Goal: Task Accomplishment & Management: Manage account settings

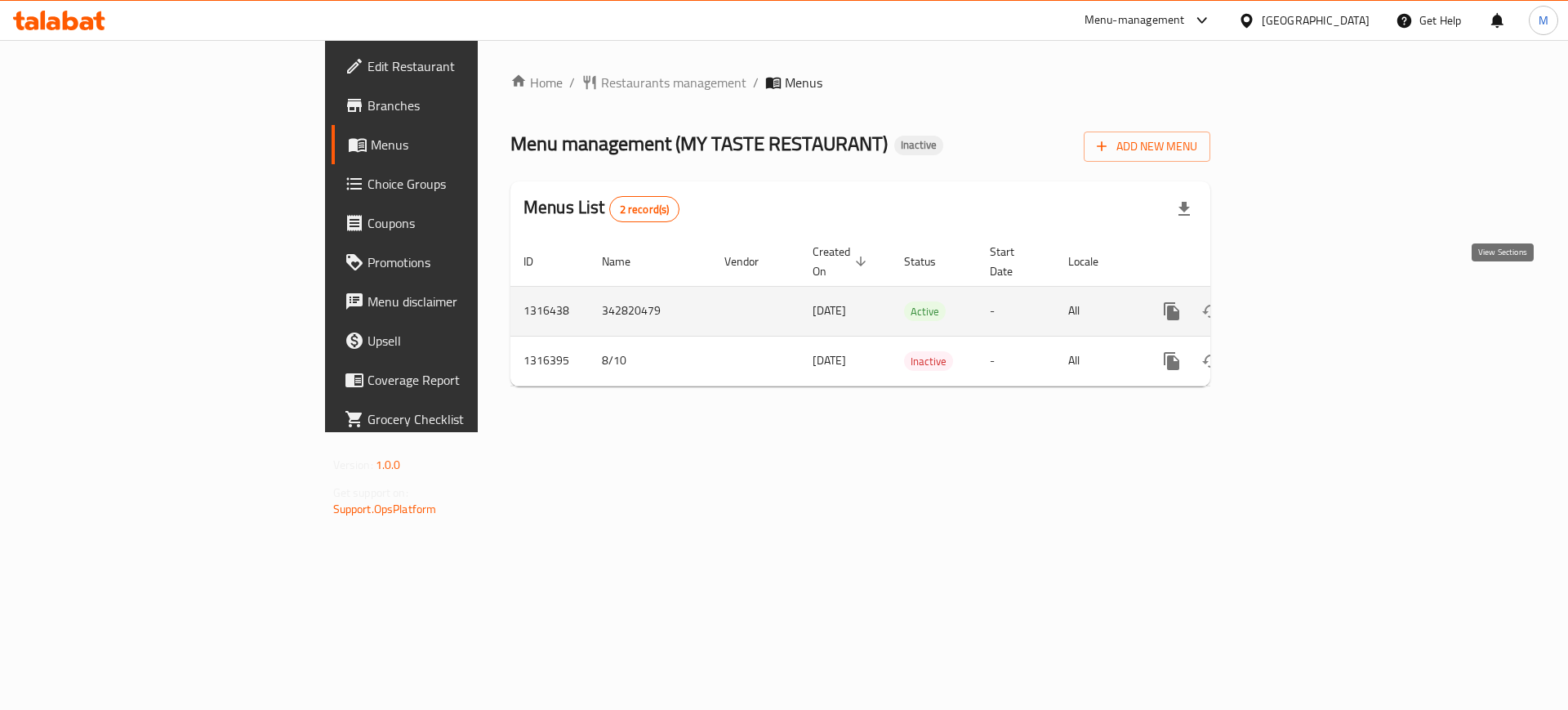
click at [1299, 301] on icon "enhanced table" at bounding box center [1289, 310] width 20 height 20
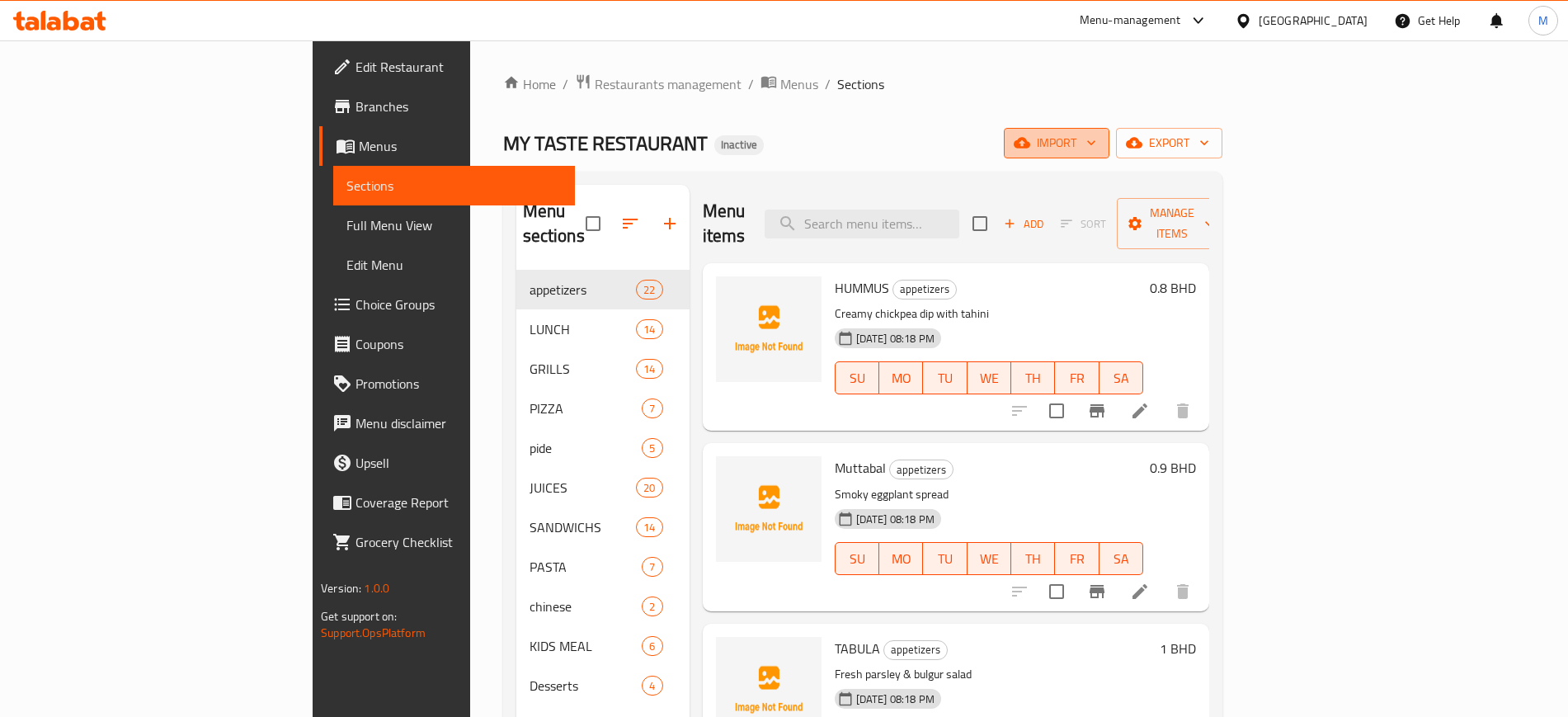
click at [1030, 144] on icon "button" at bounding box center [1021, 143] width 16 height 10
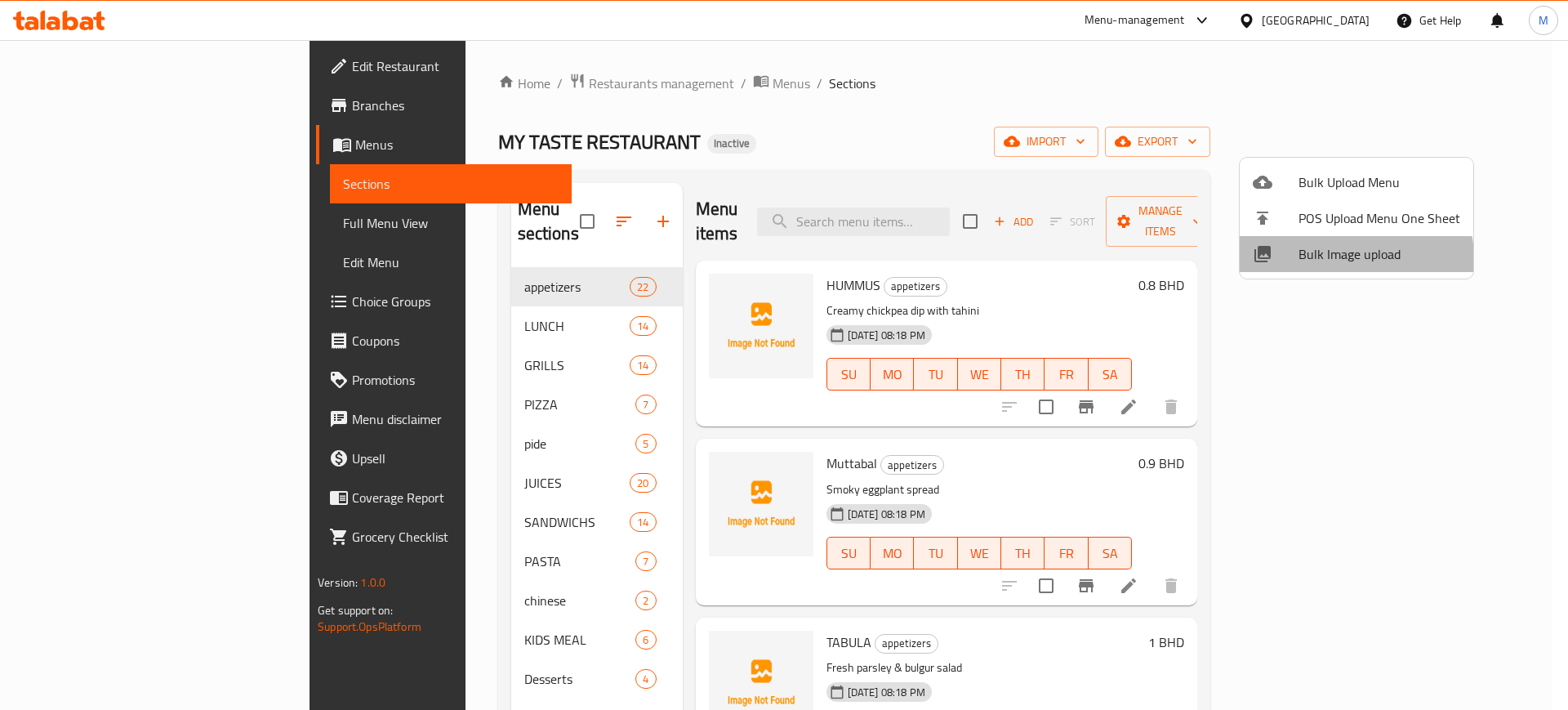
click at [1345, 258] on span "Bulk Image upload" at bounding box center [1379, 253] width 162 height 20
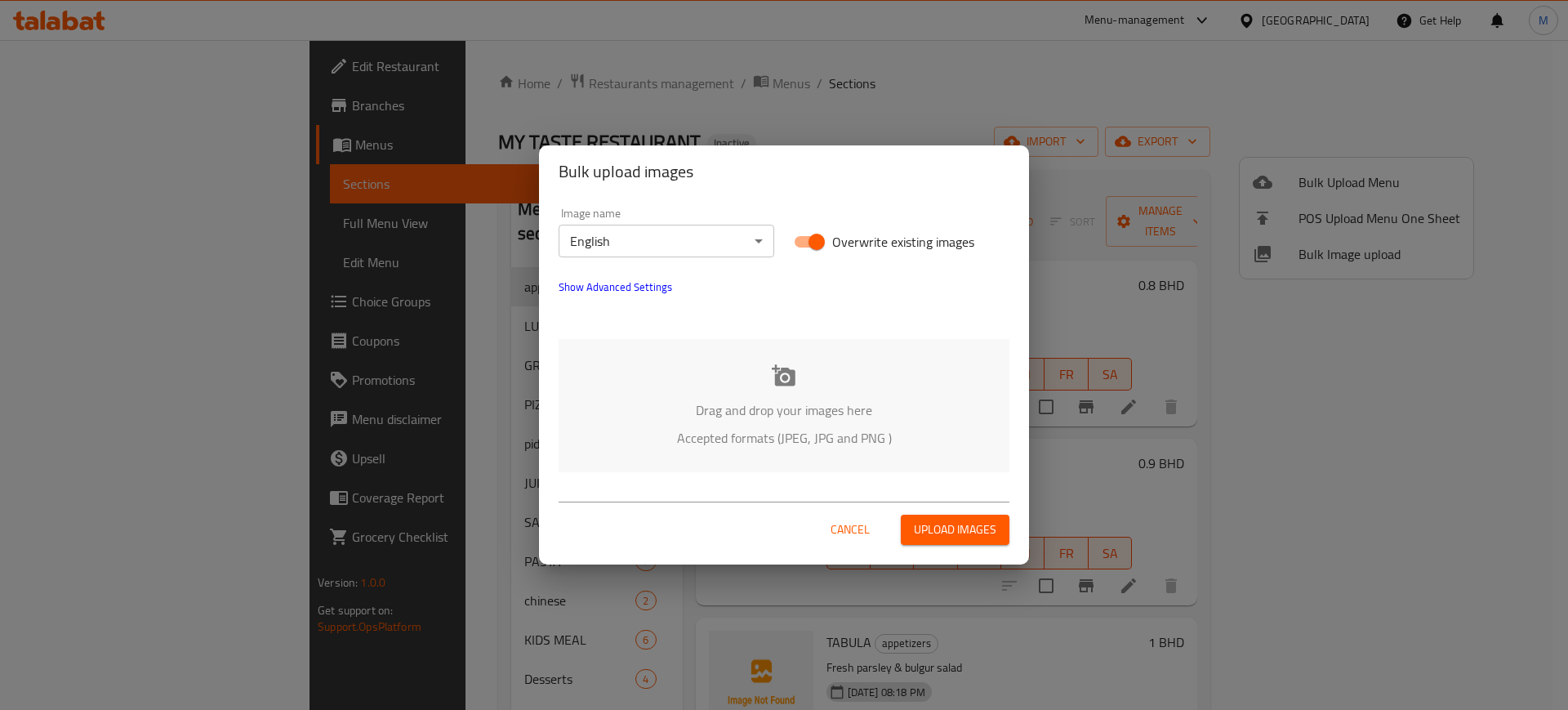
click at [816, 380] on div "Drag and drop your images here Accepted formats (JPEG, JPG and PNG )" at bounding box center [784, 406] width 451 height 133
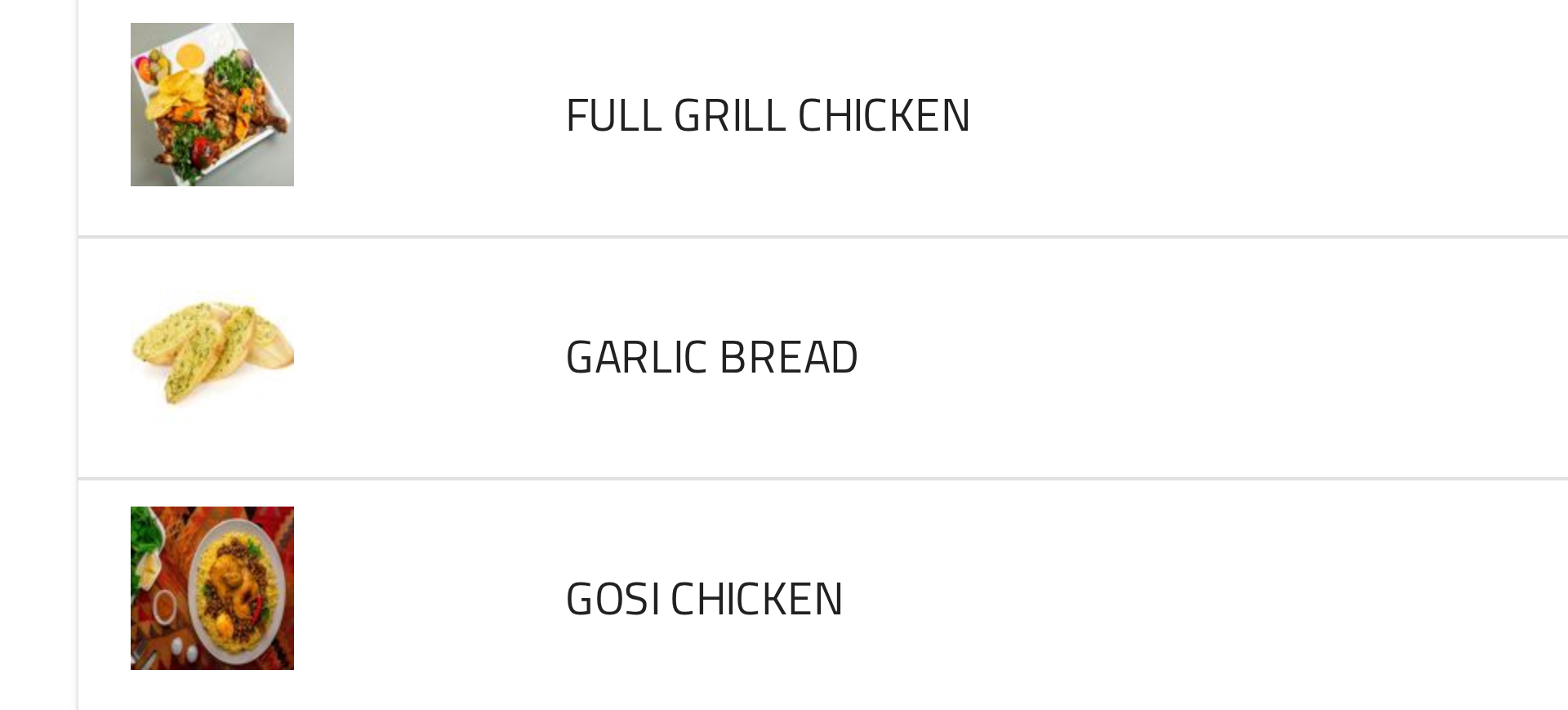
scroll to position [1586, 0]
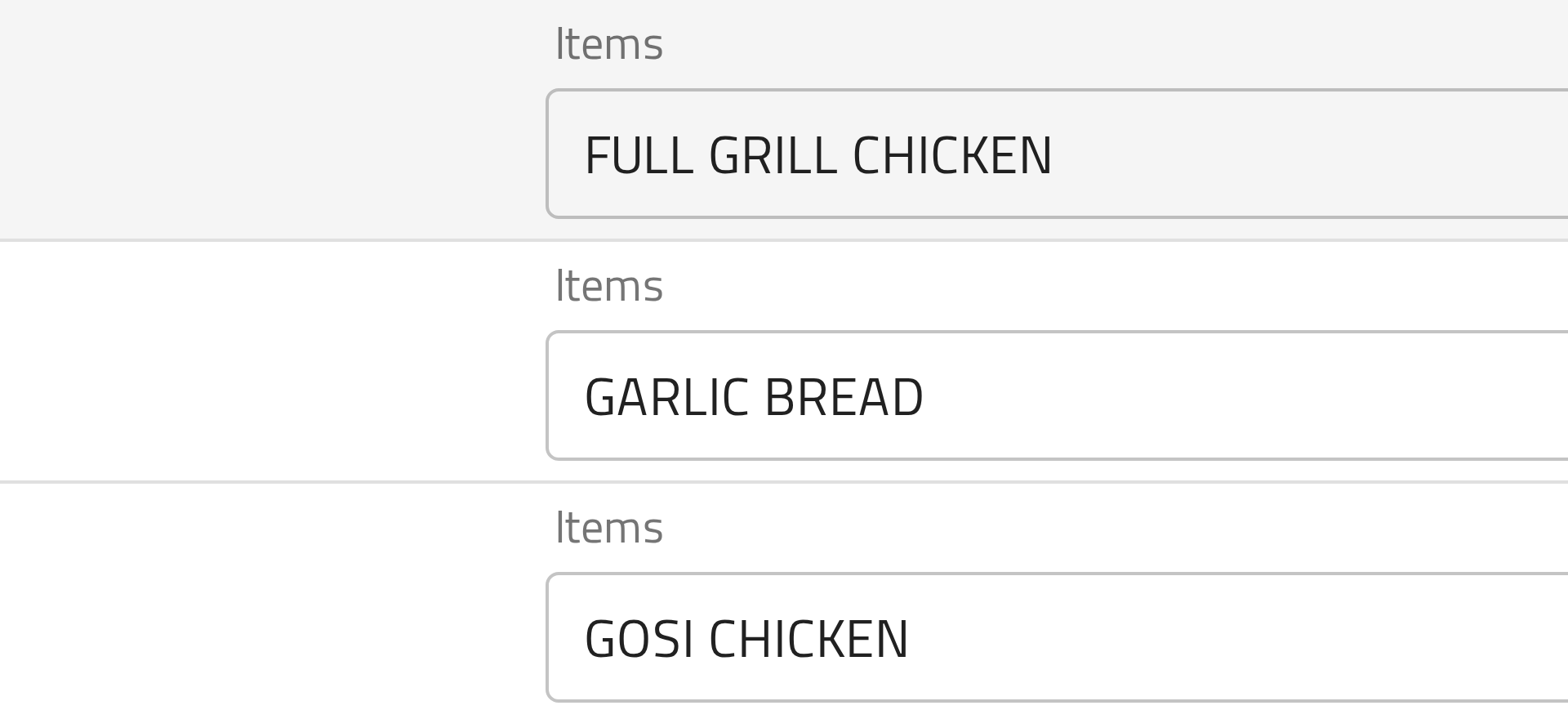
click at [499, 151] on CHICKEN "FULL GRILL CHICKEN" at bounding box center [636, 152] width 380 height 23
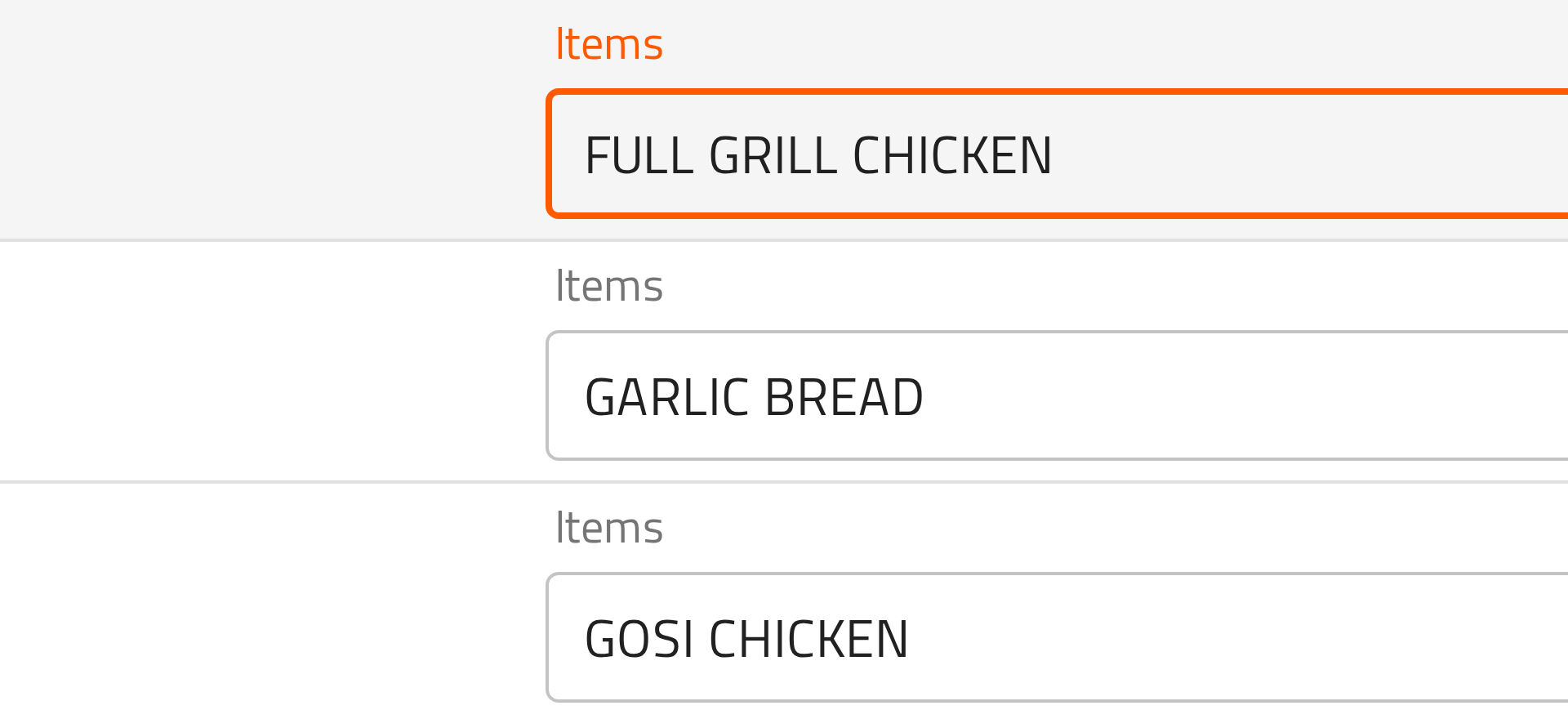
click at [499, 151] on CHICKEN "FULL GRILL CHICKEN" at bounding box center [636, 152] width 380 height 23
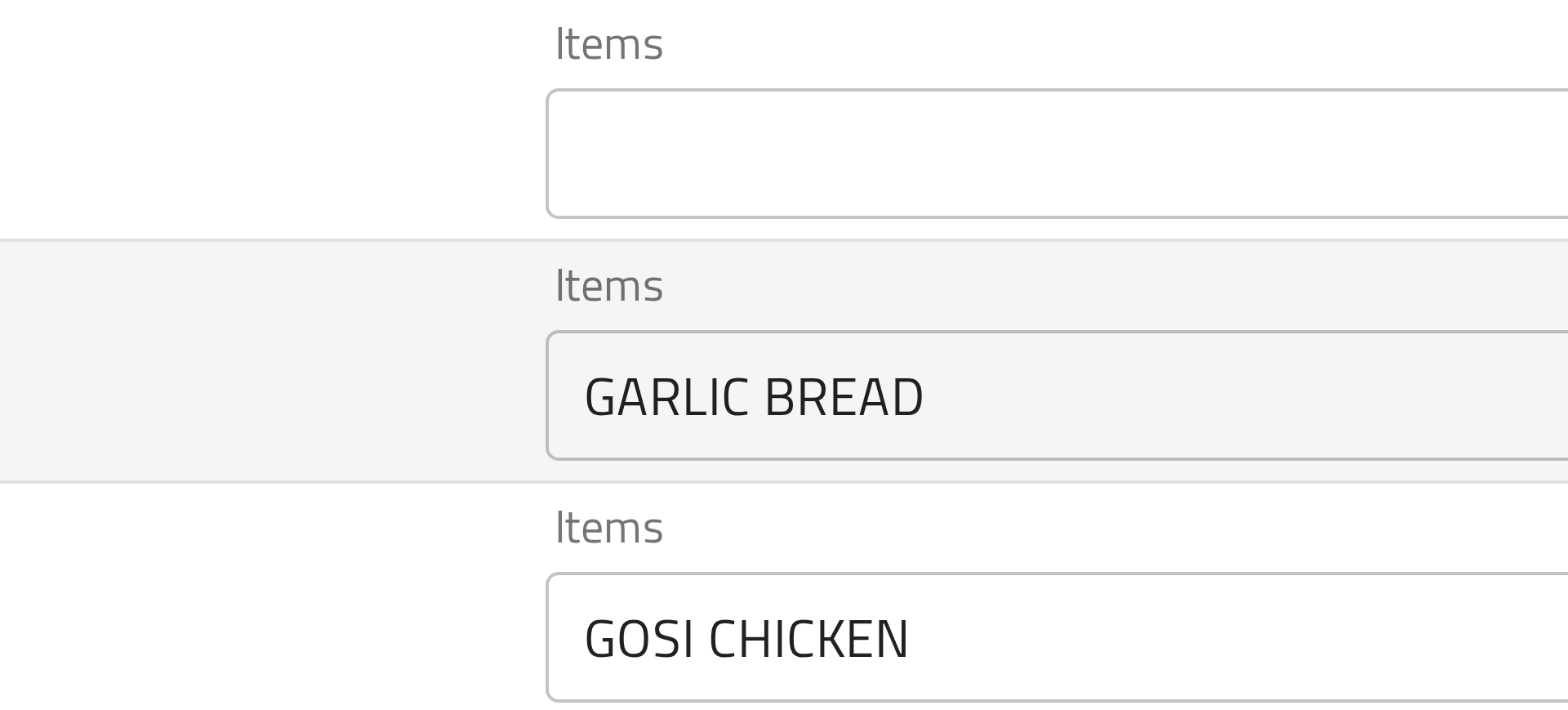
click at [353, 185] on td "GARLIC BREAD" at bounding box center [278, 205] width 300 height 60
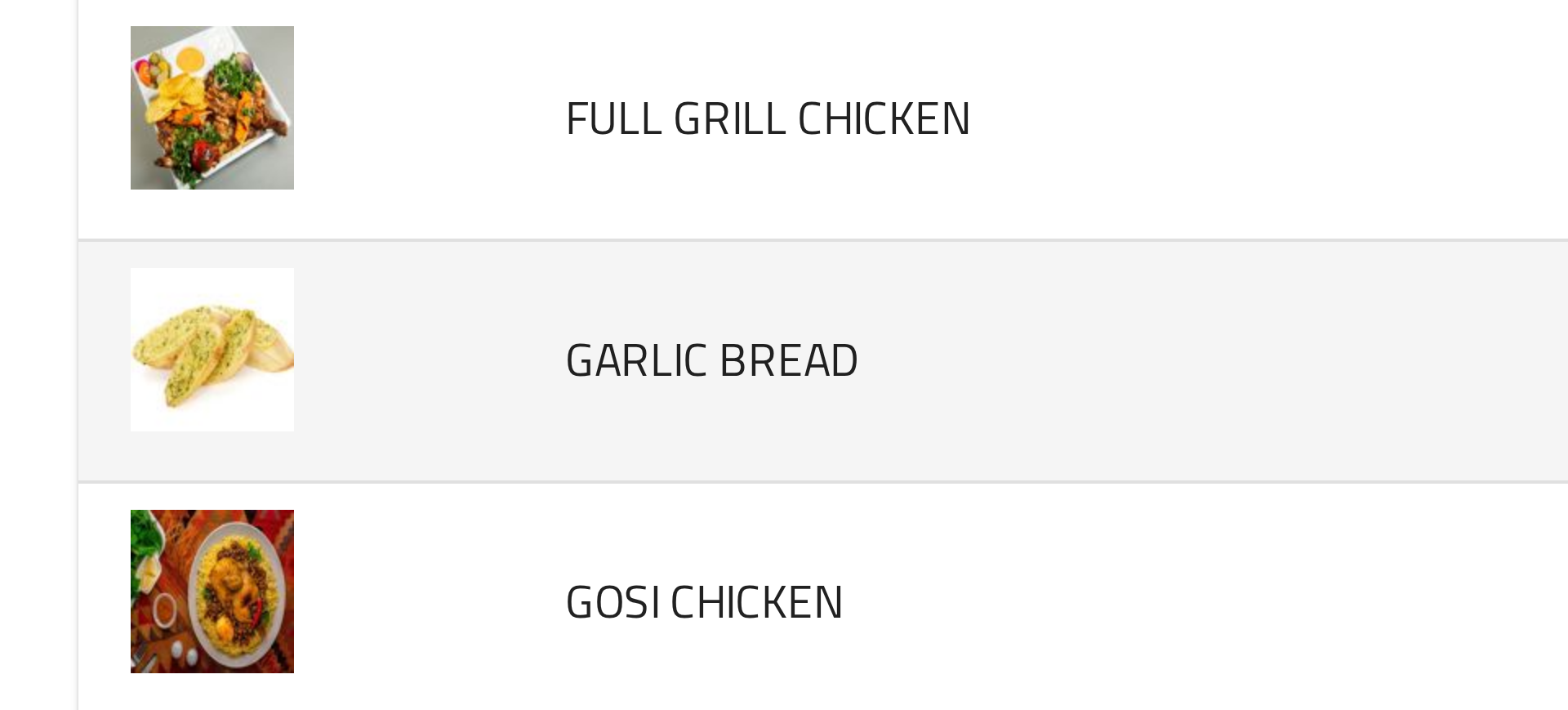
click at [125, 215] on td "enhanced table" at bounding box center [74, 205] width 109 height 60
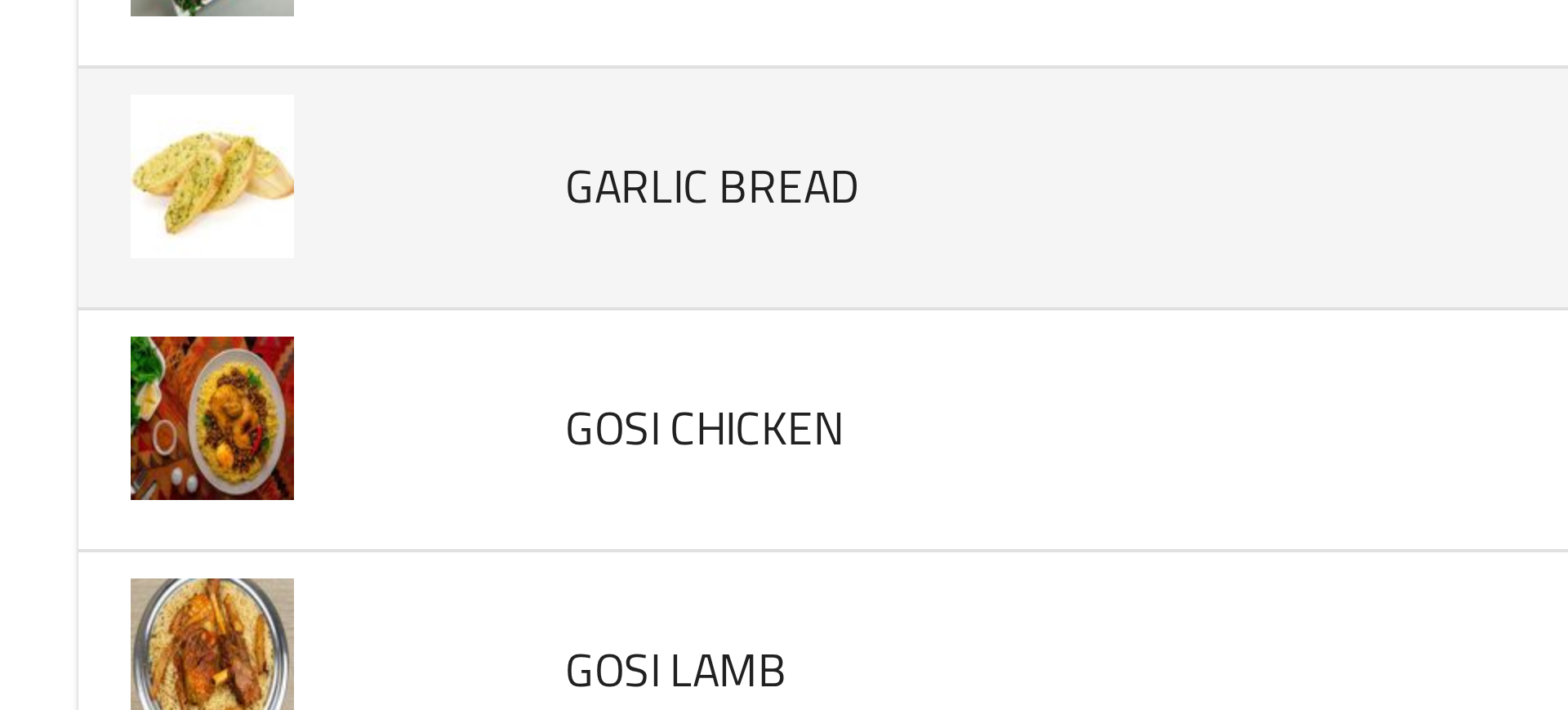
scroll to position [1647, 0]
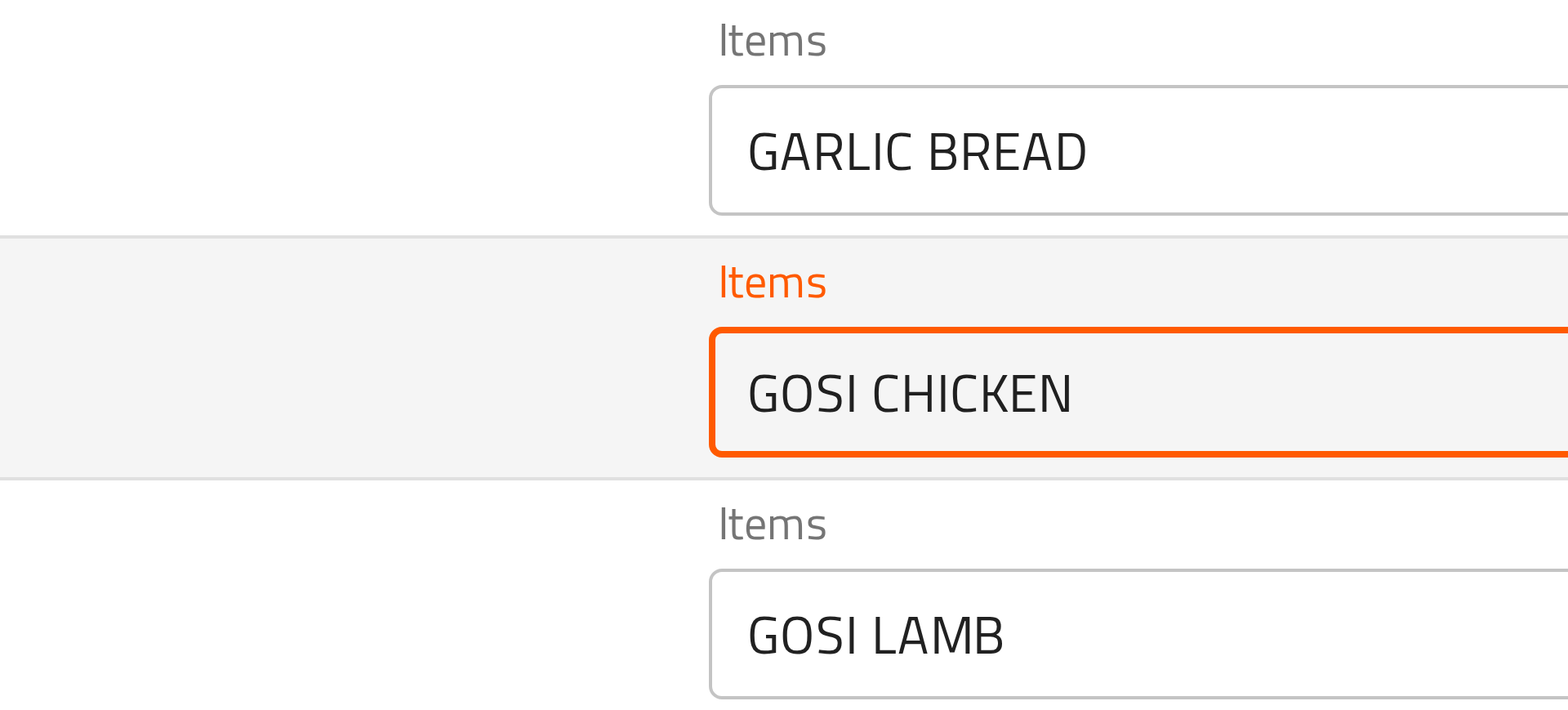
click at [464, 206] on CHICKEN "GOSI CHICKEN" at bounding box center [636, 212] width 380 height 23
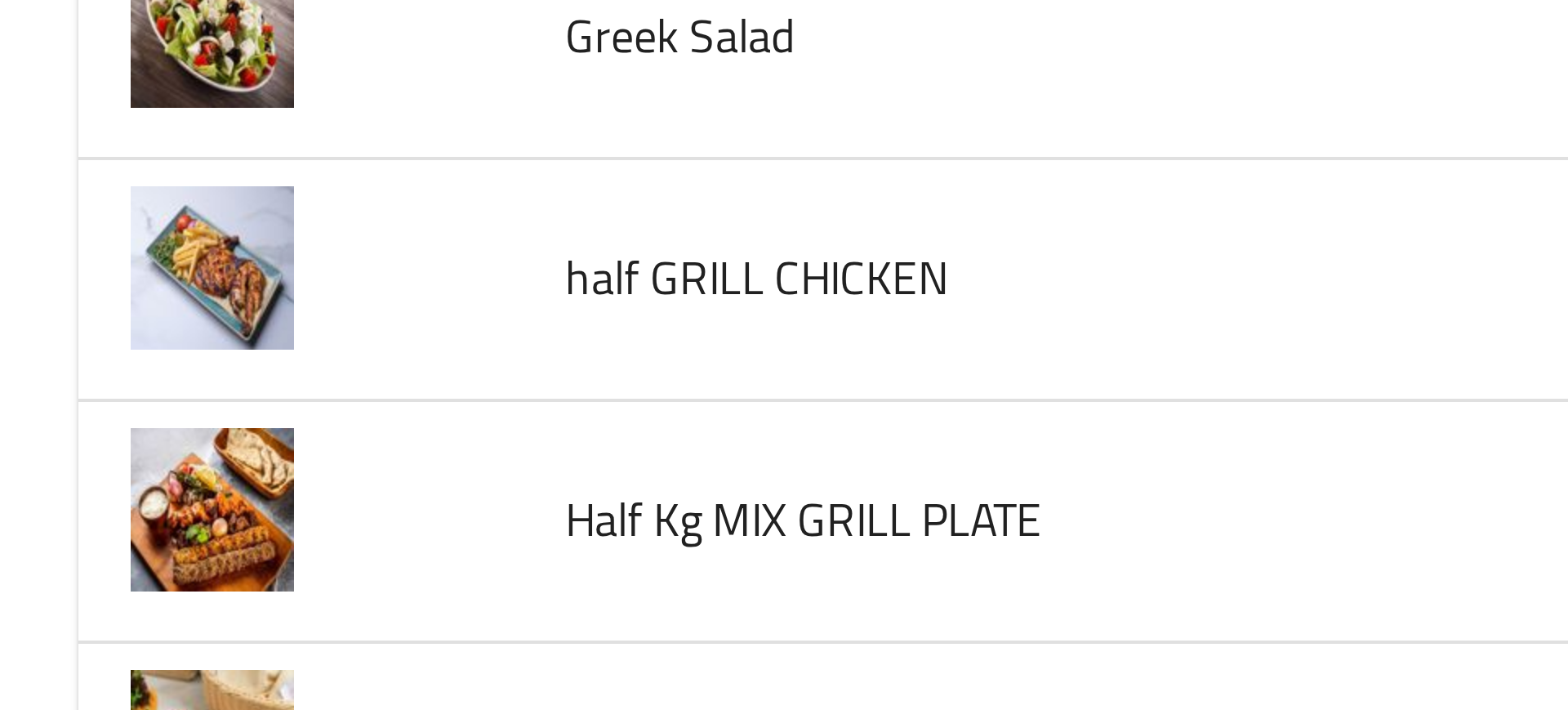
scroll to position [1849, 0]
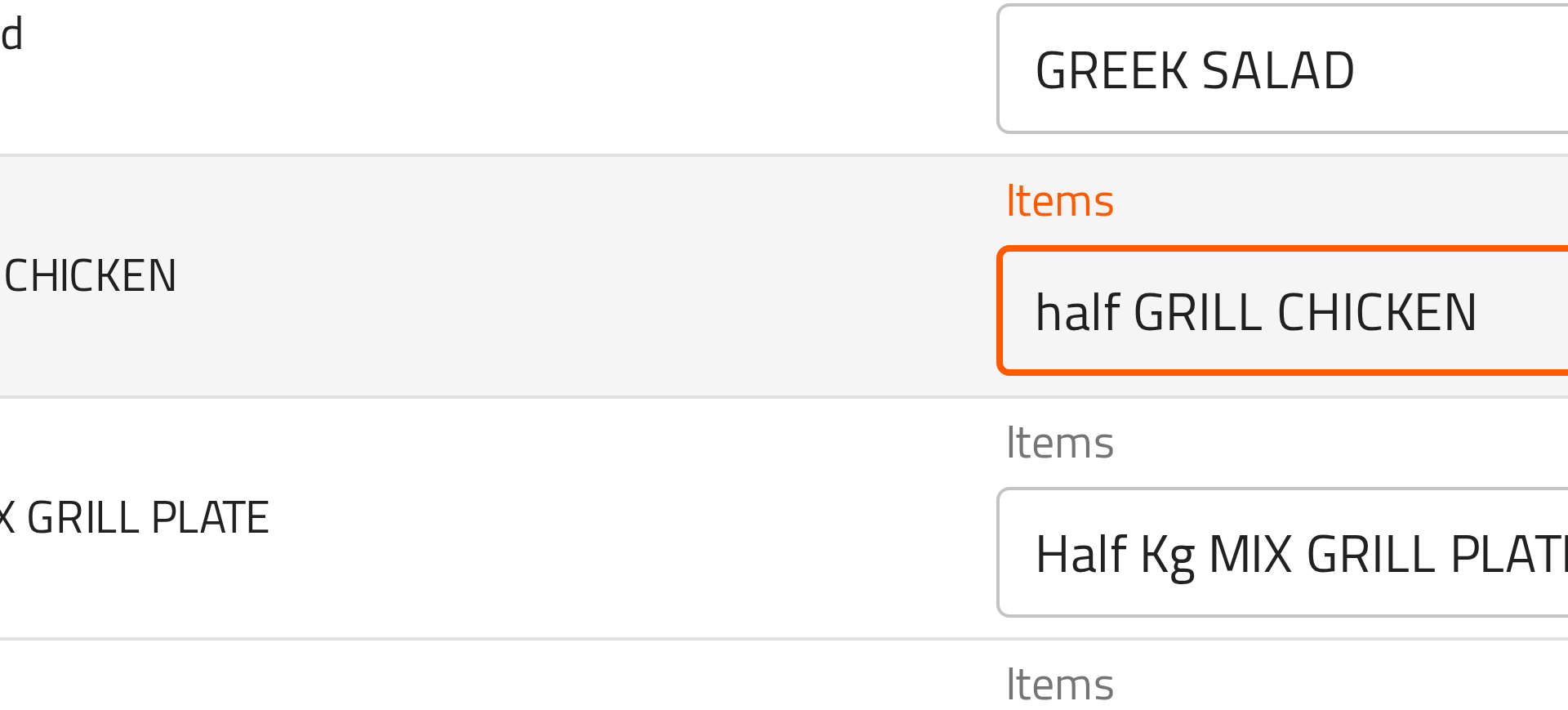
click at [480, 194] on CHICKEN "half GRILL CHICKEN" at bounding box center [636, 191] width 380 height 23
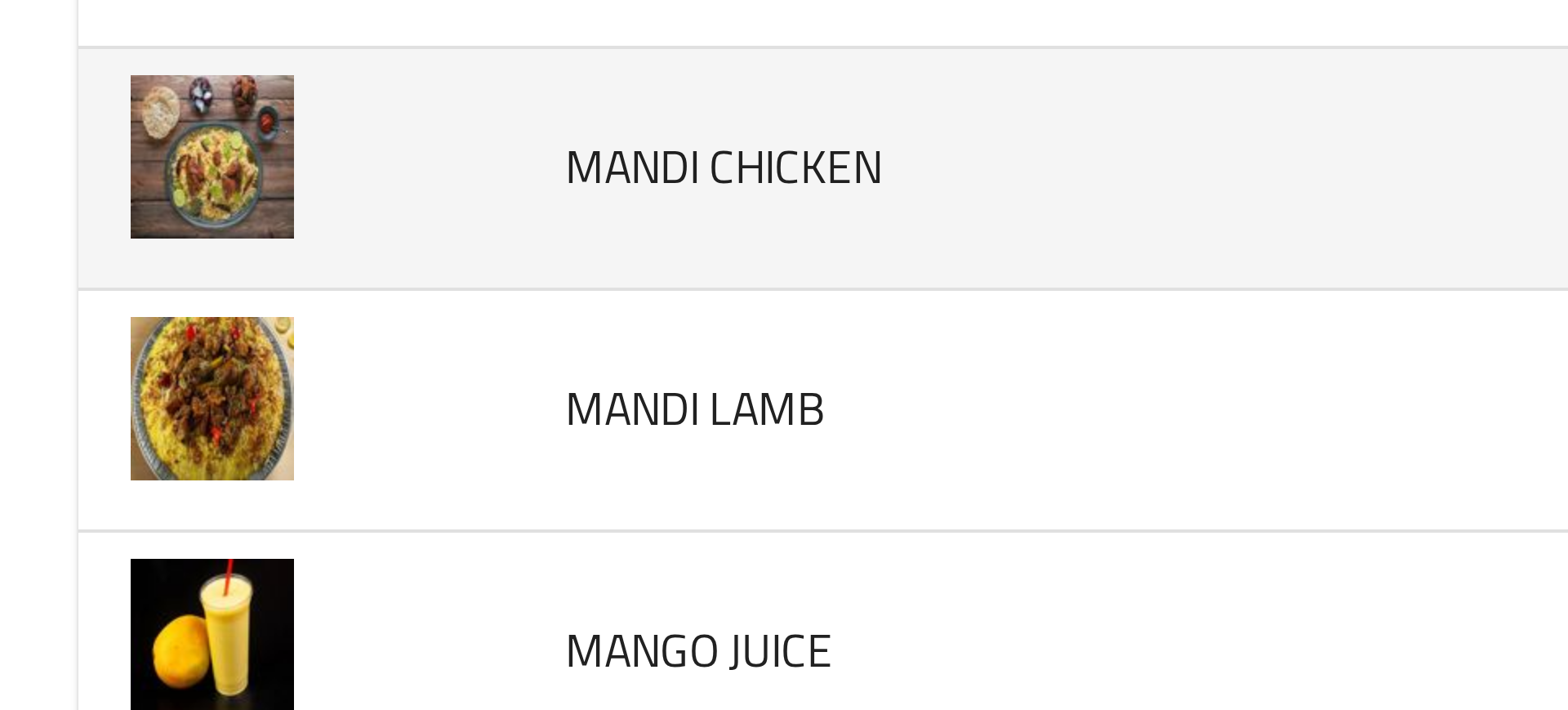
scroll to position [2637, 0]
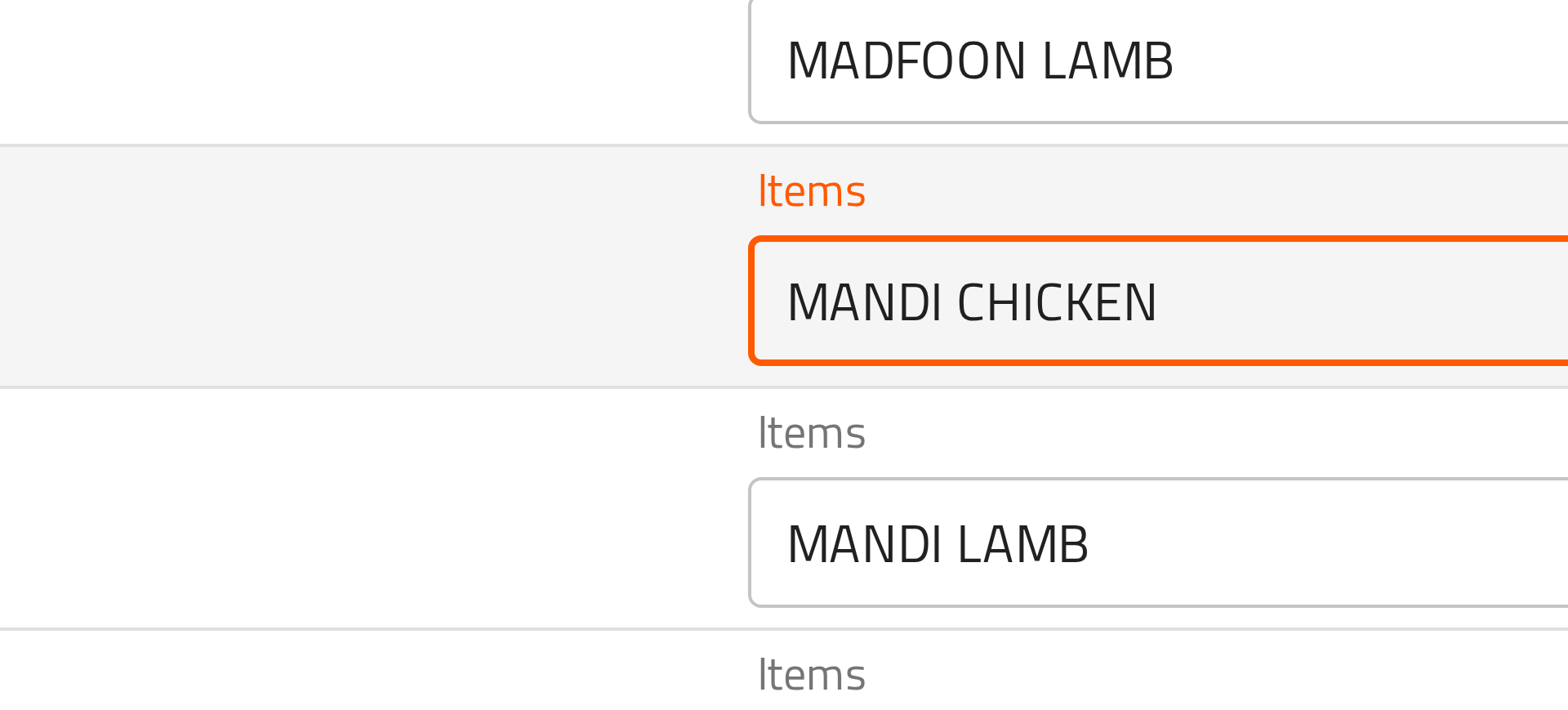
click at [516, 179] on CHICKEN "MANDI CHICKEN" at bounding box center [636, 189] width 380 height 23
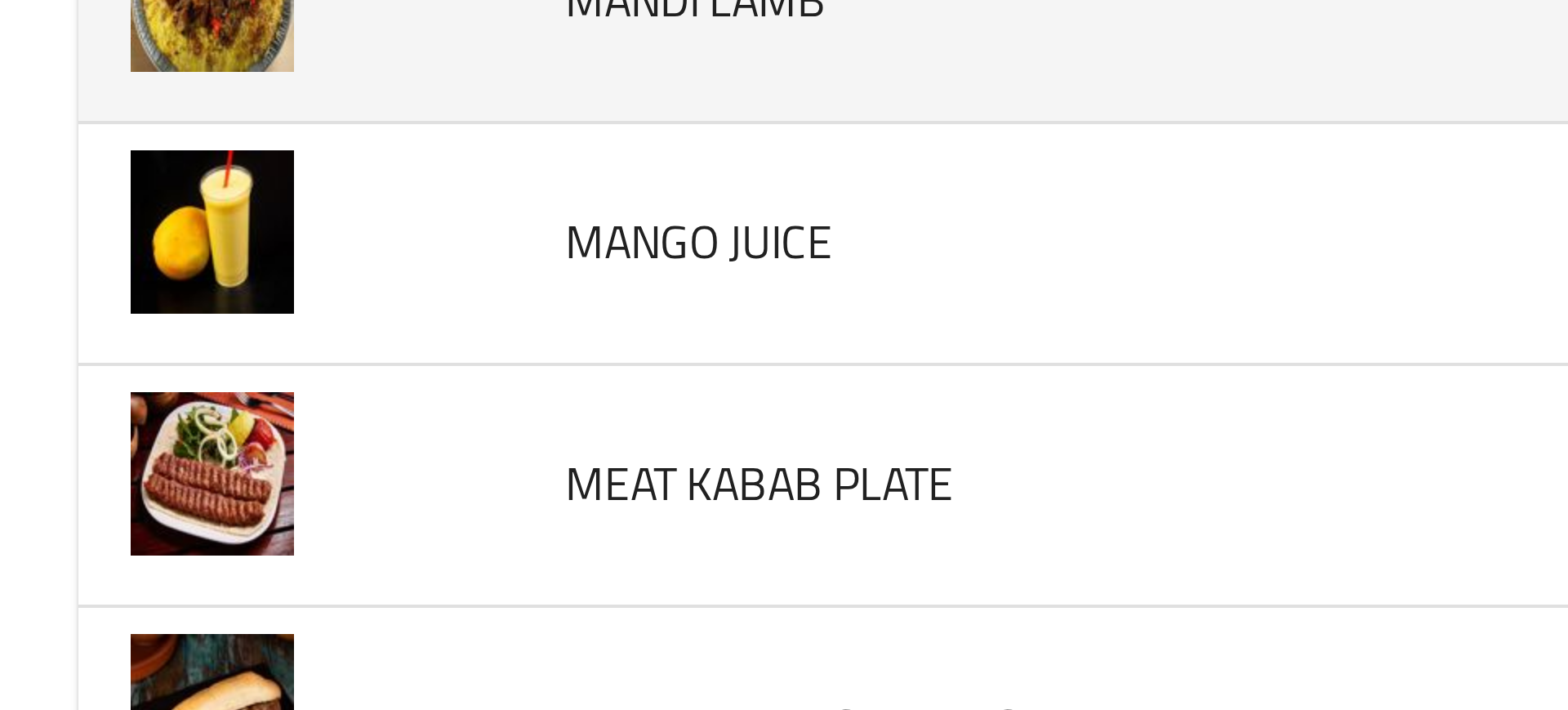
scroll to position [2782, 0]
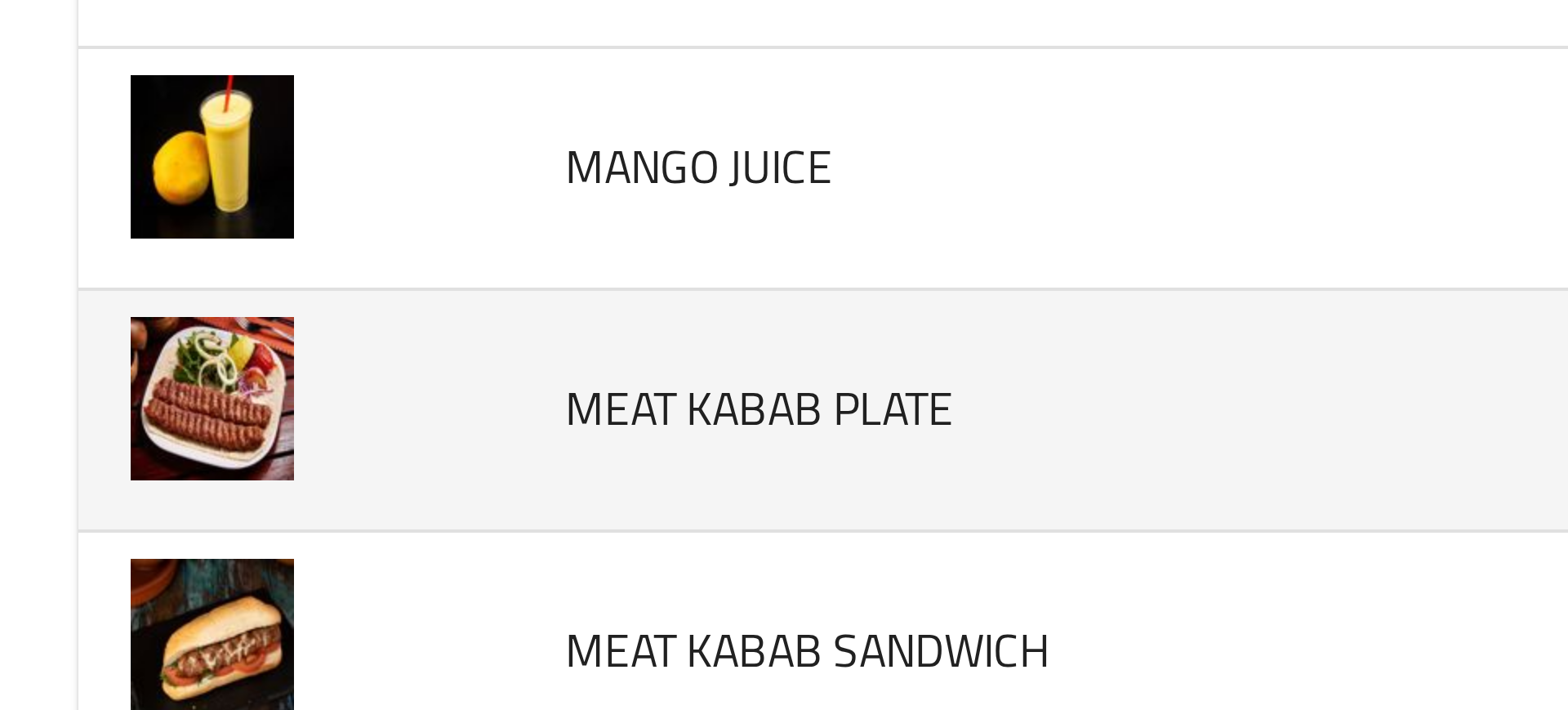
drag, startPoint x: 69, startPoint y: 217, endPoint x: 87, endPoint y: 220, distance: 18.2
click at [87, 220] on td "enhanced table" at bounding box center [74, 217] width 109 height 60
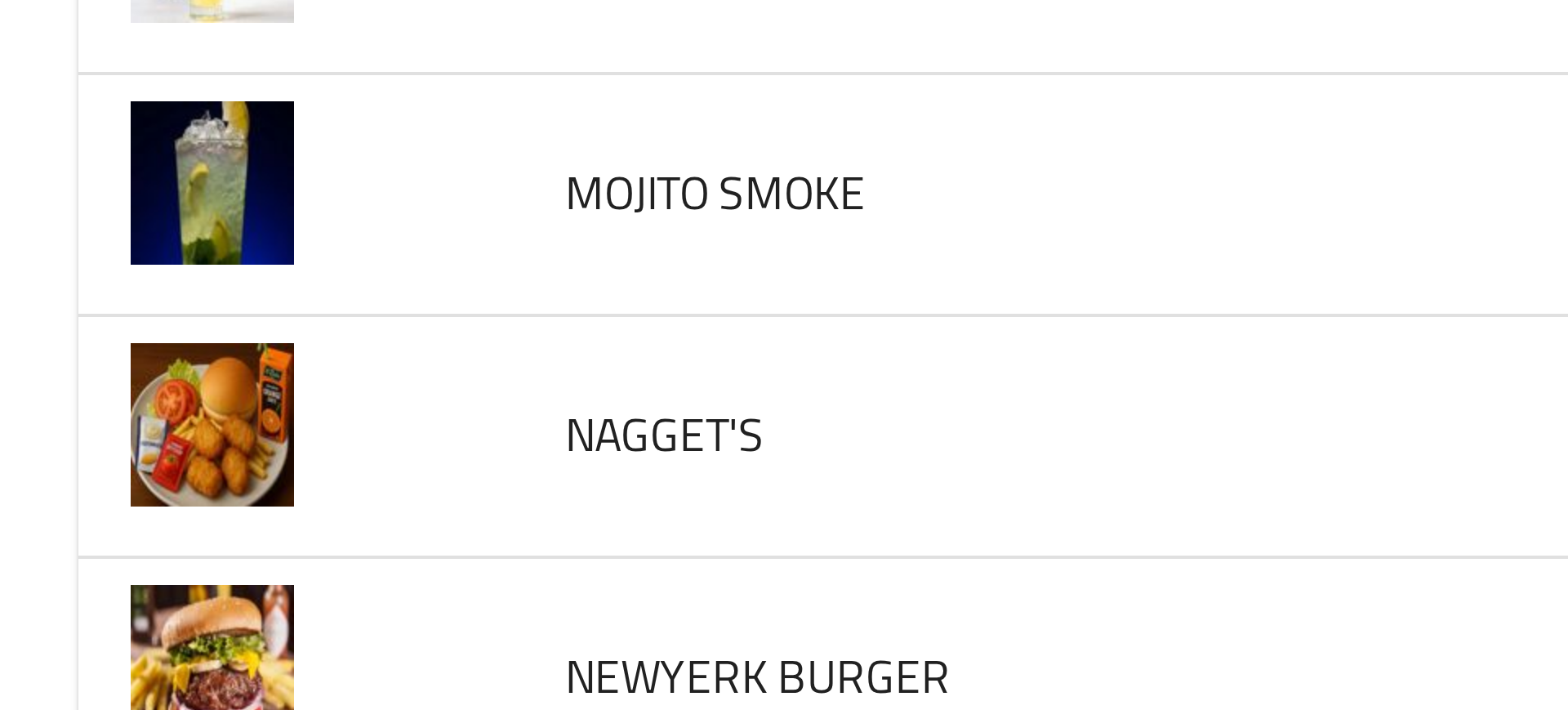
scroll to position [3796, 0]
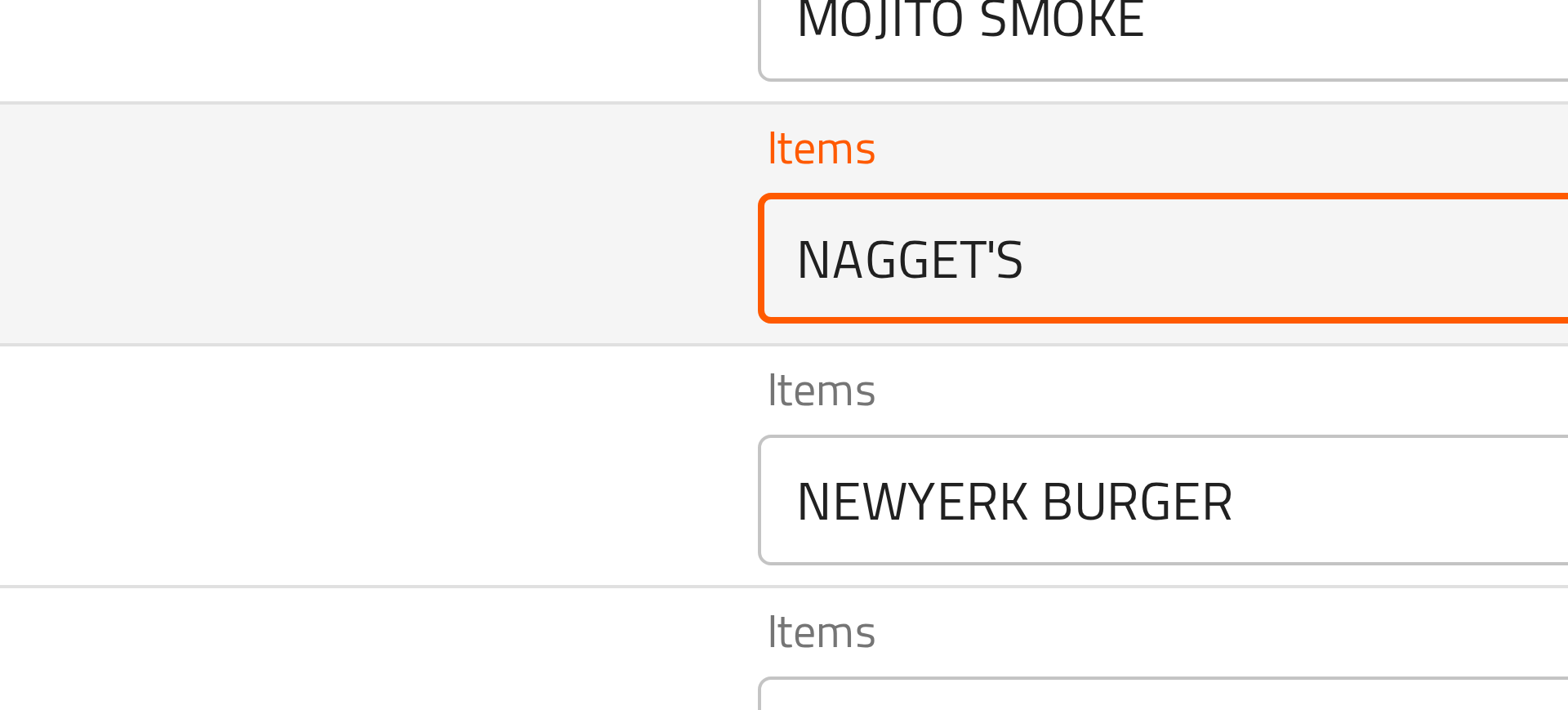
click at [457, 179] on input "NAGGET'S" at bounding box center [636, 179] width 380 height 23
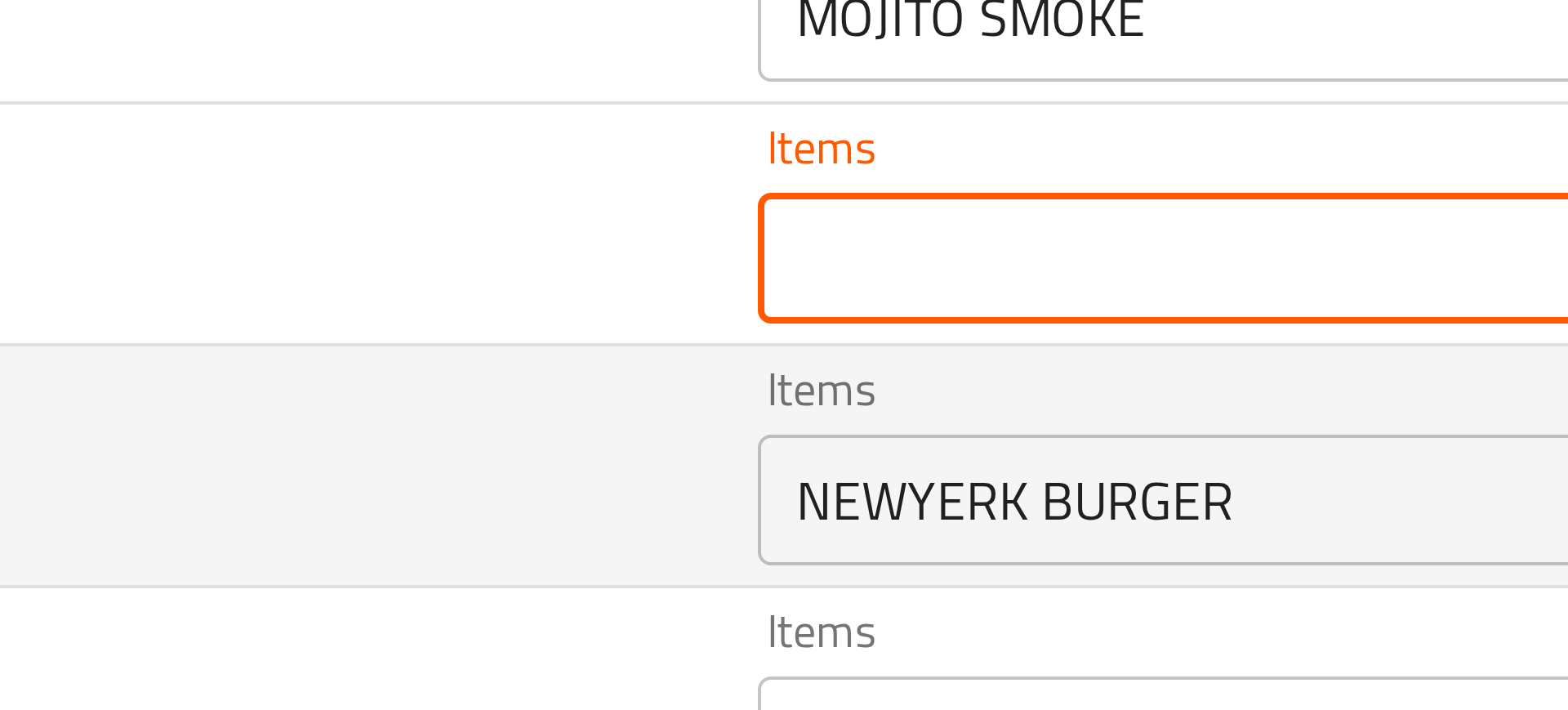
type input "NAGGET'S"
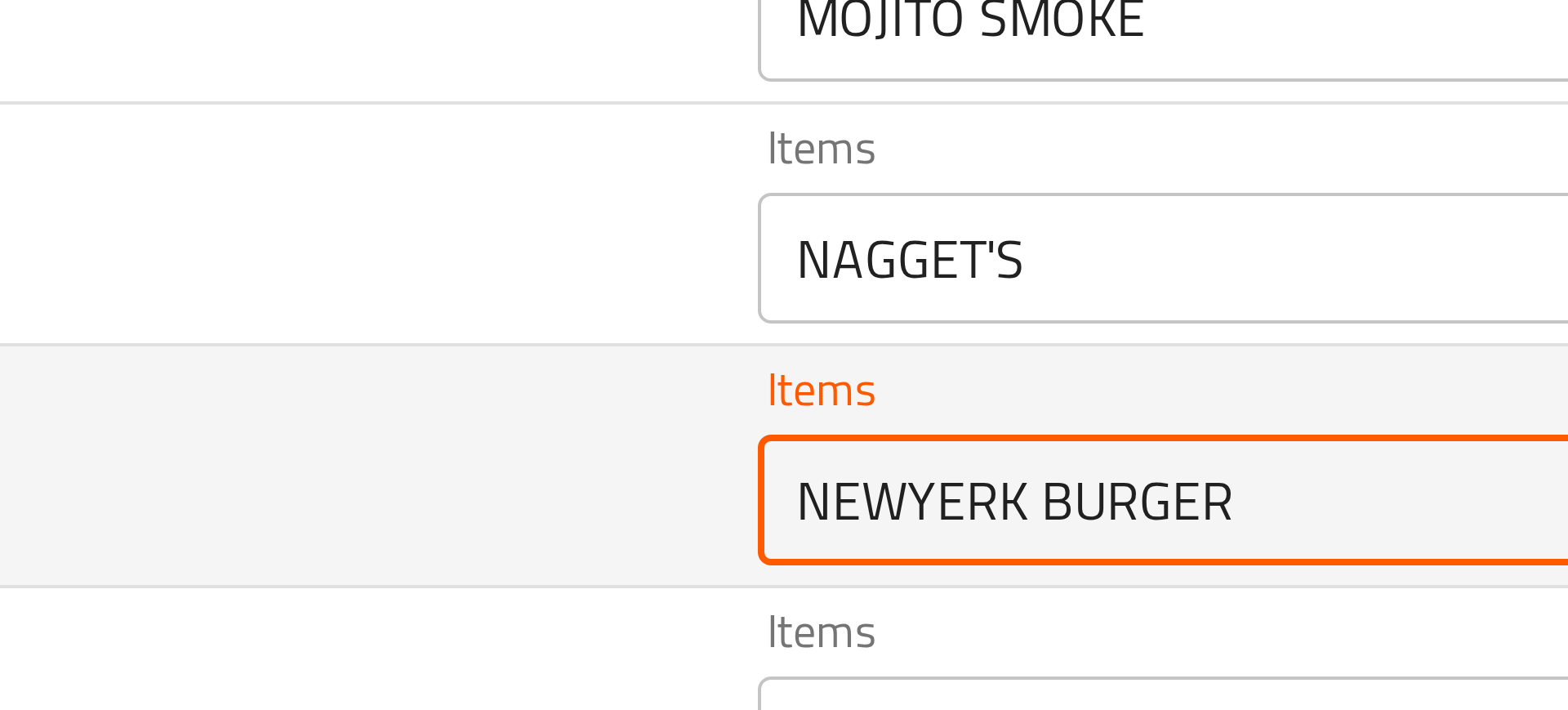
click at [446, 231] on BURGER "NEWYERK BURGER" at bounding box center [636, 239] width 380 height 23
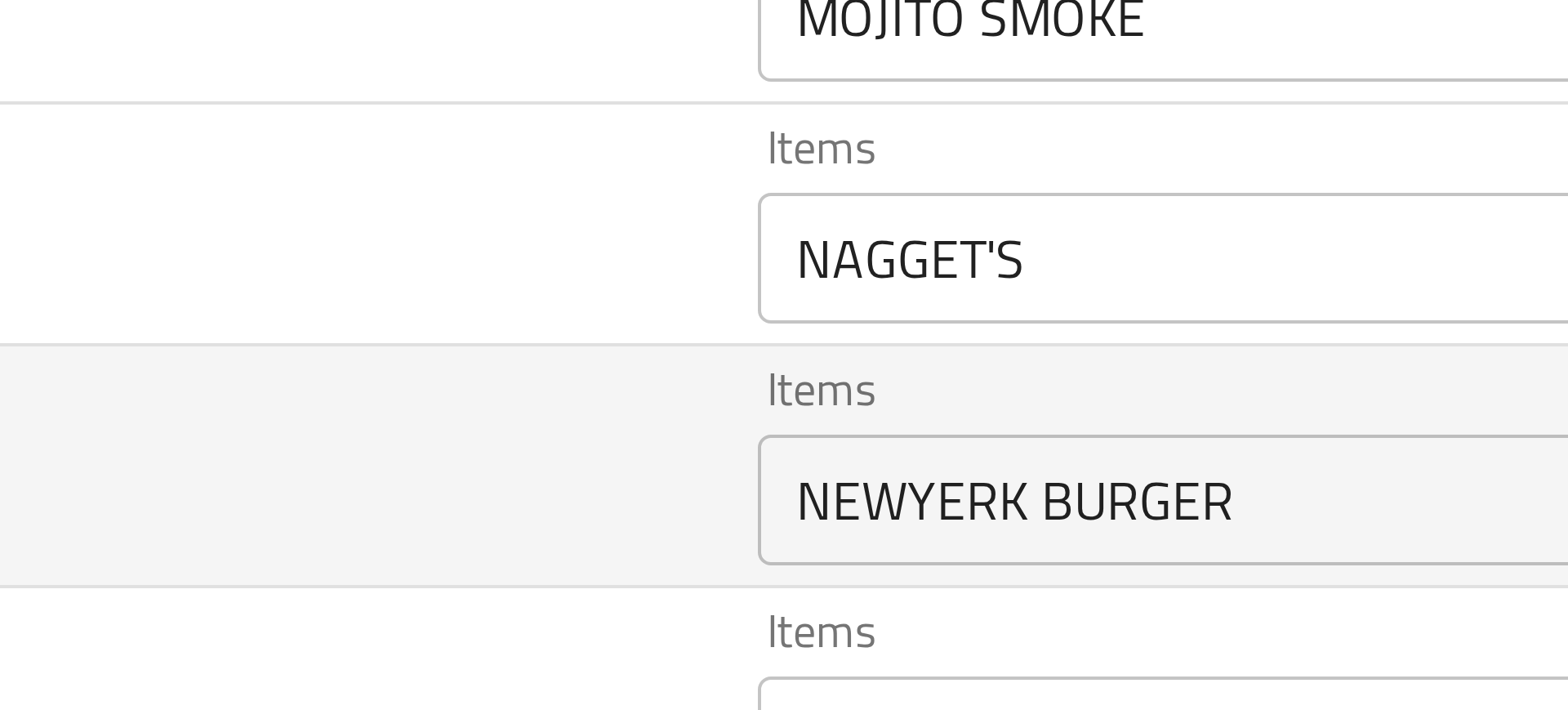
click at [393, 230] on td "NEWYERK BURGER" at bounding box center [278, 230] width 300 height 60
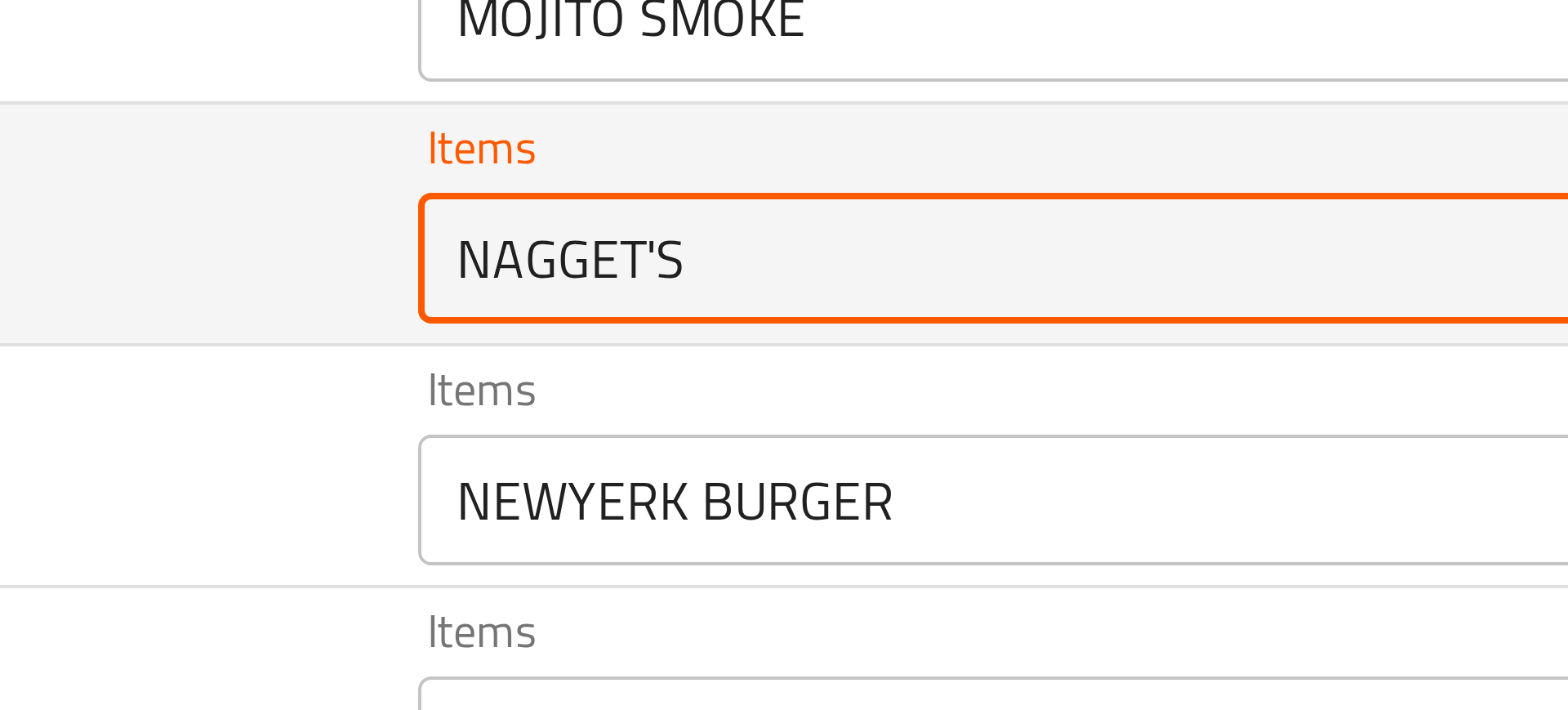
click at [484, 171] on input "NAGGET'S" at bounding box center [636, 179] width 380 height 23
type input "NAGGET'S"
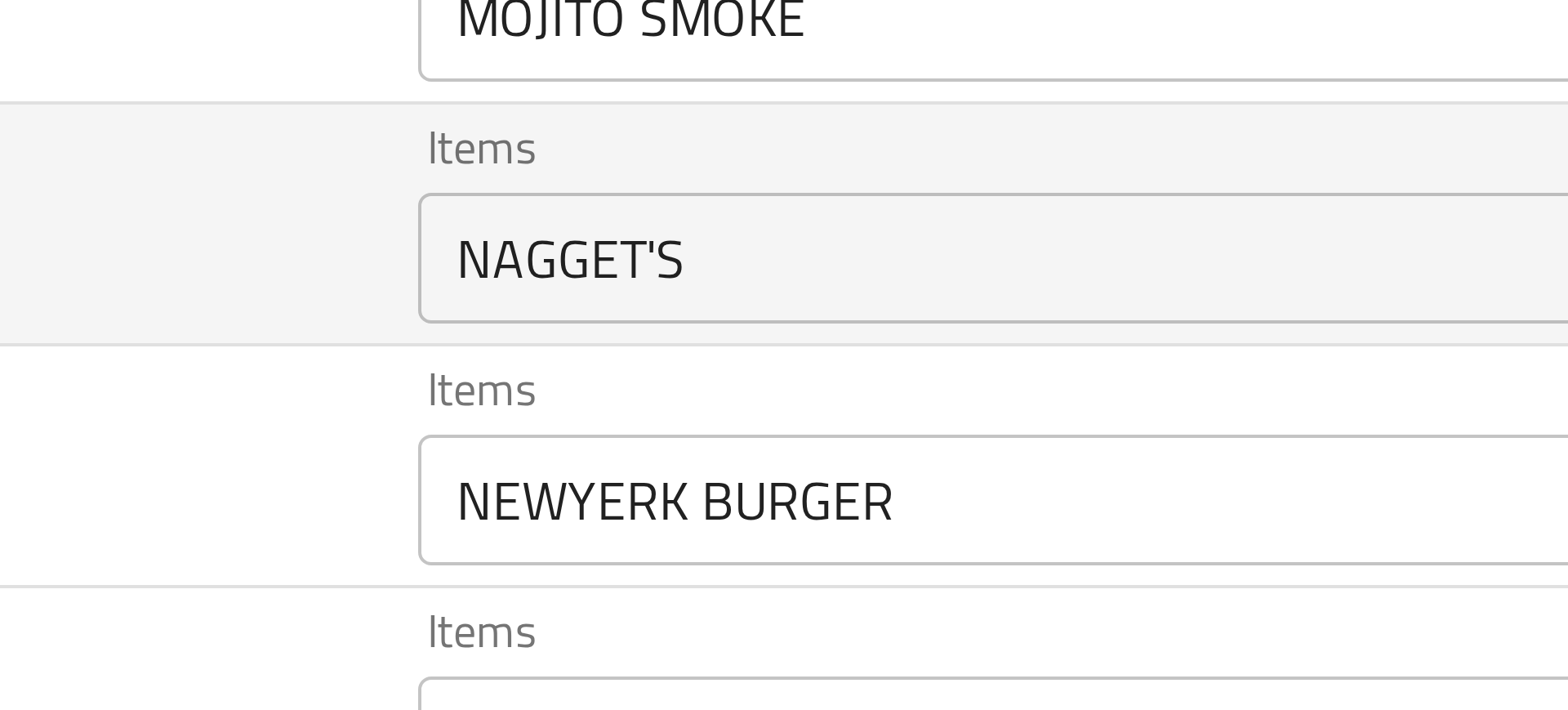
click at [357, 175] on td "NAGGET'S" at bounding box center [278, 170] width 300 height 60
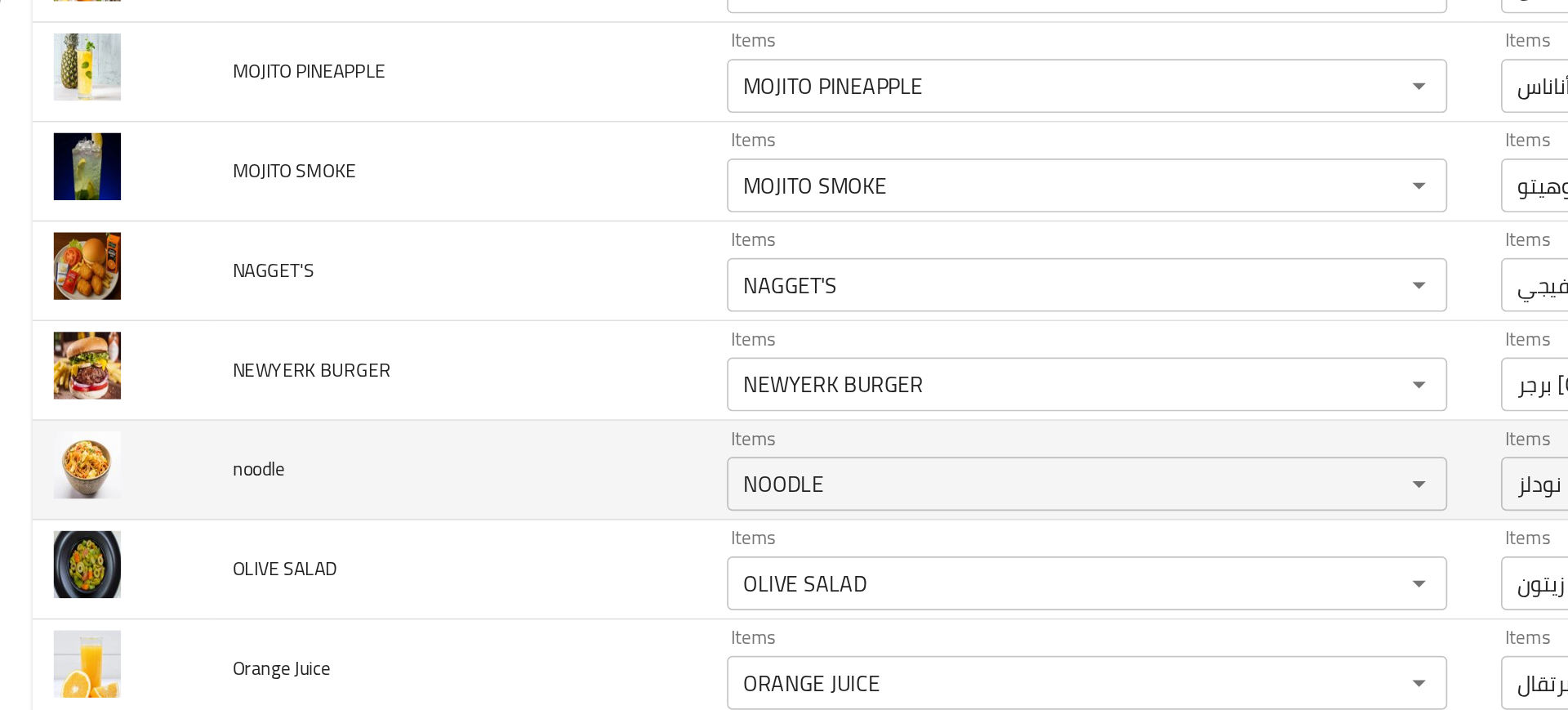
click at [281, 287] on td "noodle" at bounding box center [278, 291] width 300 height 60
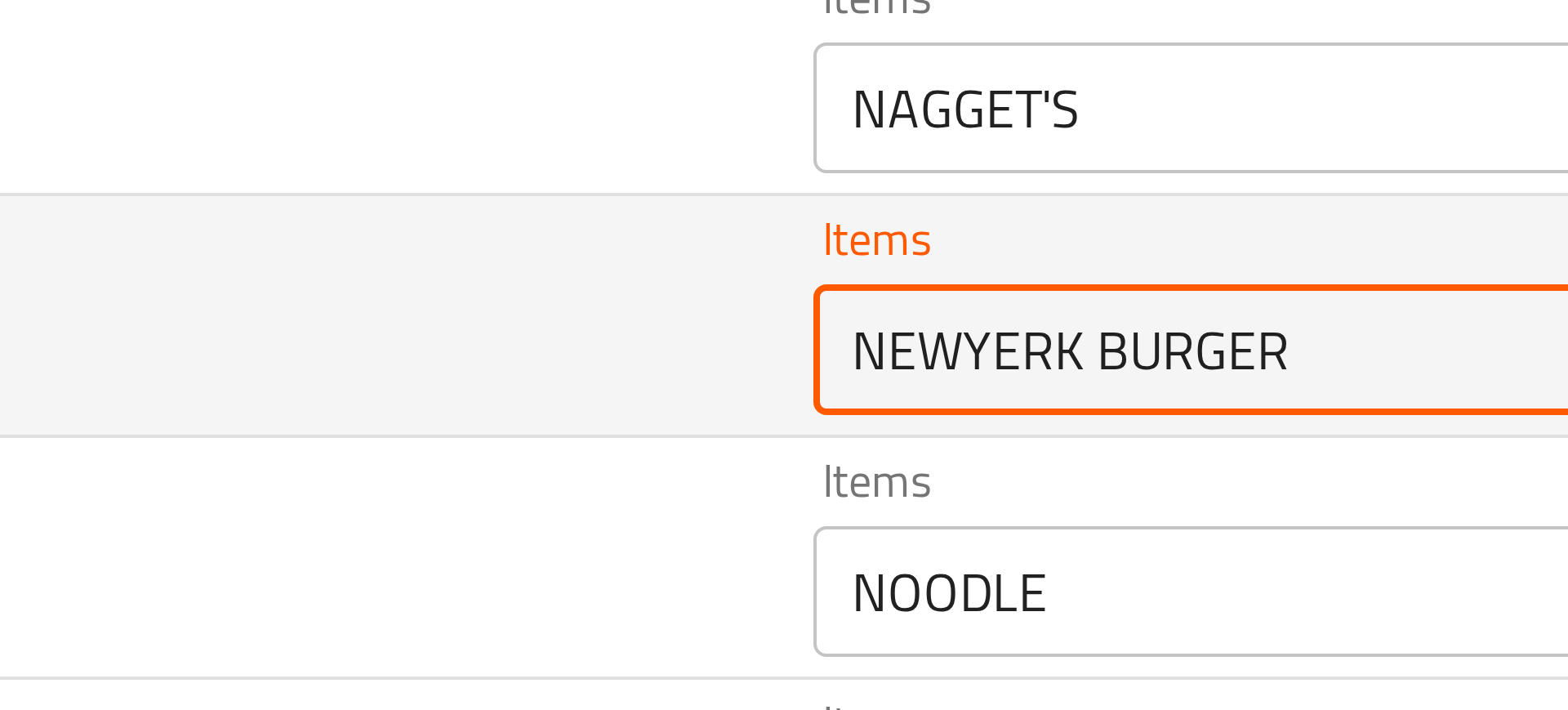
click at [498, 242] on BURGER "NEWYERK BURGER" at bounding box center [636, 239] width 380 height 23
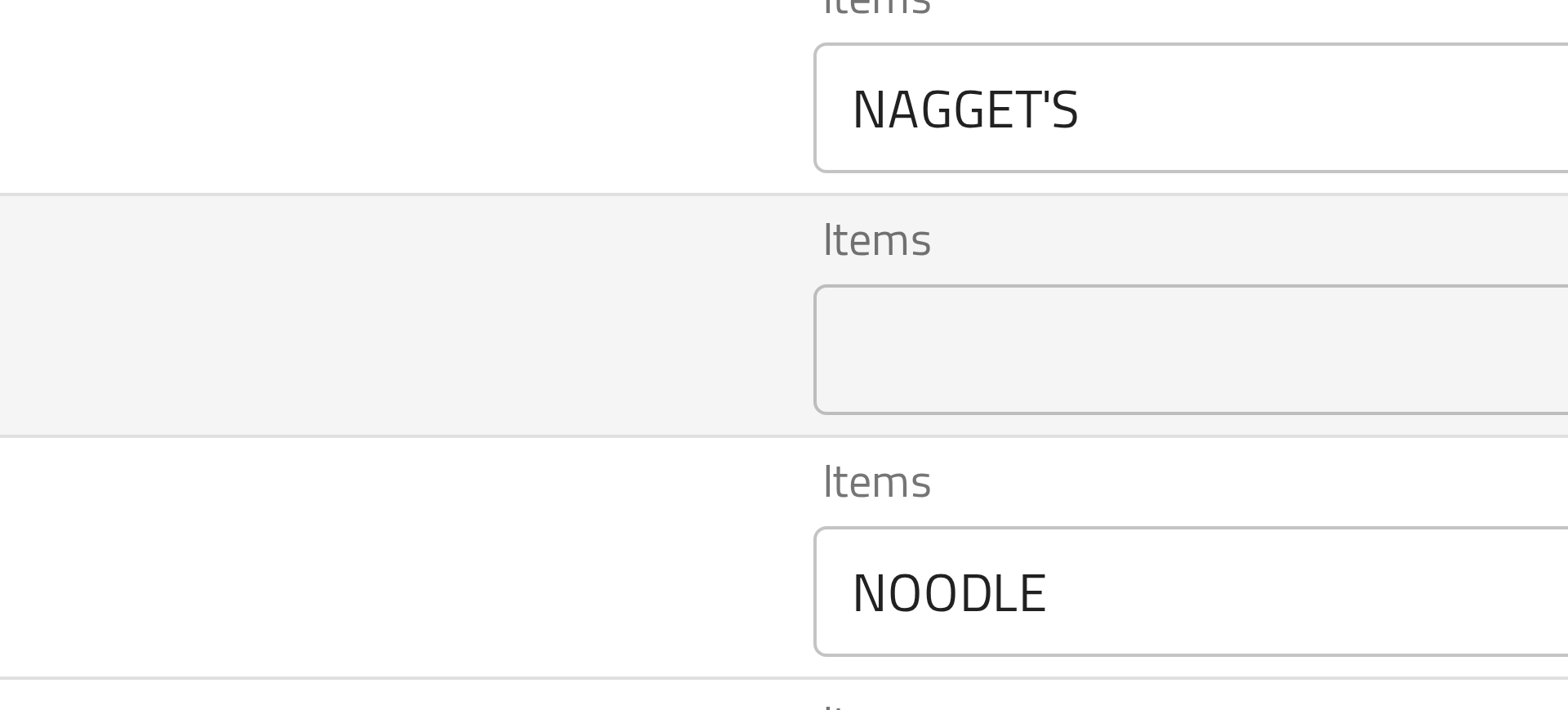
click at [412, 255] on td "NEWYERK BURGER" at bounding box center [278, 230] width 300 height 60
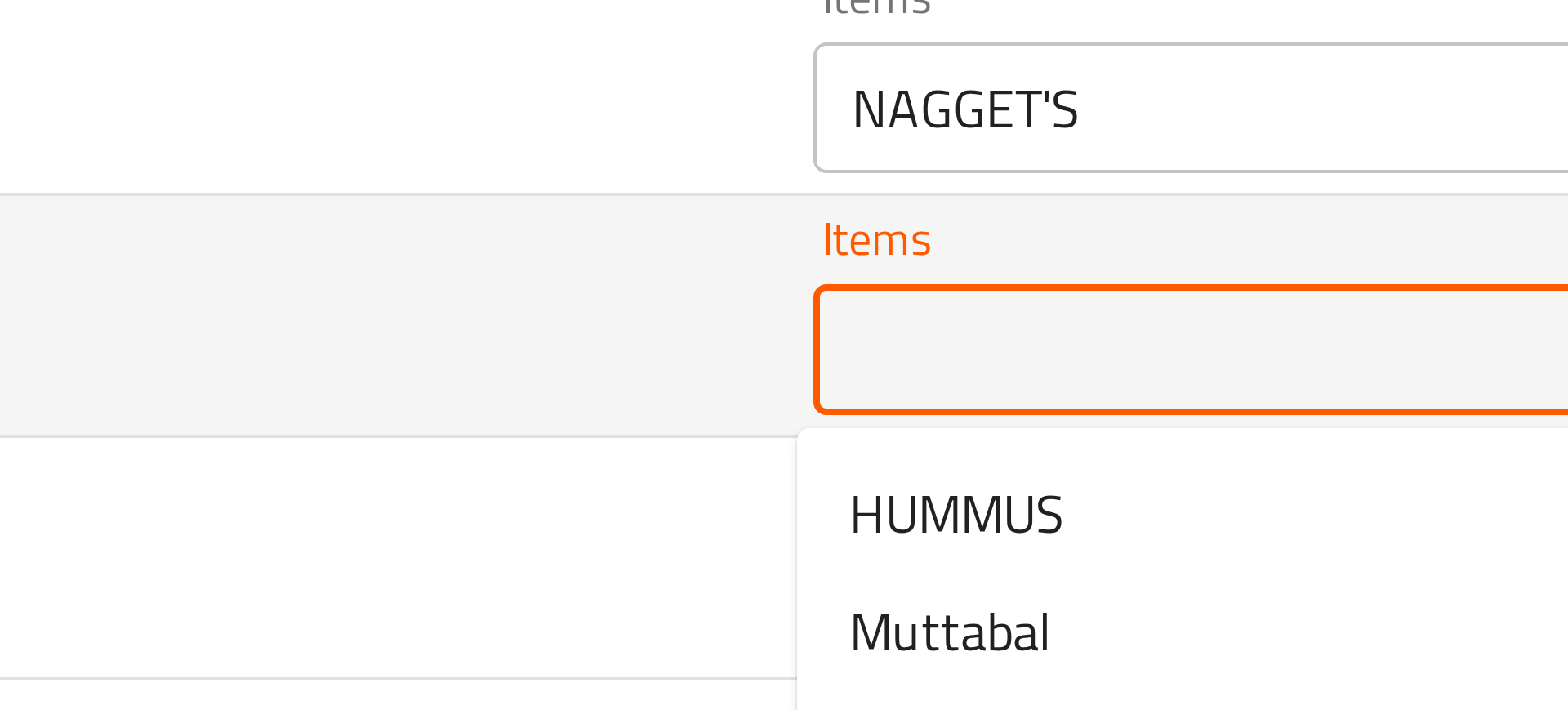
click at [463, 243] on BURGER "Items" at bounding box center [636, 239] width 380 height 23
paste BURGER "NEWYERK BURGER"
type BURGER "NEWYERK BURGER"
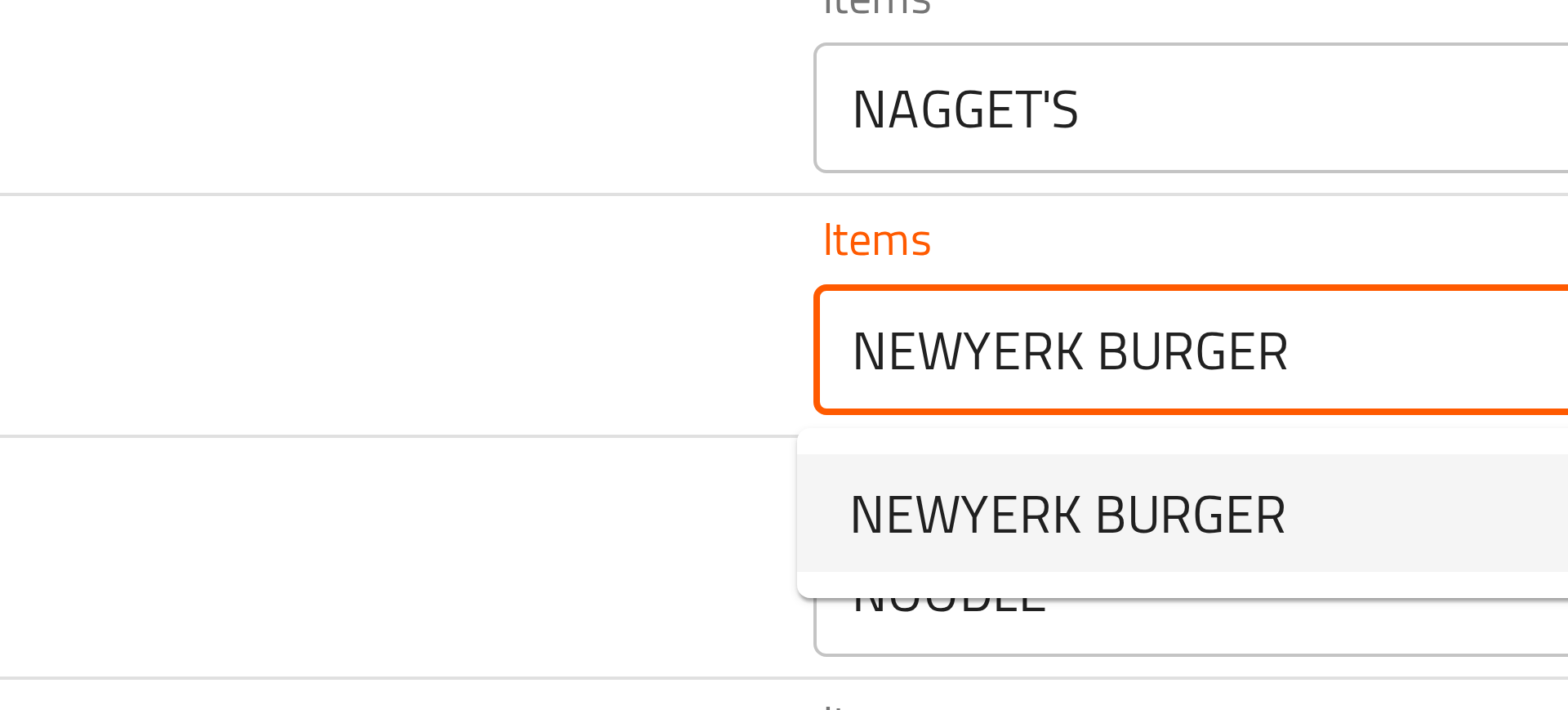
click at [476, 271] on span "NEWYERK BURGER" at bounding box center [505, 280] width 110 height 20
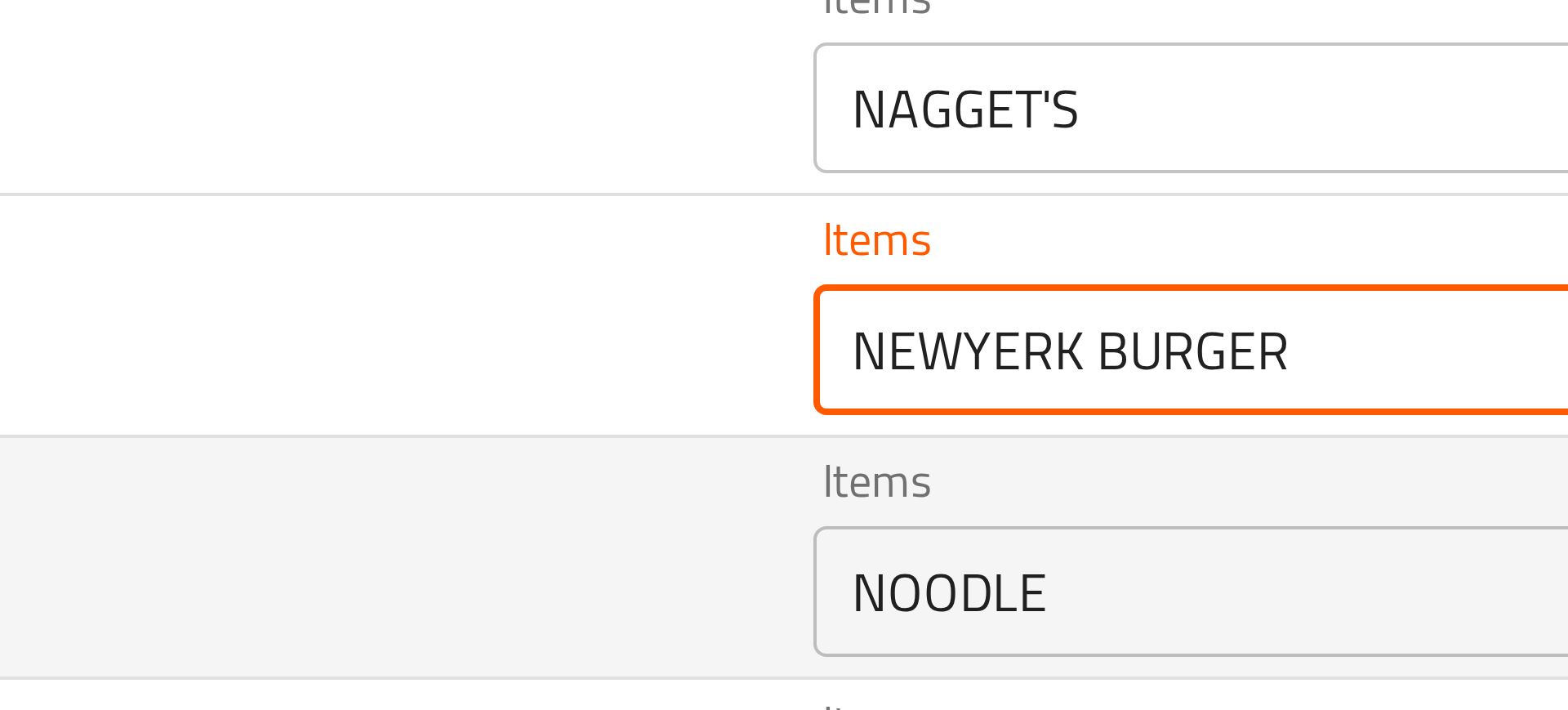
type BURGER-ar "برجر نيويورك"
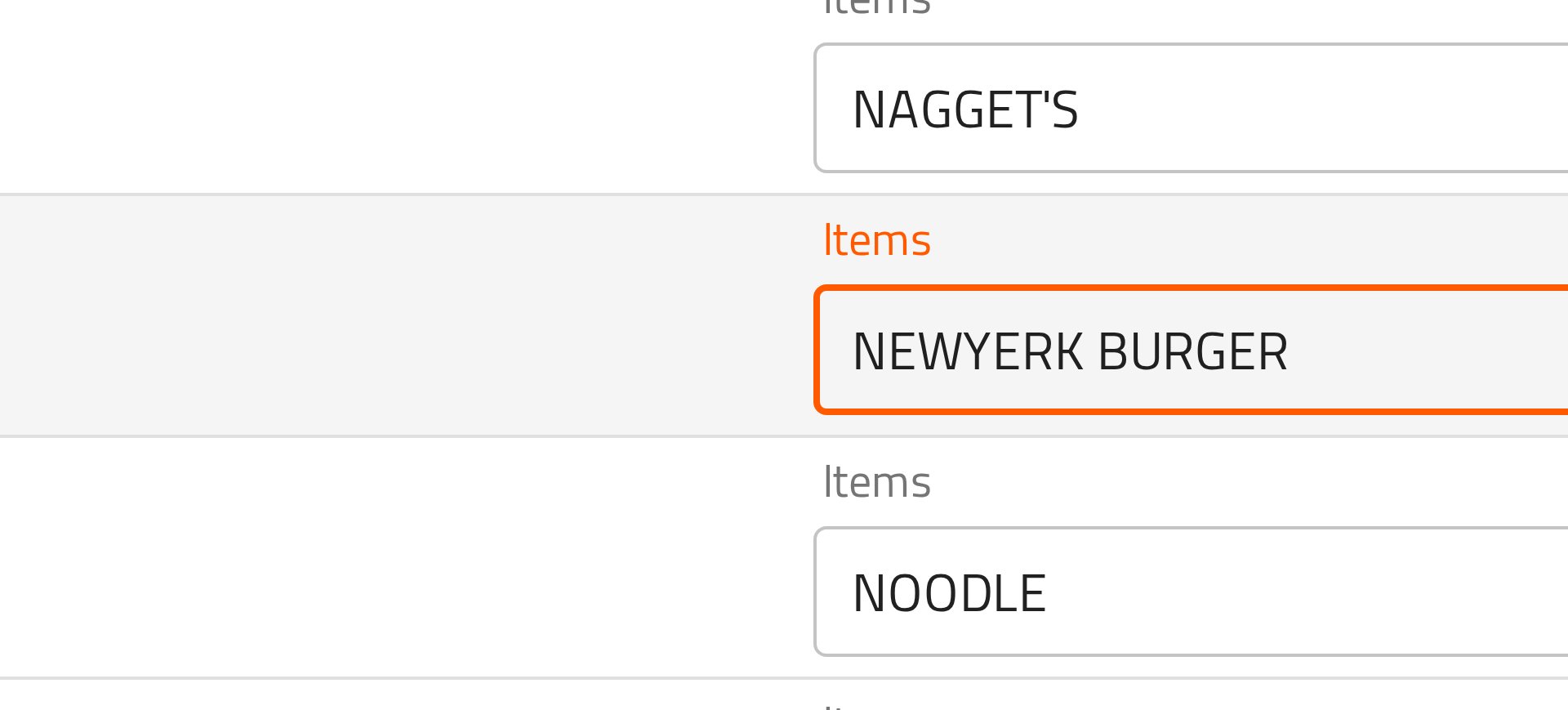
type BURGER "NEWYERK BURGER"
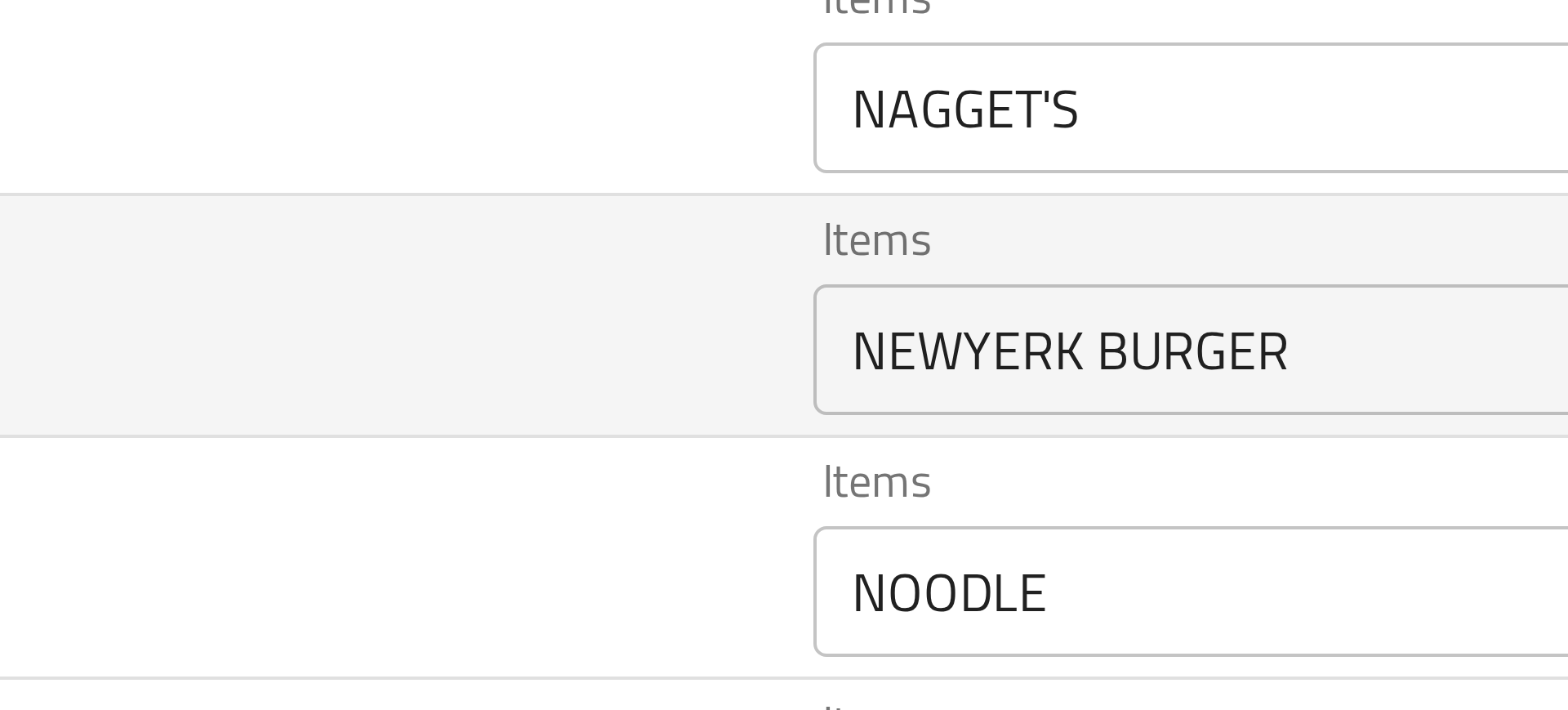
click at [391, 253] on td "NEWYERK BURGER" at bounding box center [278, 230] width 300 height 60
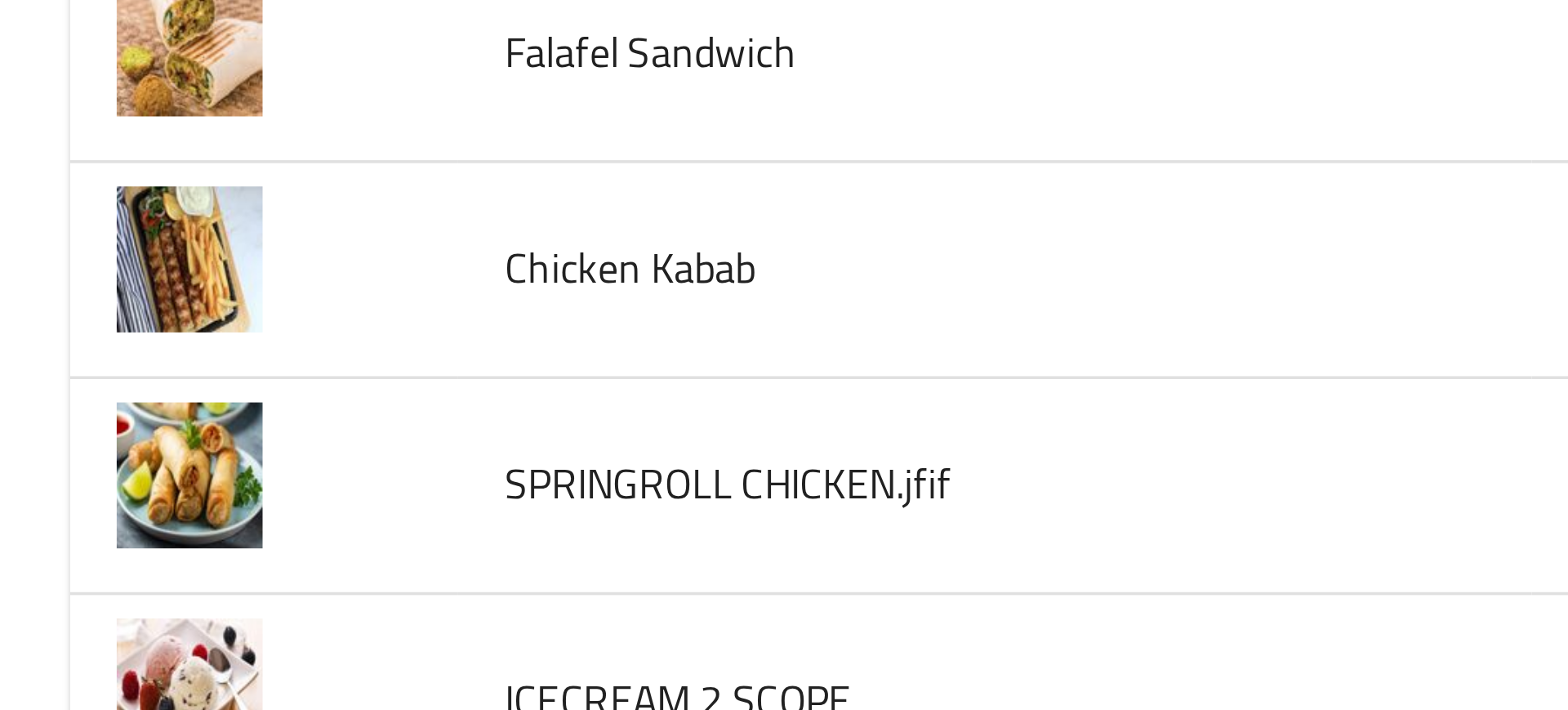
scroll to position [5625, 0]
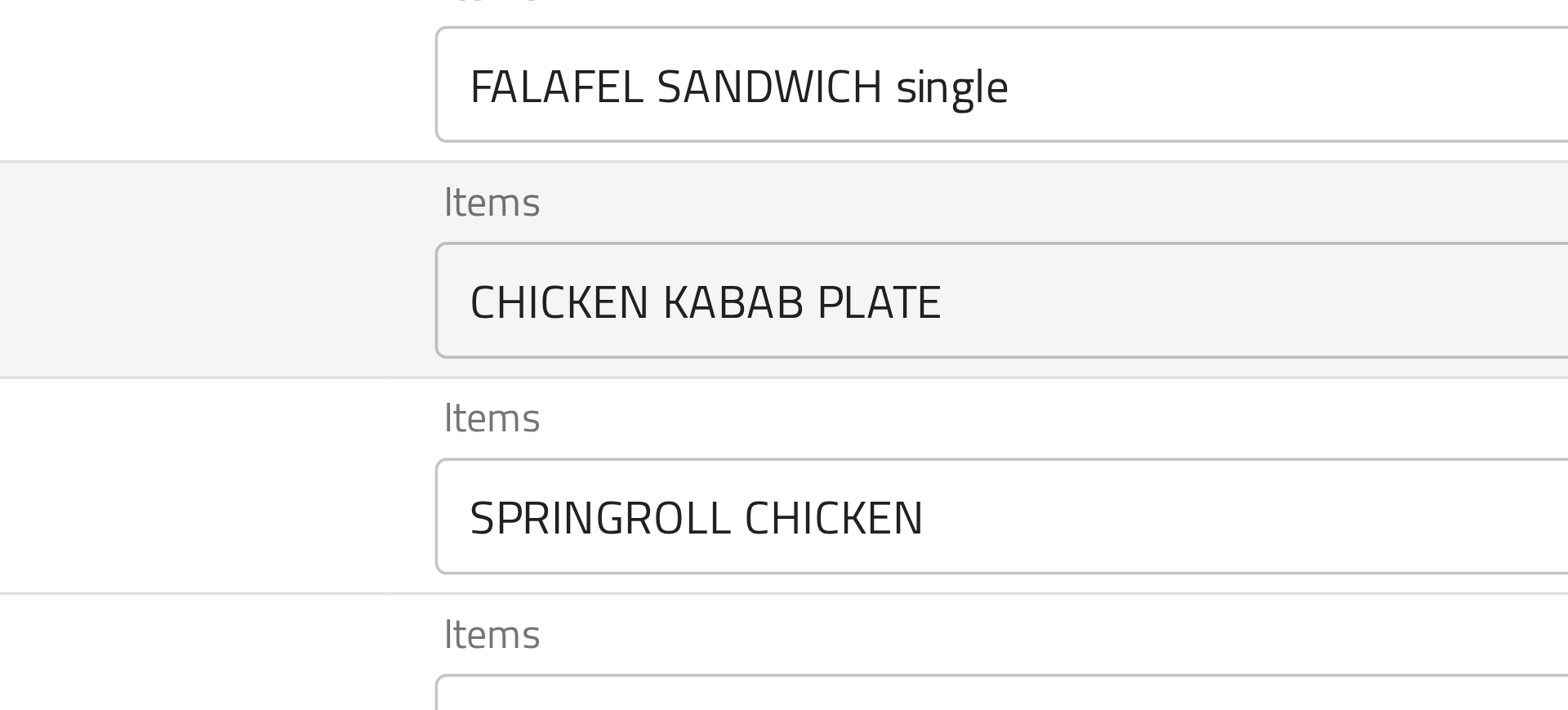
click at [509, 230] on Kabab "CHICKEN KABAB PLATE" at bounding box center [636, 223] width 380 height 23
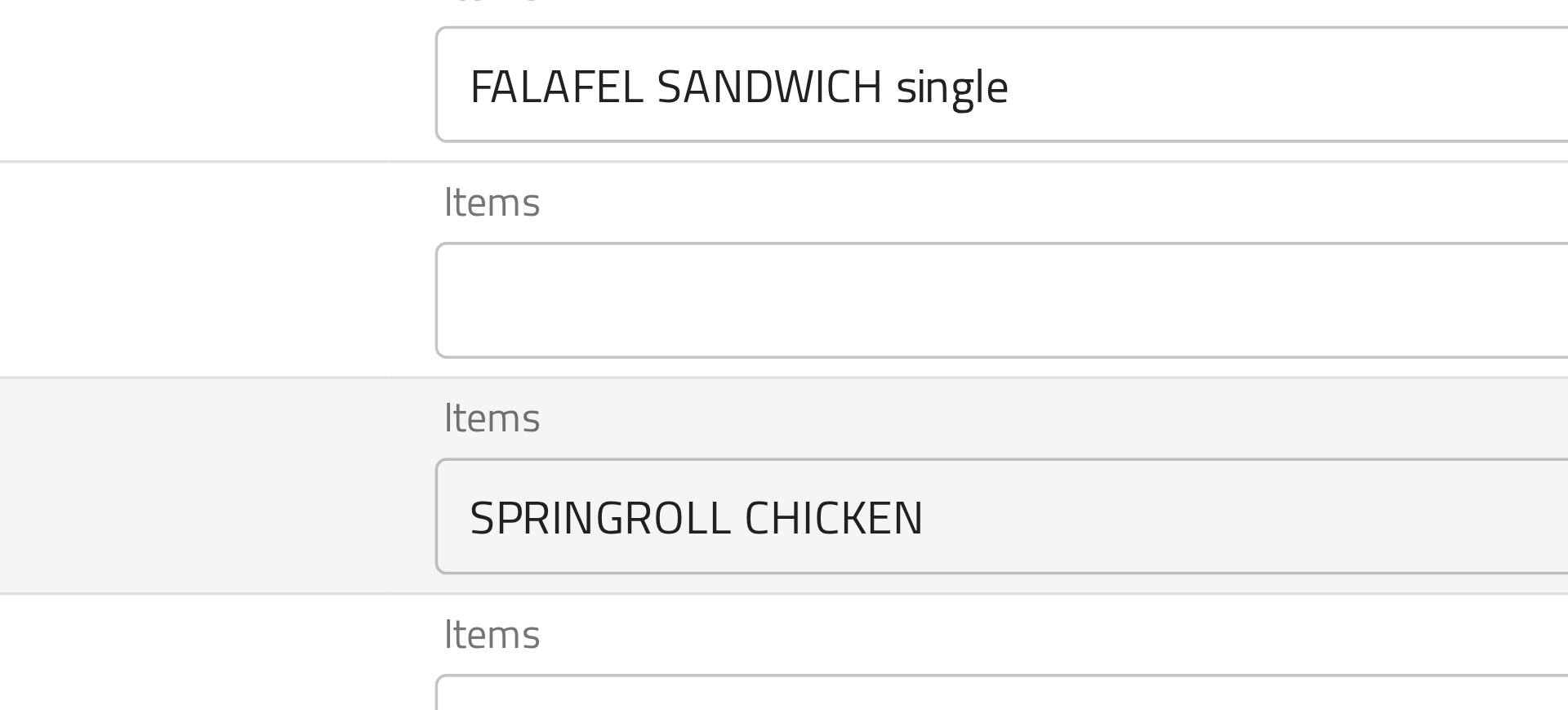
click at [396, 258] on td "SPRINGROLL CHICKEN.jfif" at bounding box center [278, 275] width 300 height 60
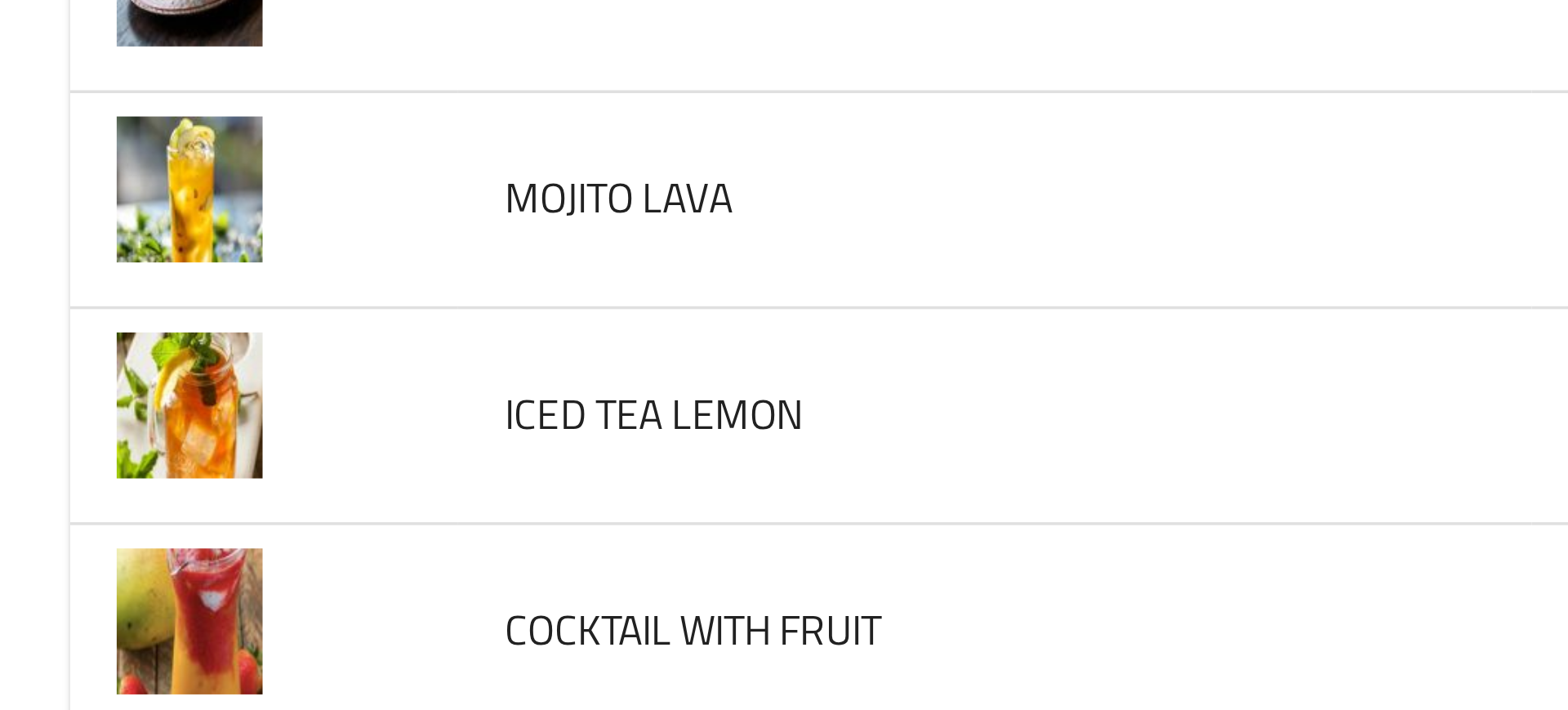
scroll to position [0, 0]
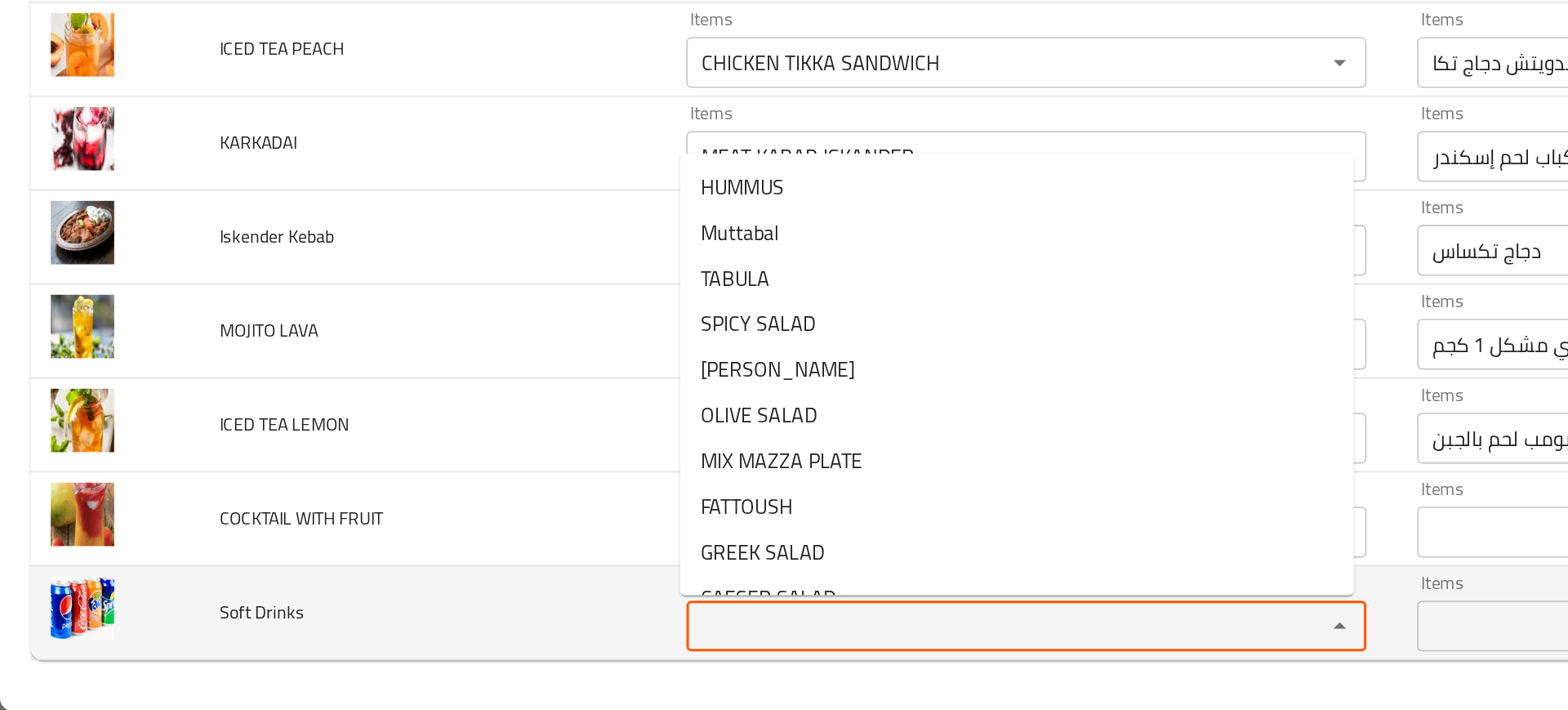
click at [460, 656] on Drinks "Items" at bounding box center [636, 655] width 380 height 23
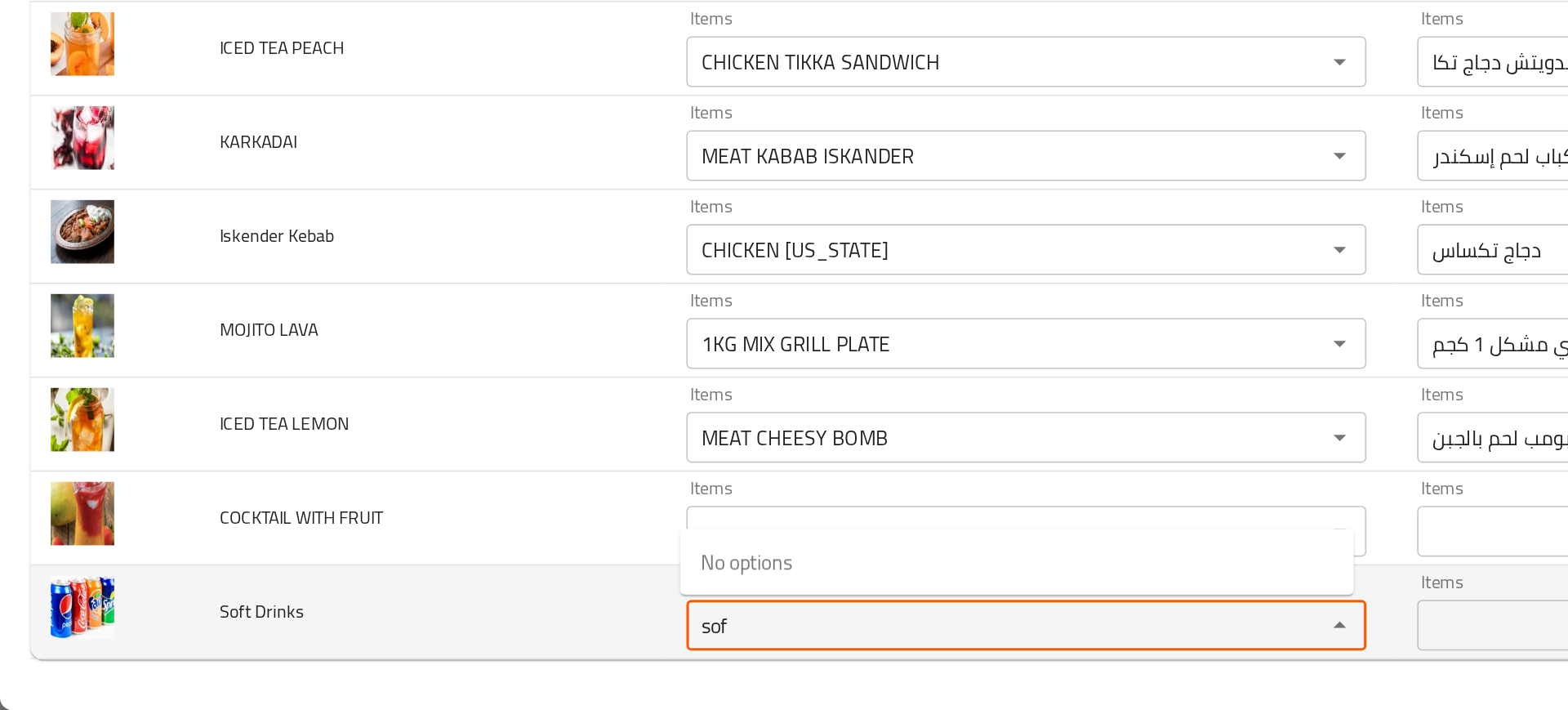
type Drinks "sof"
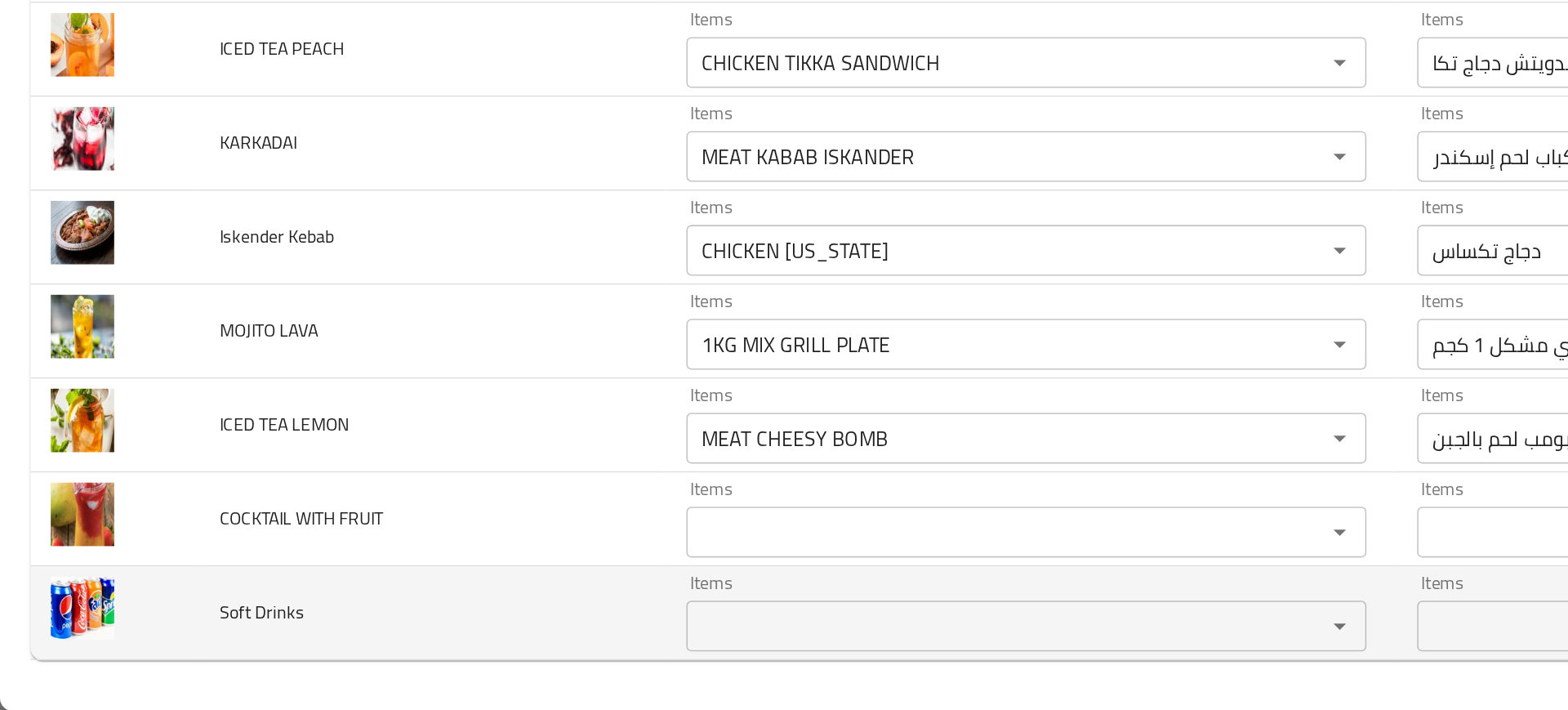
click at [322, 620] on td "Soft Drinks" at bounding box center [278, 646] width 300 height 60
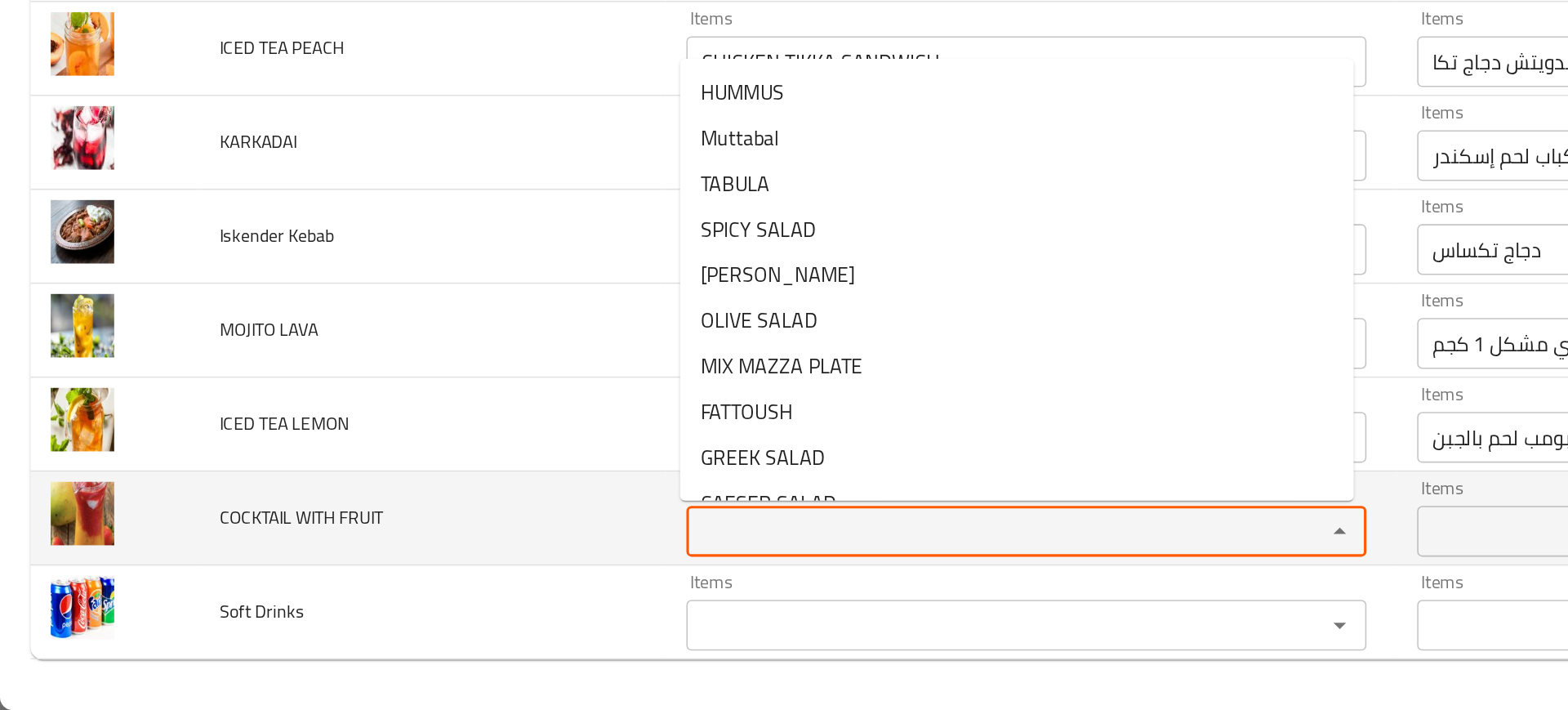
click at [474, 601] on FRUIT "Items" at bounding box center [636, 594] width 380 height 23
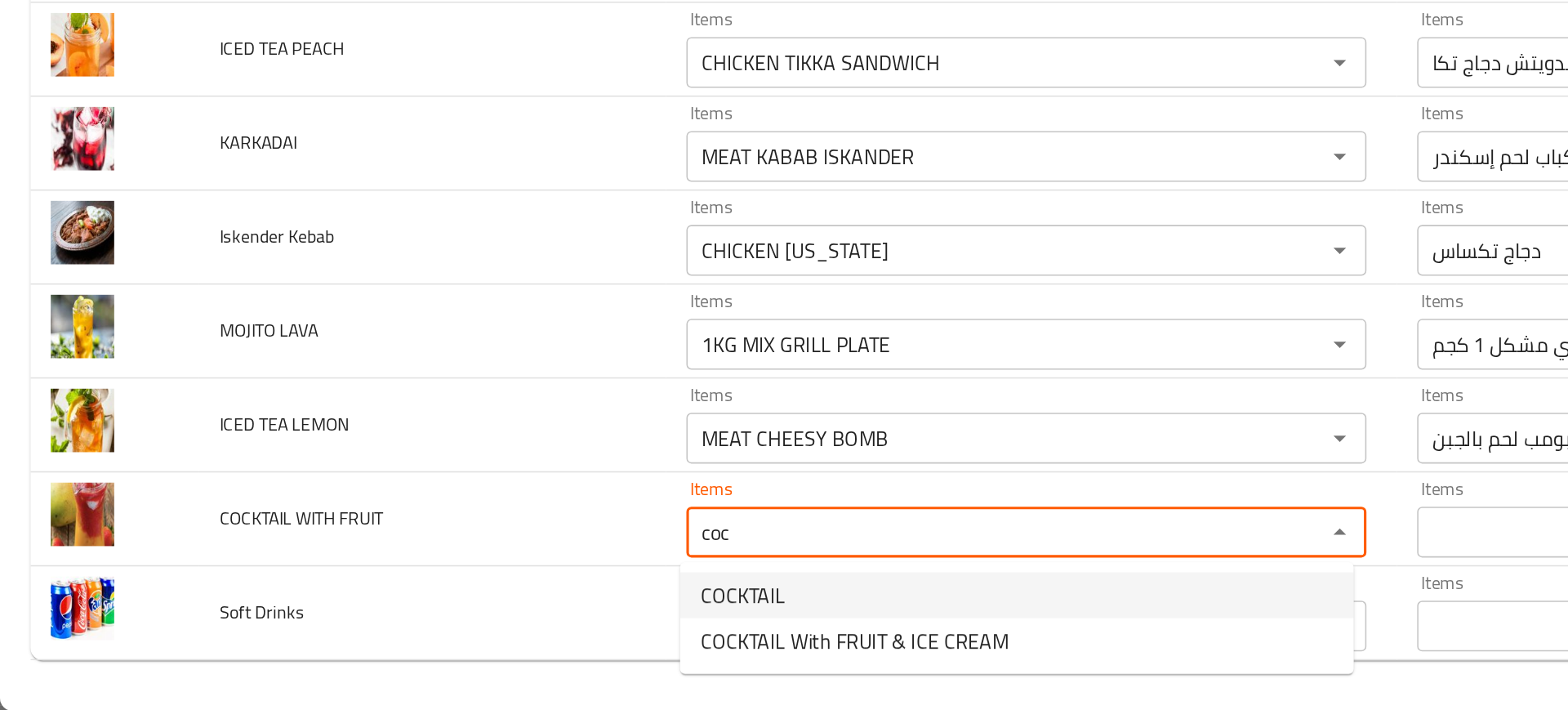
click at [502, 635] on span "COCKTAIL" at bounding box center [478, 635] width 54 height 20
type FRUIT "COCKTAIL"
type FRUIT-ar "كوكتيل"
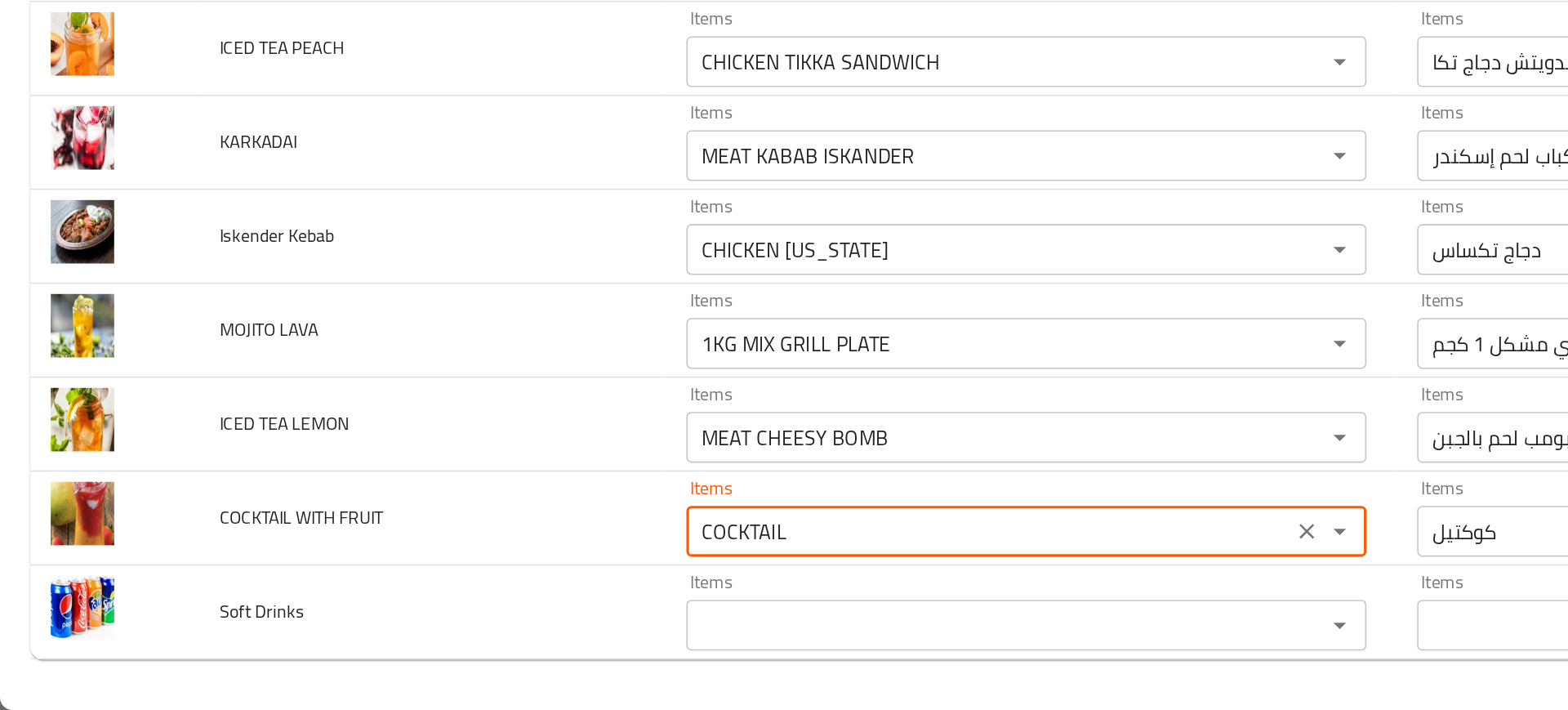
type FRUIT "COCKTAIL"
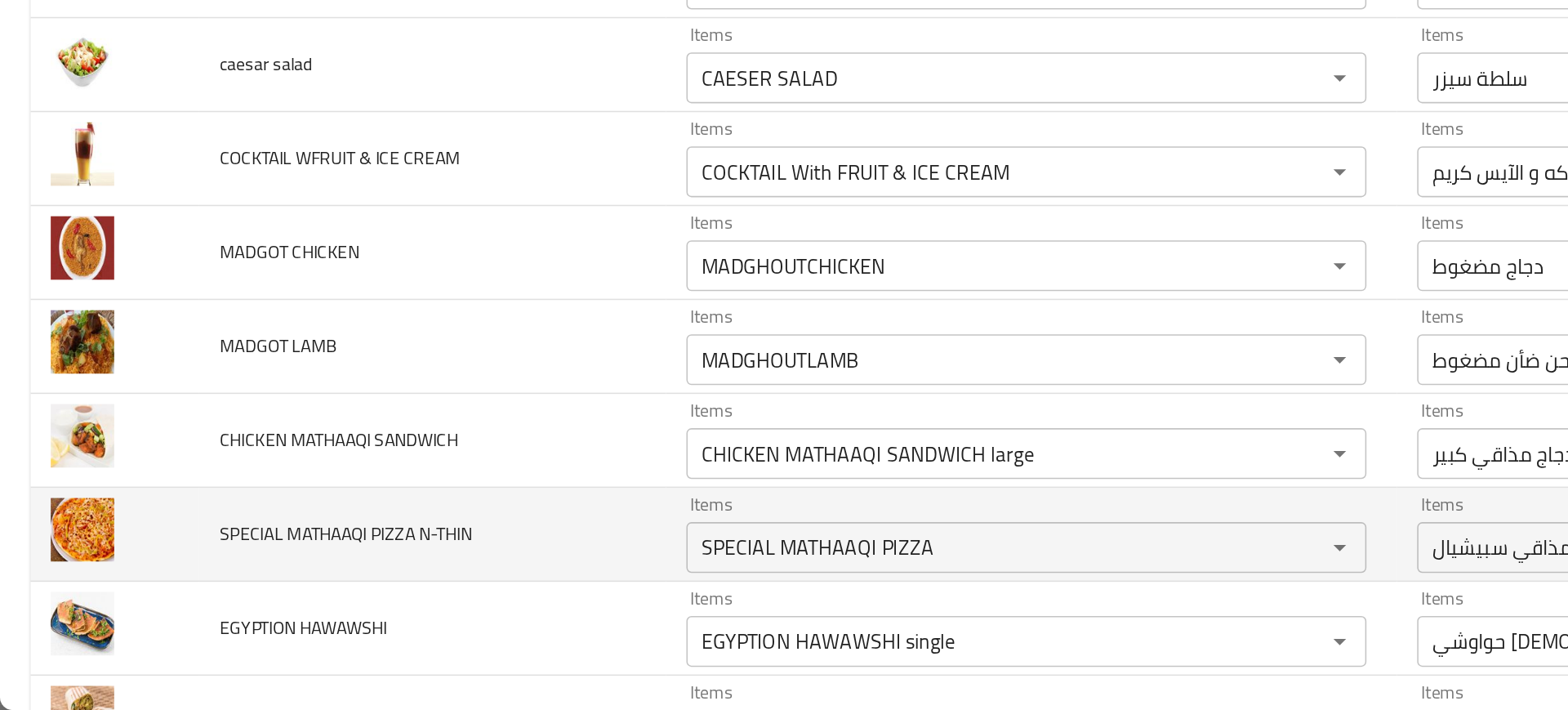
scroll to position [6461, 0]
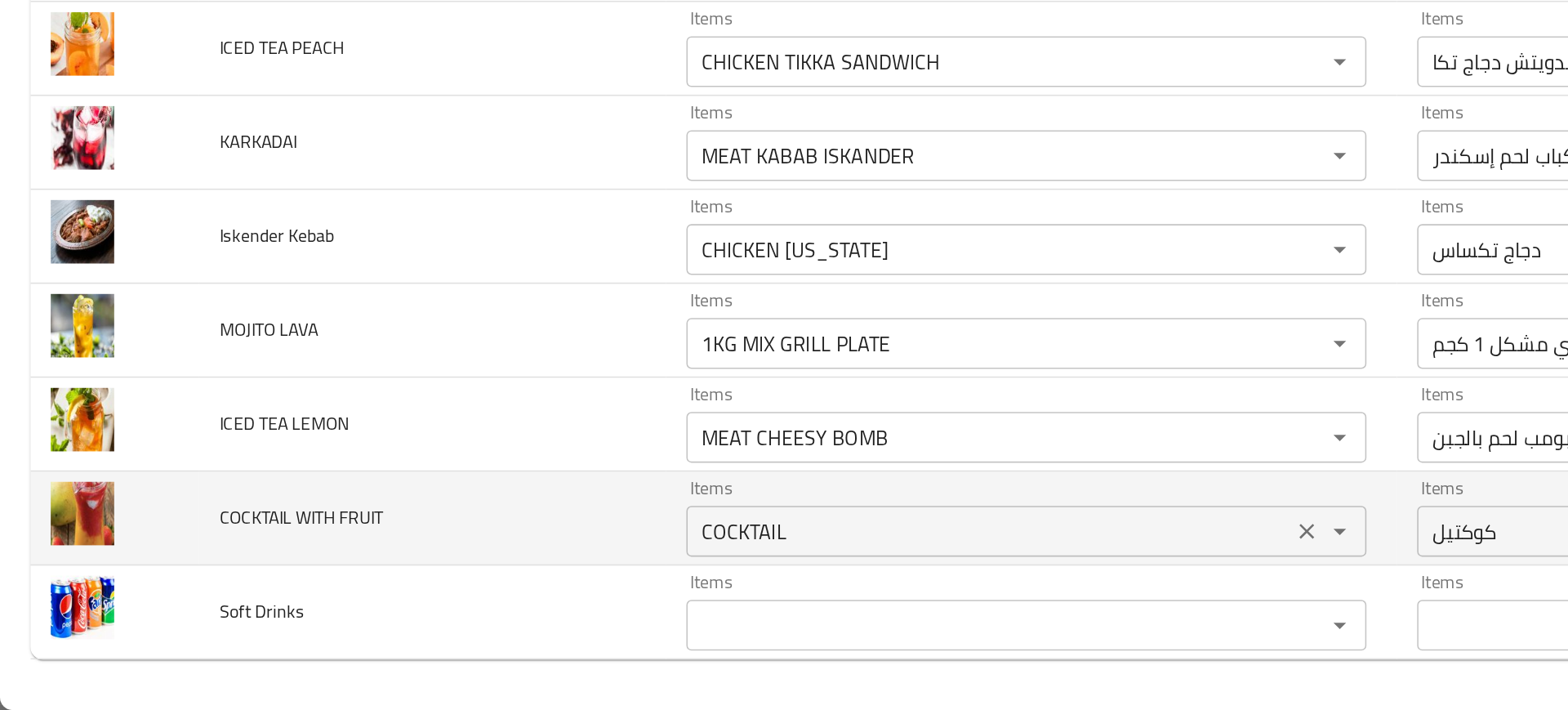
click at [457, 597] on FRUIT "COCKTAIL" at bounding box center [636, 594] width 380 height 23
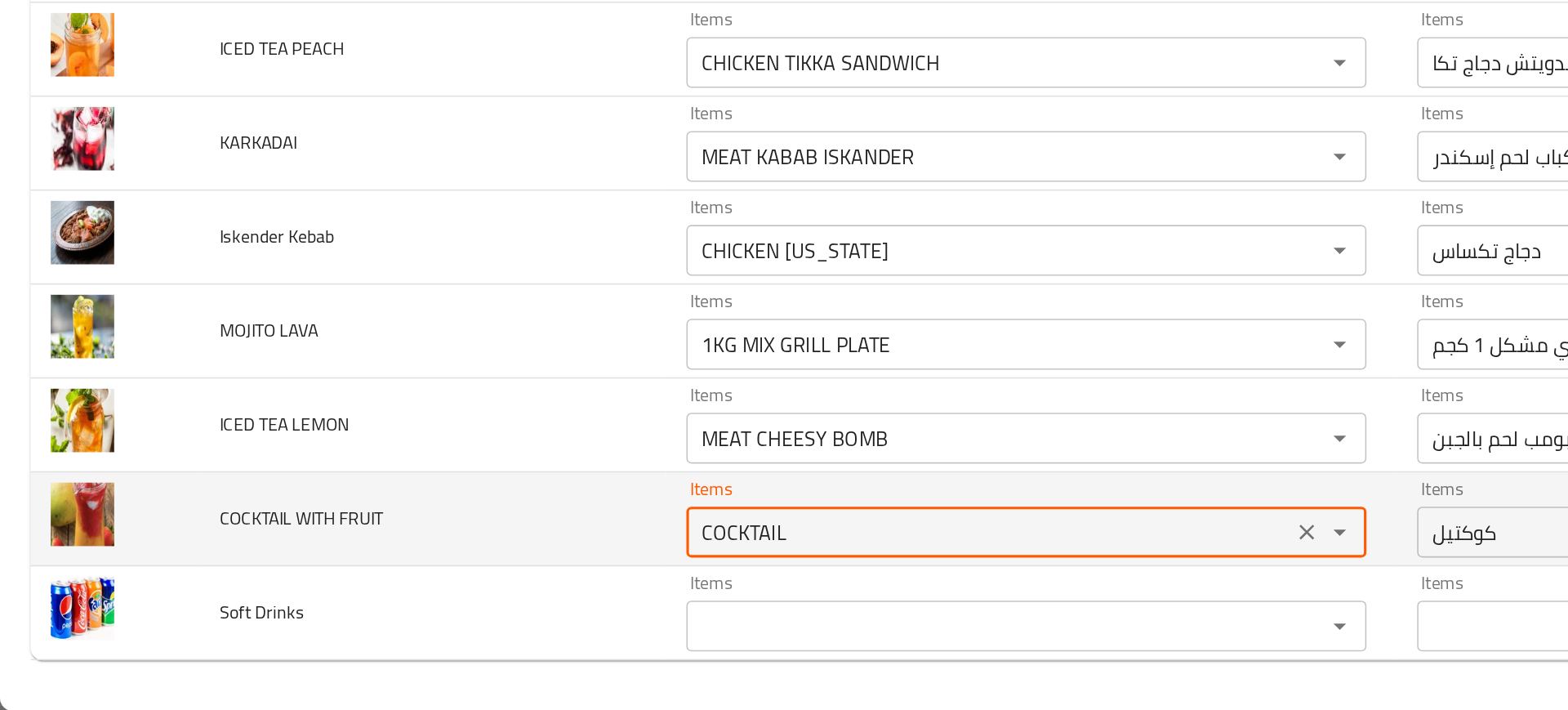
click at [457, 597] on FRUIT "COCKTAIL" at bounding box center [636, 594] width 380 height 23
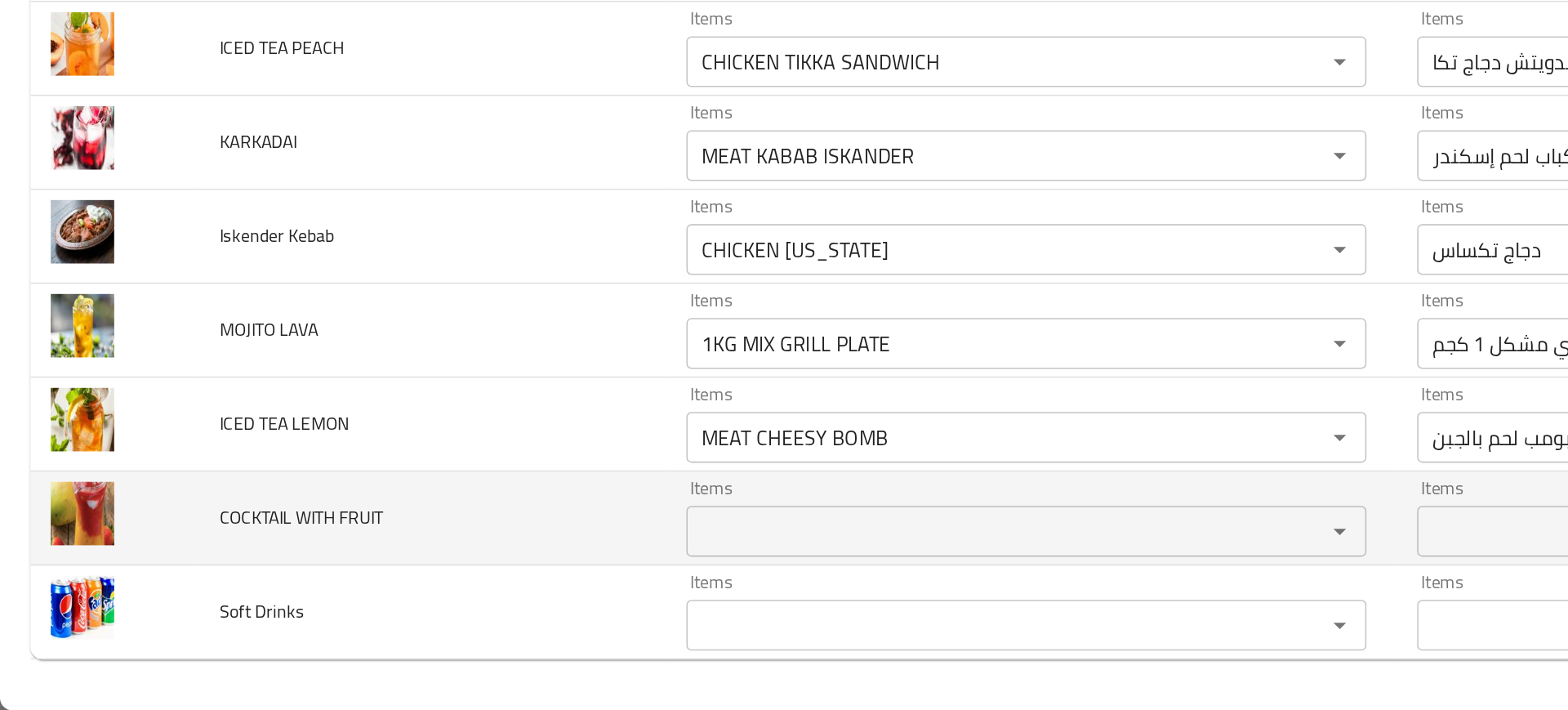
click at [381, 578] on td "COCKTAIL WITH FRUIT" at bounding box center [278, 586] width 300 height 60
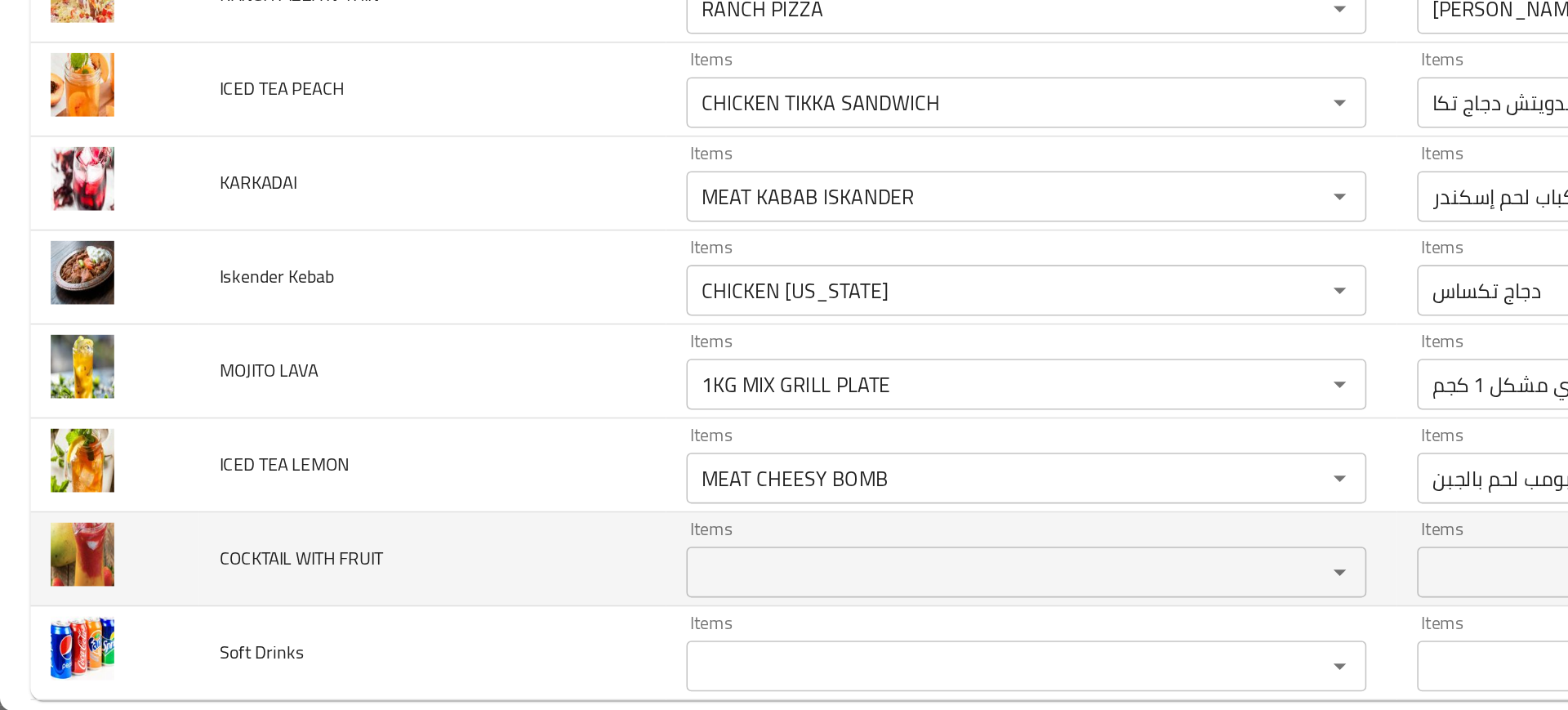
scroll to position [6431, 0]
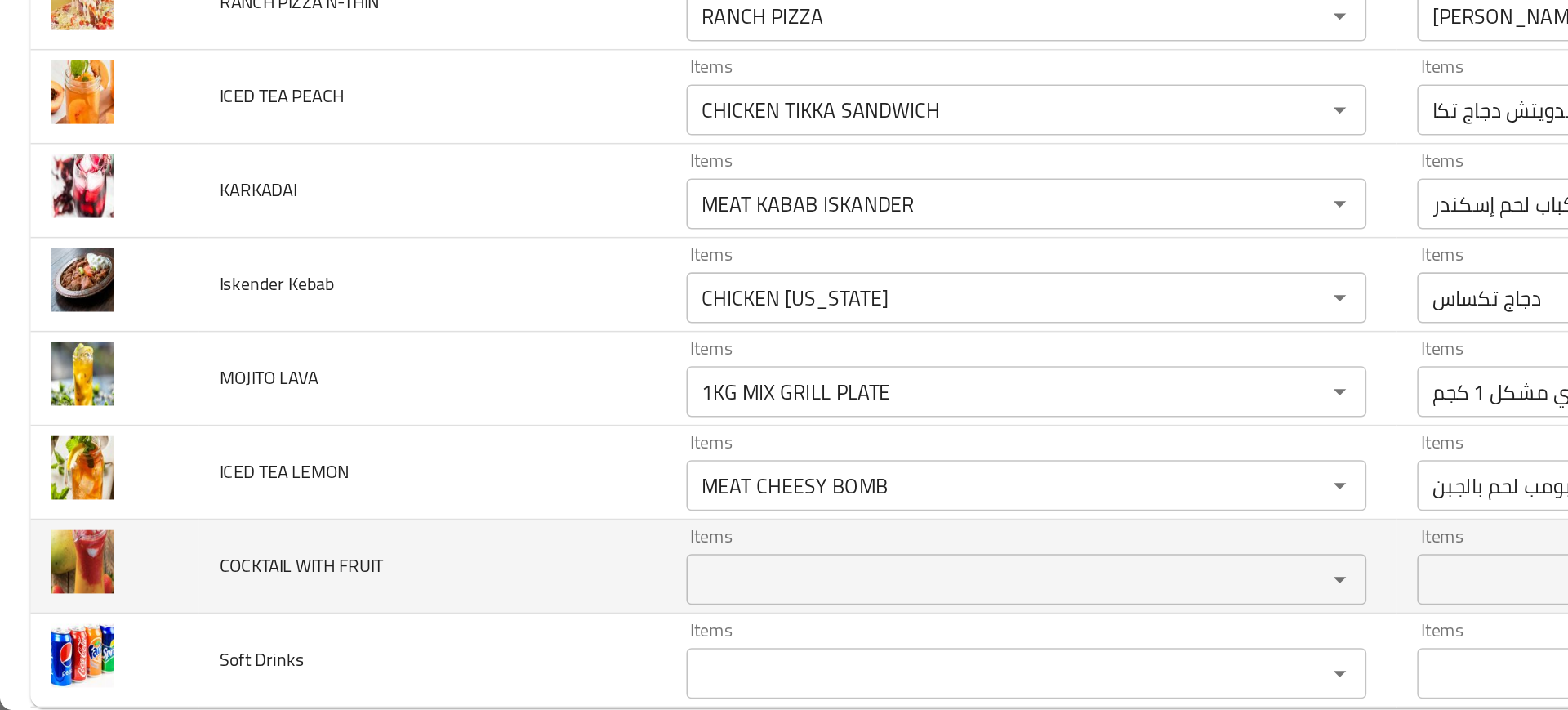
click at [381, 578] on td "ICED TEA LEMON" at bounding box center [278, 556] width 300 height 60
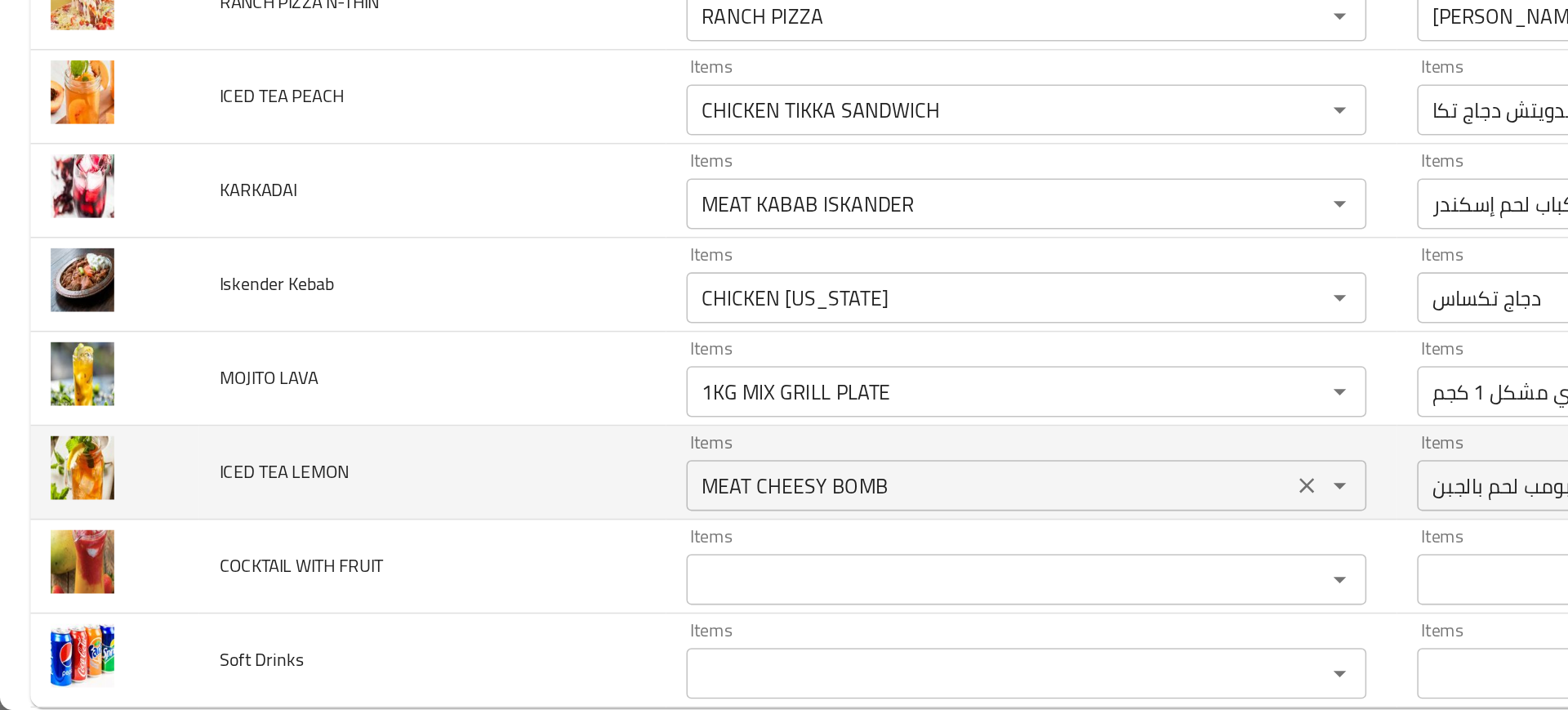
click at [469, 563] on LEMON "MEAT CHEESY BOMB" at bounding box center [636, 565] width 380 height 23
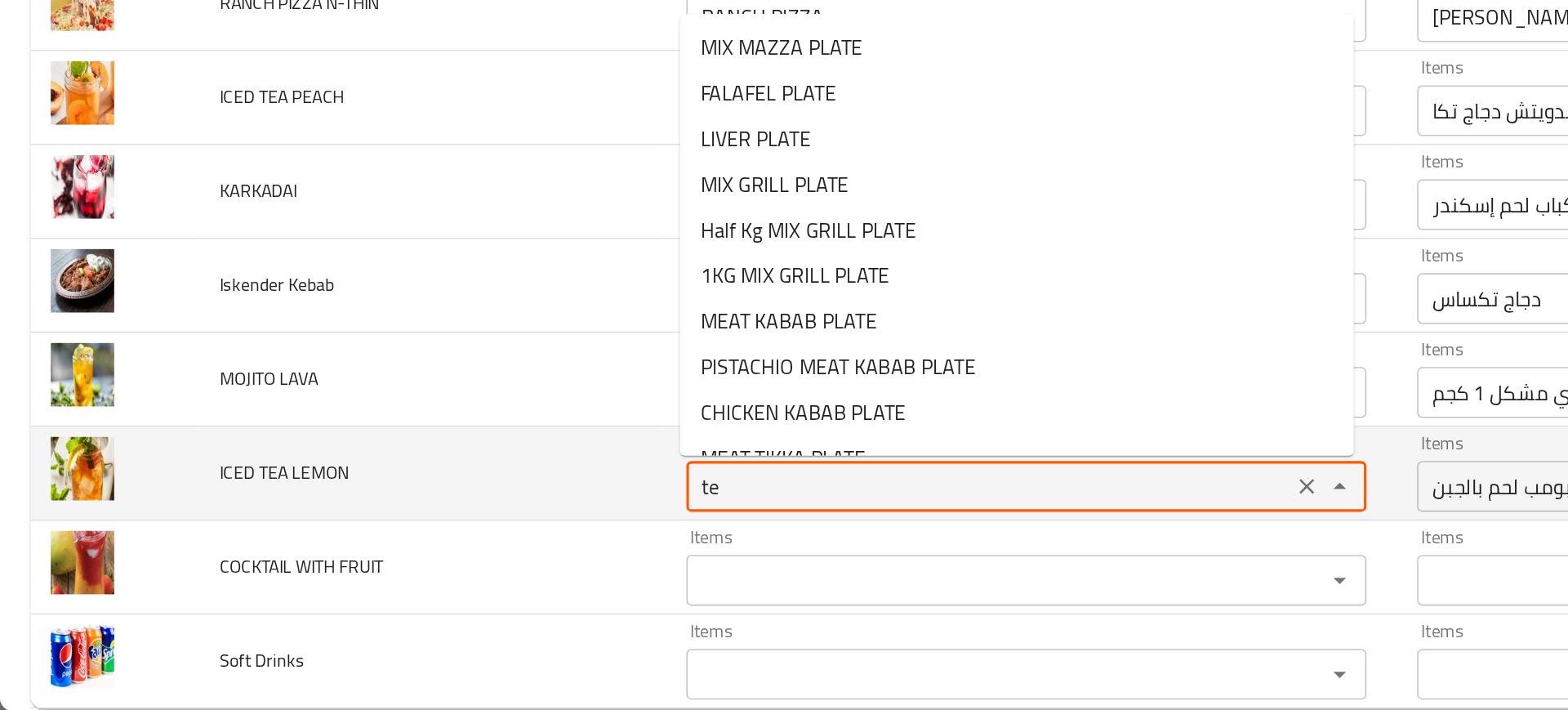
type LEMON "tea"
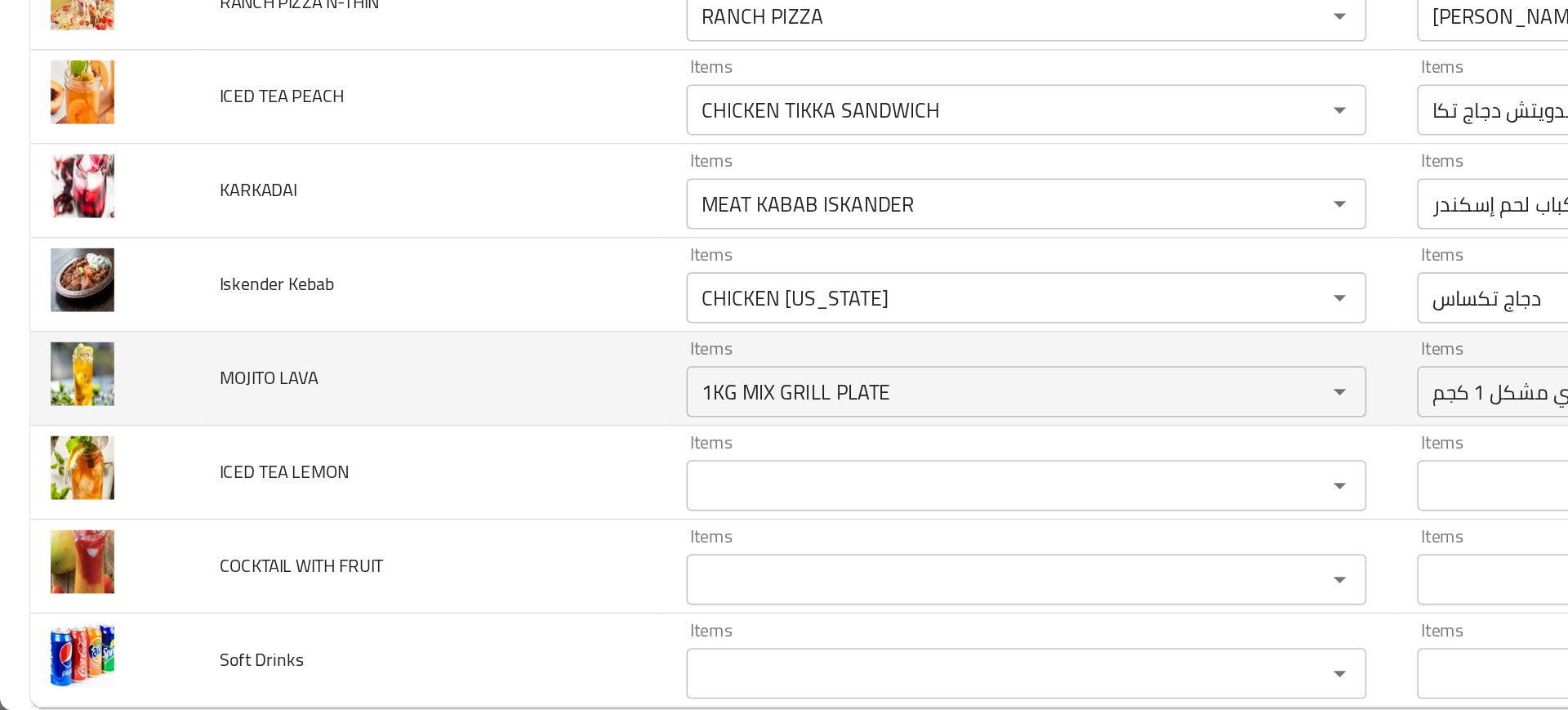
click at [348, 514] on td "MOJITO LAVA" at bounding box center [278, 496] width 300 height 60
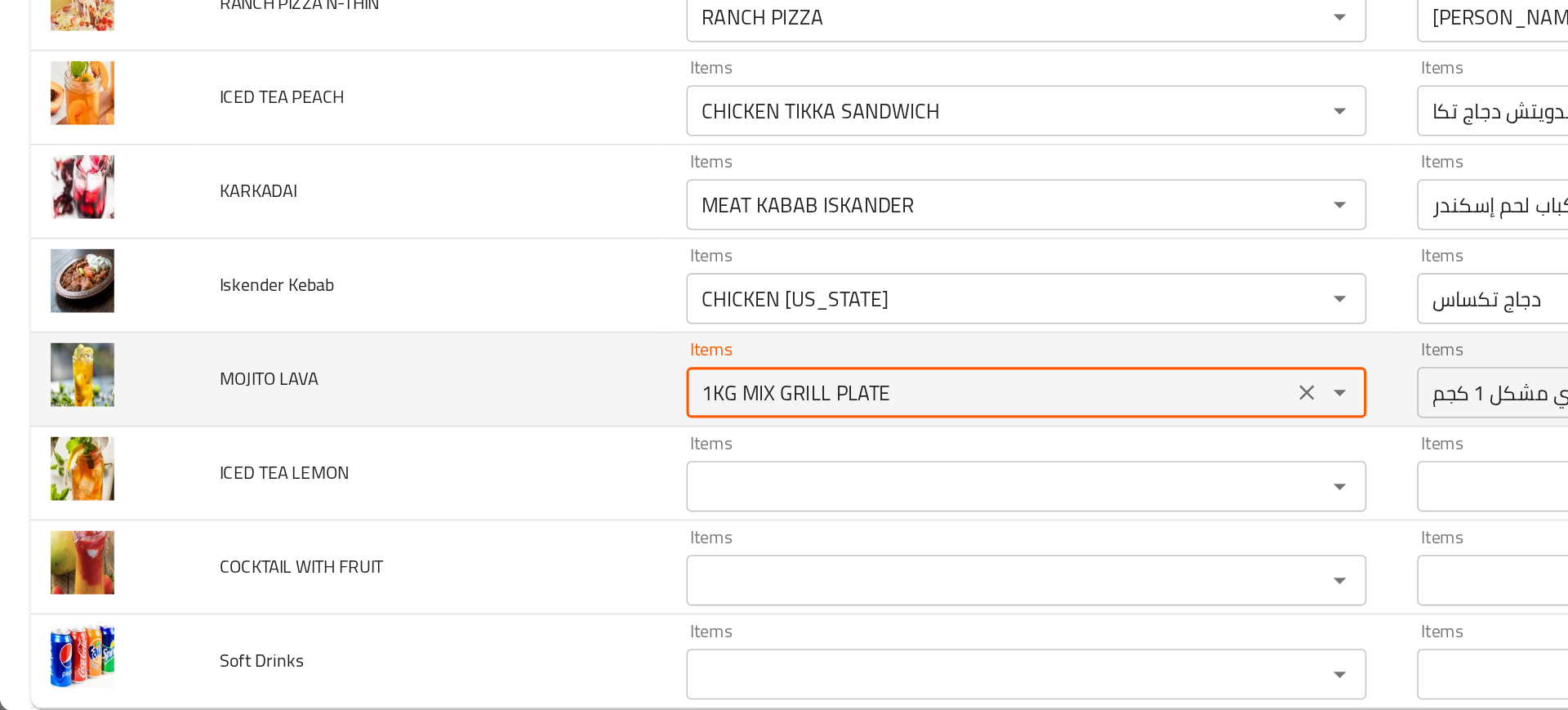
click at [484, 505] on LAVA "1KG MIX GRILL PLATE" at bounding box center [636, 504] width 380 height 23
type LAVA "l"
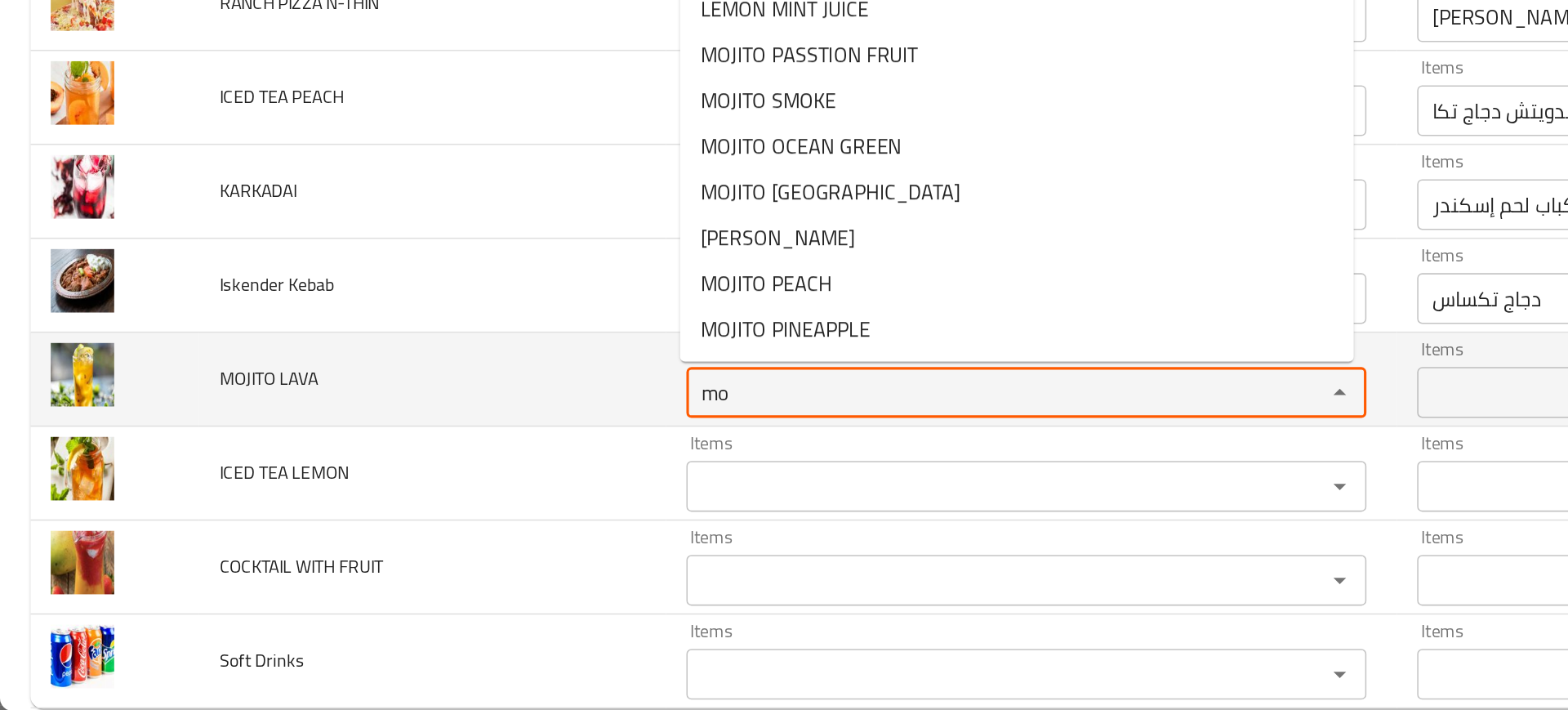
type LAVA "moj"
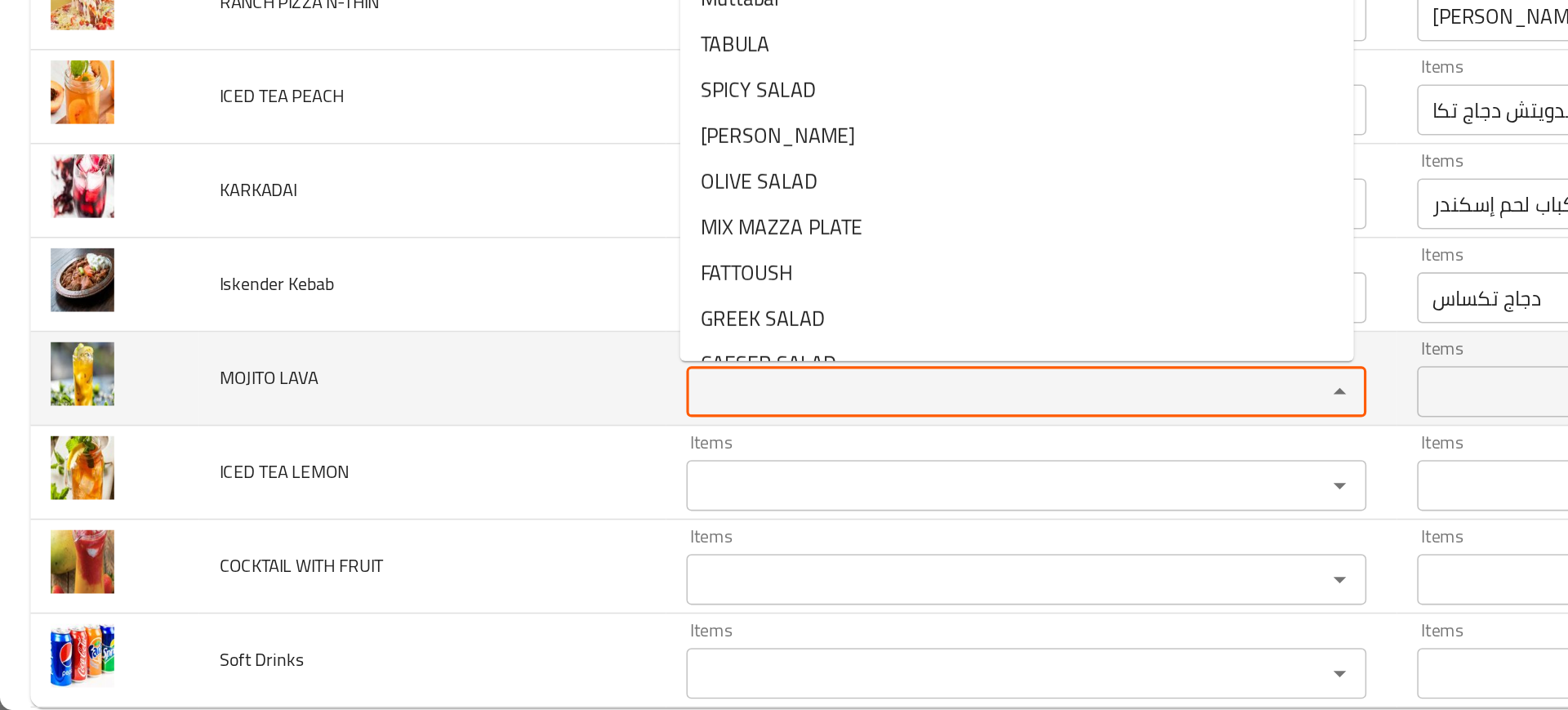
click at [391, 490] on td "MOJITO LAVA" at bounding box center [278, 496] width 300 height 60
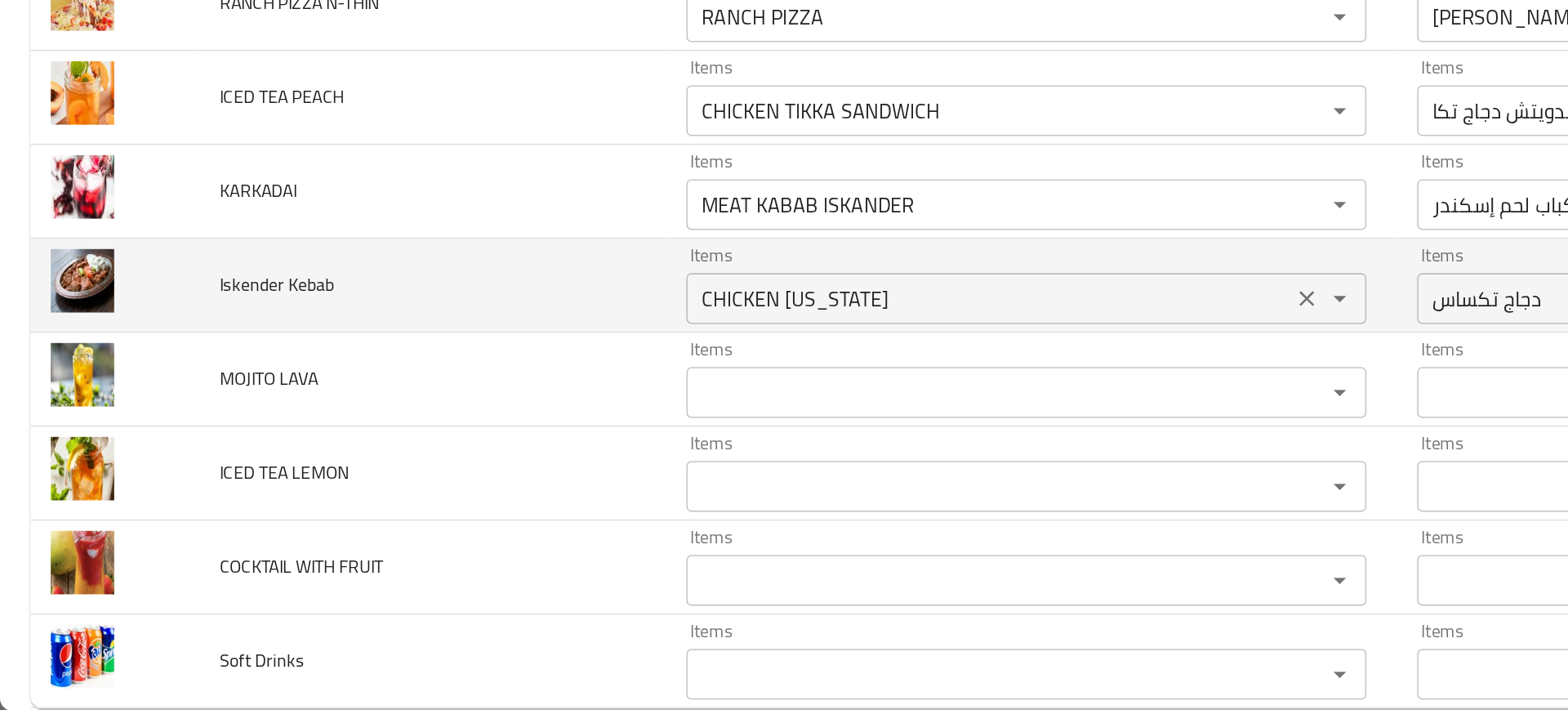
click at [447, 449] on Kebab "CHICKEN TEXAS" at bounding box center [636, 444] width 380 height 23
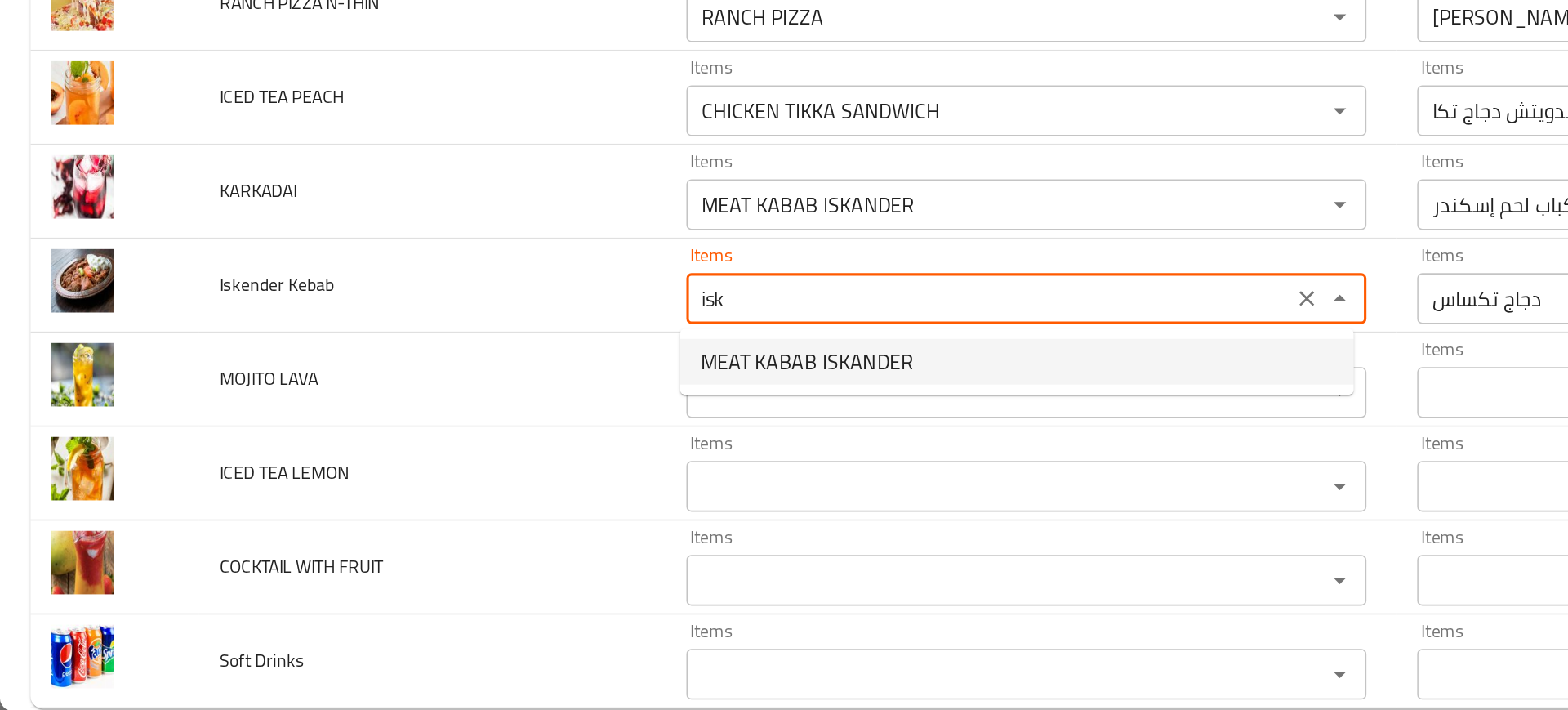
click at [498, 484] on span "MEAT KABAB ISKANDER" at bounding box center [519, 485] width 137 height 20
type Kebab "MEAT KABAB ISKANDER"
type Kebab-ar "كباب لحم إسكندر"
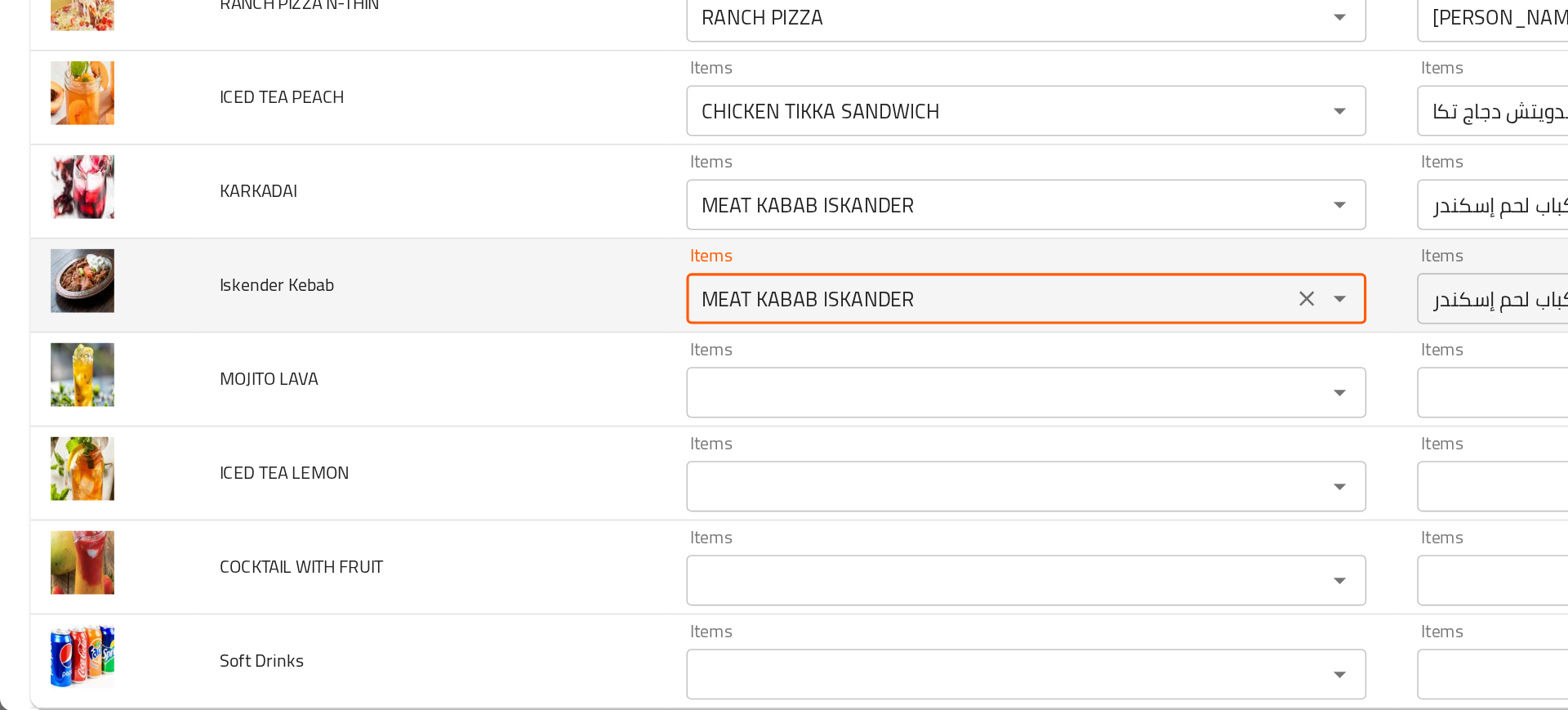
type Kebab "MEAT KABAB ISKANDER"
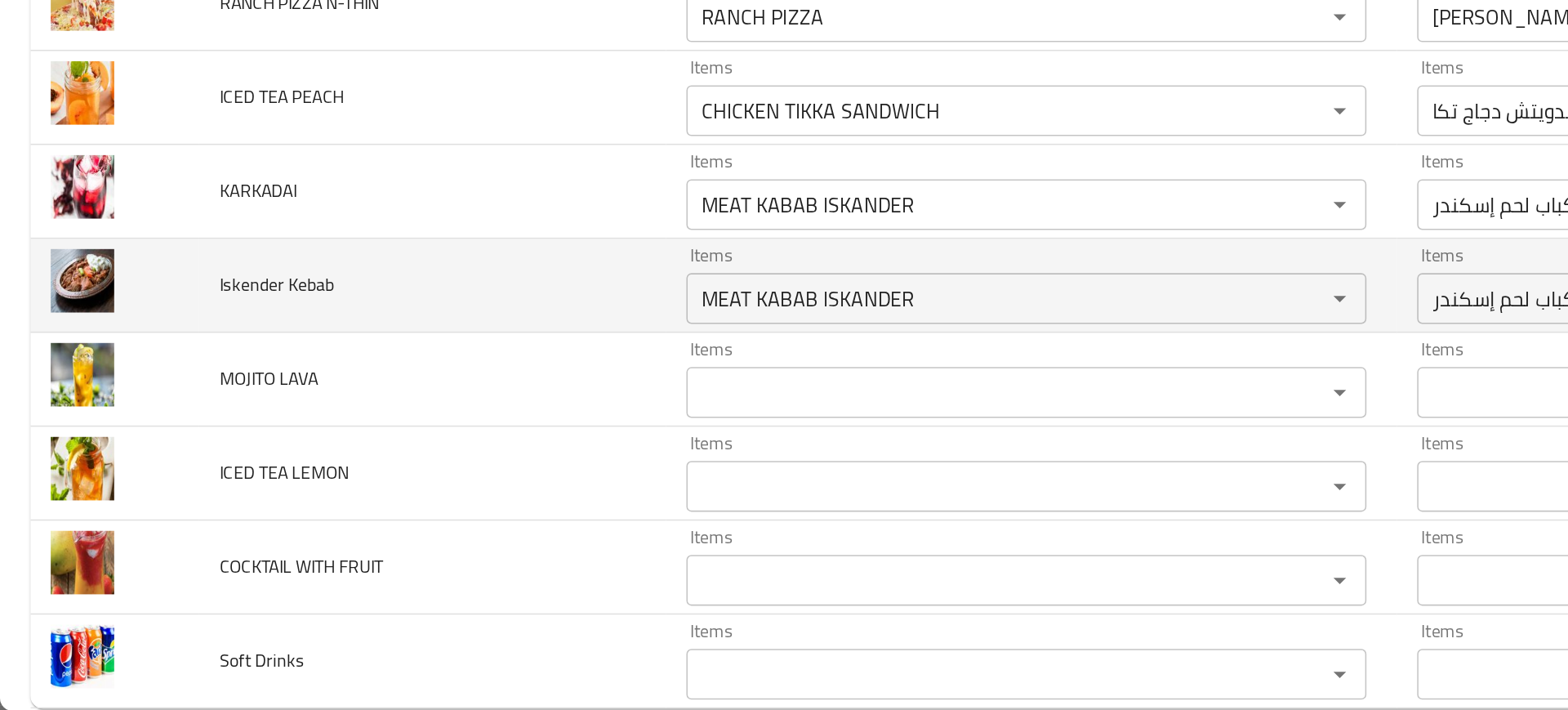
click at [401, 445] on td "Iskender Kebab" at bounding box center [278, 435] width 300 height 60
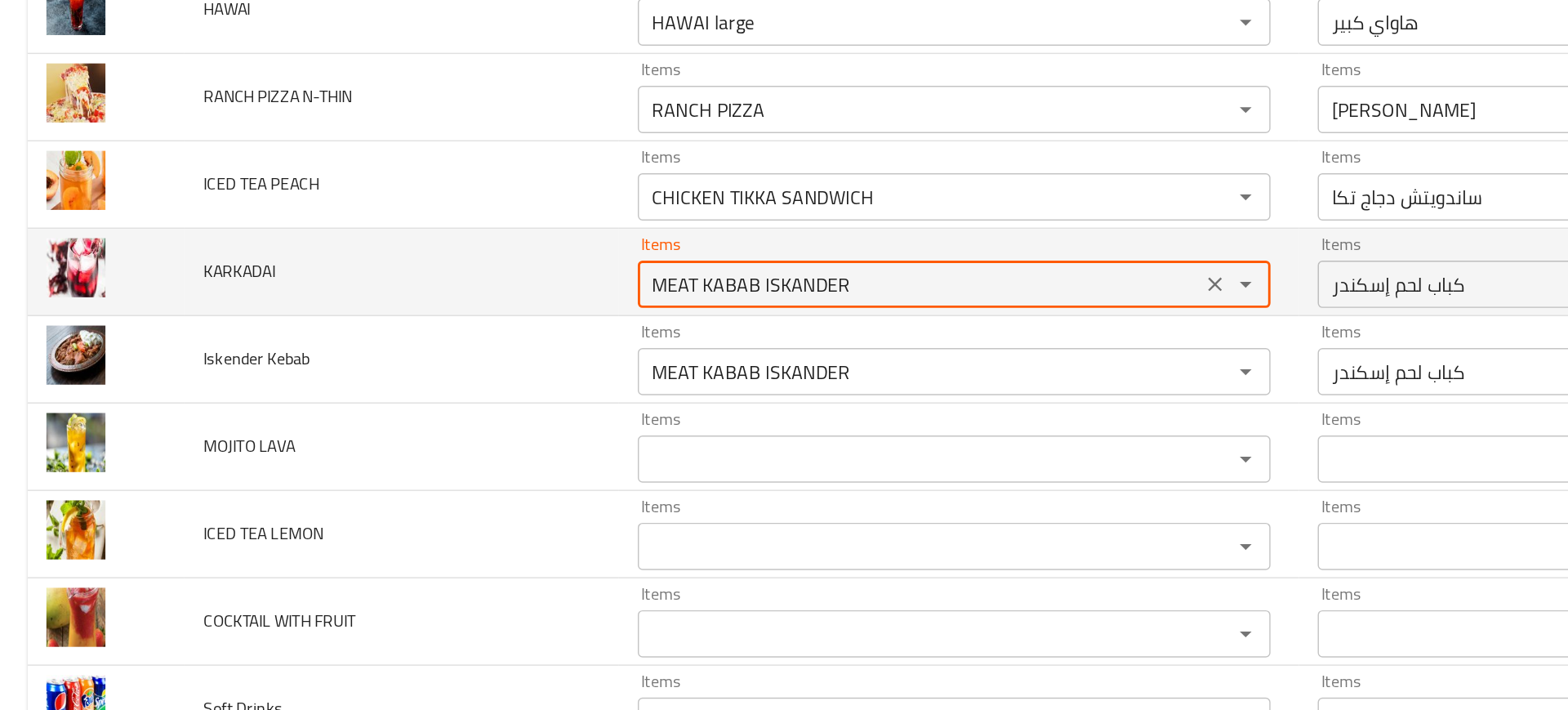
click at [537, 377] on input "MEAT KABAB ISKANDER" at bounding box center [636, 383] width 380 height 23
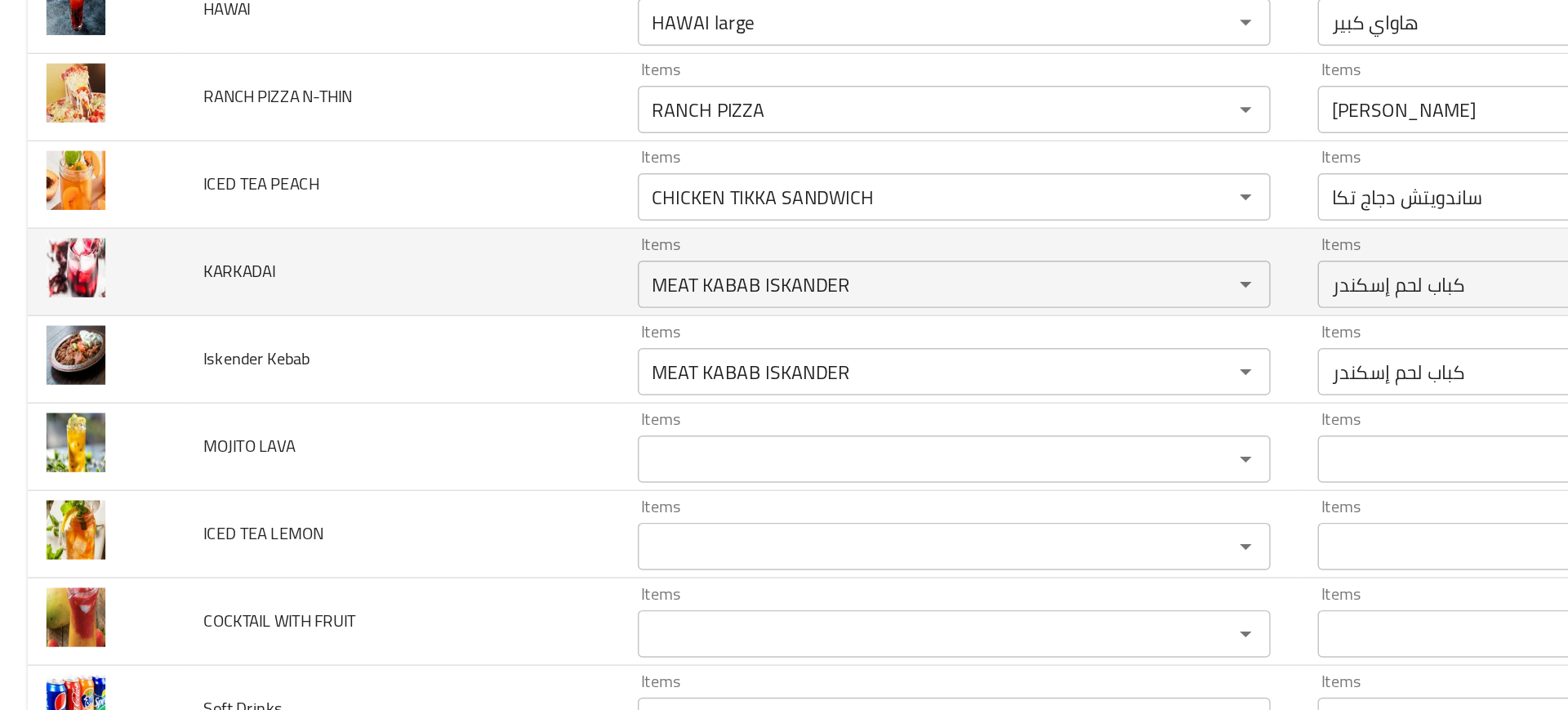
click at [371, 402] on td "KARKADAI" at bounding box center [278, 374] width 300 height 60
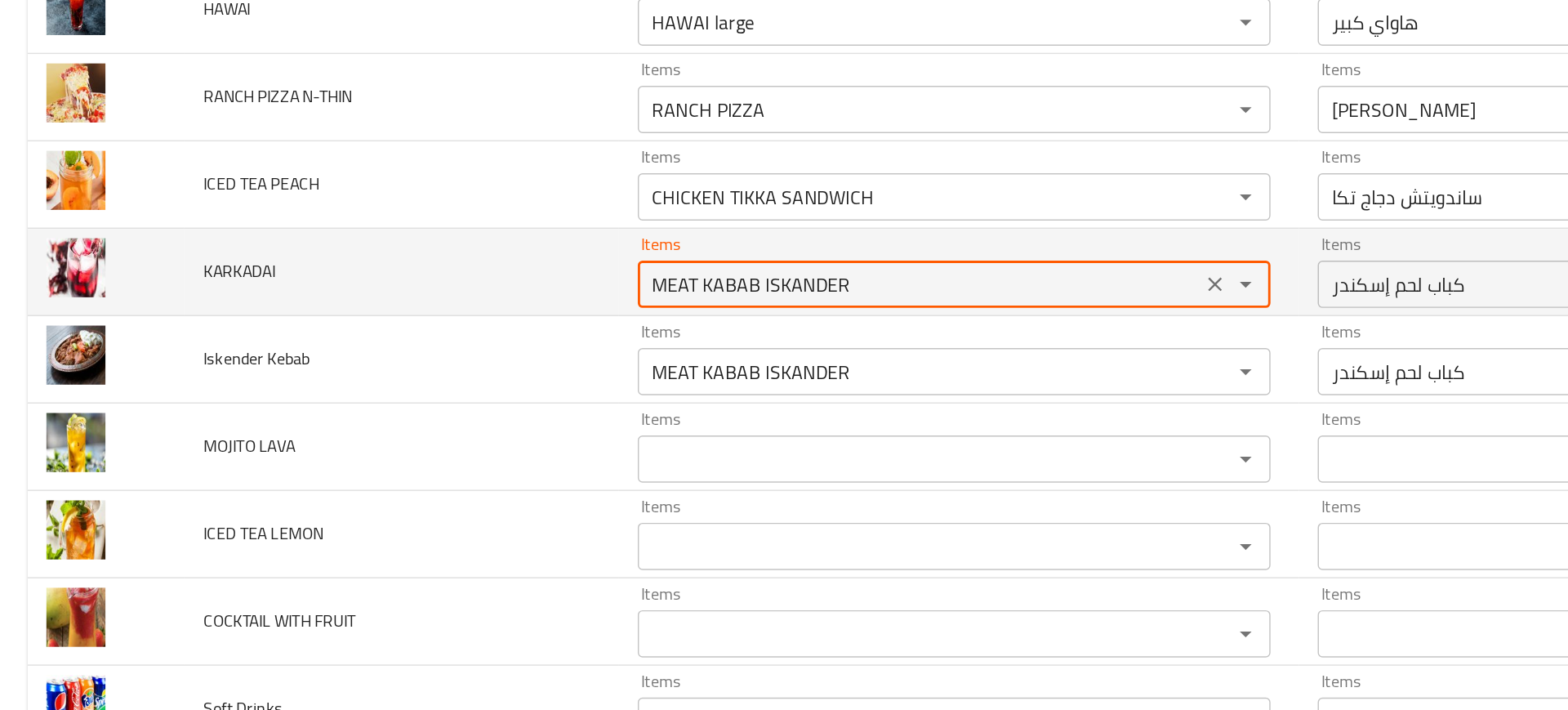
click at [540, 393] on input "MEAT KABAB ISKANDER" at bounding box center [636, 383] width 380 height 23
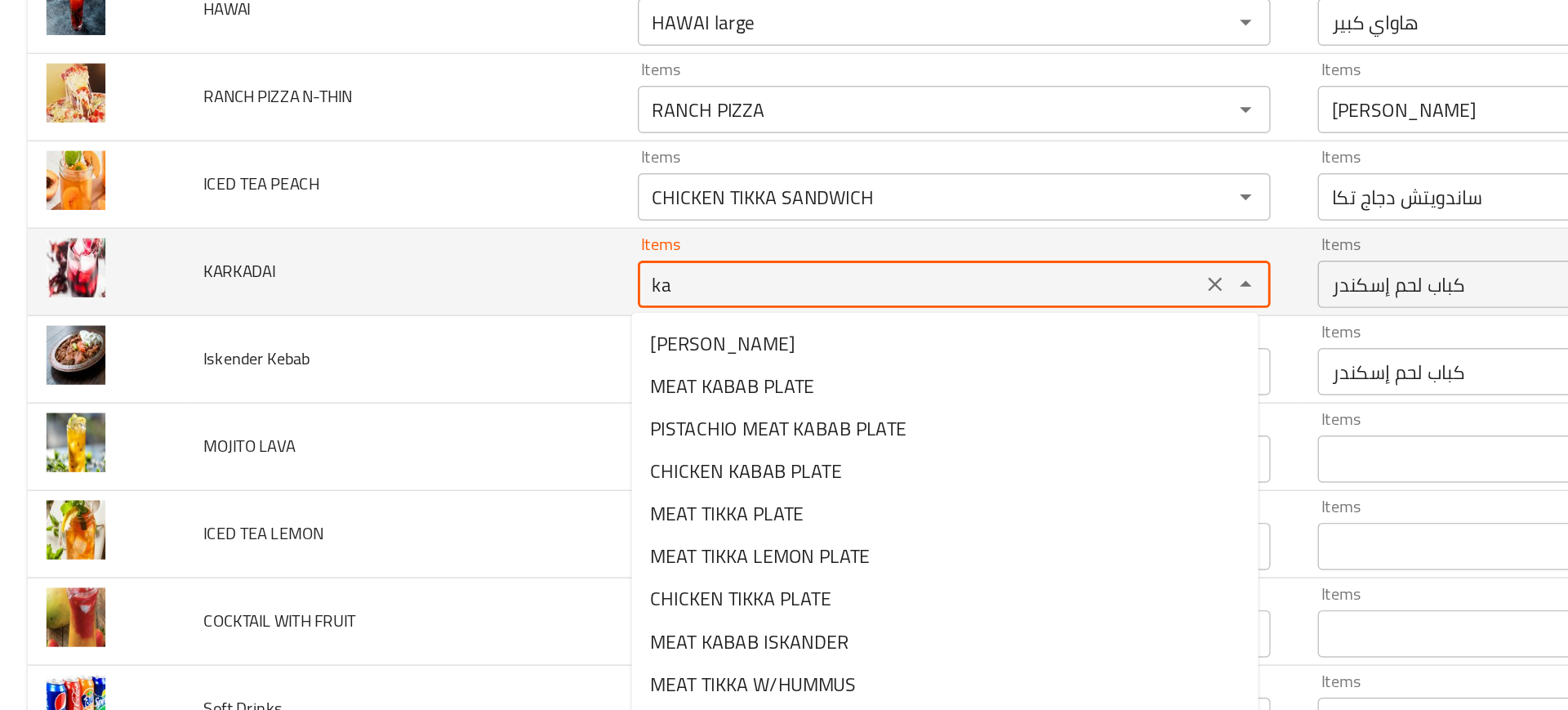
type input "k"
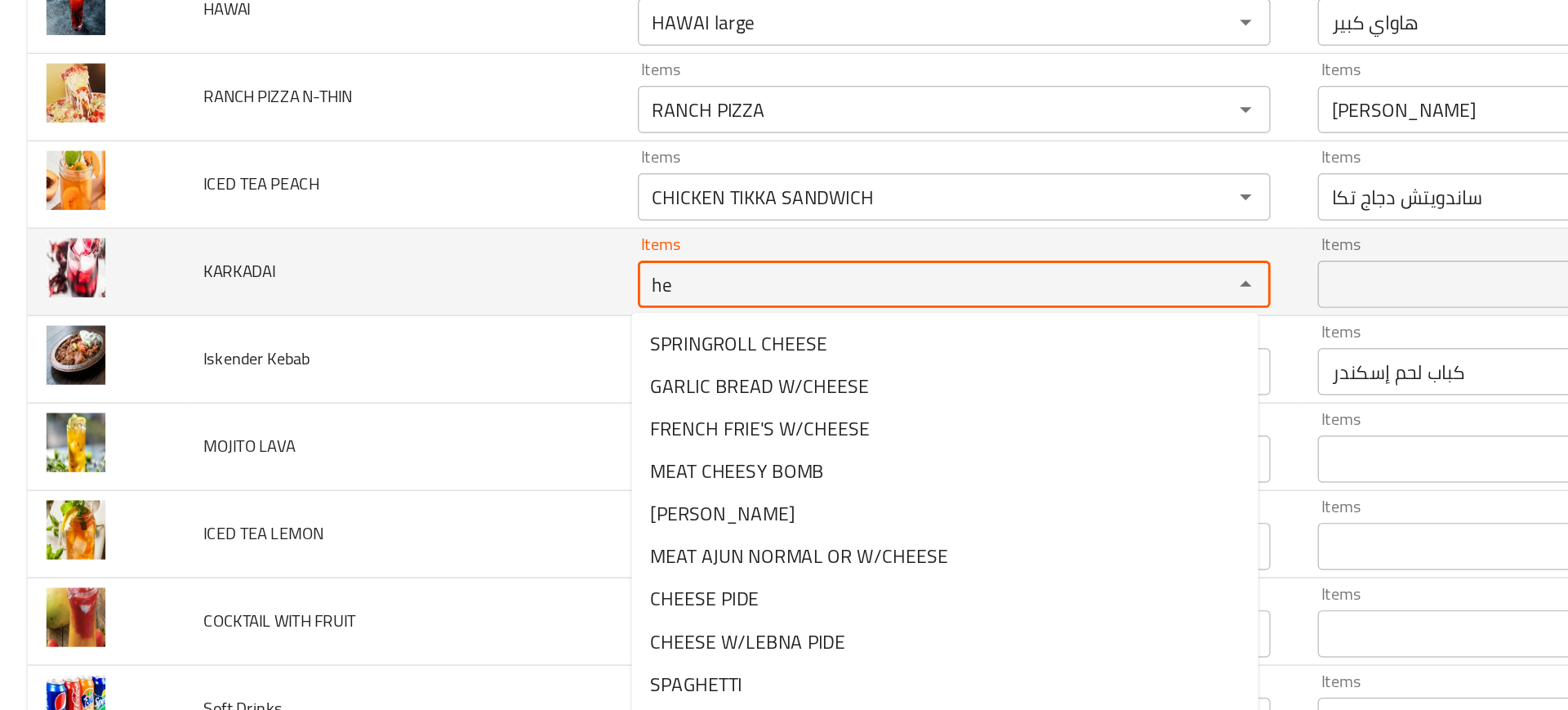
type input "h"
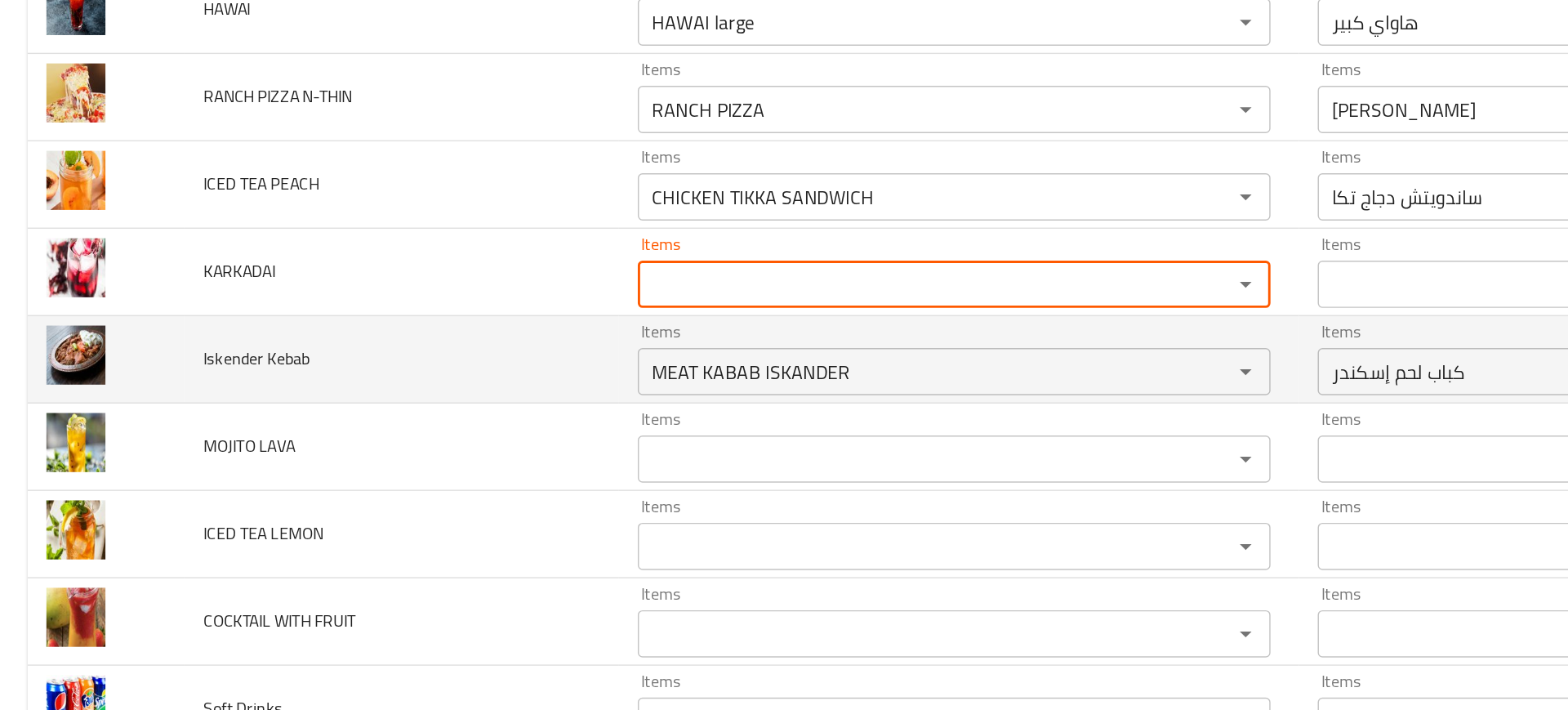
paste input "hibiscus"
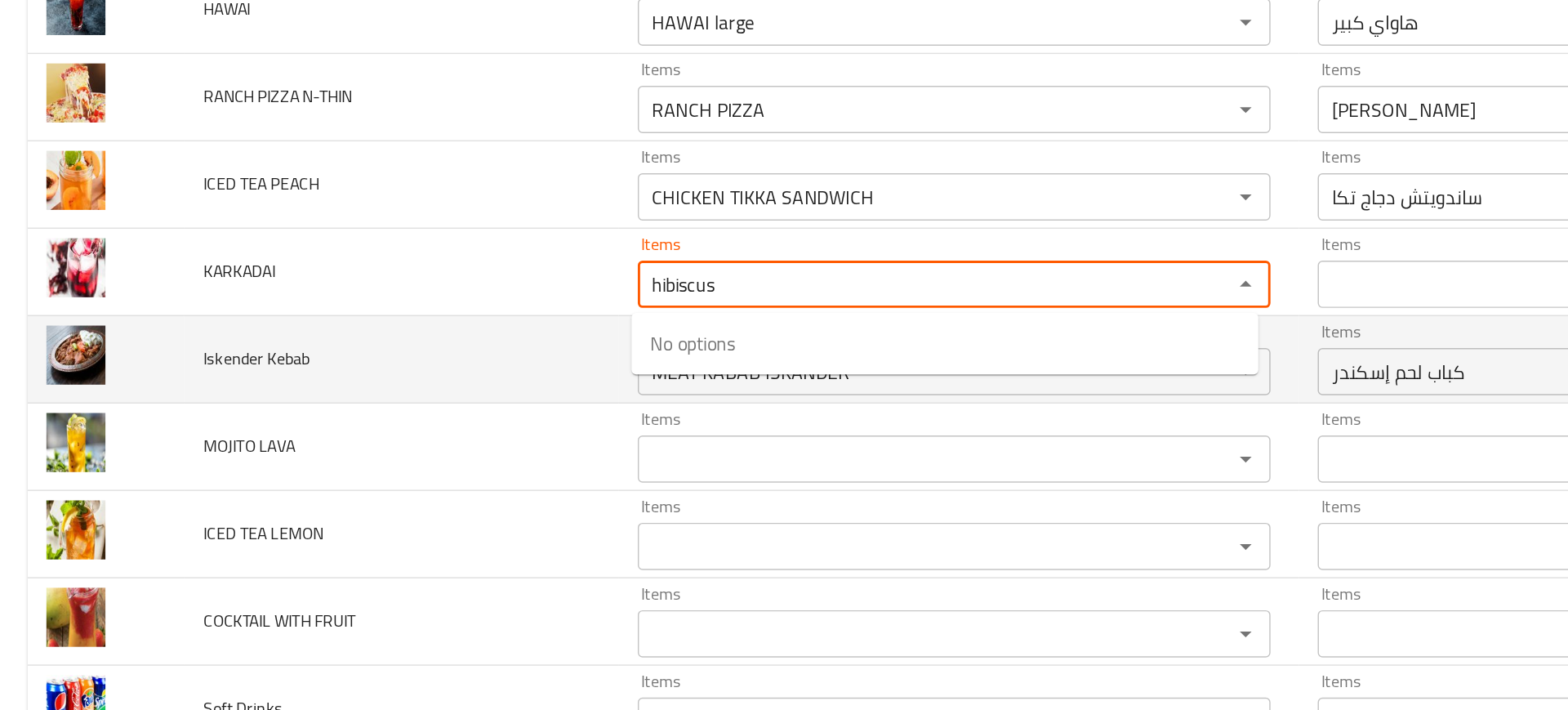
type input "hibiscu"
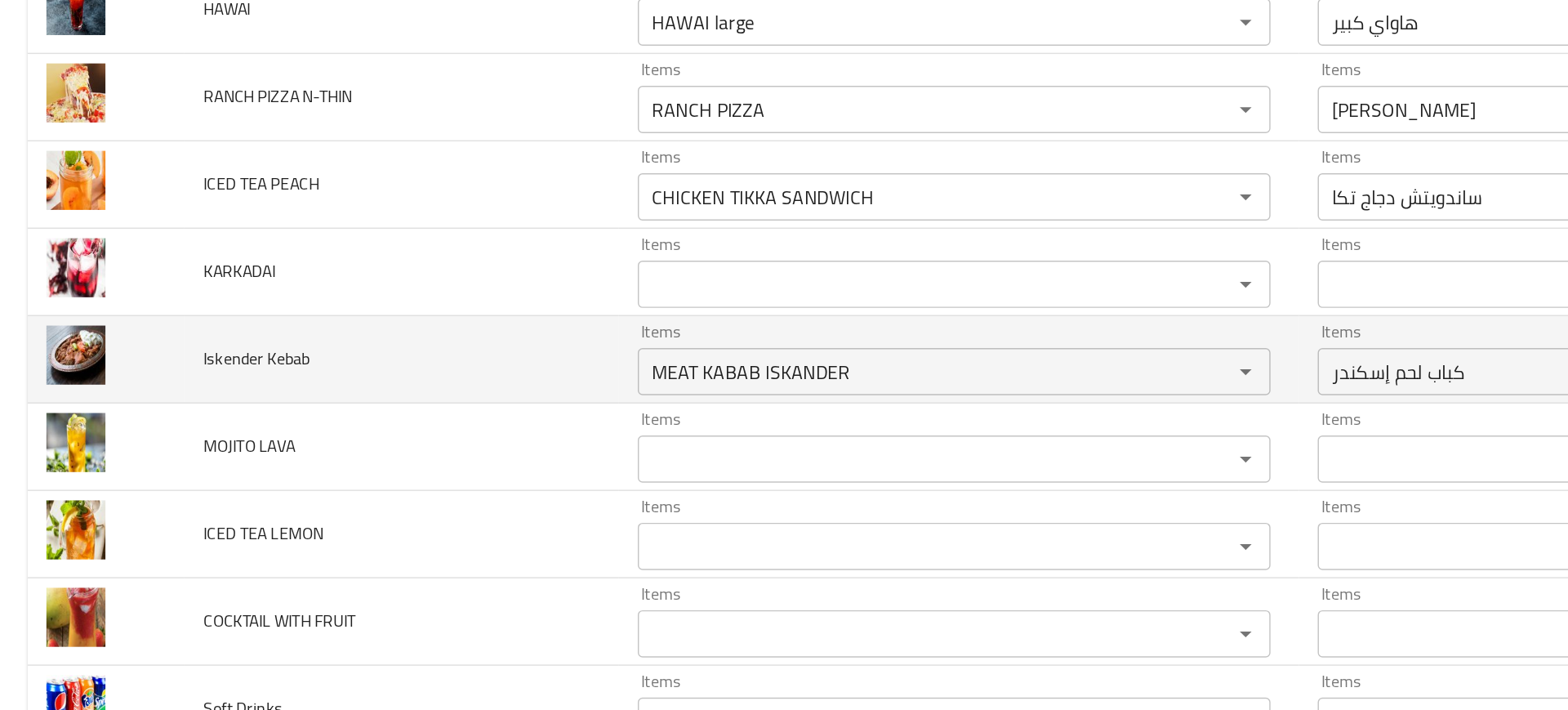
click at [249, 415] on td "Iskender Kebab" at bounding box center [278, 435] width 300 height 60
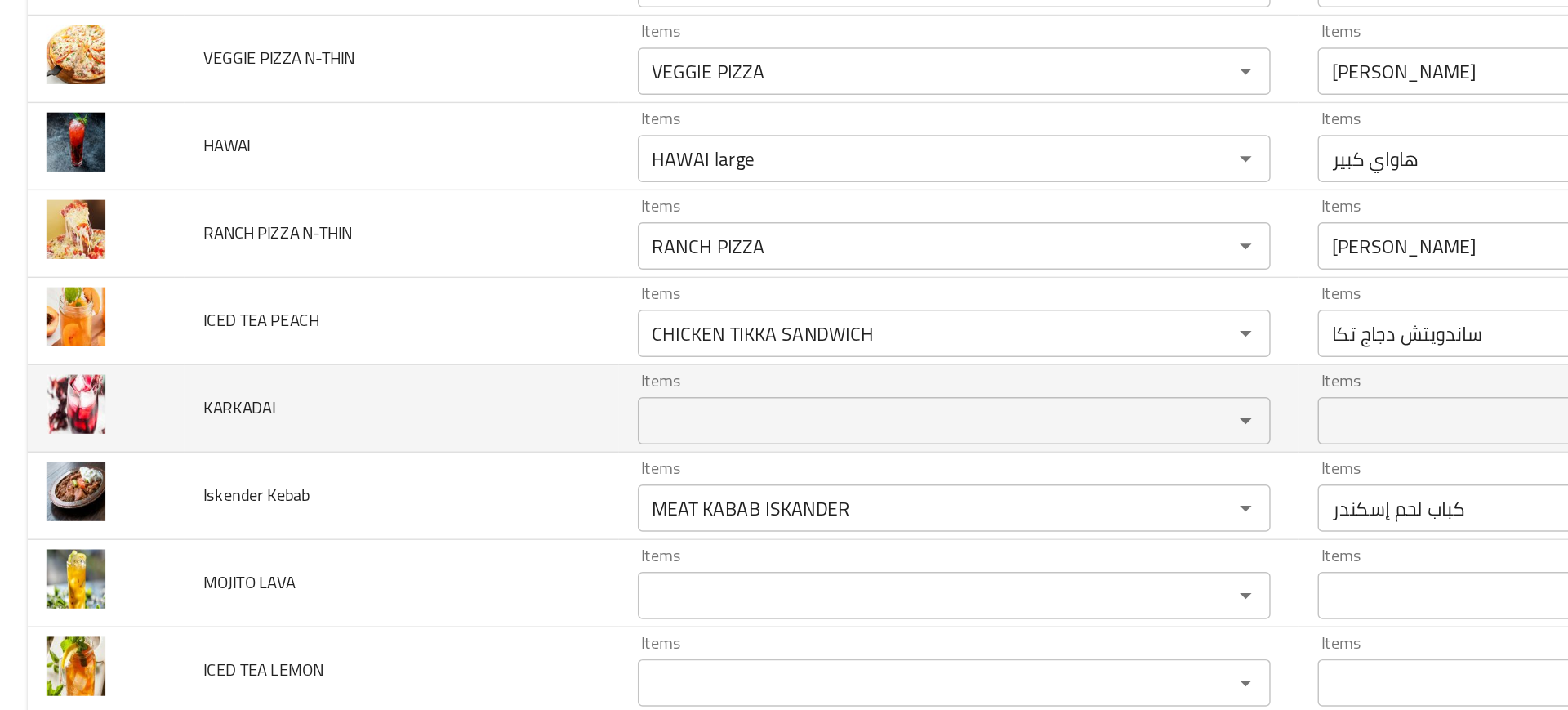
scroll to position [6335, 0]
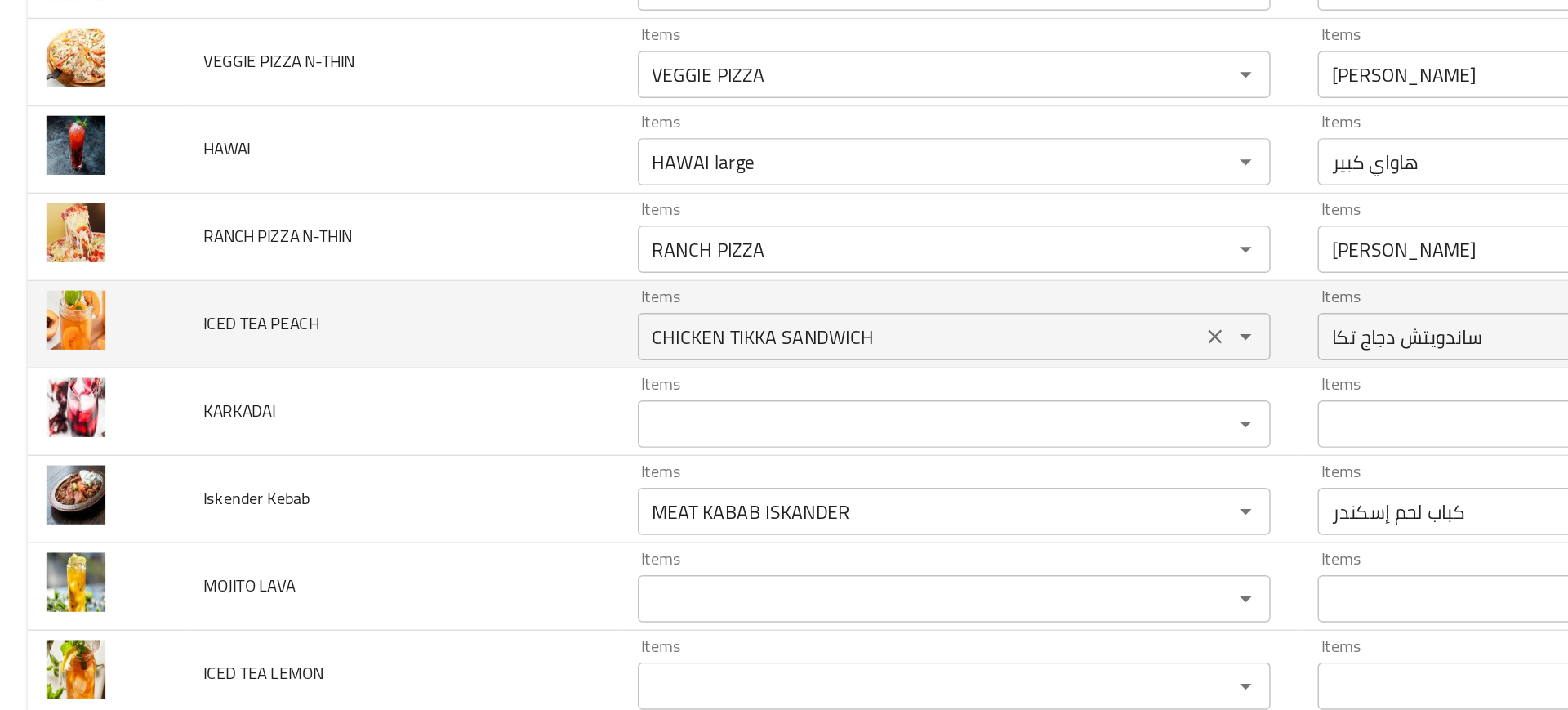
click at [521, 430] on div "CHICKEN TIKKA SANDWICH Items" at bounding box center [661, 418] width 438 height 32
click at [360, 381] on td "ICED TEA PEACH" at bounding box center [278, 411] width 300 height 60
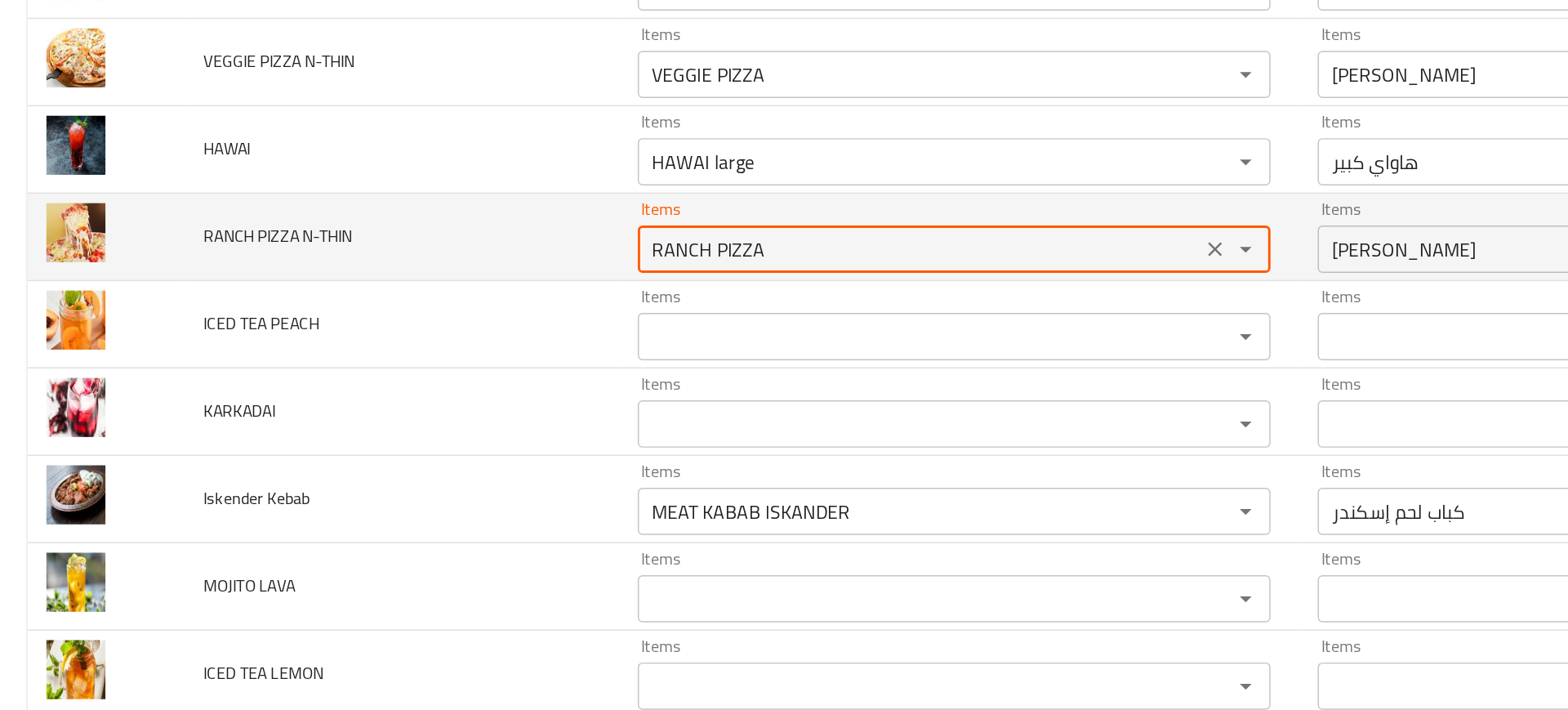
click at [533, 359] on N-THIN "RANCH PIZZA" at bounding box center [636, 358] width 380 height 23
click at [518, 357] on N-THIN "RANCH PIZZA" at bounding box center [636, 358] width 380 height 23
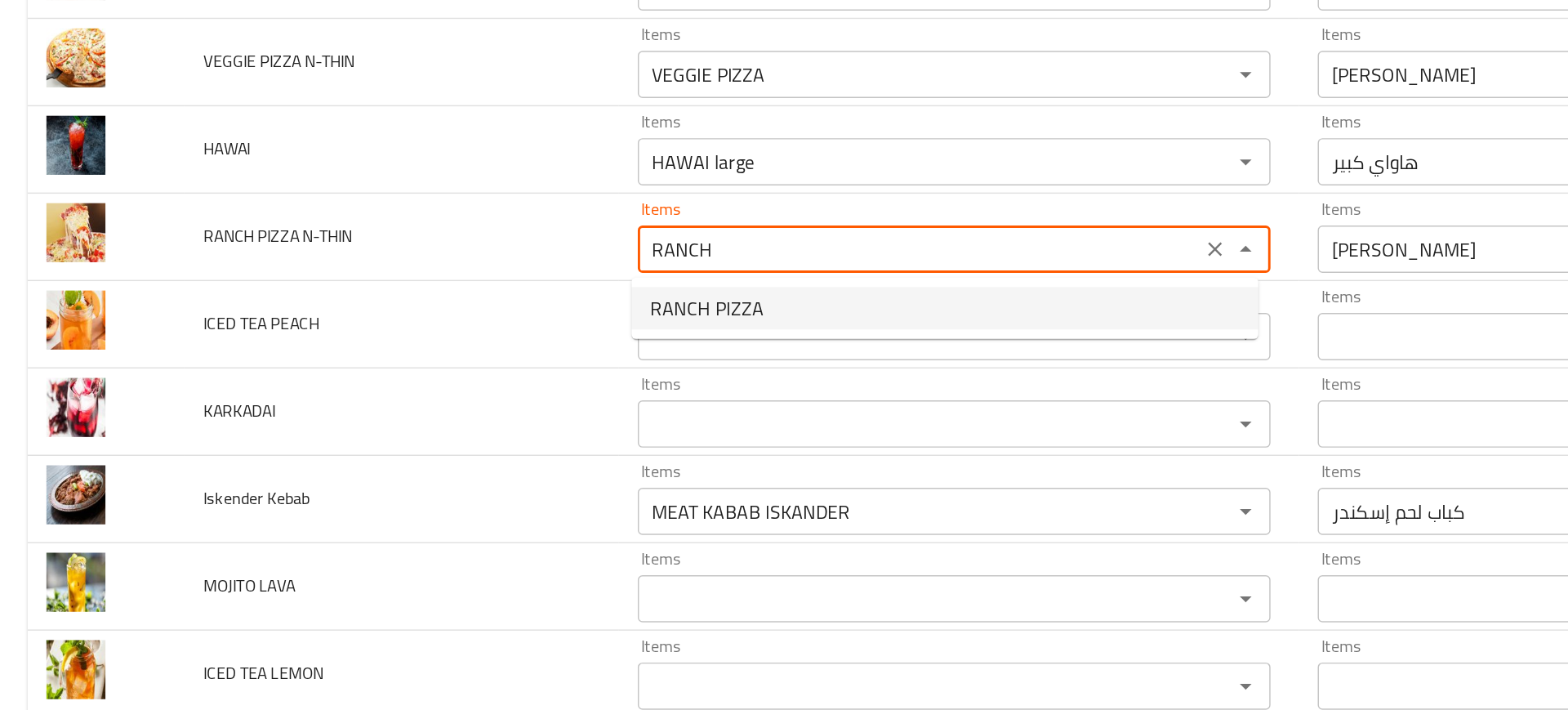
click at [468, 390] on span "RANCH PIZZA" at bounding box center [490, 399] width 78 height 20
type N-THIN "RANCH PIZZA"
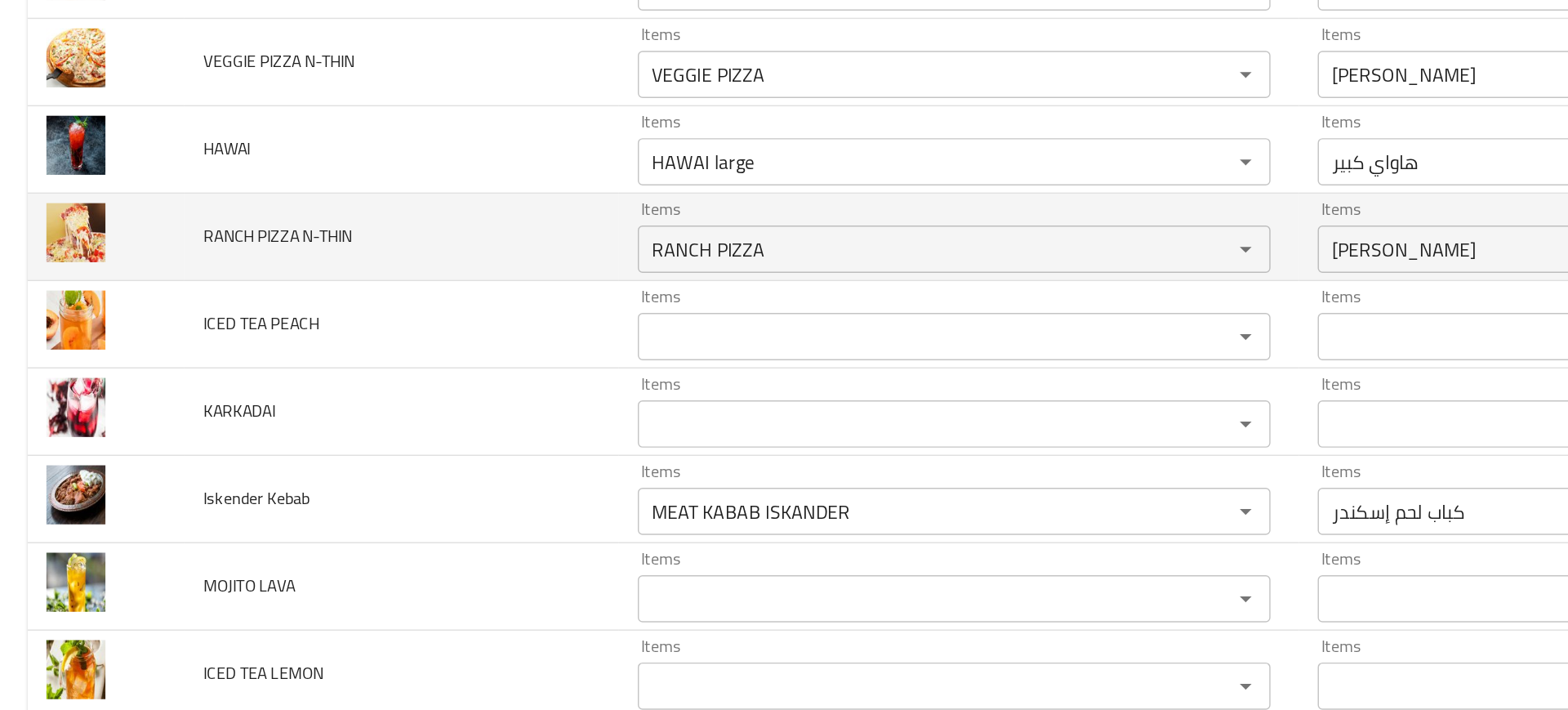
click at [405, 357] on td "RANCH PIZZA N-THIN" at bounding box center [278, 349] width 300 height 60
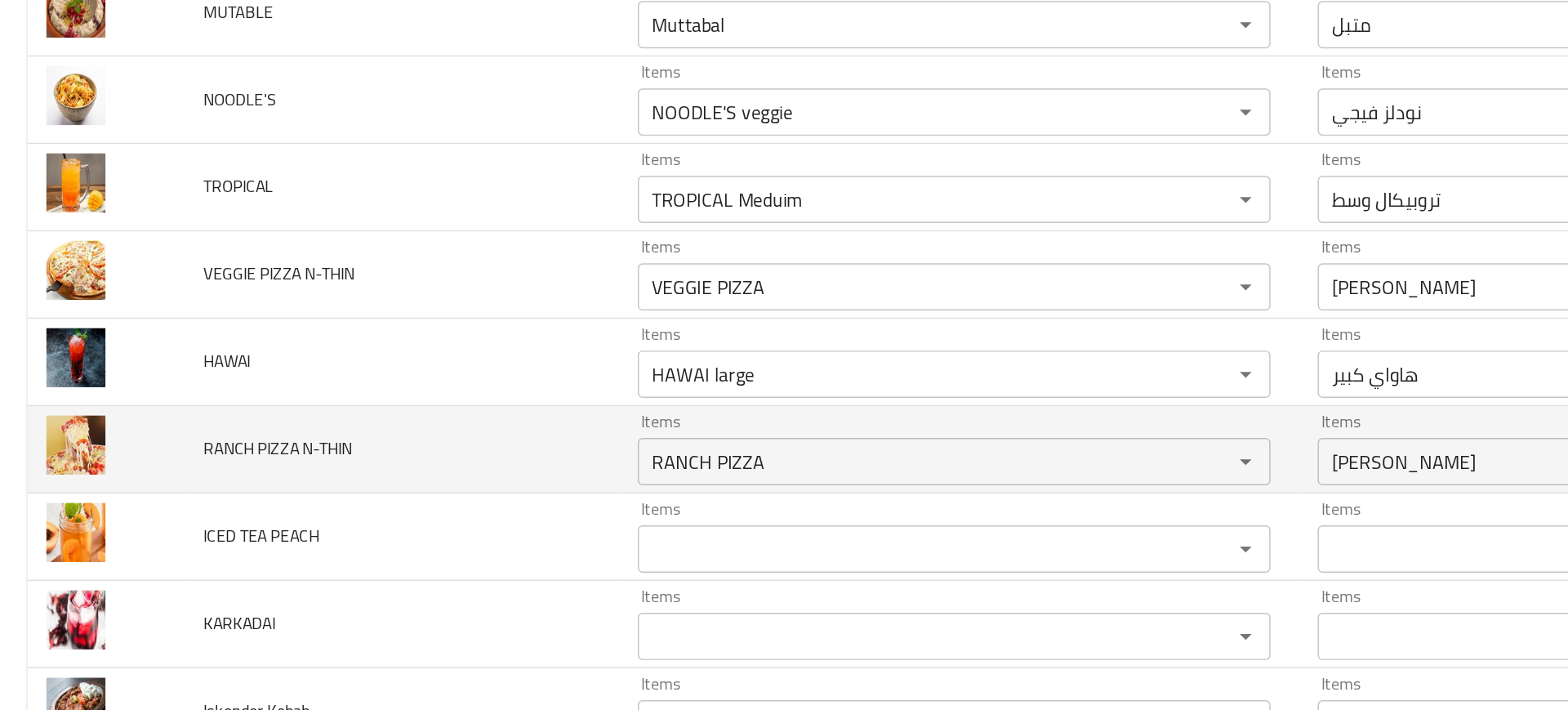
scroll to position [6180, 0]
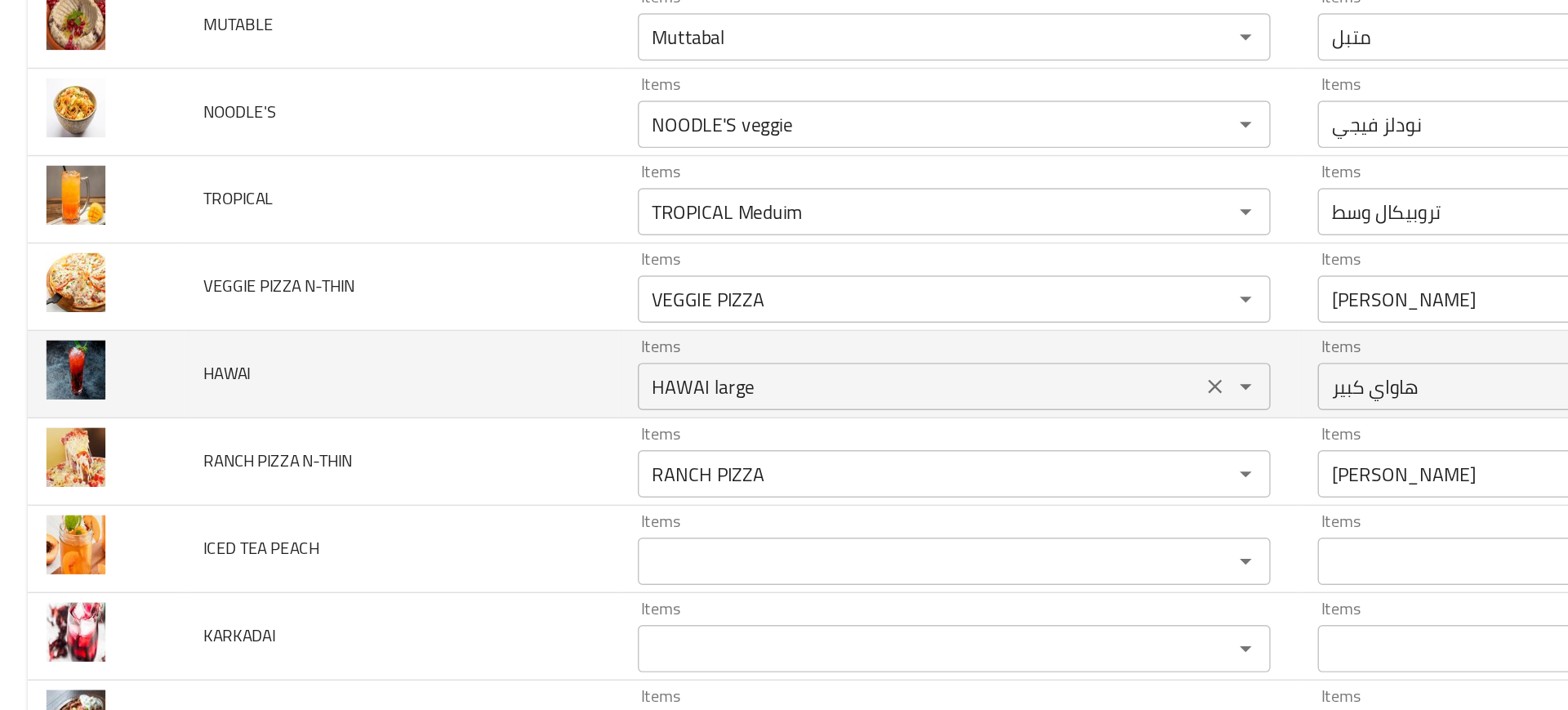
click at [503, 451] on input "HAWAI large" at bounding box center [636, 453] width 380 height 23
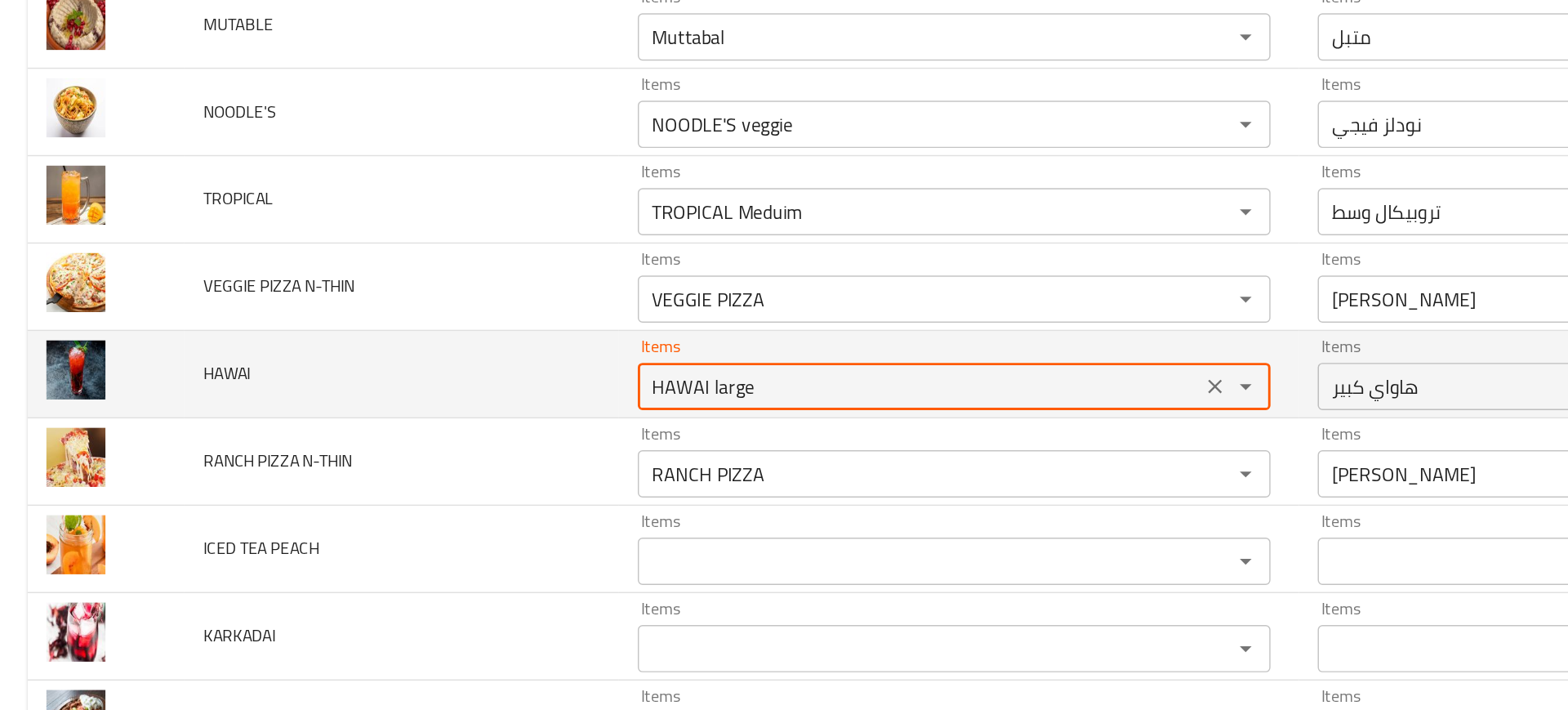
click at [503, 451] on input "HAWAI large" at bounding box center [636, 453] width 380 height 23
click at [507, 454] on input "HAWAI large" at bounding box center [636, 453] width 380 height 23
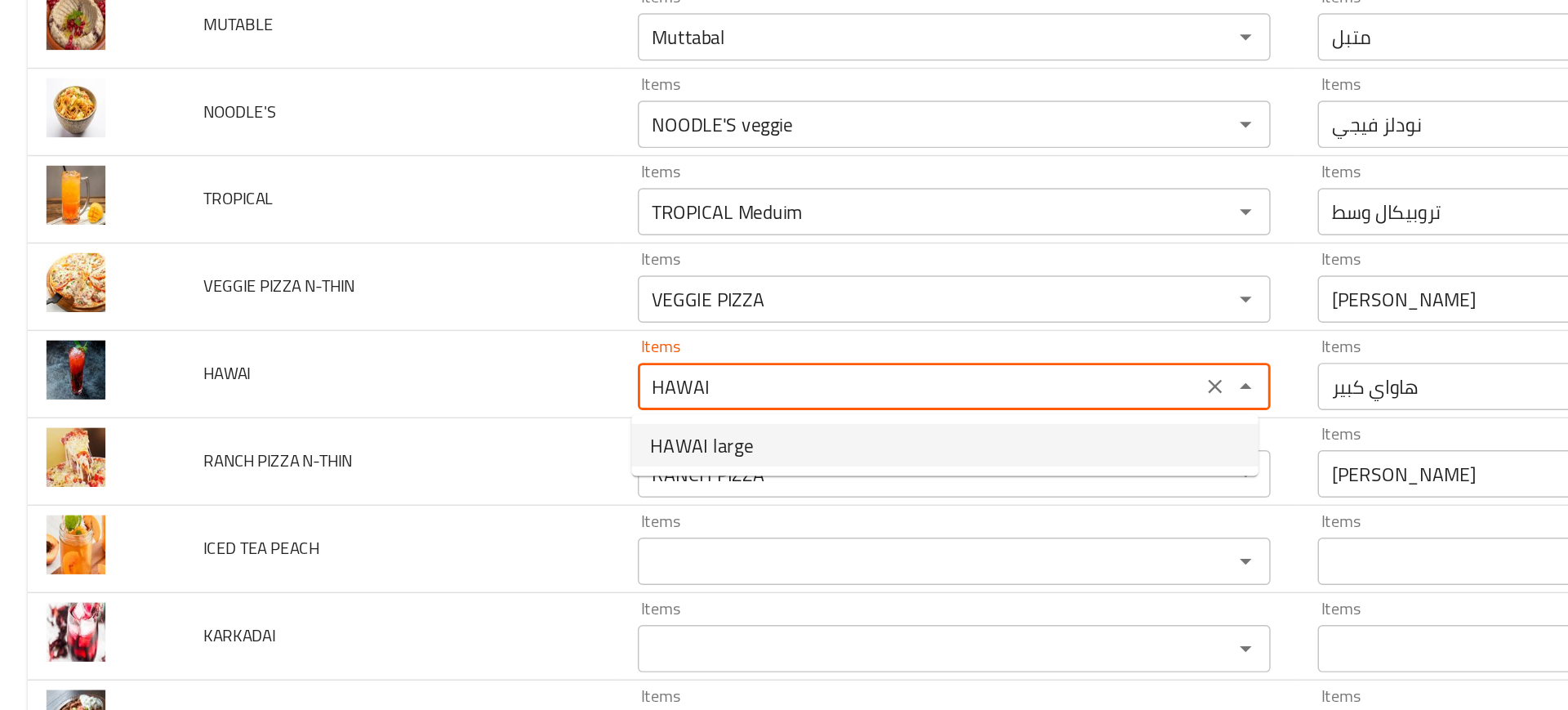
click at [481, 495] on span "HAWAI large" at bounding box center [486, 493] width 71 height 20
type input "HAWAI large"
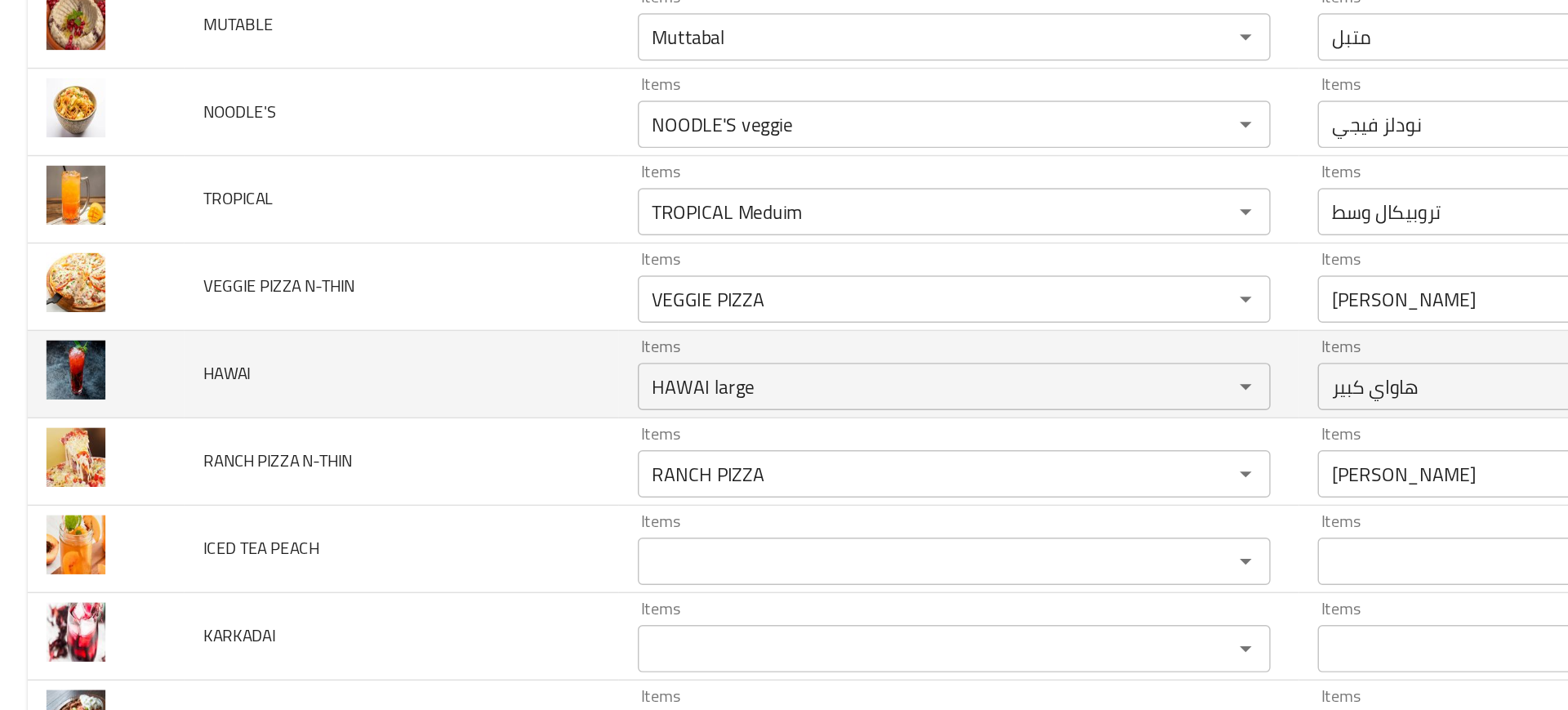
click at [385, 426] on td "HAWAI" at bounding box center [278, 445] width 300 height 60
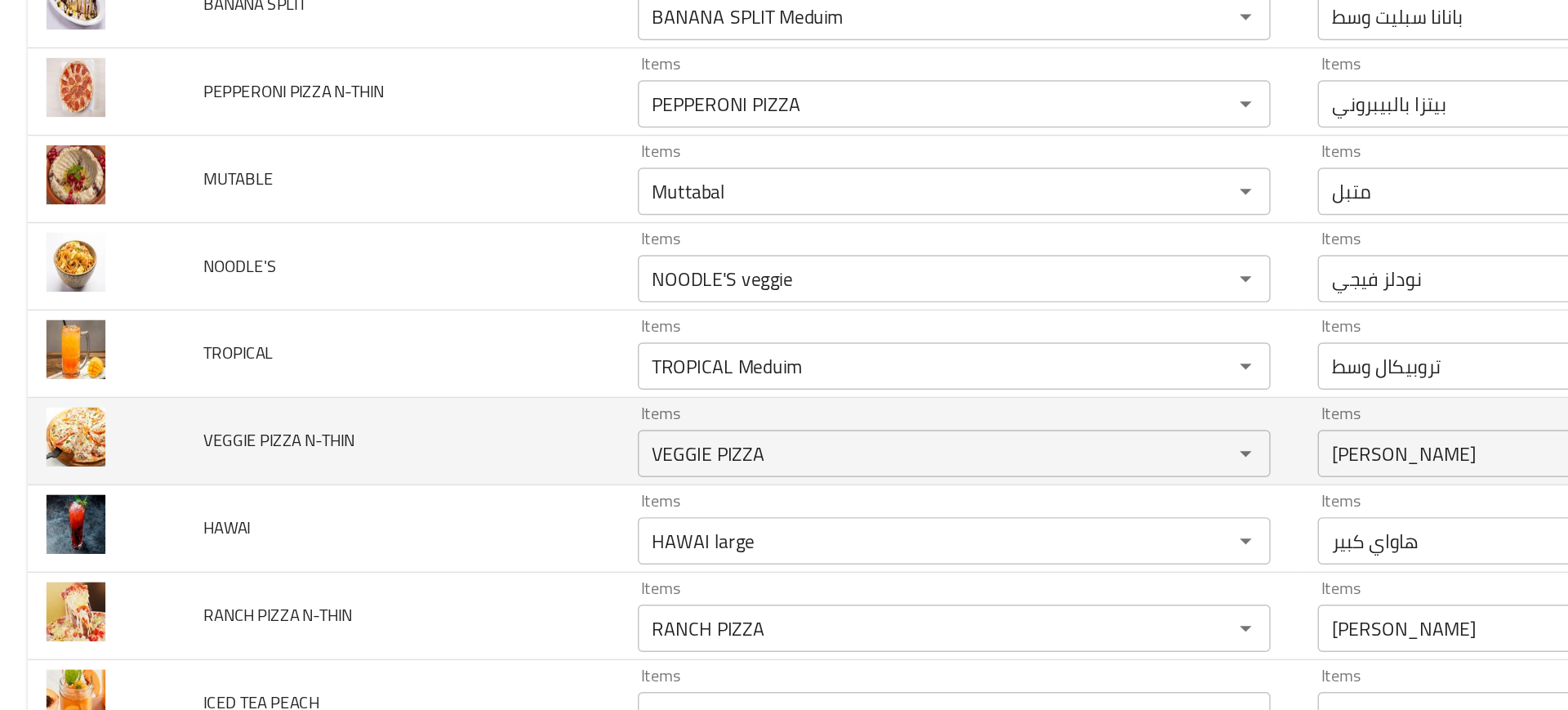
scroll to position [6073, 0]
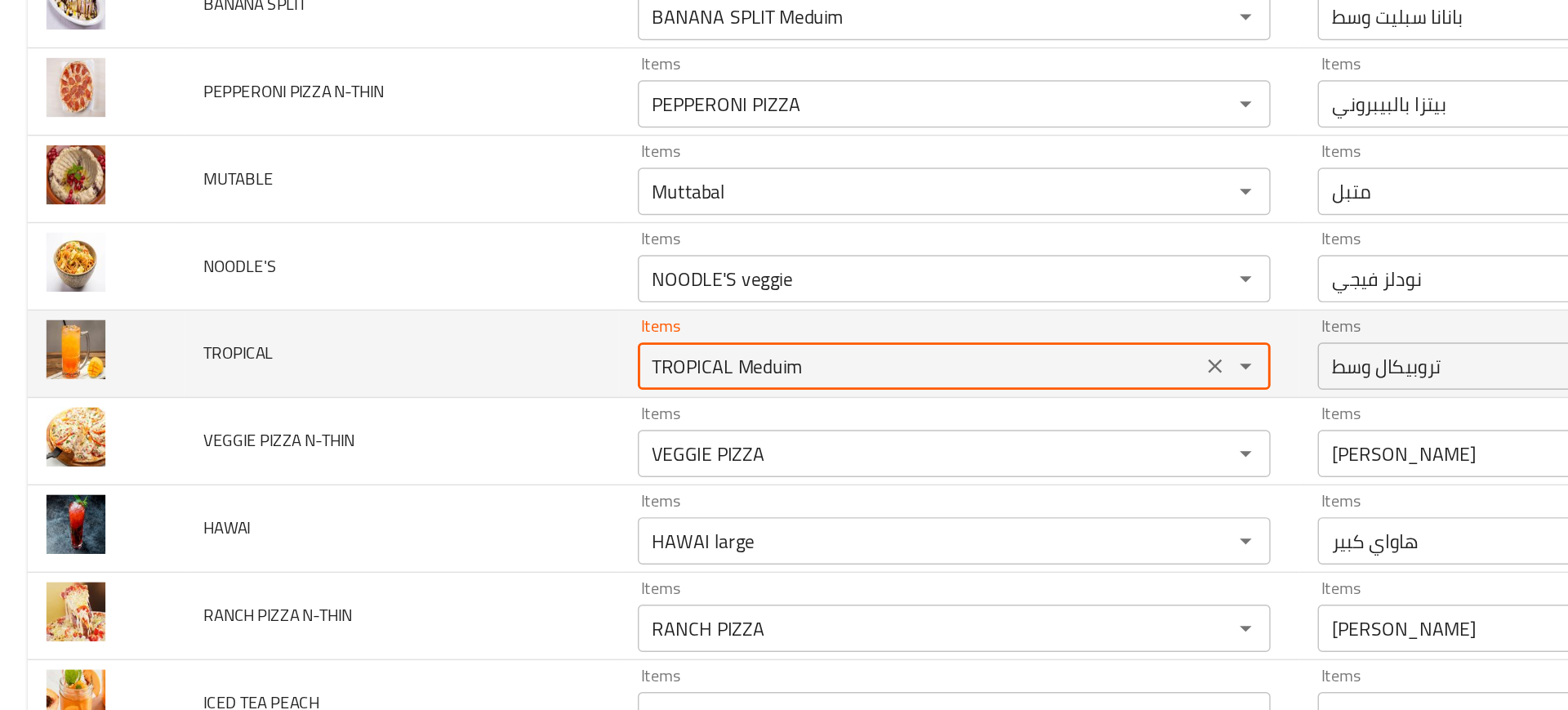
click at [540, 434] on input "TROPICAL Meduim" at bounding box center [636, 439] width 380 height 23
click at [528, 435] on input "TROPICAL Meduim" at bounding box center [636, 439] width 380 height 23
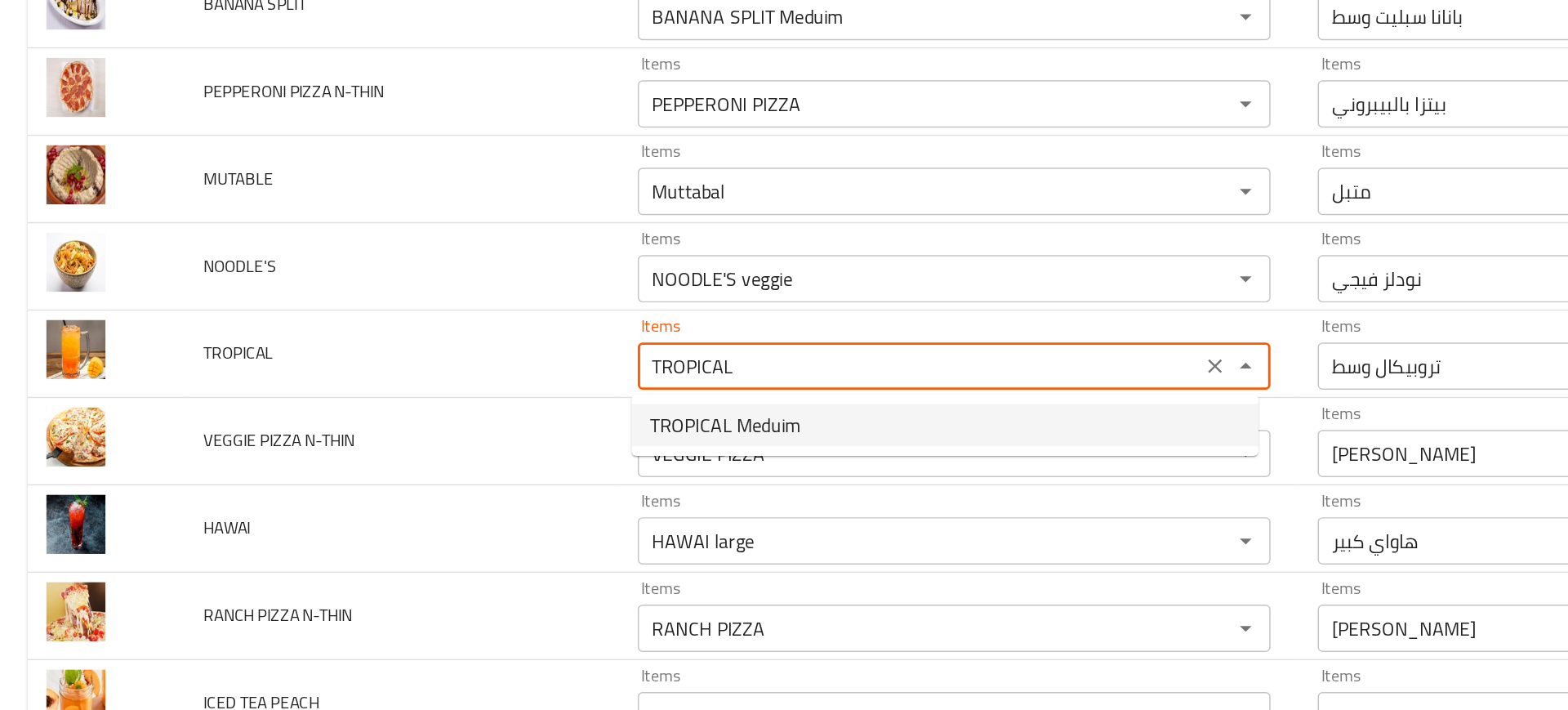
click at [457, 480] on span "TROPICAL Meduim" at bounding box center [503, 480] width 104 height 20
type input "TROPICAL Meduim"
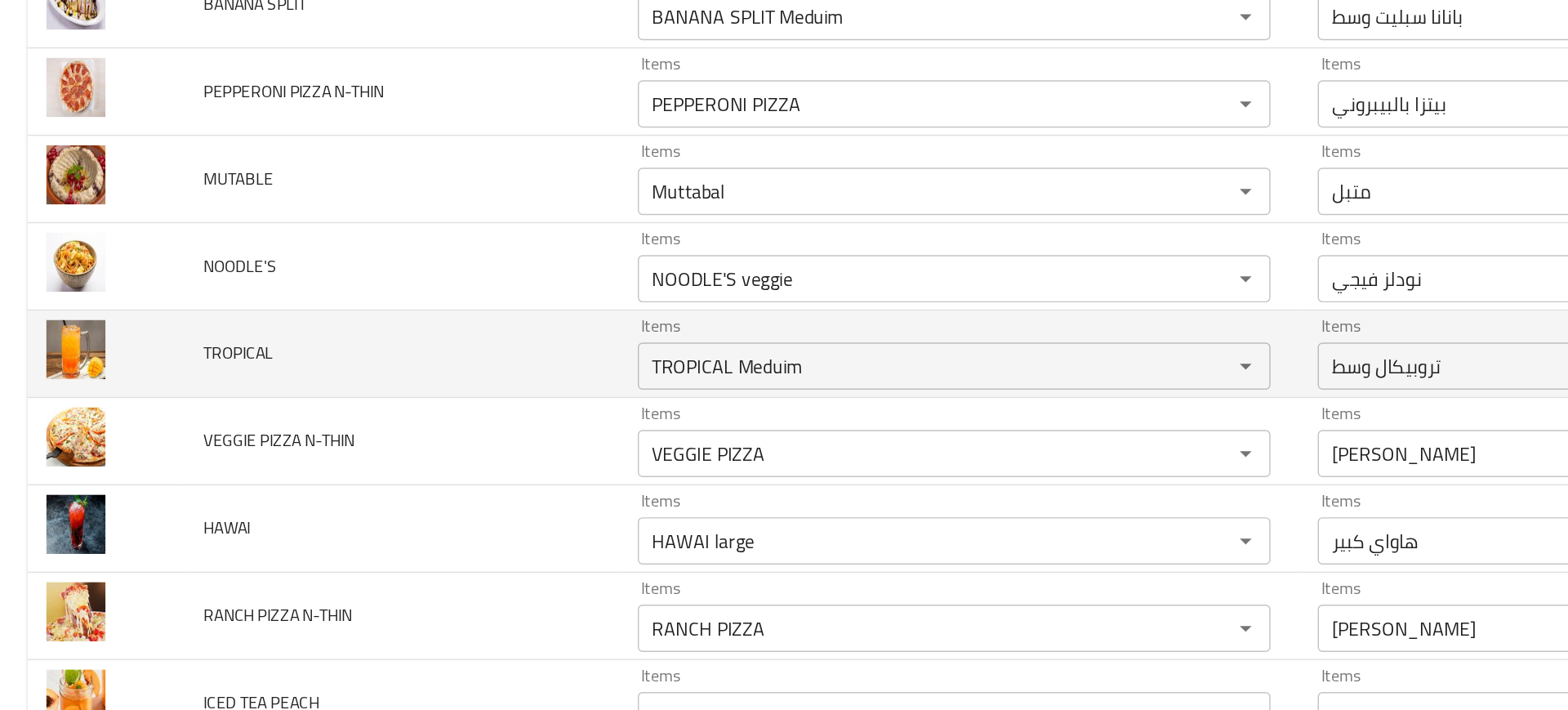
click at [406, 439] on td "TROPICAL" at bounding box center [278, 431] width 300 height 60
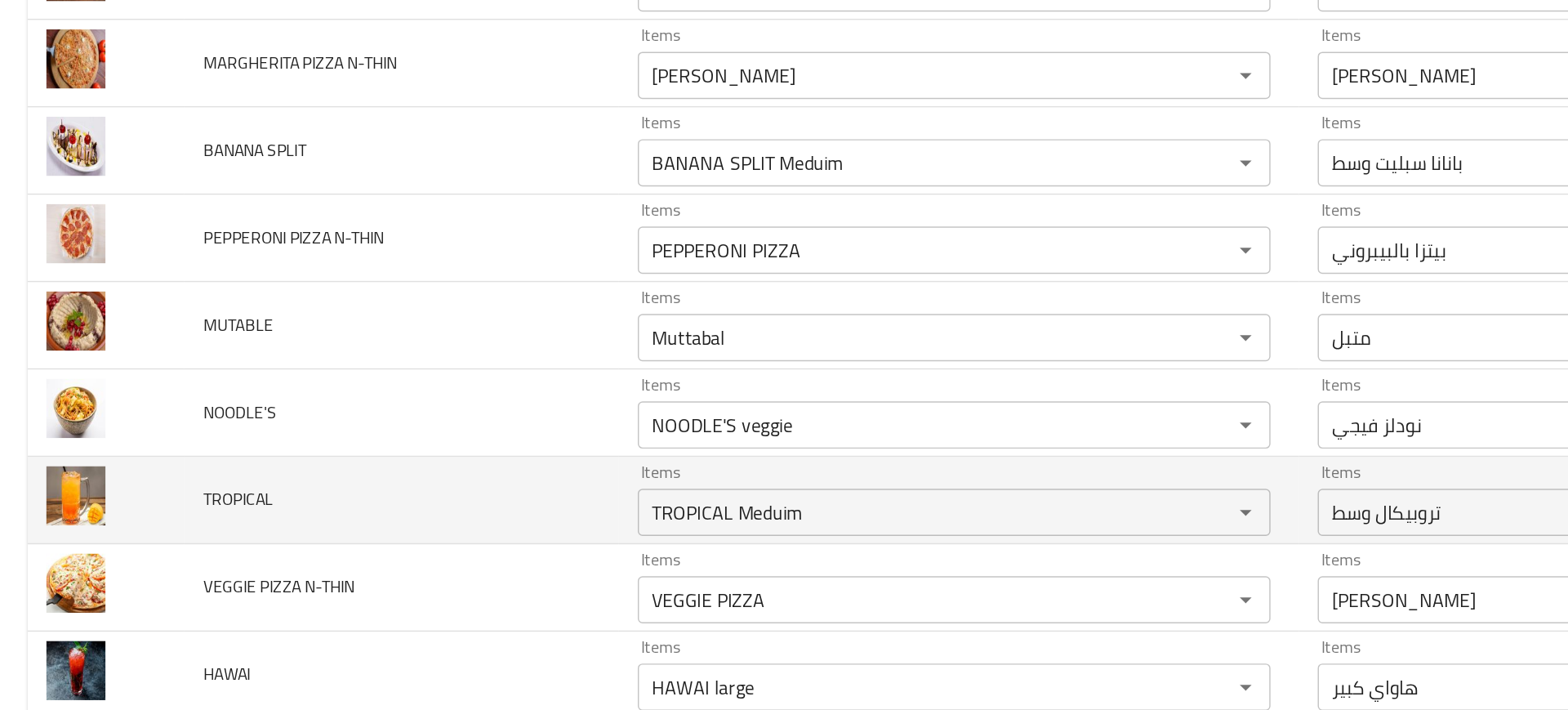
scroll to position [5971, 0]
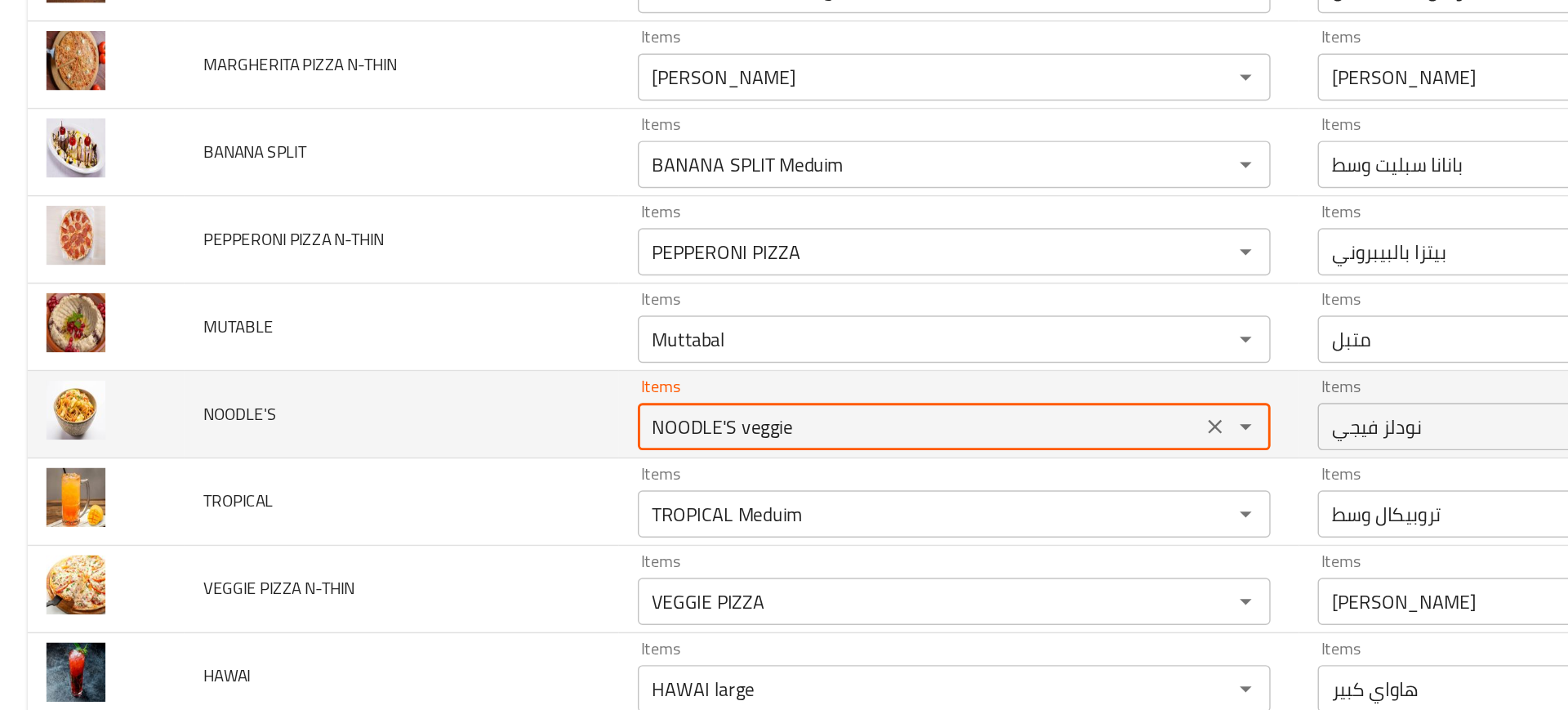
click at [531, 483] on input "NOODLE'S veggie" at bounding box center [636, 480] width 380 height 23
click at [536, 483] on input "NOODLE'S veggie" at bounding box center [636, 480] width 380 height 23
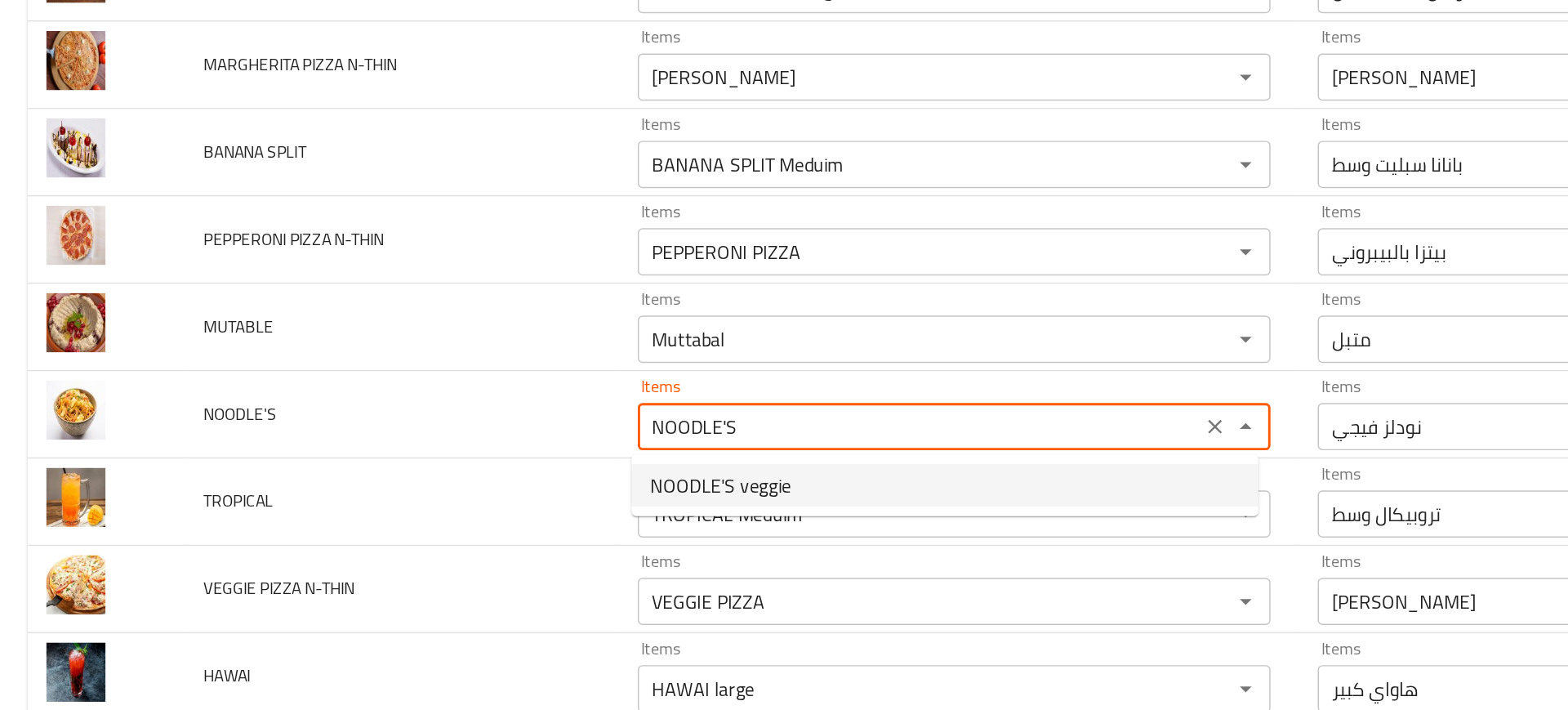
click at [482, 525] on span "NOODLE'S veggie" at bounding box center [499, 521] width 97 height 20
type input "NOODLE'S veggie"
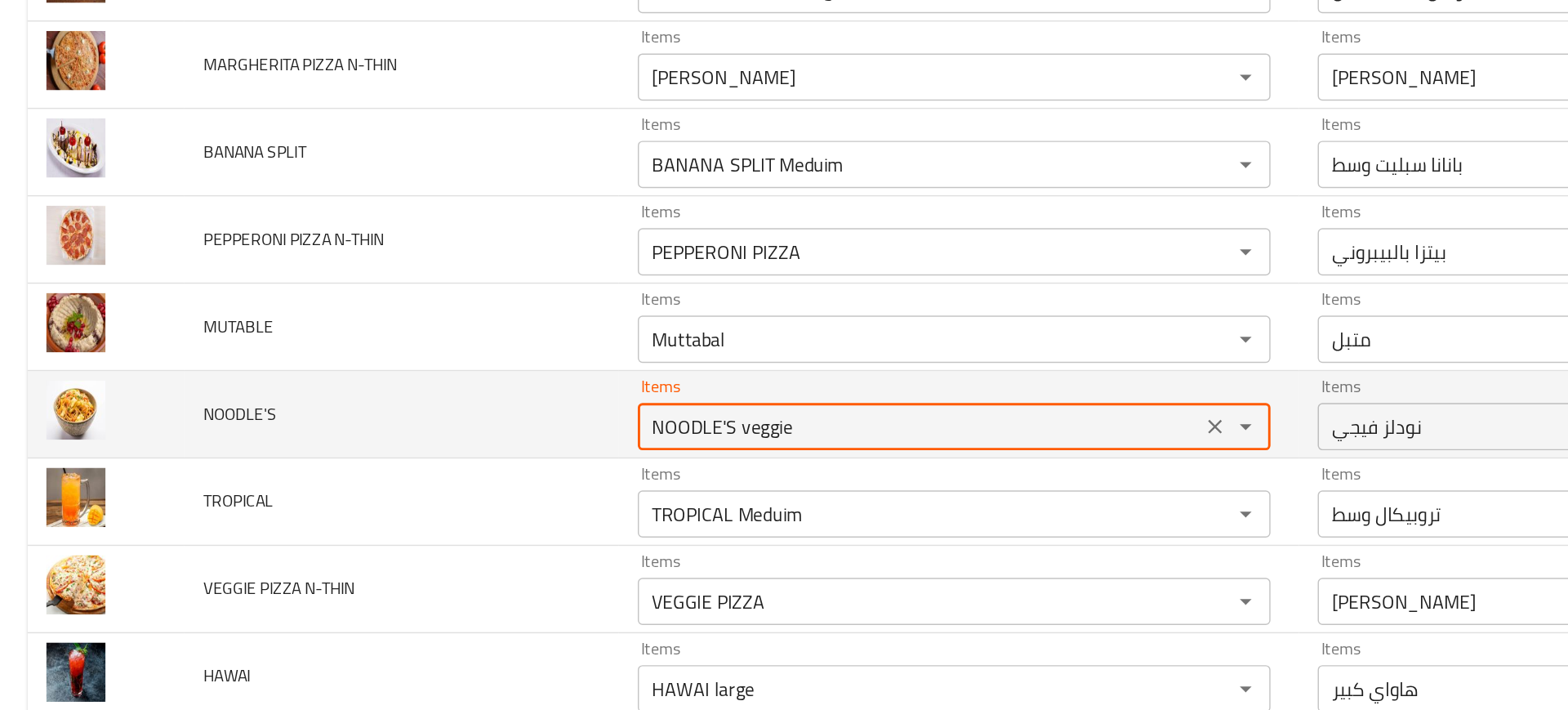
click at [381, 475] on td "NOODLE'S" at bounding box center [278, 473] width 300 height 60
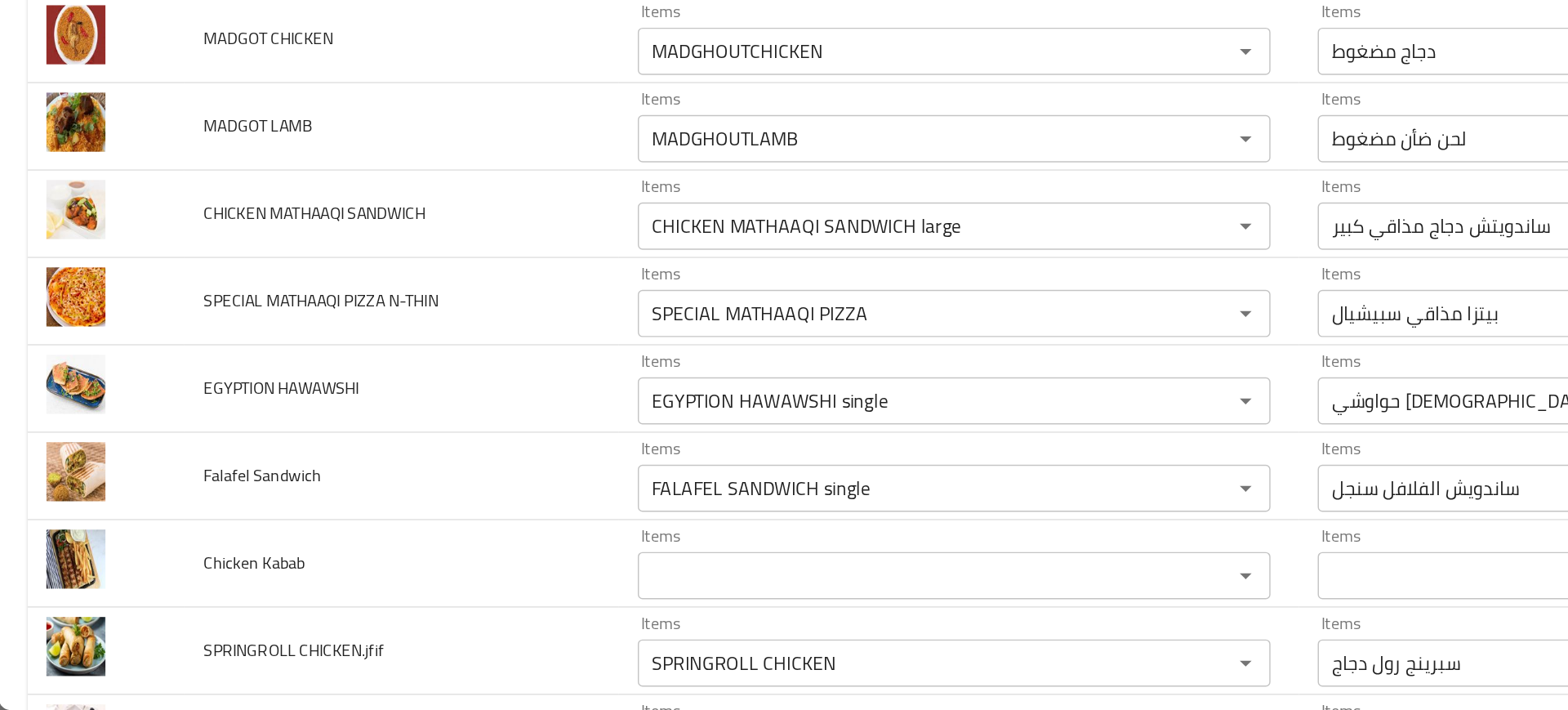
scroll to position [5358, 0]
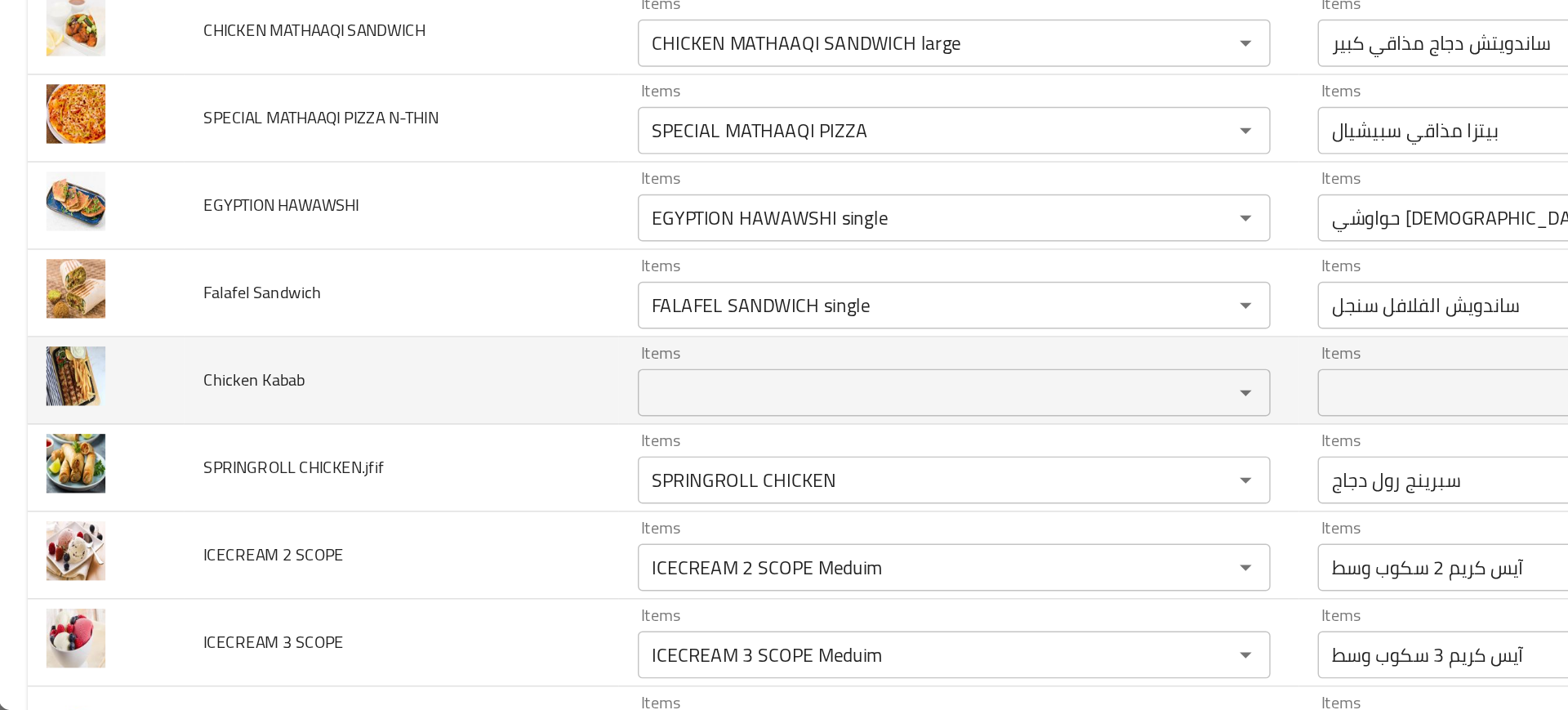
click at [177, 473] on span "Chicken Kabab" at bounding box center [176, 480] width 71 height 21
copy span "Chicken Kabab"
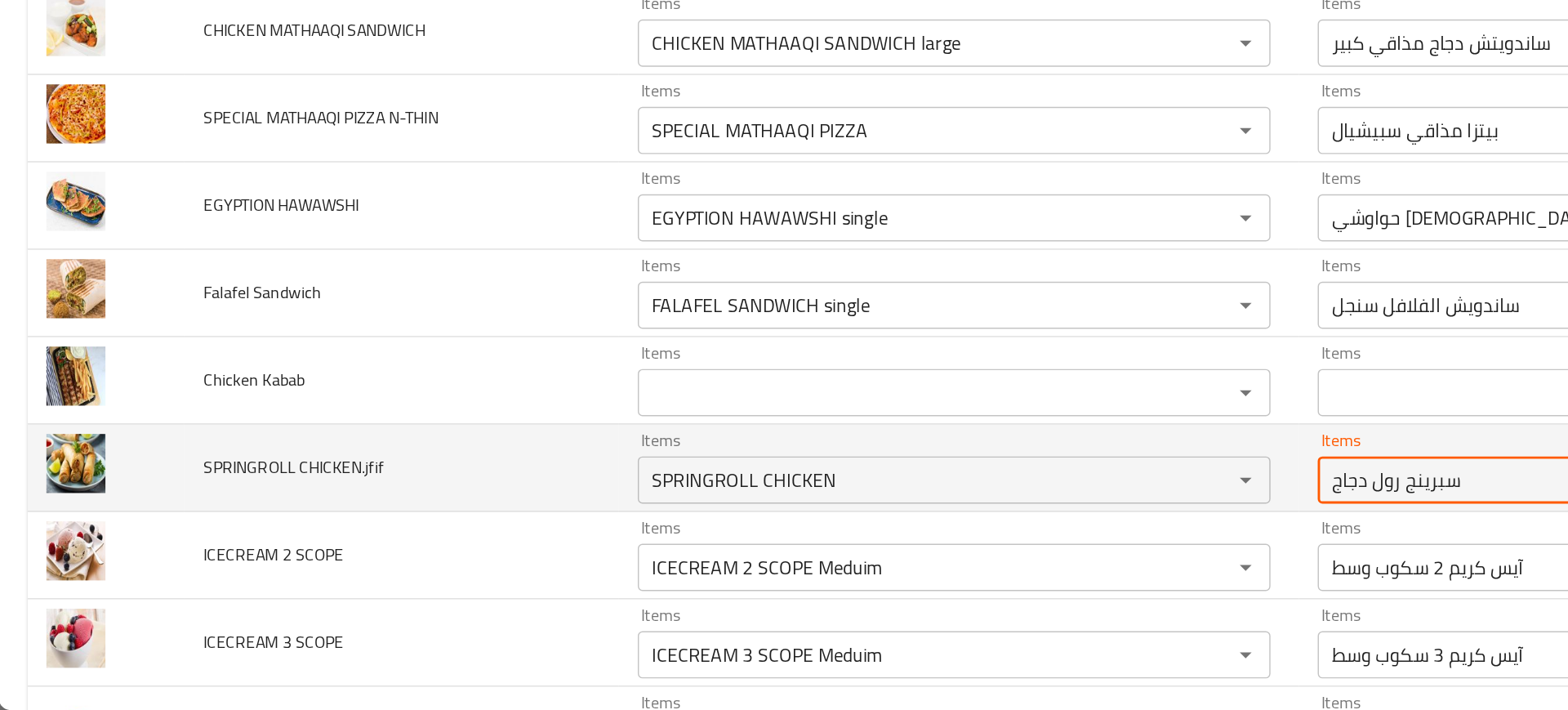
click at [961, 546] on CHICKEN__jfif-ar "سبرينج رول دجاج" at bounding box center [1106, 550] width 380 height 23
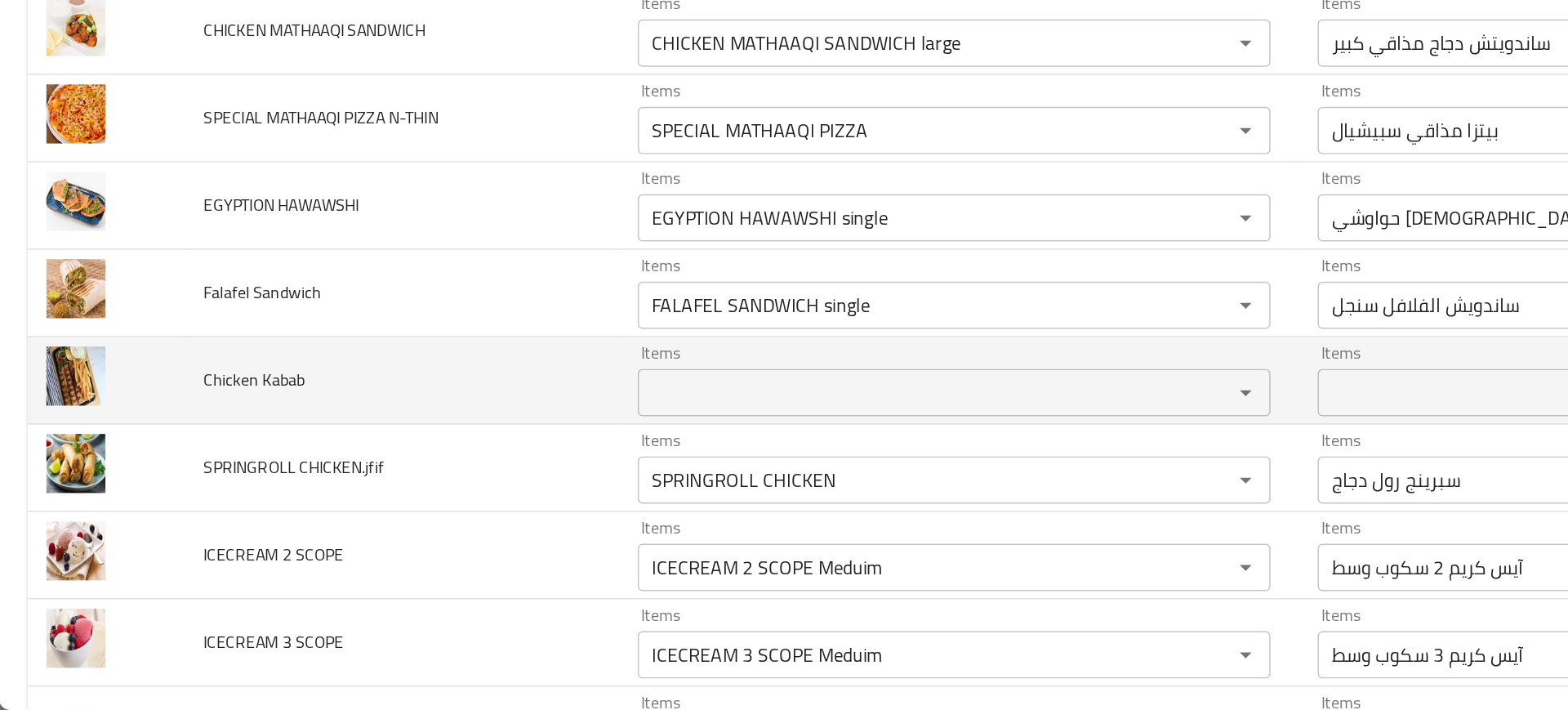
click at [190, 480] on span "Chicken Kabab" at bounding box center [176, 480] width 71 height 21
copy span "Chicken Kabab"
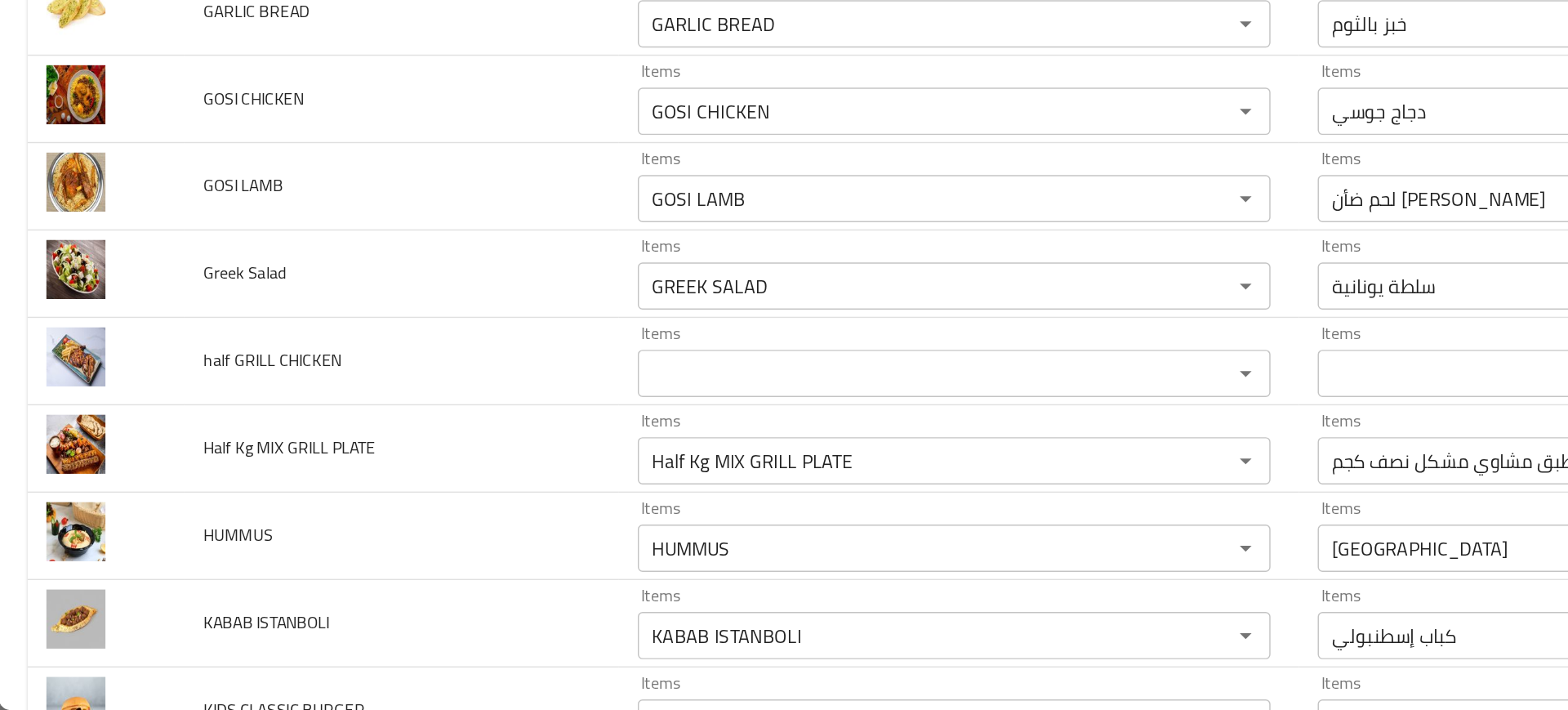
scroll to position [1559, 0]
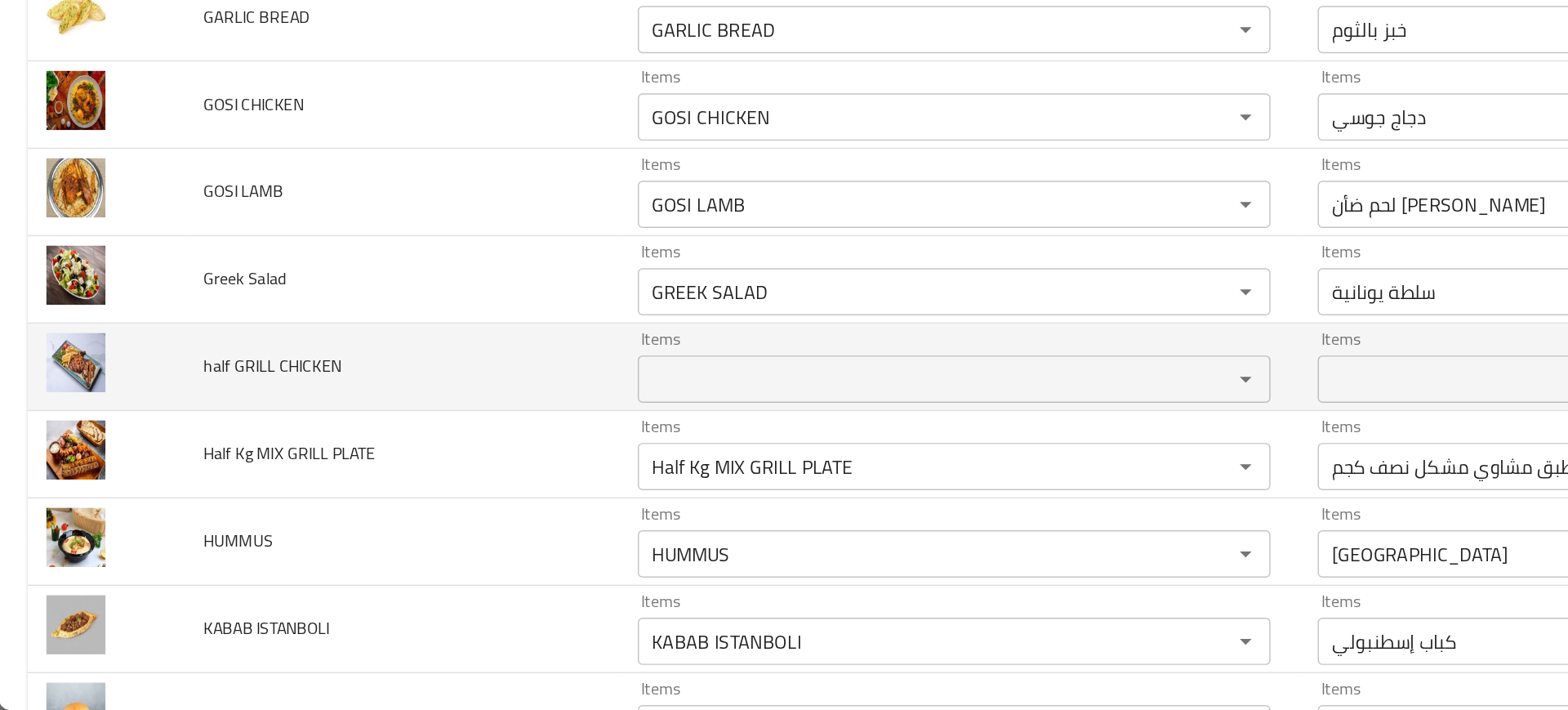
click at [145, 463] on span "half GRILL CHICKEN" at bounding box center [189, 472] width 95 height 21
copy span "half GRILL CHICKEN"
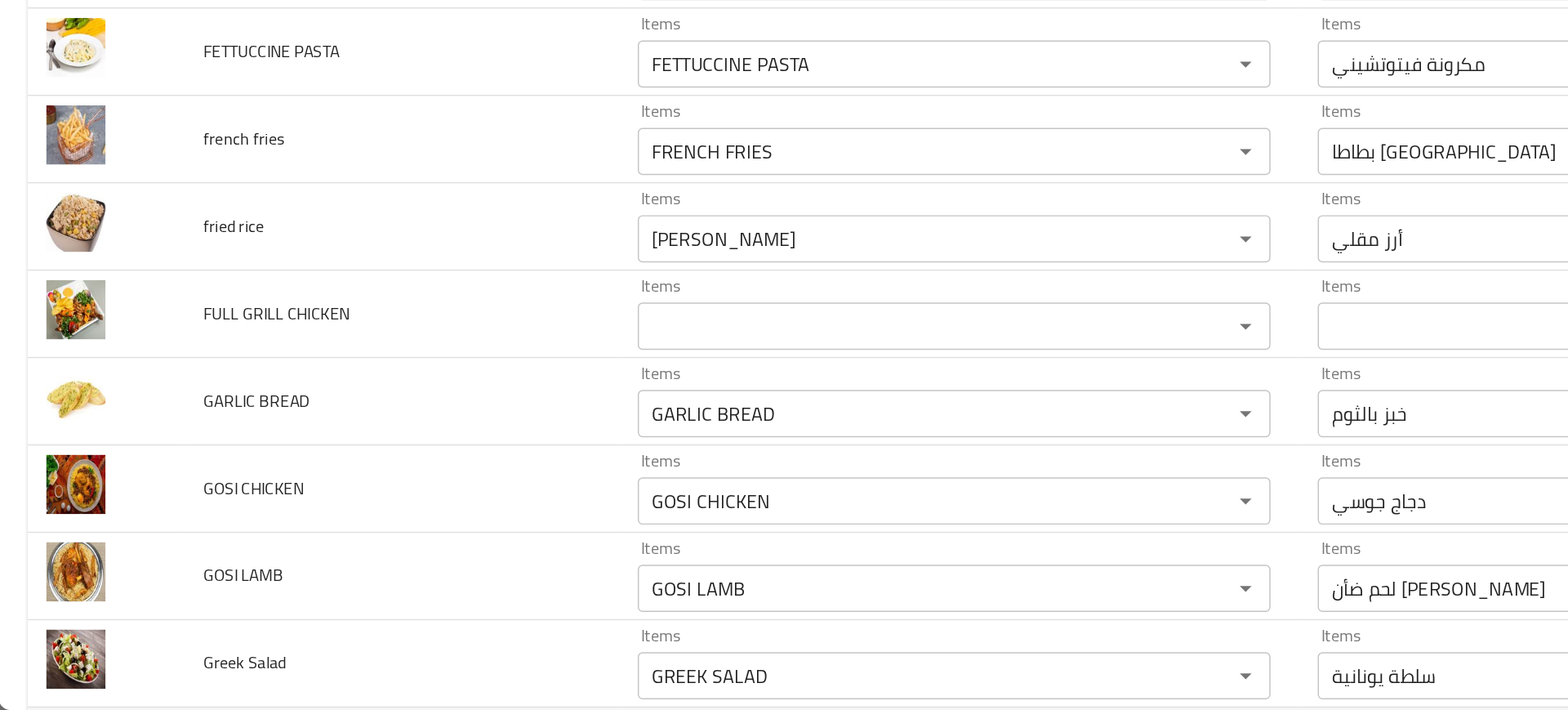
scroll to position [1287, 0]
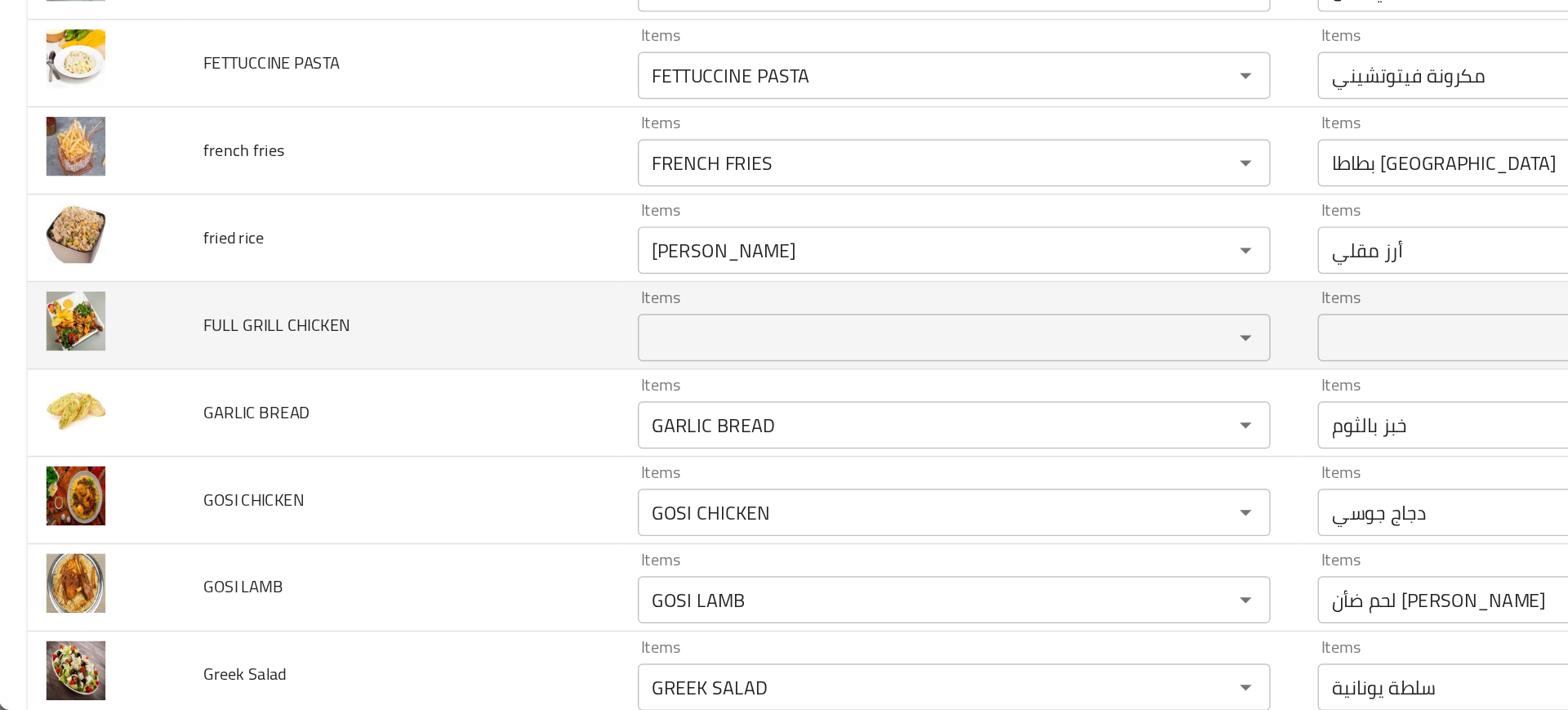
click at [224, 446] on span "FULL GRILL CHICKEN" at bounding box center [191, 443] width 101 height 21
copy span "FULL GRILL CHICKEN"
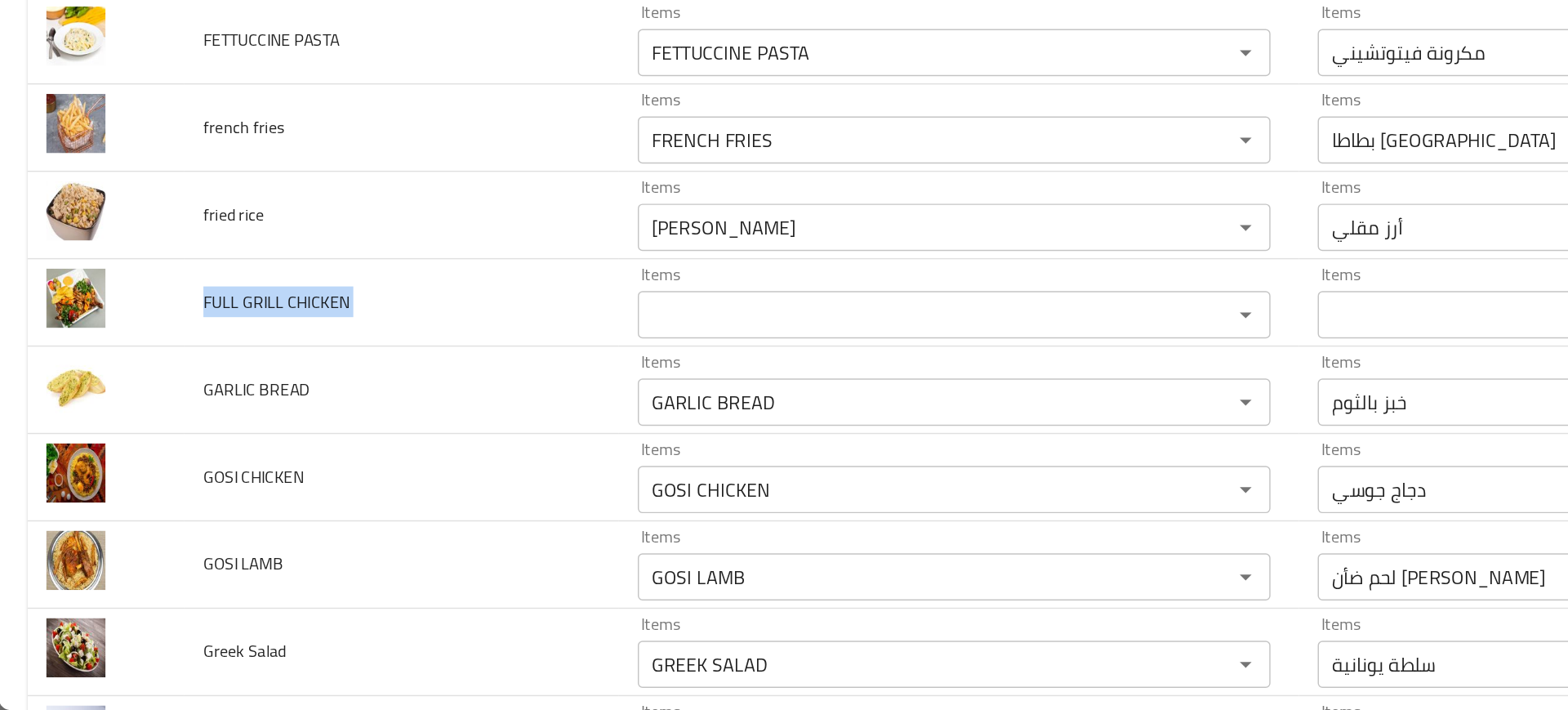
scroll to position [1403, 0]
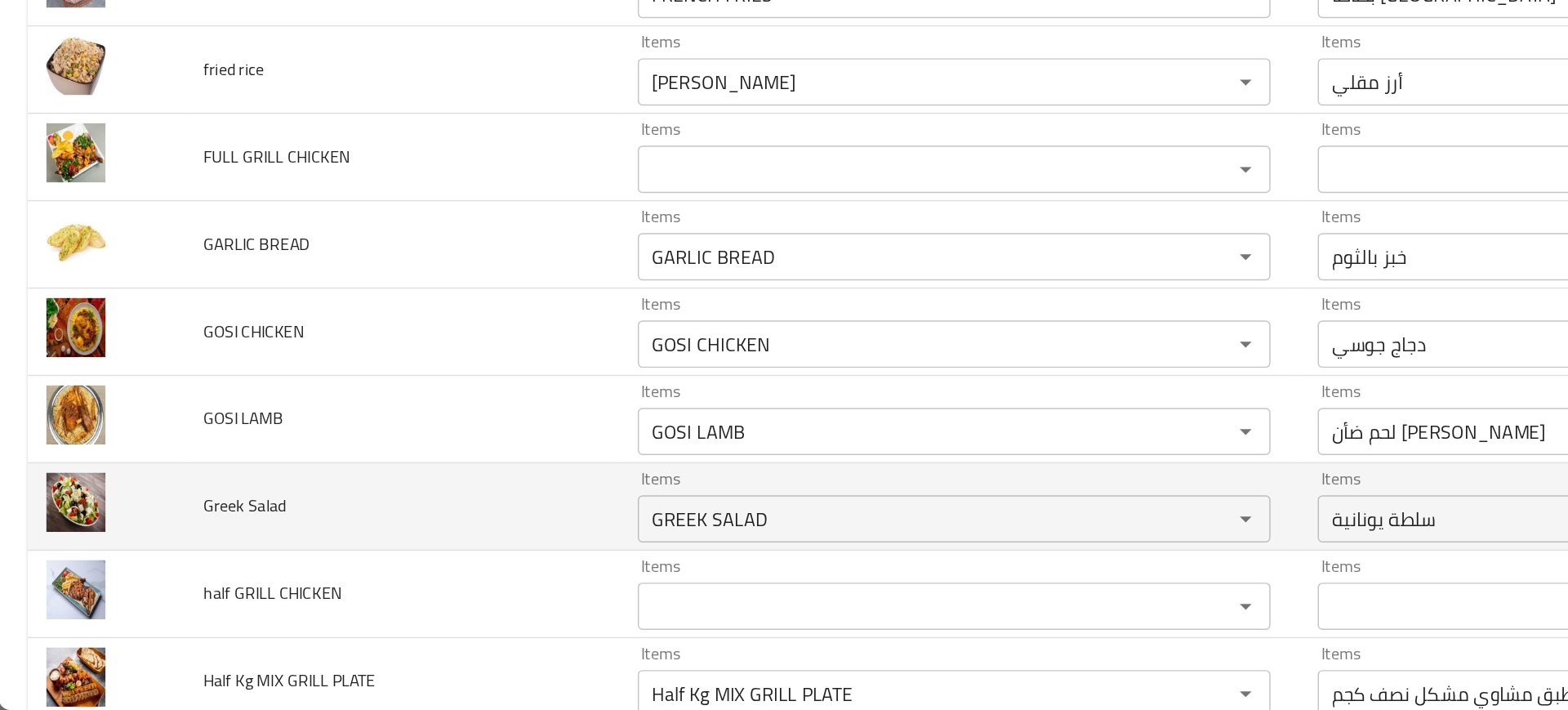
click at [304, 542] on td "Greek Salad" at bounding box center [278, 569] width 300 height 60
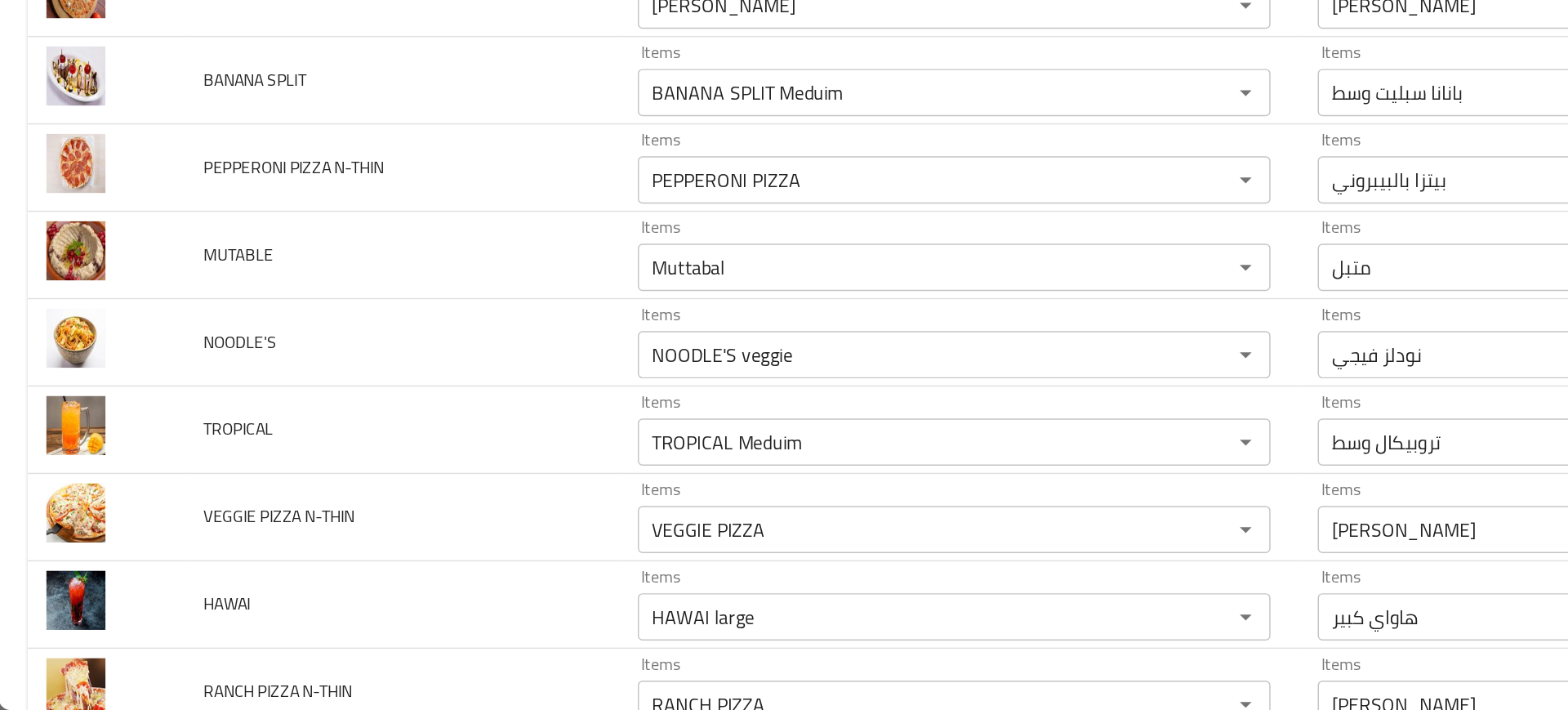
scroll to position [6461, 0]
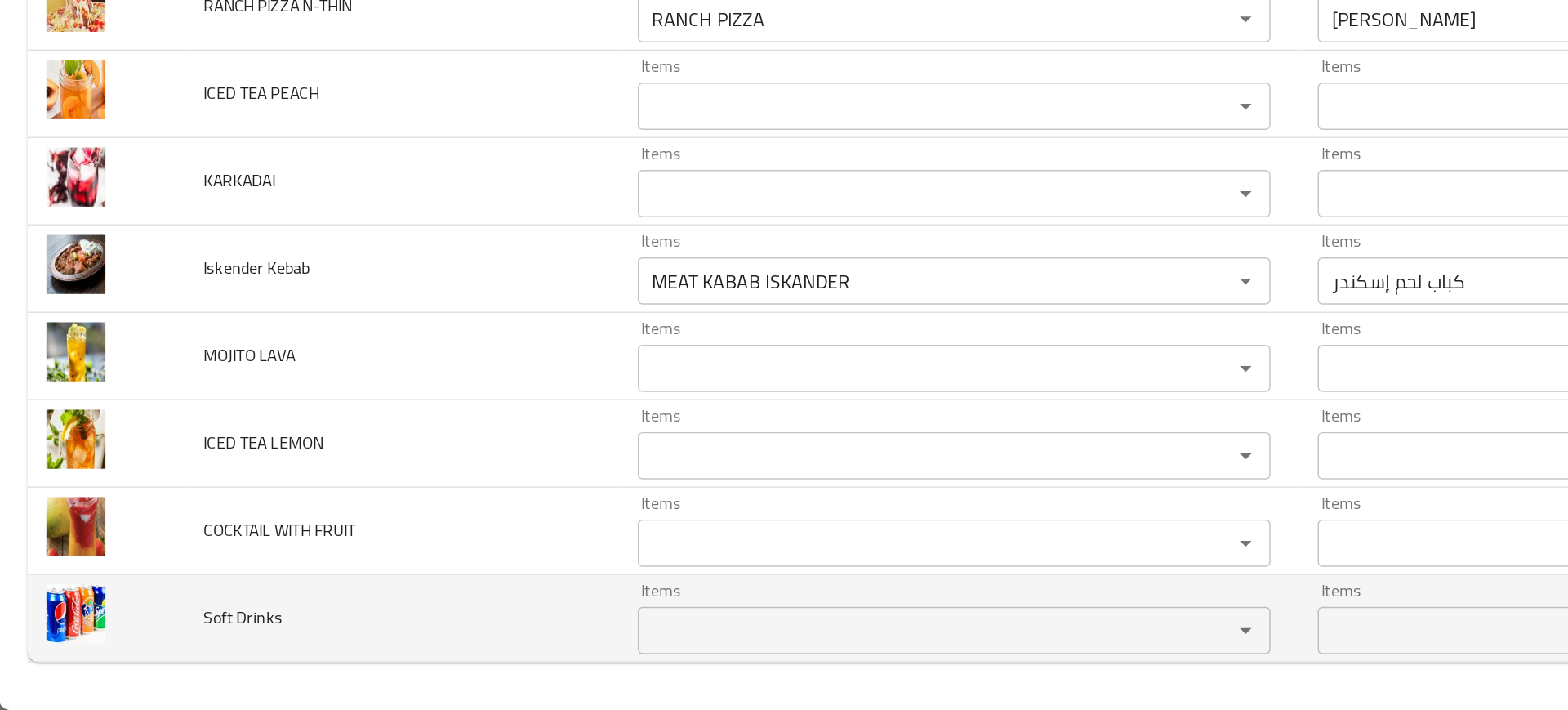
click at [158, 639] on span "Soft Drinks" at bounding box center [168, 645] width 54 height 21
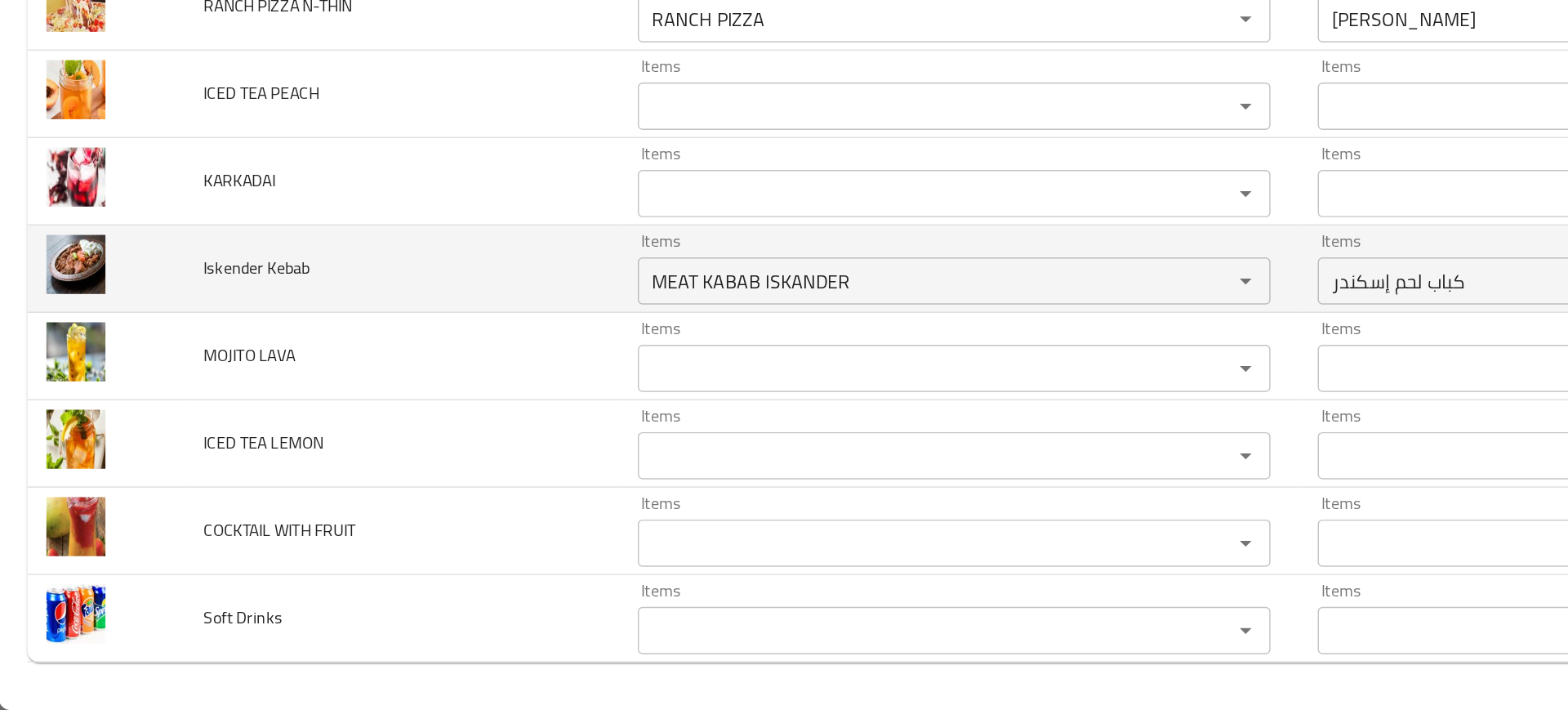
click at [914, 398] on div "كباب لحم إسكندر Items" at bounding box center [1131, 413] width 438 height 32
click at [1112, 398] on div "كباب لحم إسكندر Items" at bounding box center [1131, 413] width 438 height 32
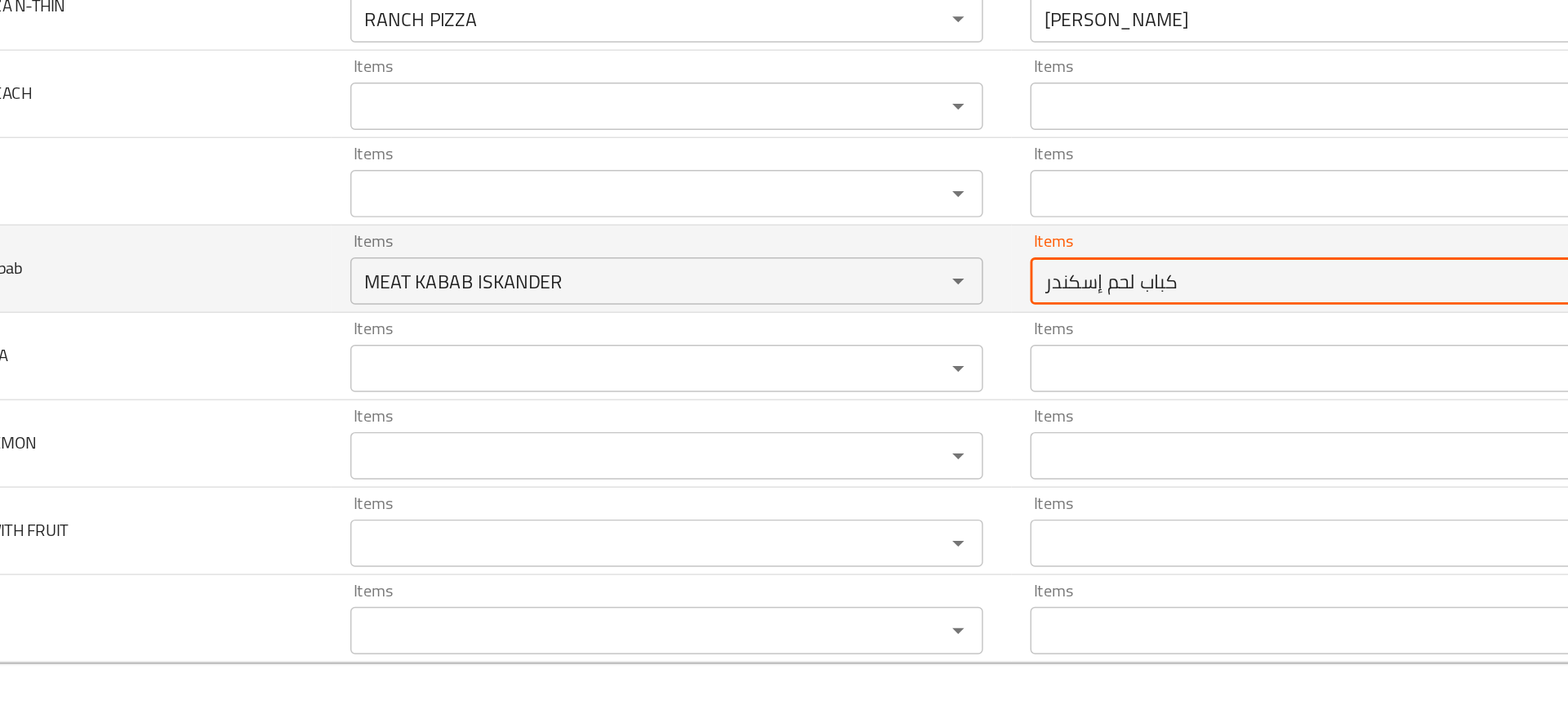
click at [1112, 398] on div "كباب لحم إسكندر Items" at bounding box center [1131, 413] width 438 height 32
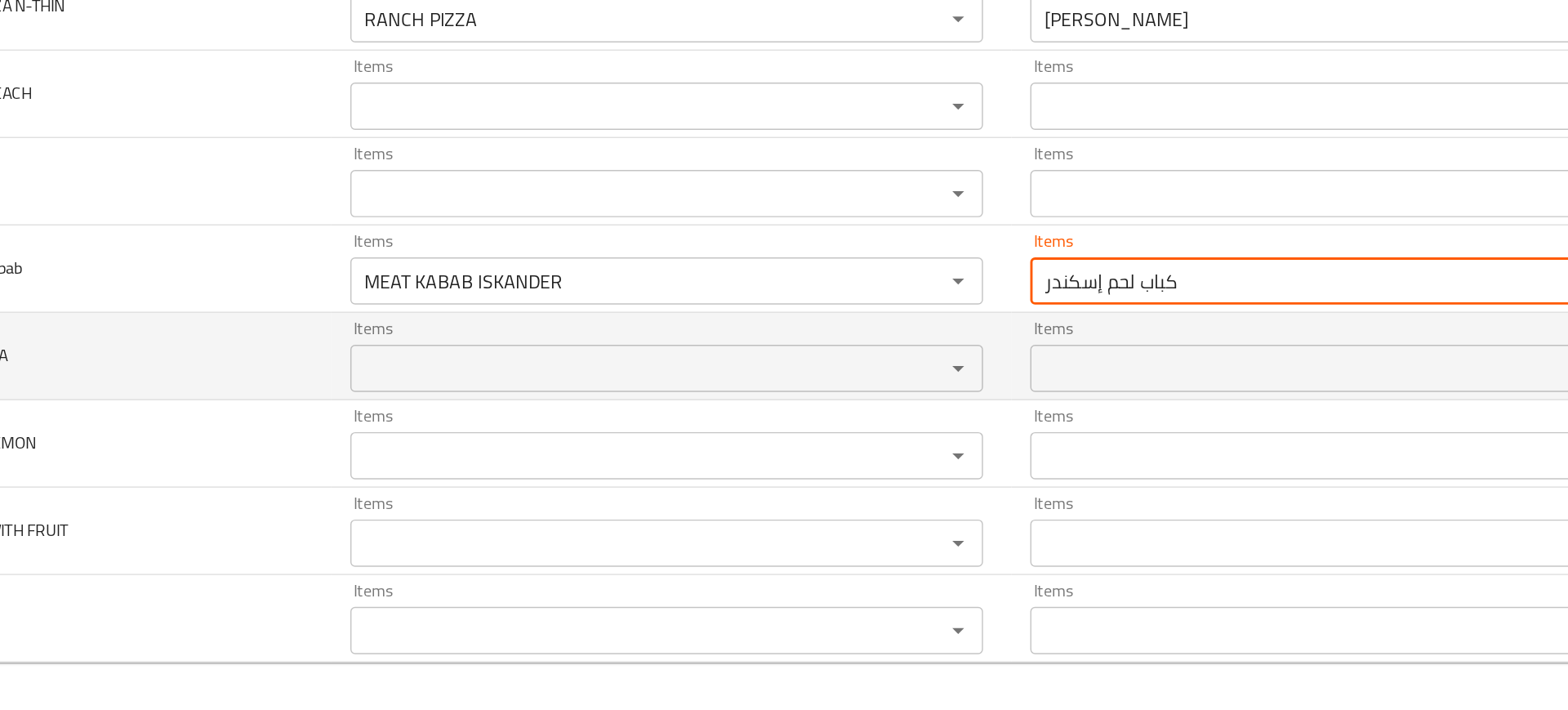
click at [361, 490] on td "MOJITO LAVA" at bounding box center [278, 465] width 300 height 60
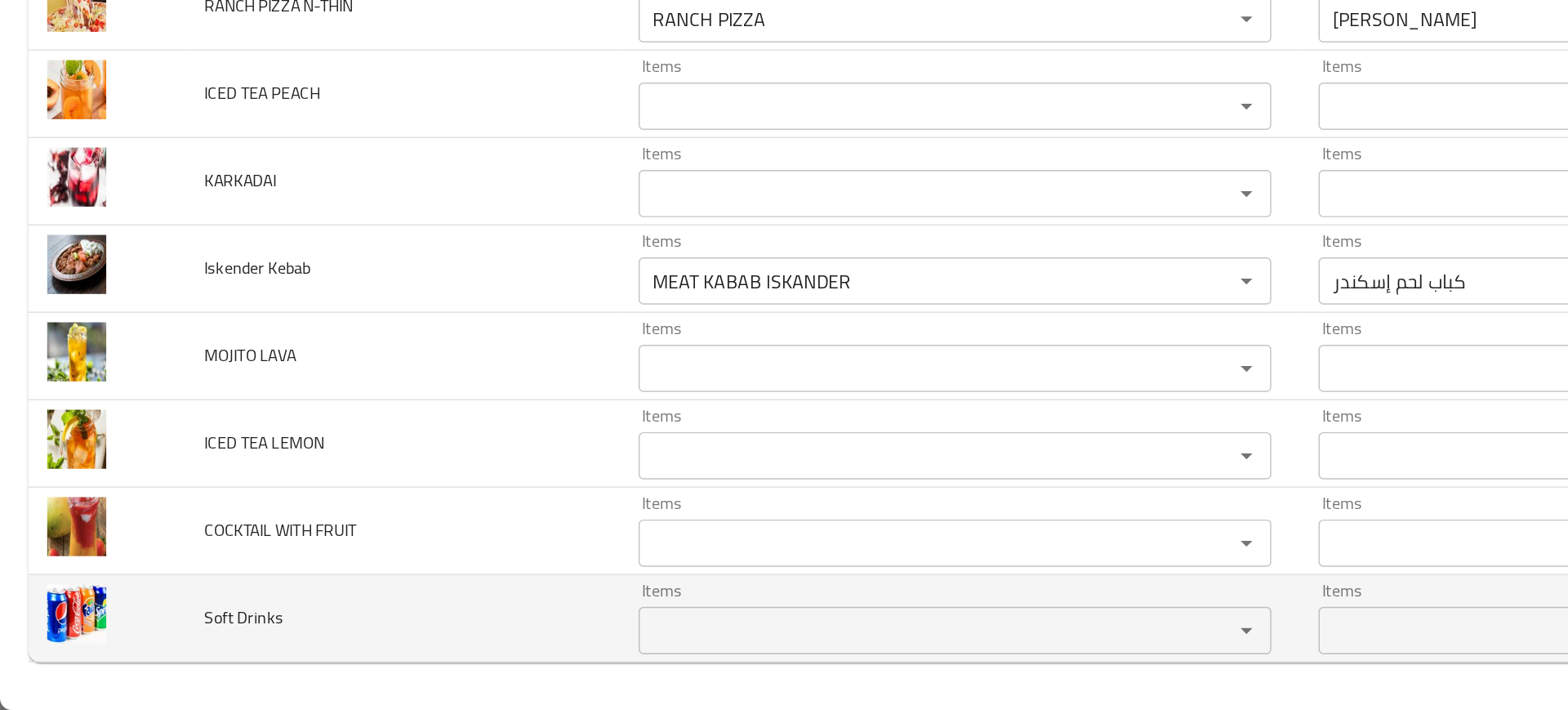
click at [168, 642] on span "Soft Drinks" at bounding box center [168, 645] width 54 height 21
copy span "Soft Drinks"
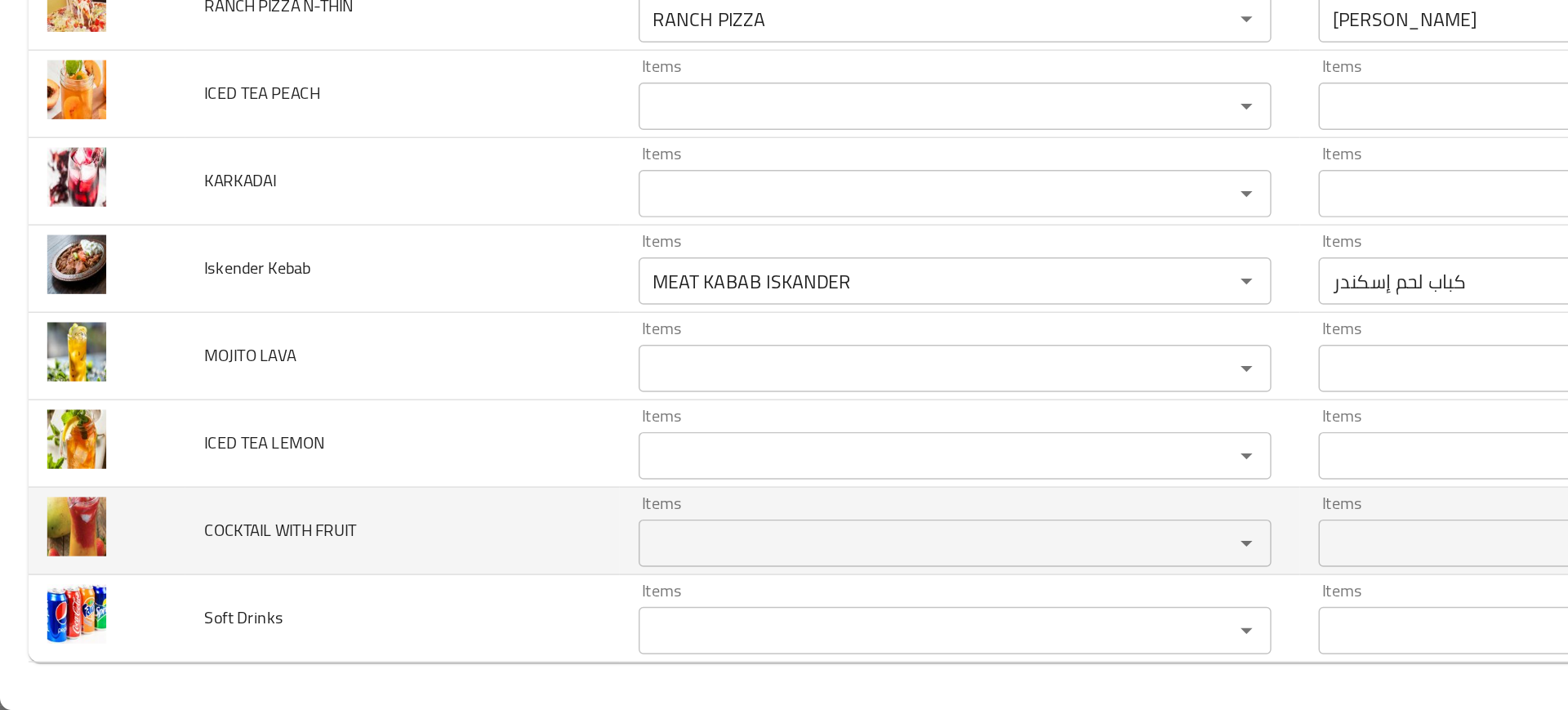
click at [202, 575] on span "COCKTAIL WITH FRUIT" at bounding box center [194, 585] width 105 height 21
copy span "COCKTAIL WITH FRUIT"
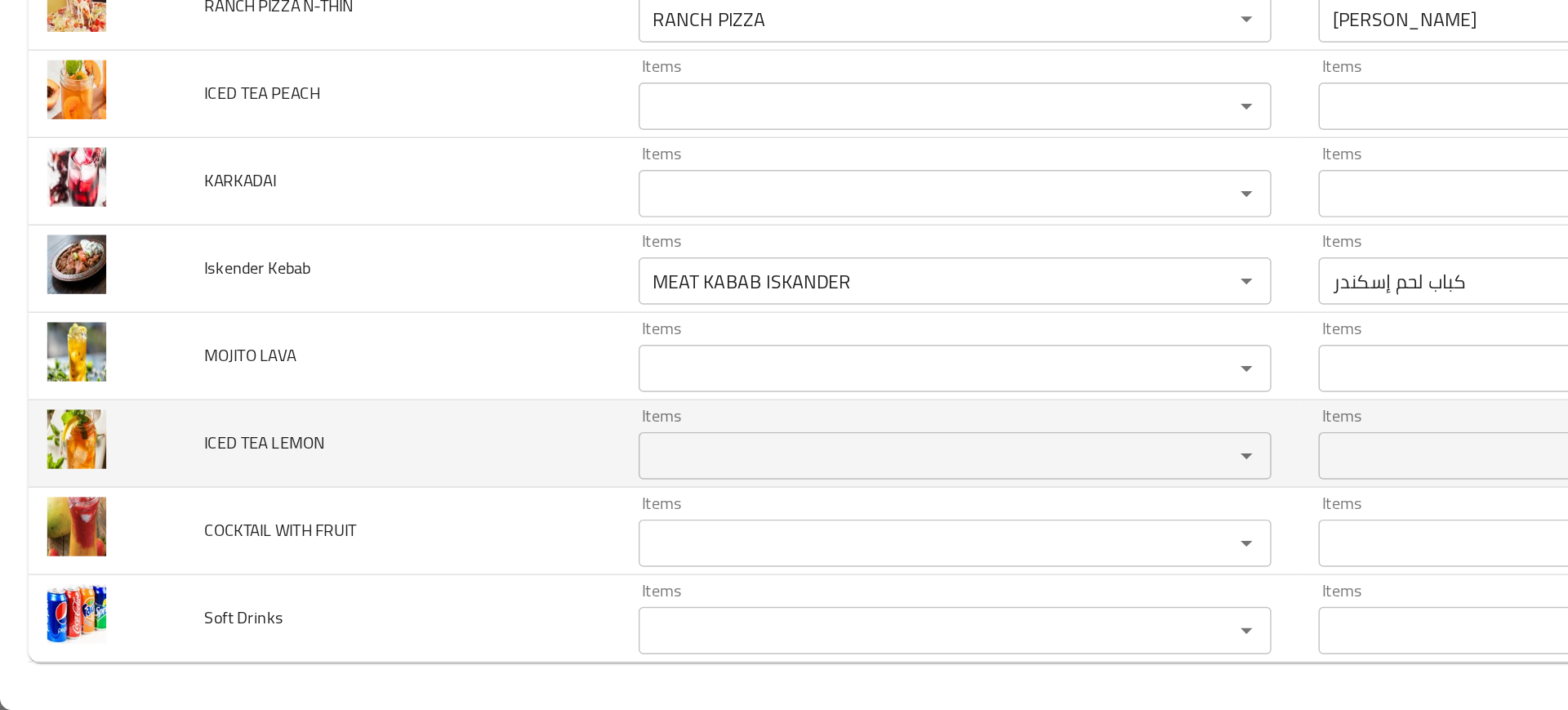
click at [161, 529] on span "ICED TEA LEMON" at bounding box center [183, 525] width 83 height 21
copy span "ICED TEA LEMON"
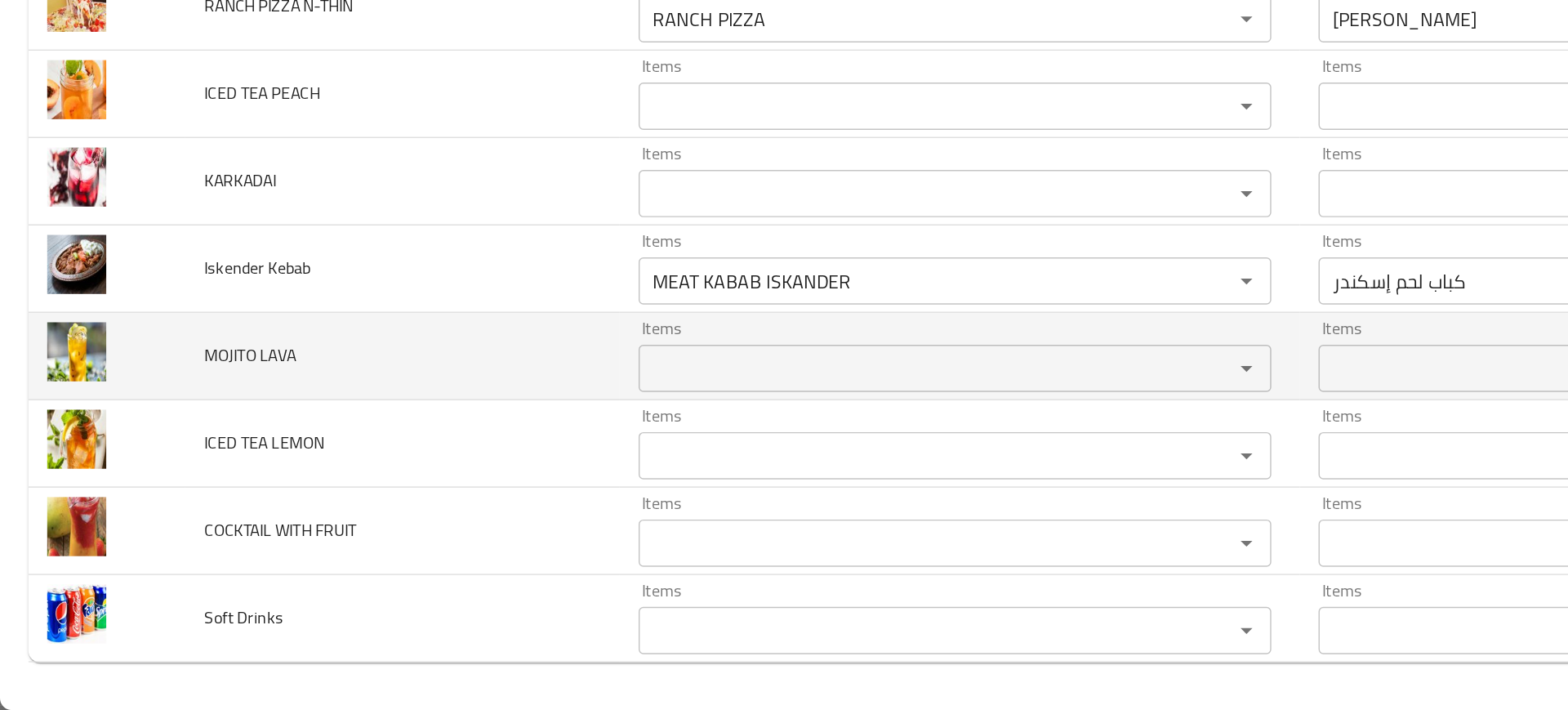
click at [157, 461] on span "MOJITO LAVA" at bounding box center [173, 464] width 64 height 21
copy span "MOJITO LAVA"
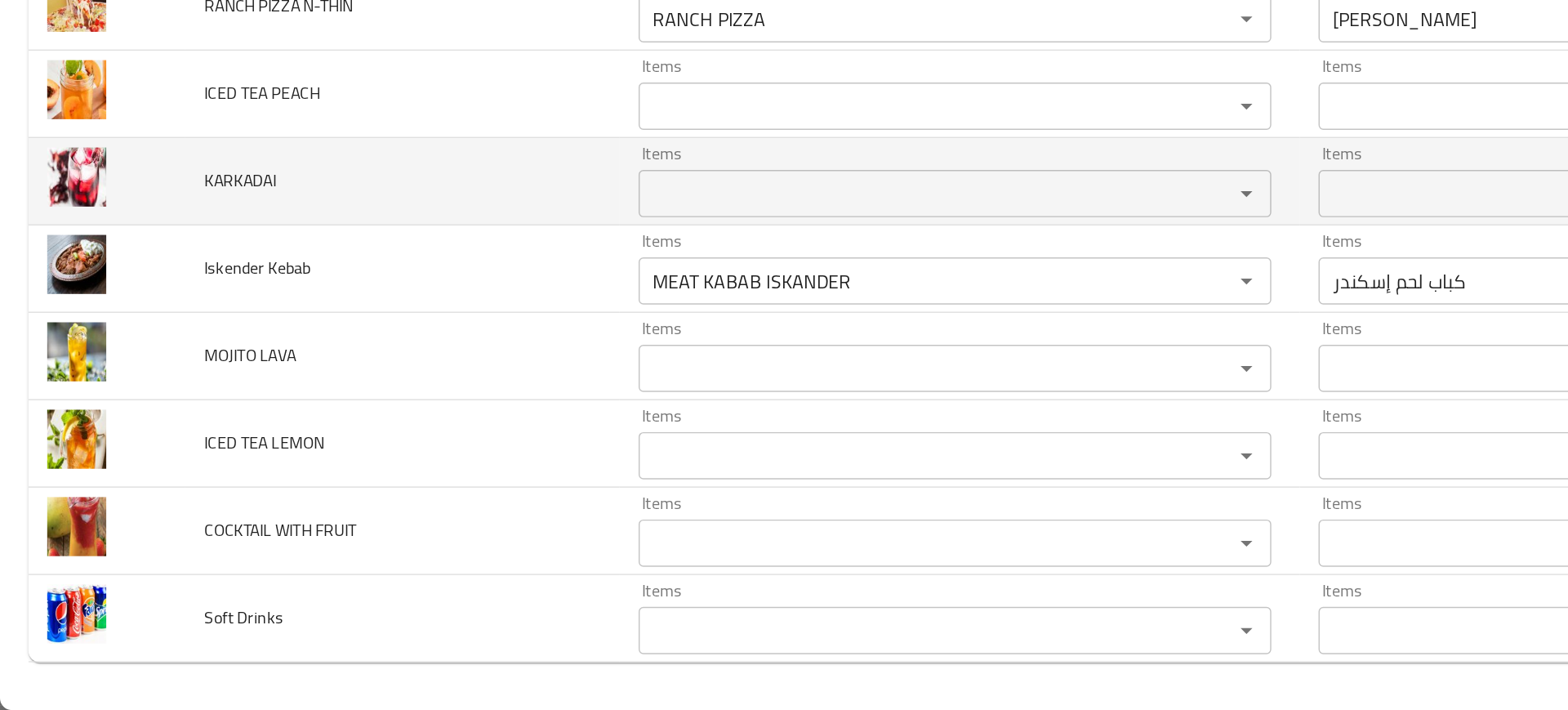
click at [151, 345] on span "KARKADAI" at bounding box center [166, 344] width 50 height 21
copy span "KARKADAI"
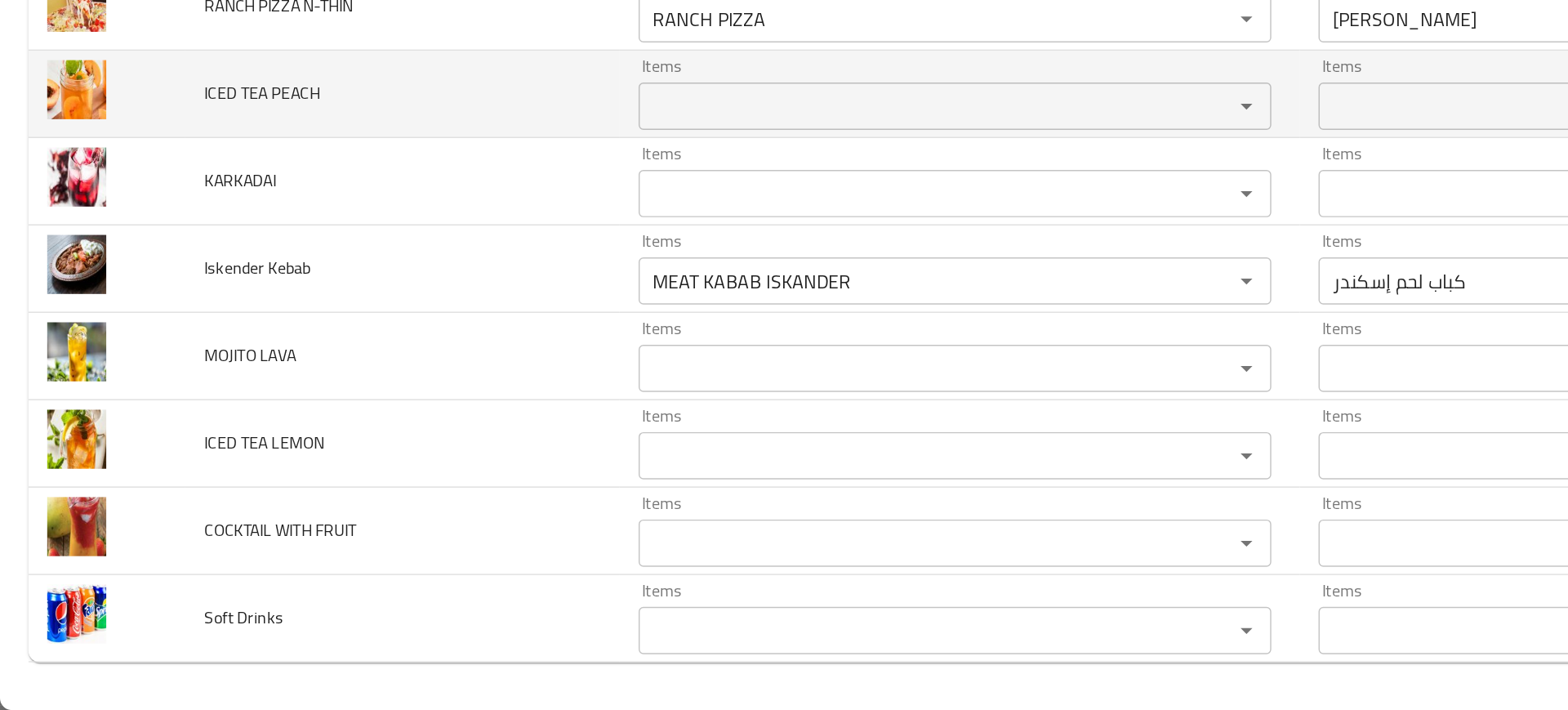
click at [181, 284] on span "ICED TEA PEACH" at bounding box center [181, 283] width 80 height 21
copy span "ICED TEA PEACH"
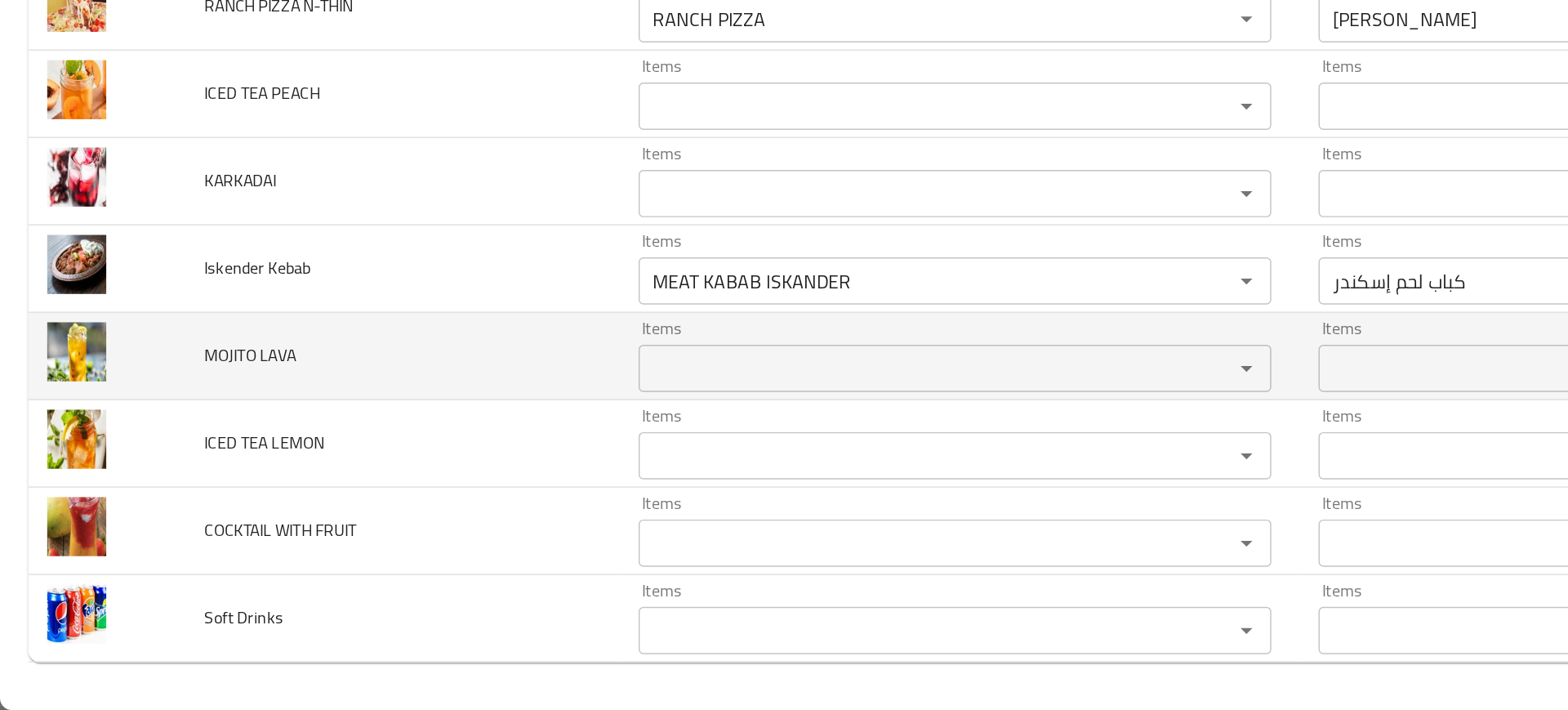
click at [264, 438] on td "MOJITO LAVA" at bounding box center [278, 465] width 300 height 60
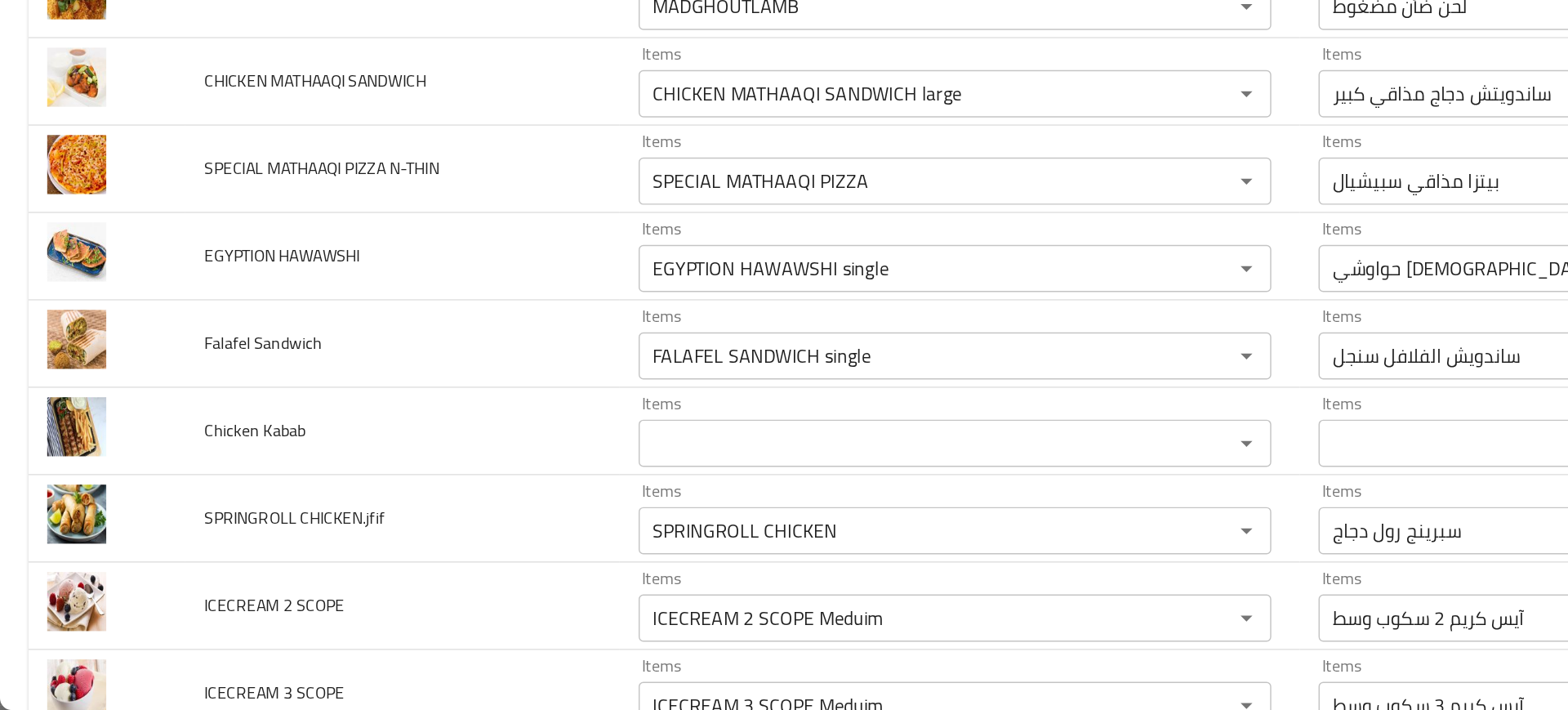
scroll to position [5322, 0]
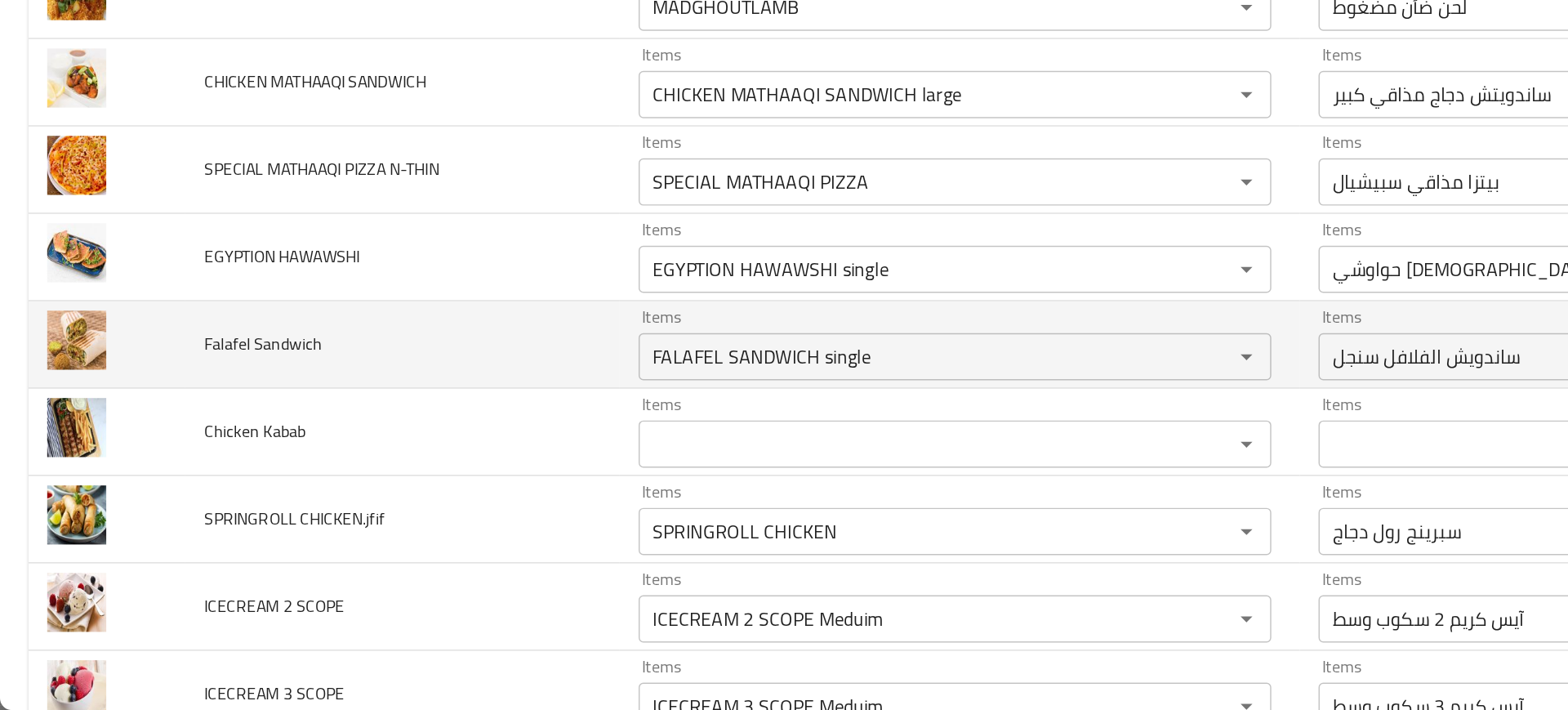
click at [315, 463] on td "Falafel Sandwich" at bounding box center [278, 457] width 300 height 60
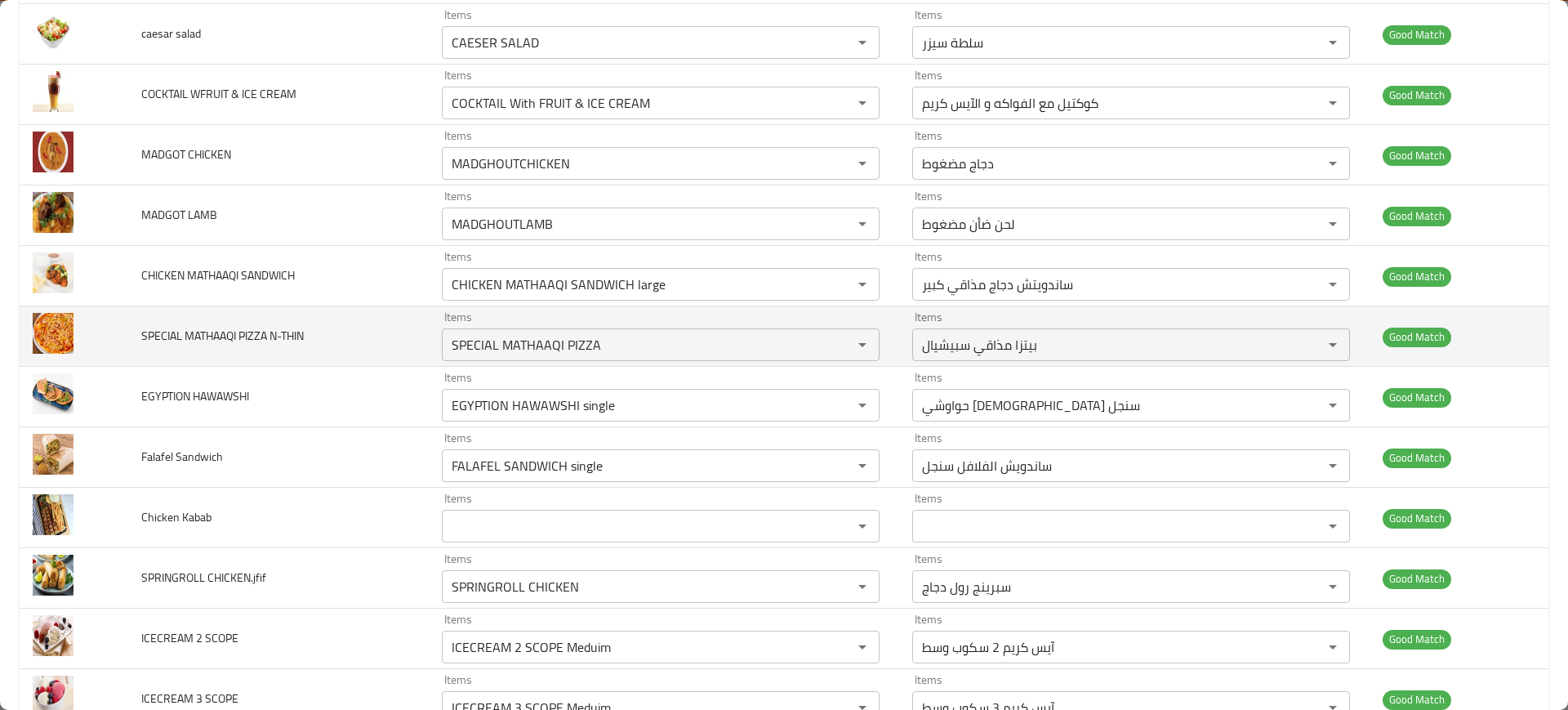
click at [298, 325] on span "SPECIAL MATHAAQI PIZZA N-THIN" at bounding box center [222, 335] width 162 height 21
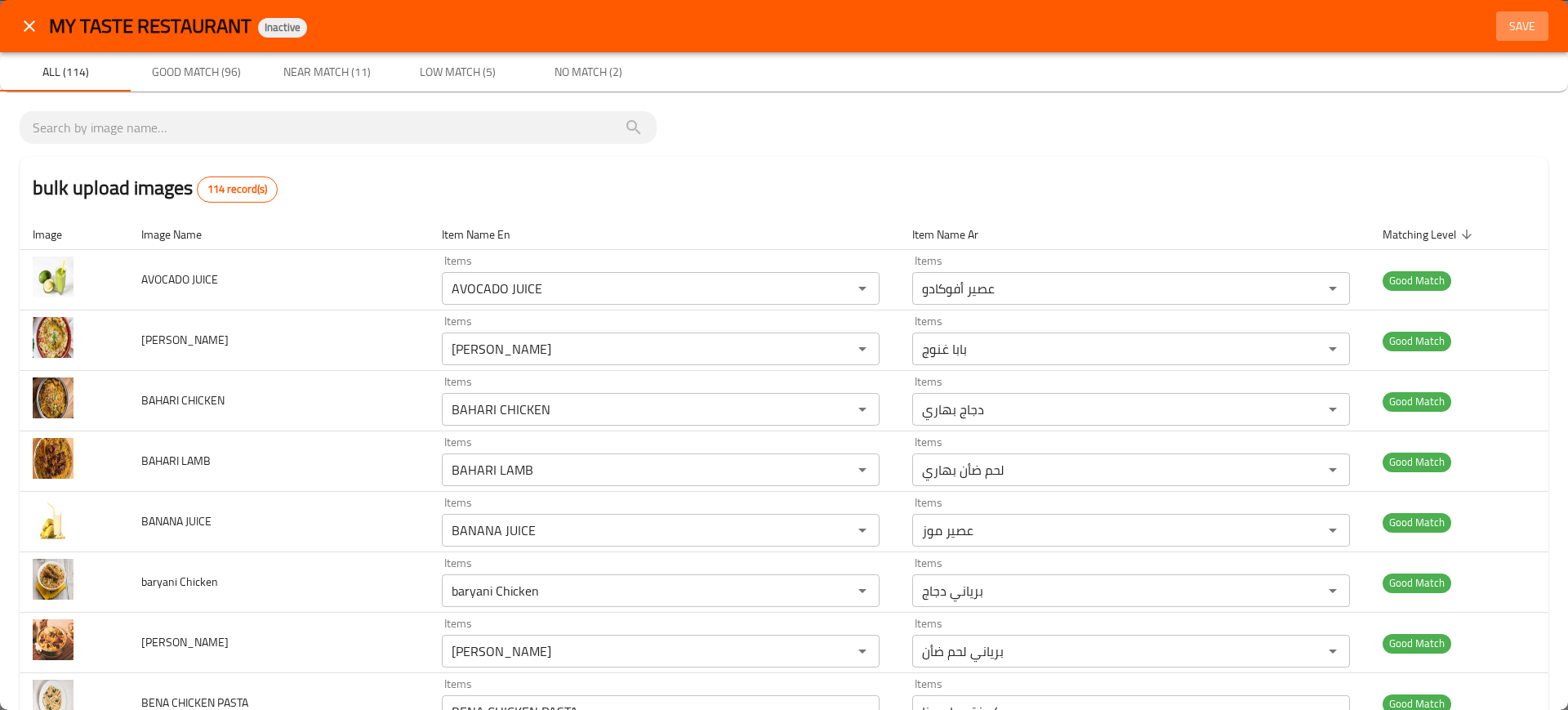
click at [1512, 19] on span "Save" at bounding box center [1522, 26] width 39 height 20
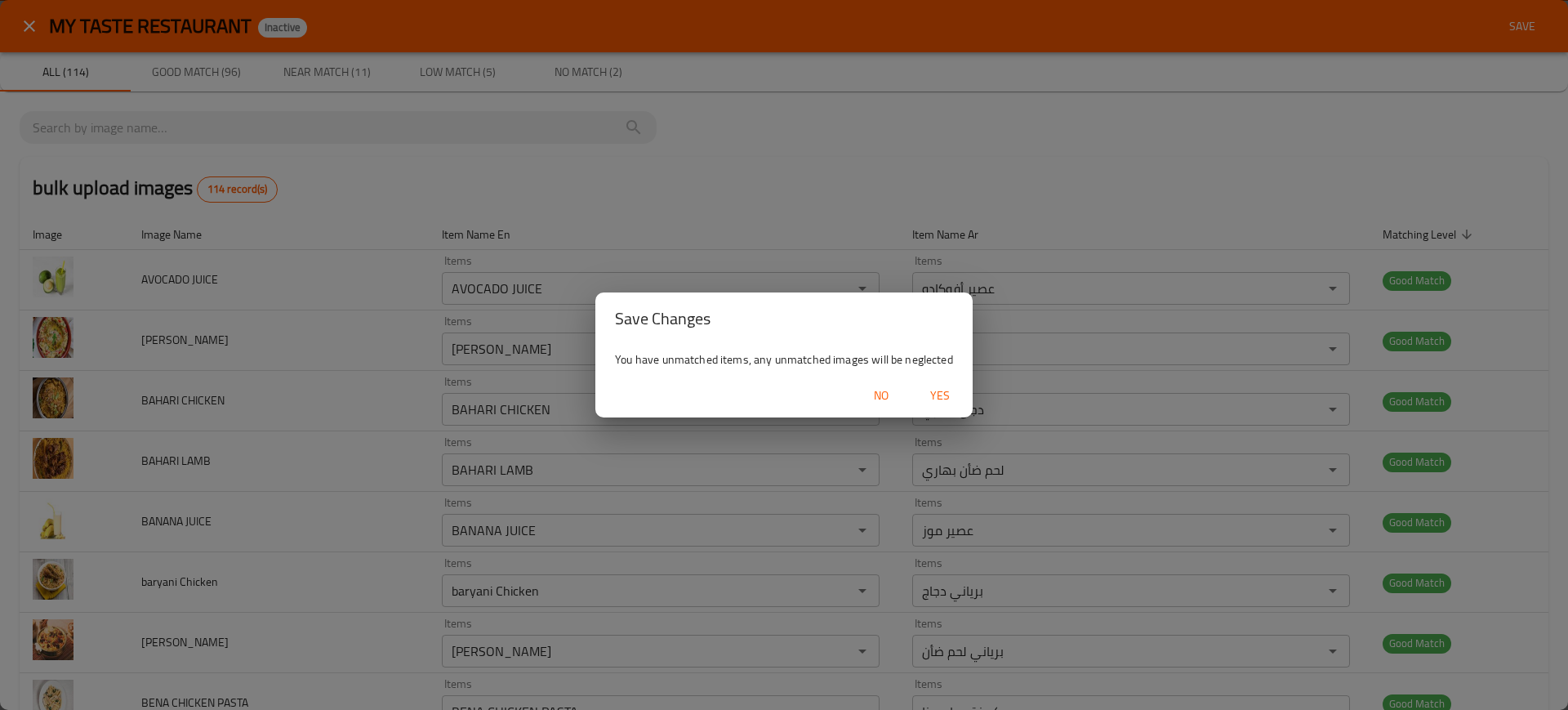
click at [948, 398] on span "Yes" at bounding box center [940, 395] width 39 height 20
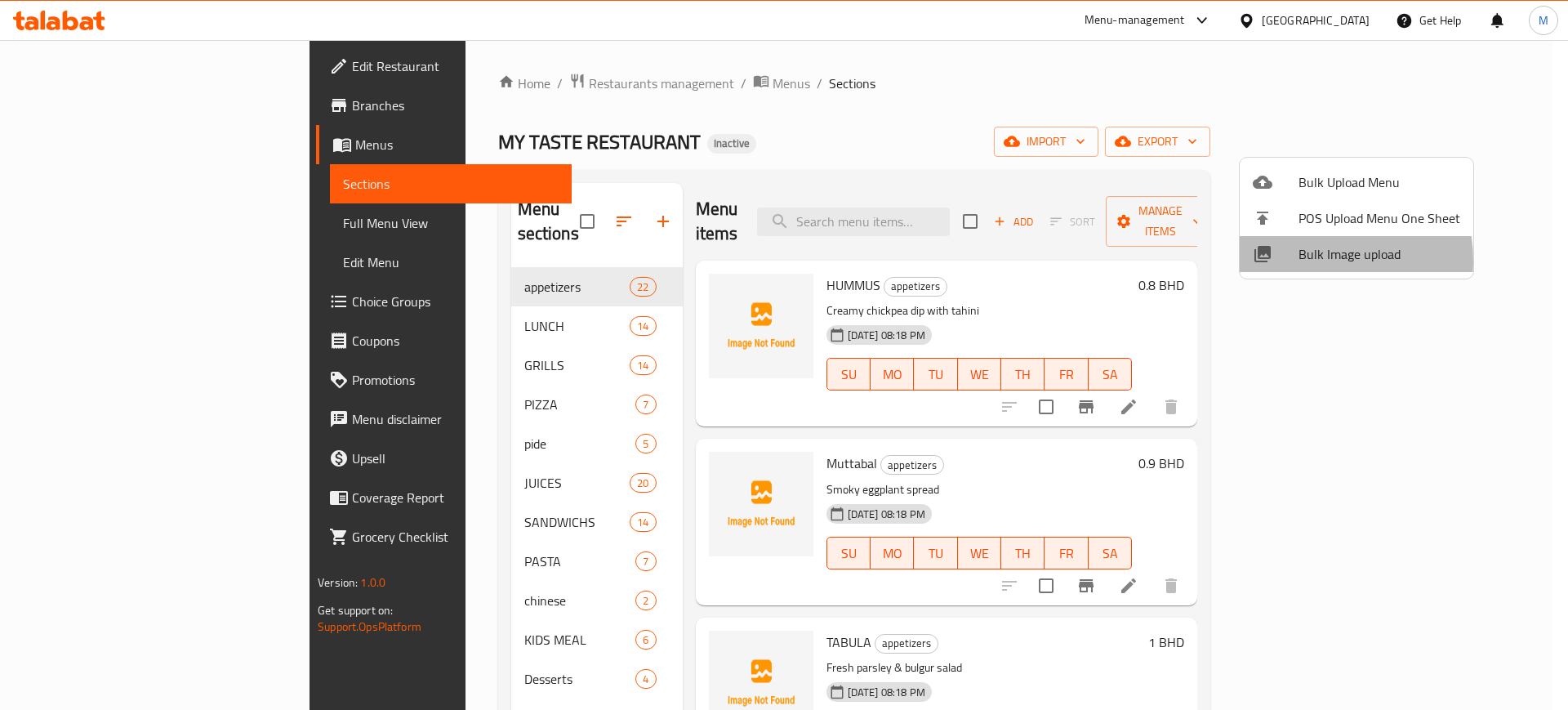
click at [1303, 260] on span "Bulk Image upload" at bounding box center [1379, 253] width 162 height 20
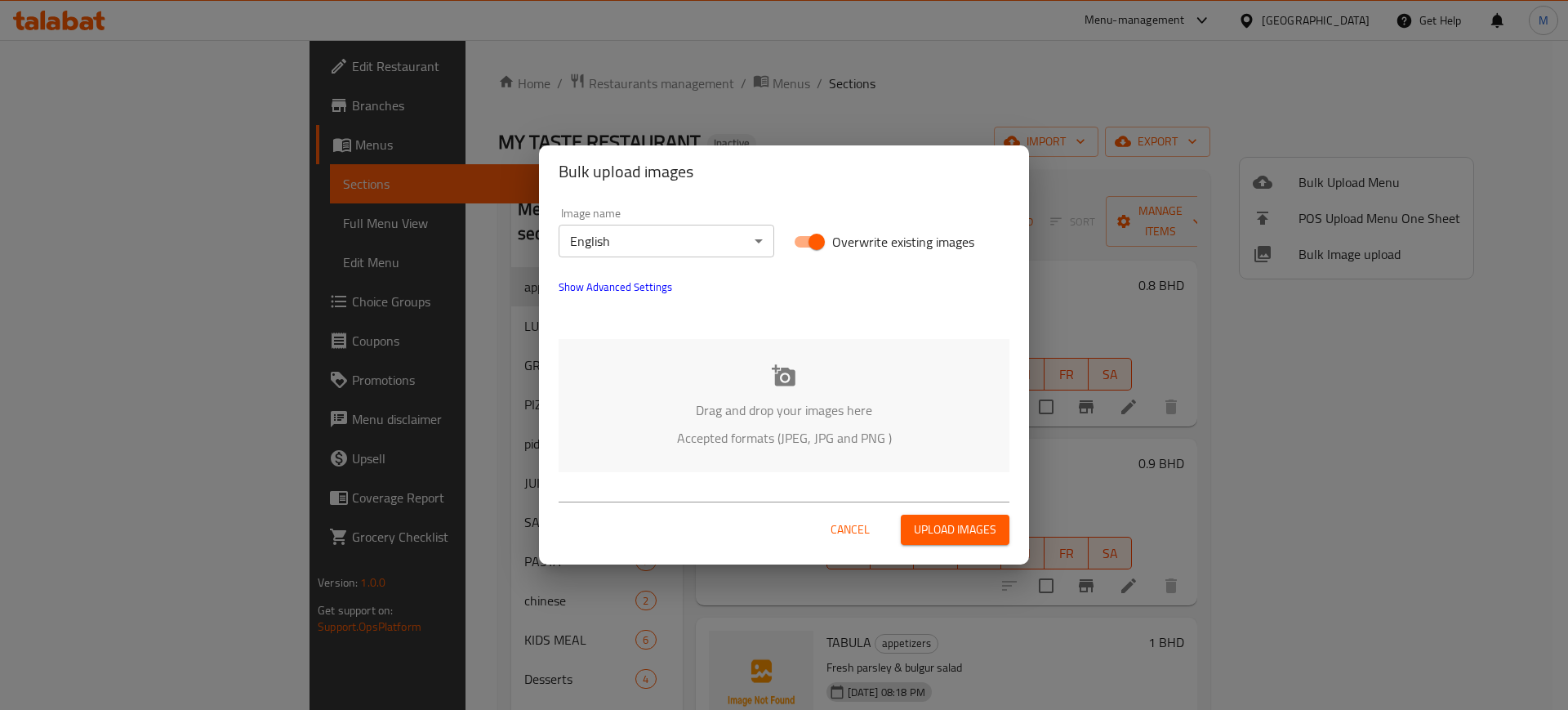
click at [899, 355] on div "Drag and drop your images here Accepted formats (JPEG, JPG and PNG )" at bounding box center [784, 406] width 451 height 133
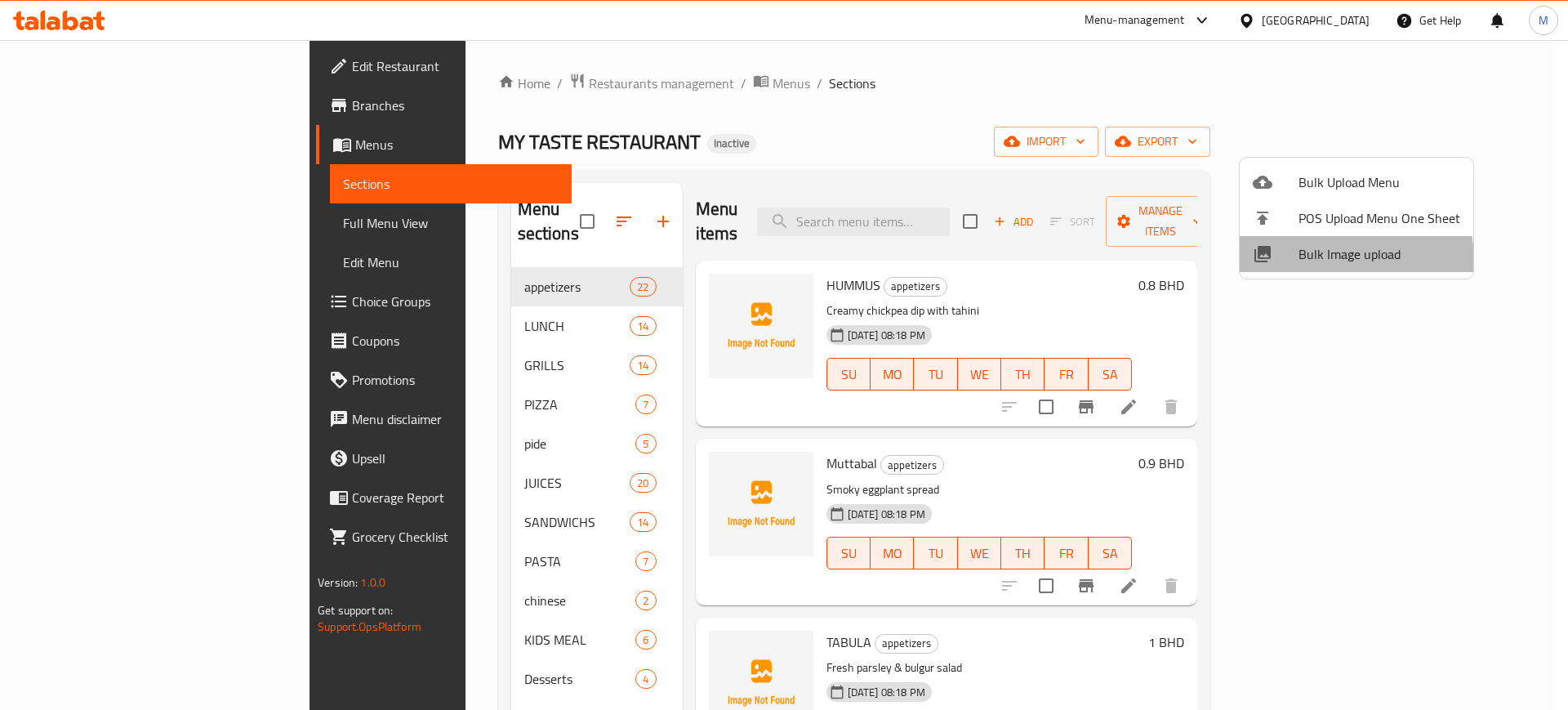
click at [1291, 263] on div at bounding box center [1275, 253] width 46 height 20
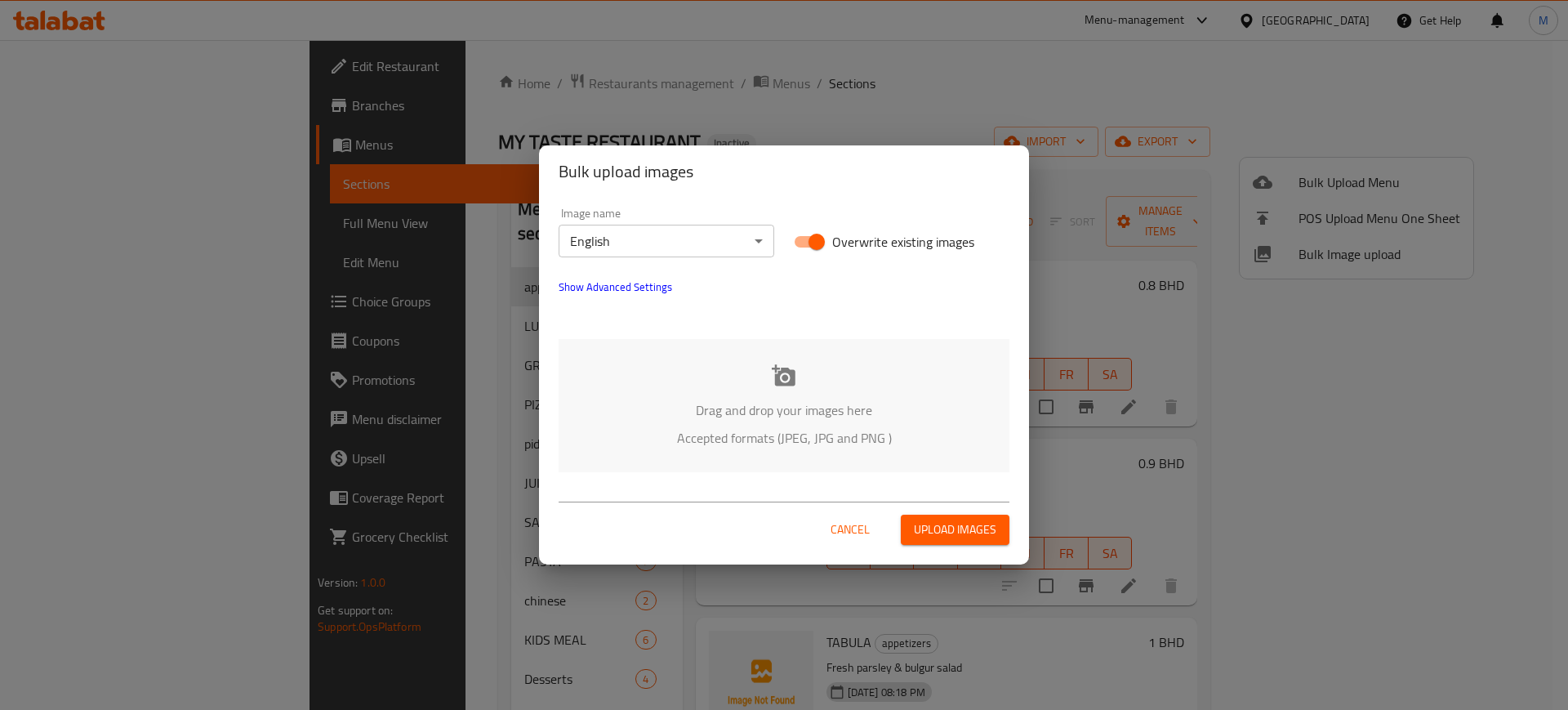
click at [875, 370] on div "Drag and drop your images here Accepted formats (JPEG, JPG and PNG )" at bounding box center [784, 406] width 451 height 133
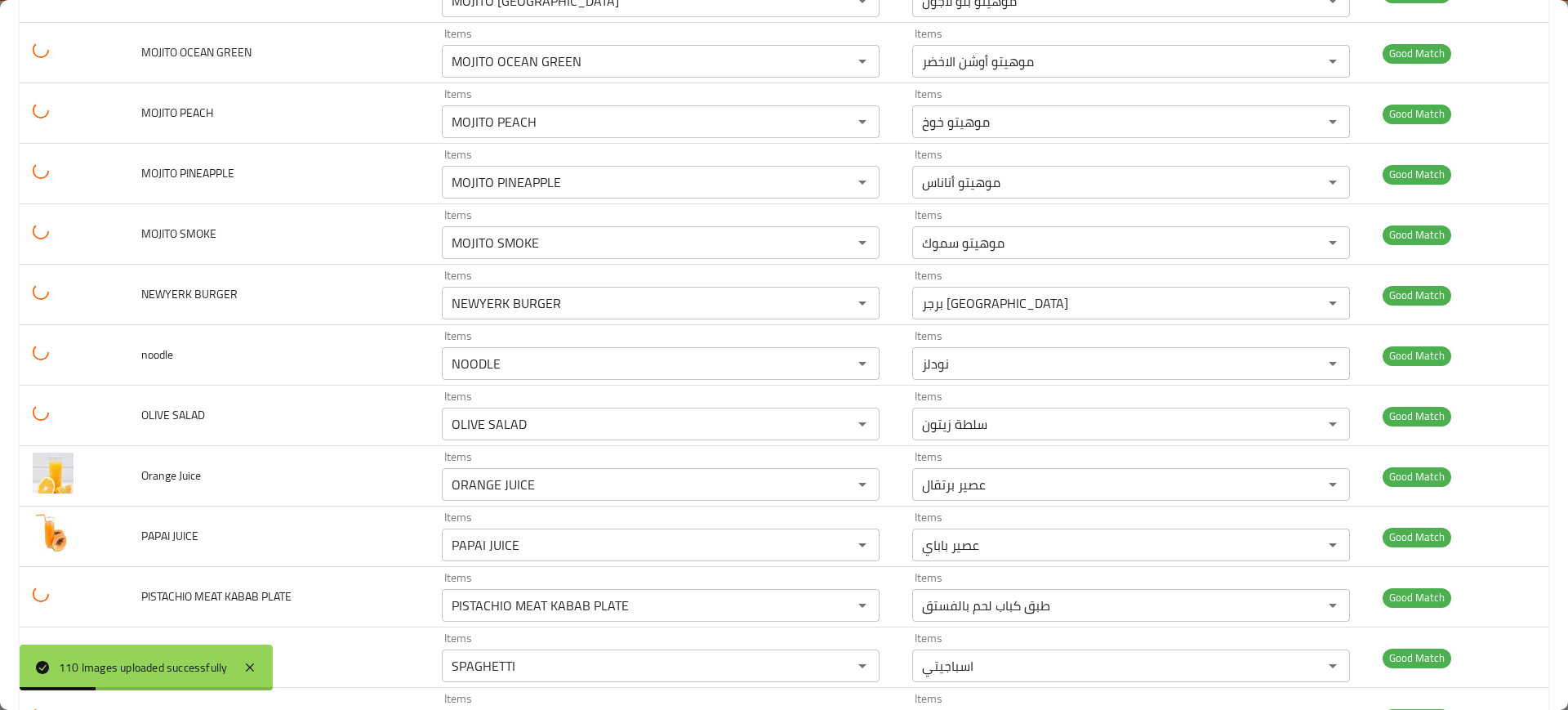
scroll to position [5726, 0]
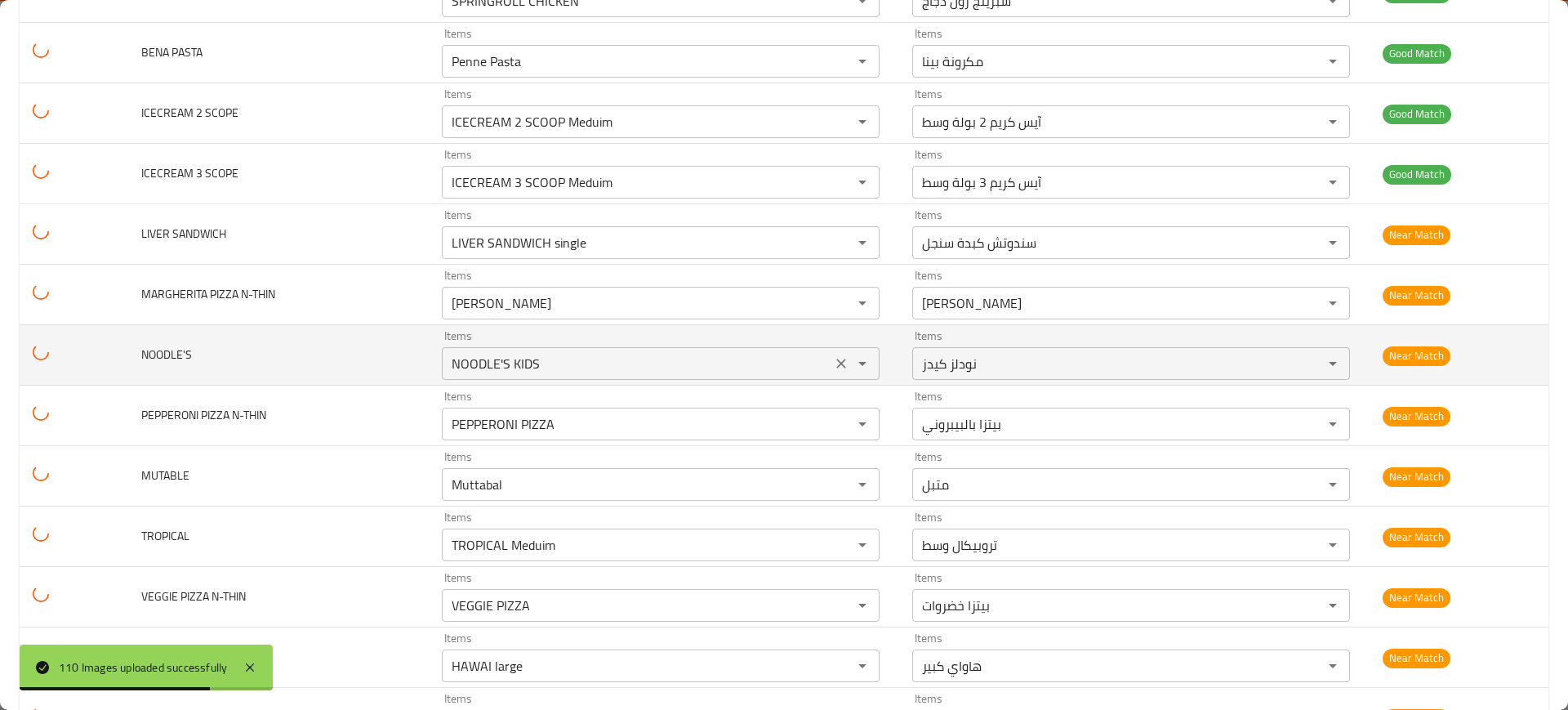
click at [501, 350] on div "NOODLE'S KIDS Items" at bounding box center [661, 363] width 438 height 32
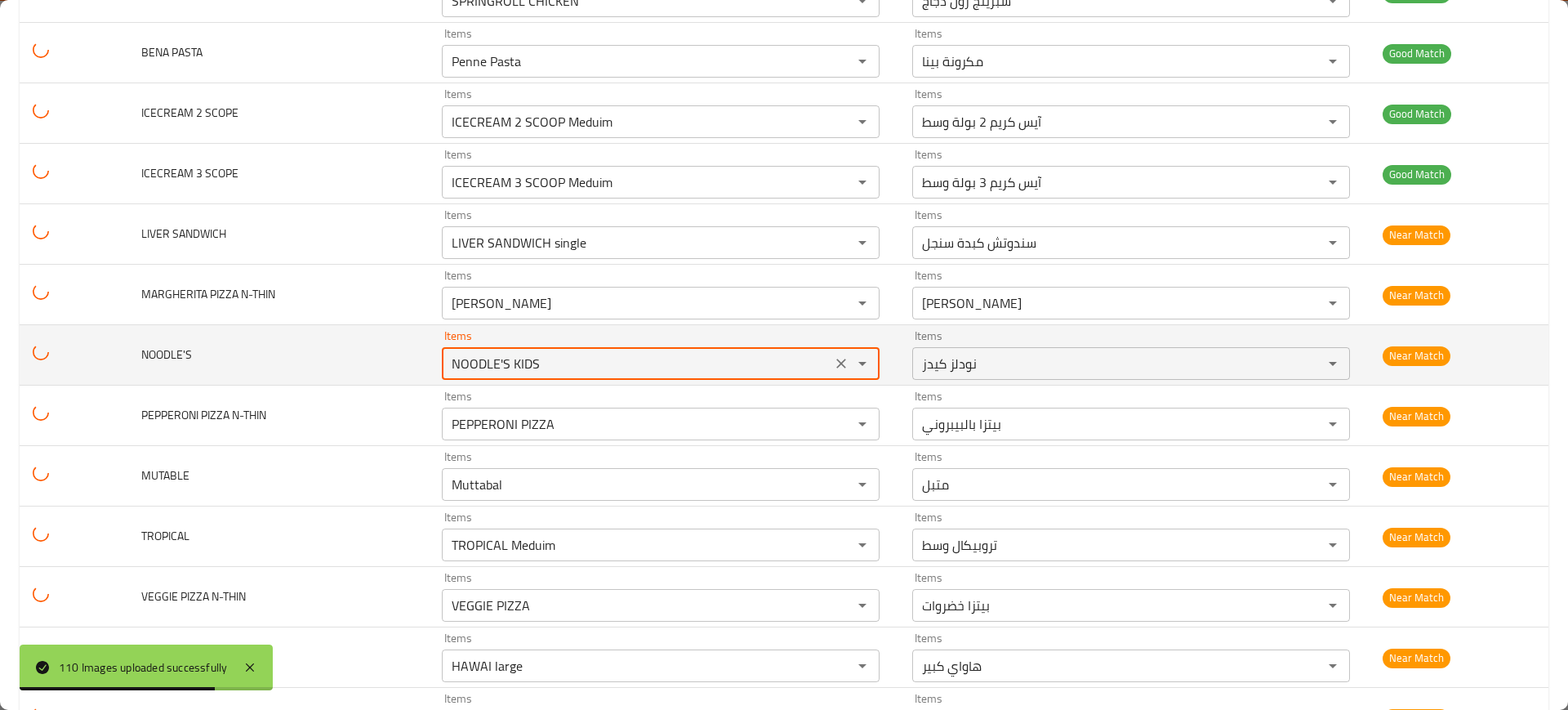
click at [501, 350] on div "NOODLE'S KIDS Items" at bounding box center [661, 363] width 438 height 32
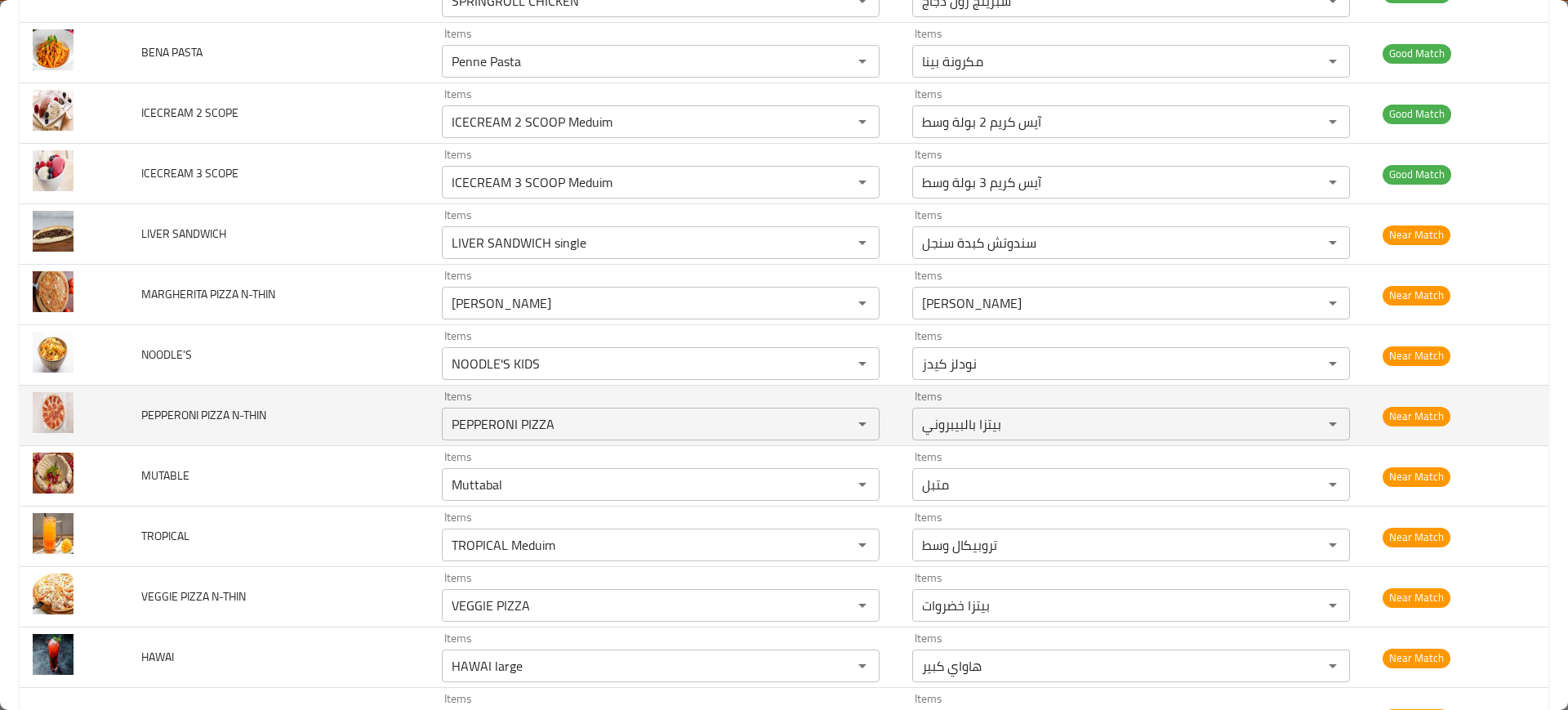
click at [228, 407] on span "PEPPERONI PIZZA N-THIN" at bounding box center [203, 414] width 125 height 21
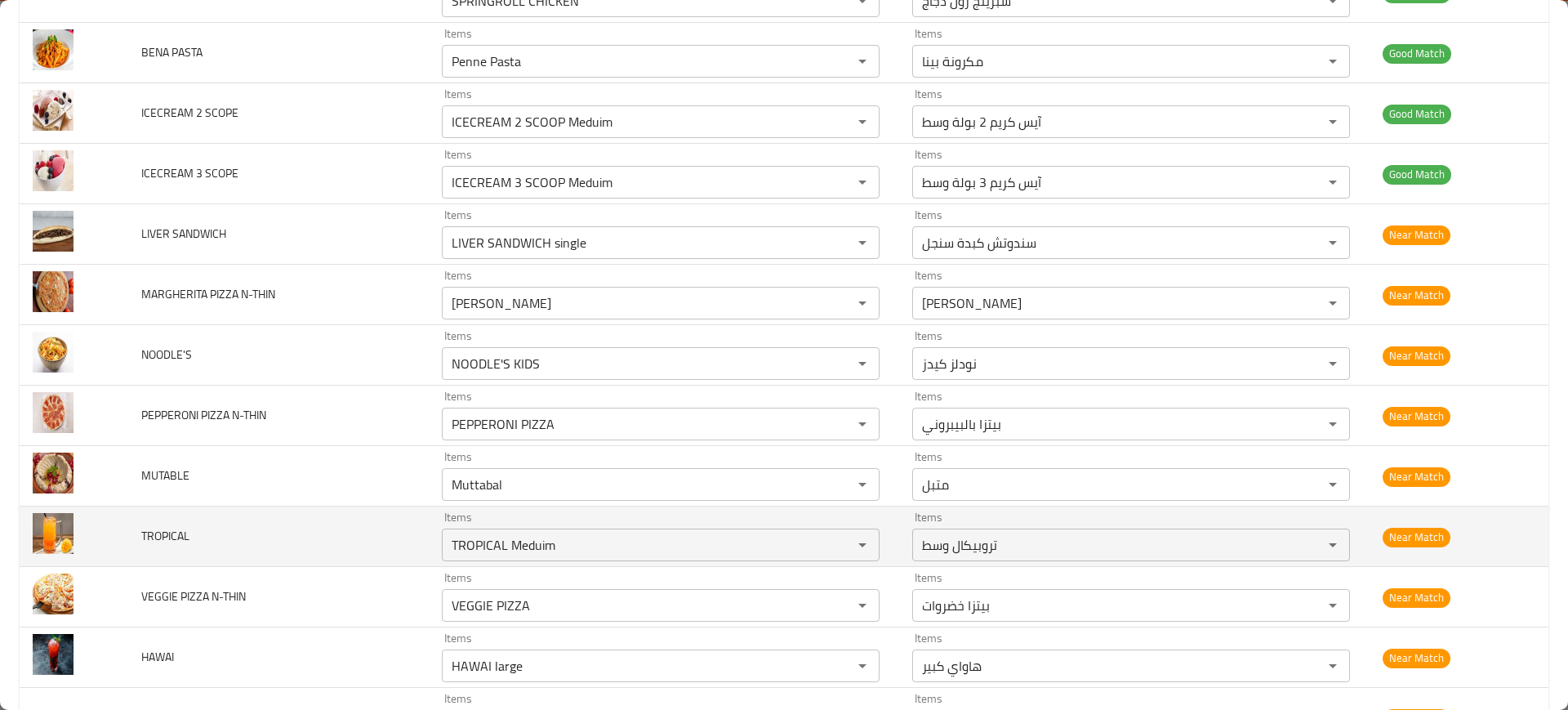
click at [366, 515] on td "TROPICAL" at bounding box center [278, 536] width 300 height 60
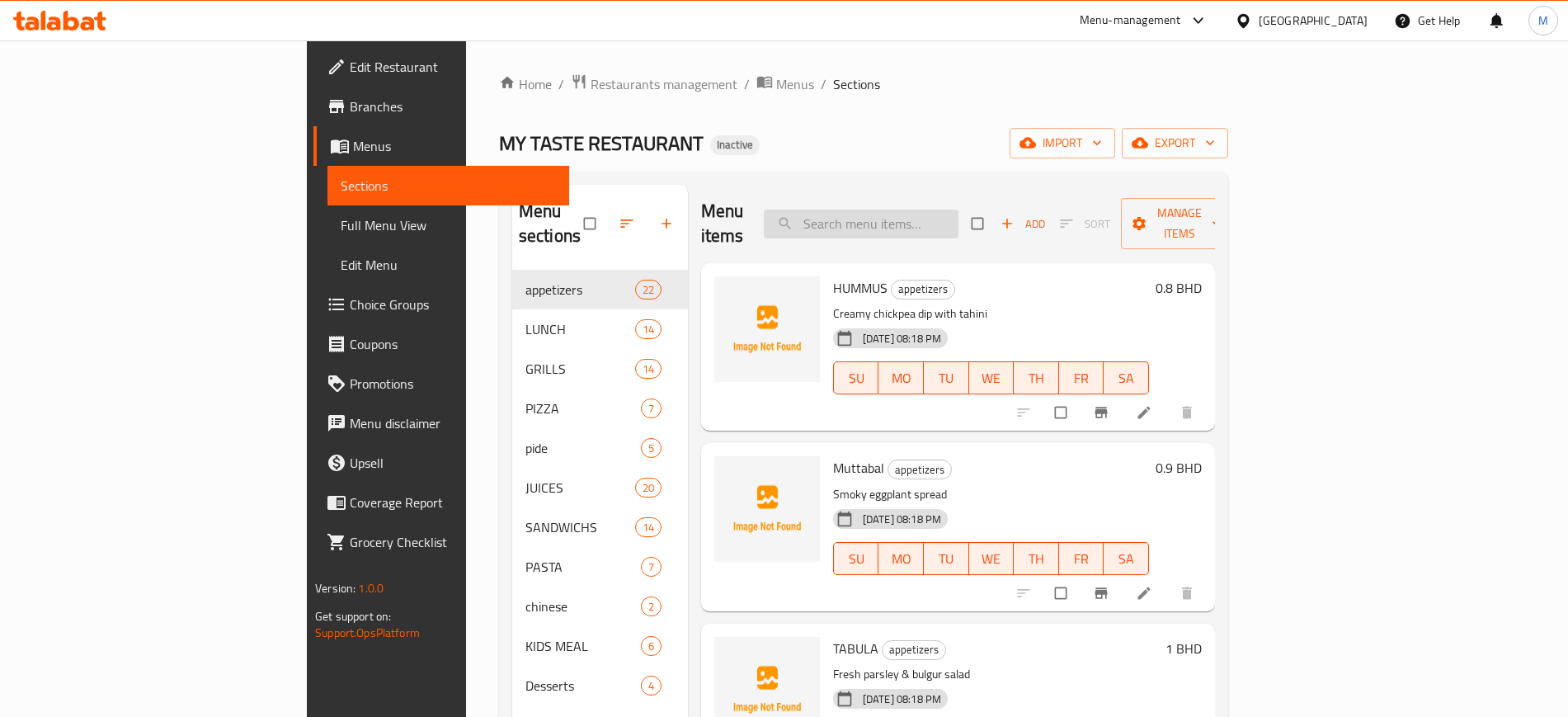
click at [957, 219] on input "search" at bounding box center [860, 224] width 195 height 29
paste input "FULL GRILL CHICKEN"
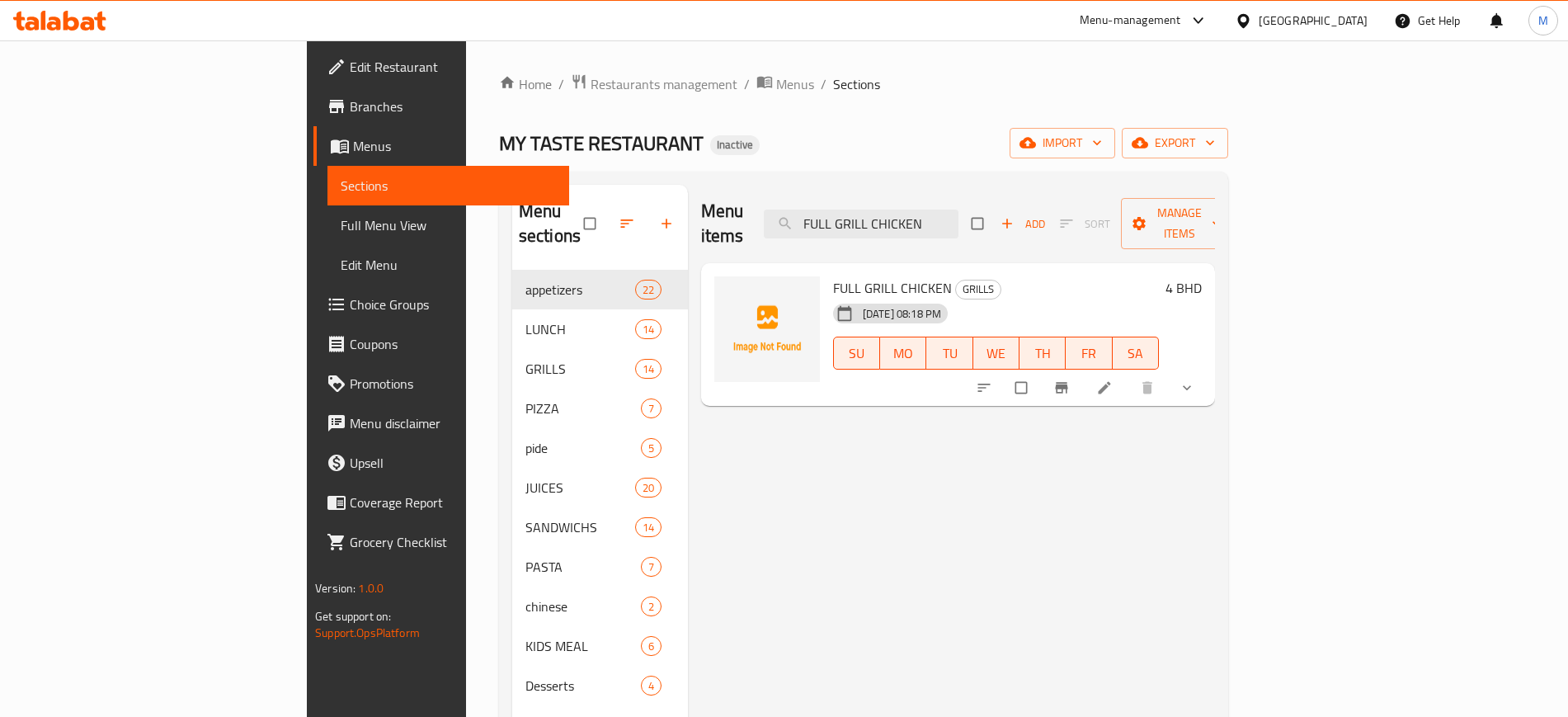
paste input "GOSI"
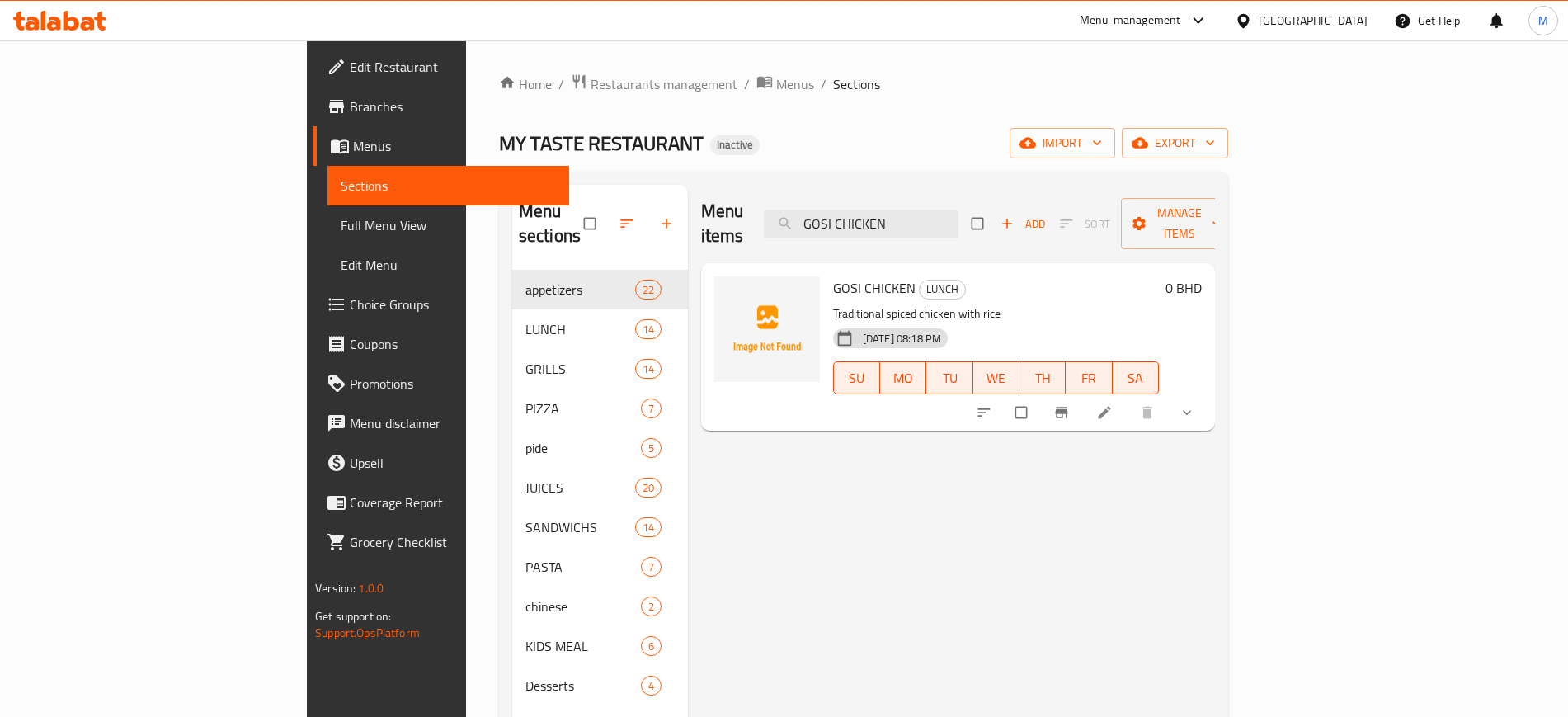
paste input "half GRILL"
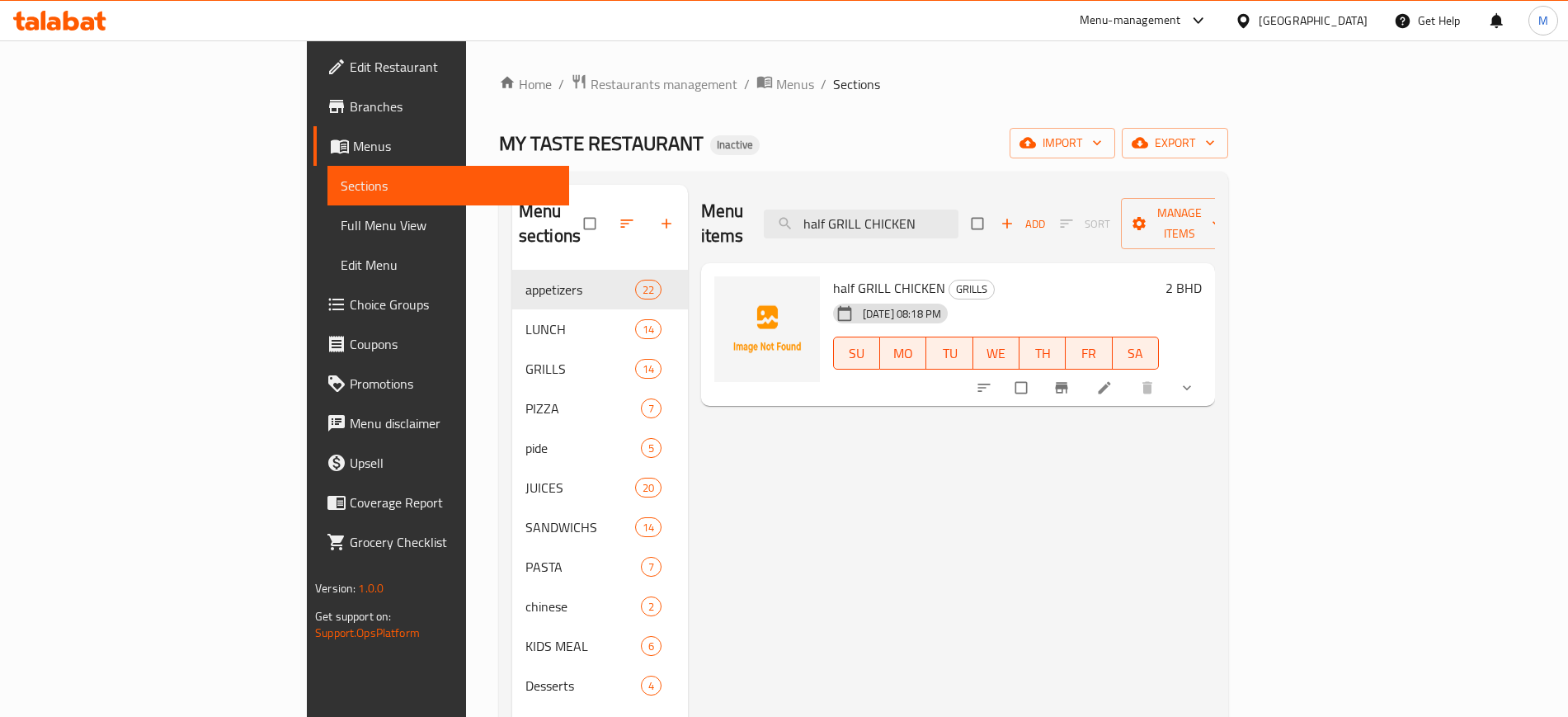
paste input "MANDI"
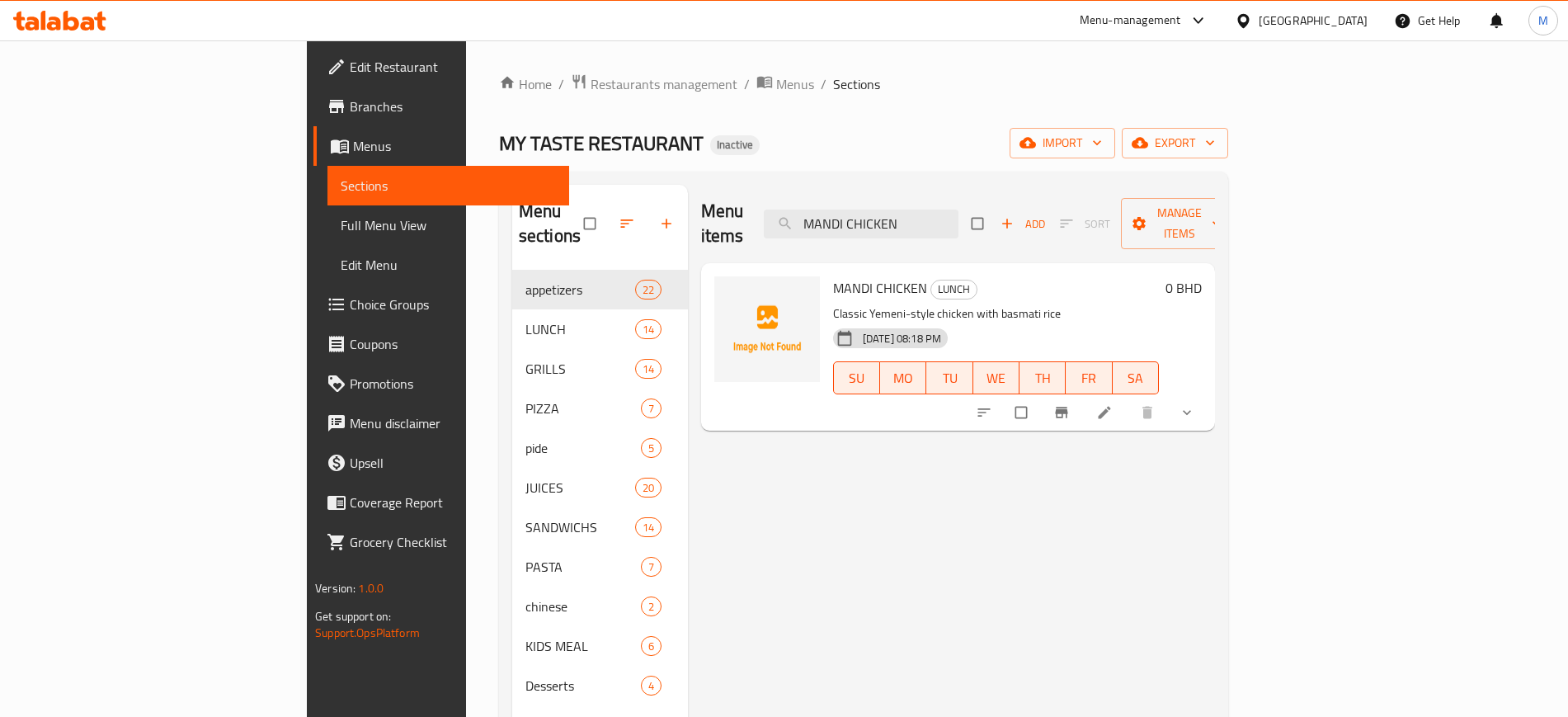
paste input "NAGGET'S"
paste input "EWYERK BURGER"
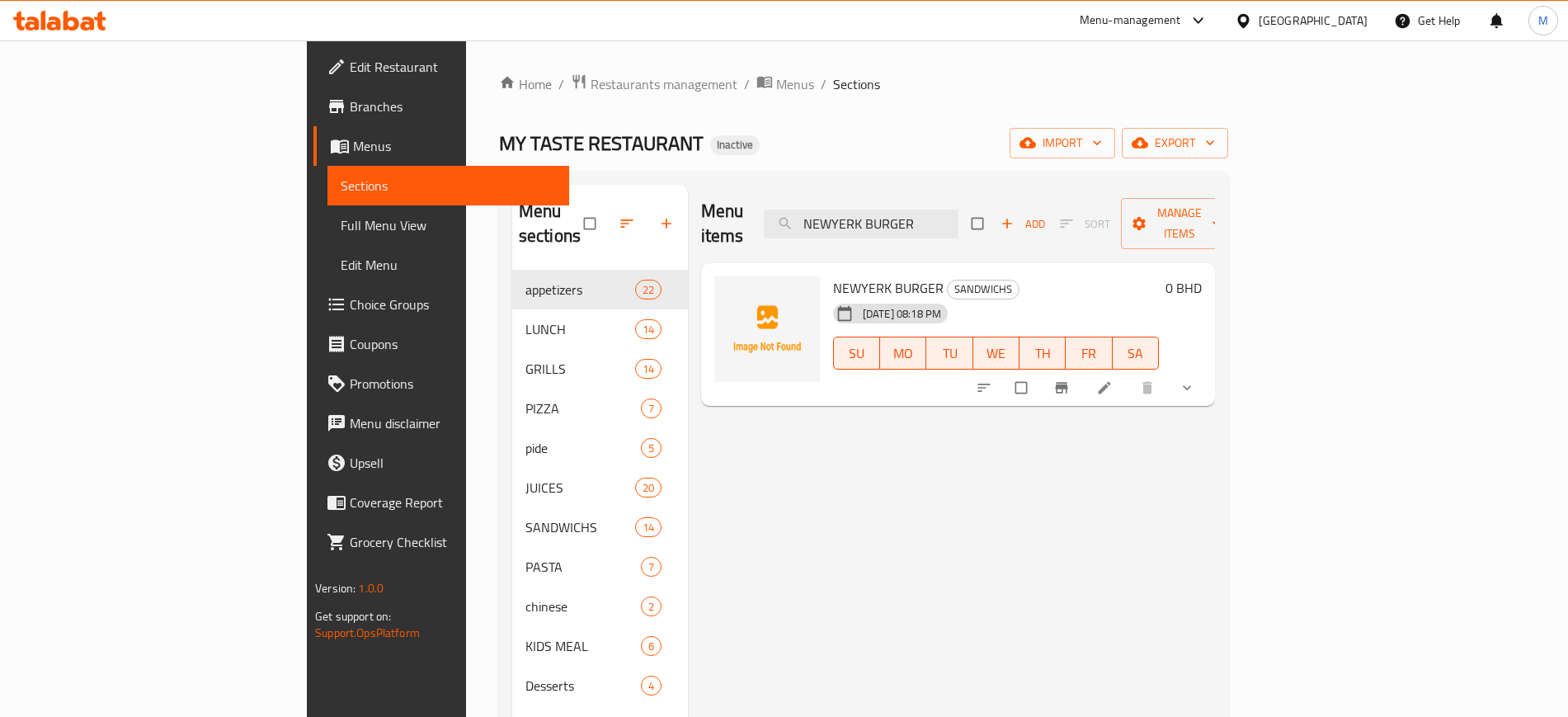
type input "NEWYERK BURGER"
click at [992, 380] on icon "sort-choices" at bounding box center [983, 387] width 16 height 16
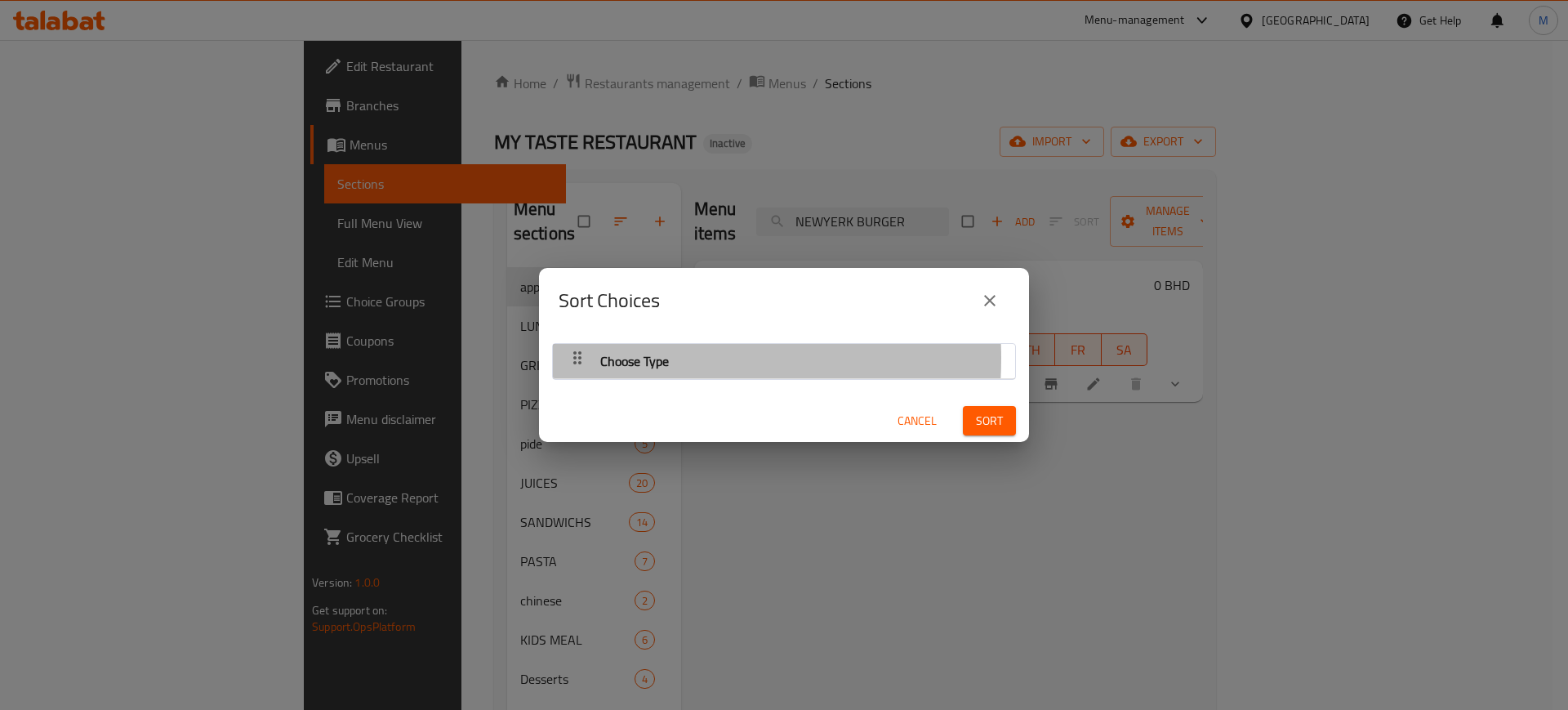
click at [593, 358] on div "button" at bounding box center [577, 361] width 32 height 39
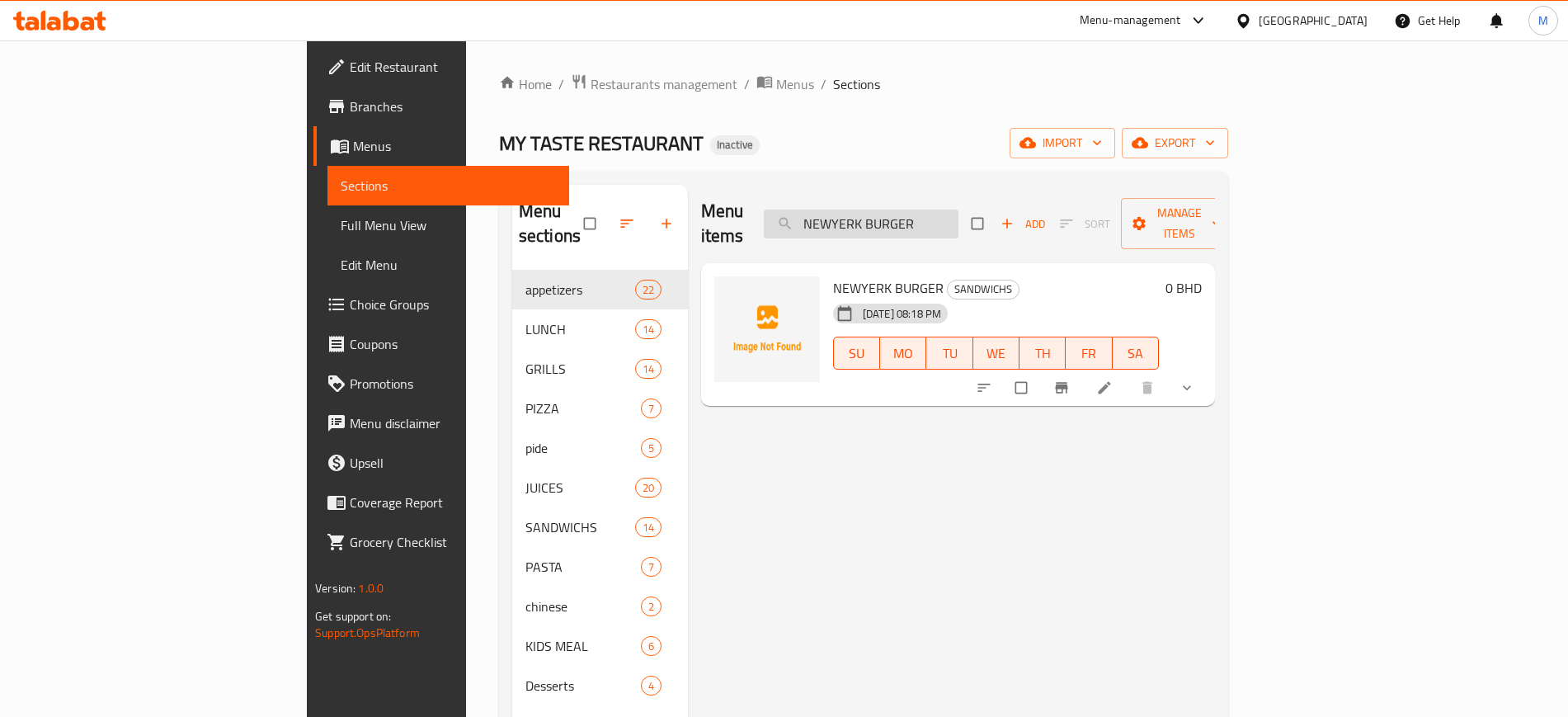
click at [943, 216] on input "NEWYERK BURGER" at bounding box center [860, 224] width 195 height 29
paste input "CHICKEN KABAB PLATE"
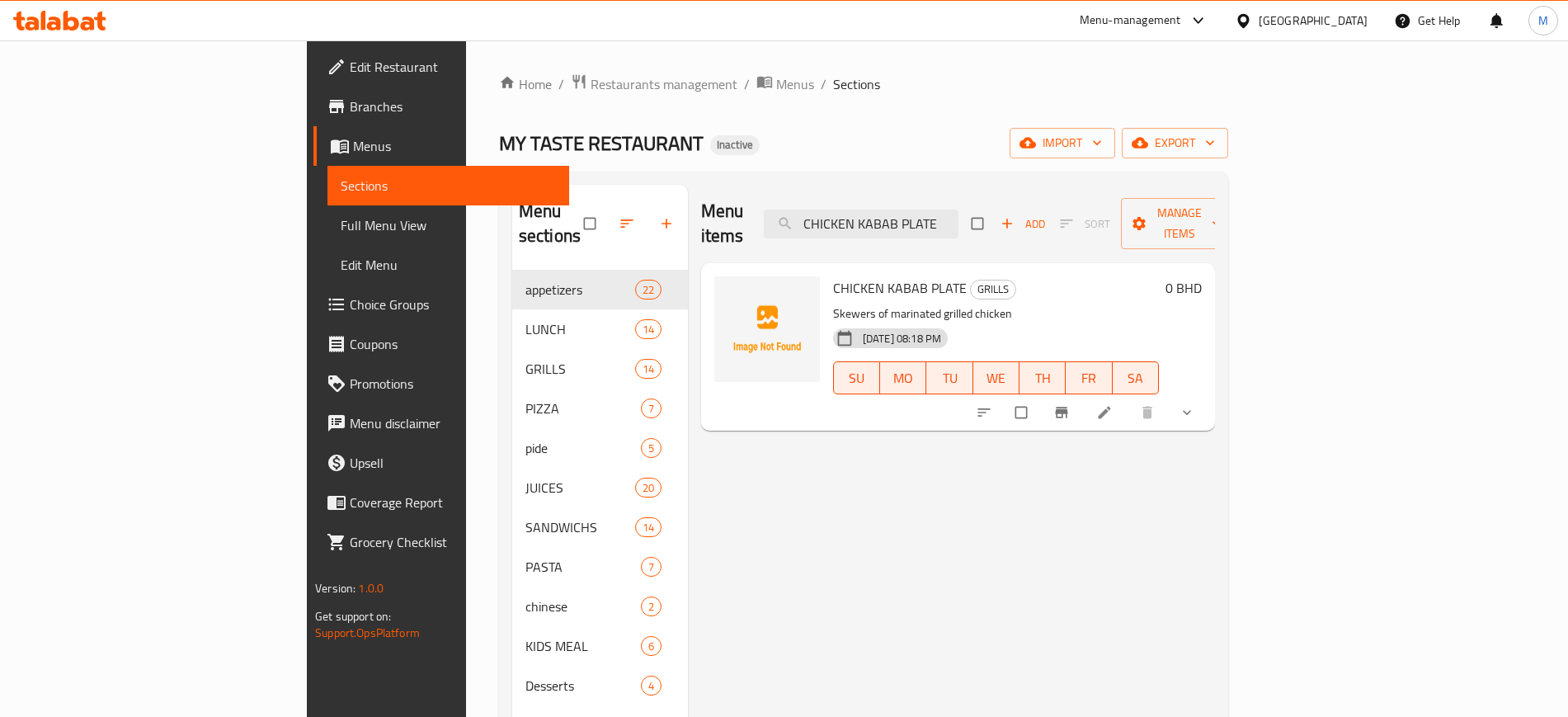
type input "CHICKEN KABAB PLATE"
click at [1006, 394] on button "sort-choices" at bounding box center [986, 412] width 40 height 36
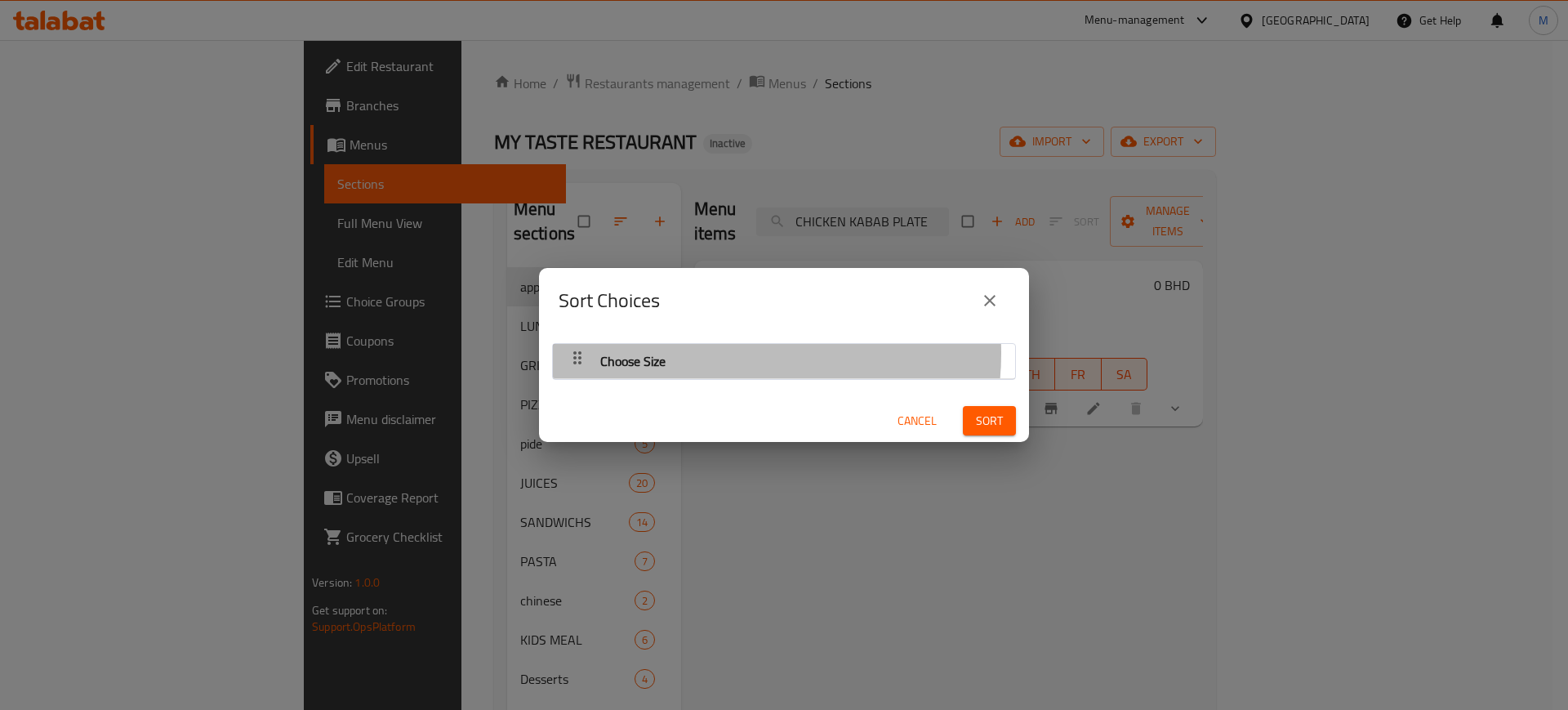
click at [720, 353] on div "Choose Size" at bounding box center [784, 361] width 446 height 39
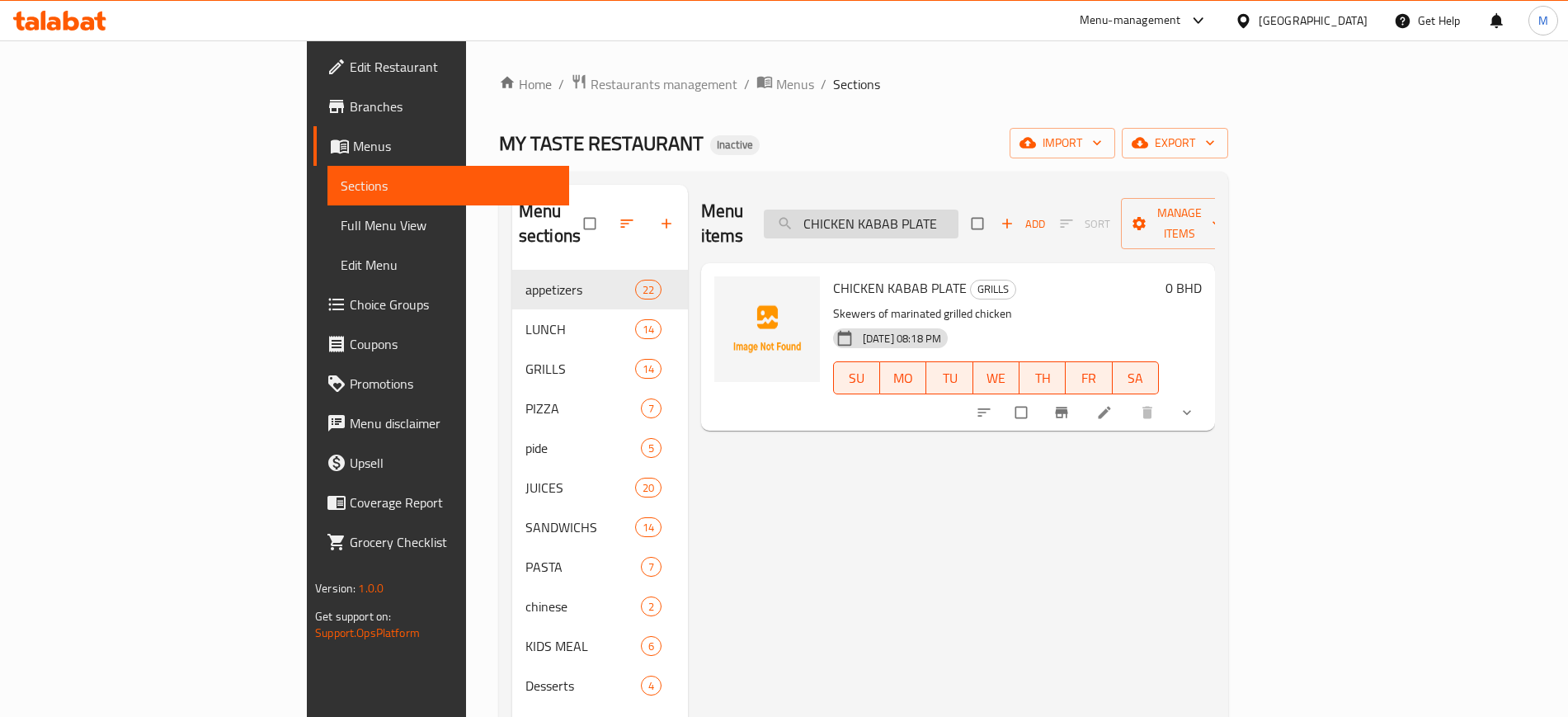
click at [958, 214] on input "CHICKEN KABAB PLATE" at bounding box center [860, 224] width 195 height 29
type input "NAGGET'S"
click at [1128, 464] on div "Menu items NAGGET'S Add Sort Manage items NAGGET'S KIDS MEAL Crispy golden chic…" at bounding box center [951, 543] width 527 height 717
click at [944, 210] on input "NAGGET'S" at bounding box center [860, 224] width 195 height 29
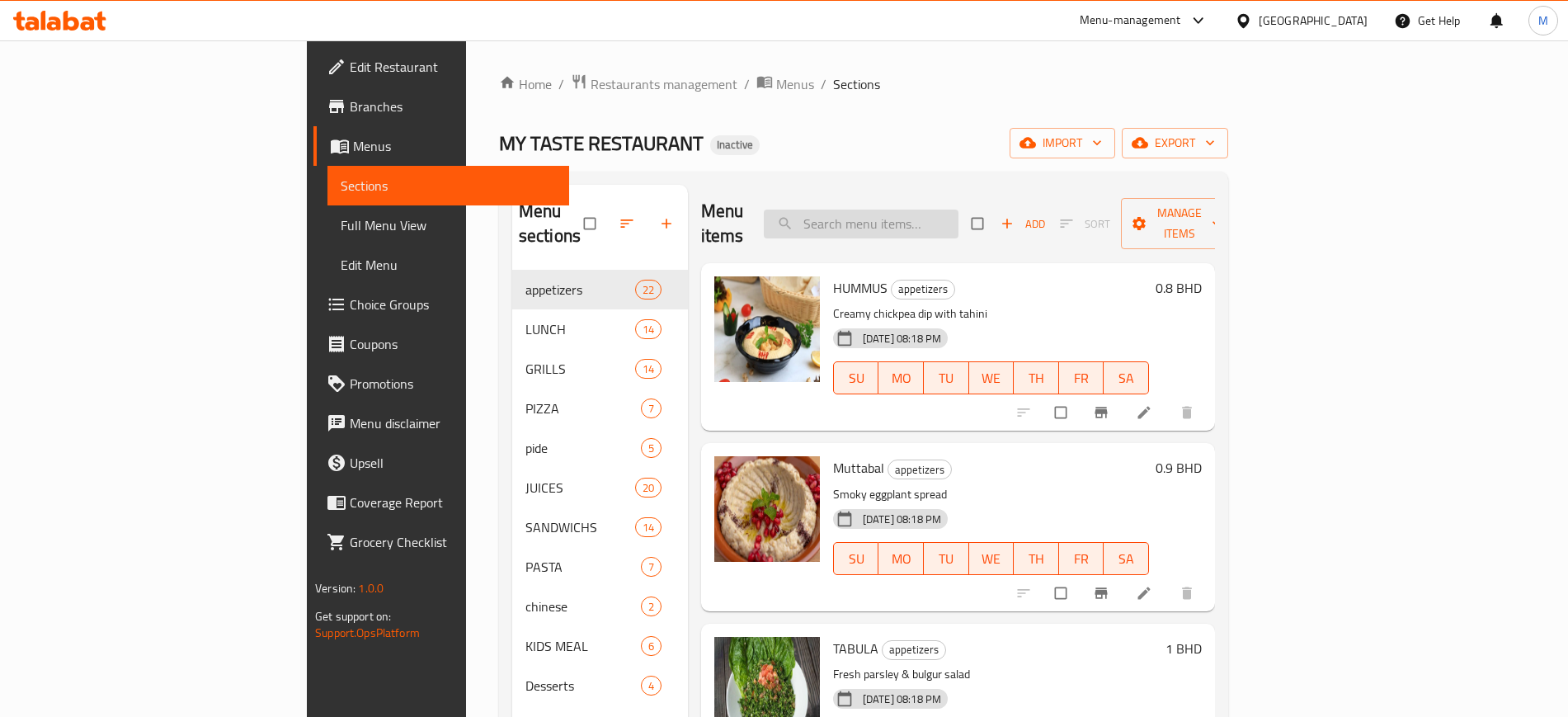
click at [958, 217] on input "search" at bounding box center [860, 224] width 195 height 29
paste input "NAGGET'S"
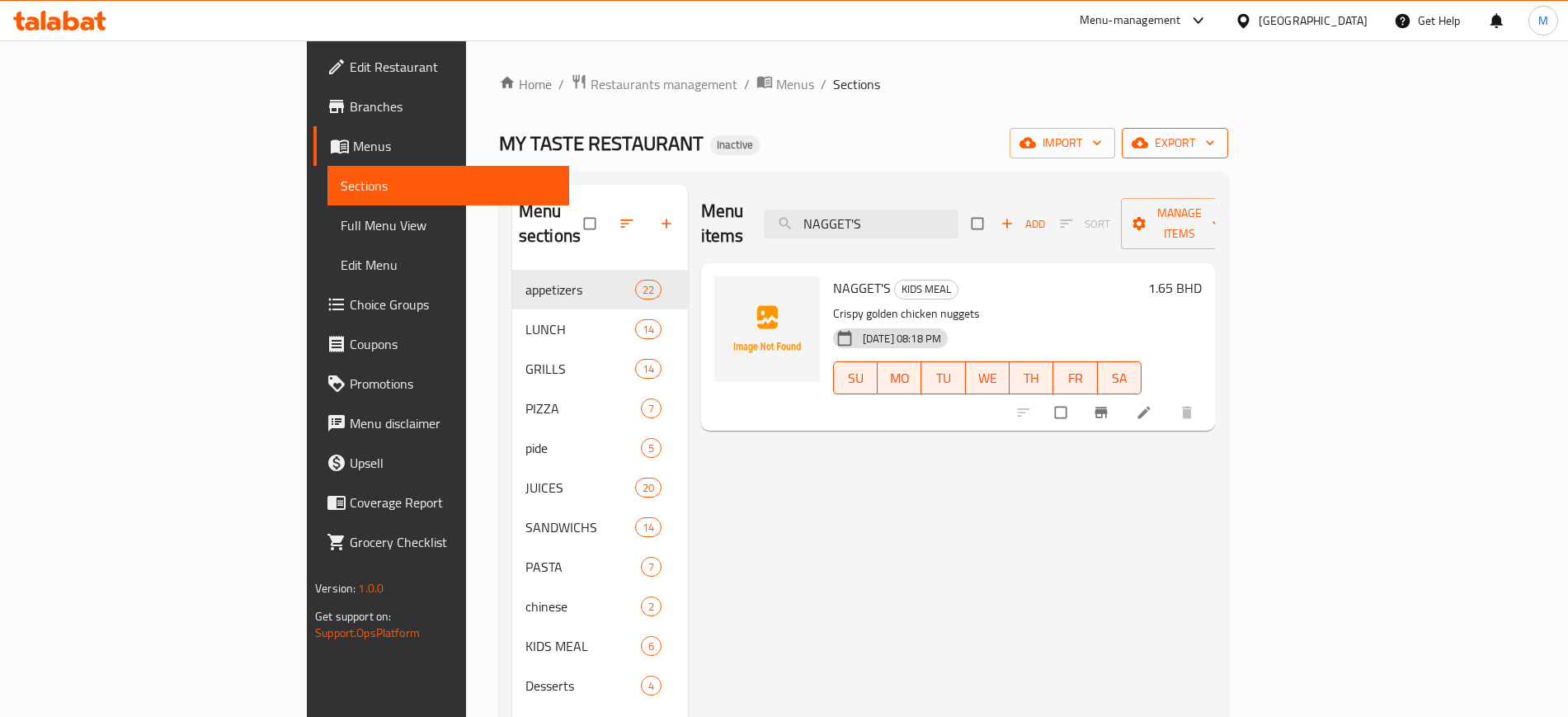
type input "NAGGET'S"
click at [1215, 149] on span "export" at bounding box center [1174, 143] width 80 height 21
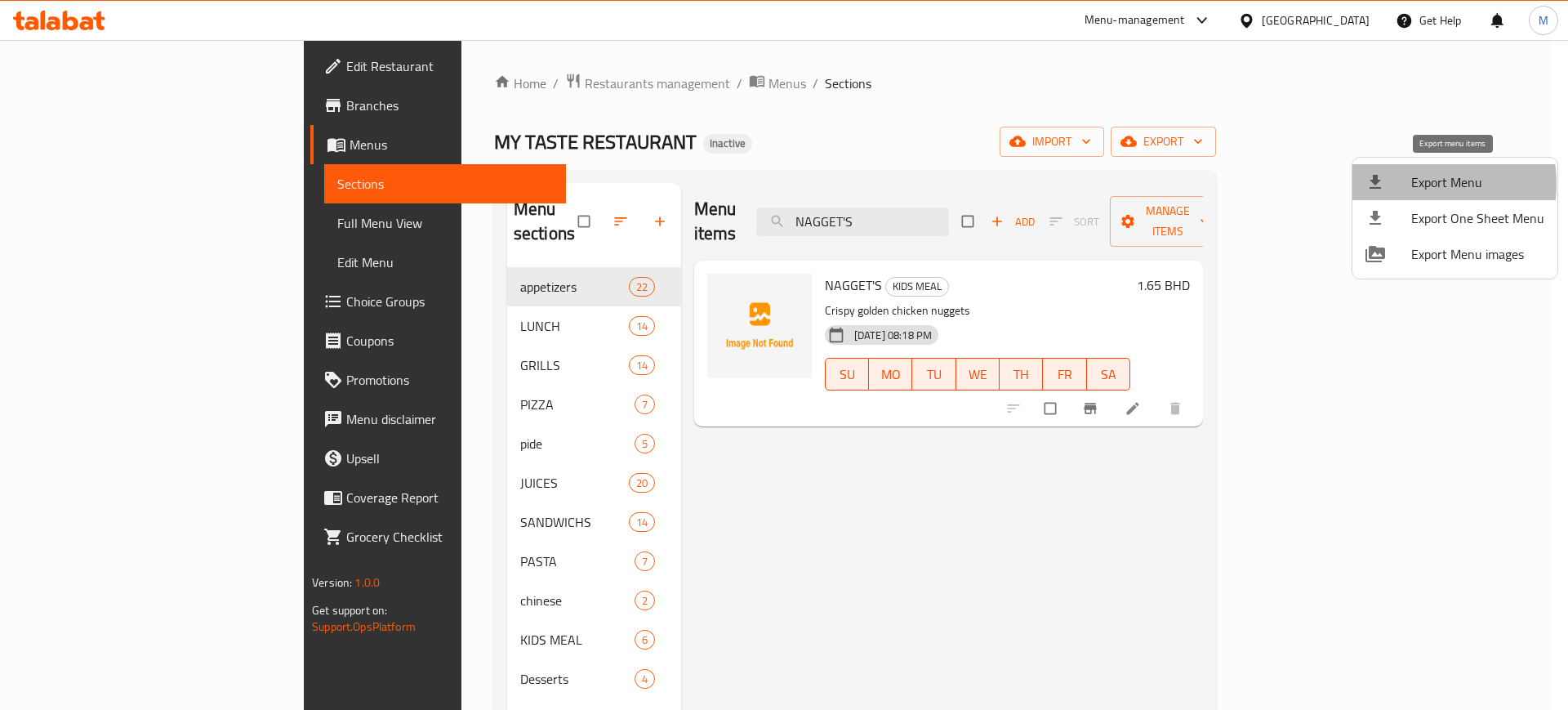
click at [1417, 184] on span "Export Menu" at bounding box center [1478, 182] width 134 height 20
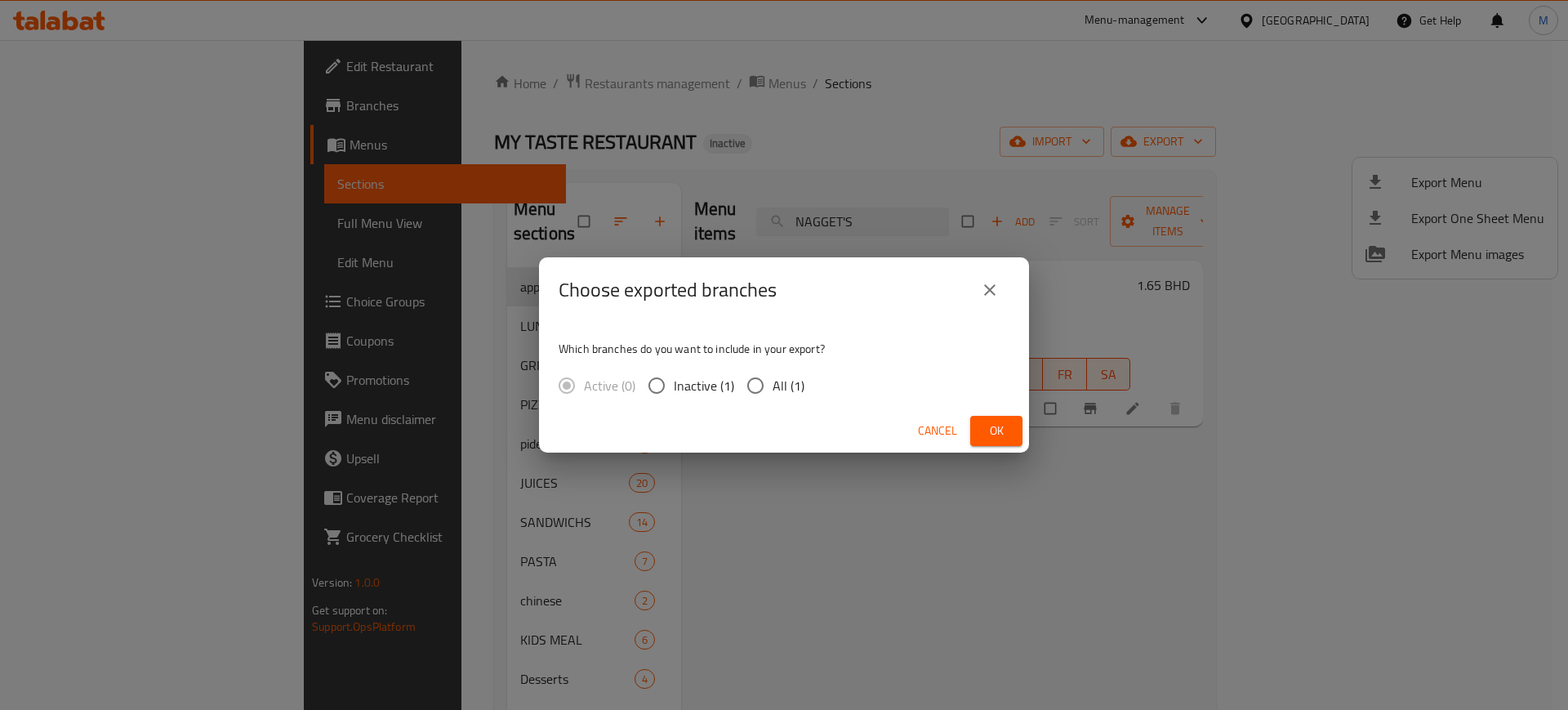
click at [788, 391] on span "All (1)" at bounding box center [788, 385] width 31 height 20
click at [773, 391] on input "All (1)" at bounding box center [755, 385] width 34 height 34
radio input "true"
click at [975, 439] on button "Ok" at bounding box center [996, 431] width 52 height 31
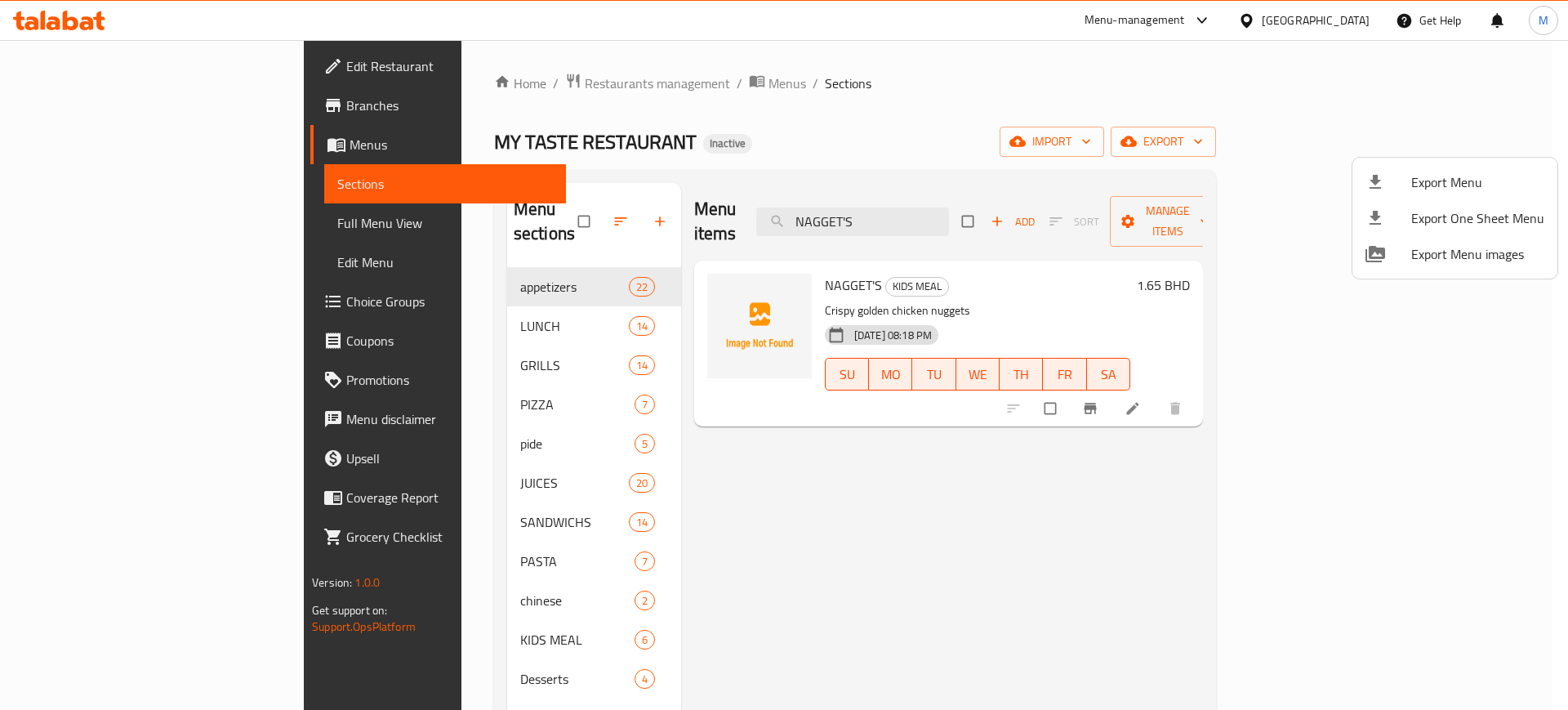
click at [164, 217] on div at bounding box center [784, 355] width 1568 height 710
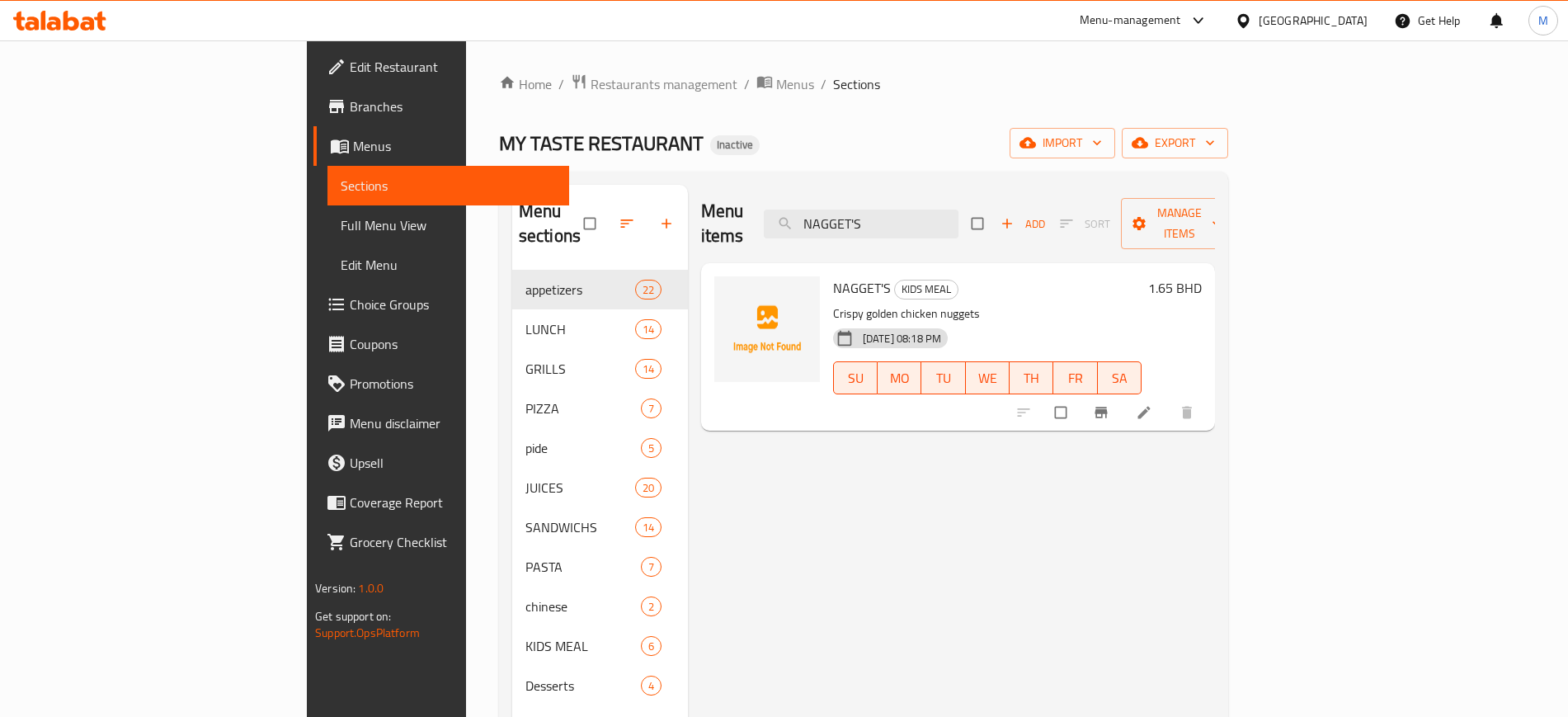
click at [341, 219] on span "Full Menu View" at bounding box center [448, 225] width 215 height 20
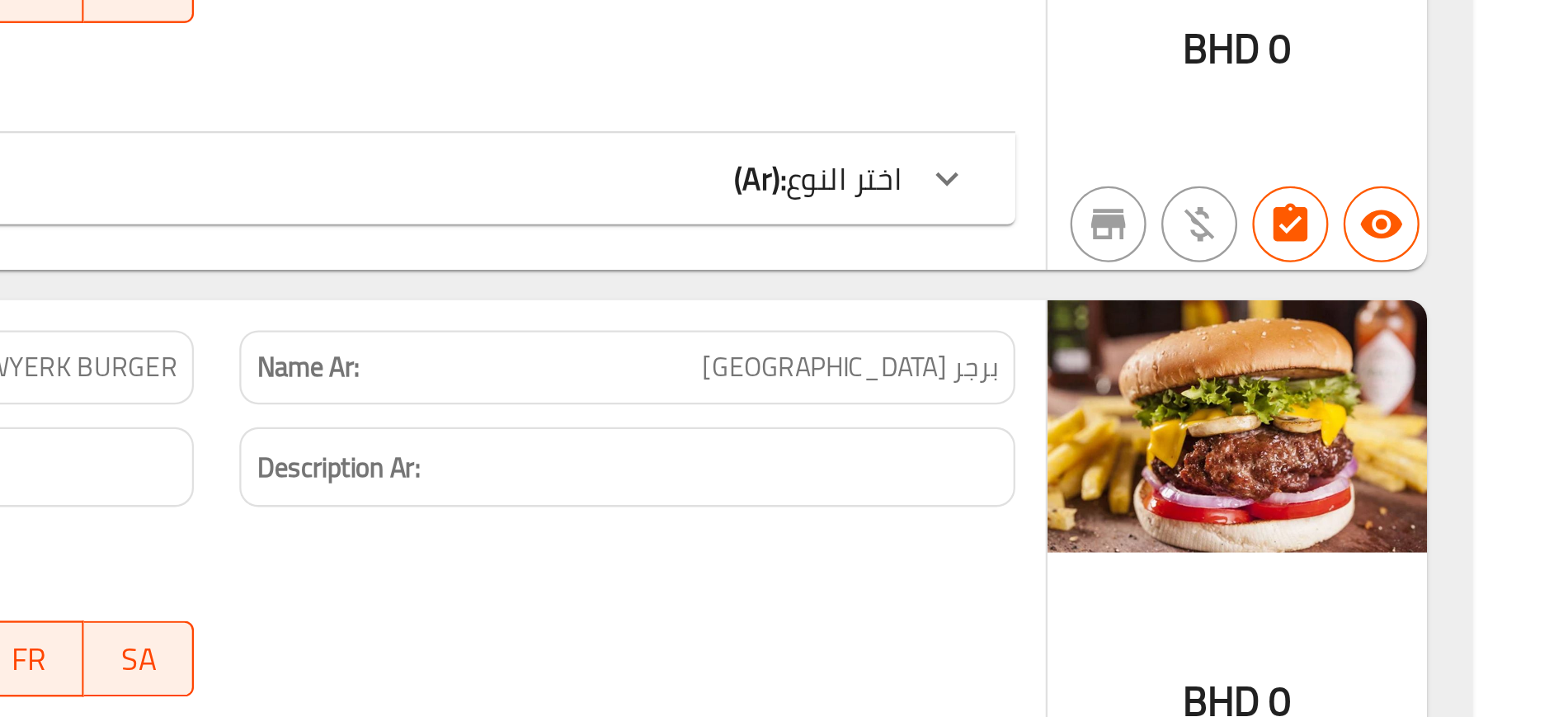
scroll to position [23866, 0]
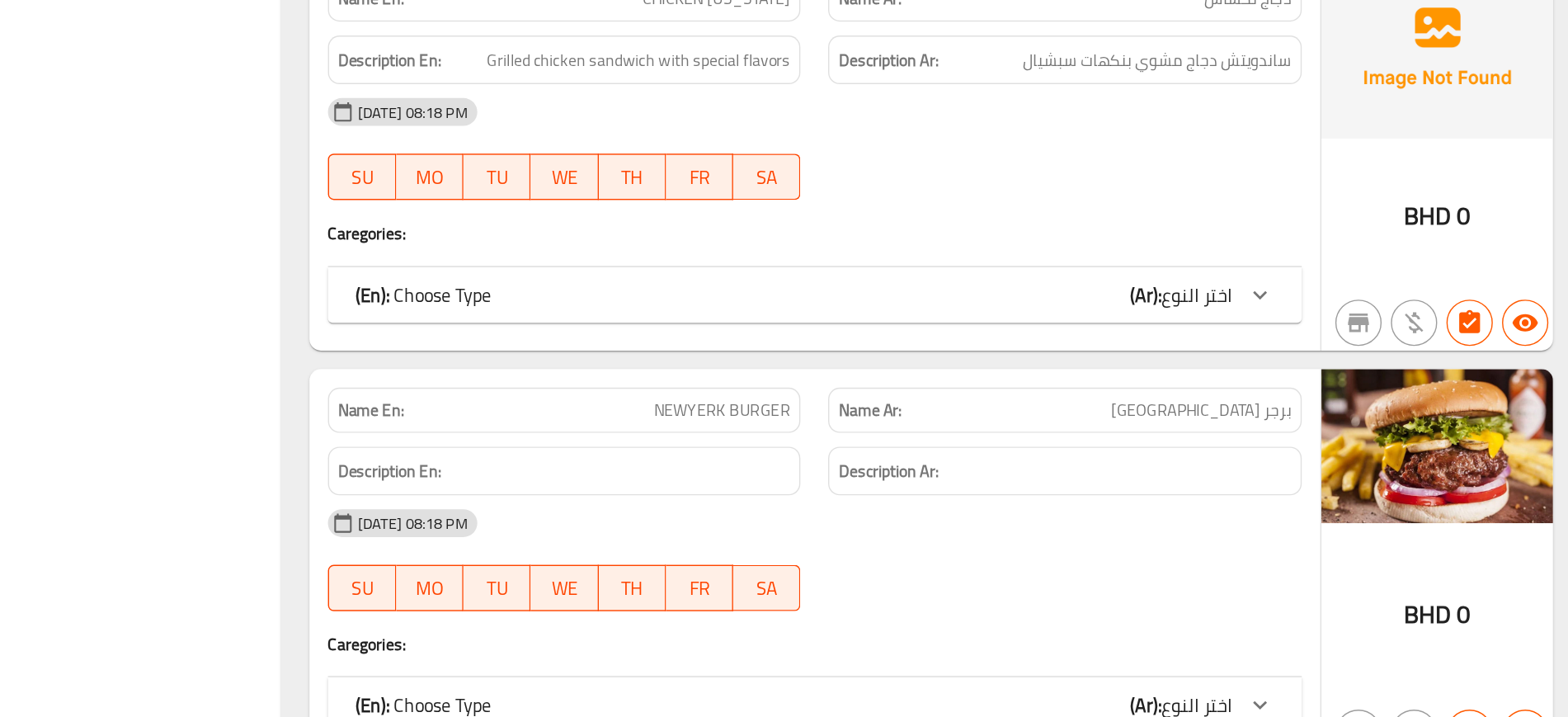
click at [980, 624] on div "(En): Choose Type (Ar): اختر النوع" at bounding box center [974, 634] width 624 height 20
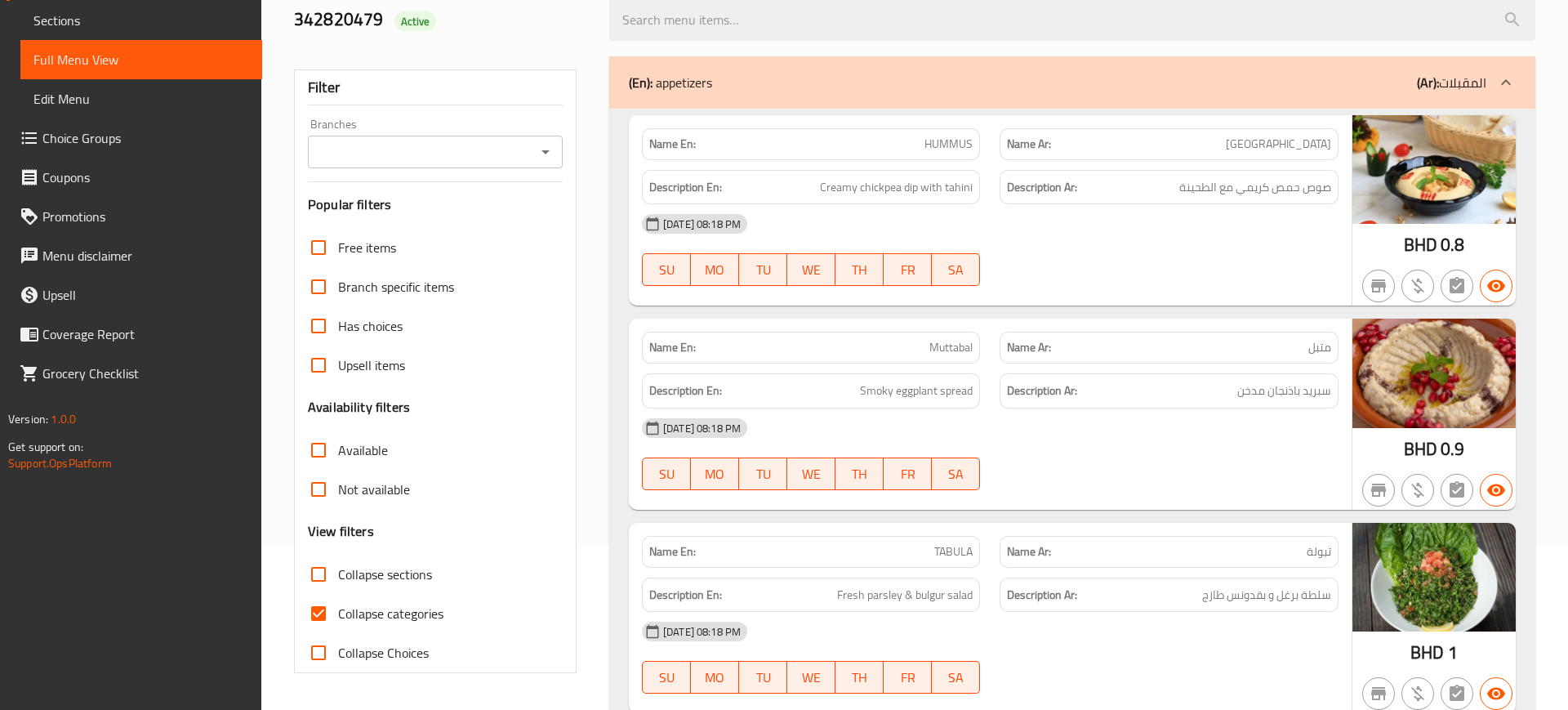
scroll to position [0, 0]
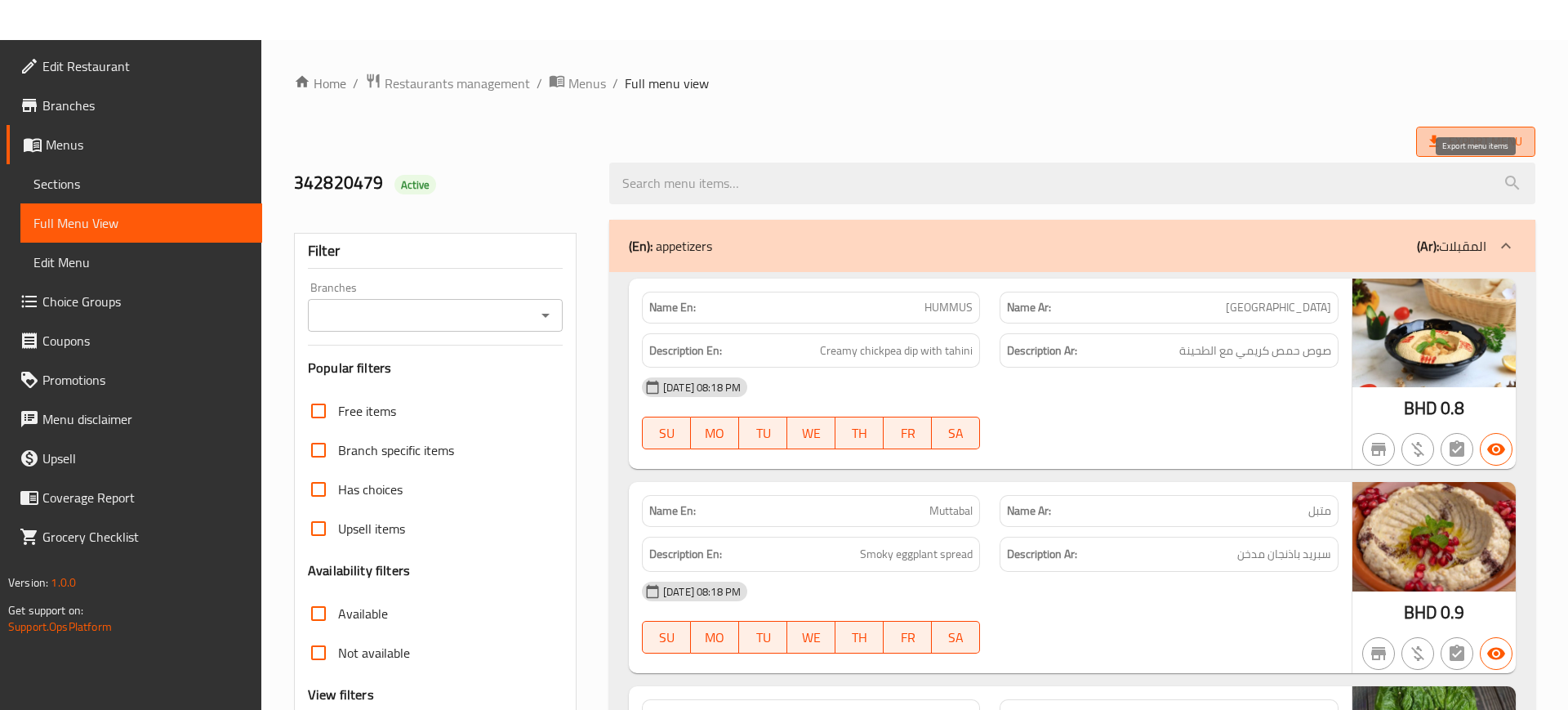
click at [1515, 133] on span "Export Menu" at bounding box center [1475, 142] width 93 height 20
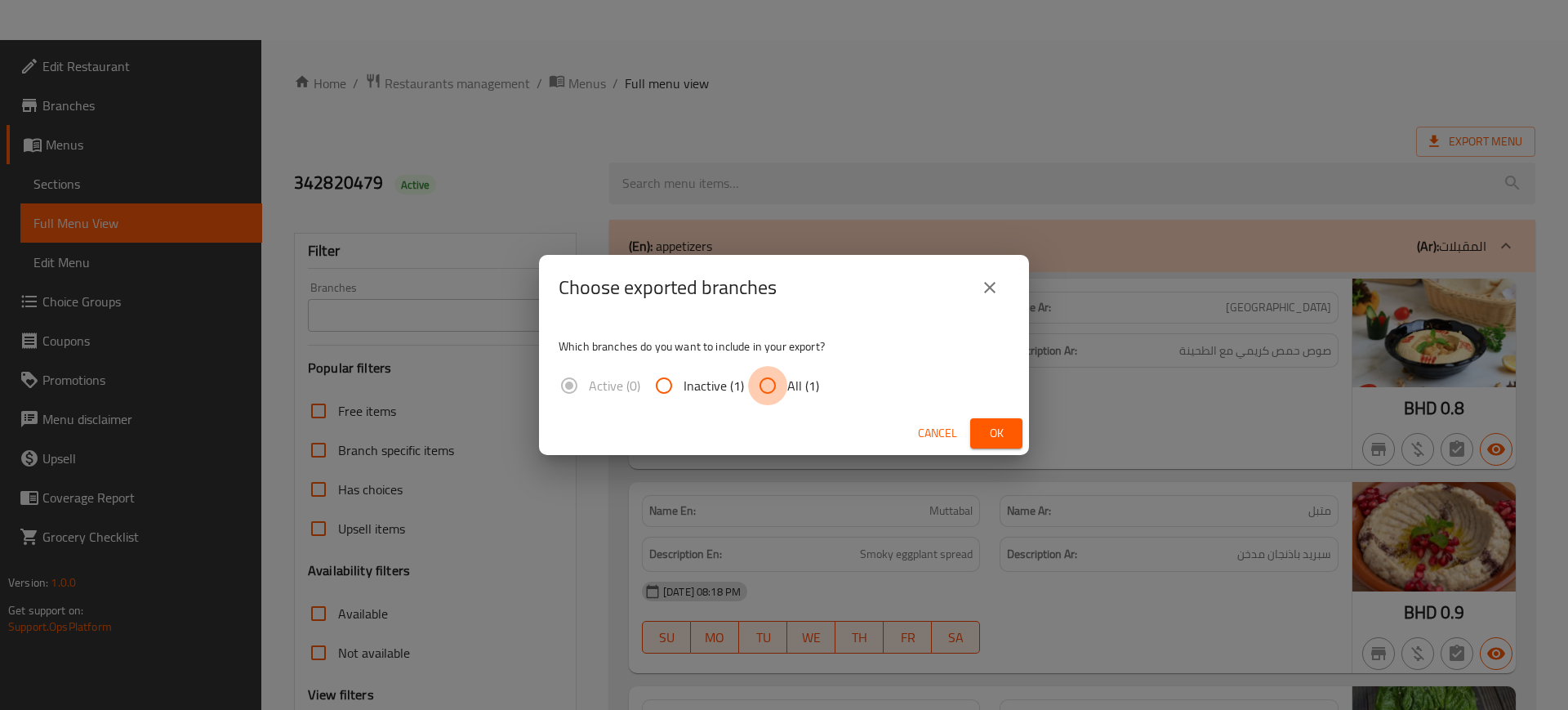
click at [752, 389] on input "All (1)" at bounding box center [768, 385] width 39 height 39
radio input "true"
click at [1004, 423] on span "Ok" at bounding box center [996, 433] width 26 height 20
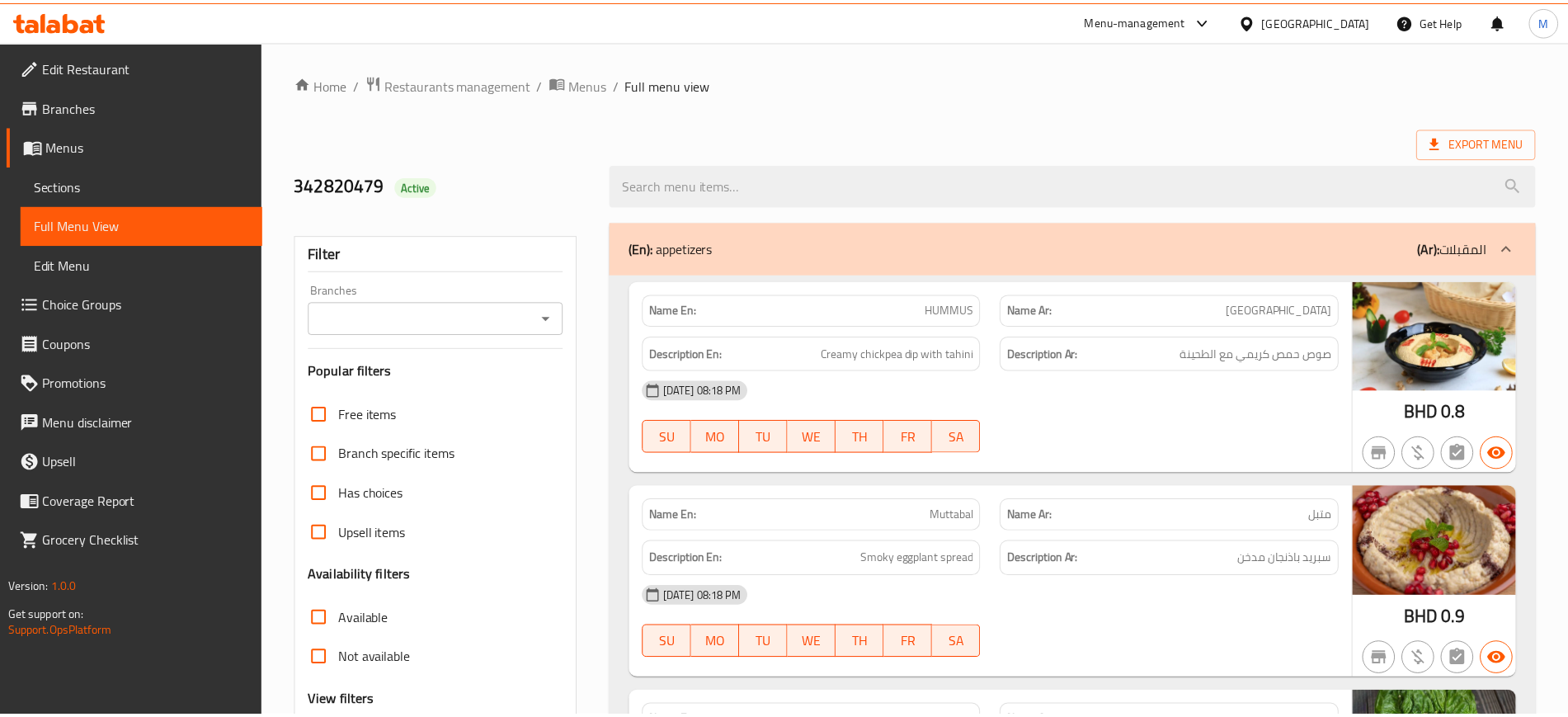
scroll to position [1653, 0]
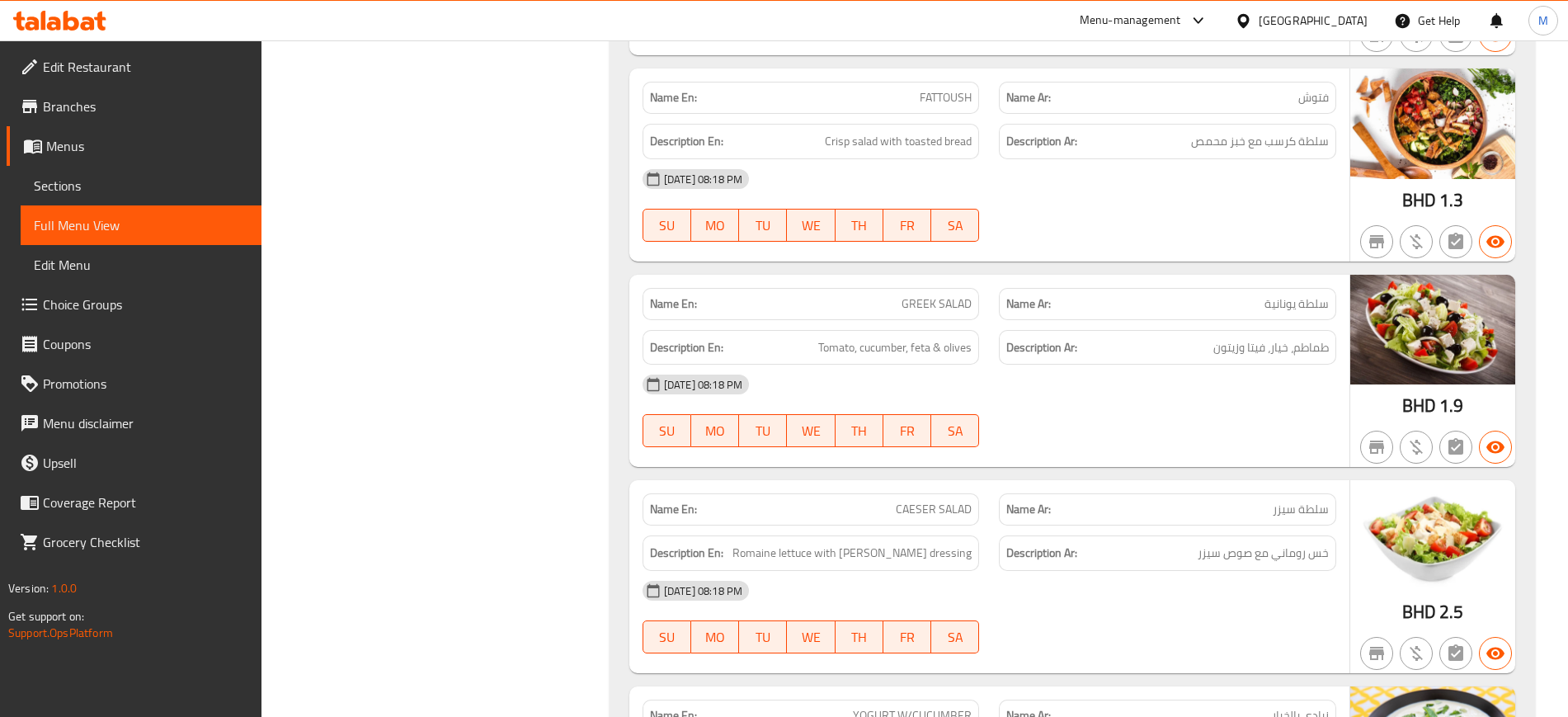
click at [260, 24] on div "Menu-management Bahrain Get Help M" at bounding box center [784, 21] width 1568 height 39
click at [164, 64] on span "Edit Restaurant" at bounding box center [145, 66] width 205 height 20
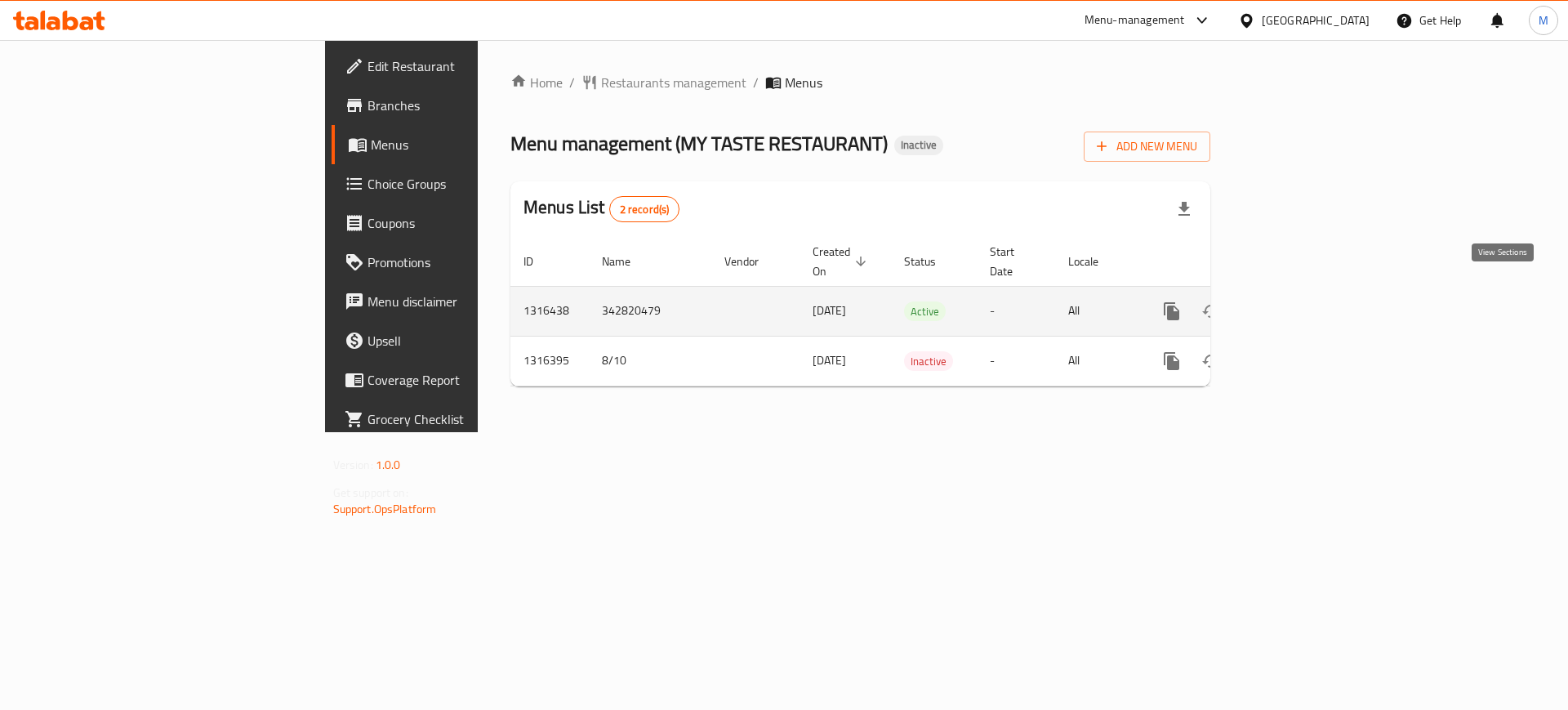
click at [1309, 292] on link "enhanced table" at bounding box center [1289, 311] width 39 height 39
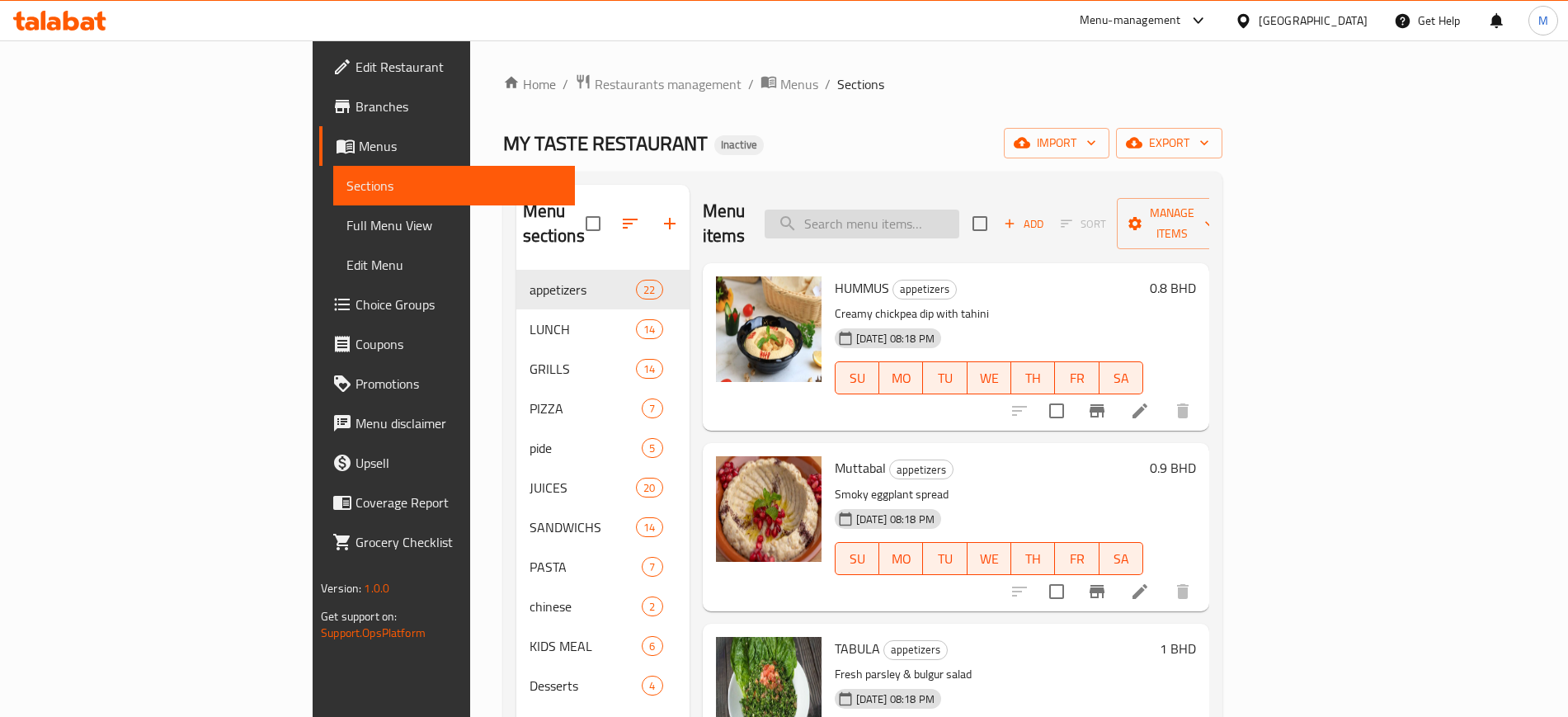
click at [959, 210] on input "search" at bounding box center [861, 224] width 195 height 29
paste input "NOODLE'S KIDS"
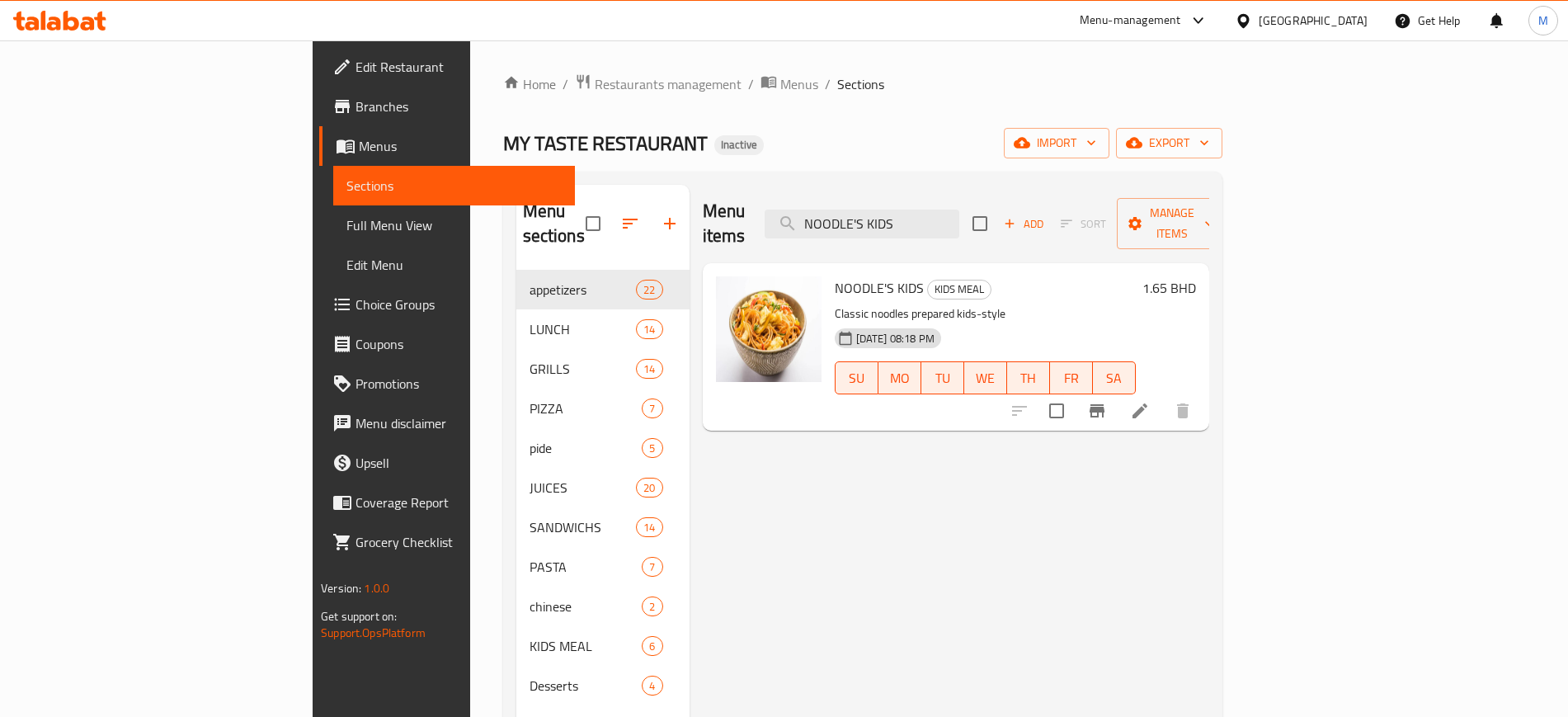
type input "NOODLE'S KIDS"
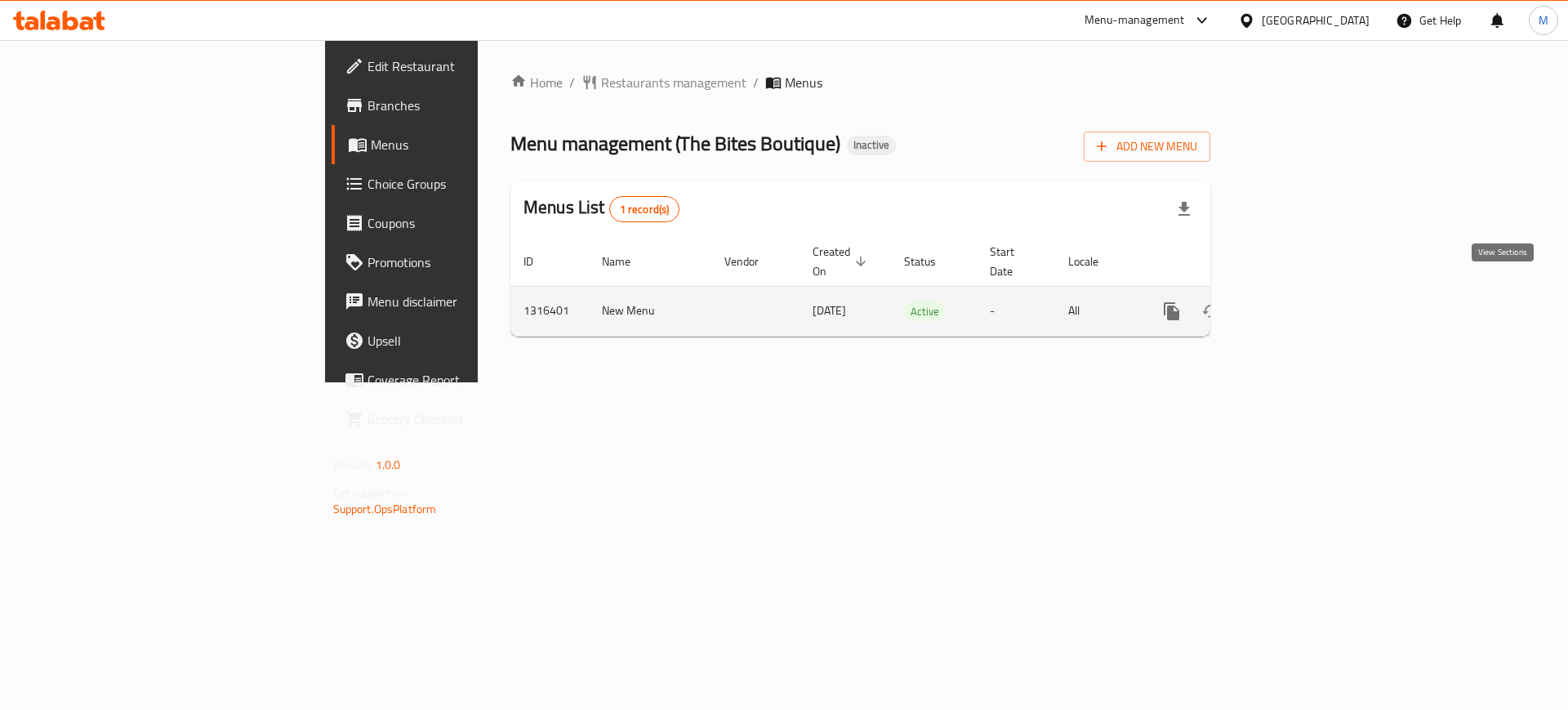
click at [1299, 301] on icon "enhanced table" at bounding box center [1289, 310] width 20 height 20
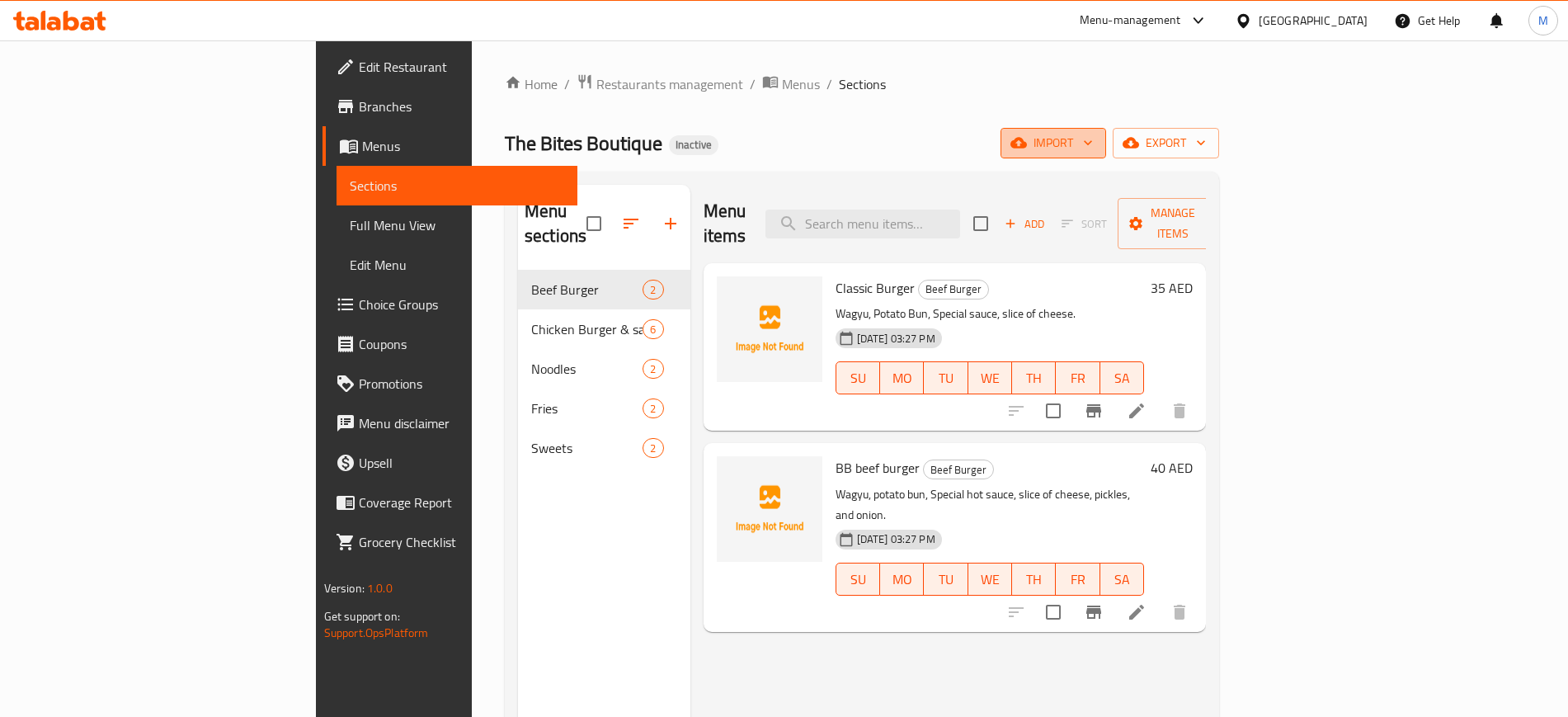
click at [1106, 138] on button "import" at bounding box center [1053, 143] width 106 height 31
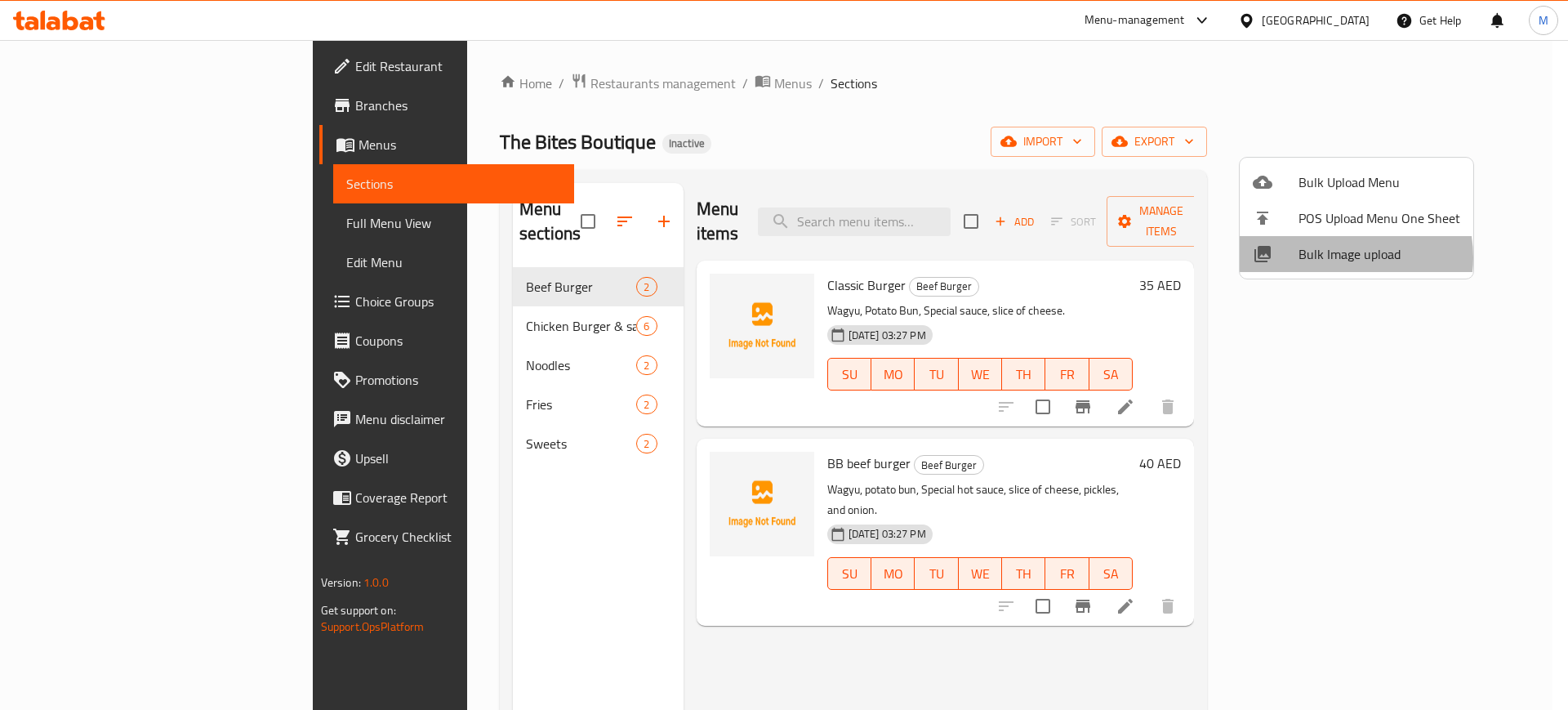
click at [1335, 258] on span "Bulk Image upload" at bounding box center [1379, 253] width 162 height 20
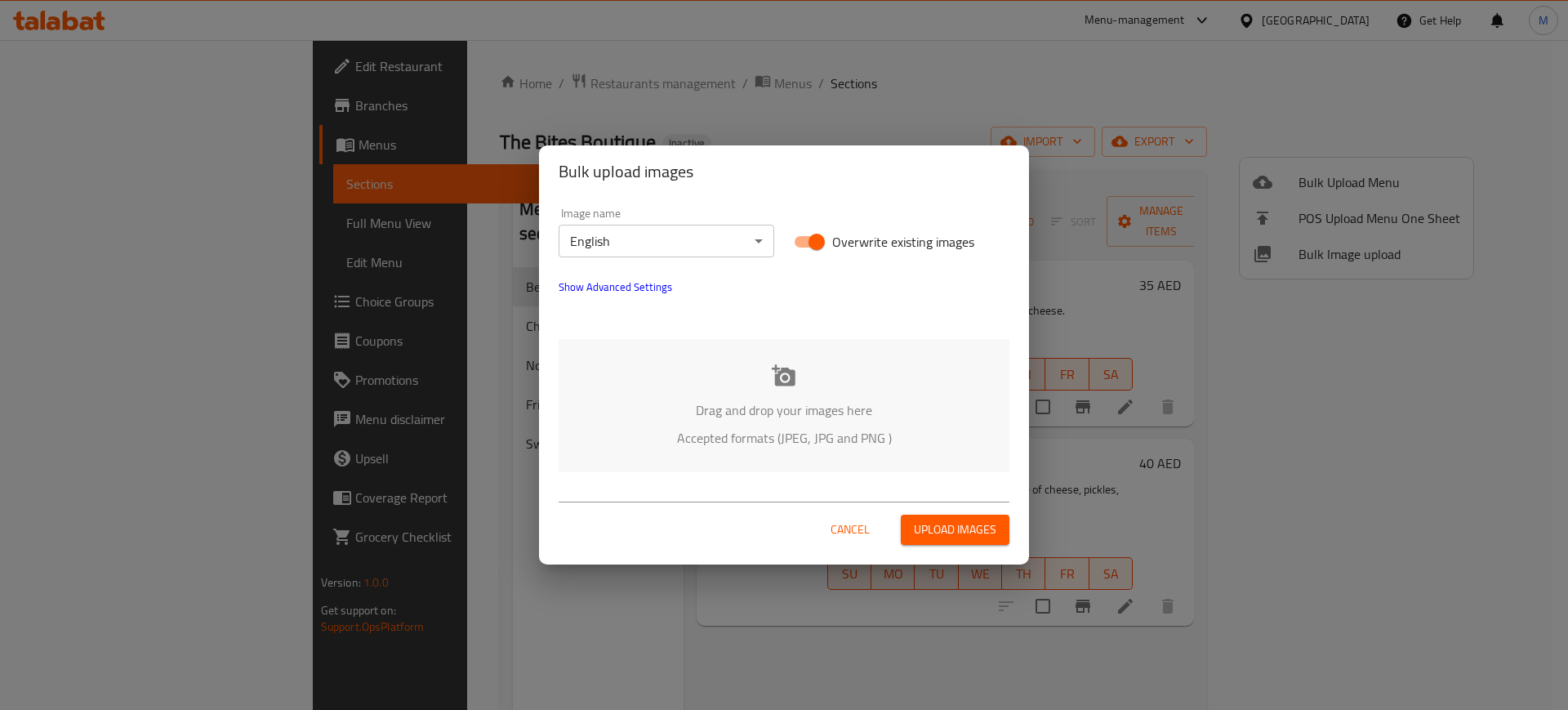
click at [747, 379] on div "Drag and drop your images here Accepted formats (JPEG, JPG and PNG )" at bounding box center [784, 406] width 451 height 133
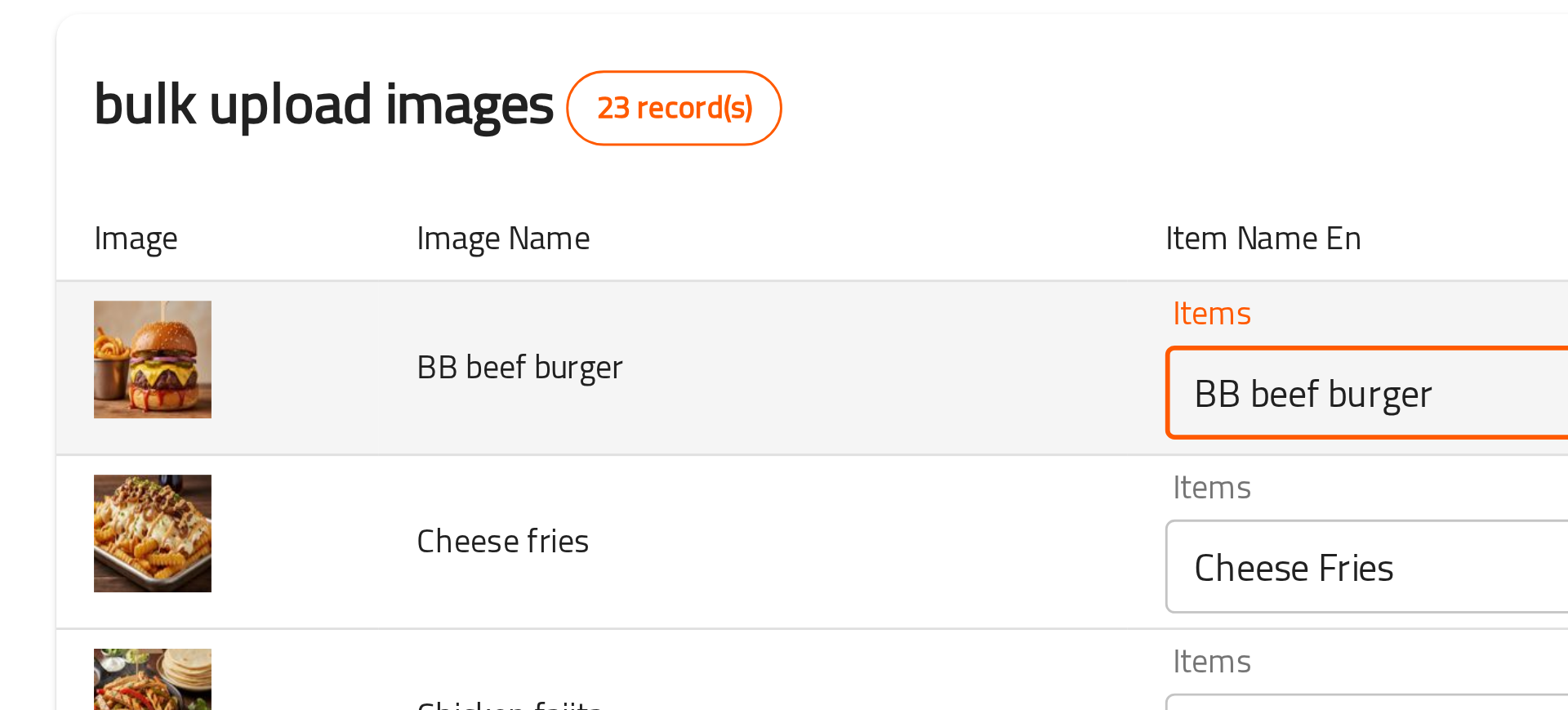
click at [418, 284] on burger "BB beef burger" at bounding box center [607, 288] width 395 height 23
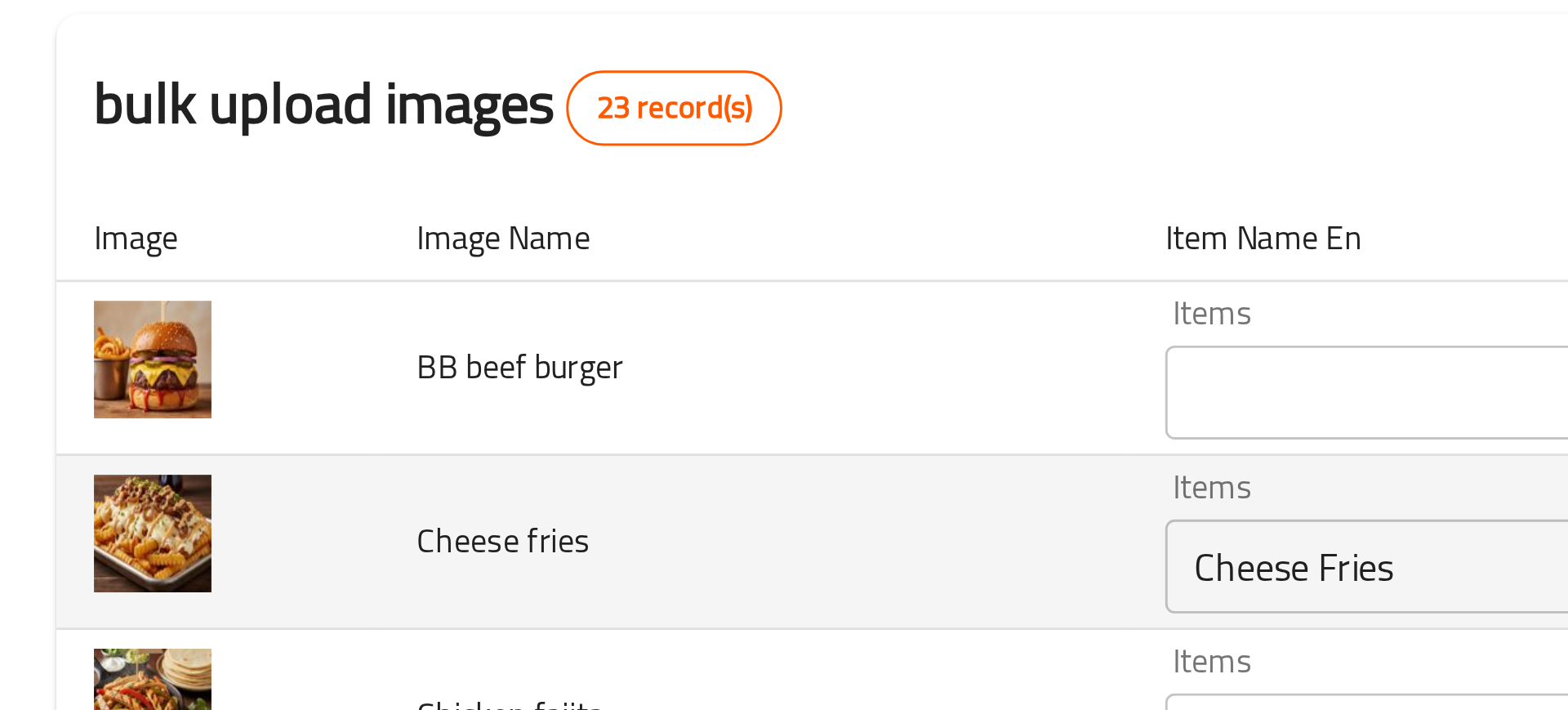
click at [378, 320] on td "Cheese fries" at bounding box center [262, 340] width 260 height 60
click at [238, 340] on td "Cheese fries" at bounding box center [262, 340] width 260 height 60
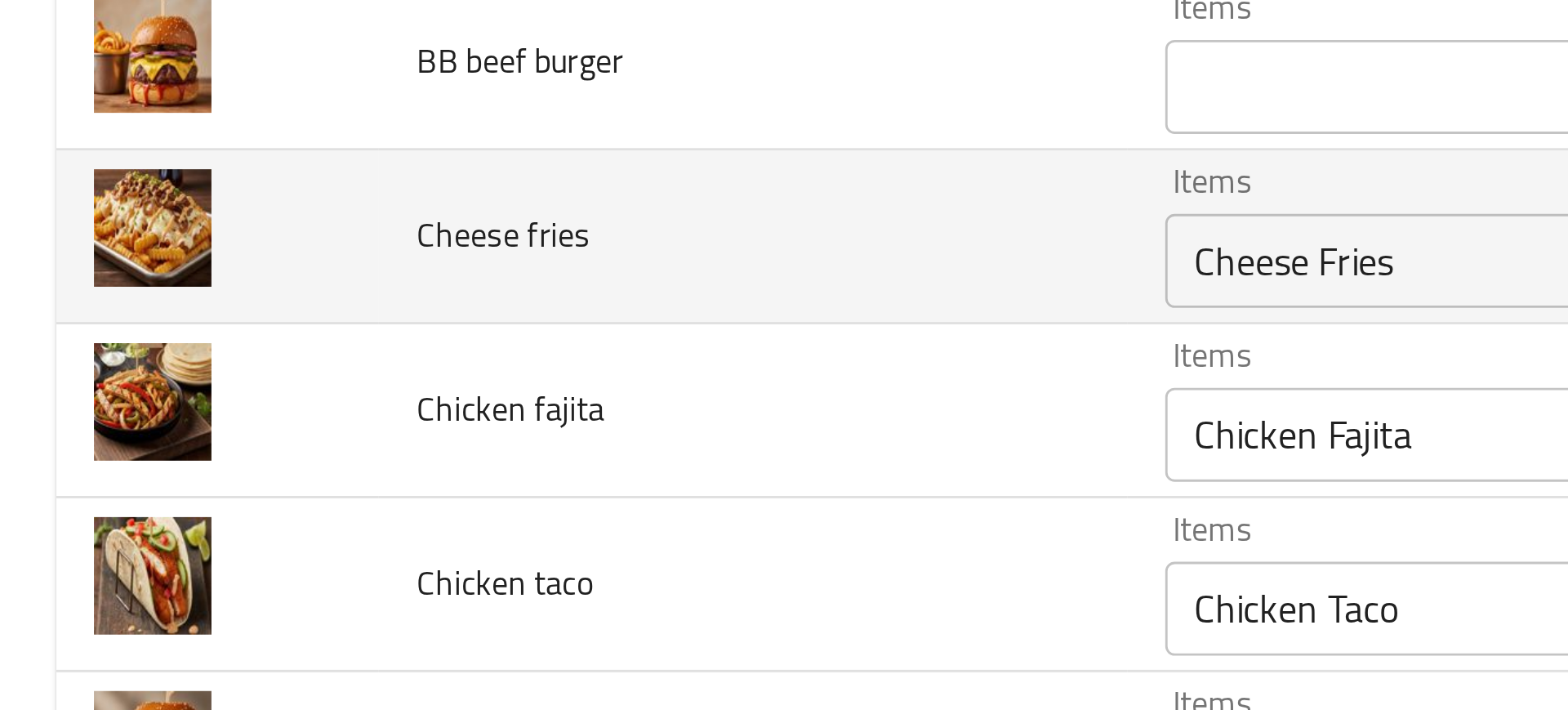
scroll to position [106, 0]
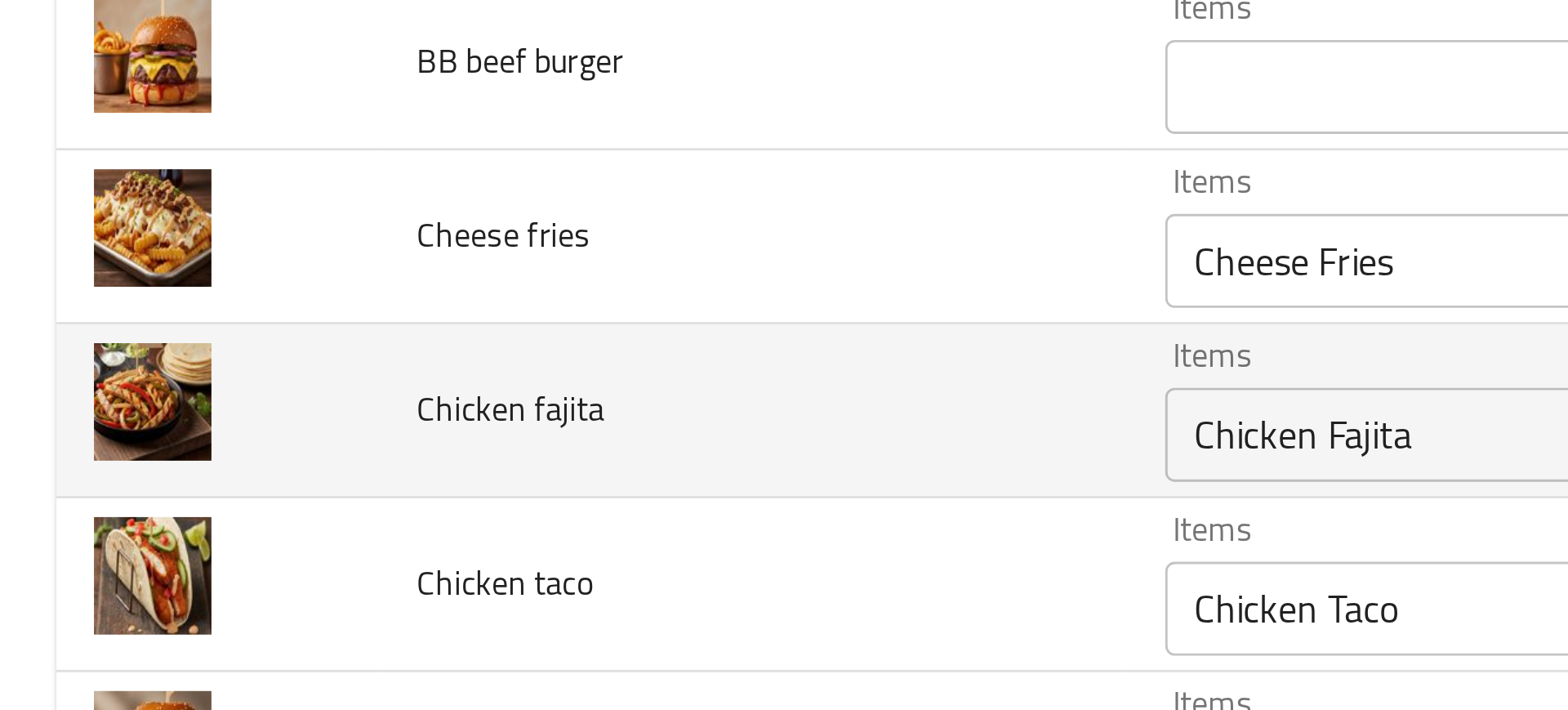
click at [216, 321] on td "Chicken fajita" at bounding box center [262, 294] width 260 height 60
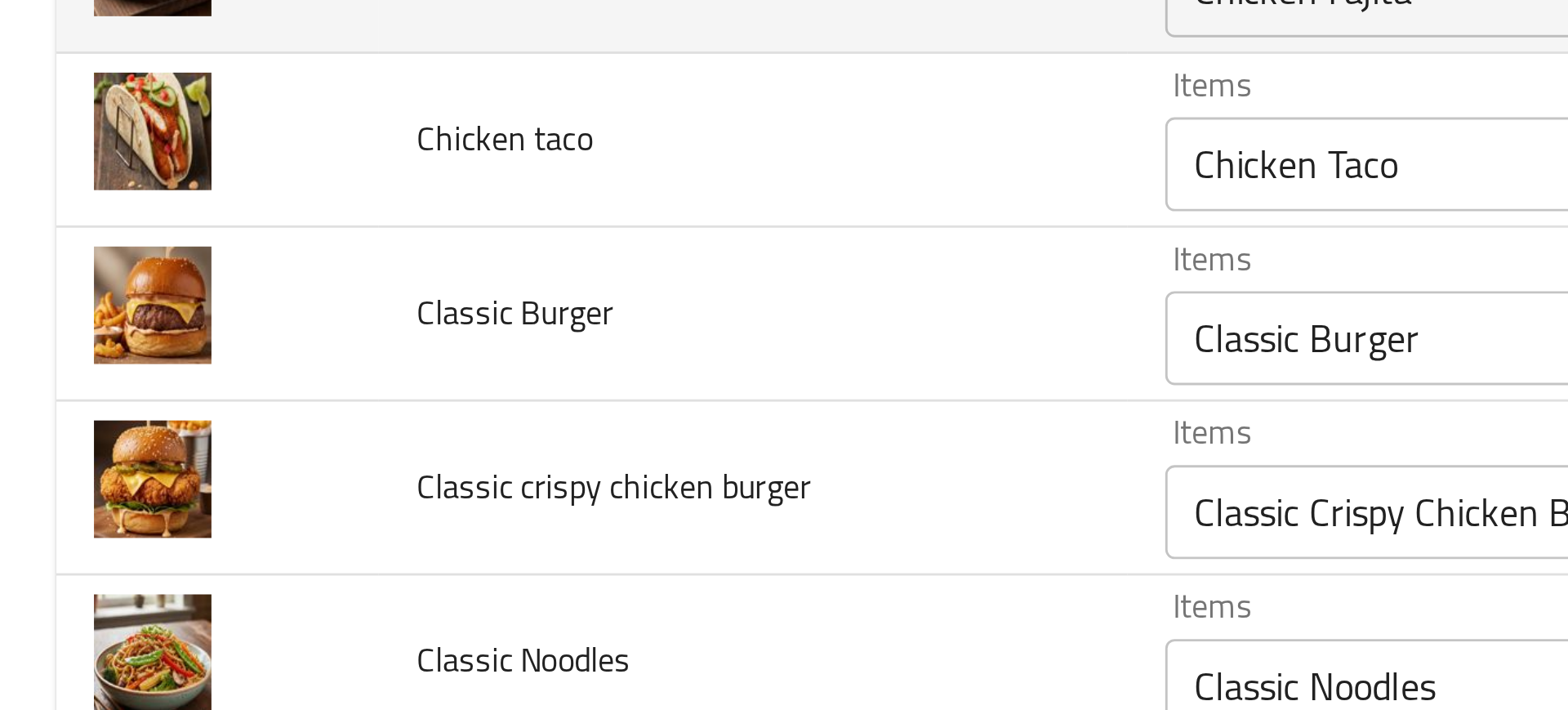
click at [216, 321] on span "Classic crispy chicken burger" at bounding box center [213, 321] width 137 height 21
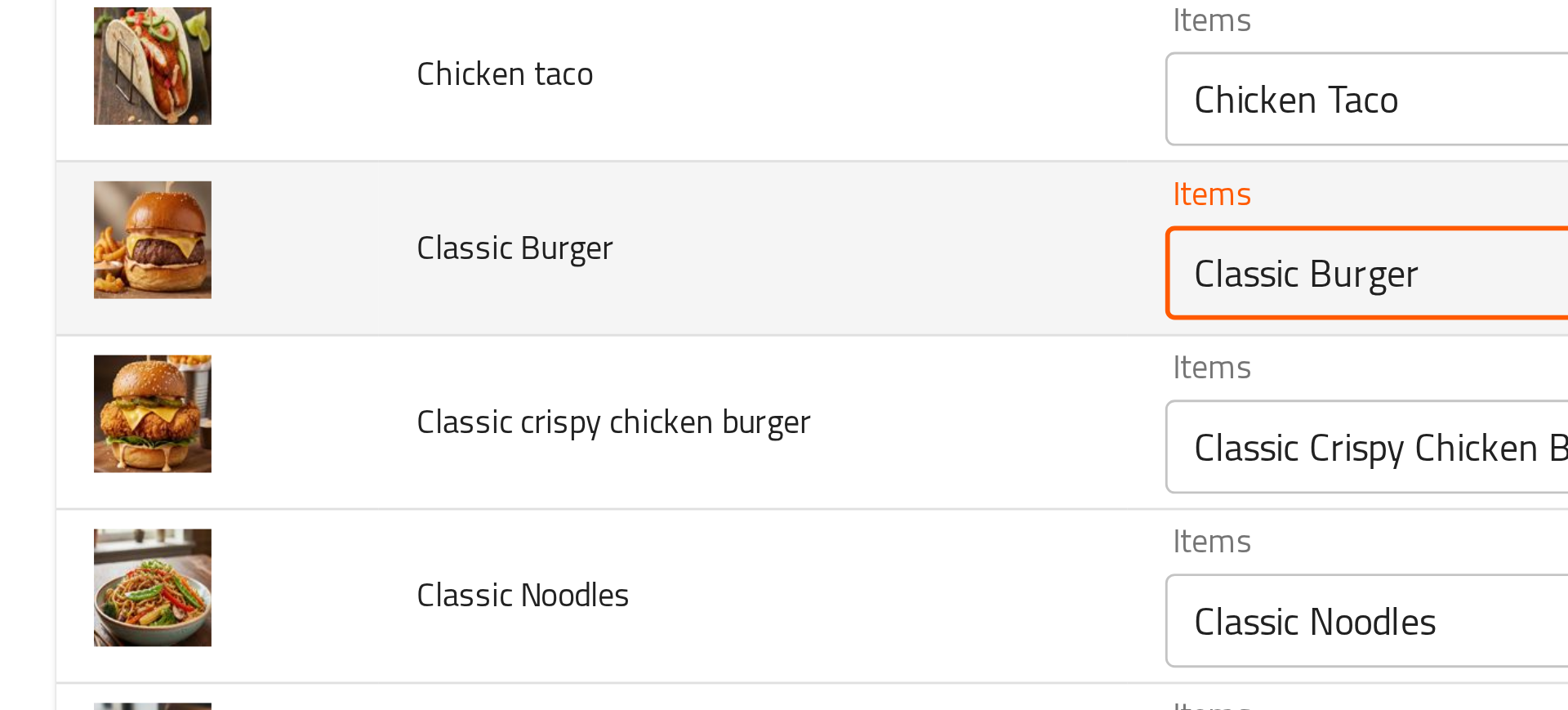
click at [475, 257] on Burger "Classic Burger" at bounding box center [607, 247] width 395 height 23
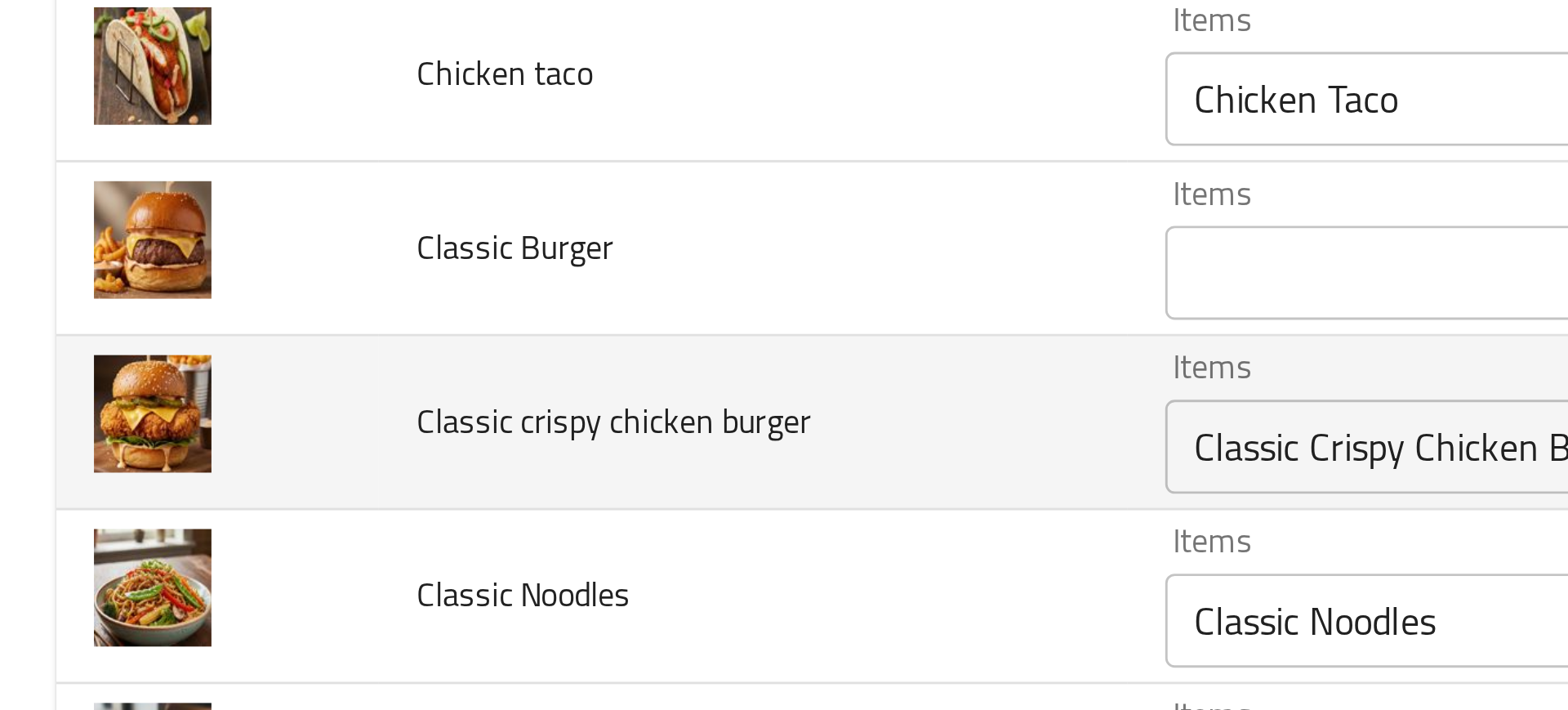
click at [351, 314] on td "Classic crispy chicken burger" at bounding box center [262, 298] width 260 height 60
click at [160, 292] on span "Classic crispy chicken burger" at bounding box center [213, 298] width 137 height 21
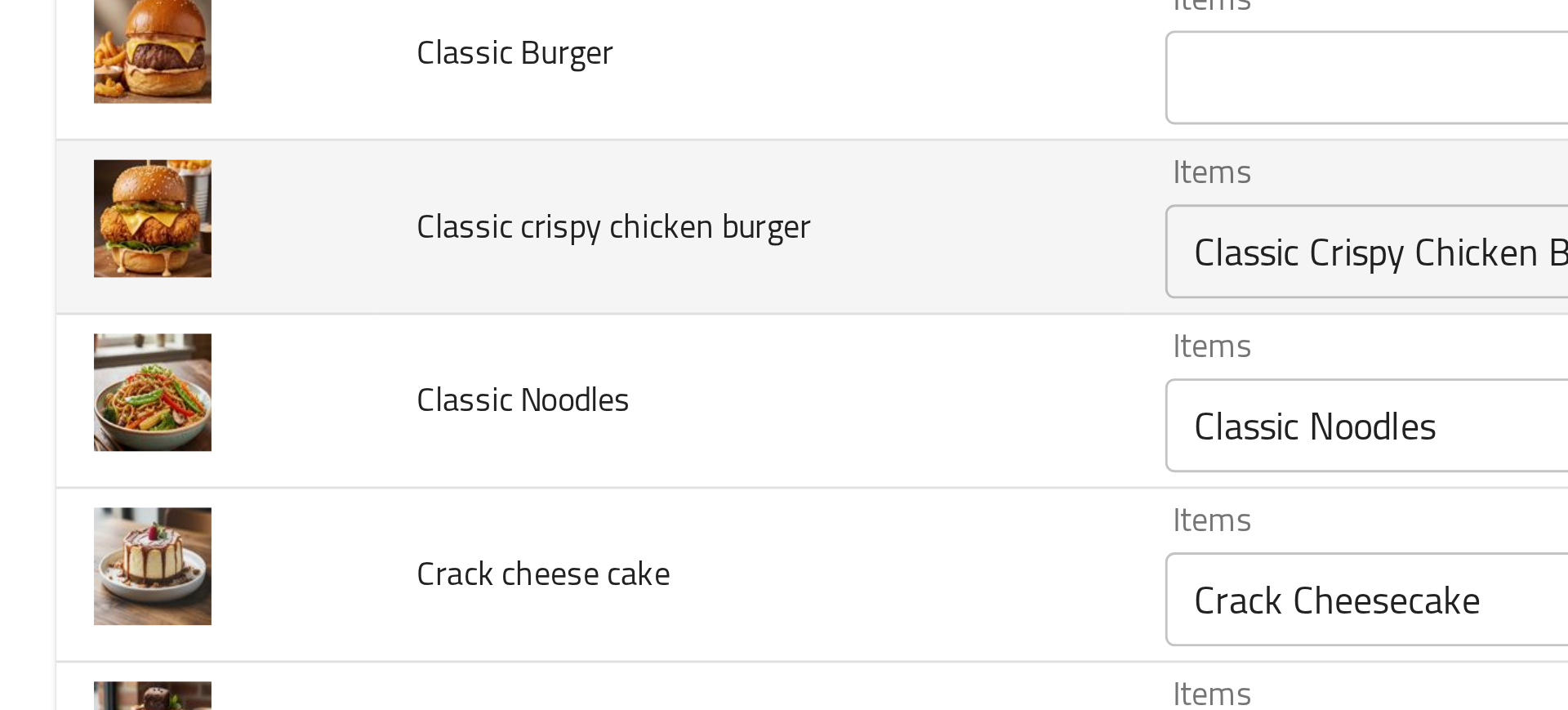
scroll to position [350, 0]
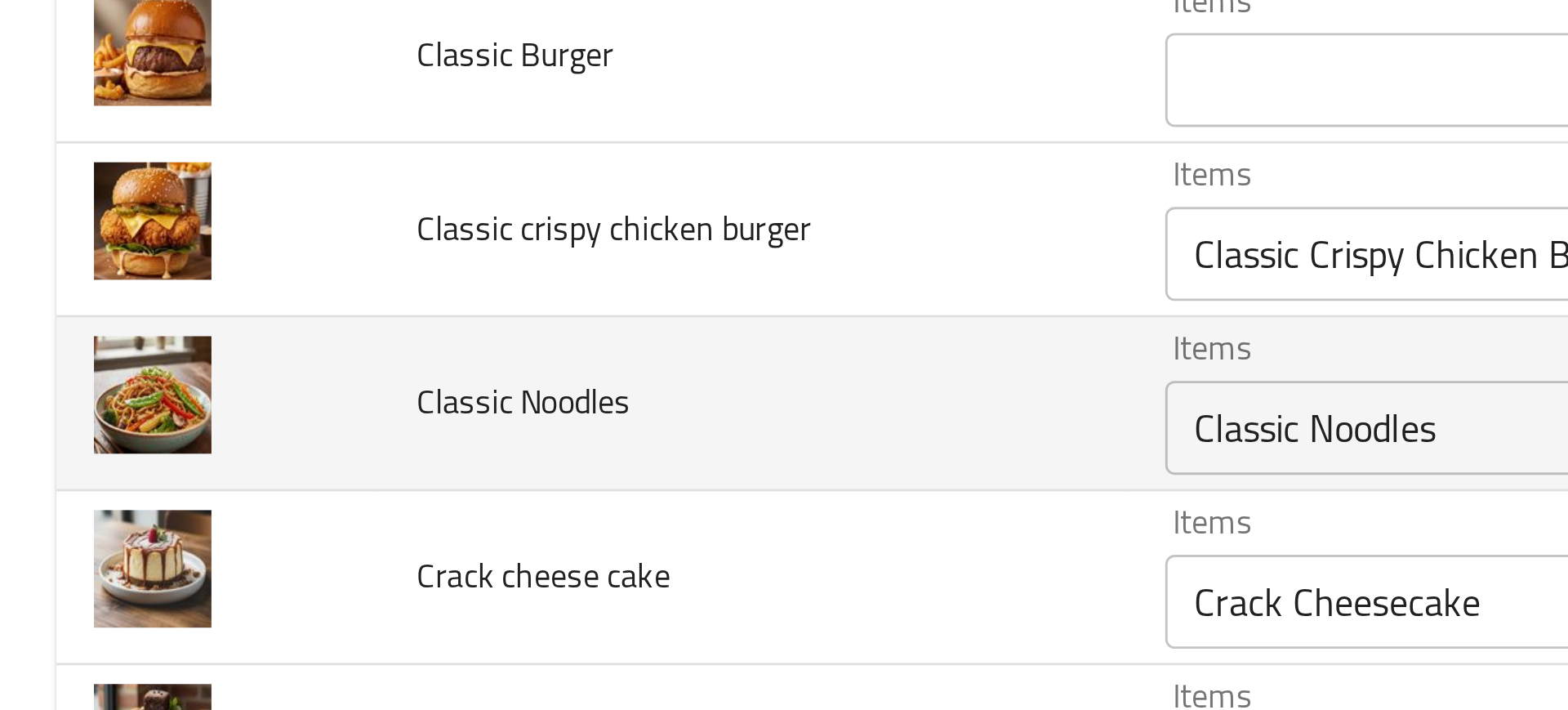
click at [175, 294] on span "Classic Noodles" at bounding box center [181, 291] width 74 height 21
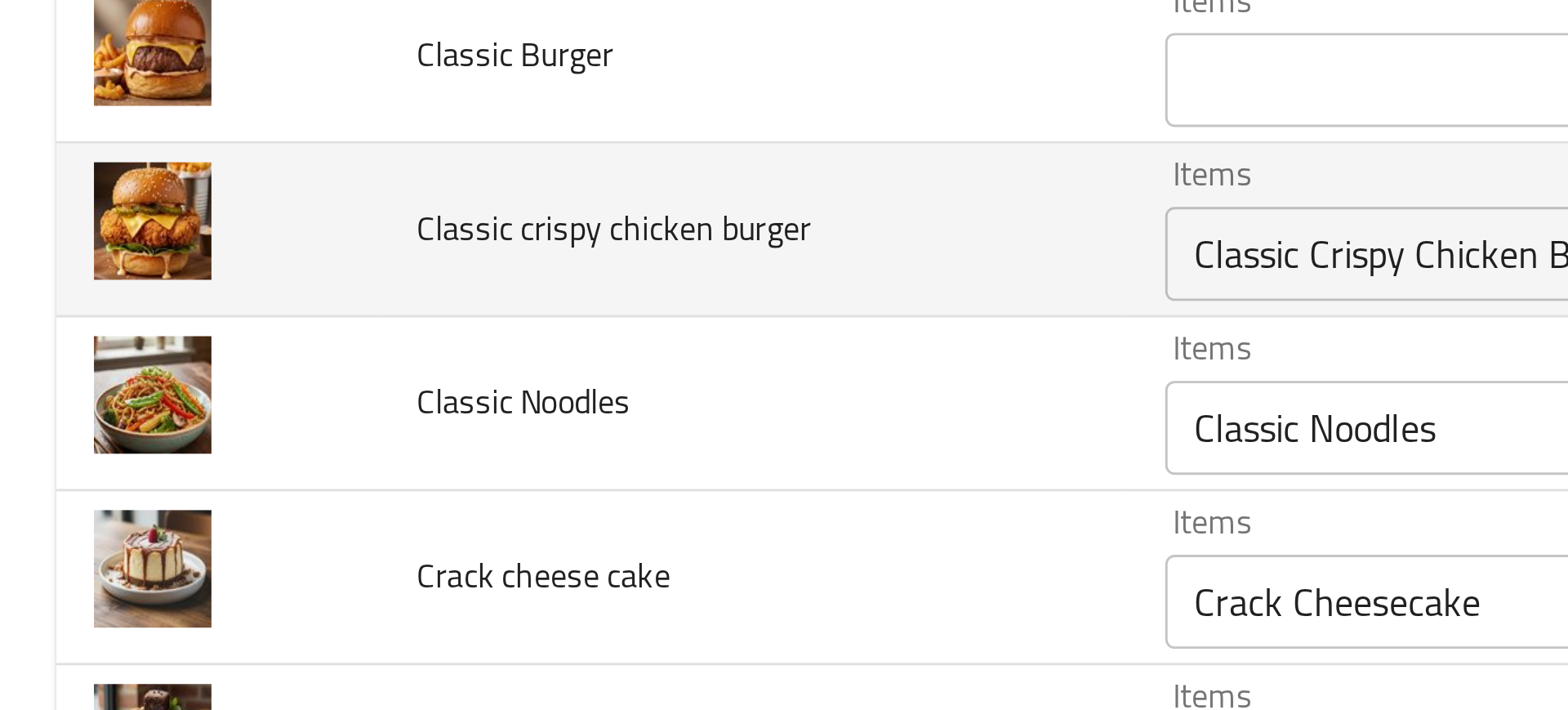
click at [199, 230] on span "Classic crispy chicken burger" at bounding box center [213, 230] width 137 height 21
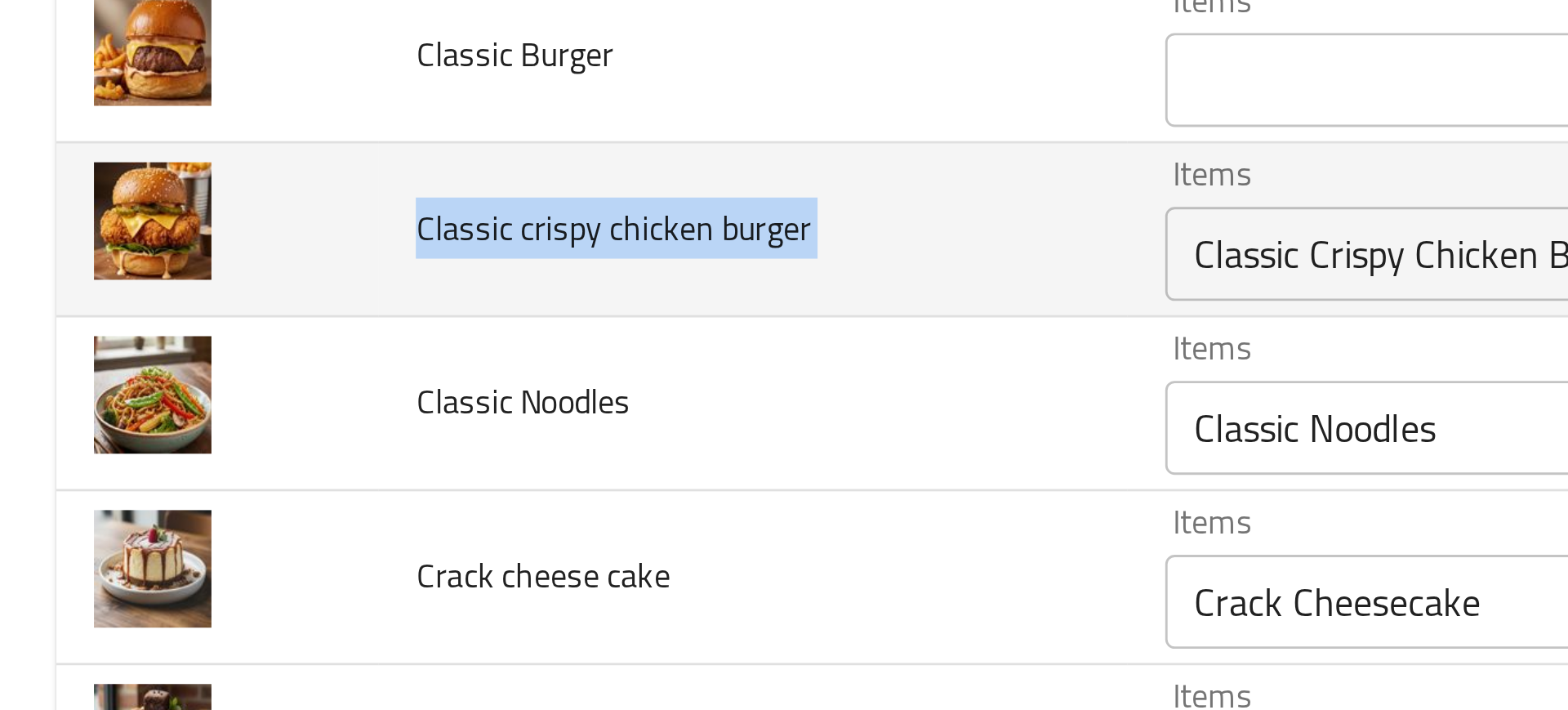
click at [199, 230] on span "Classic crispy chicken burger" at bounding box center [213, 230] width 137 height 21
copy span "Classic crispy chicken burger"
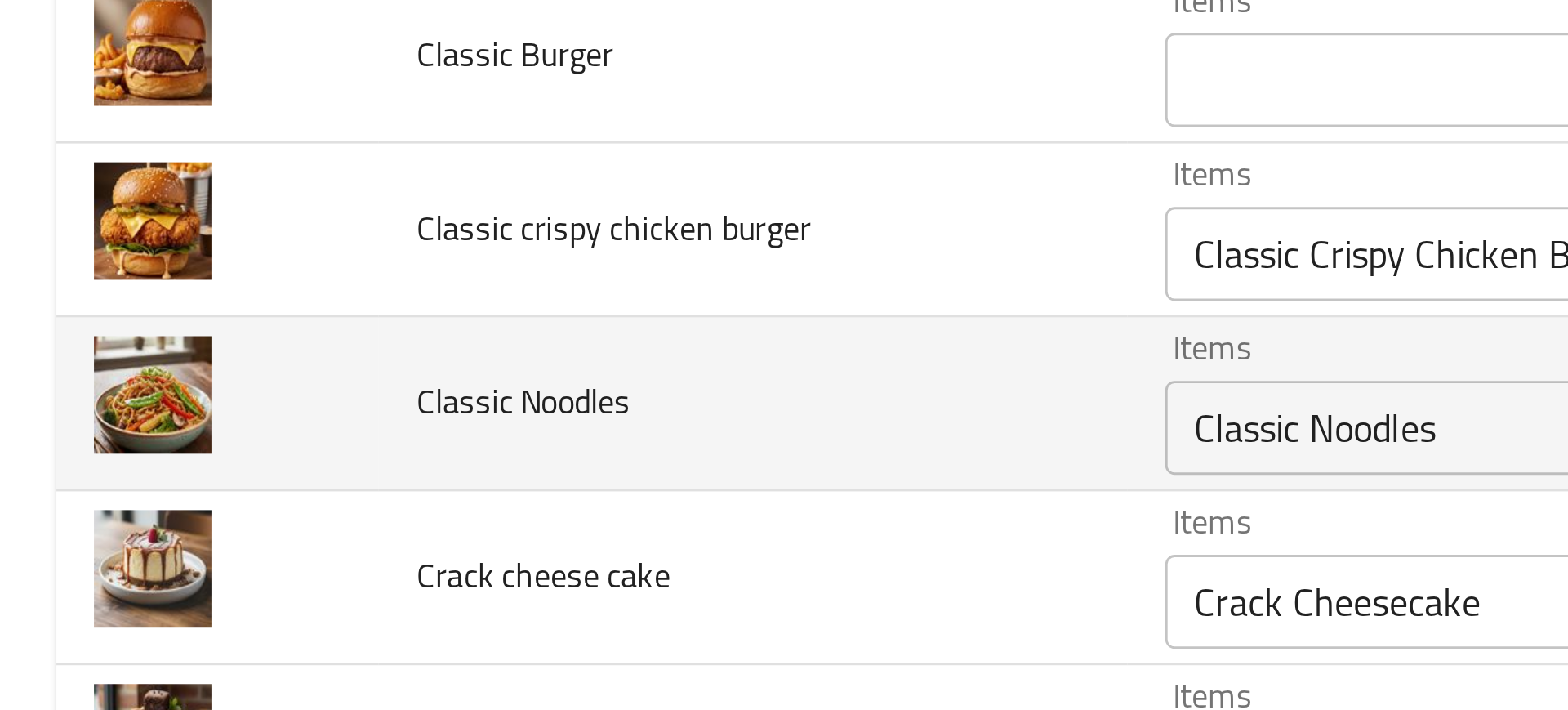
click at [212, 289] on span "Classic Noodles" at bounding box center [181, 291] width 74 height 21
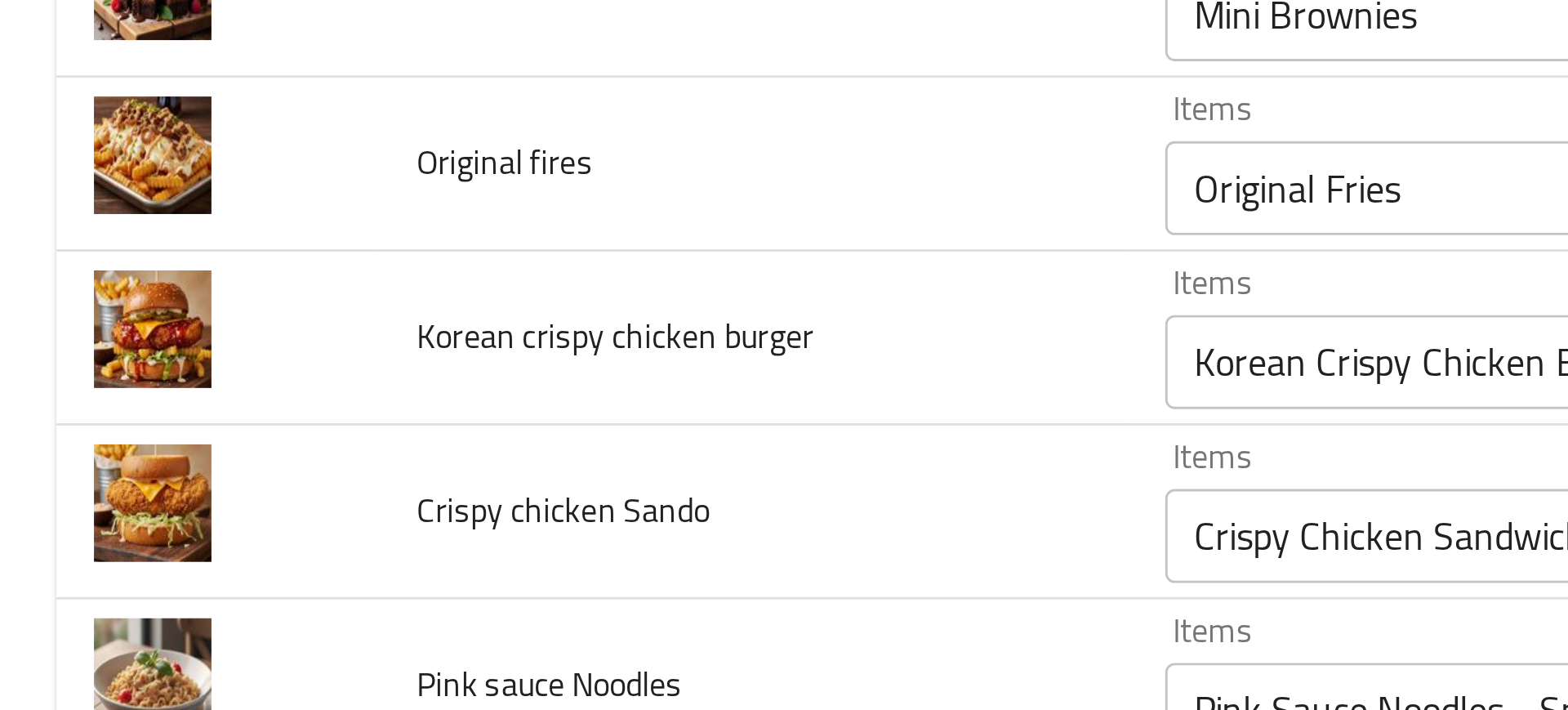
scroll to position [615, 0]
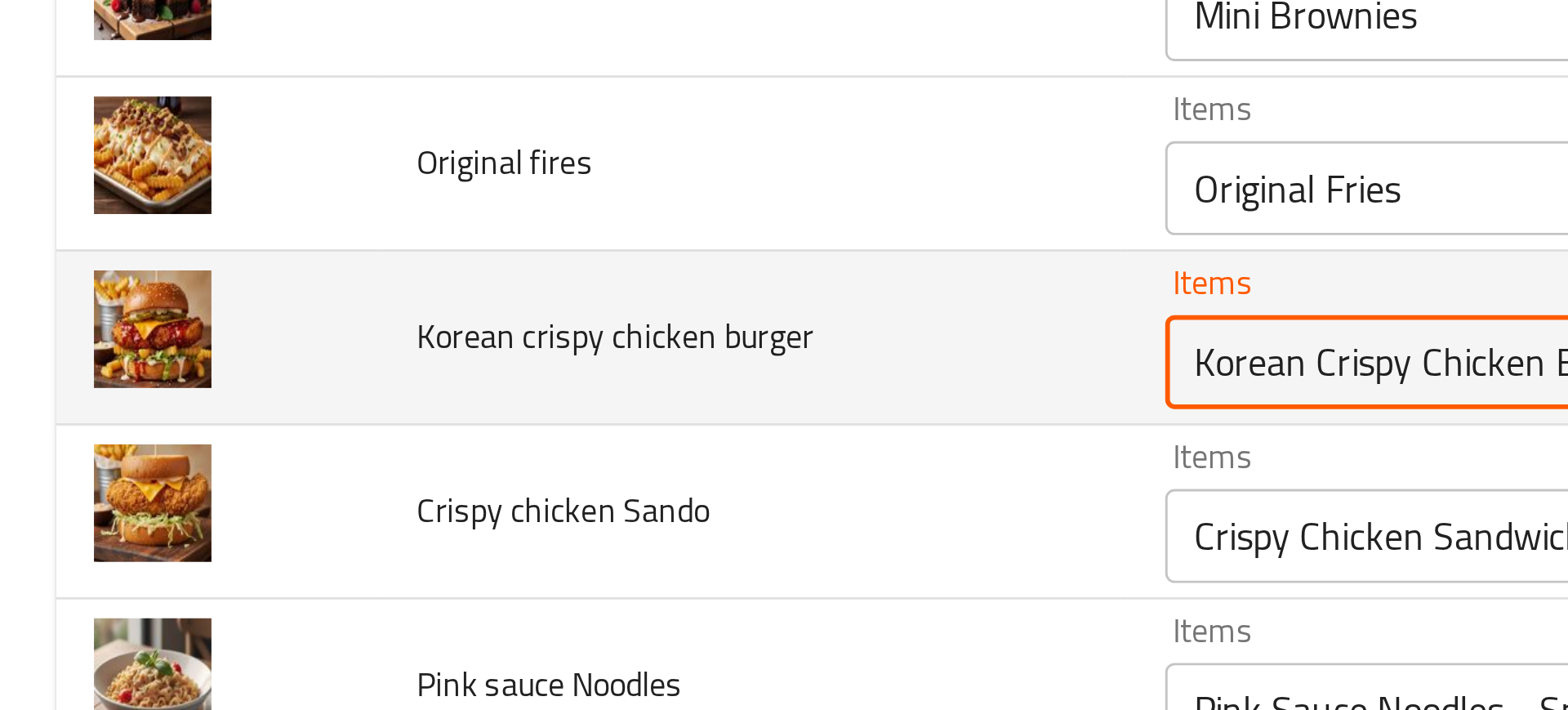
click at [413, 278] on burger "Korean Crispy Chicken Burger - Spicy" at bounding box center [607, 277] width 395 height 23
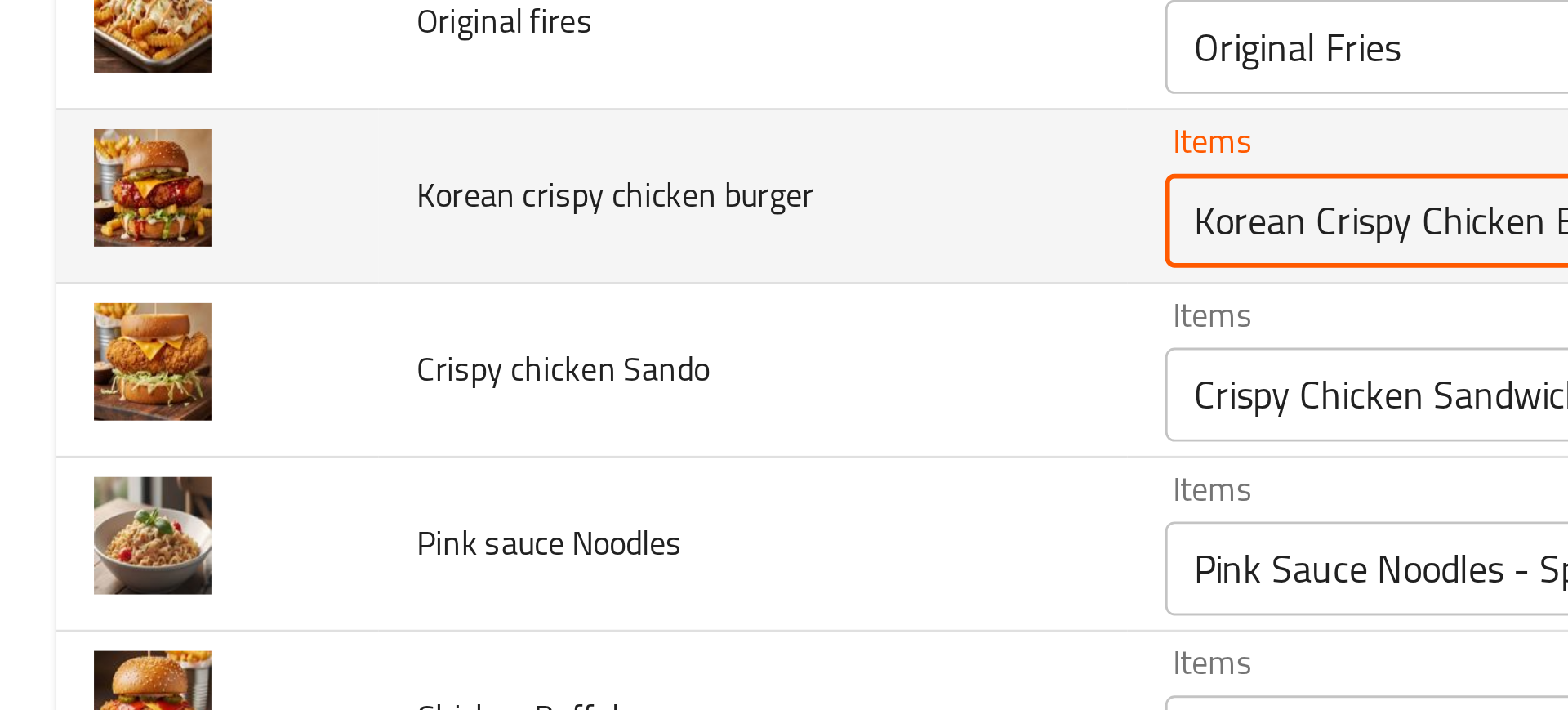
scroll to position [693, 0]
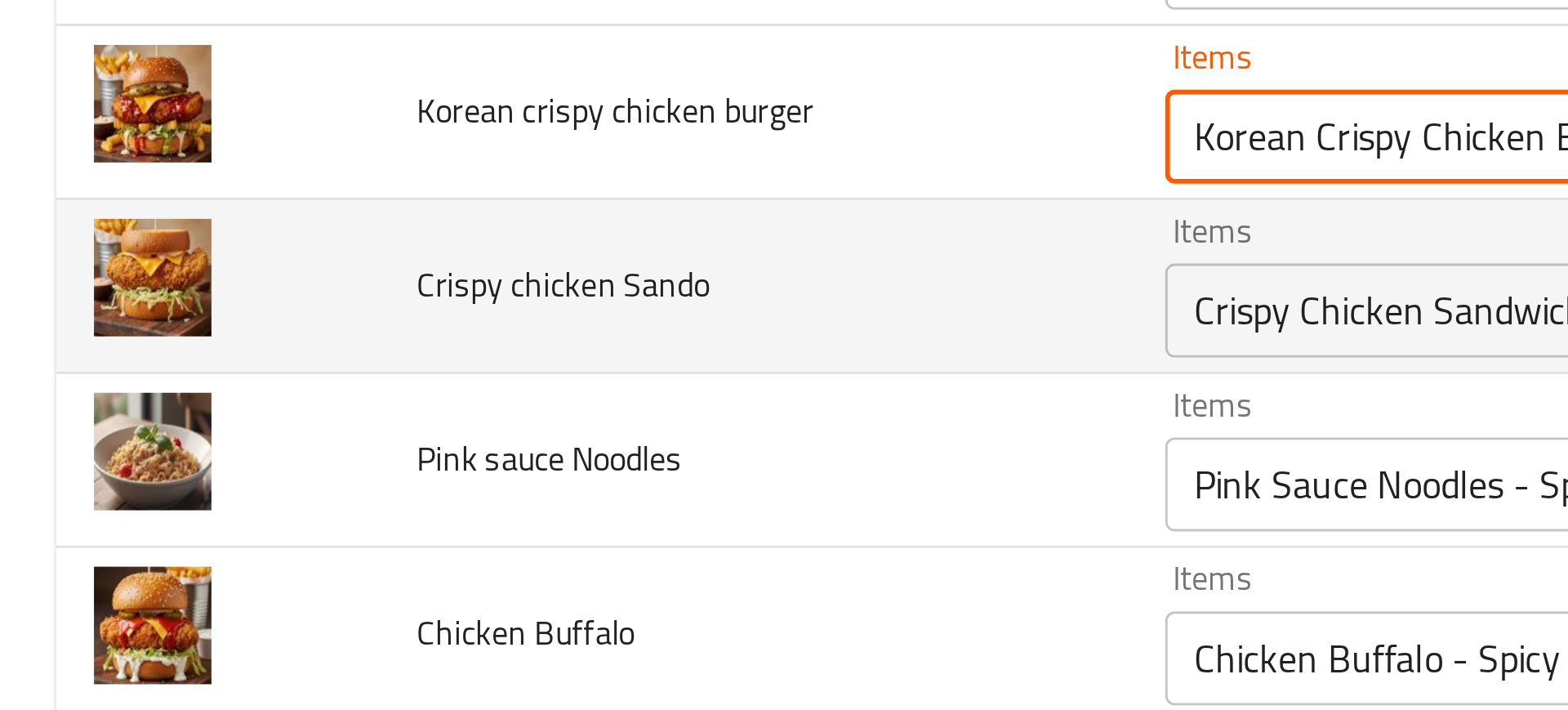
click at [423, 270] on Sando "Crispy Chicken Sandwich" at bounding box center [607, 259] width 395 height 23
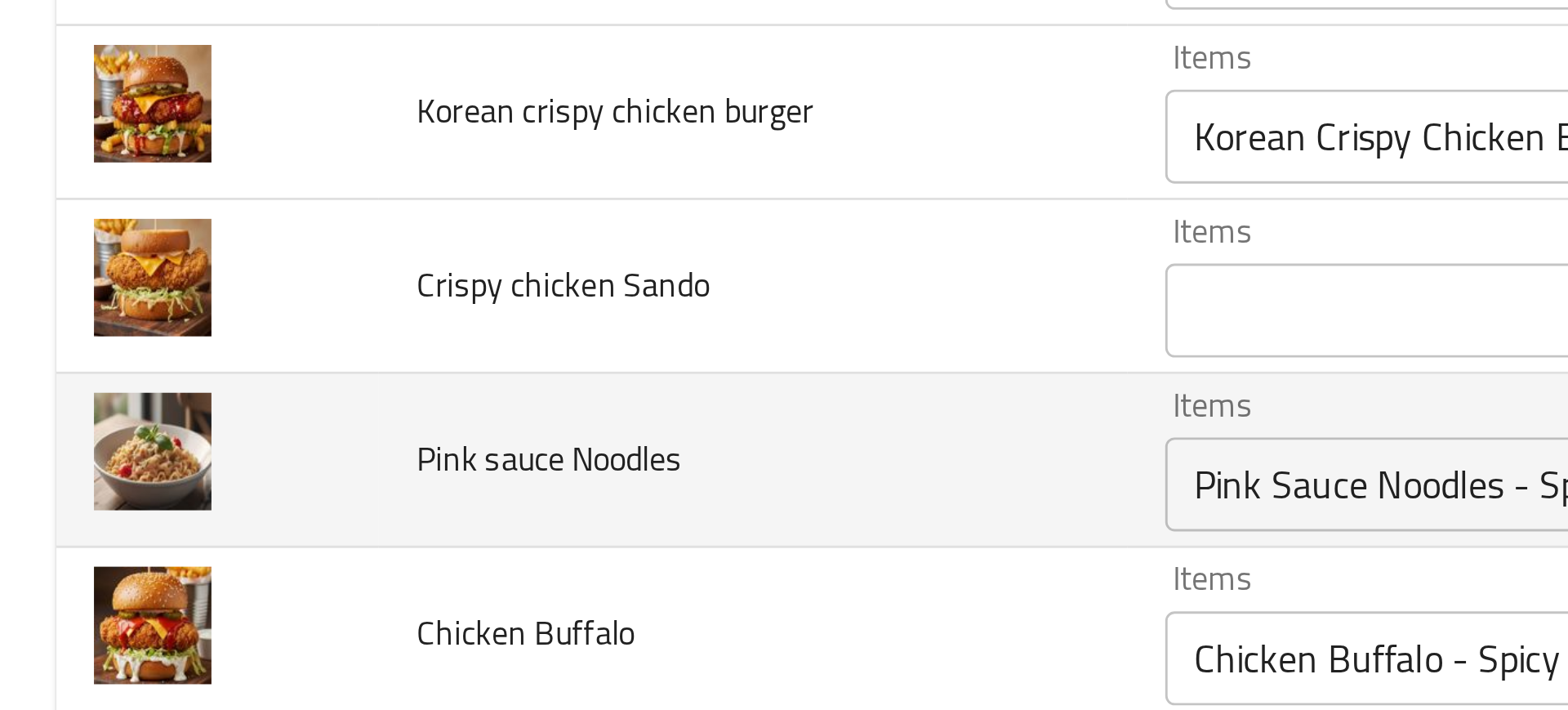
click at [277, 313] on td "Pink sauce Noodles" at bounding box center [262, 311] width 260 height 60
click at [342, 306] on td "Pink sauce Noodles" at bounding box center [262, 311] width 260 height 60
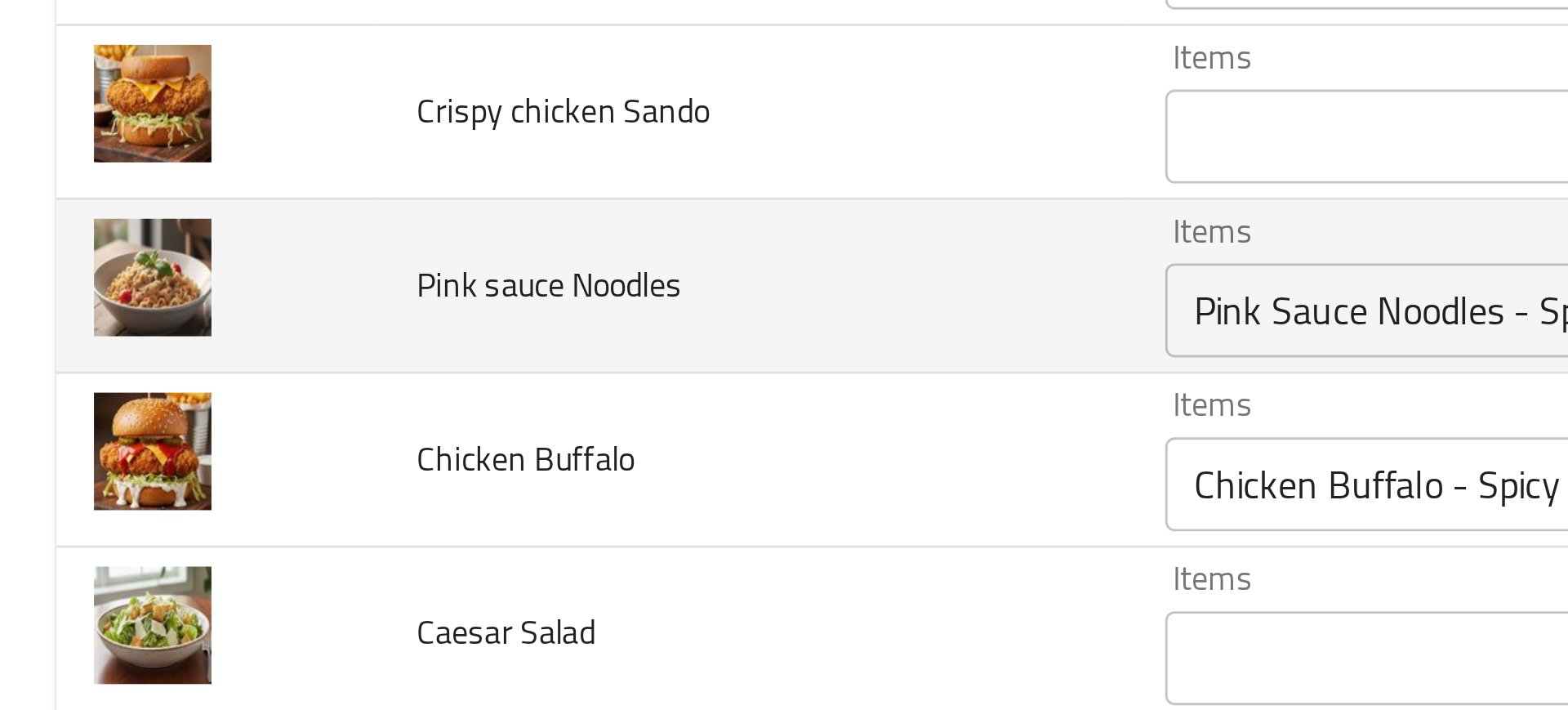
scroll to position [756, 0]
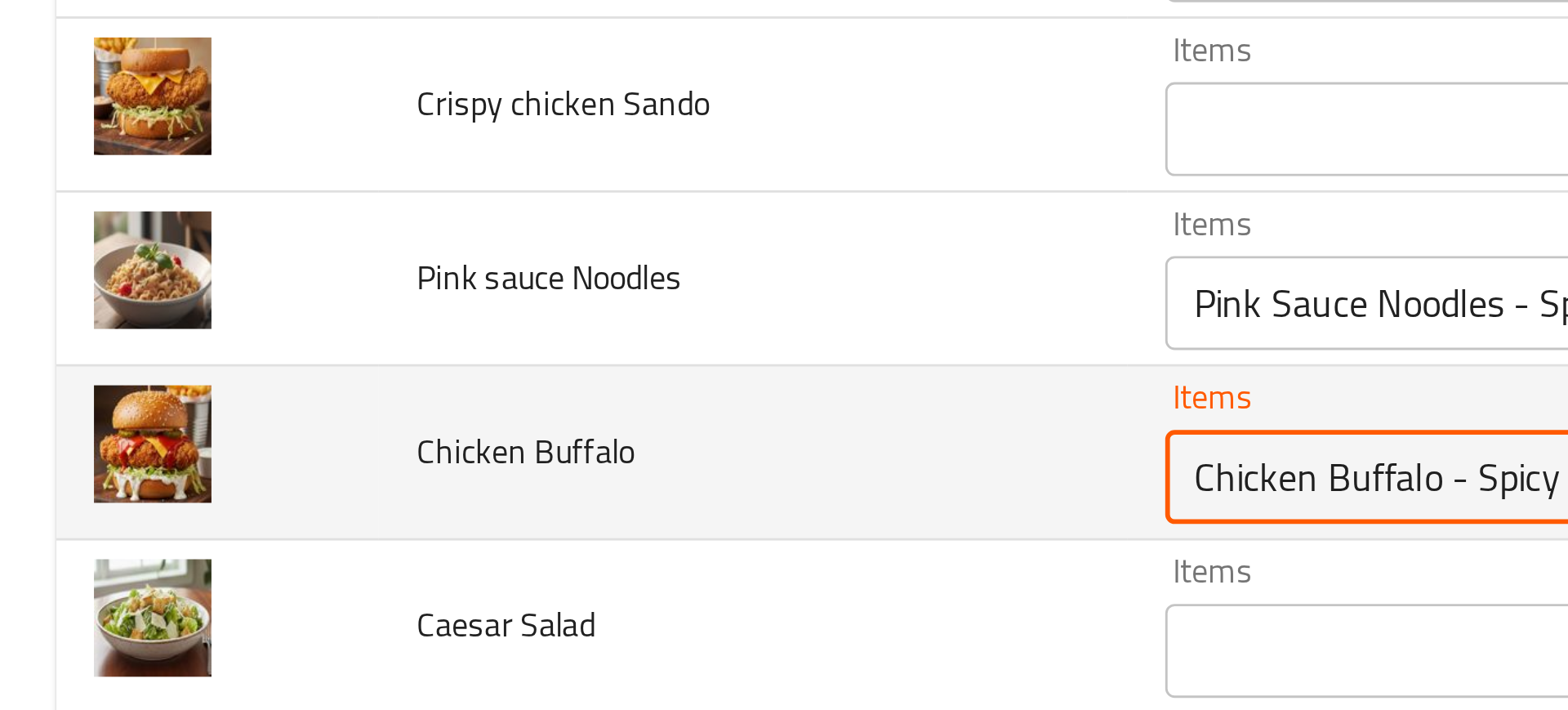
click at [433, 314] on Buffalo "Chicken Buffalo - Spicy" at bounding box center [607, 317] width 395 height 23
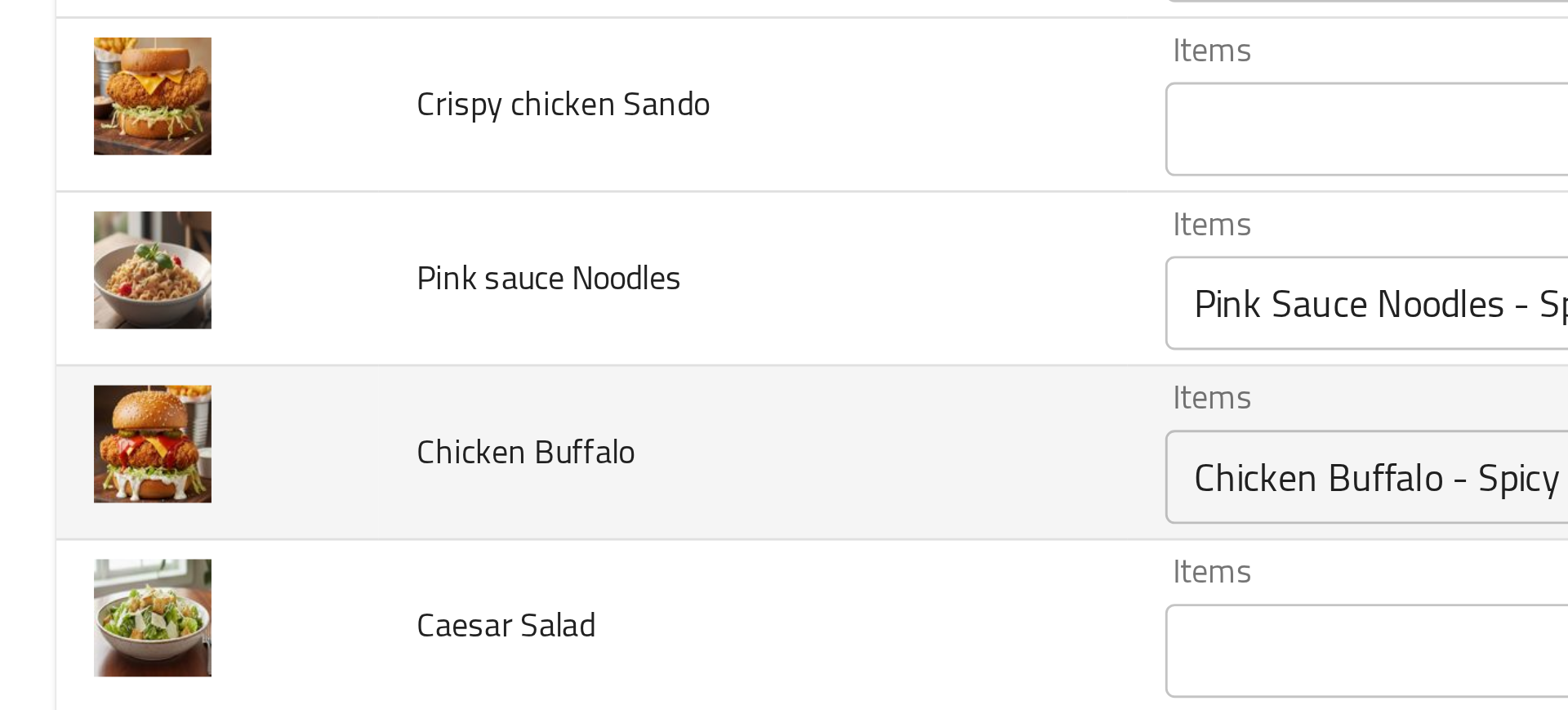
click at [247, 321] on td "Chicken Buffalo" at bounding box center [262, 309] width 260 height 60
click at [201, 322] on td "Chicken Buffalo" at bounding box center [262, 309] width 260 height 60
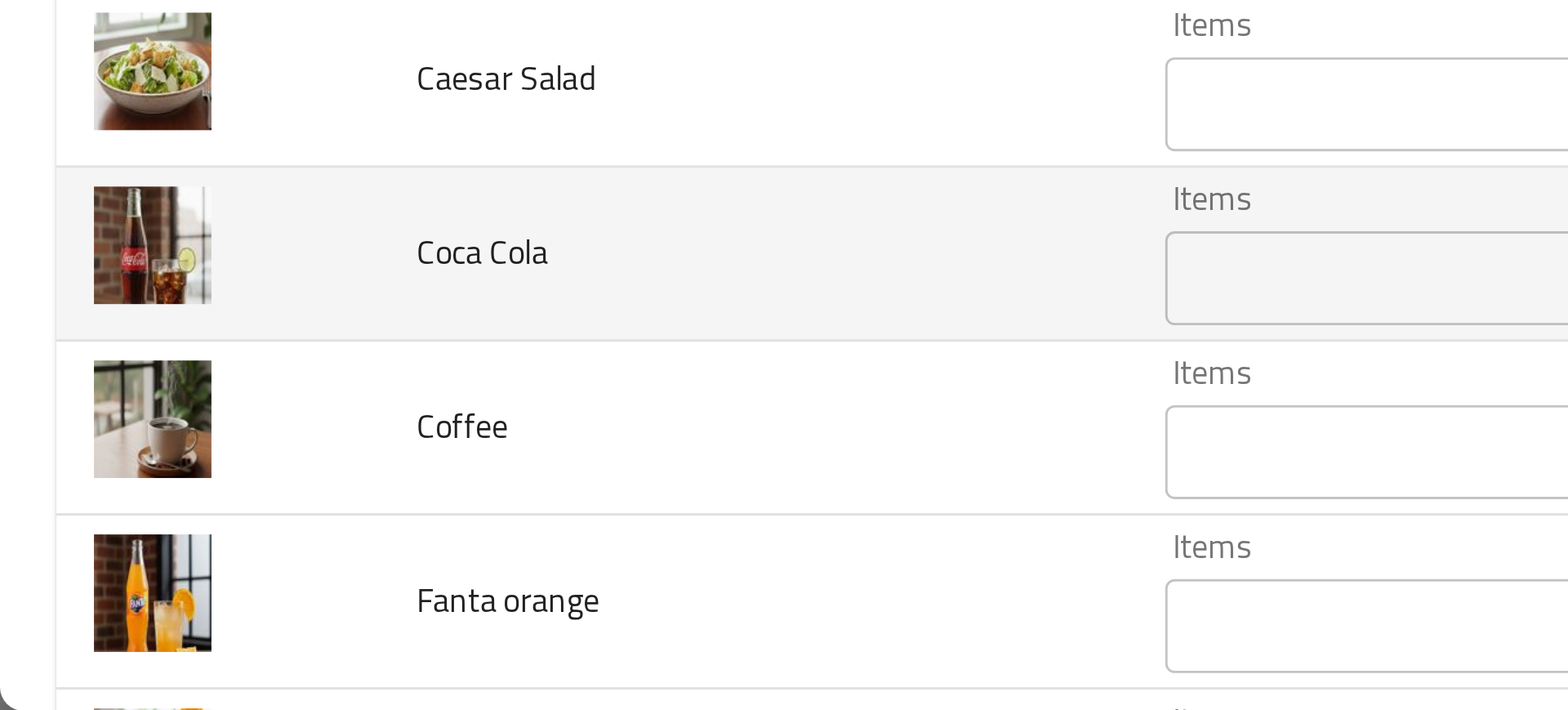
scroll to position [0, 0]
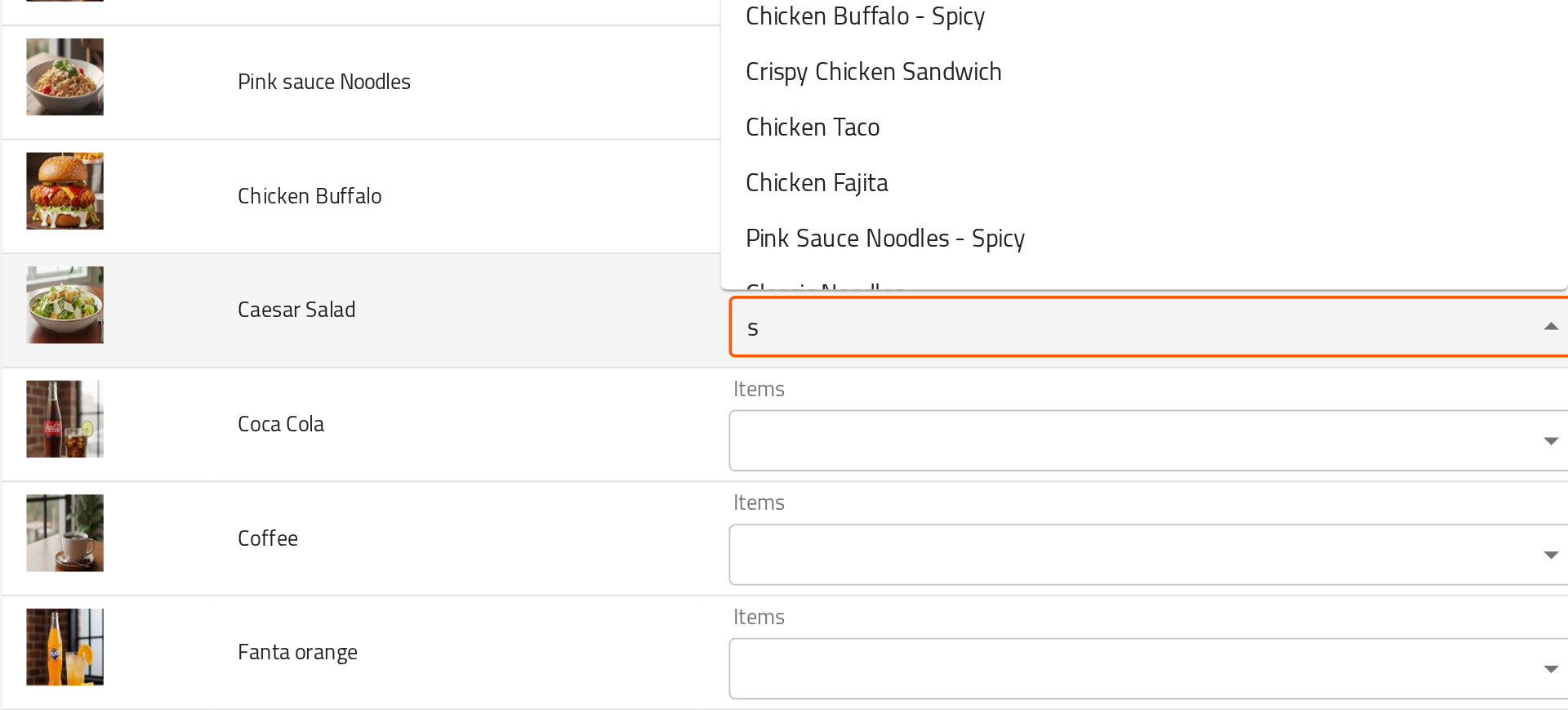
click at [552, 493] on Salad "s" at bounding box center [607, 498] width 395 height 23
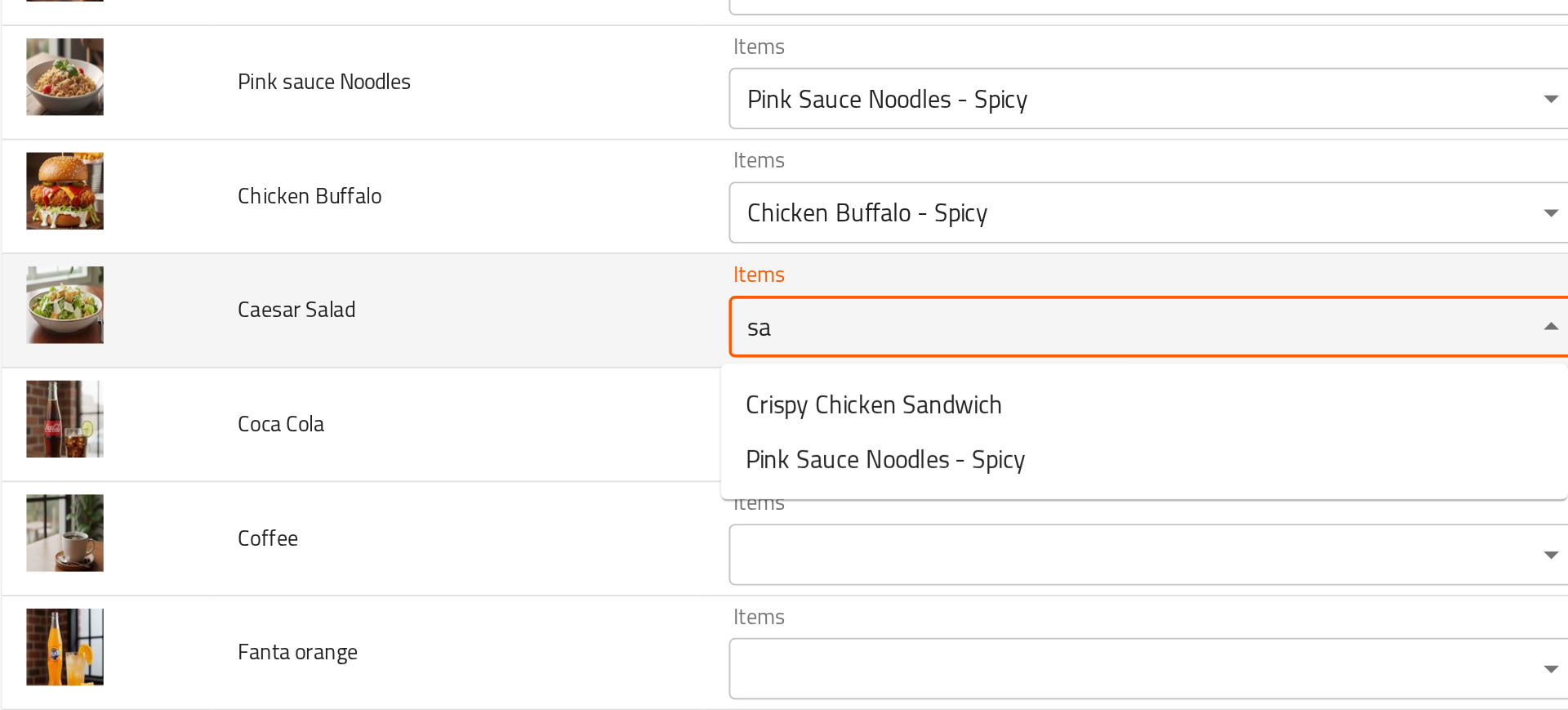
type Salad ";"
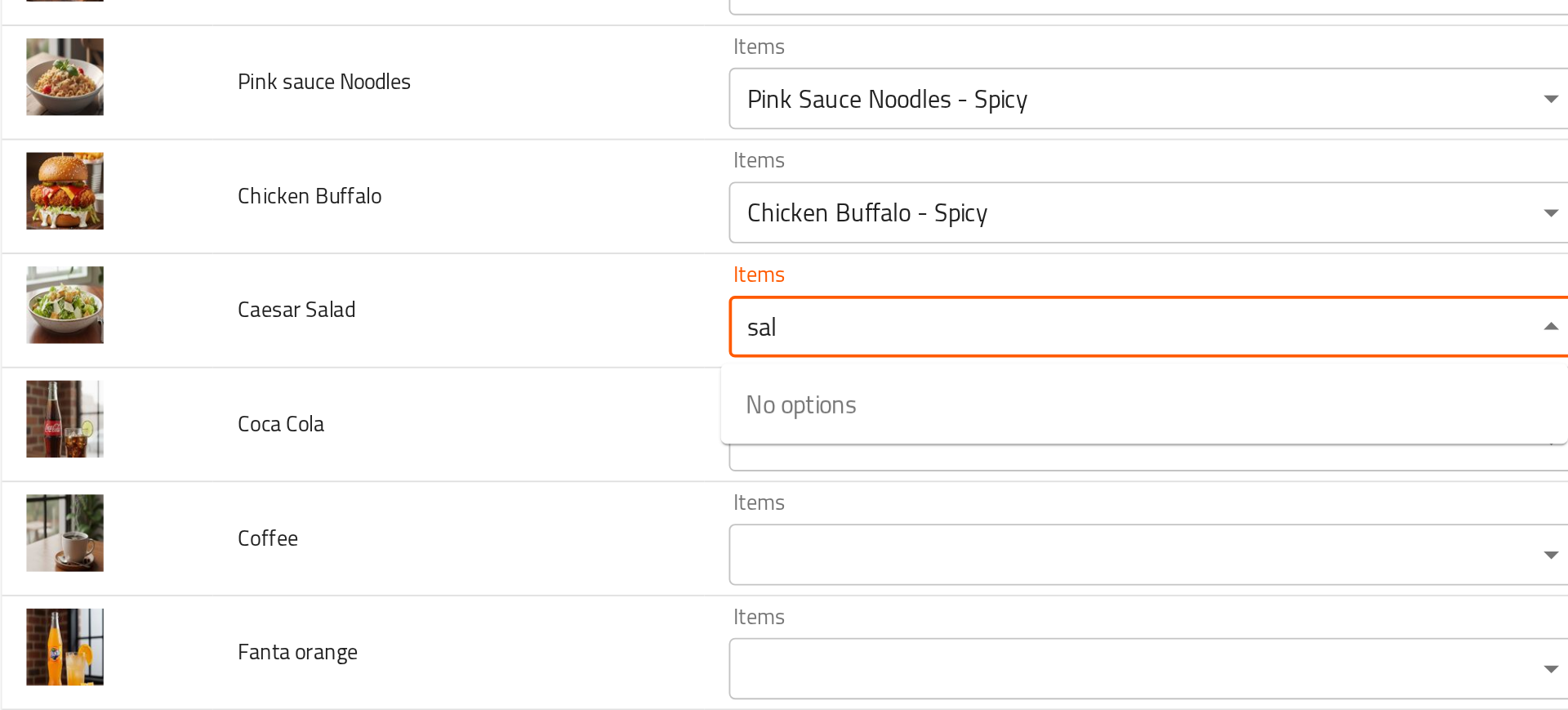
type Salad "sal"
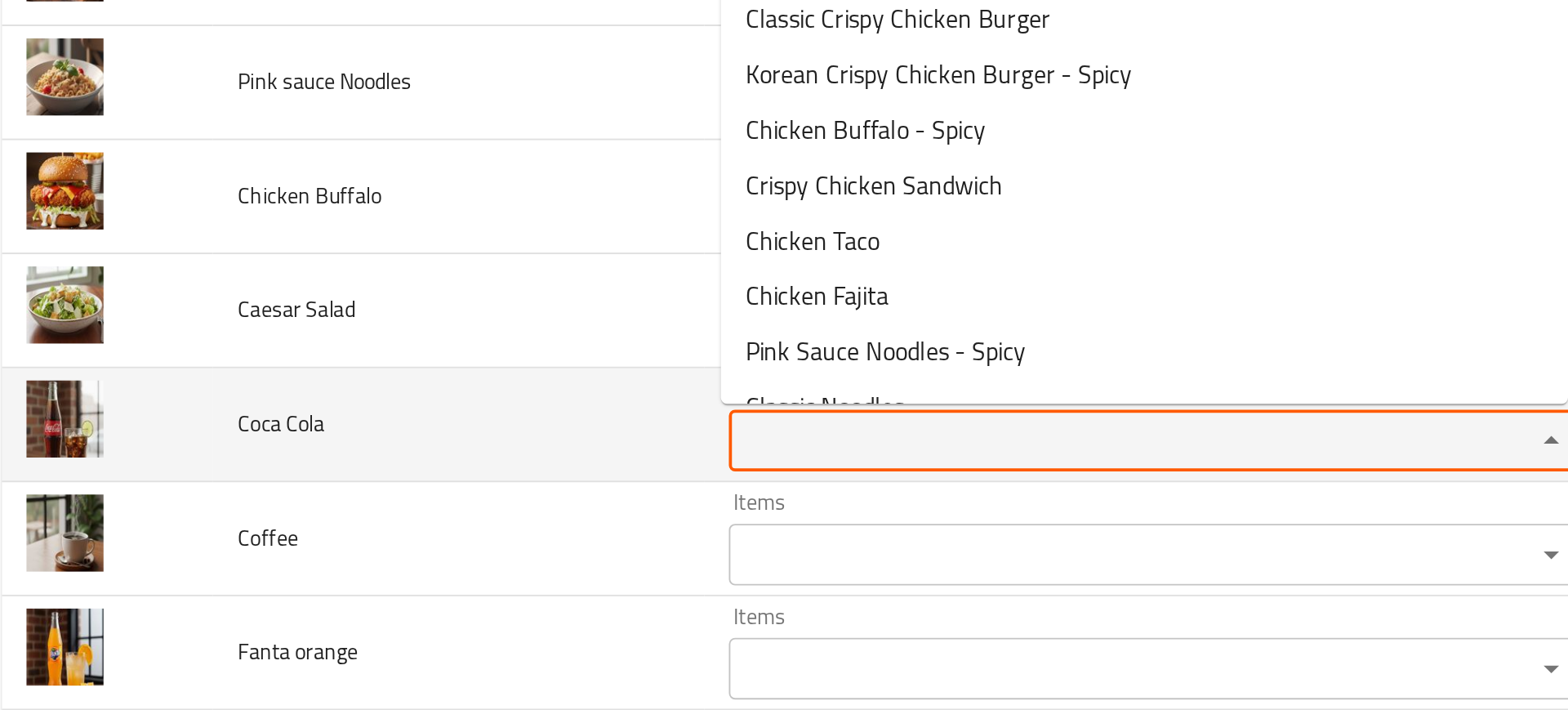
click at [423, 558] on Cola "Items" at bounding box center [607, 559] width 395 height 23
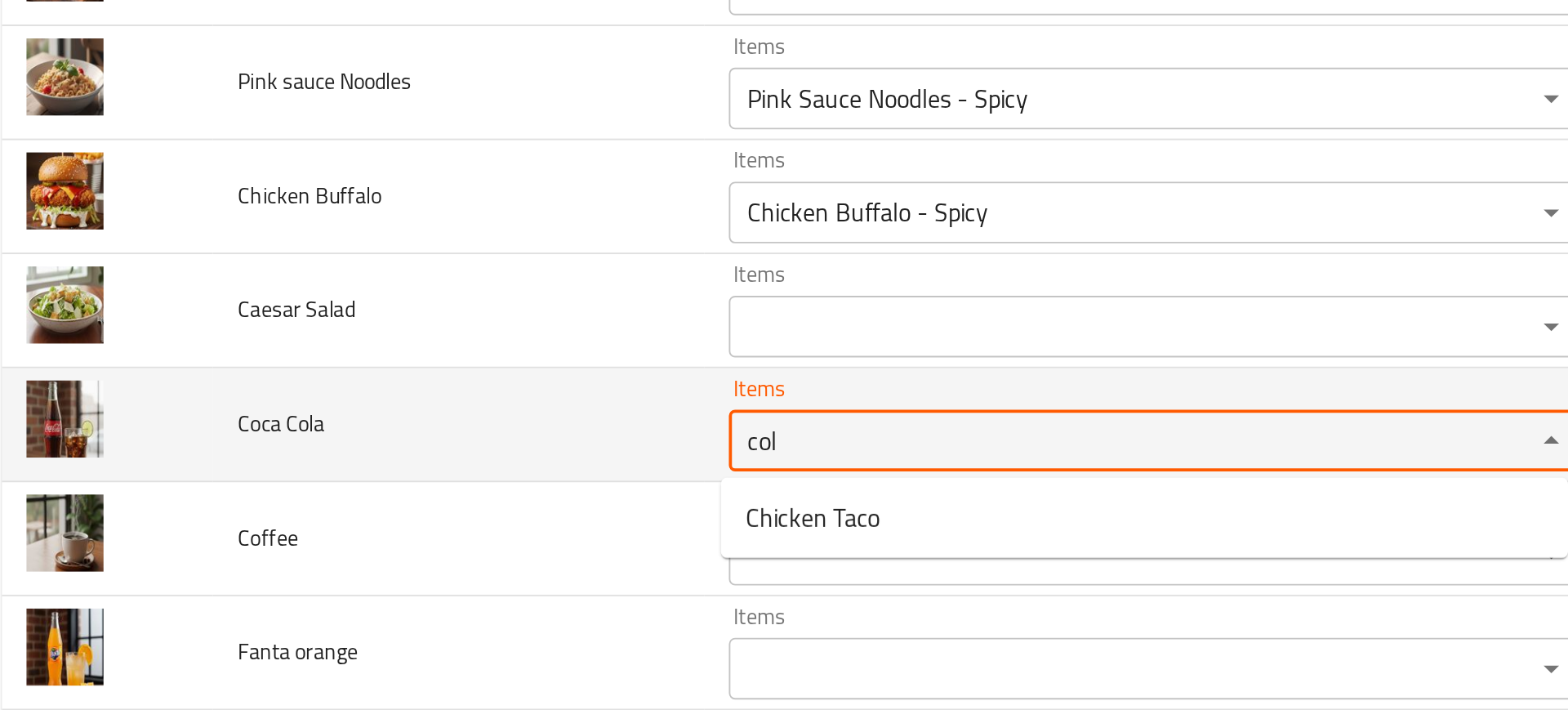
type Cola "cola"
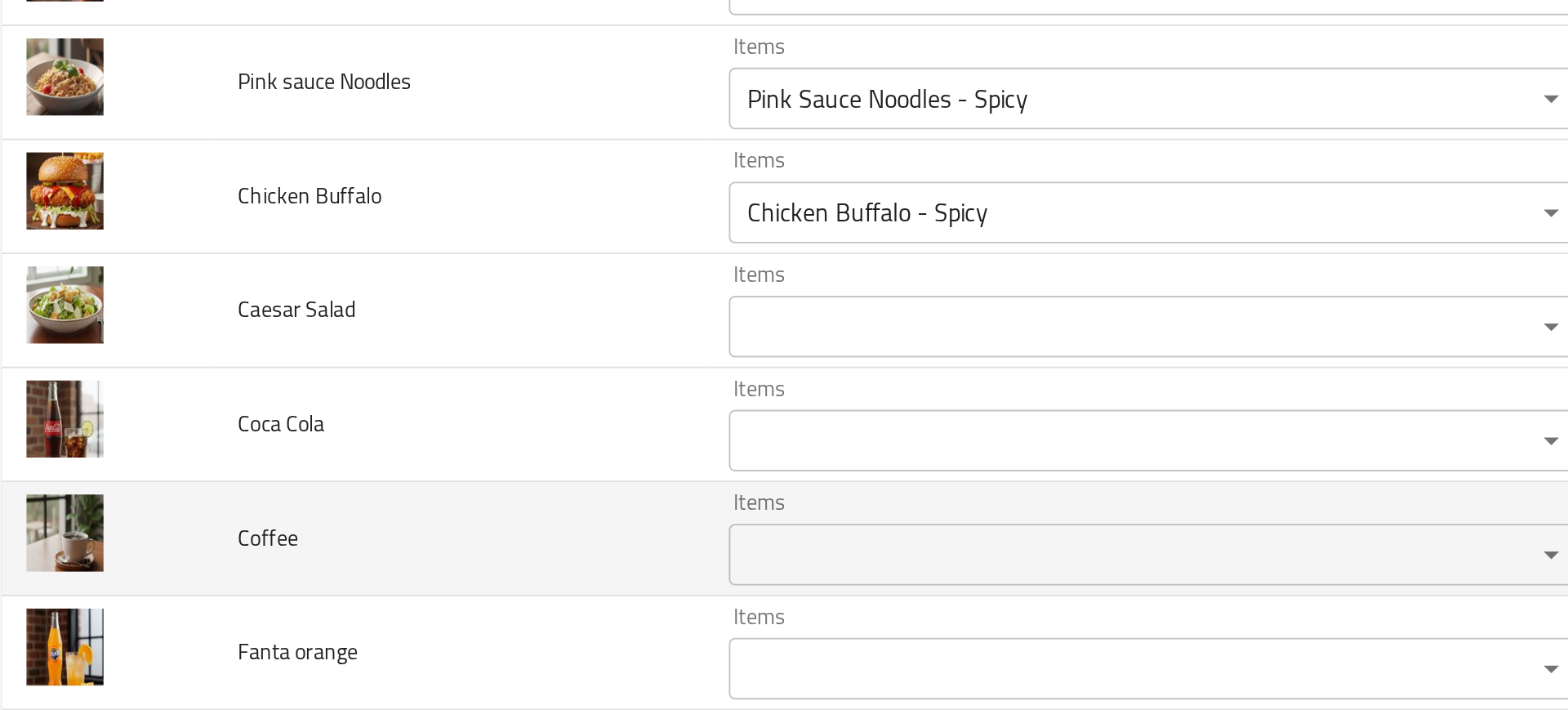
click at [252, 608] on td "Coffee" at bounding box center [262, 611] width 260 height 60
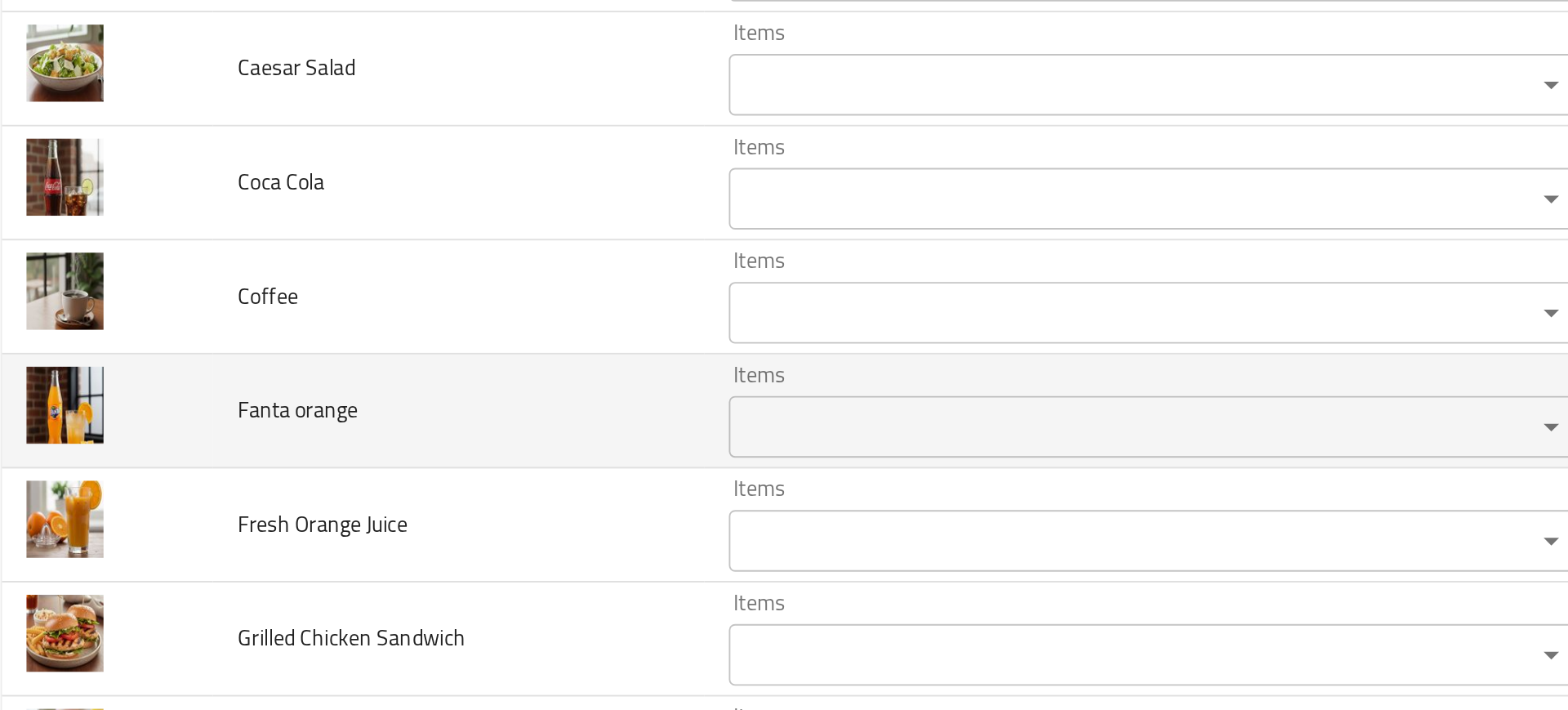
click at [297, 563] on td "Fanta orange" at bounding box center [262, 543] width 260 height 60
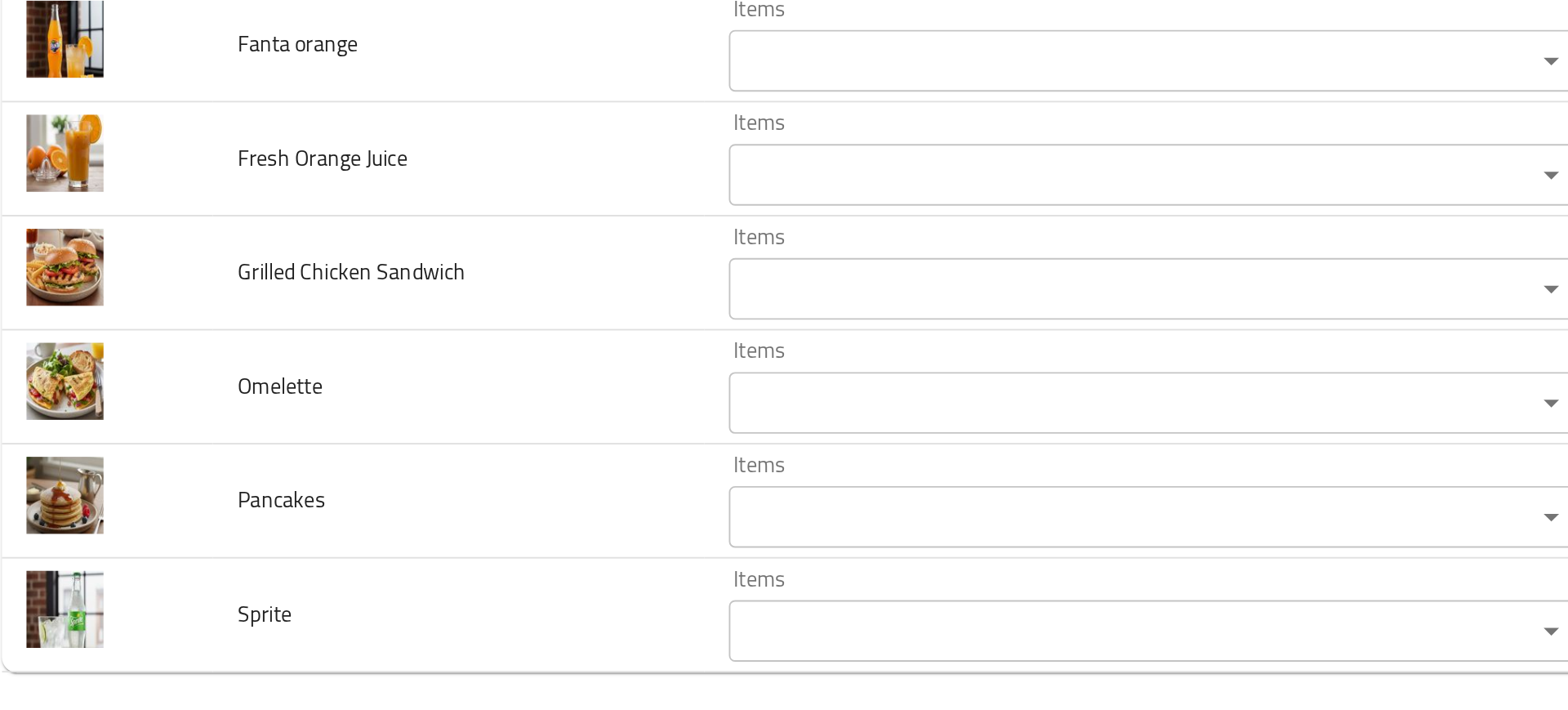
scroll to position [963, 0]
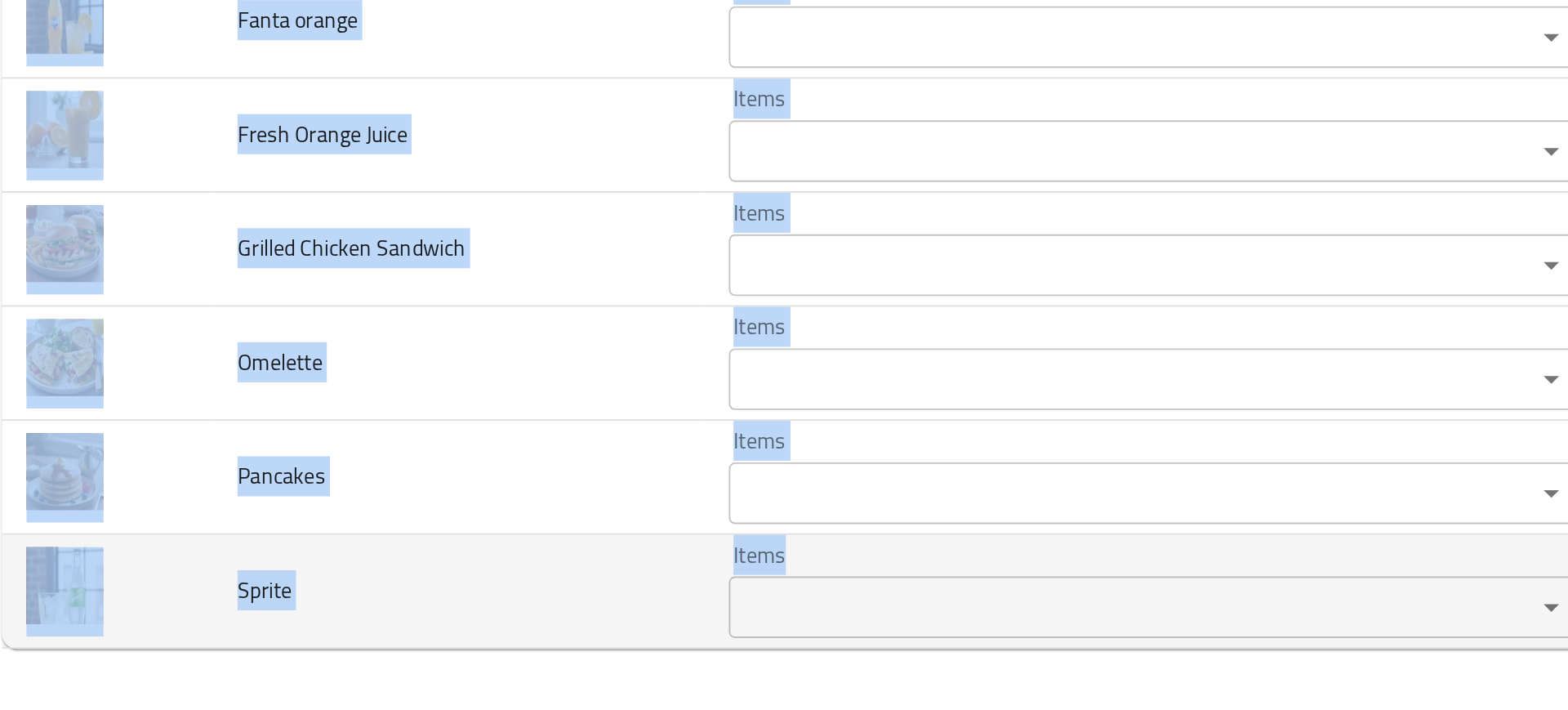
drag, startPoint x: 138, startPoint y: 387, endPoint x: 491, endPoint y: 654, distance: 442.6
copy tbody "Chicken Buffalo Items Items Items Items Good Match Caesar Salad Items Items Ite…"
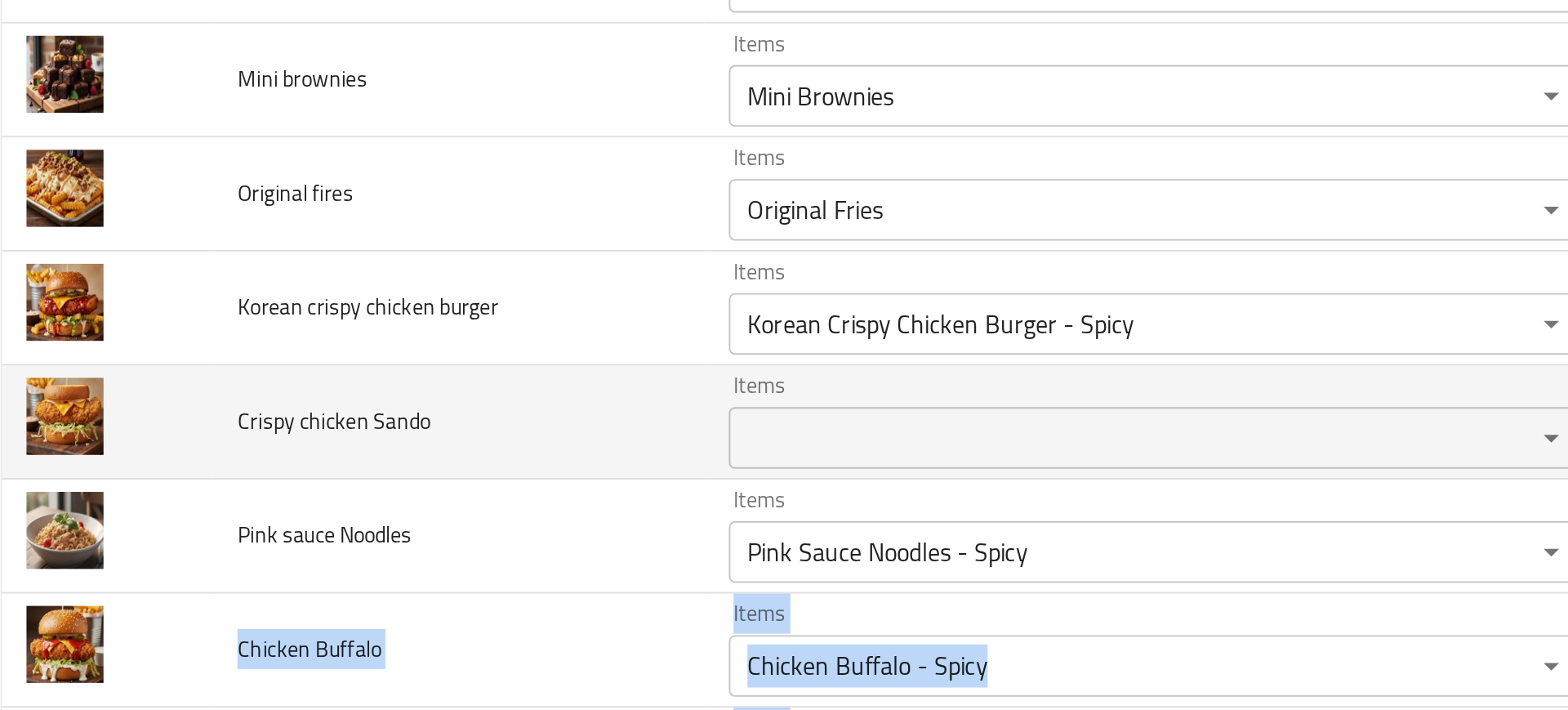
scroll to position [387, 0]
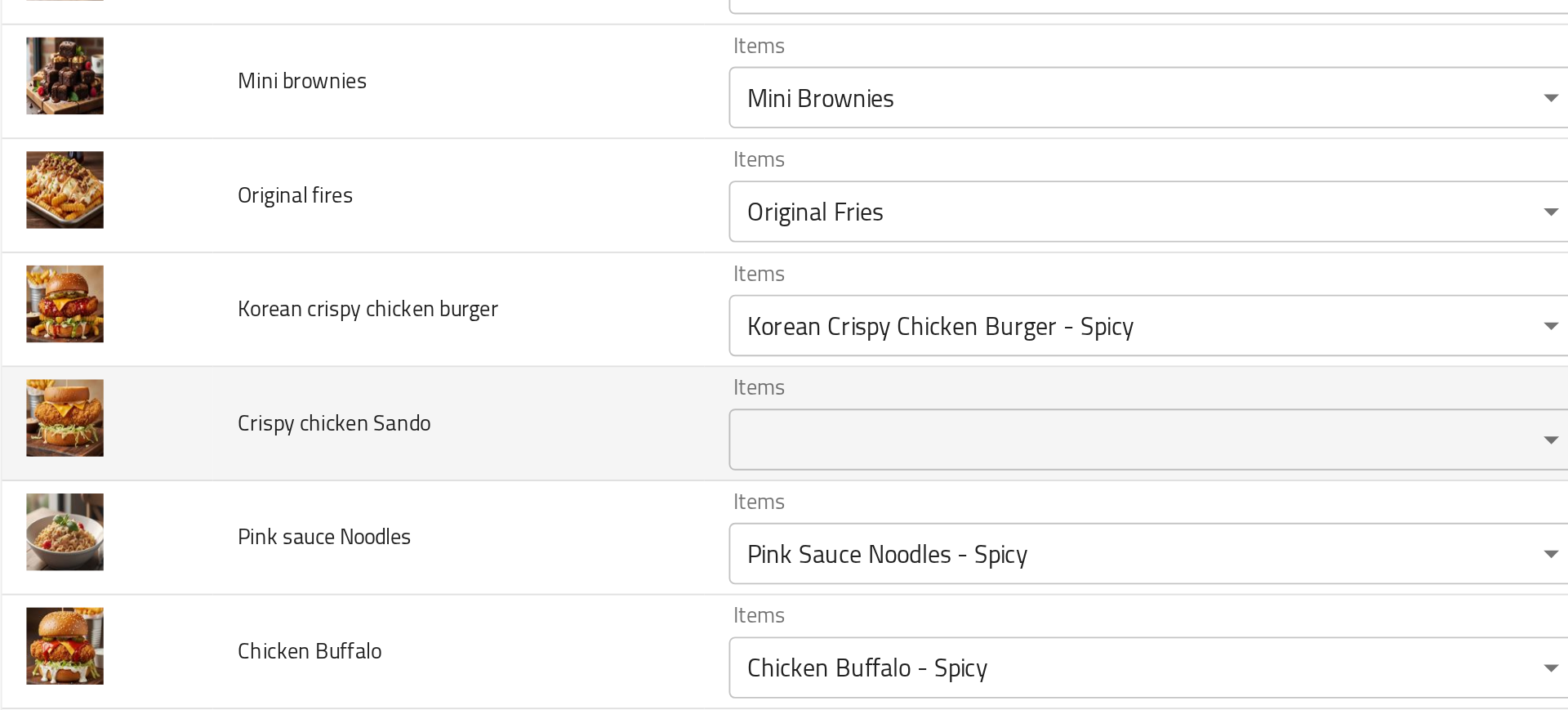
click at [210, 558] on span "Crispy chicken Sando" at bounding box center [196, 556] width 102 height 21
copy span "Crispy chicken Sando"
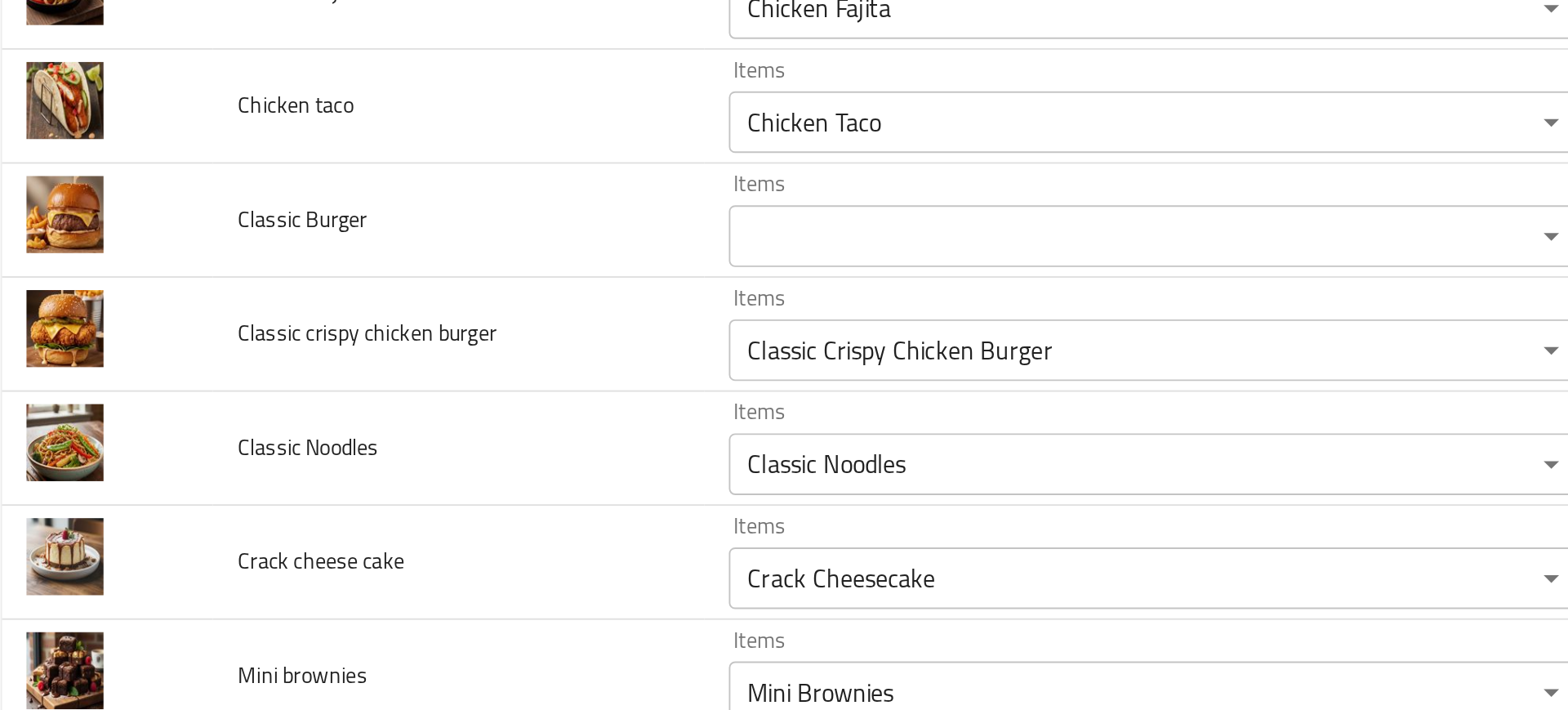
scroll to position [63, 0]
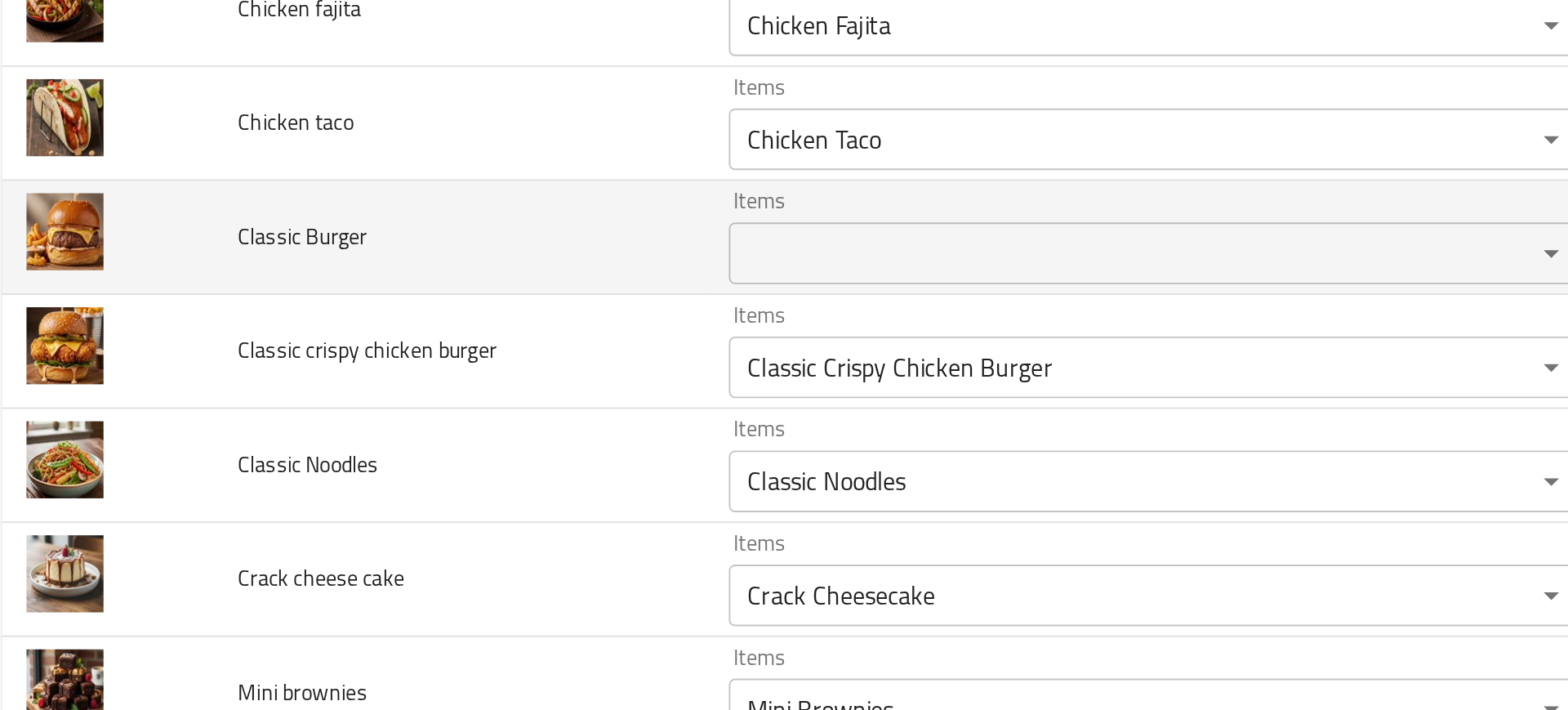
click at [155, 462] on span "Classic Burger" at bounding box center [179, 457] width 69 height 21
copy span "Classic Burger"
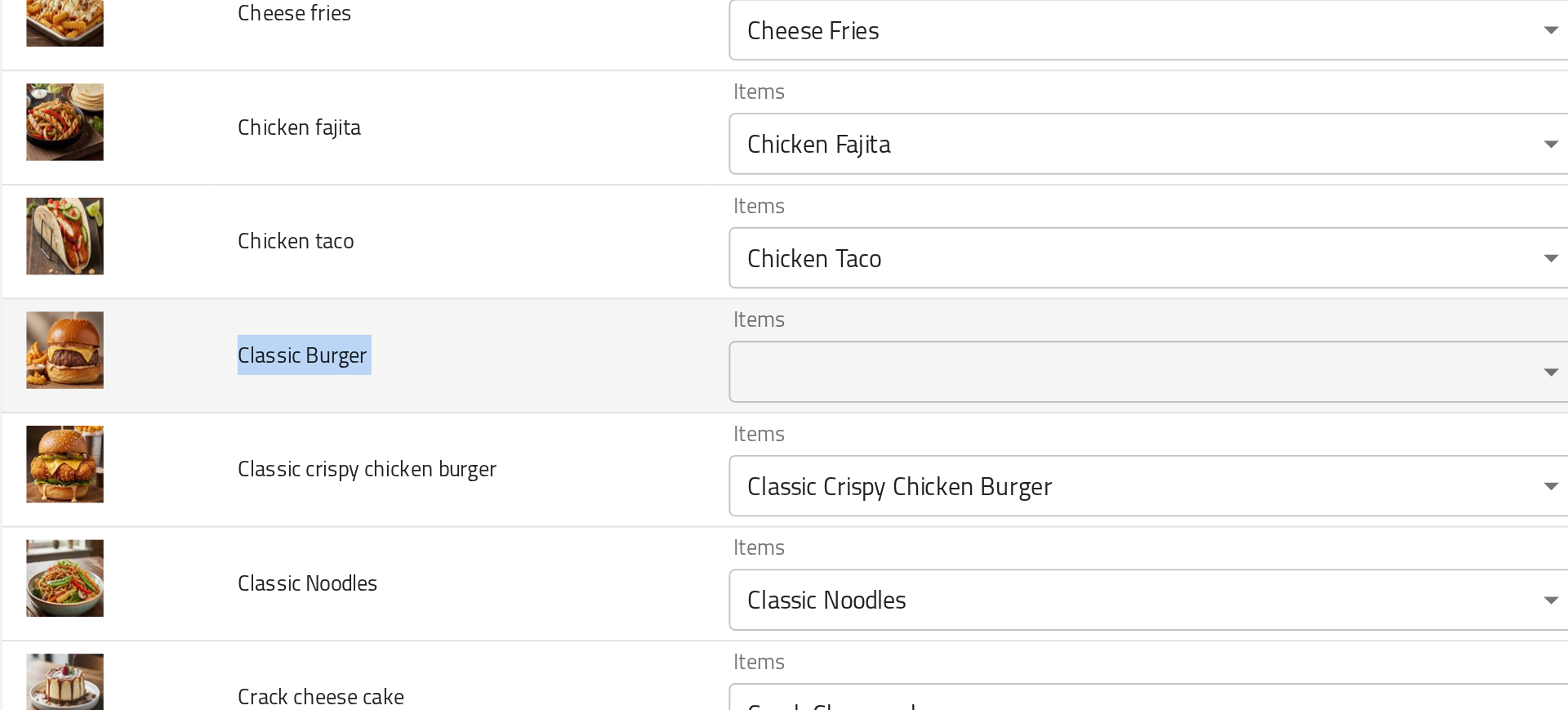
scroll to position [0, 0]
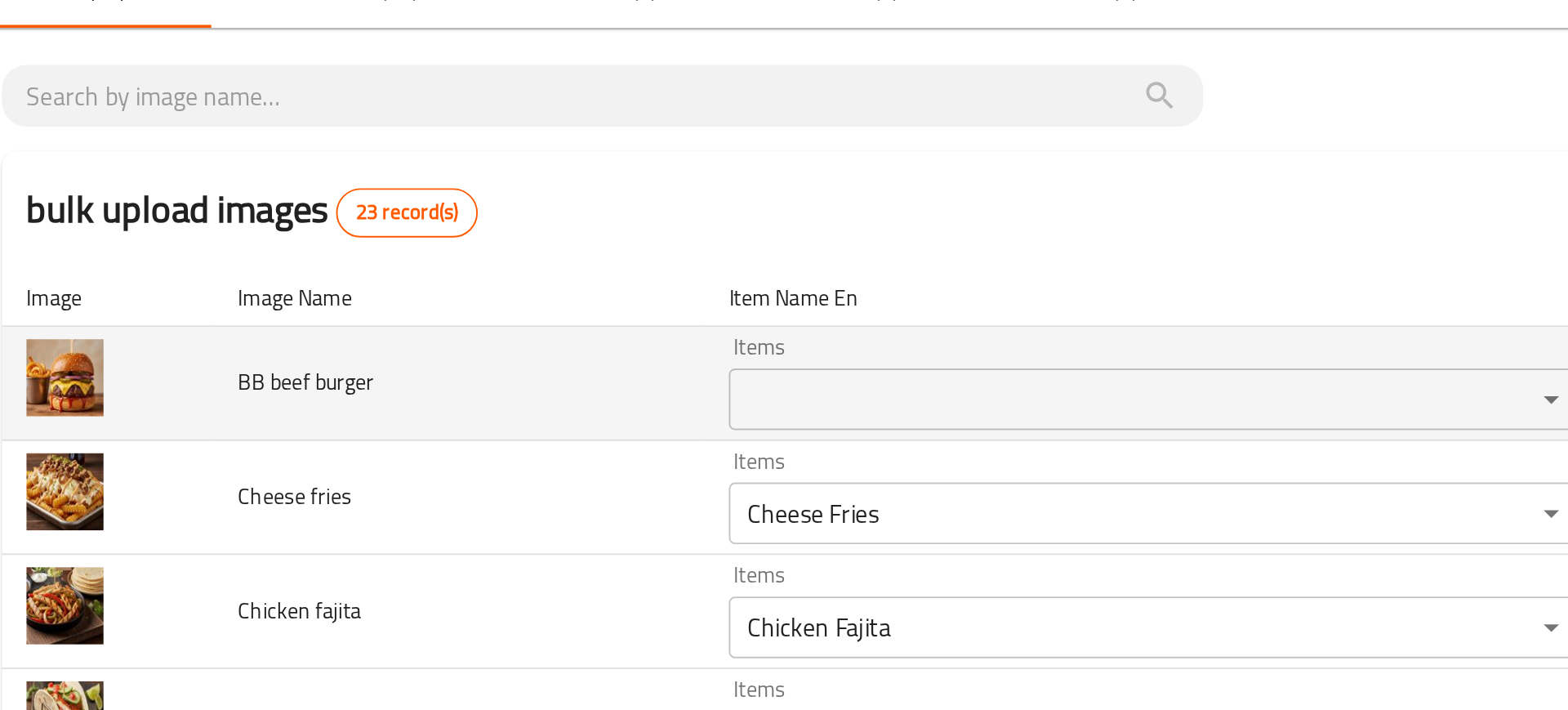
click at [178, 275] on span "BB beef burger" at bounding box center [180, 279] width 72 height 21
copy span "BB beef burger"
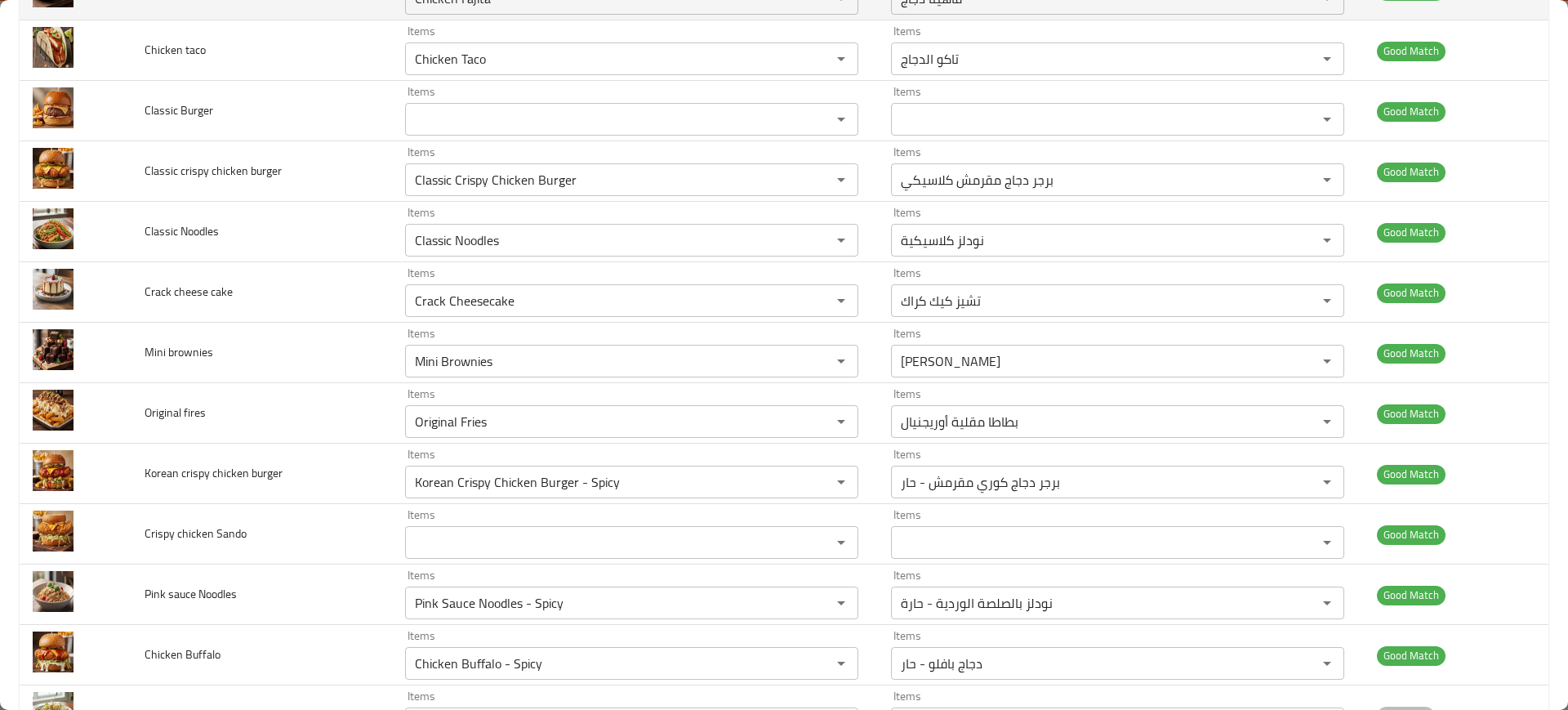
scroll to position [963, 0]
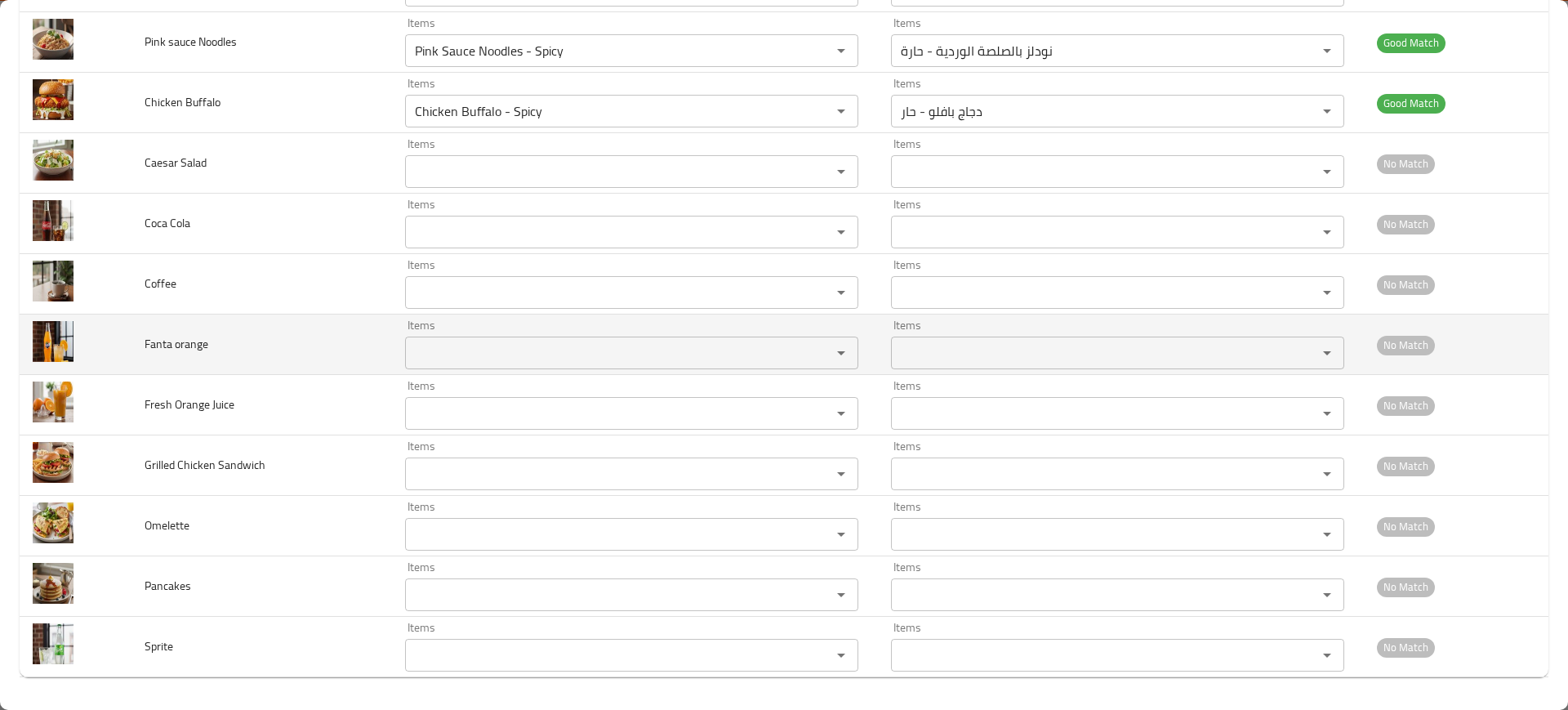
click at [312, 320] on td "Fanta orange" at bounding box center [262, 344] width 260 height 60
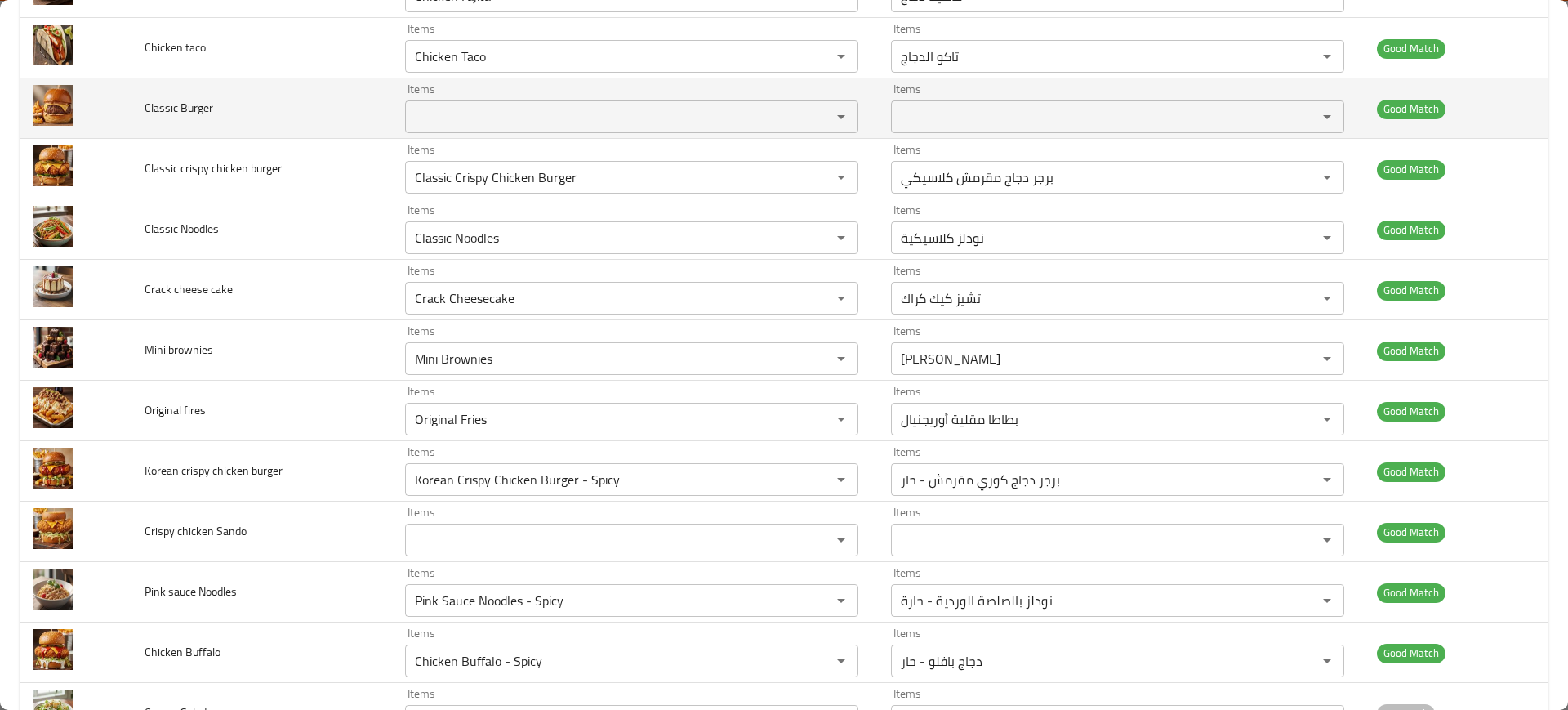
scroll to position [483, 0]
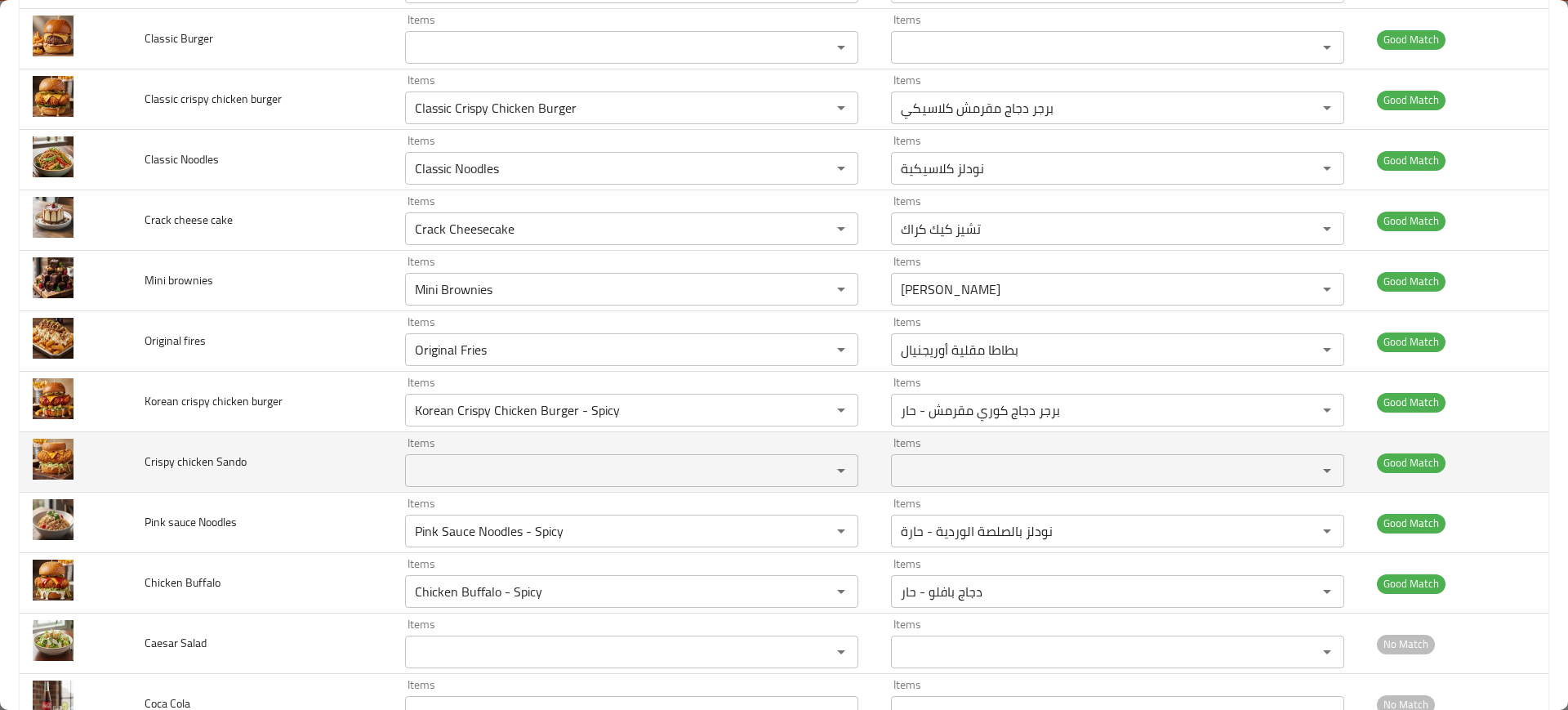
click at [202, 459] on span "Crispy chicken Sando" at bounding box center [196, 461] width 102 height 21
copy span "Crispy chicken Sando"
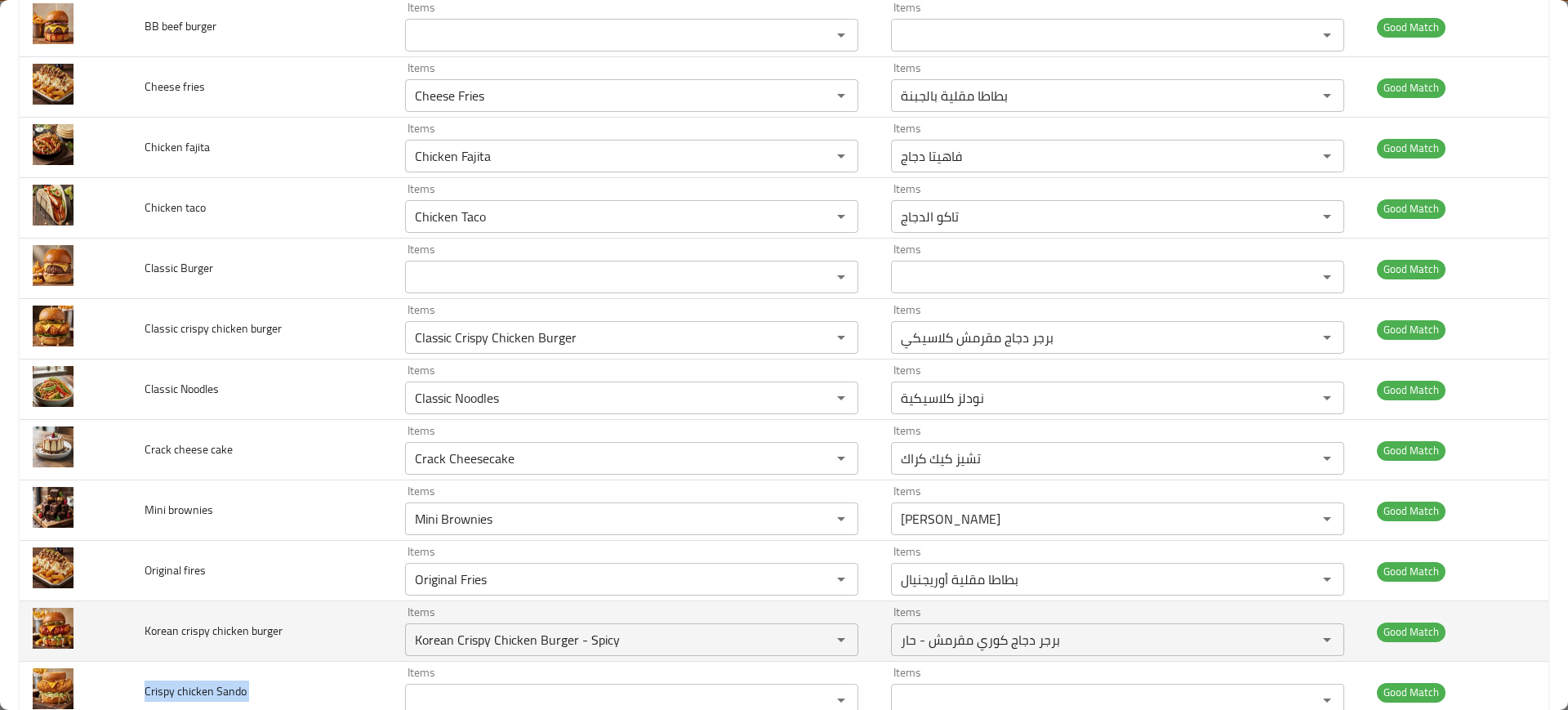
scroll to position [0, 0]
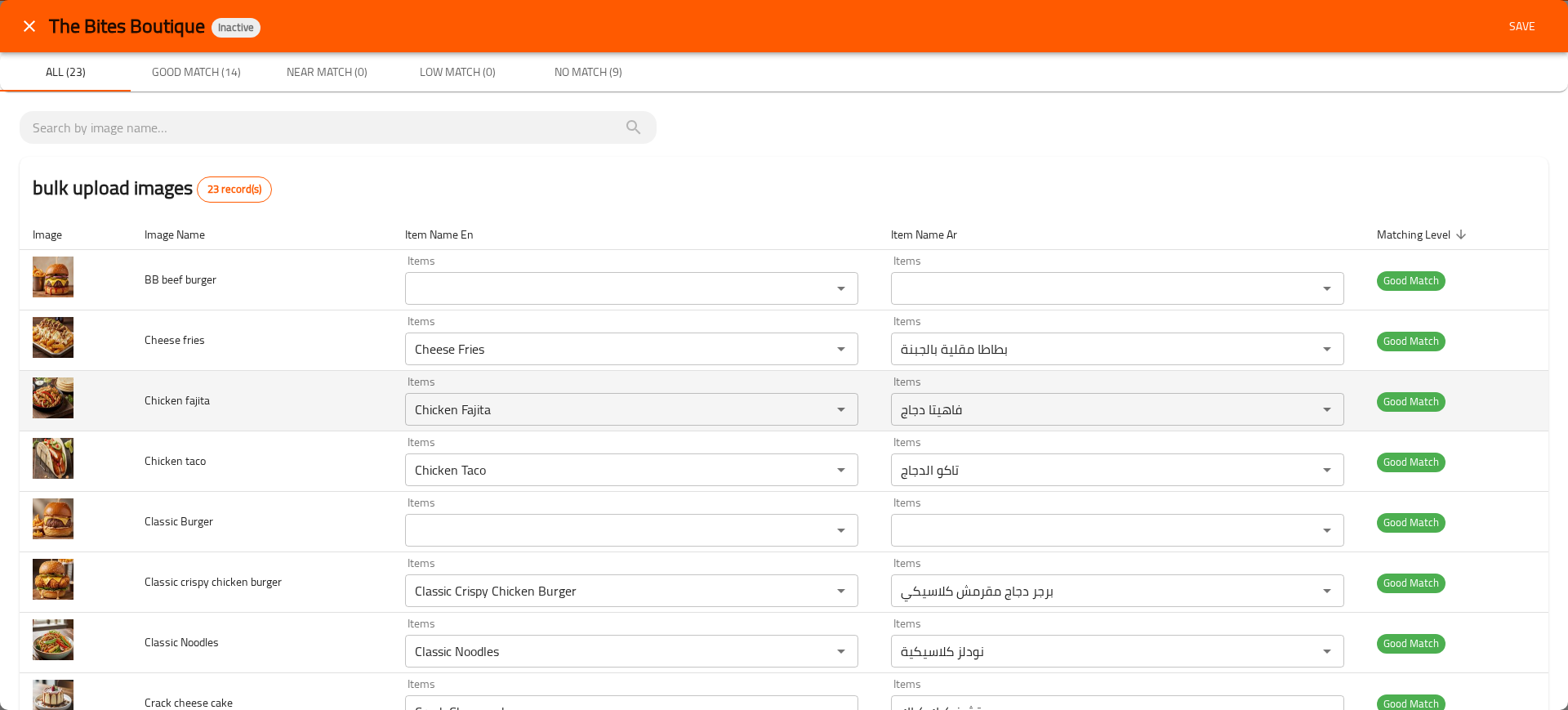
click at [323, 389] on td "Chicken fajita" at bounding box center [262, 400] width 260 height 60
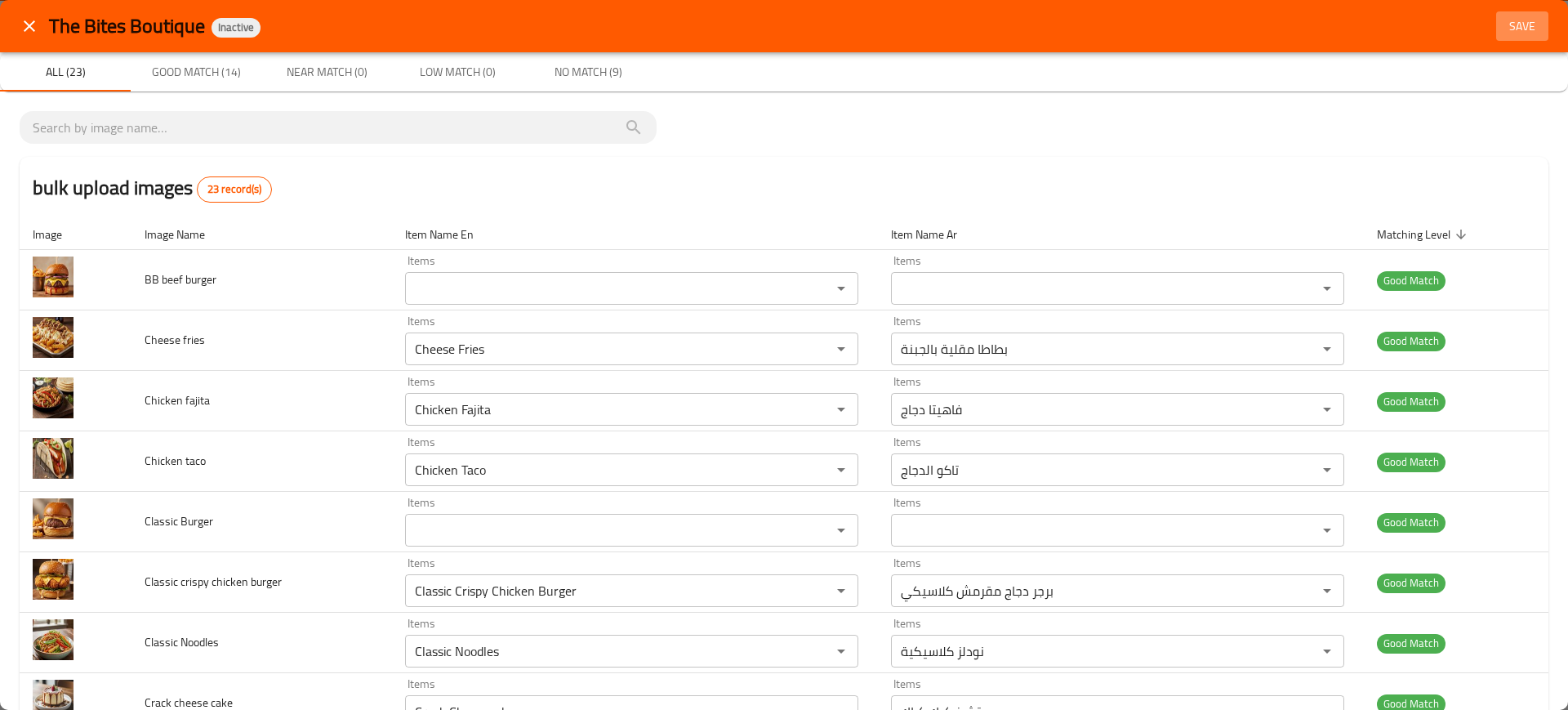
click at [1504, 32] on span "Save" at bounding box center [1522, 26] width 39 height 20
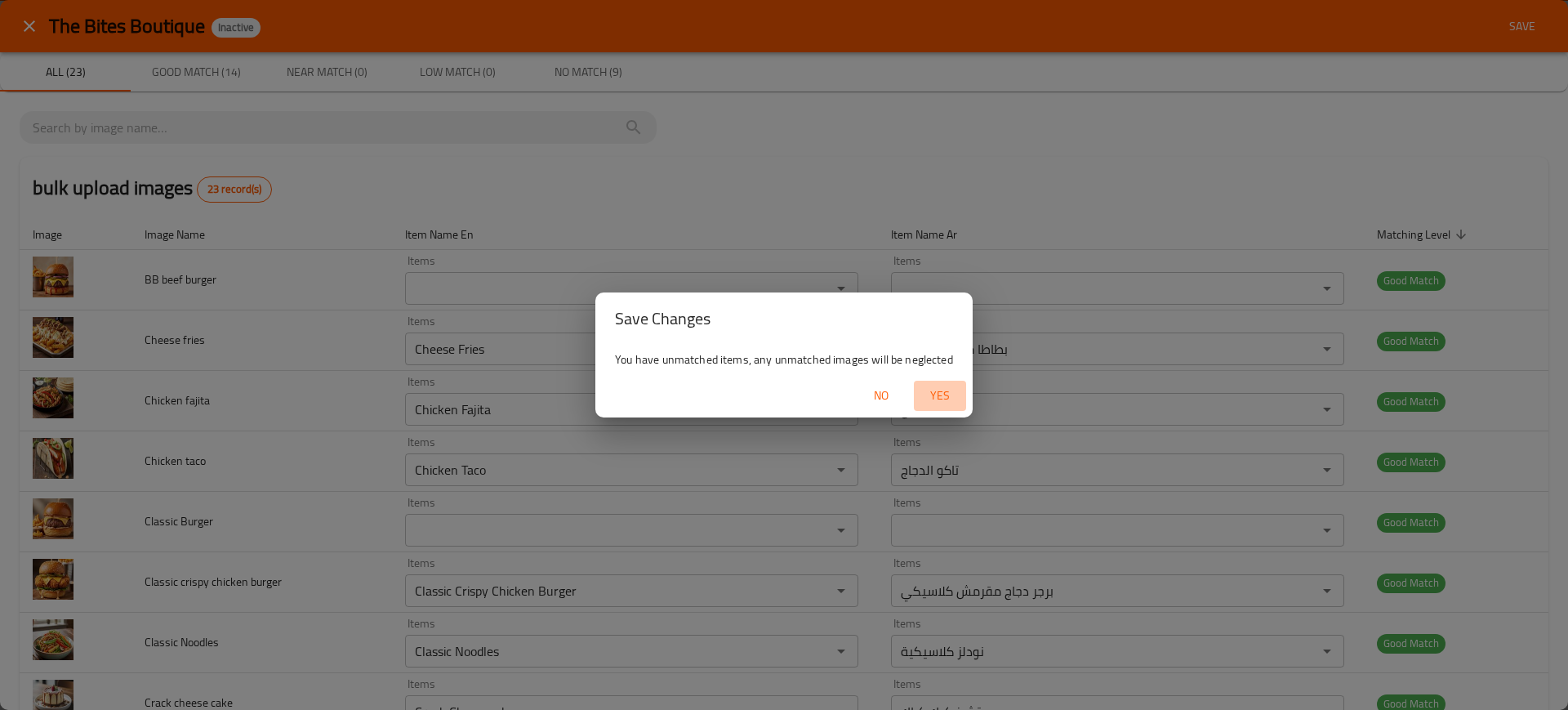
click at [948, 394] on span "Yes" at bounding box center [940, 395] width 39 height 20
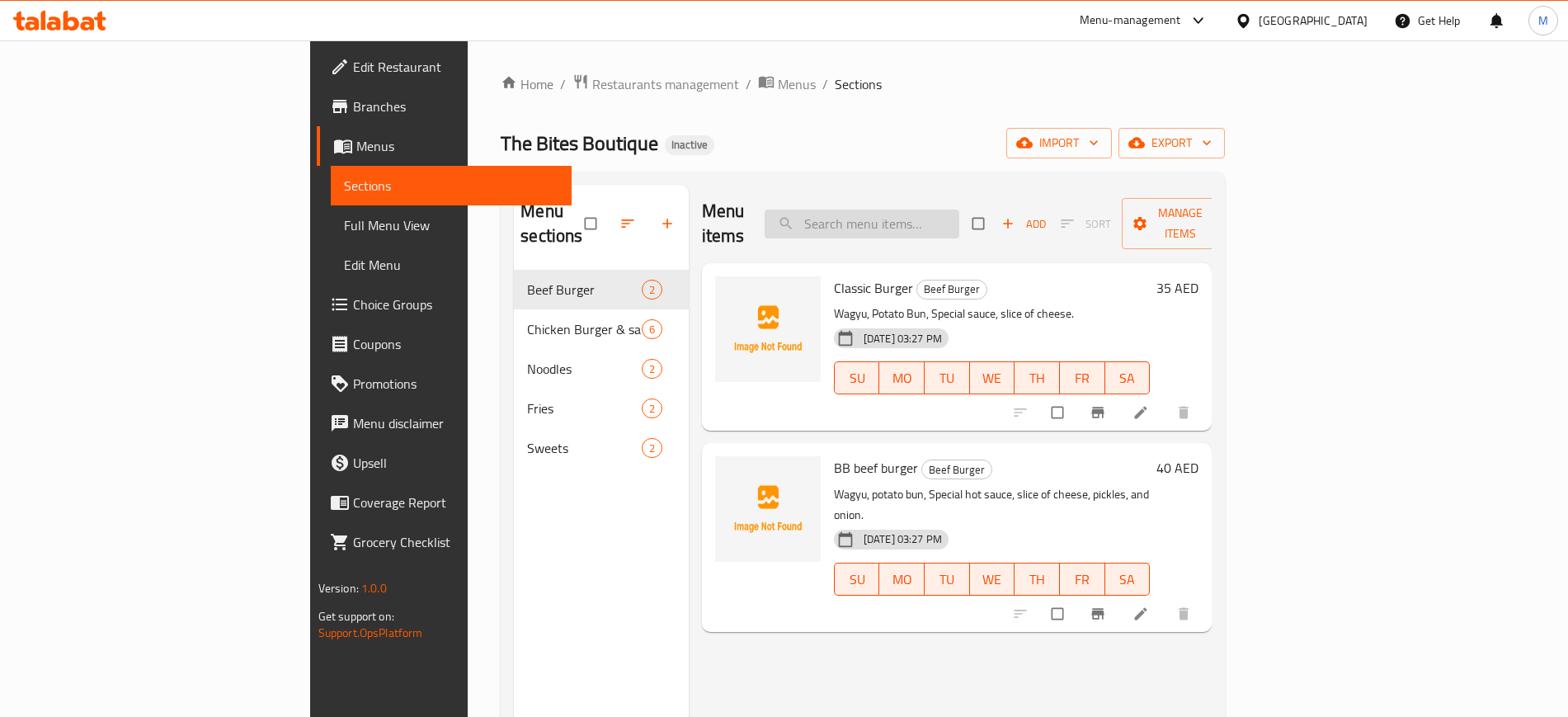
click at [922, 224] on input "search" at bounding box center [861, 224] width 195 height 29
click at [945, 218] on input "search" at bounding box center [861, 224] width 195 height 29
paste input "BB beef burger"
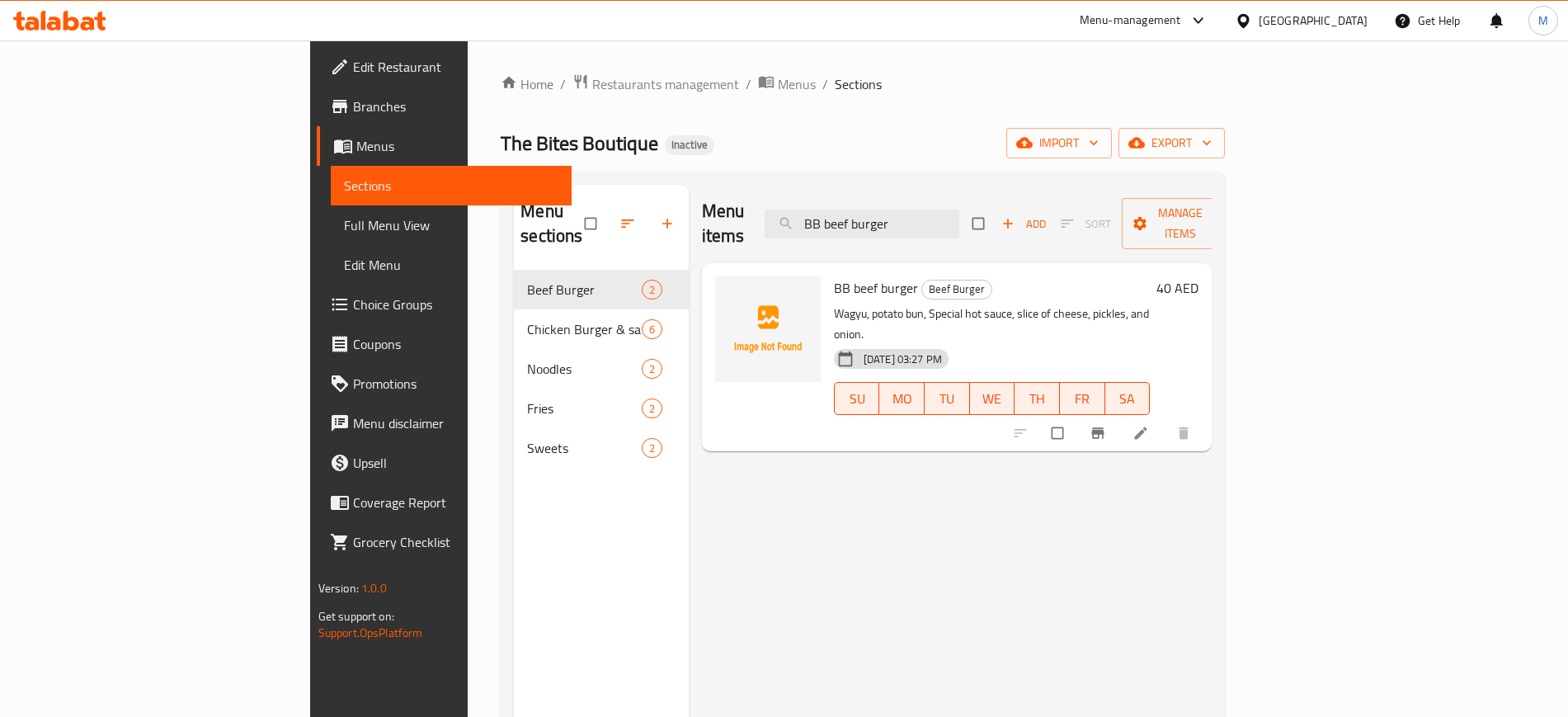
click at [795, 511] on div "Menu items BB beef burger Add Sort Manage items BB beef burger Beef Burger Wagy…" at bounding box center [951, 543] width 524 height 717
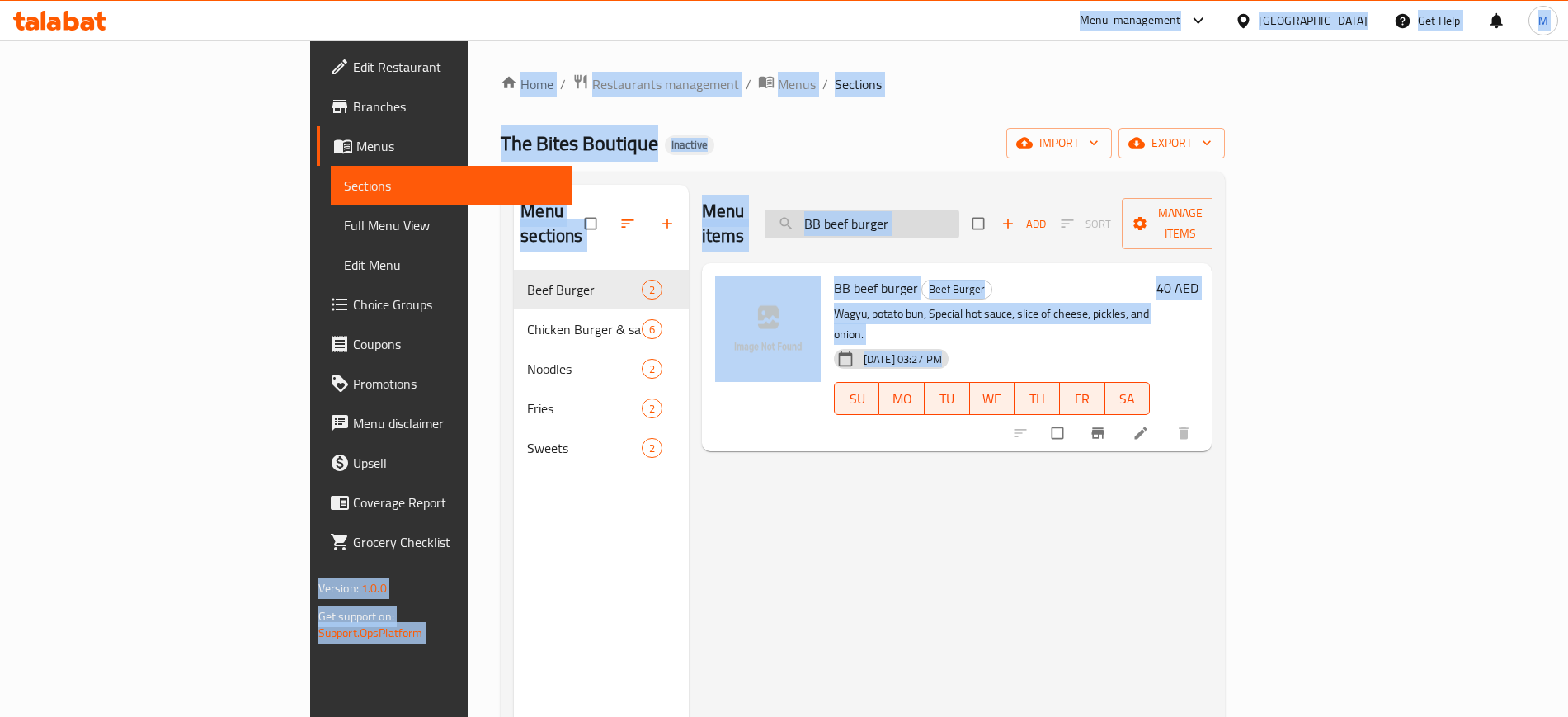
click at [959, 210] on input "BB beef burger" at bounding box center [861, 224] width 195 height 29
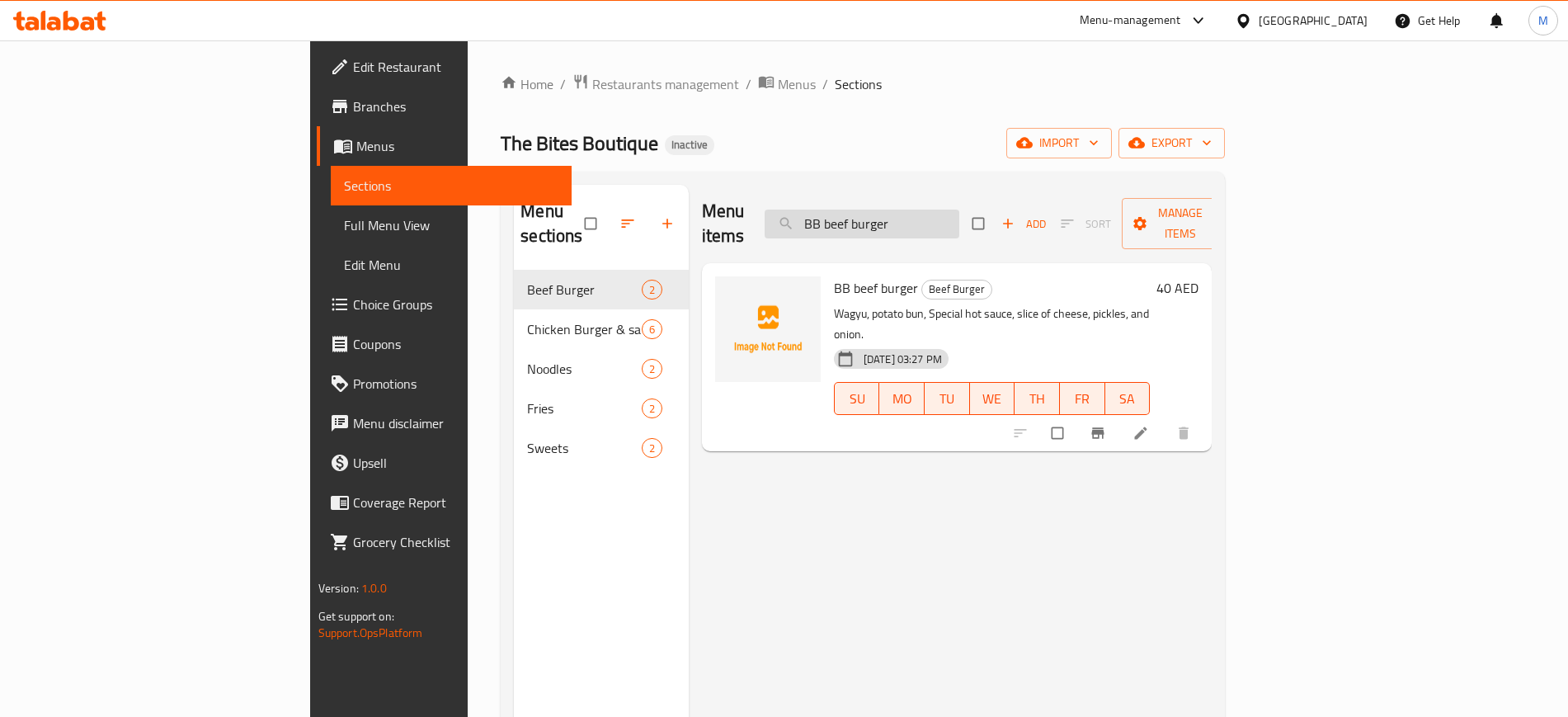
paste input "Classic B"
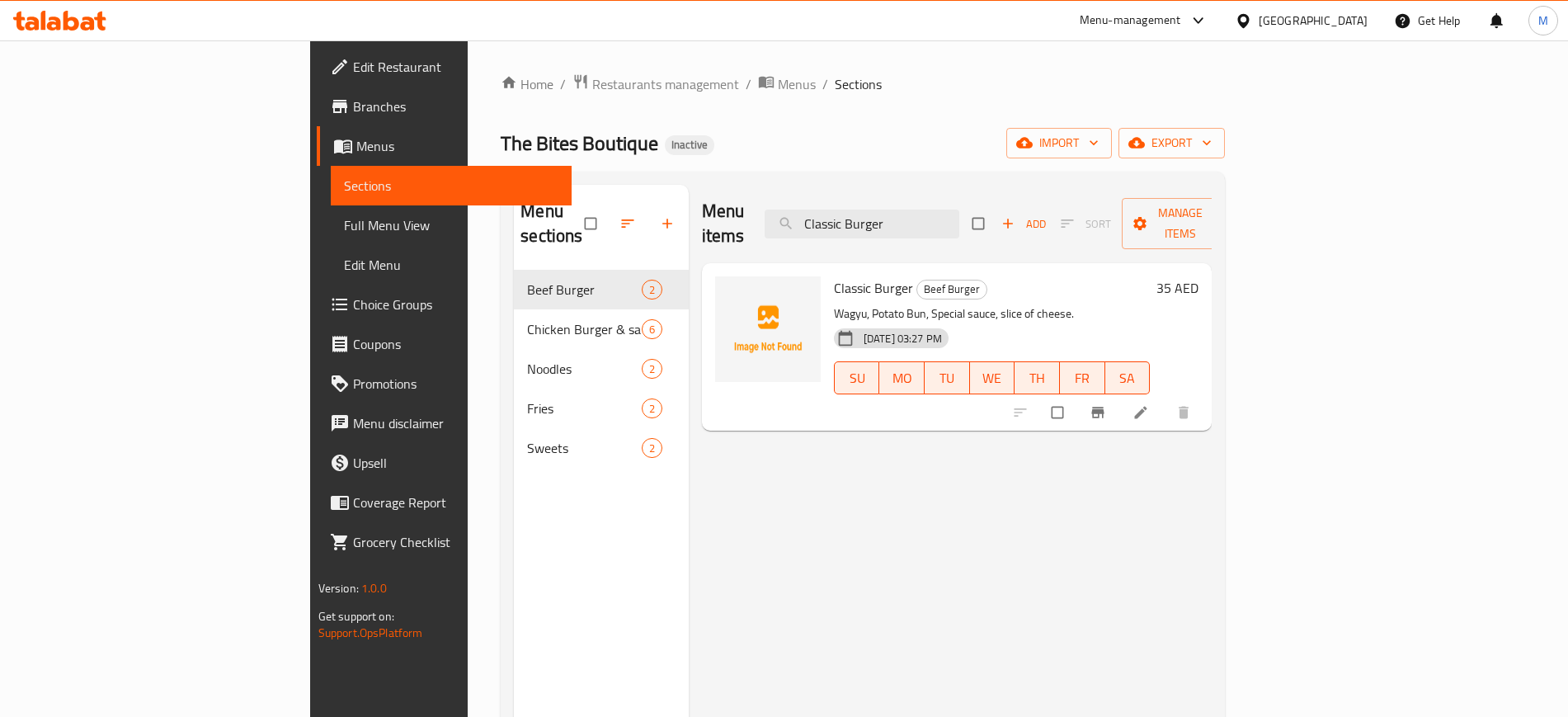
paste input "Korean Crispy Chicken Burger - Spicy"
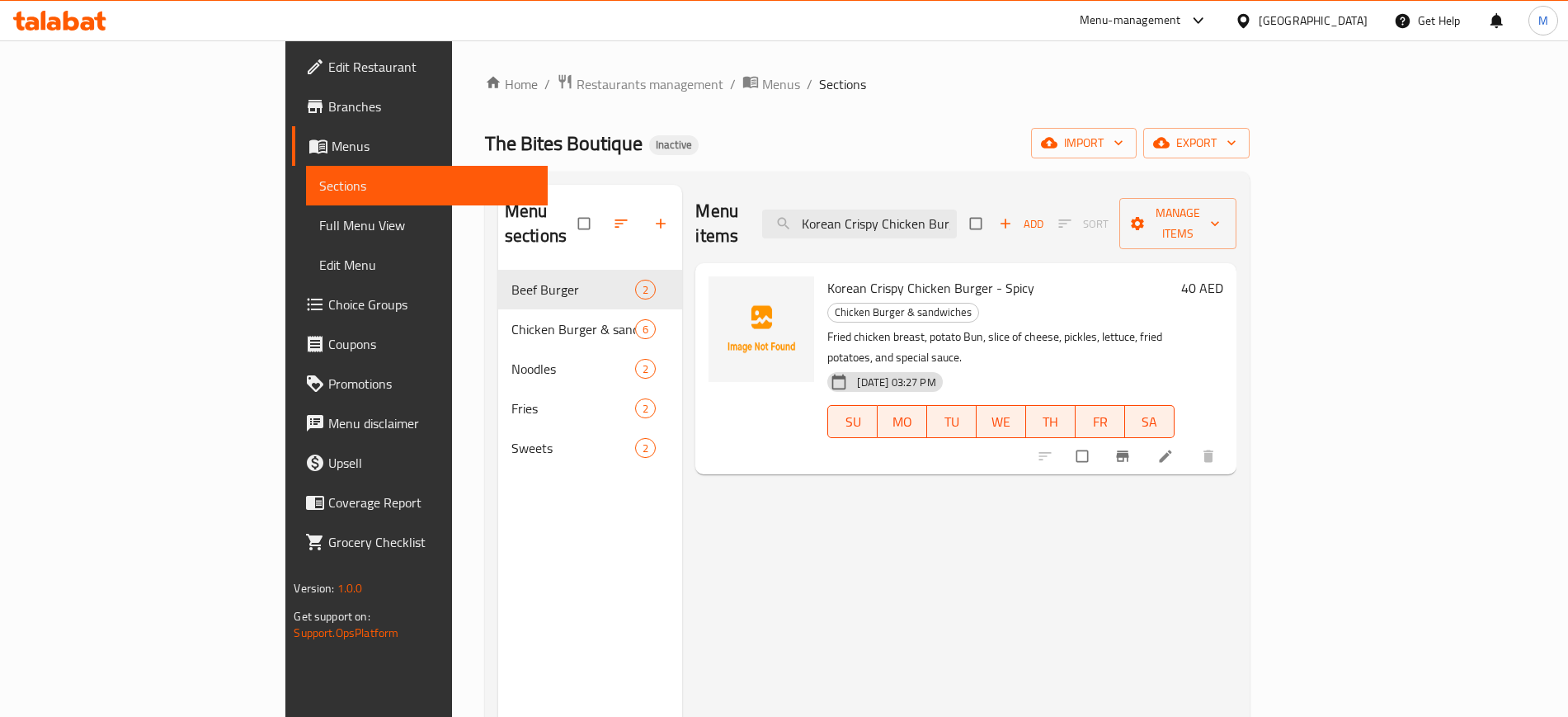
click at [1230, 438] on div at bounding box center [1128, 456] width 203 height 36
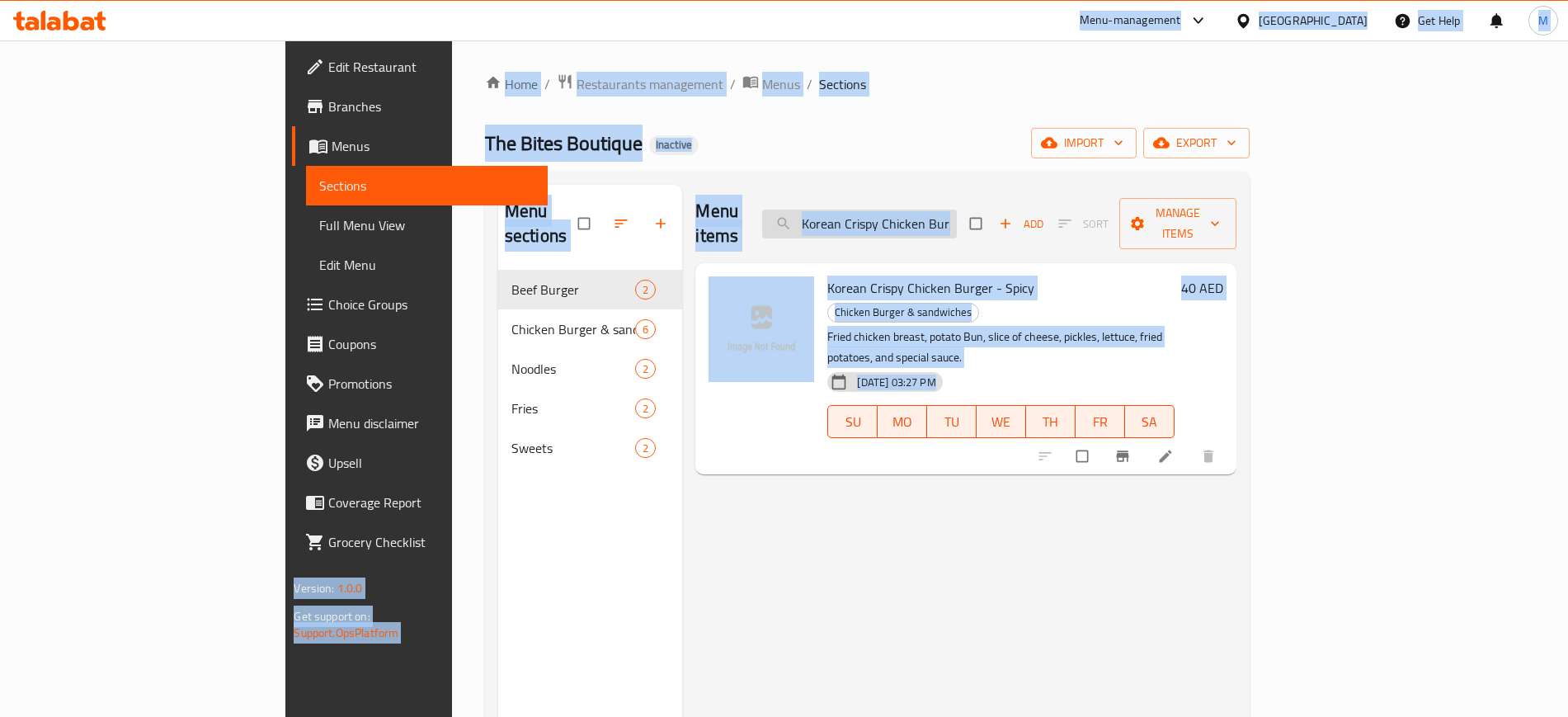
click at [957, 210] on input "Korean Crispy Chicken Burger - Spicy" at bounding box center [859, 224] width 195 height 29
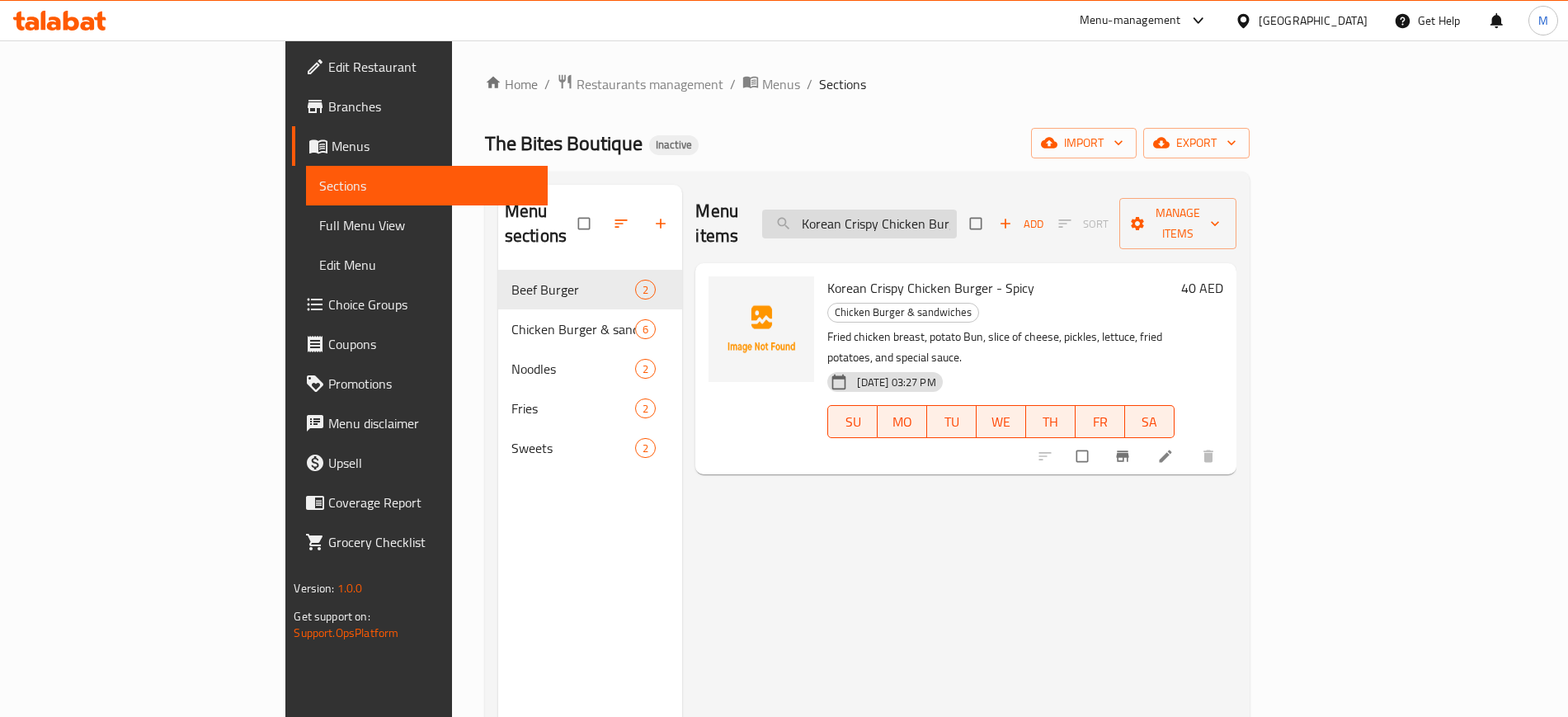
paste input "Crispy Chicken Sandwich"
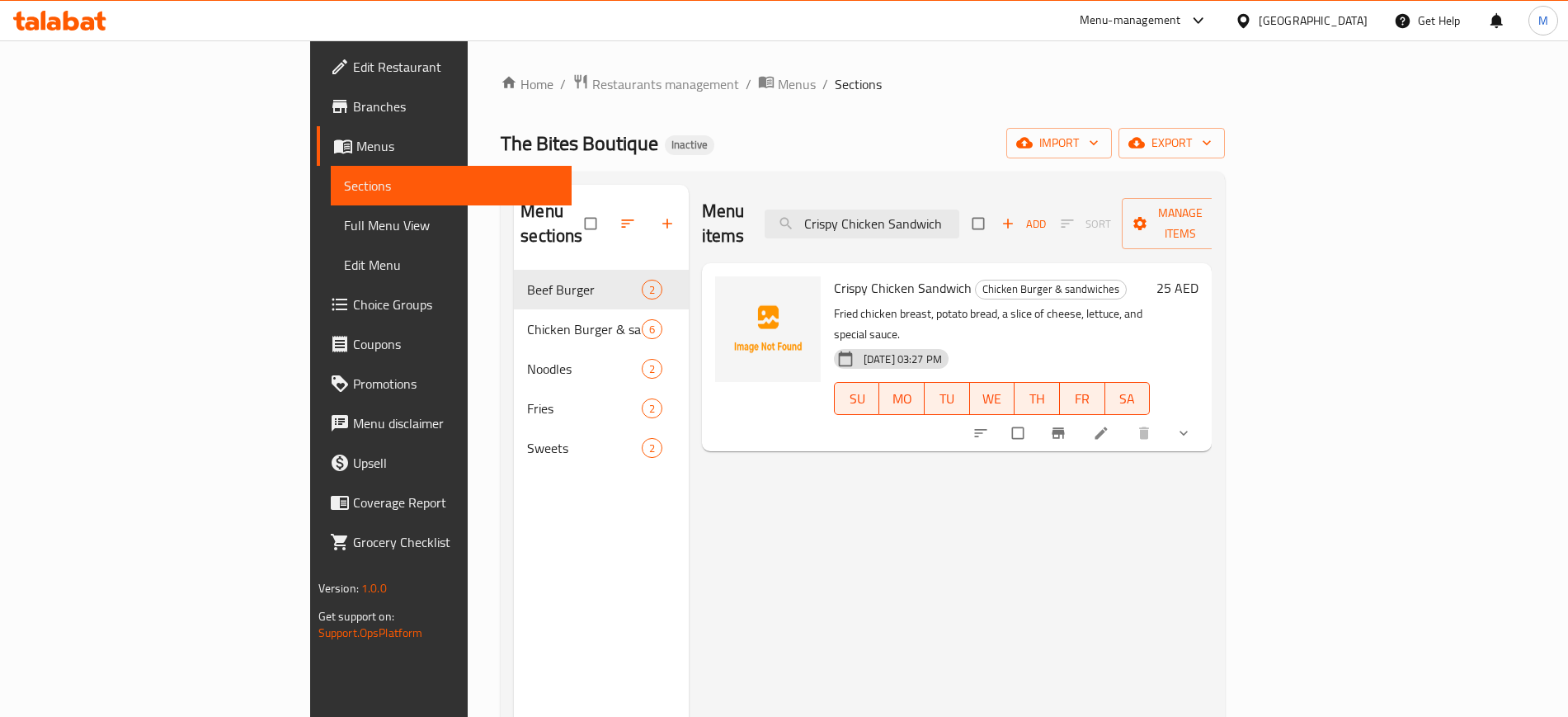
type input "Crispy Chicken Sandwich"
click at [1098, 142] on span "import" at bounding box center [1059, 143] width 79 height 21
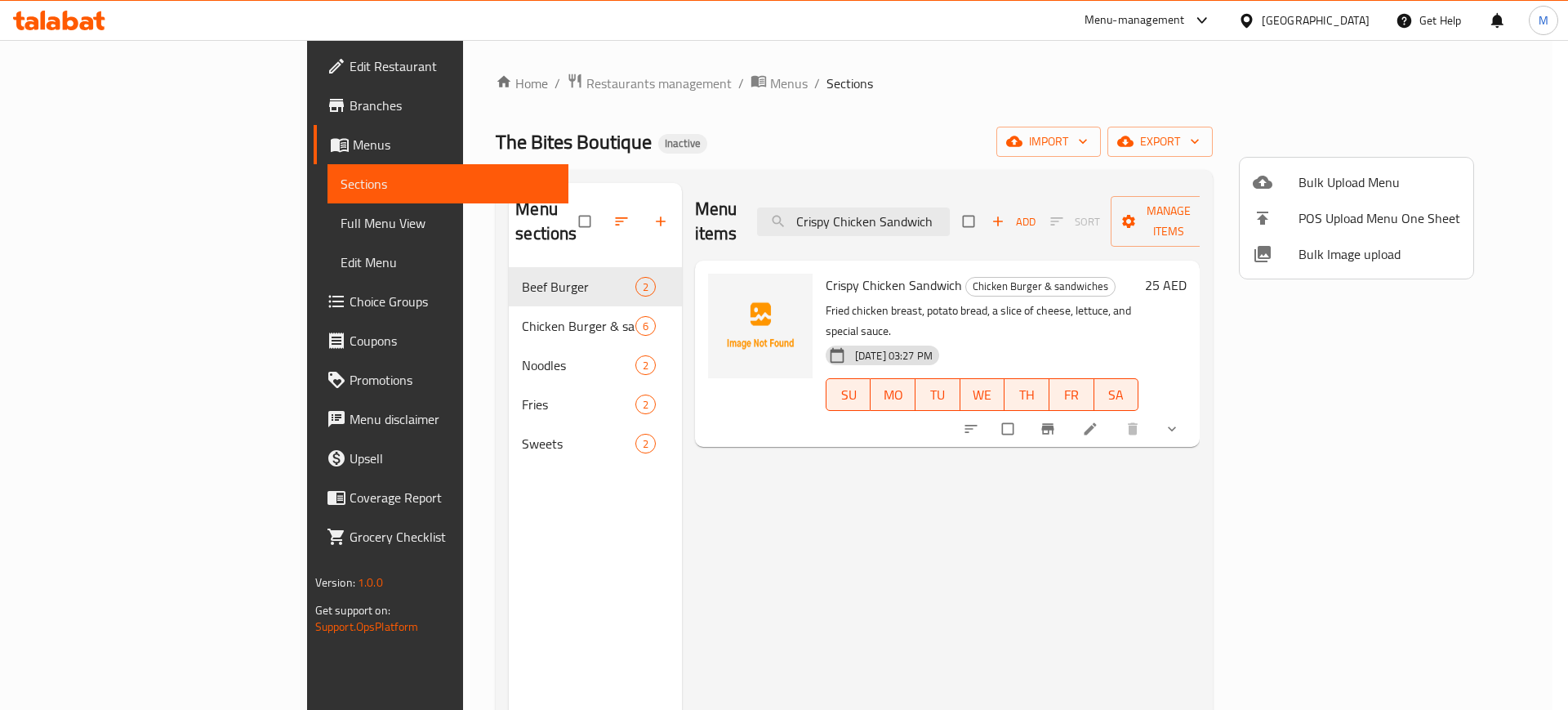
click at [1340, 269] on li "Bulk Image upload" at bounding box center [1356, 254] width 234 height 36
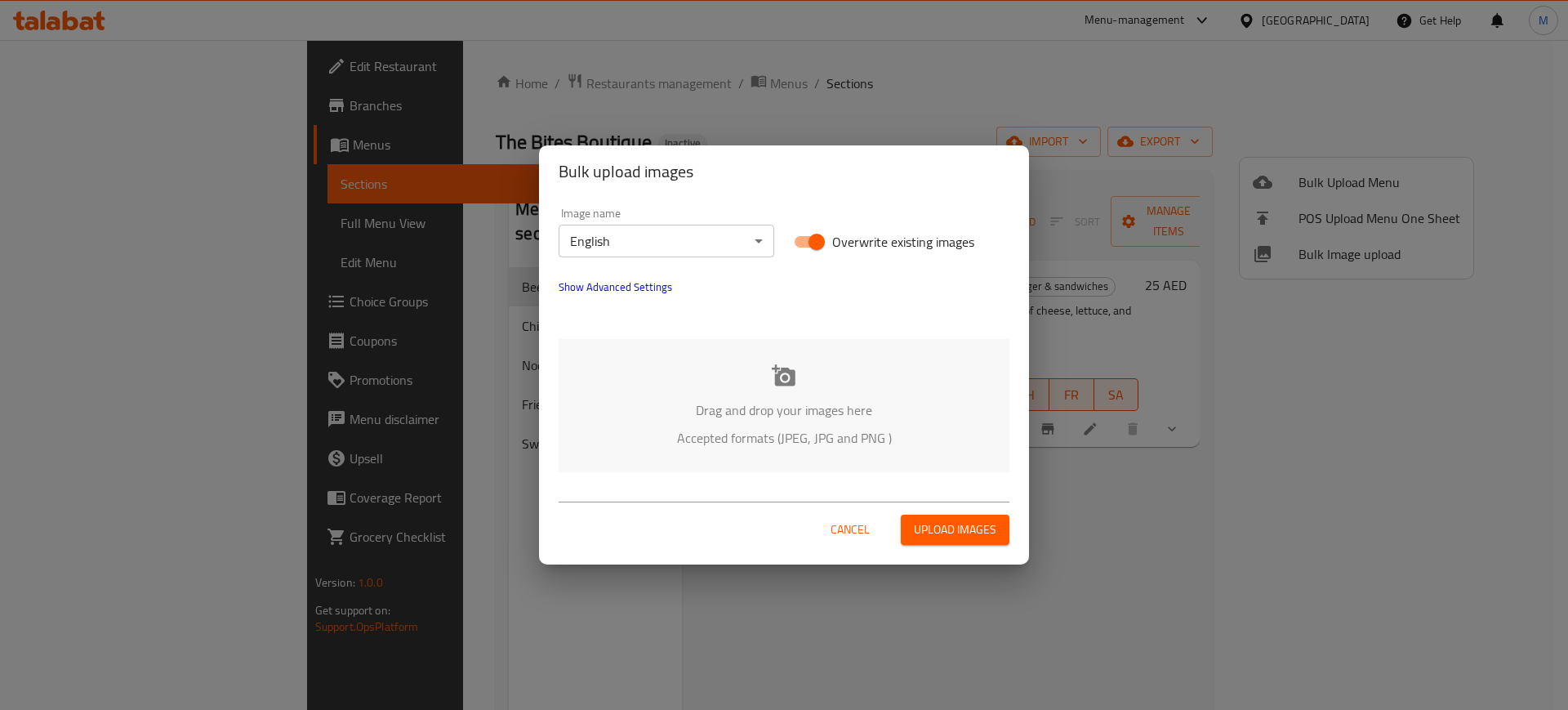
click at [753, 354] on div "Drag and drop your images here Accepted formats (JPEG, JPG and PNG )" at bounding box center [784, 406] width 451 height 133
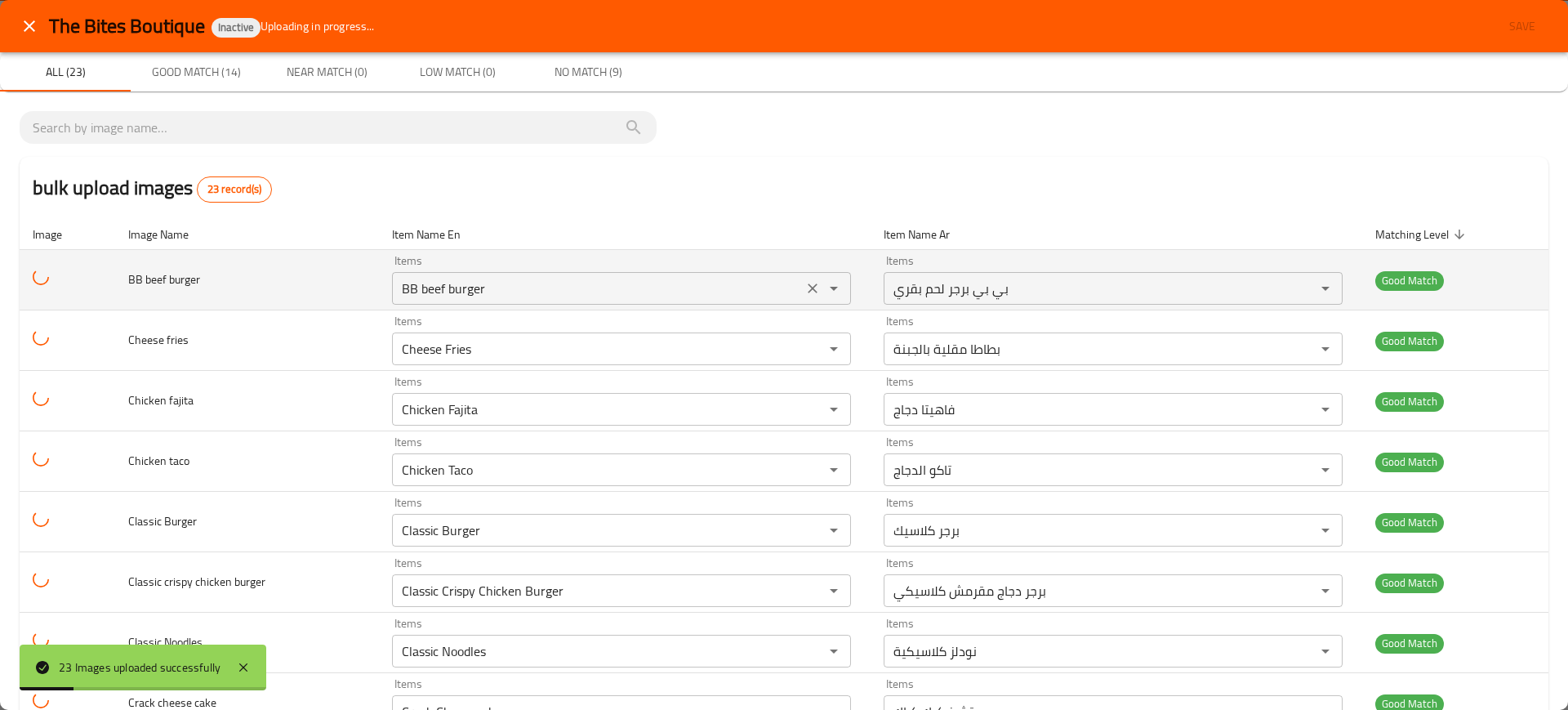
click at [427, 287] on burger "BB beef burger" at bounding box center [598, 288] width 401 height 23
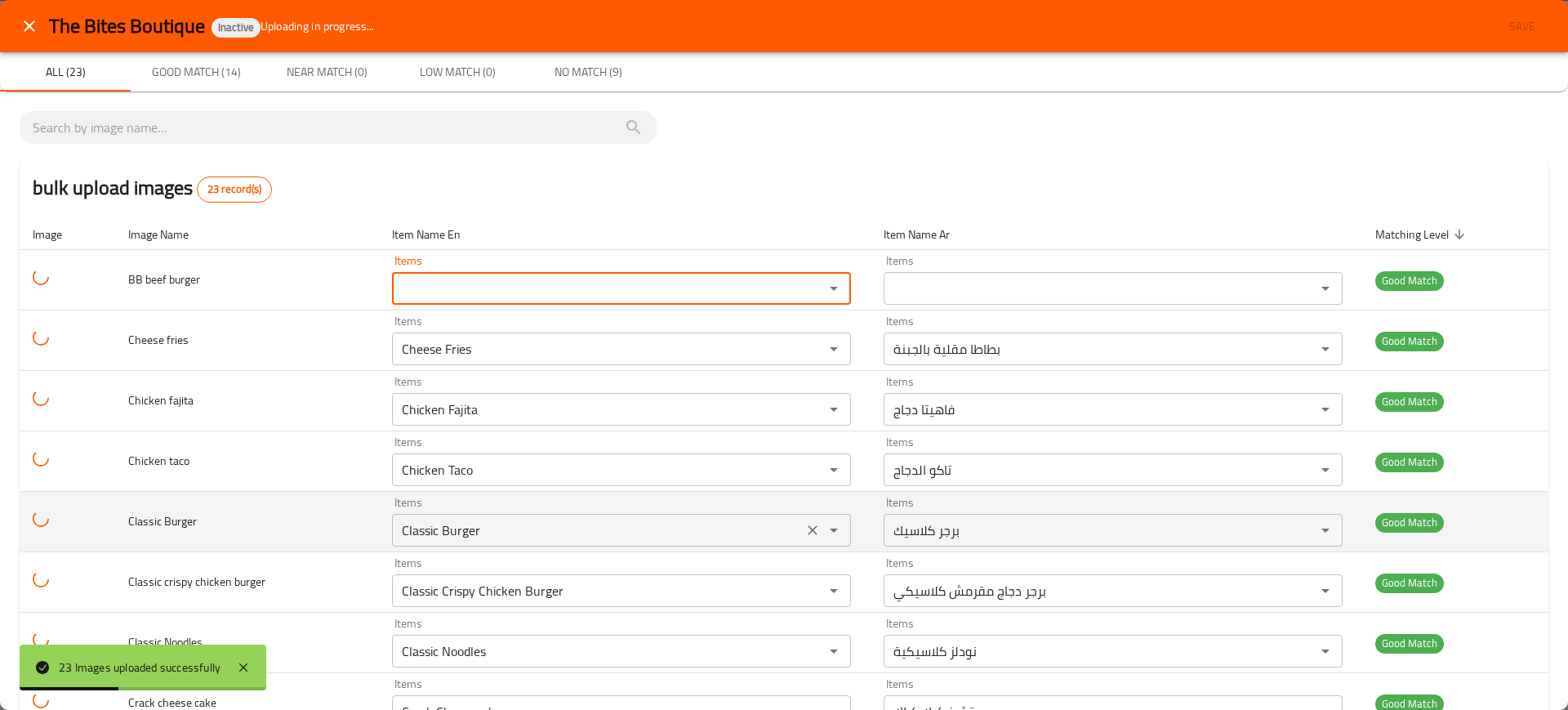
click at [511, 525] on Burger "Classic Burger" at bounding box center [598, 530] width 401 height 23
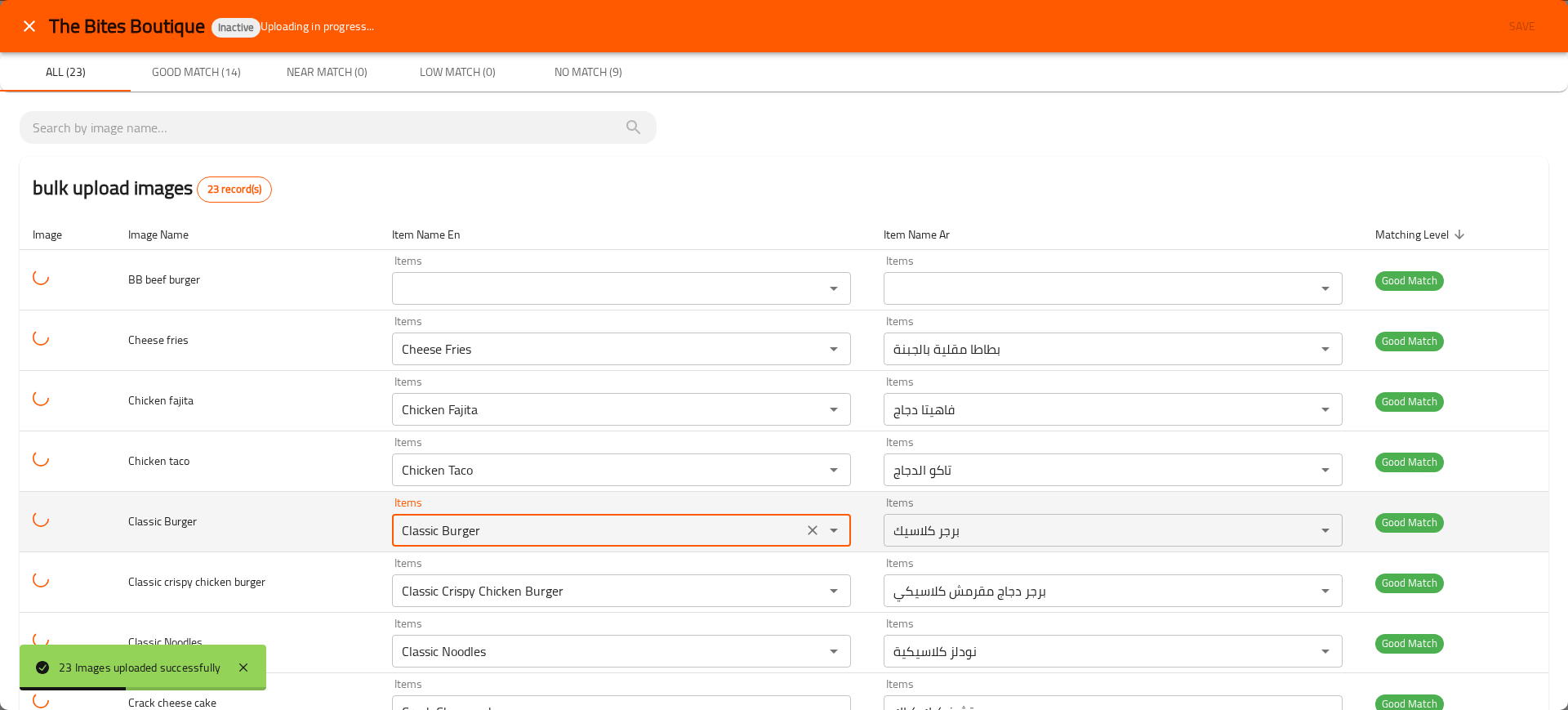
click at [511, 525] on Burger "Classic Burger" at bounding box center [598, 530] width 401 height 23
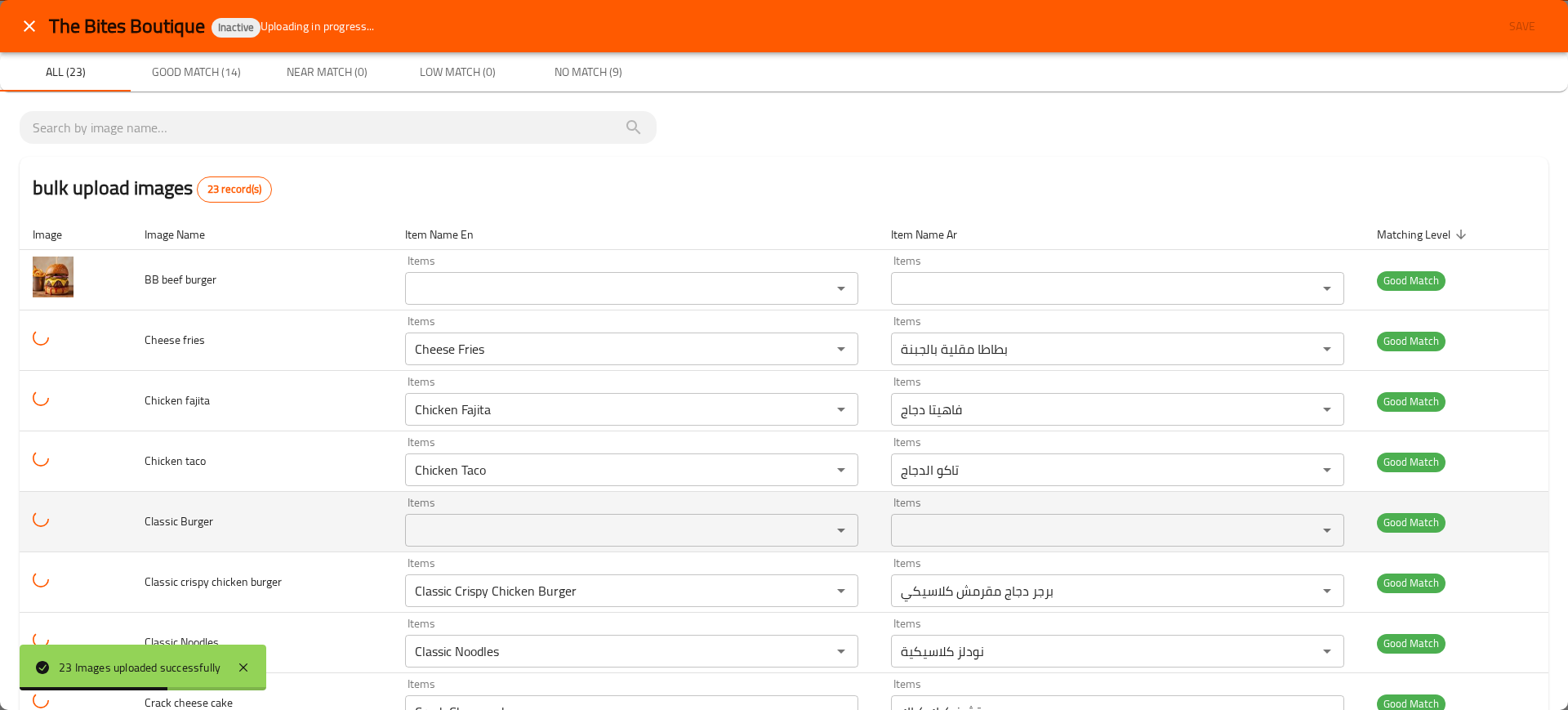
click at [342, 519] on td "Classic Burger" at bounding box center [262, 521] width 260 height 60
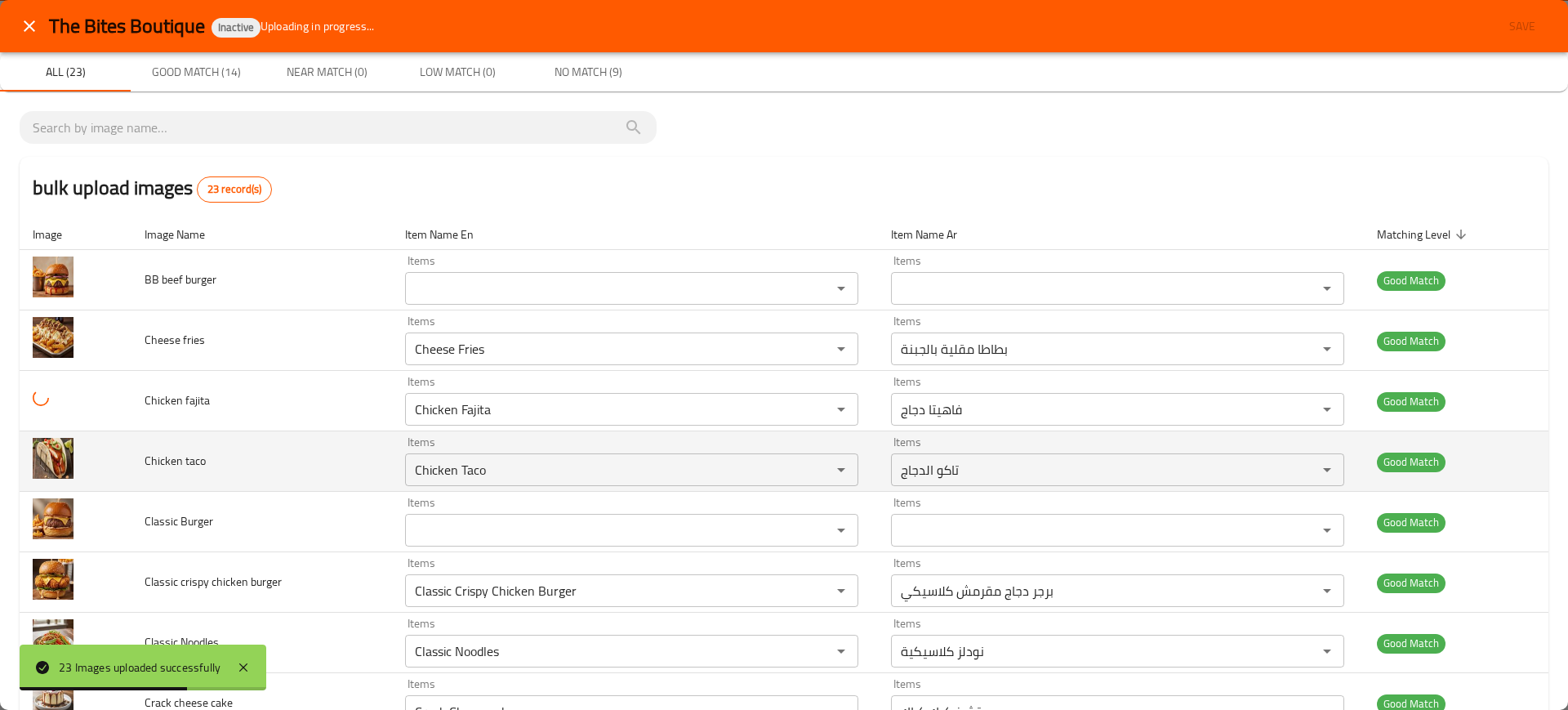
scroll to position [589, 0]
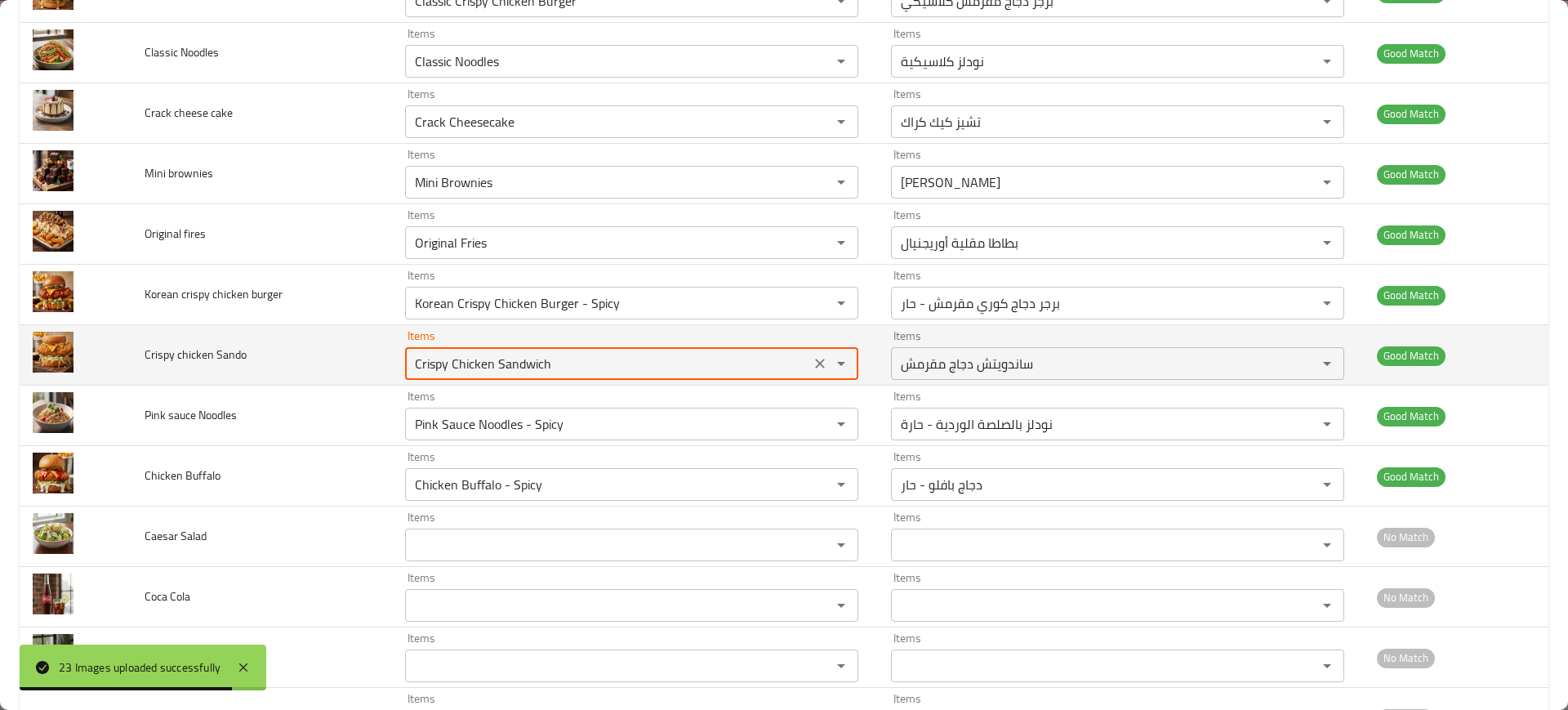
click at [512, 360] on Sando "Crispy Chicken Sandwich" at bounding box center [607, 363] width 395 height 23
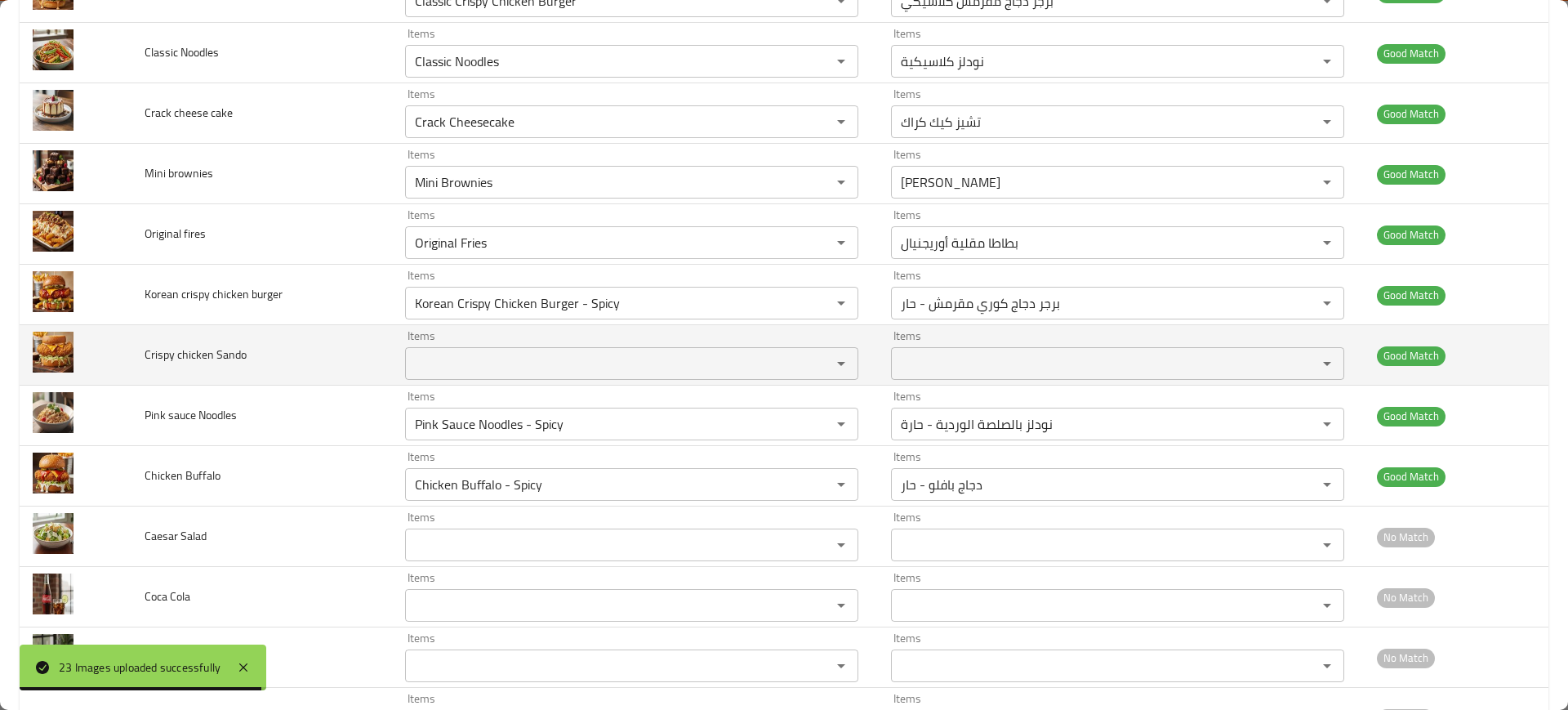
click at [386, 355] on td "Crispy chicken Sando" at bounding box center [262, 355] width 260 height 60
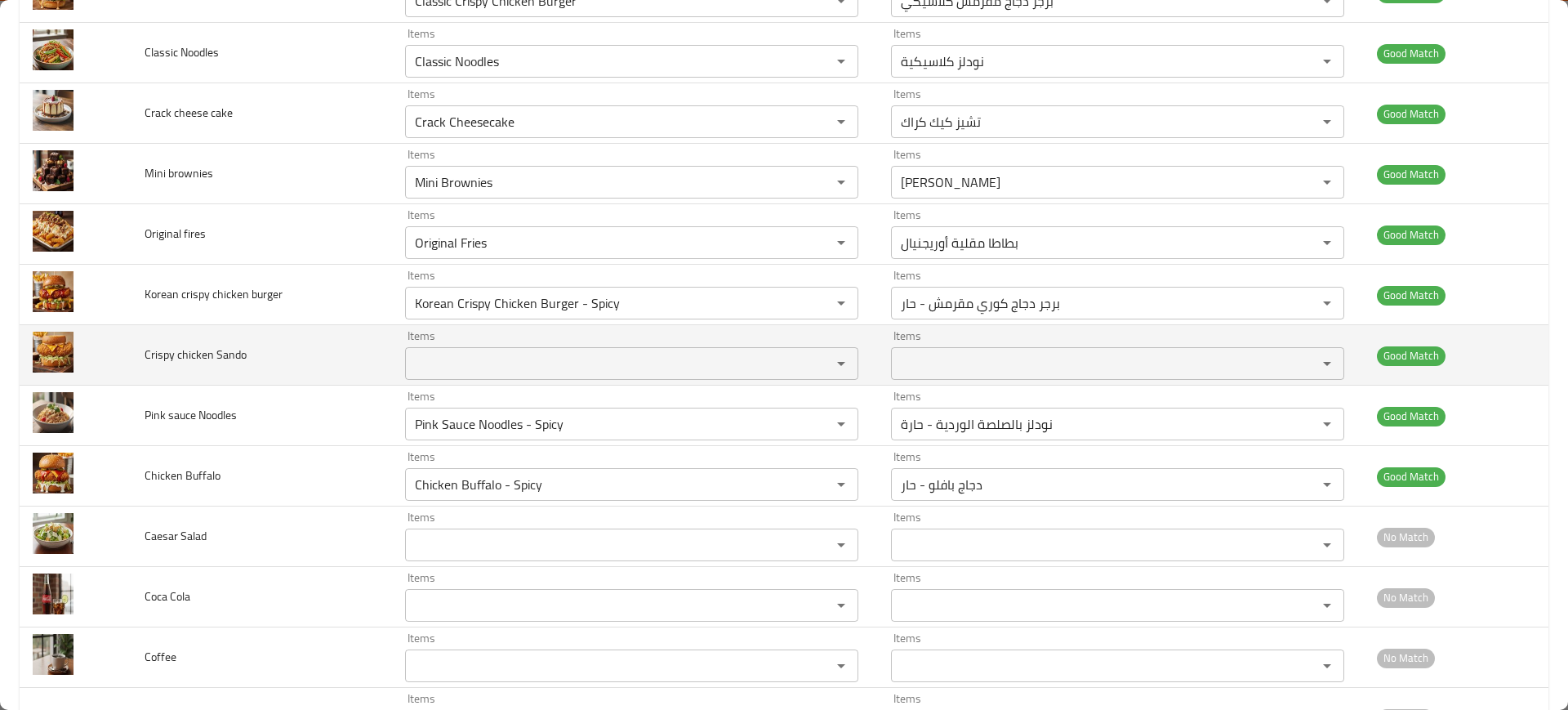
click at [386, 355] on td "Crispy chicken Sando" at bounding box center [262, 355] width 260 height 60
click at [349, 365] on td "Crispy chicken Sando" at bounding box center [262, 355] width 260 height 60
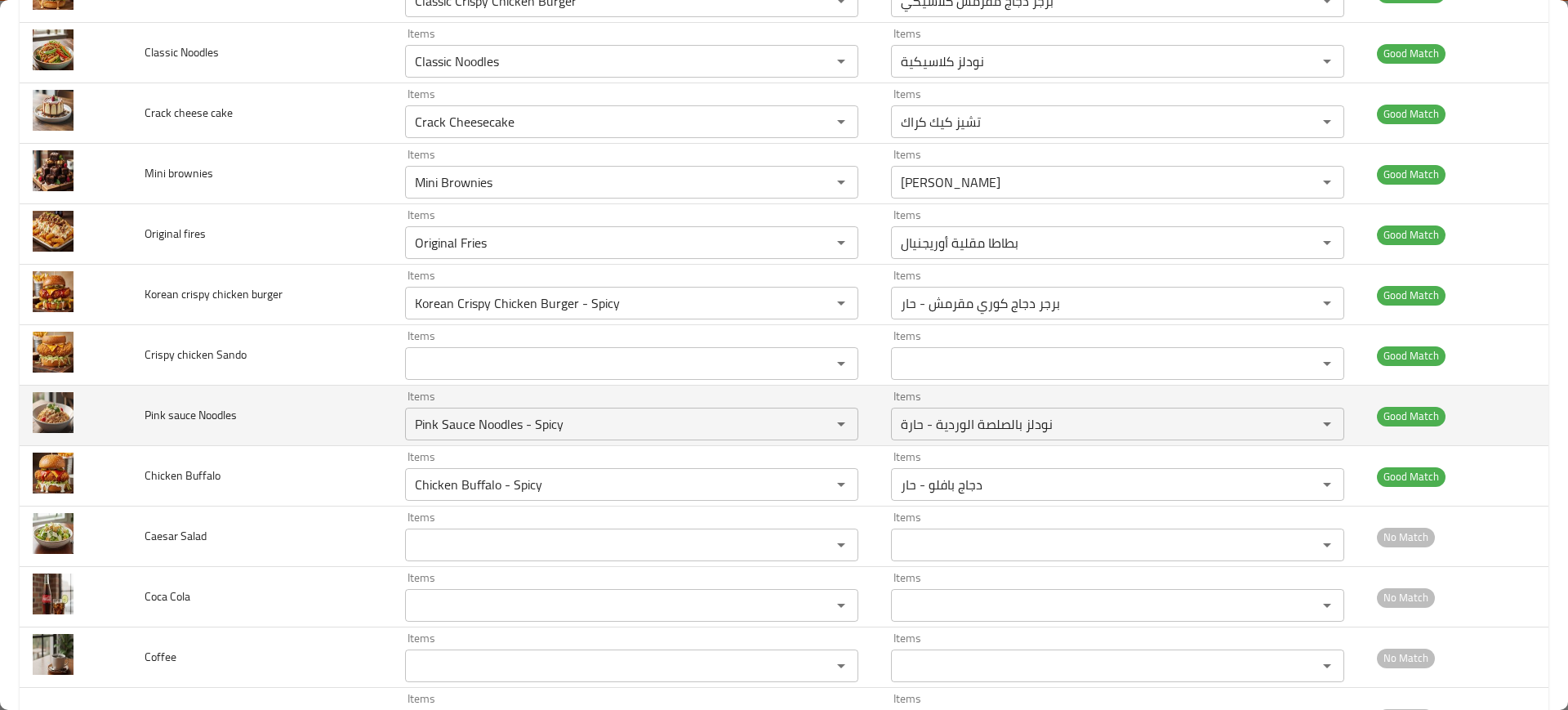
click at [330, 396] on td "Pink sauce Noodles" at bounding box center [262, 415] width 260 height 60
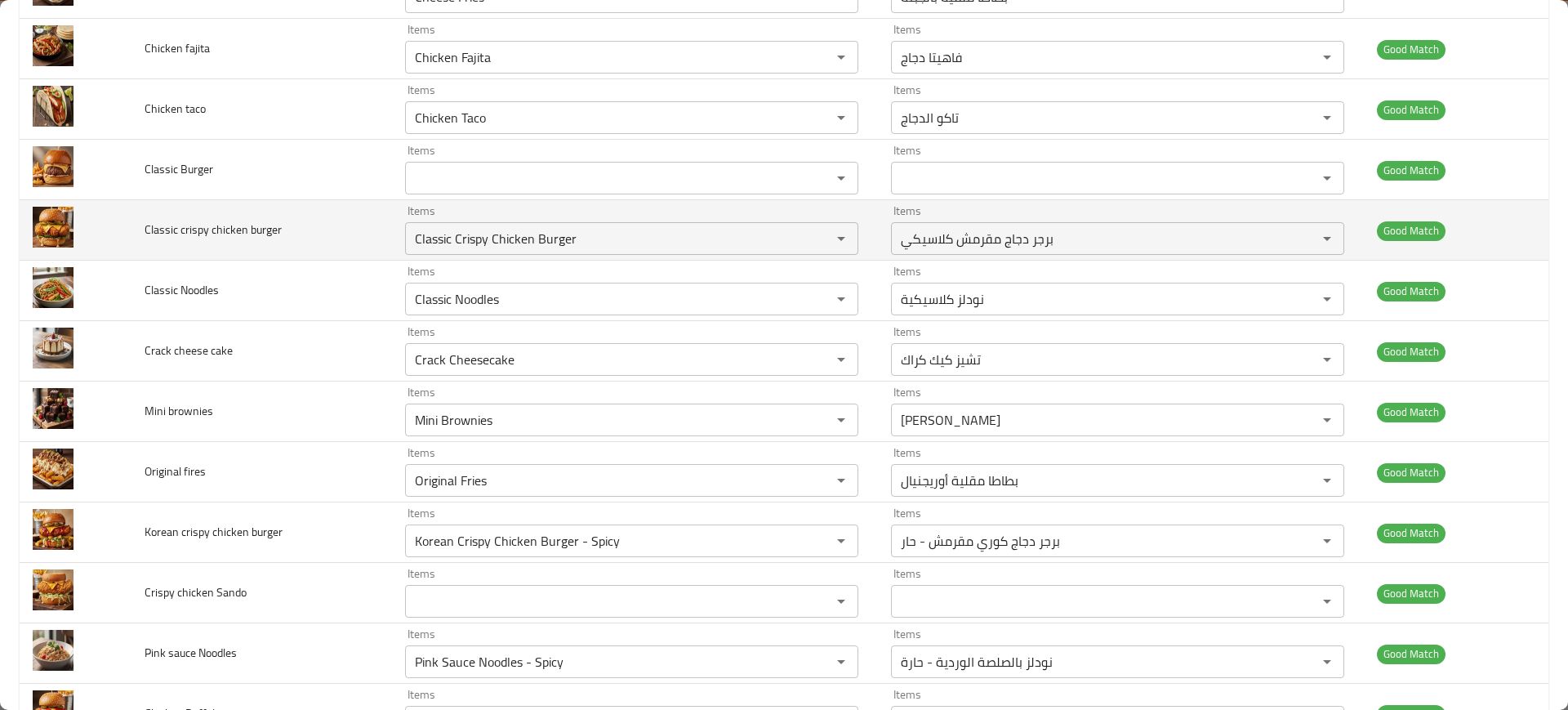
scroll to position [0, 0]
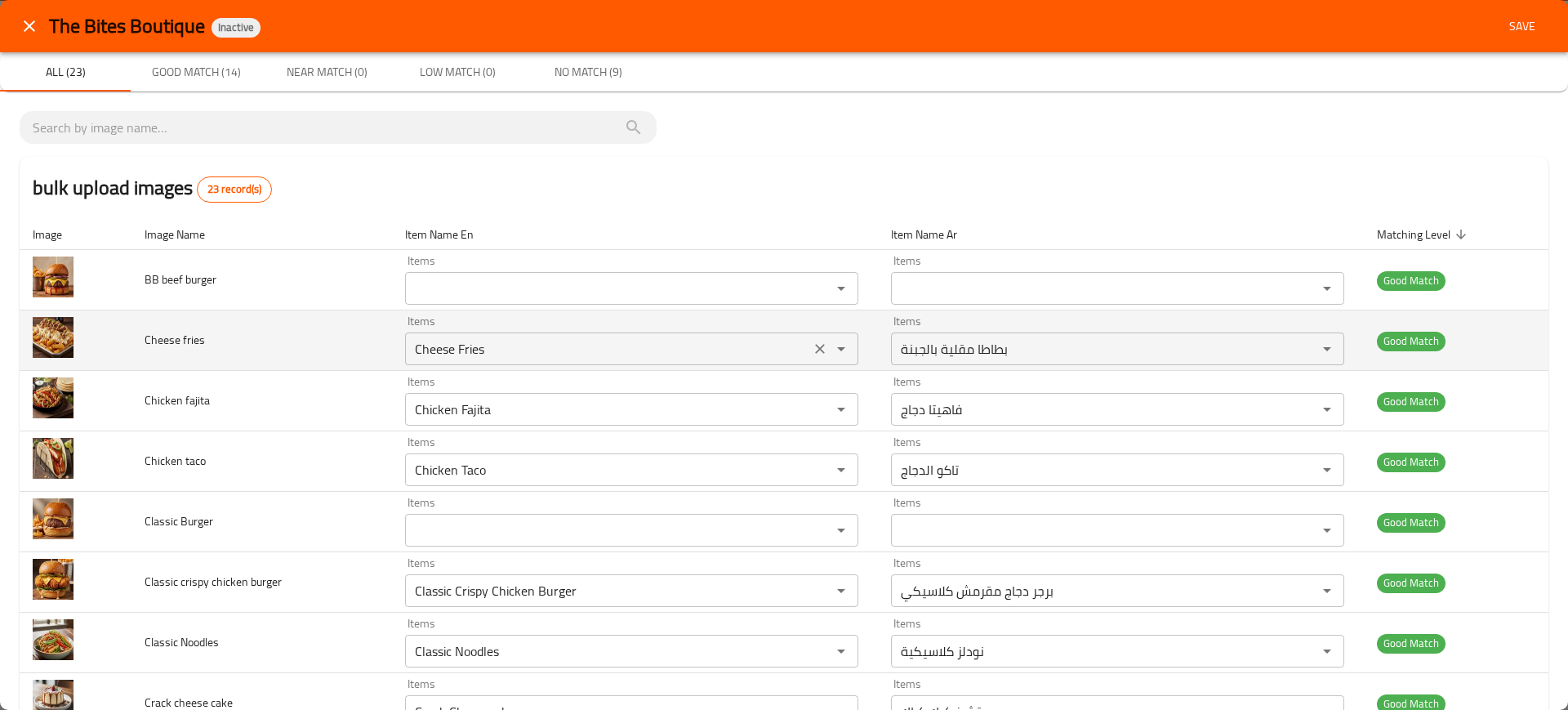
click at [423, 348] on fries "Cheese Fries" at bounding box center [607, 349] width 395 height 23
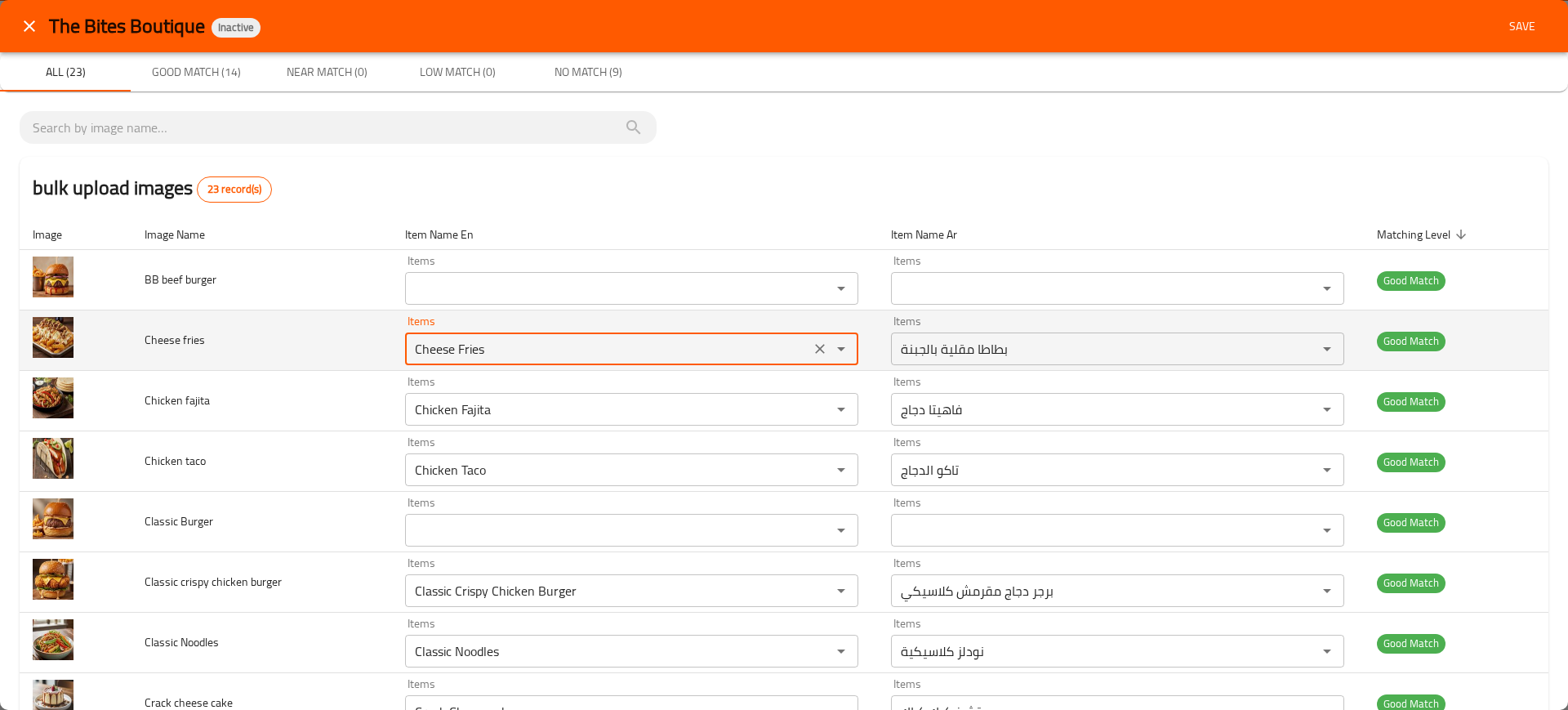
click at [423, 348] on fries "Cheese Fries" at bounding box center [607, 349] width 395 height 23
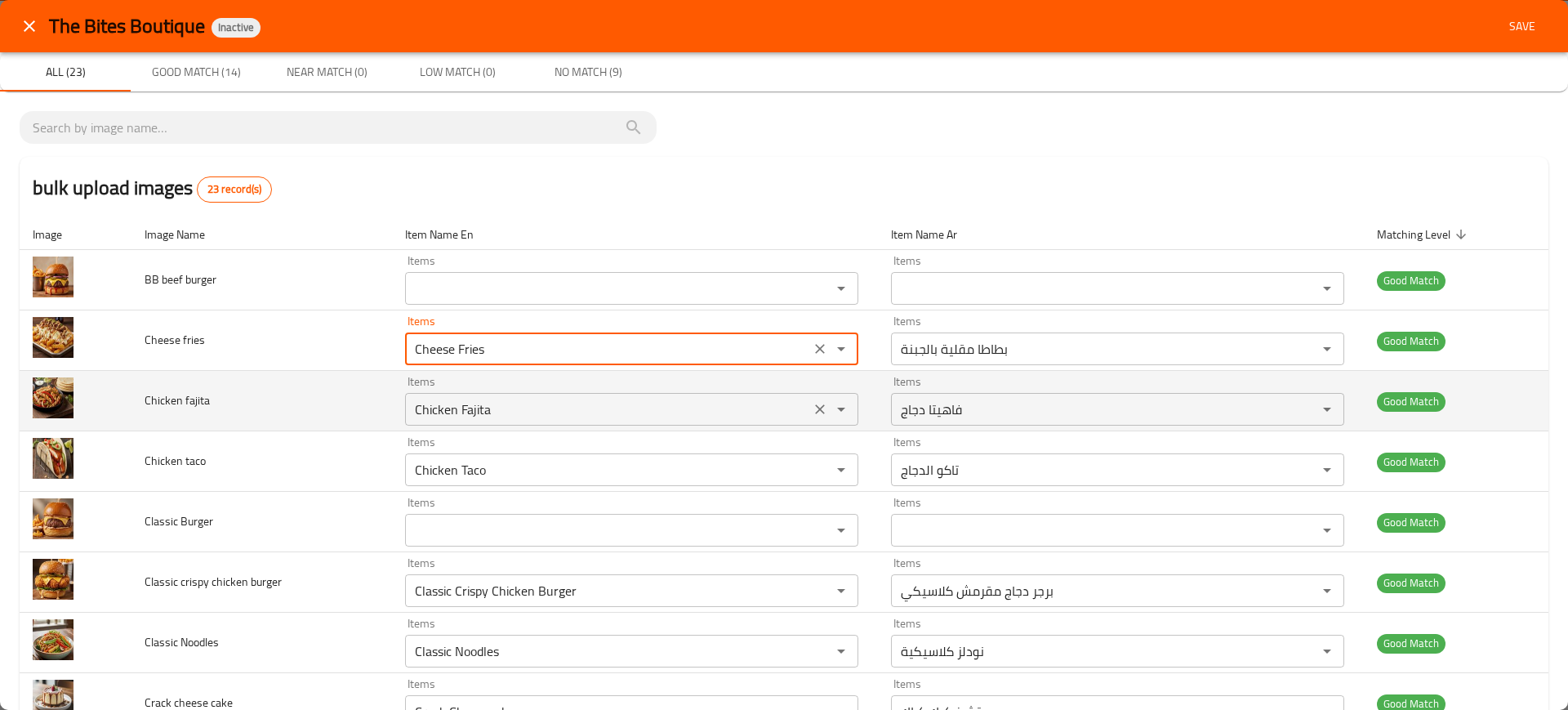
click at [463, 403] on fajita "Chicken Fajita" at bounding box center [607, 409] width 395 height 23
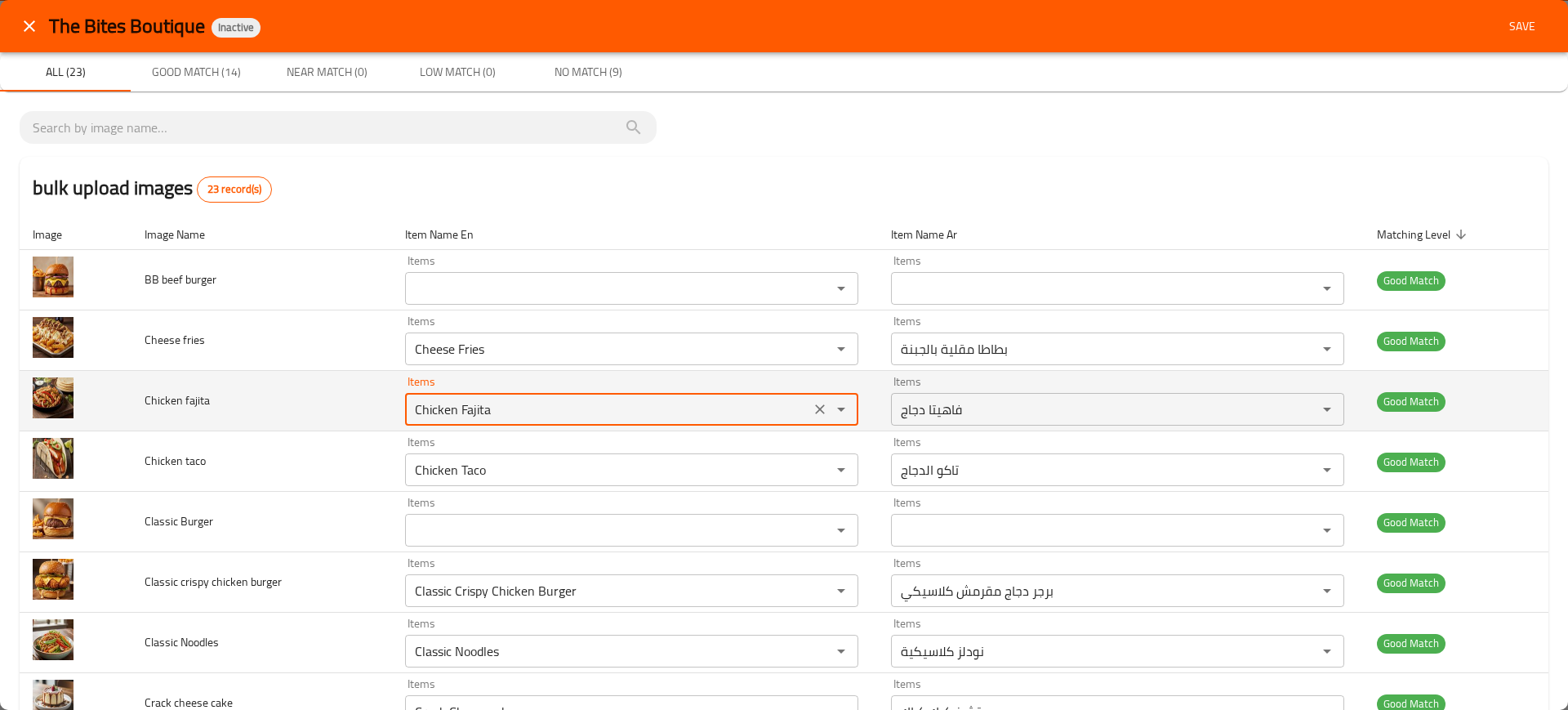
click at [463, 403] on fajita "Chicken Fajita" at bounding box center [607, 409] width 395 height 23
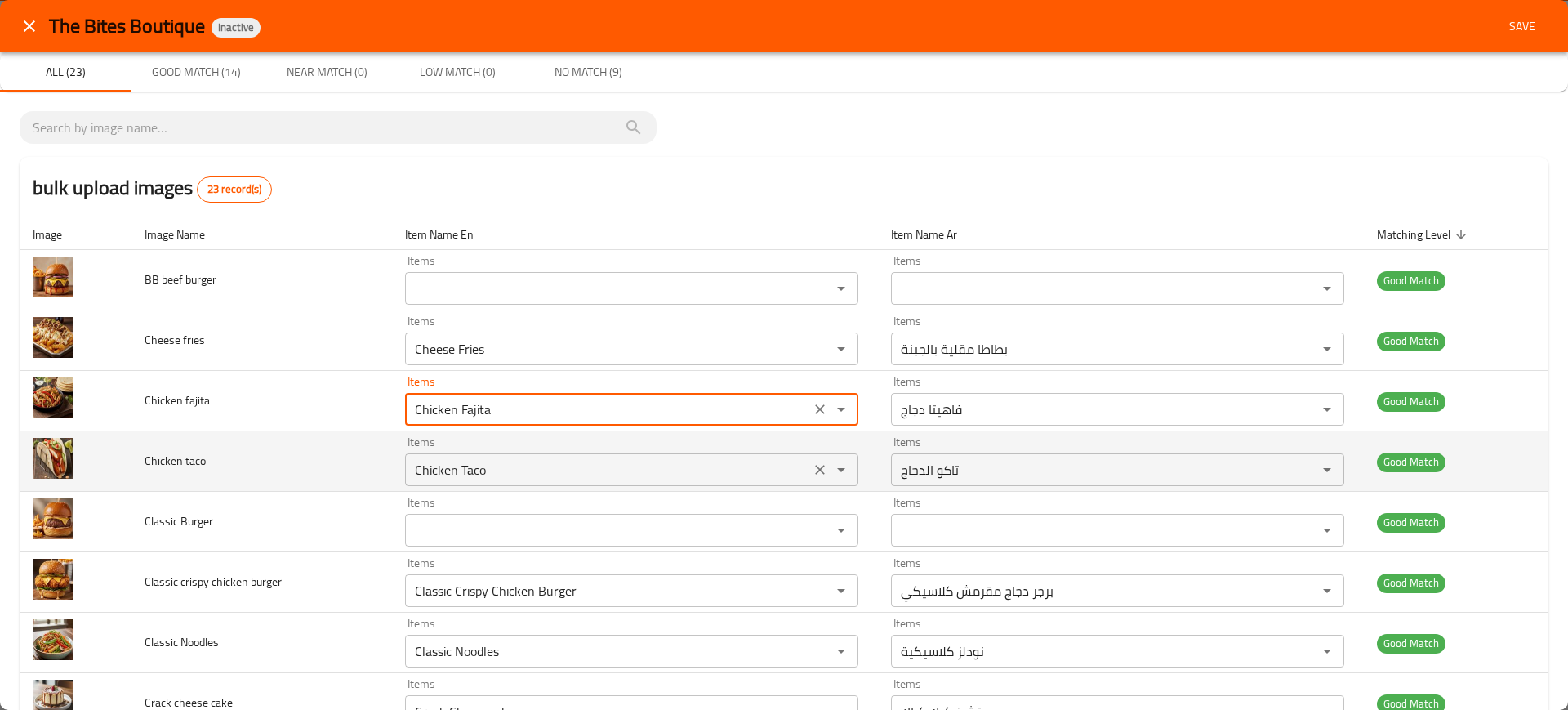
click at [493, 469] on taco "Chicken Taco" at bounding box center [607, 469] width 395 height 23
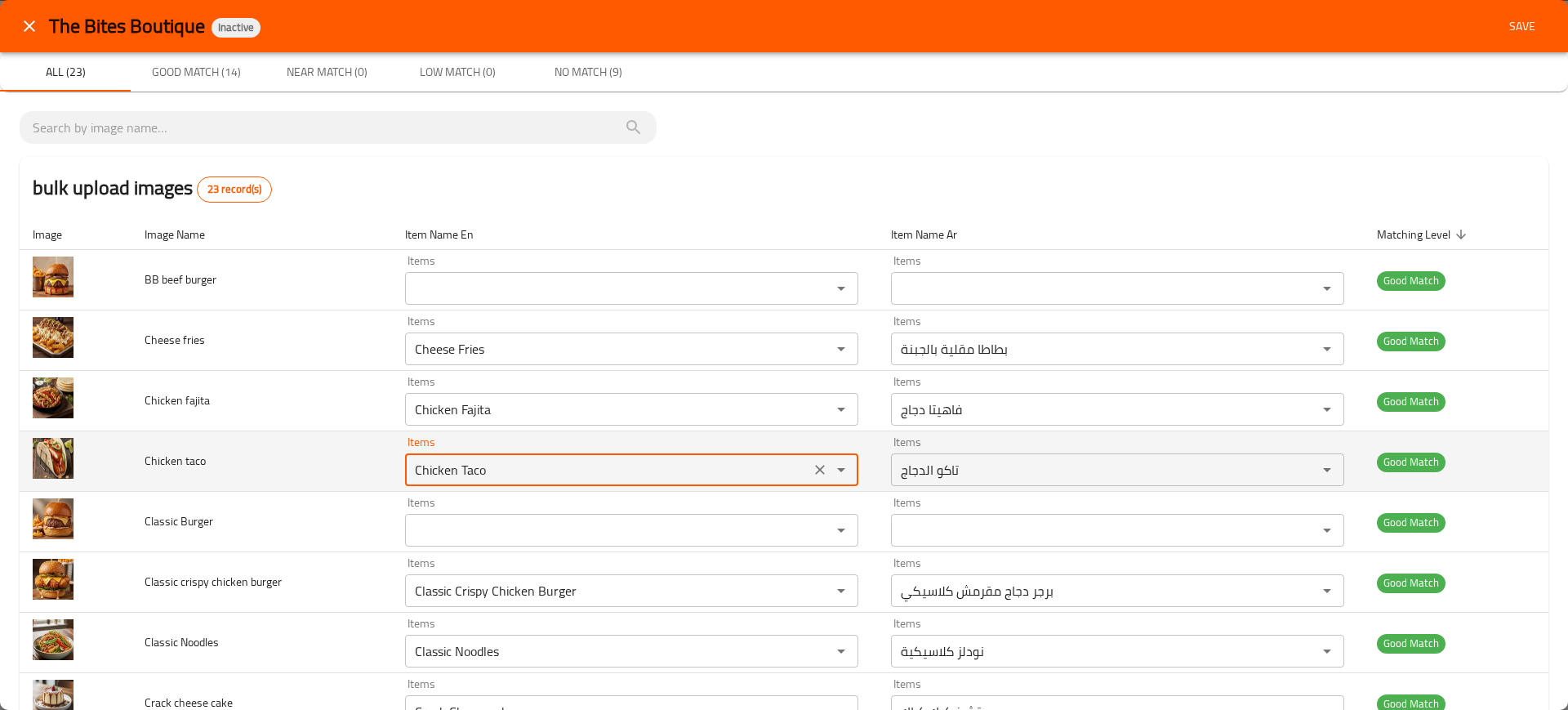
click at [493, 469] on taco "Chicken Taco" at bounding box center [607, 469] width 395 height 23
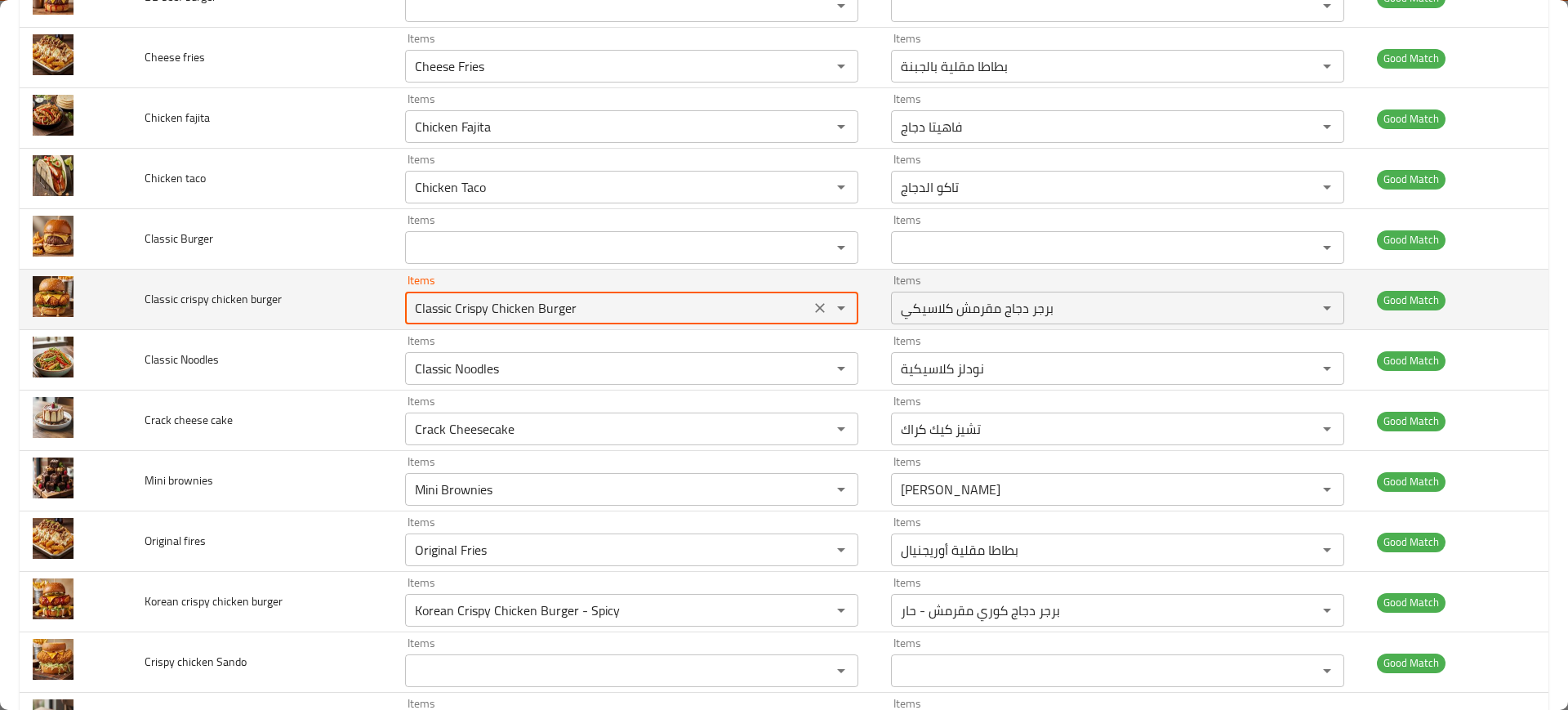
click at [491, 315] on burger "Classic Crispy Chicken Burger" at bounding box center [607, 308] width 395 height 23
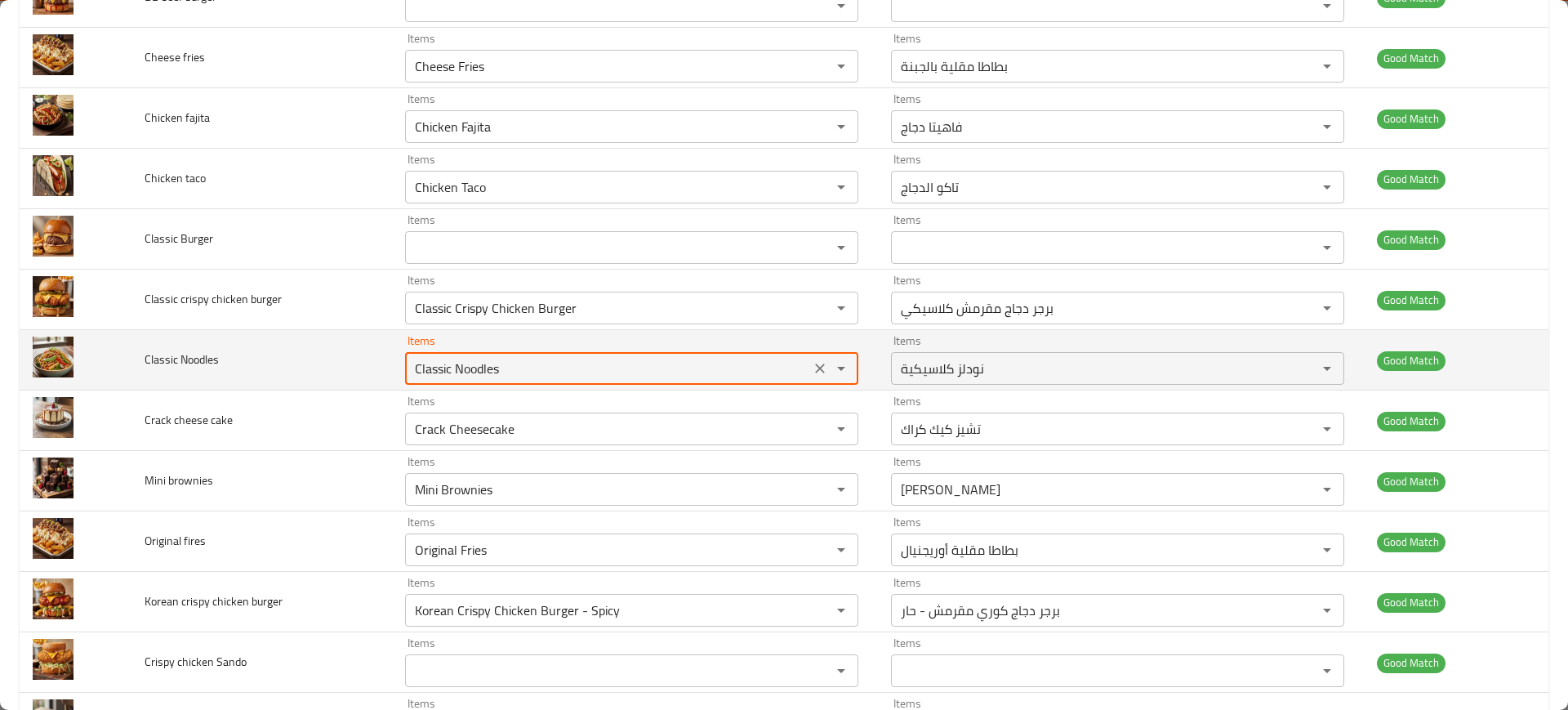
click at [473, 372] on Noodles "Classic Noodles" at bounding box center [607, 368] width 395 height 23
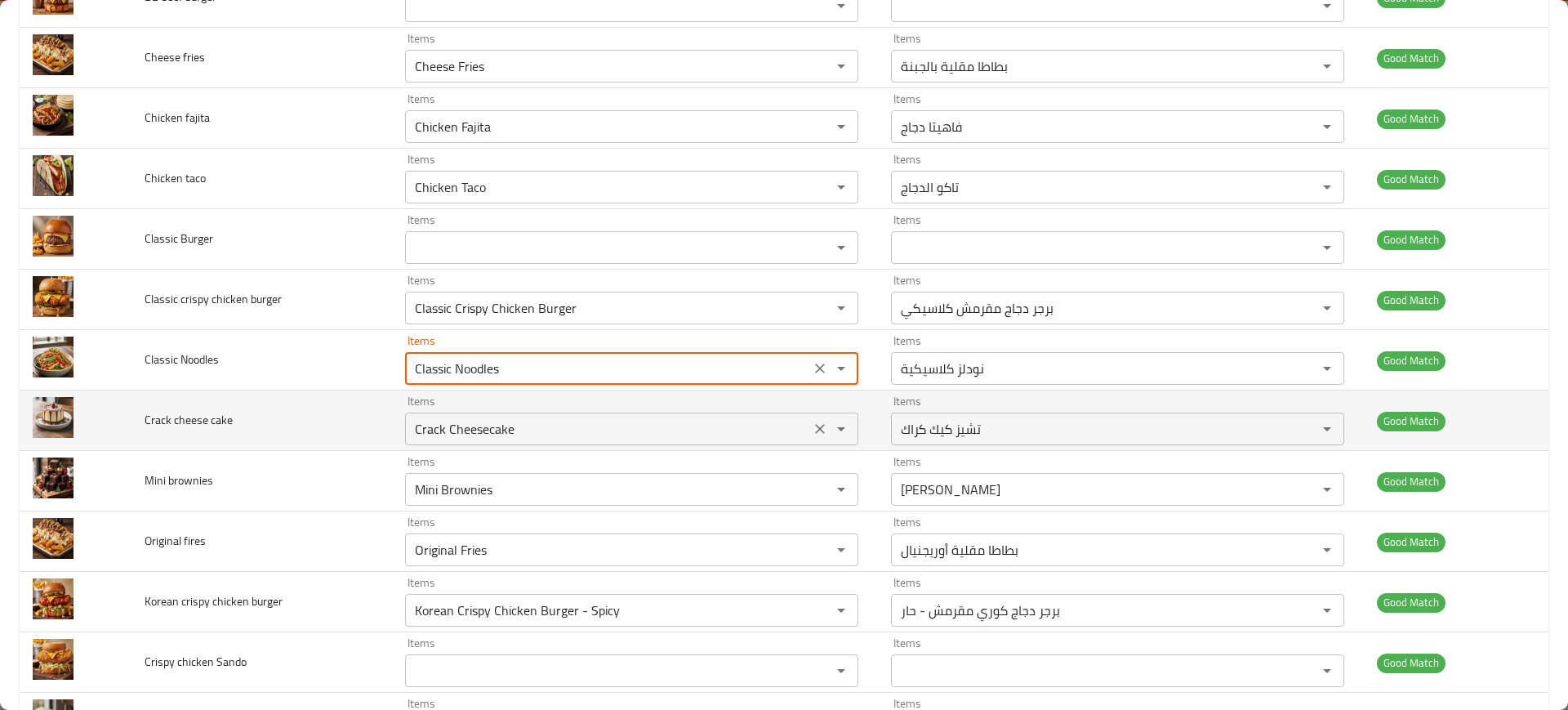
click at [453, 416] on div "Crack Cheesecake Items" at bounding box center [631, 429] width 453 height 32
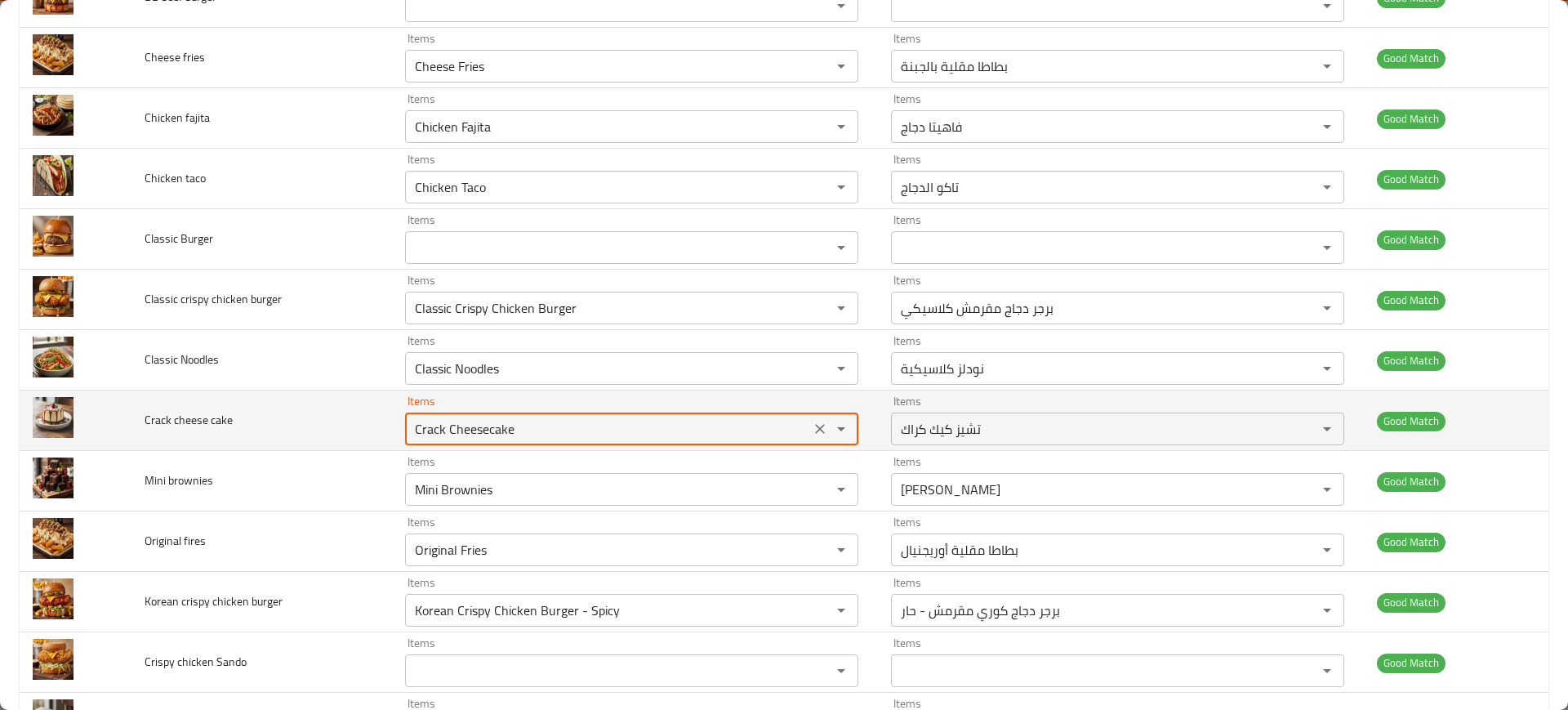
click at [453, 416] on div "Crack Cheesecake Items" at bounding box center [631, 429] width 453 height 32
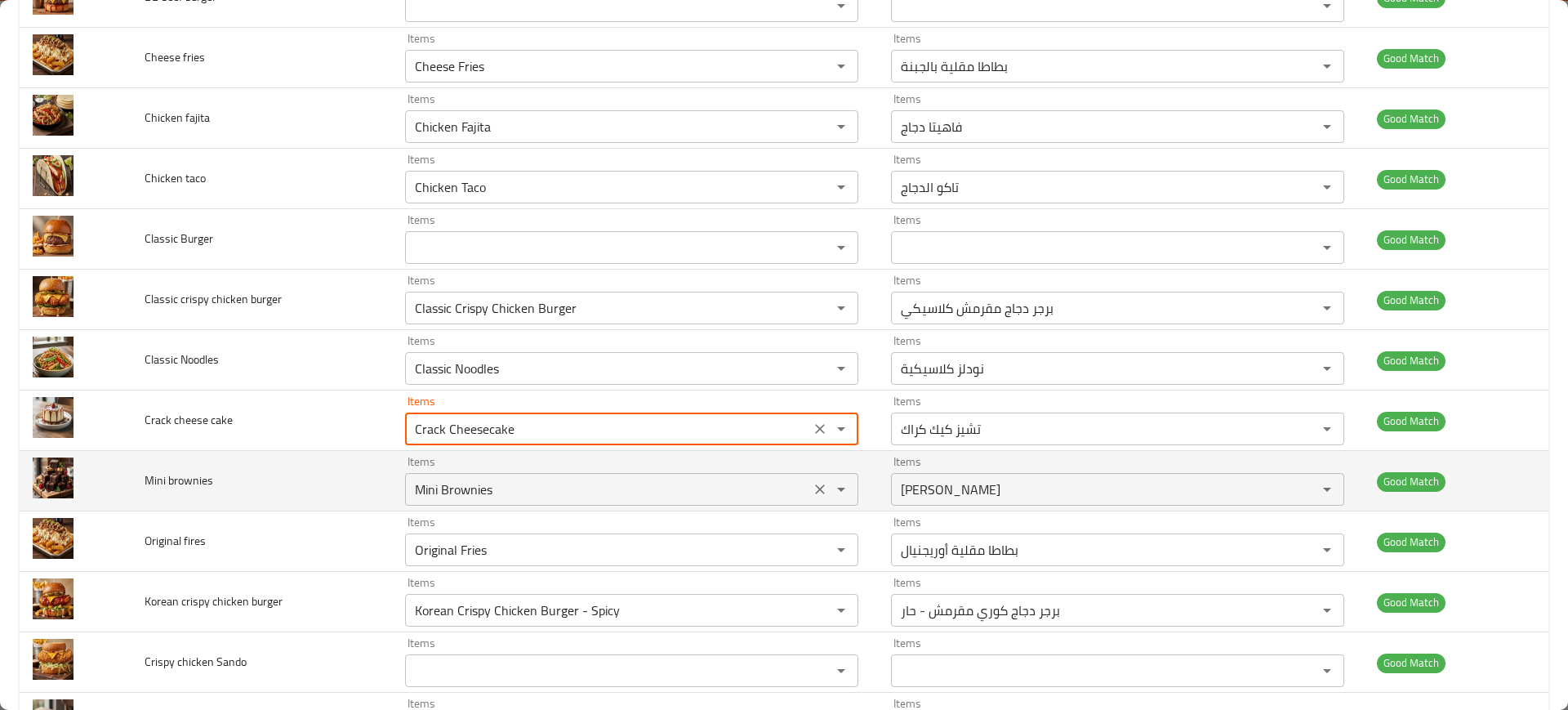
click at [483, 476] on div "Mini Brownies Items" at bounding box center [631, 489] width 453 height 32
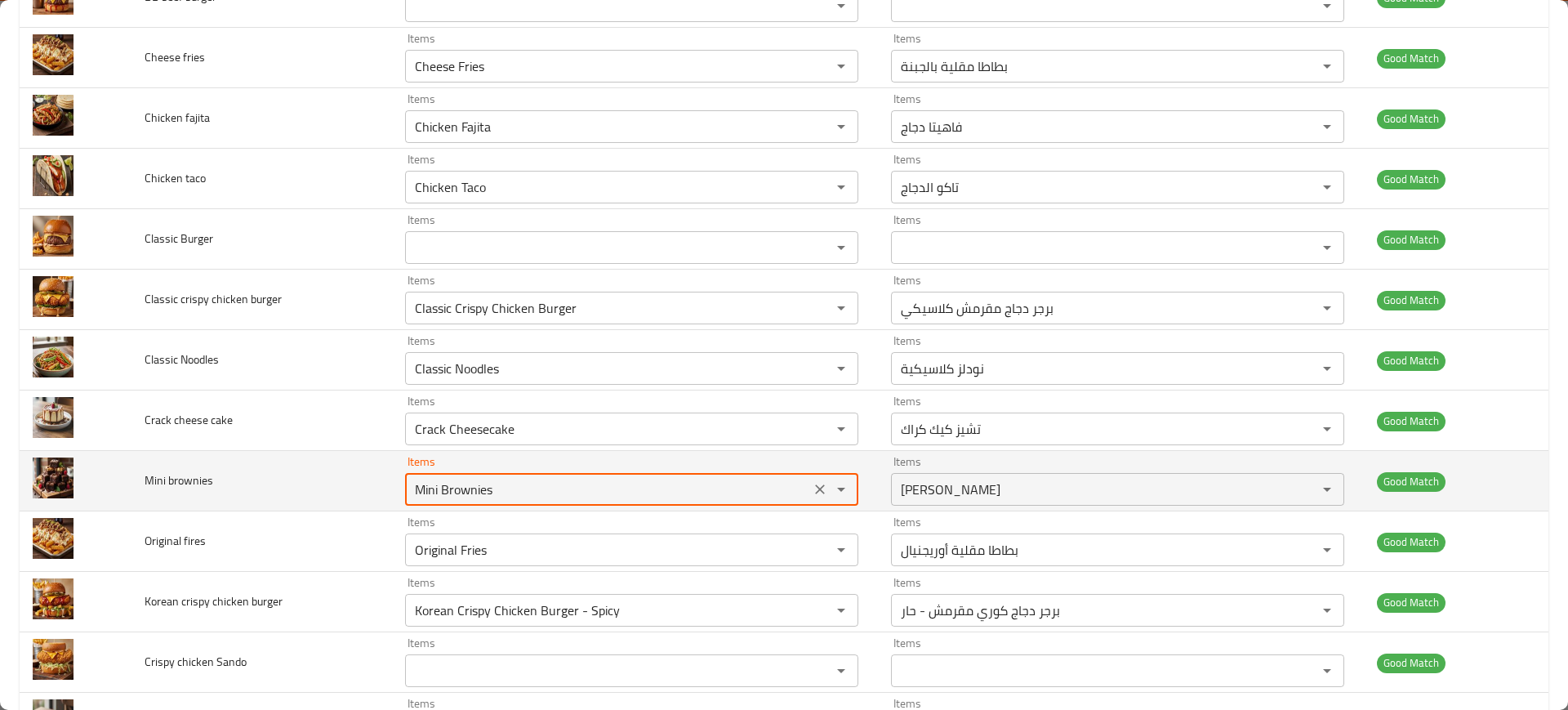
click at [483, 476] on div "Mini Brownies Items" at bounding box center [631, 489] width 453 height 32
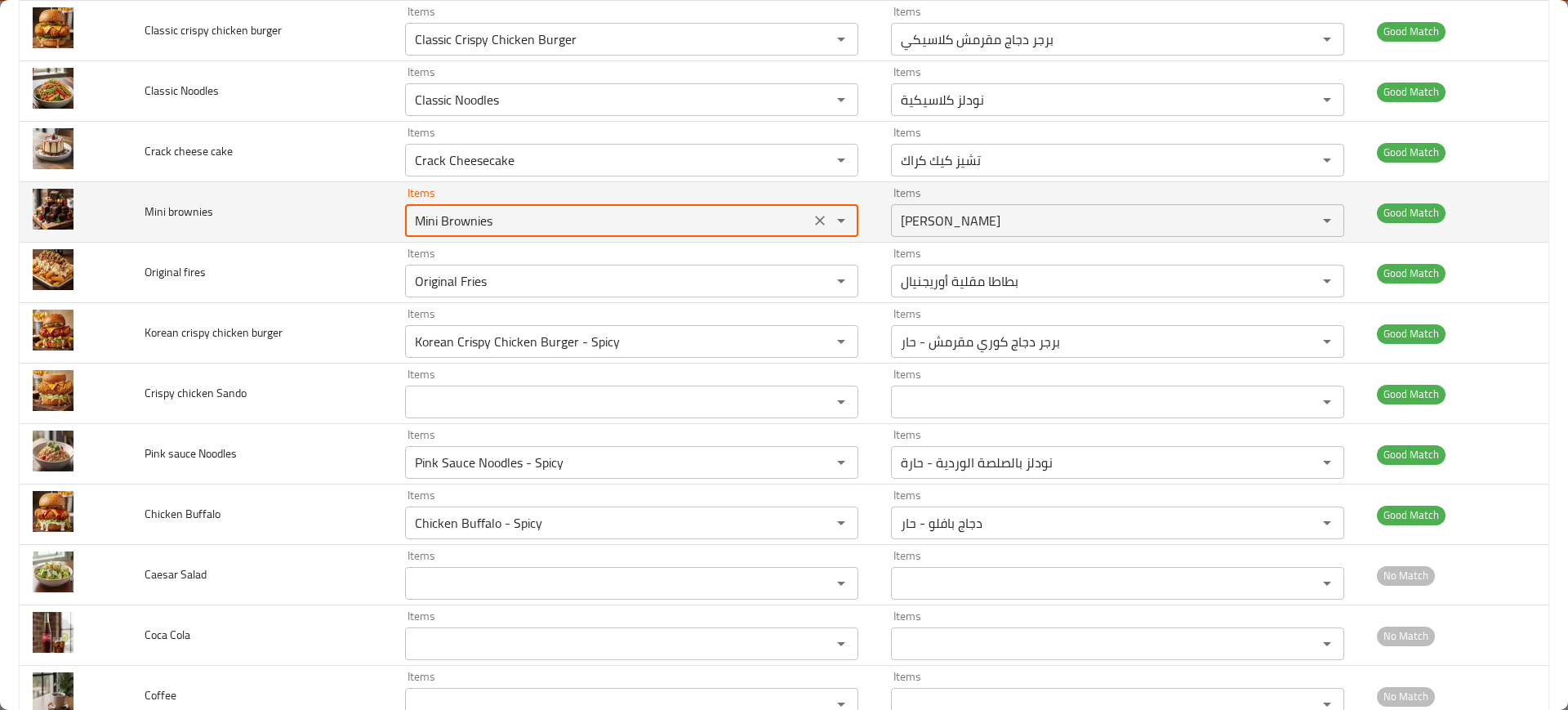
scroll to position [552, 0]
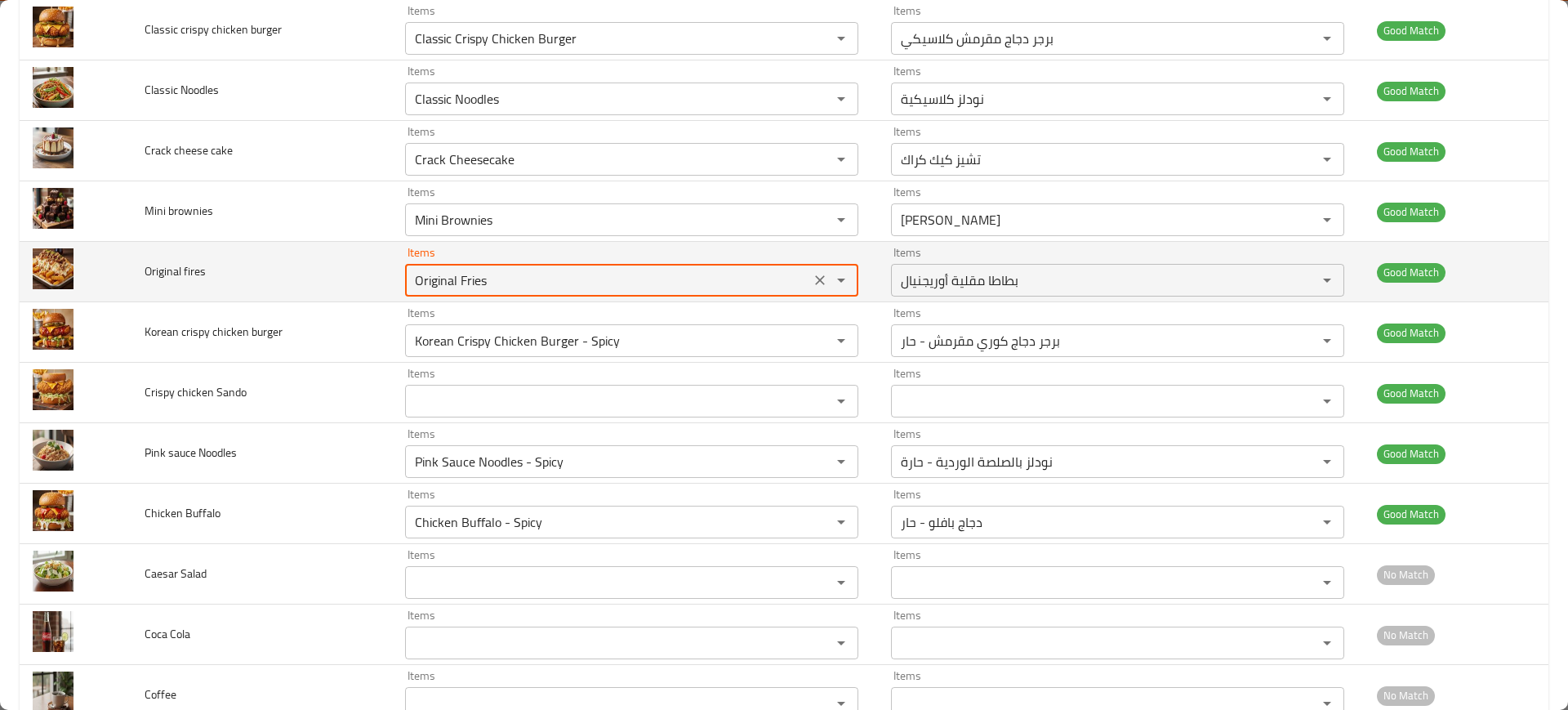
click at [452, 278] on fires "Original Fries" at bounding box center [607, 280] width 395 height 23
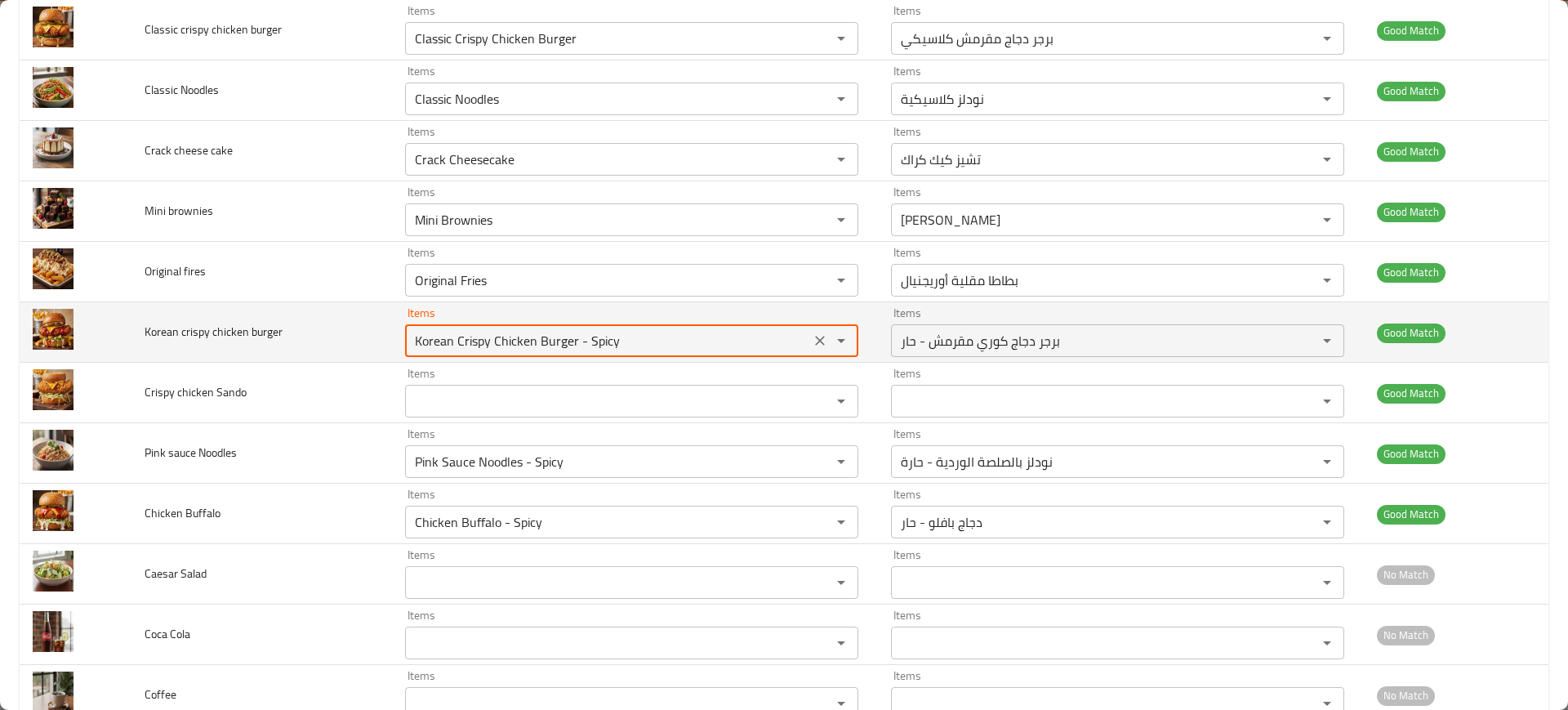
click at [474, 343] on burger "Korean Crispy Chicken Burger - Spicy" at bounding box center [607, 340] width 395 height 23
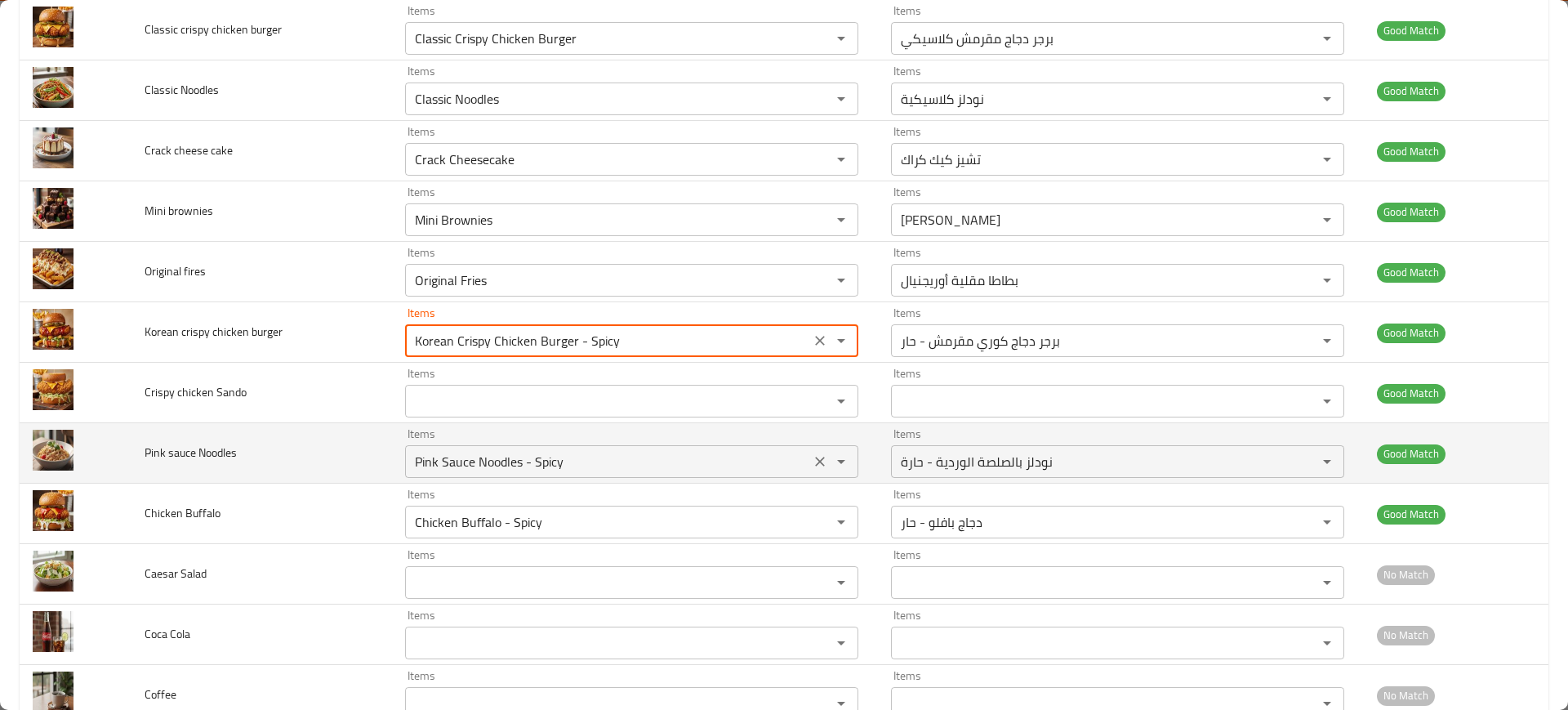
click at [471, 464] on Noodles "Pink Sauce Noodles - Spicy" at bounding box center [607, 461] width 395 height 23
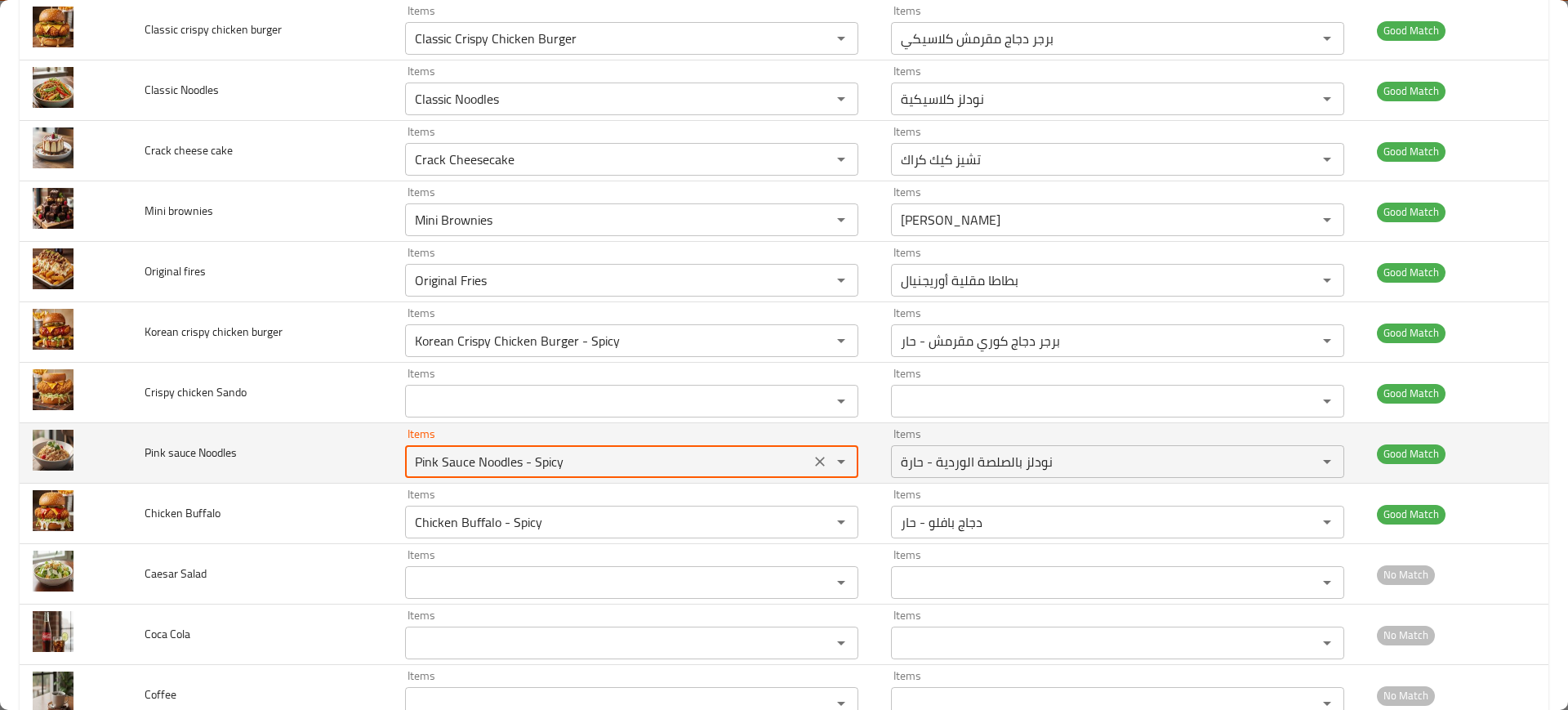
click at [471, 464] on Noodles "Pink Sauce Noodles - Spicy" at bounding box center [607, 461] width 395 height 23
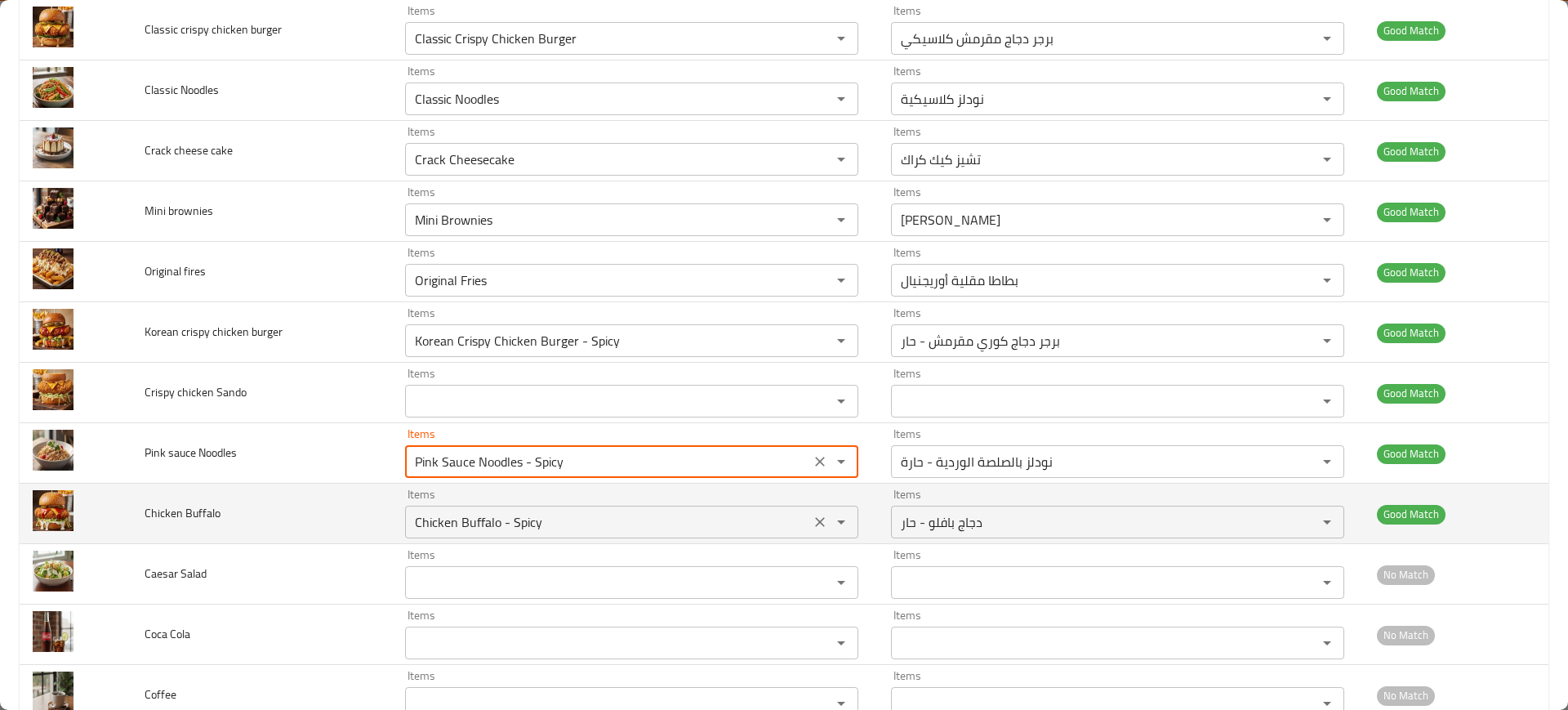
click at [476, 528] on Buffalo "Chicken Buffalo - Spicy" at bounding box center [607, 521] width 395 height 23
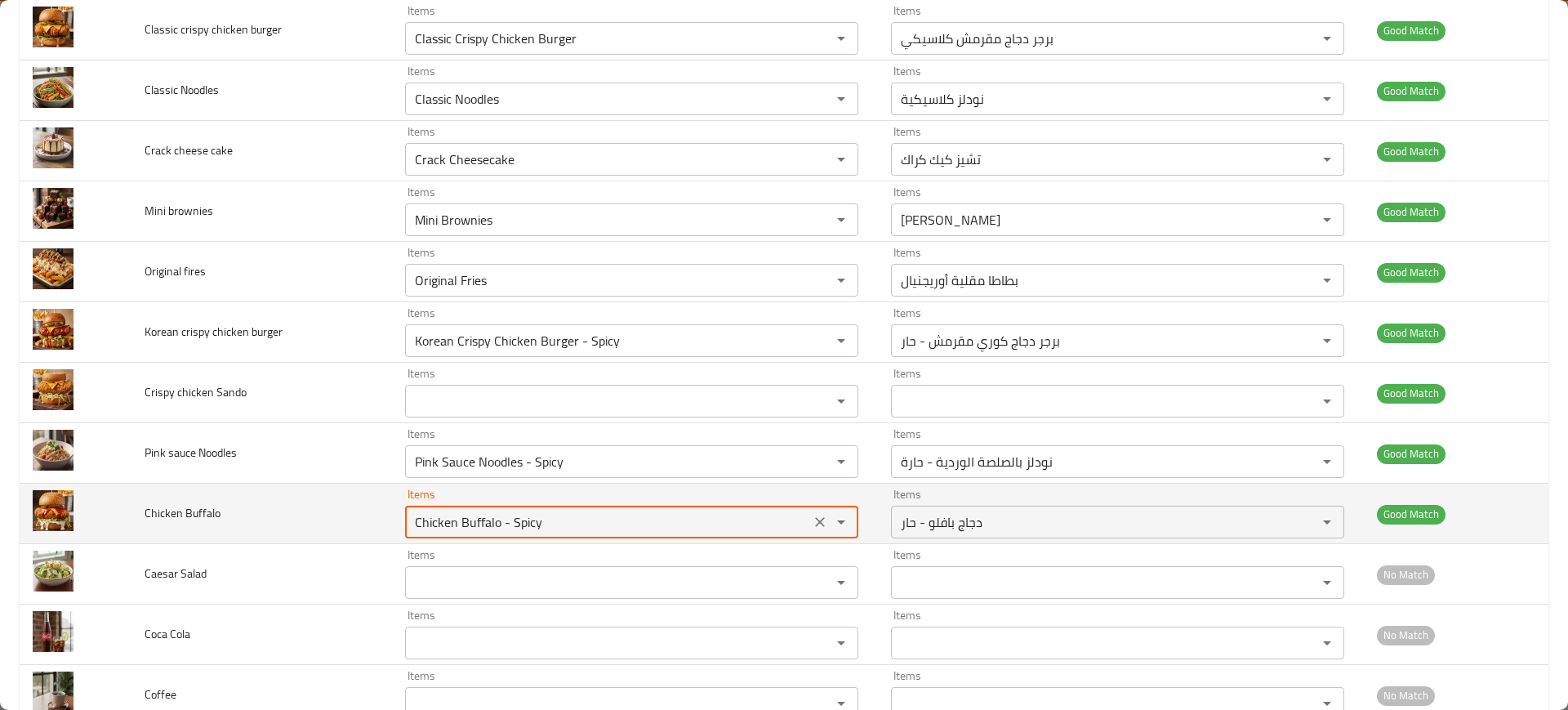
click at [476, 528] on Buffalo "Chicken Buffalo - Spicy" at bounding box center [607, 521] width 395 height 23
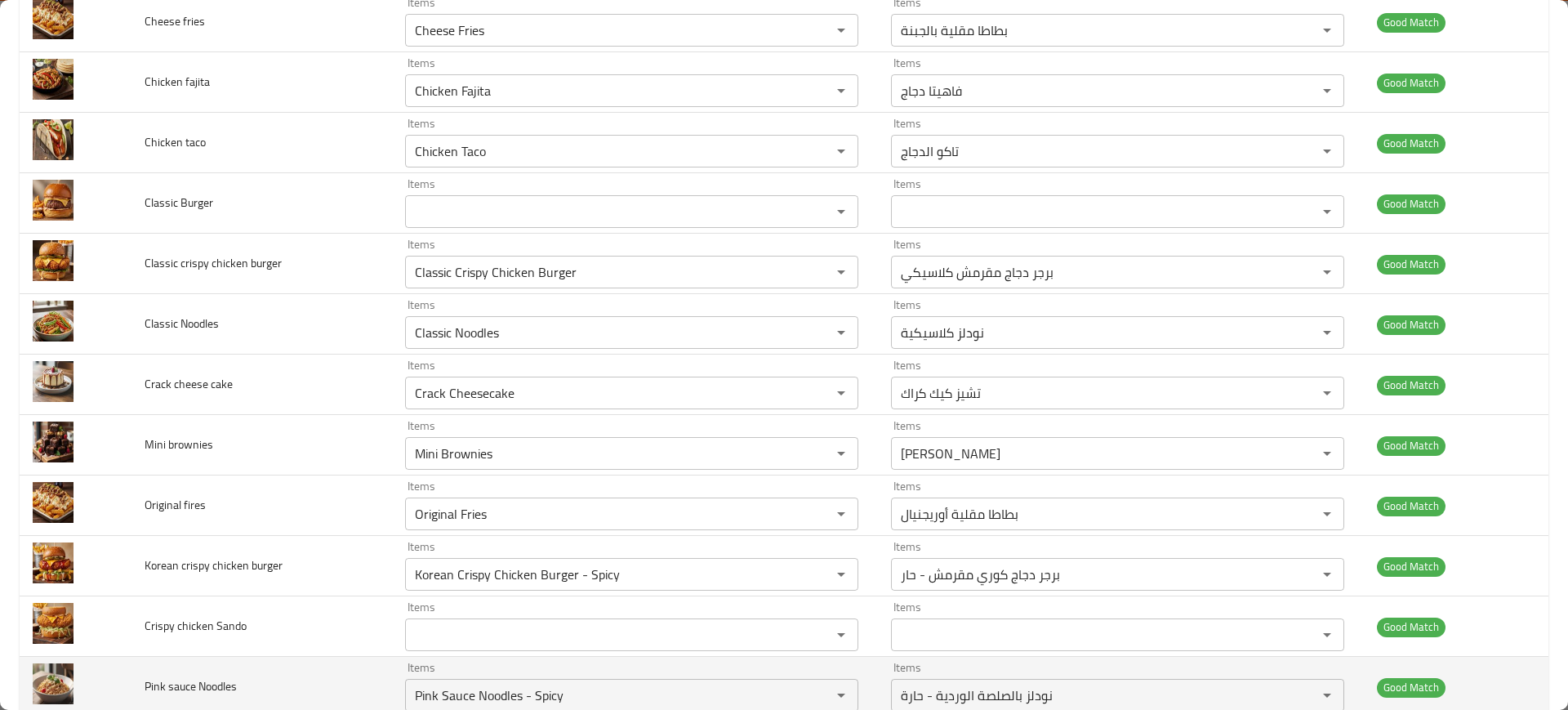
scroll to position [249, 0]
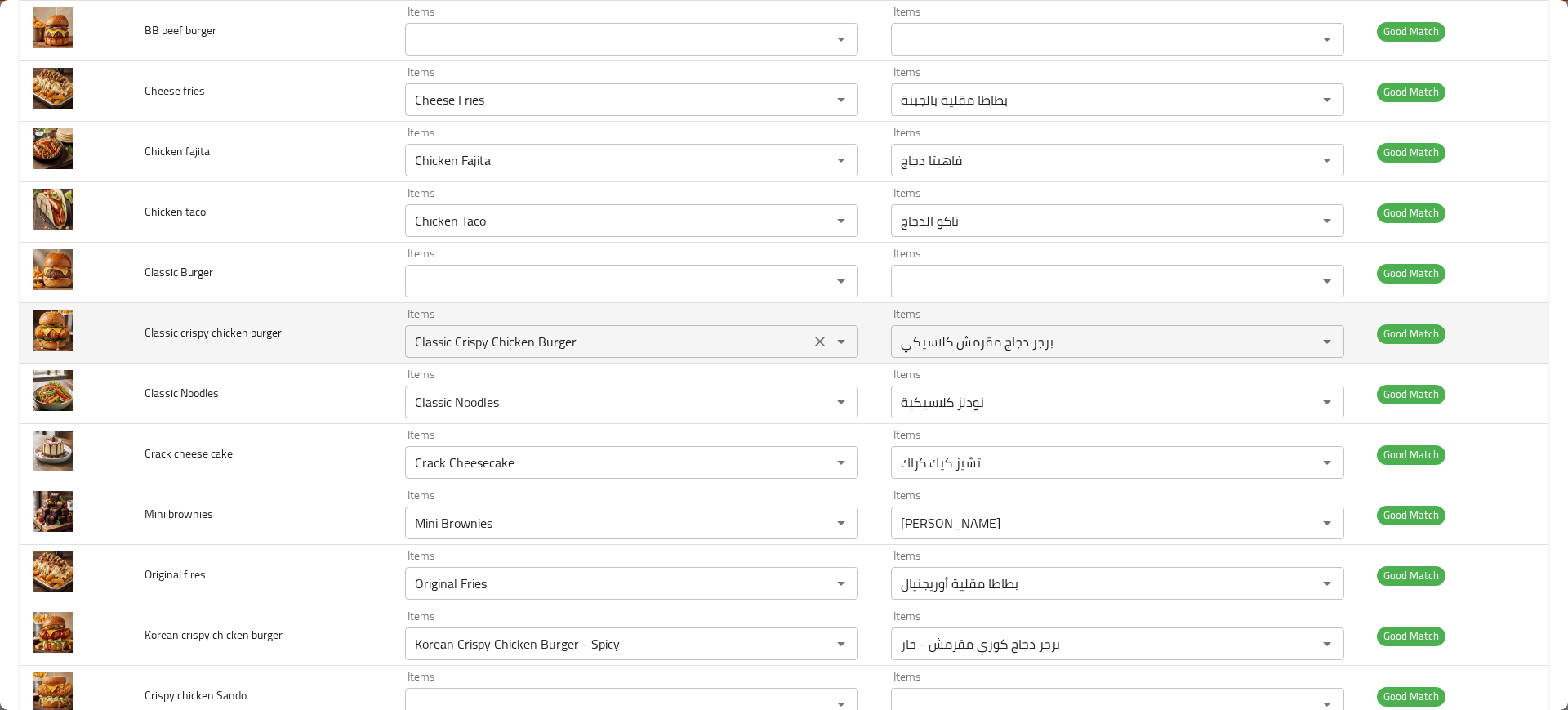
click at [447, 353] on div "Classic Crispy Chicken Burger Items" at bounding box center [631, 341] width 453 height 32
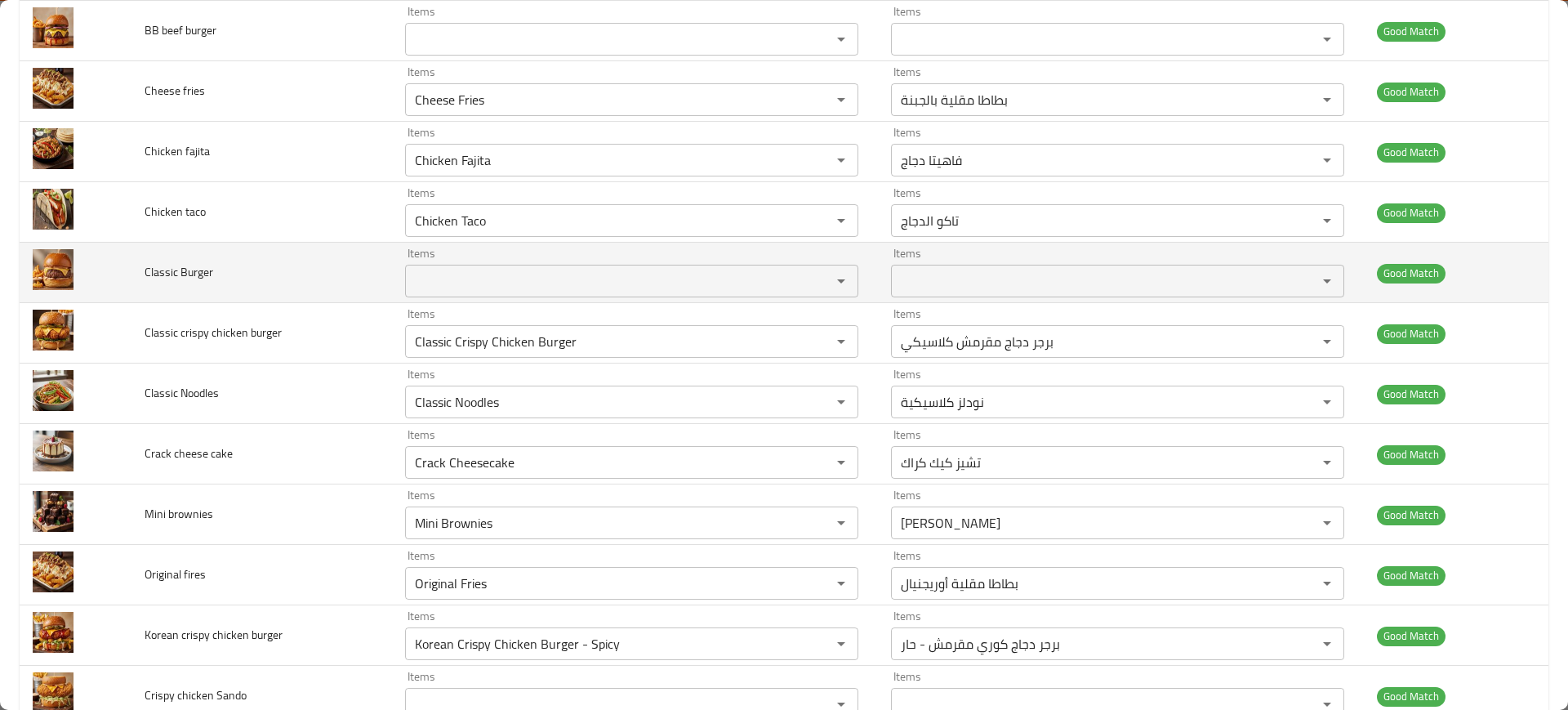
click at [227, 242] on td "Classic Burger" at bounding box center [262, 272] width 260 height 60
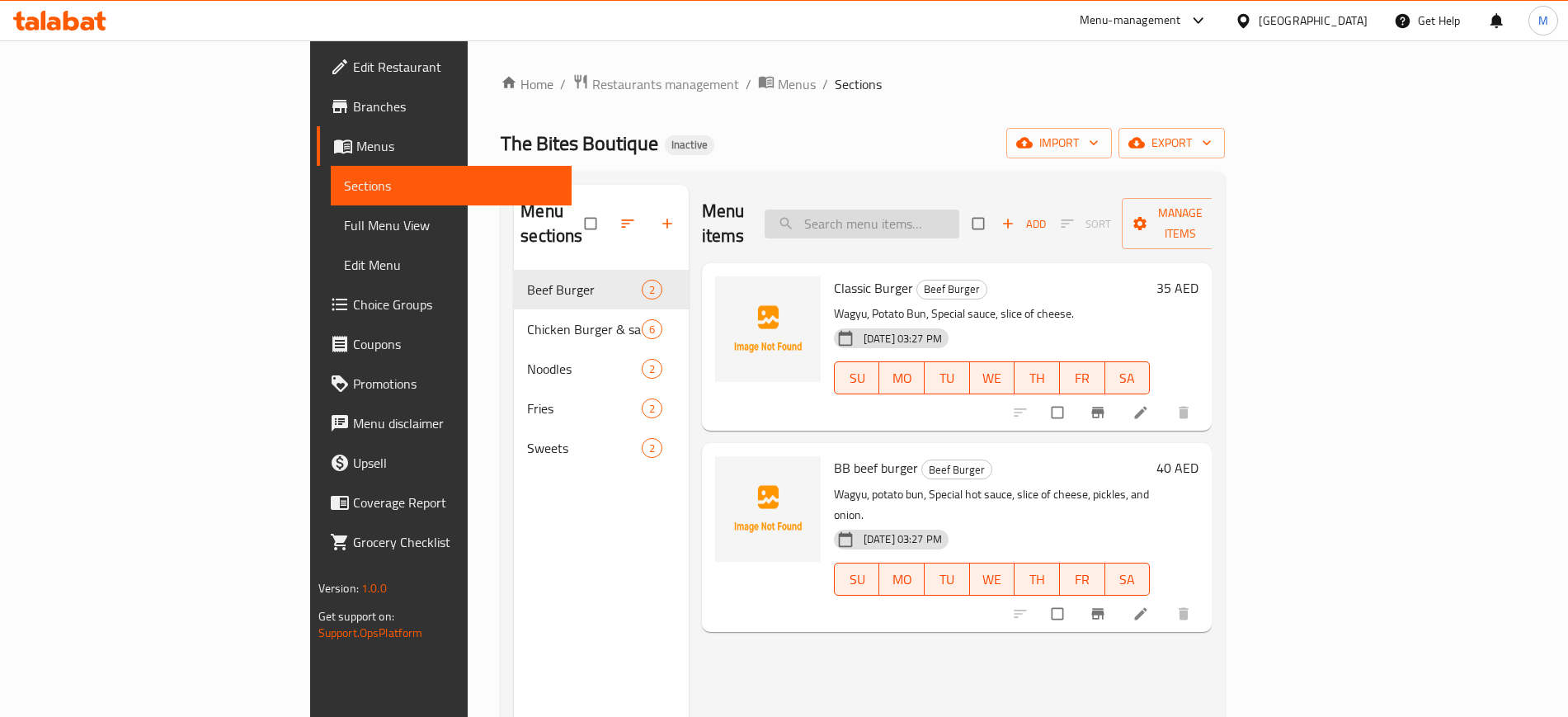
click at [937, 210] on input "search" at bounding box center [861, 224] width 195 height 29
paste input "Cheese Fries"
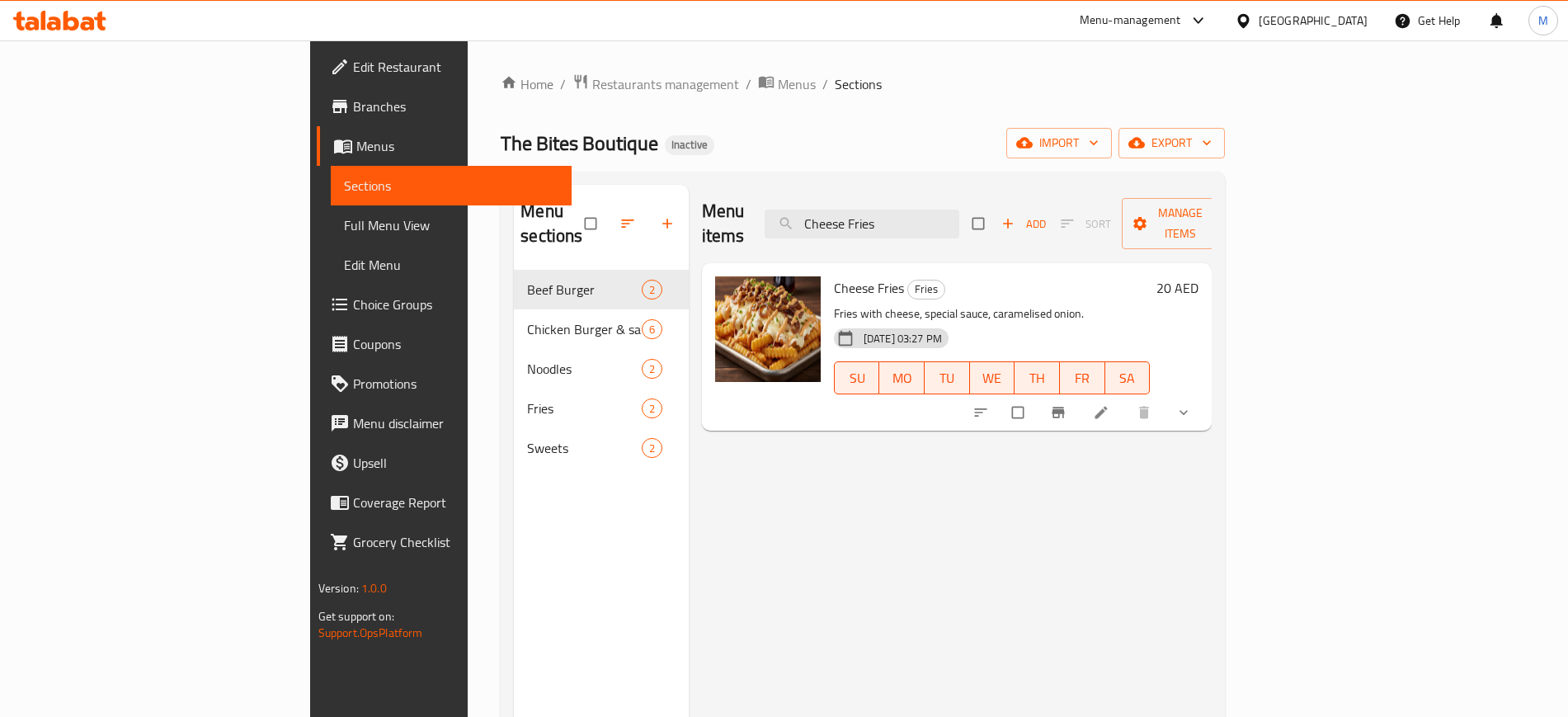
type input "Cheese Fries"
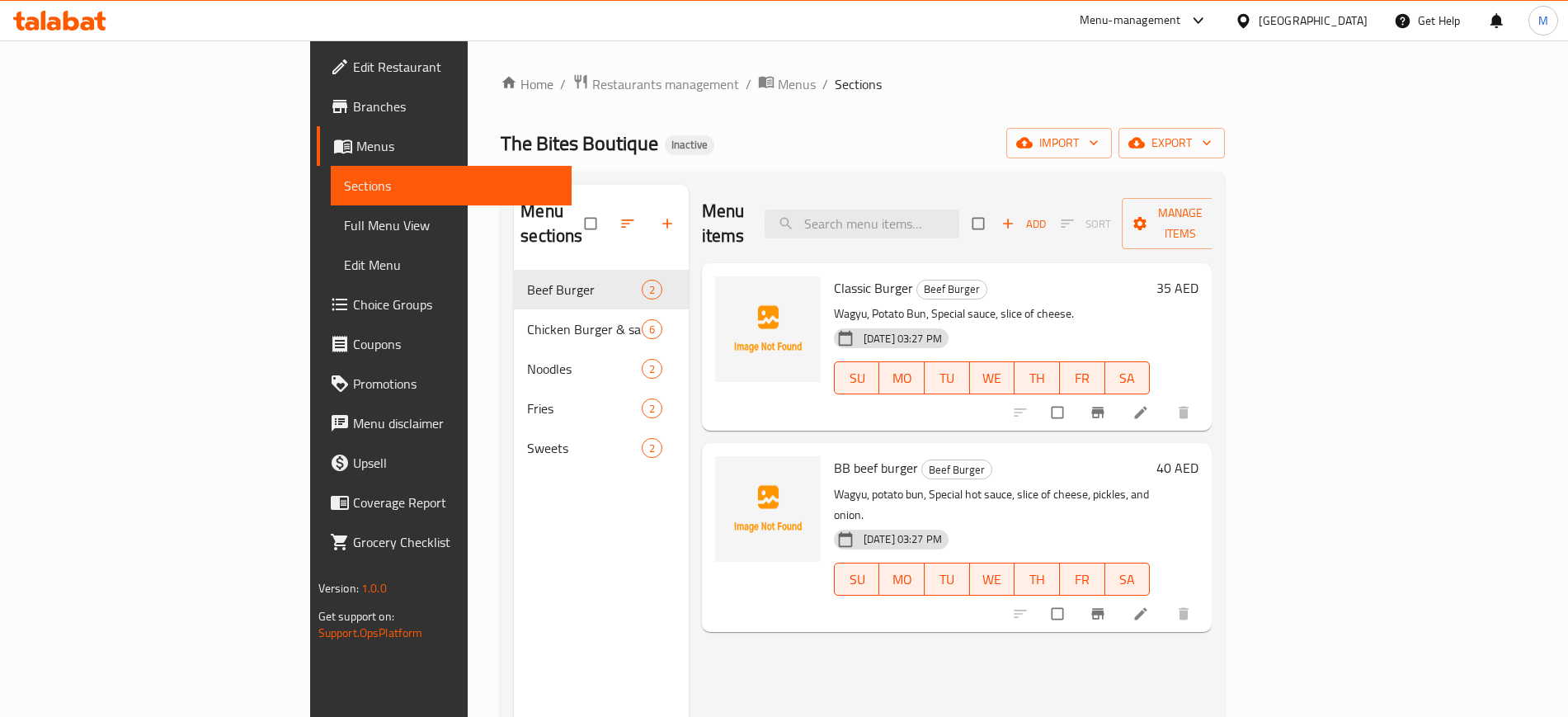
click at [1205, 595] on div at bounding box center [1103, 613] width 203 height 36
click at [1205, 394] on div at bounding box center [1103, 412] width 203 height 36
click at [959, 221] on input "search" at bounding box center [861, 224] width 195 height 29
paste input "Chicken Fajita"
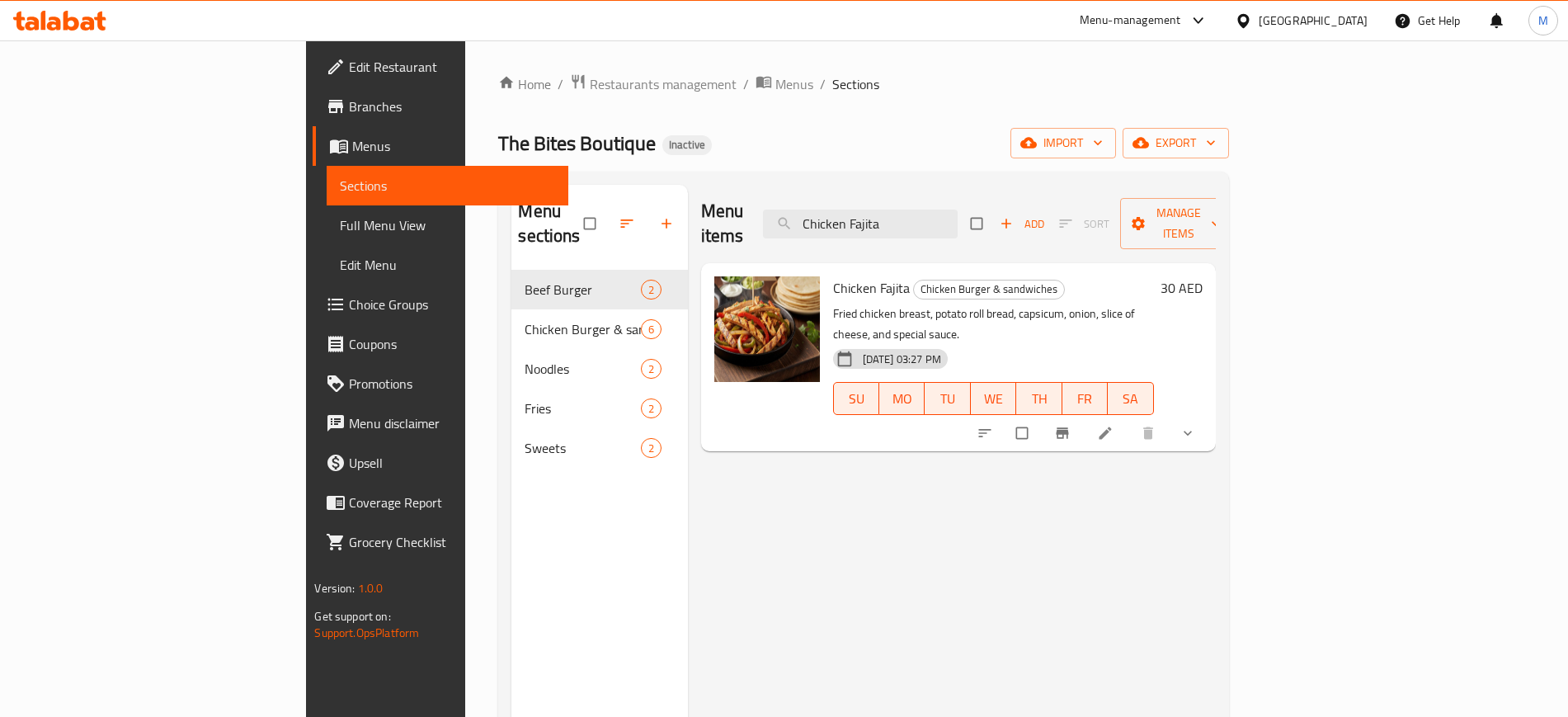
paste input "Taco"
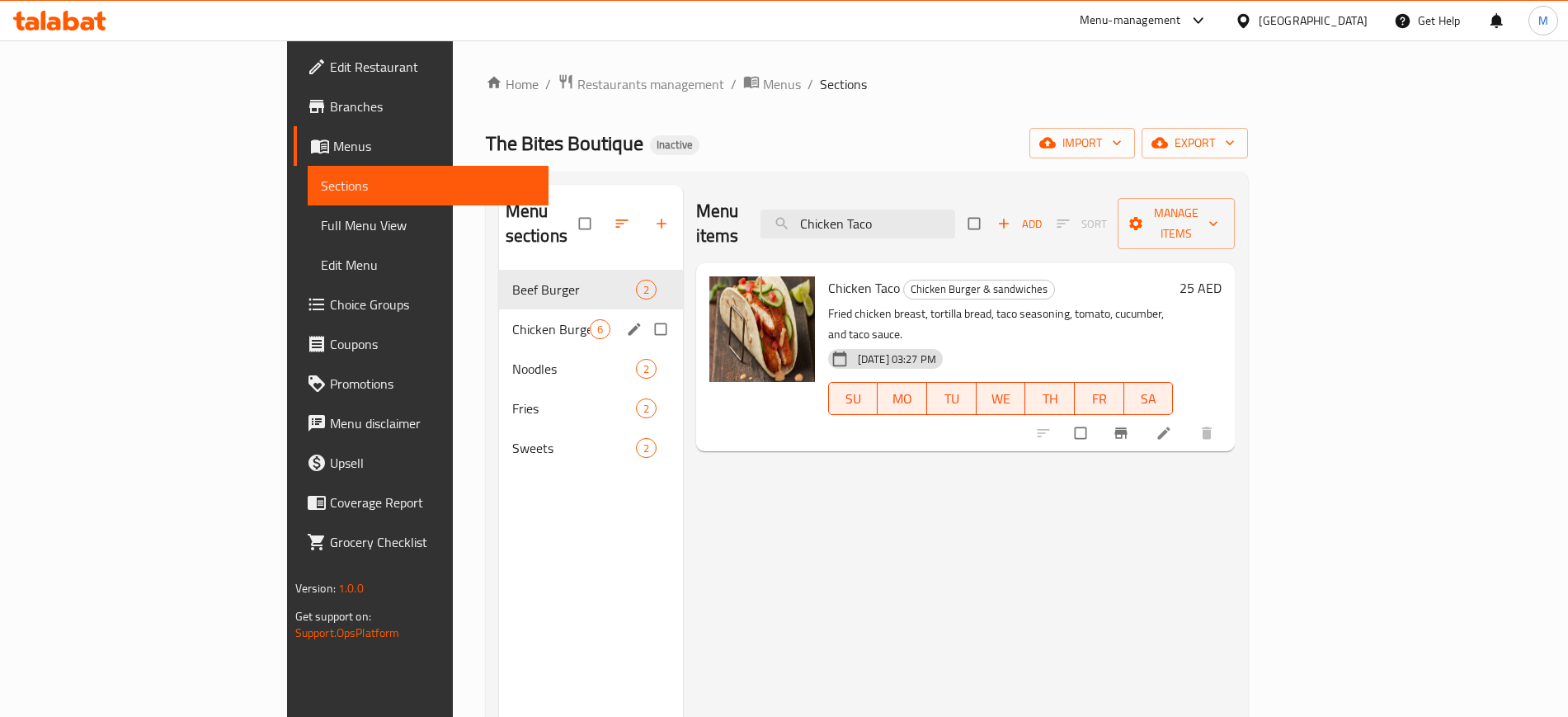
paste input "lassic Crispy Chicken Burger"
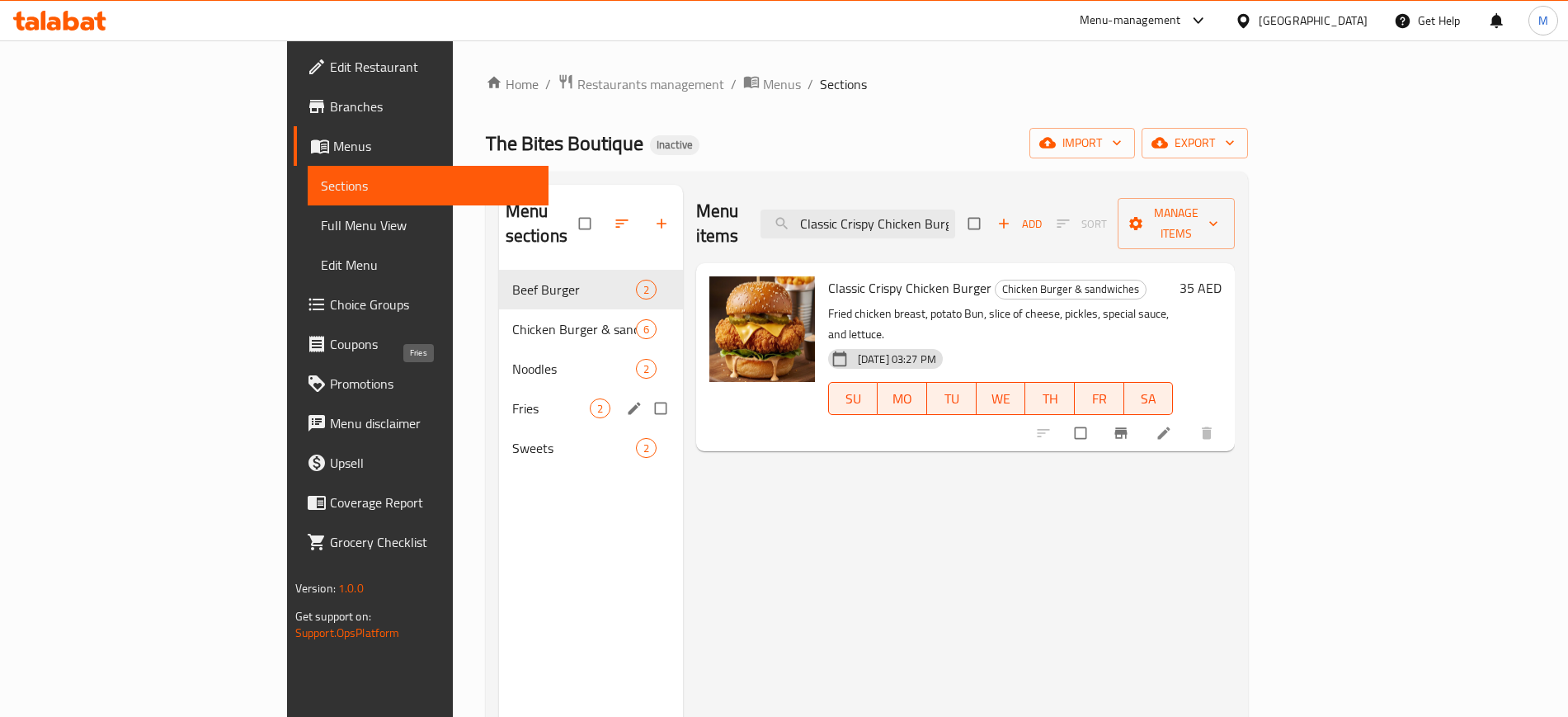
paste input "Noodles"
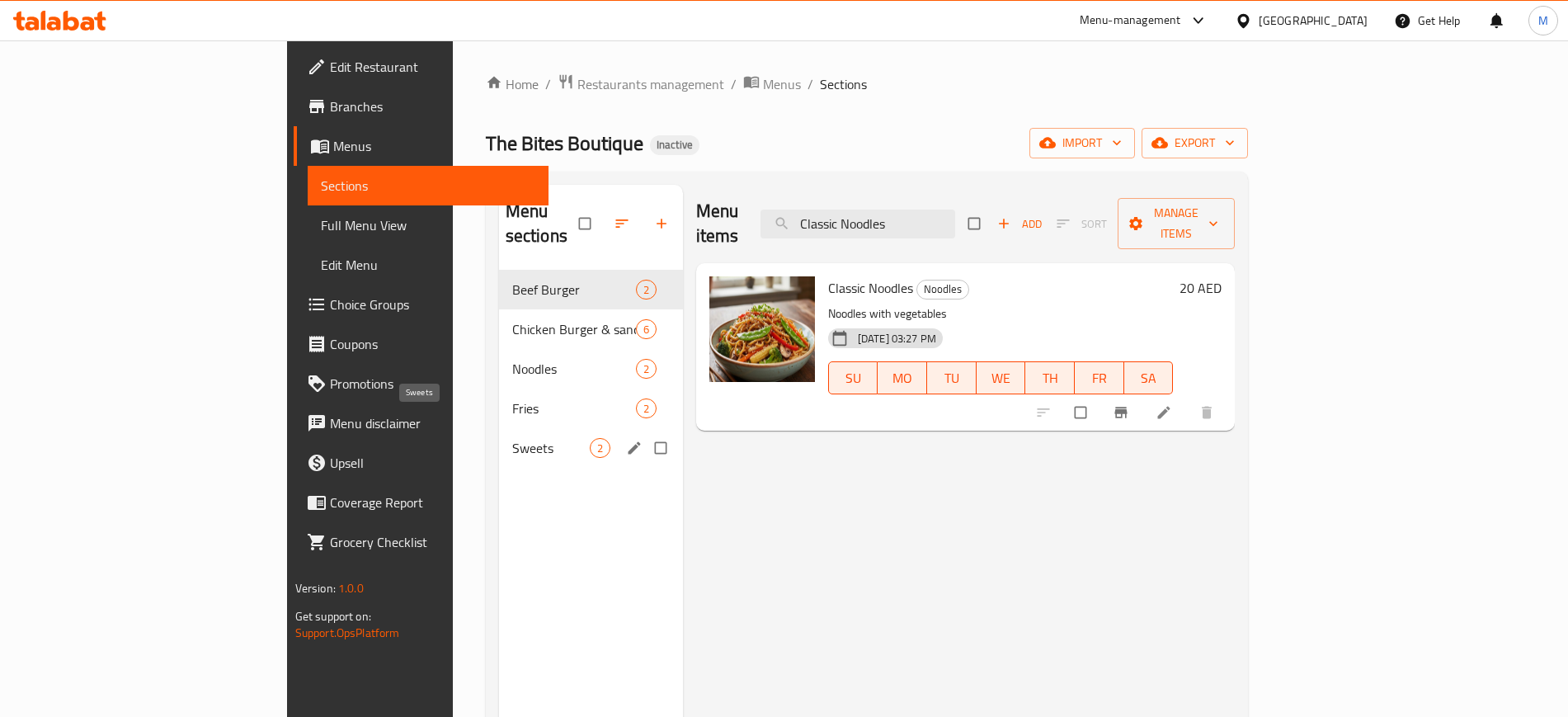
paste input "rack Cheesecake"
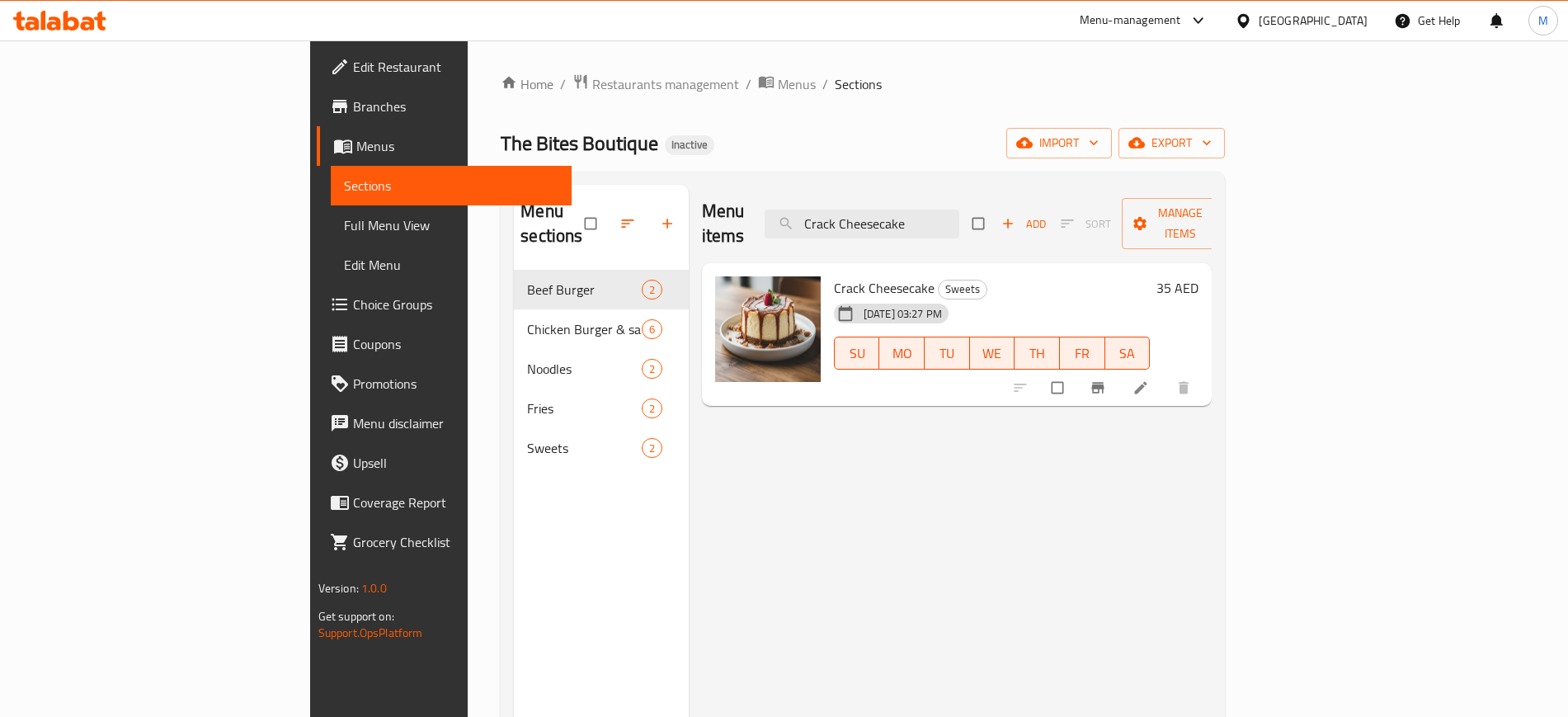
paste input "Mini Brownies"
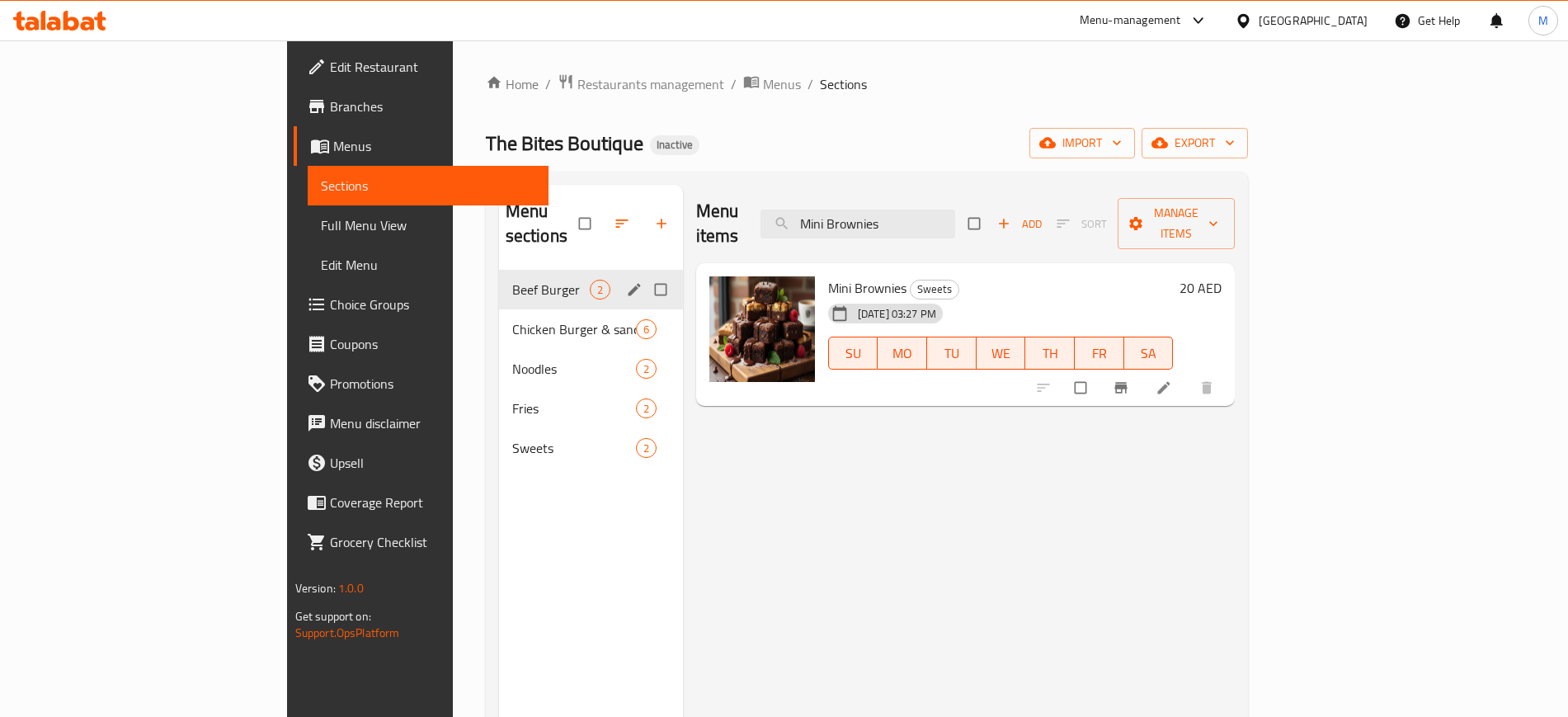
paste input "Original Fr"
paste input "Korean Crispy Chicken Burger - Spicy"
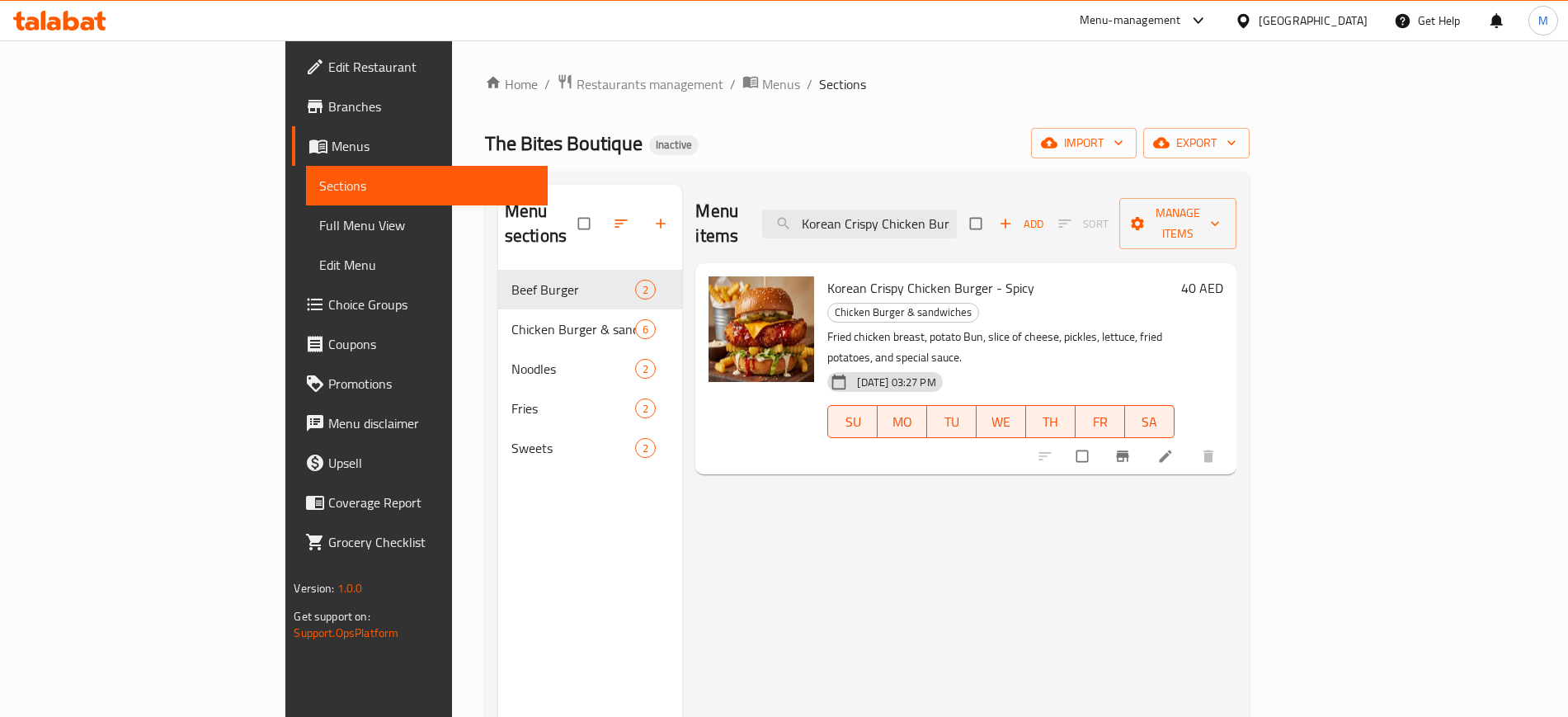
paste input "Pink Sauce Noodles"
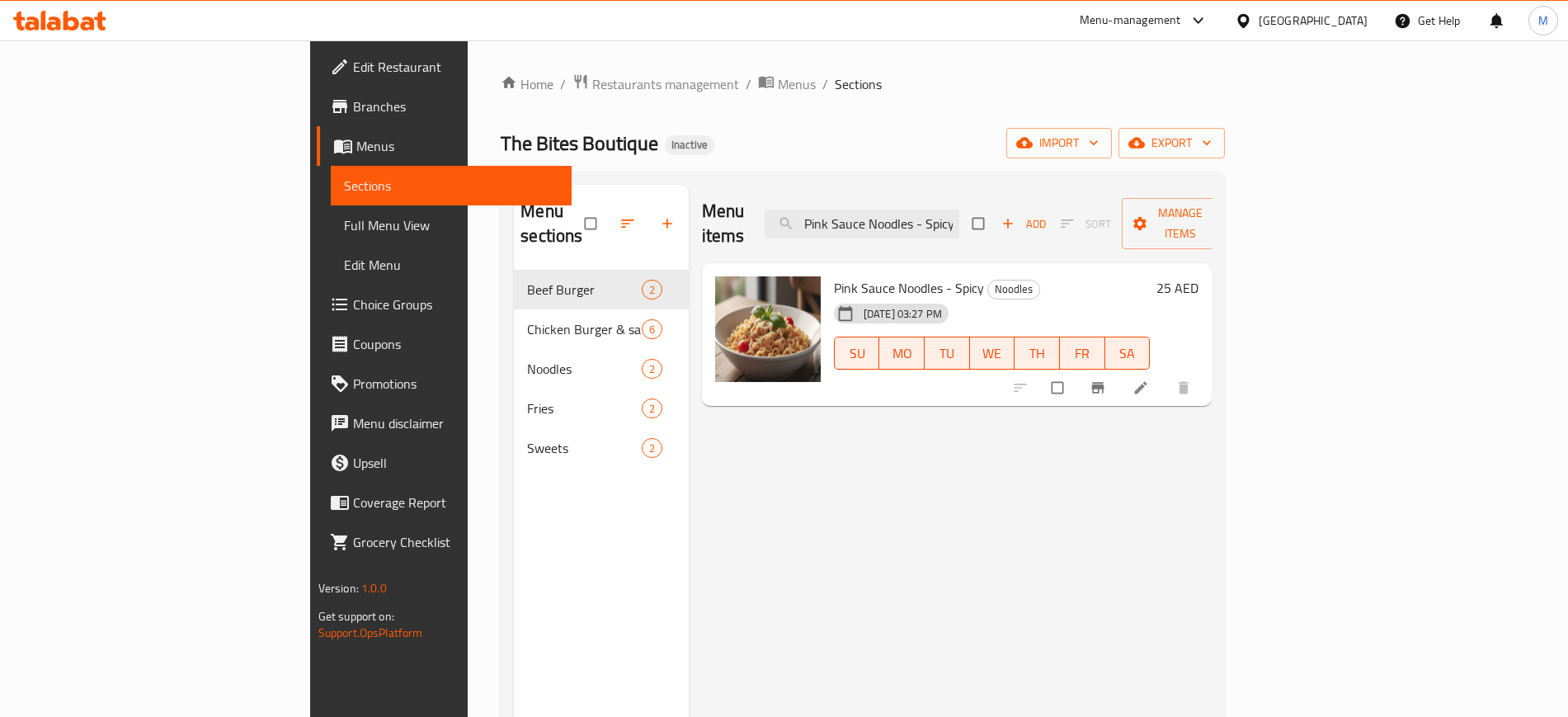
paste input "Chicken Buffalo"
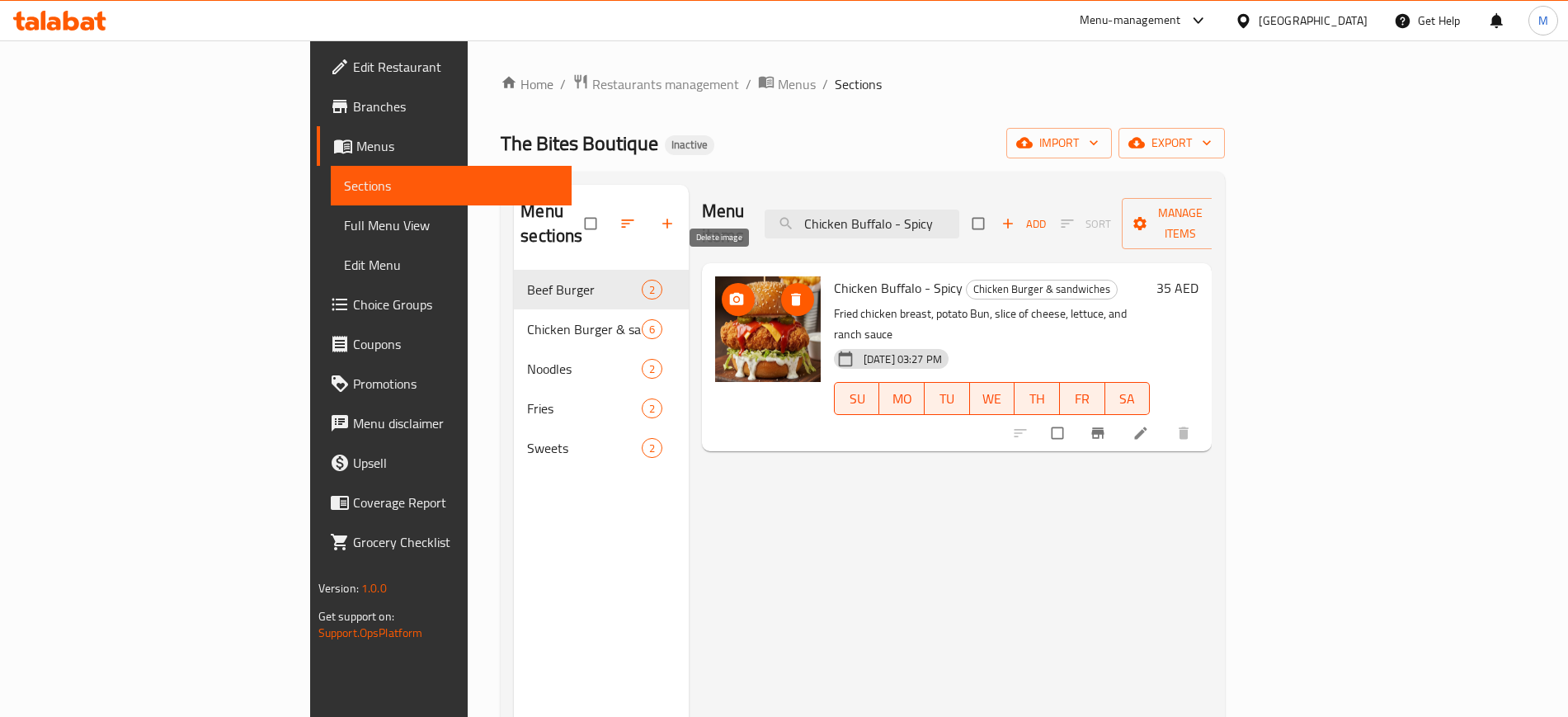
type input "Chicken Buffalo - Spicy"
click at [781, 291] on span "delete image" at bounding box center [797, 299] width 33 height 16
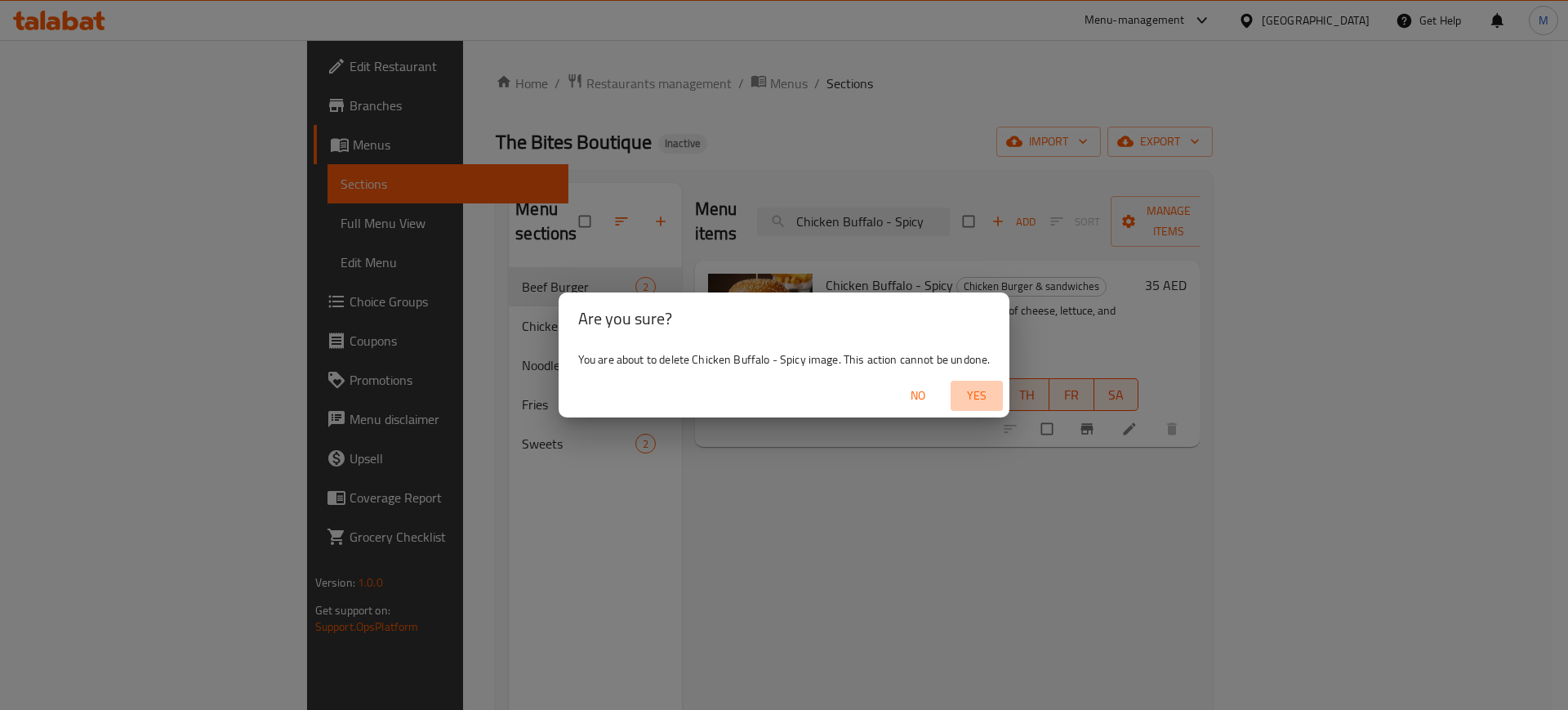
click at [977, 386] on span "Yes" at bounding box center [977, 395] width 39 height 20
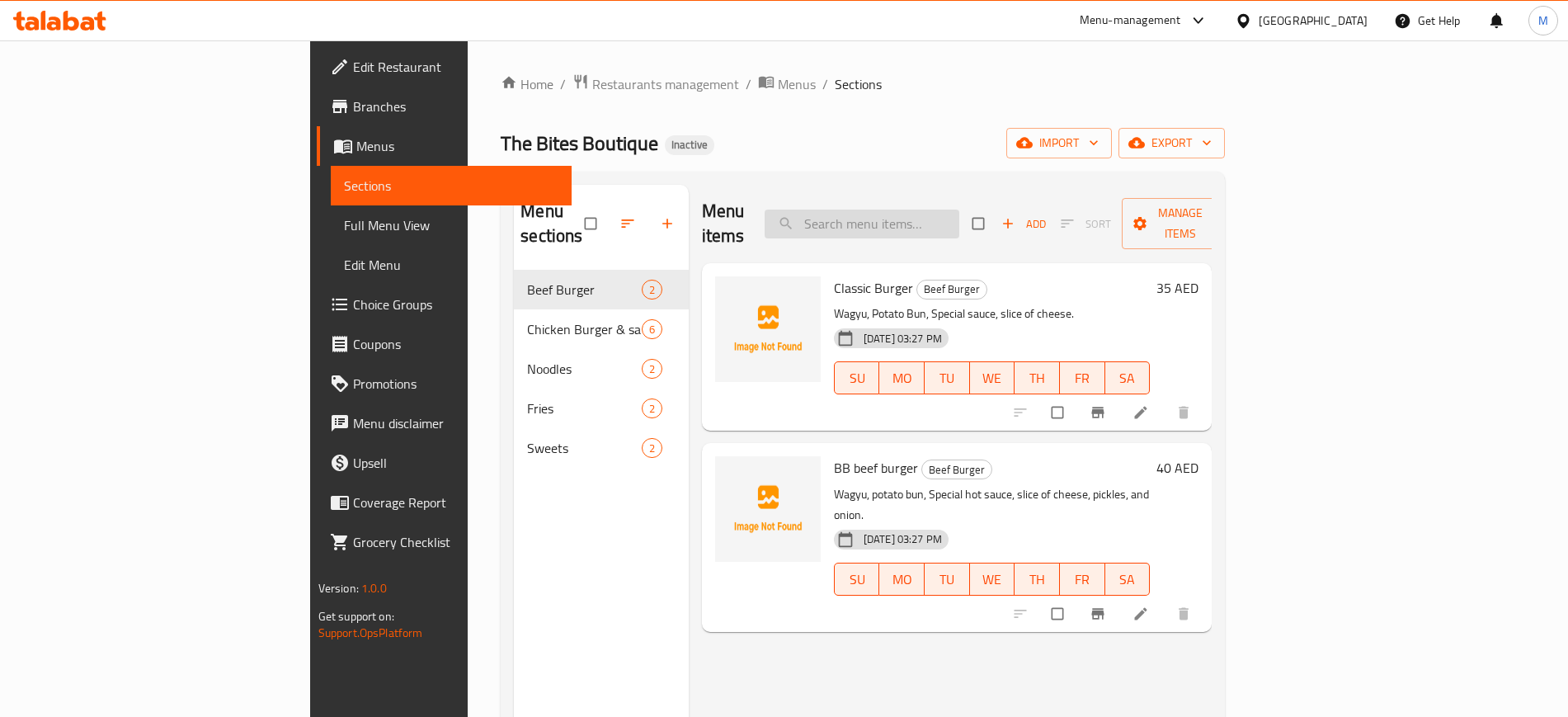
click at [959, 218] on input "search" at bounding box center [861, 224] width 195 height 29
paste input "Chicken Buffalo - Spicy"
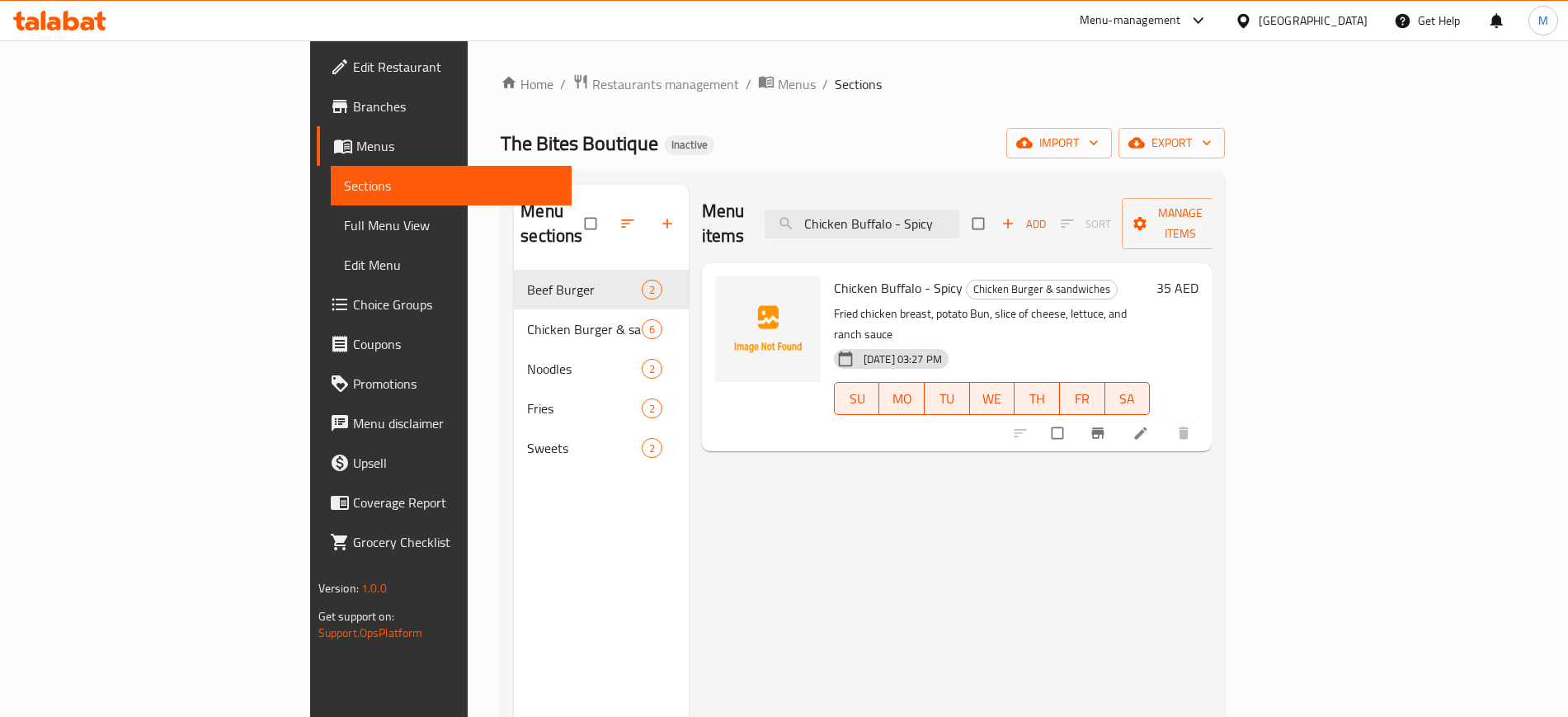
paste input "lassic Crispy Chicken Burger"
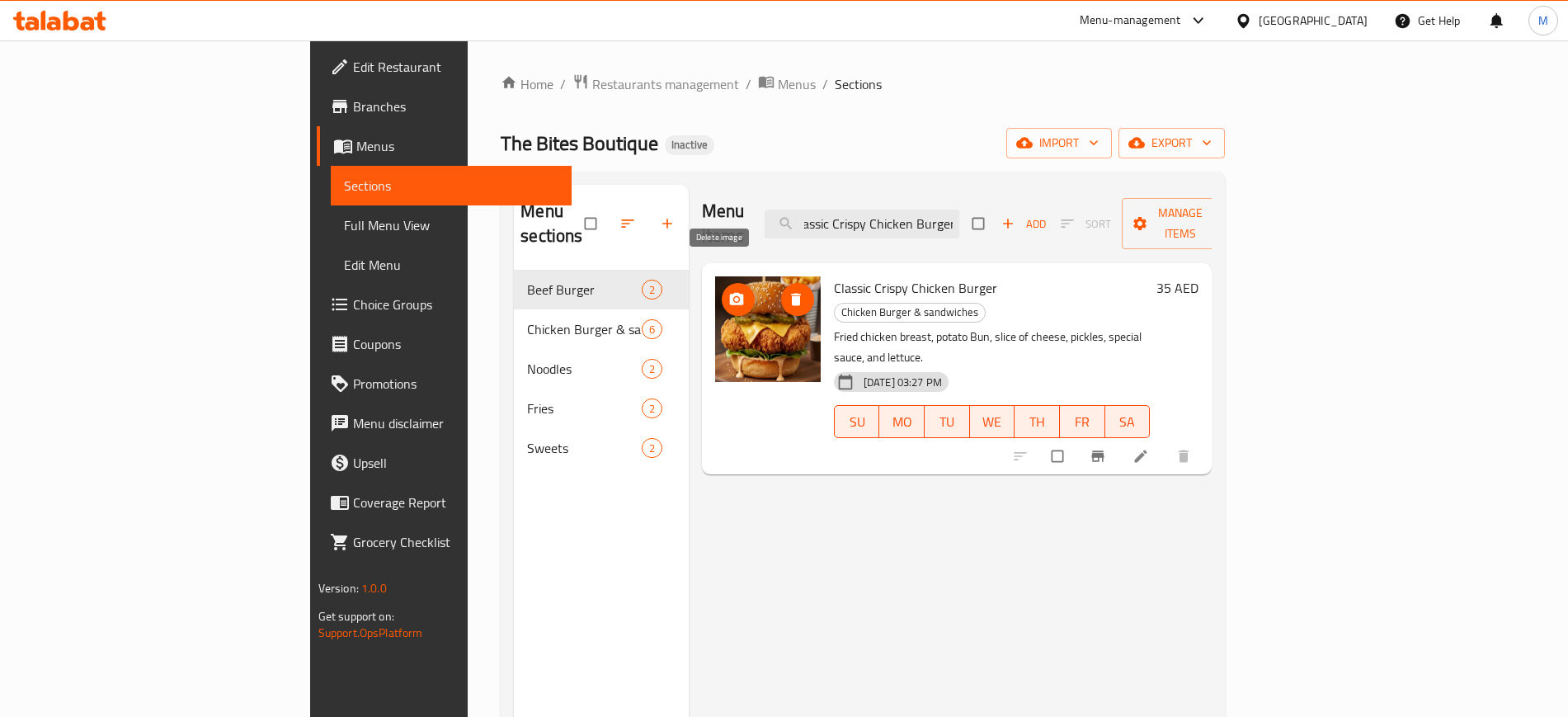
type input "Classic Crispy Chicken Burger"
click at [781, 291] on span "delete image" at bounding box center [797, 299] width 33 height 16
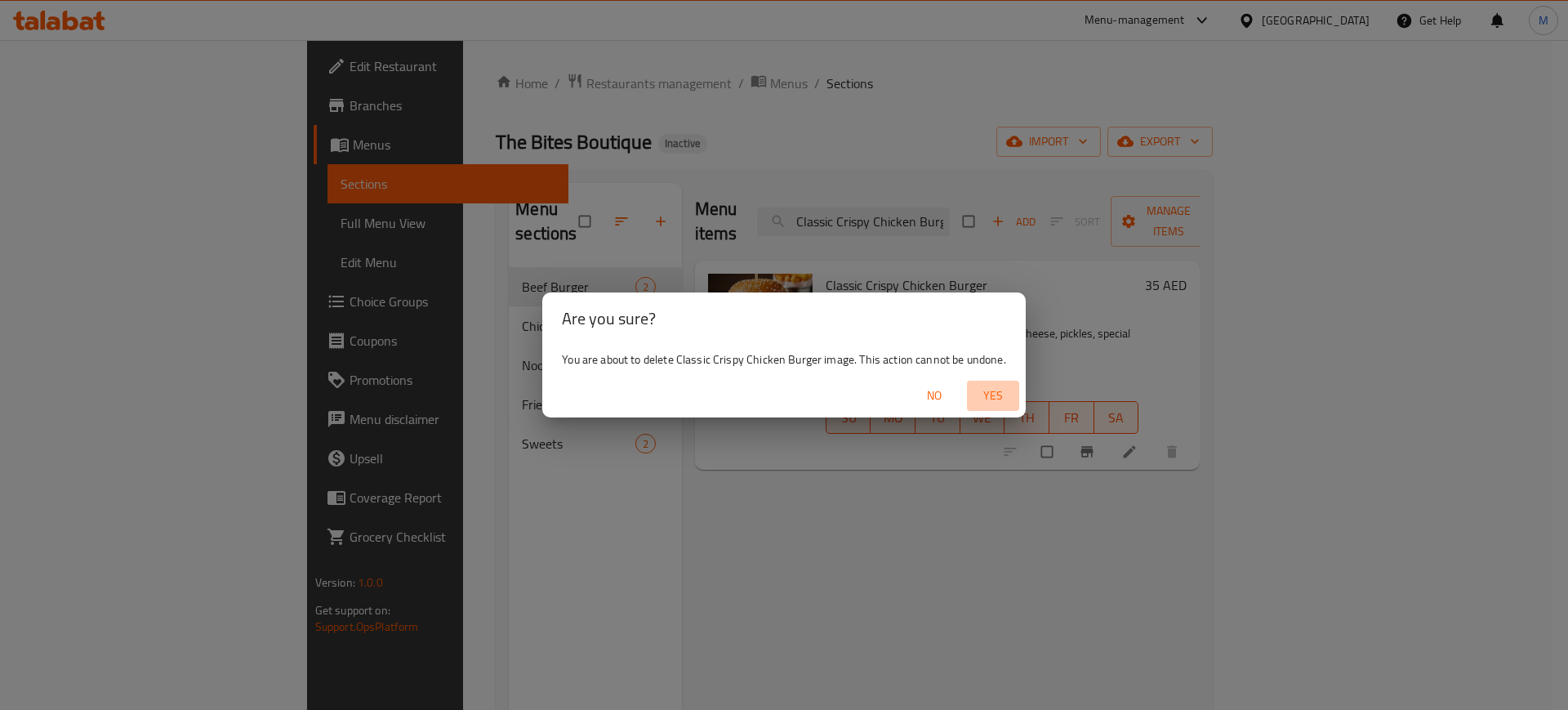
click at [997, 393] on span "Yes" at bounding box center [993, 395] width 39 height 20
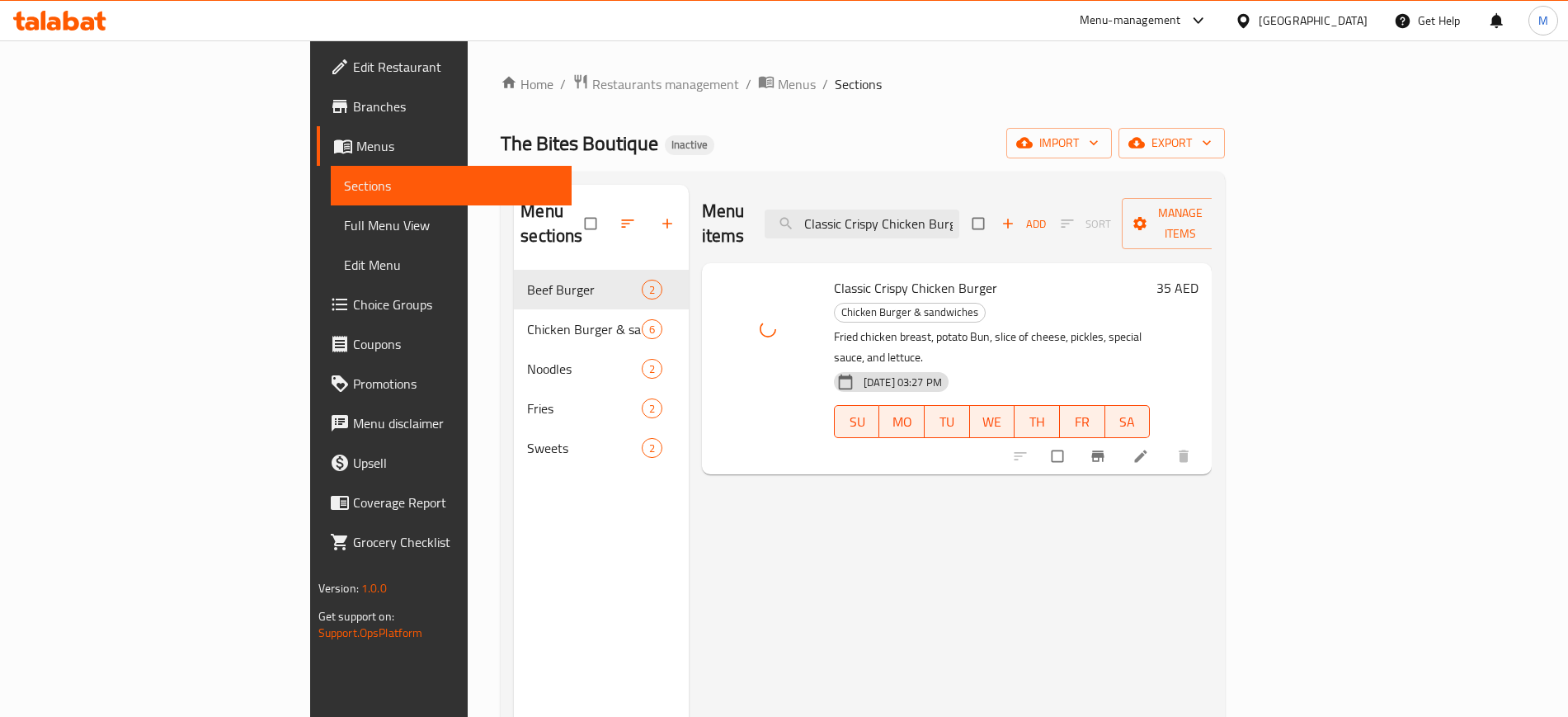
click at [725, 447] on div "Menu items Classic Crispy Chicken Burger Add Sort Manage items Classic Crispy C…" at bounding box center [951, 543] width 524 height 717
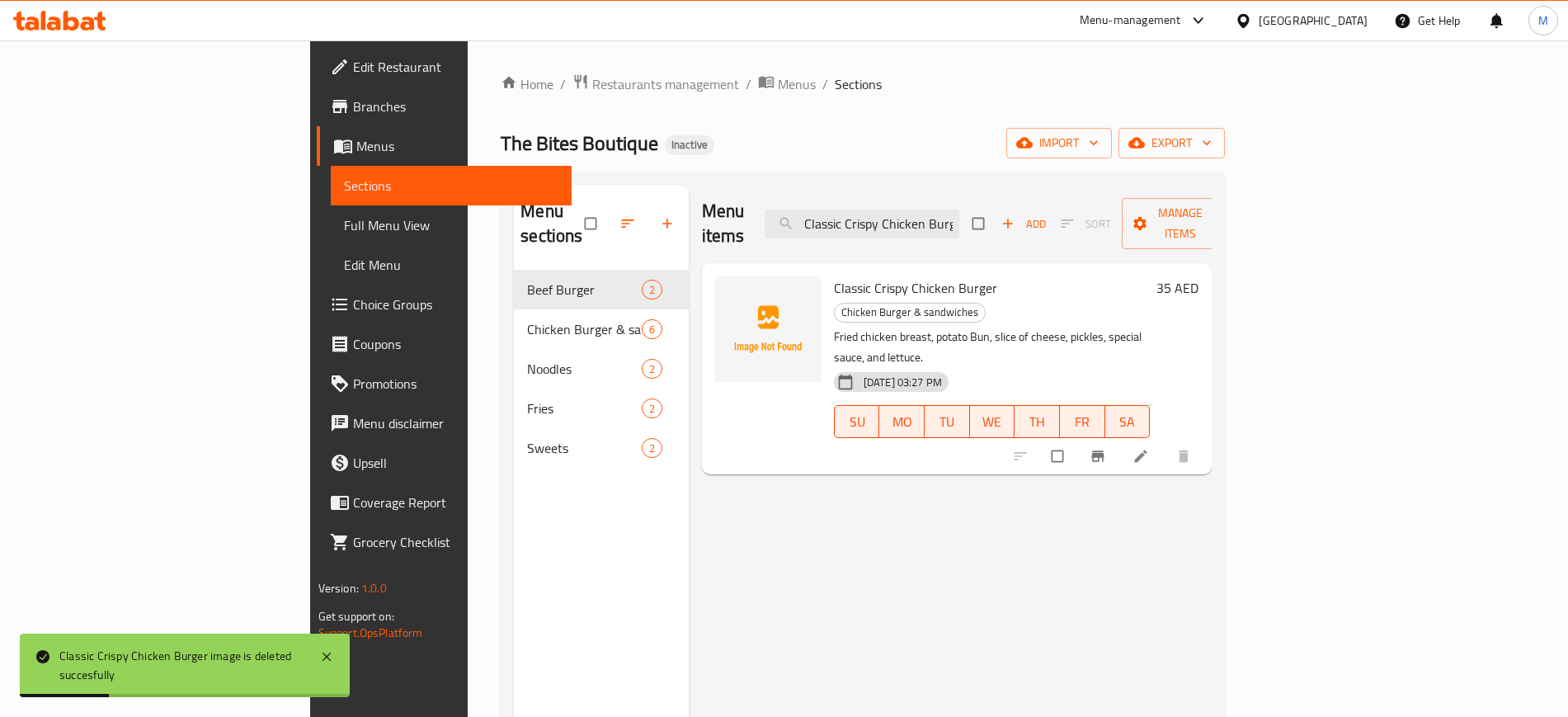
click at [514, 526] on div "Menu sections Beef Burger 2 Chicken Burger & sandwiches 6 Noodles 2 Fries 2 Swe…" at bounding box center [601, 543] width 175 height 717
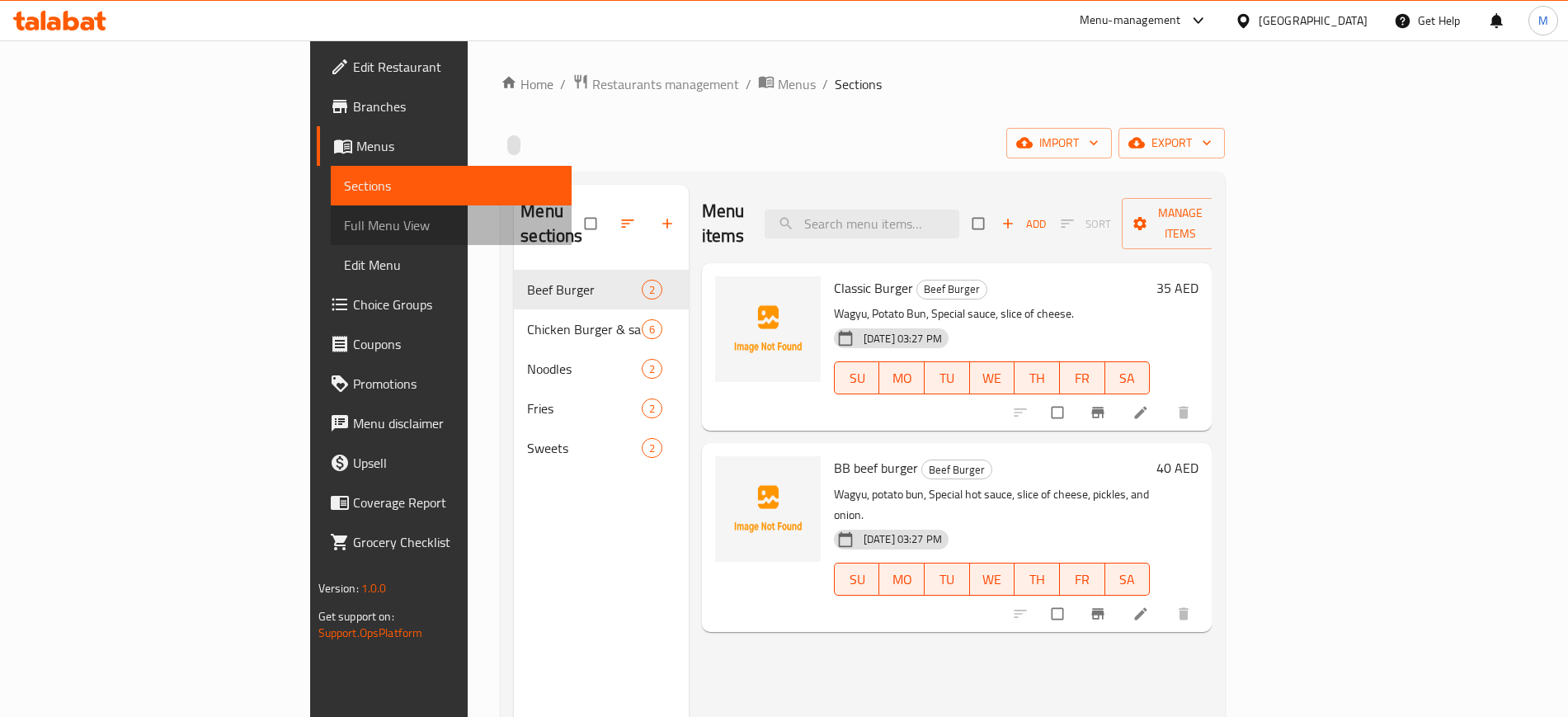
click at [343, 219] on span "Full Menu View" at bounding box center [451, 225] width 215 height 20
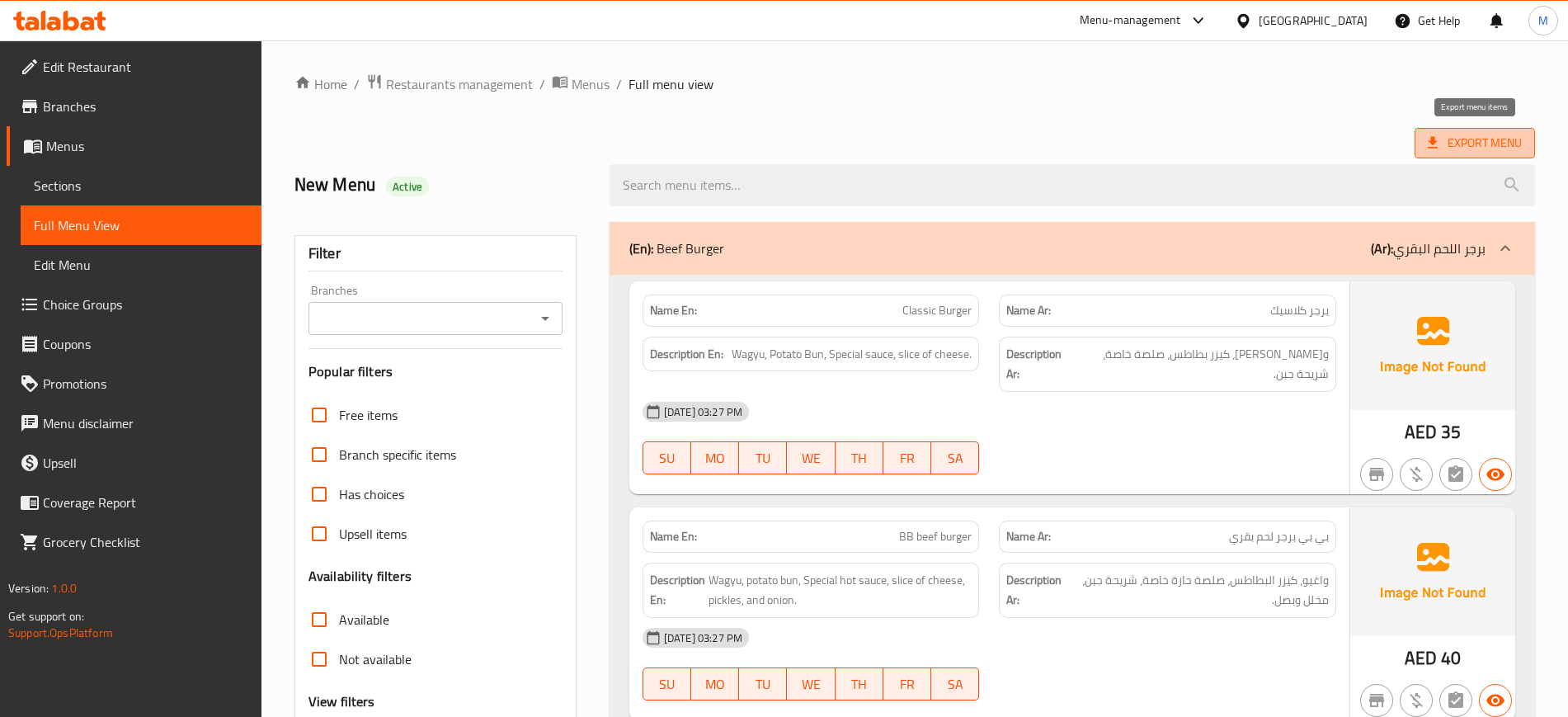
click at [1492, 155] on span "Export Menu" at bounding box center [1474, 143] width 120 height 31
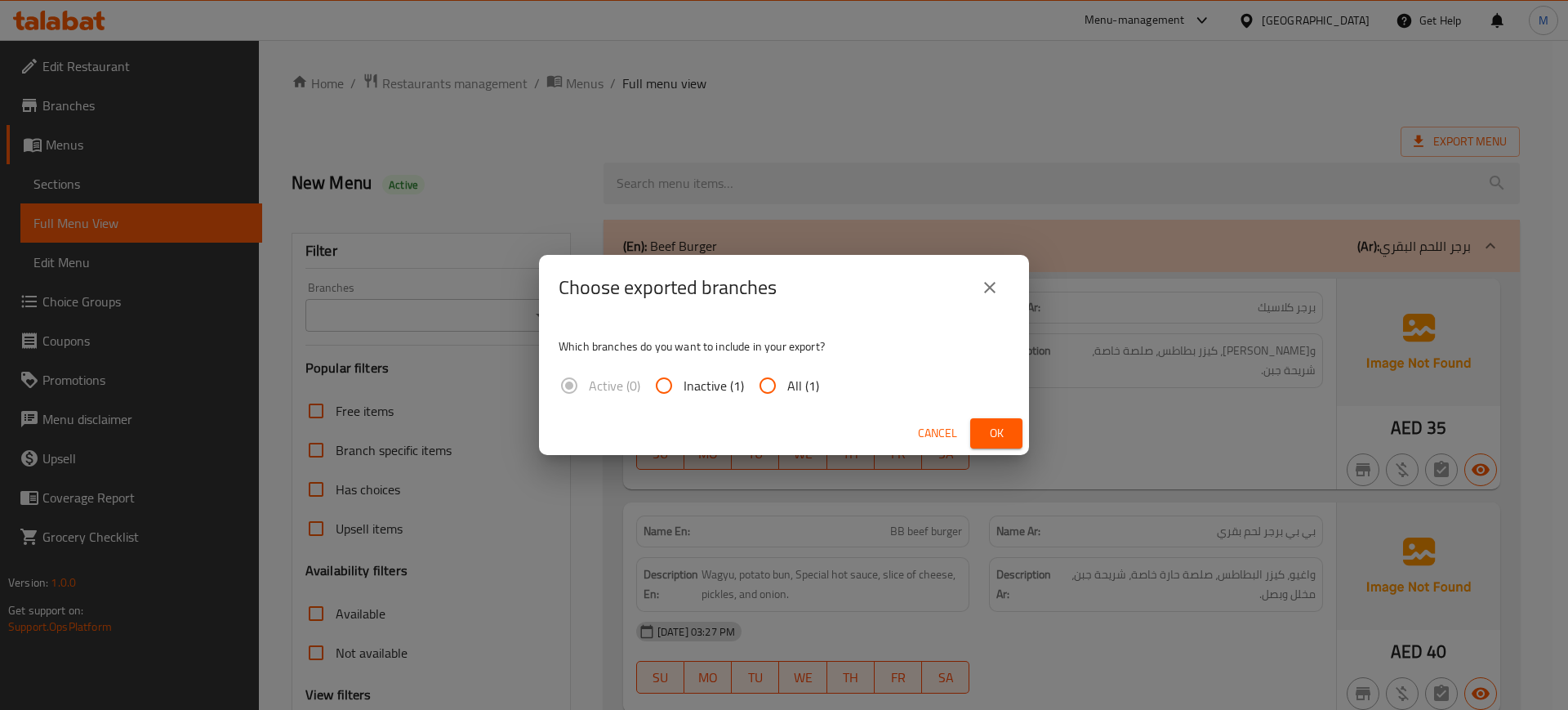
click at [789, 376] on span "All (1)" at bounding box center [803, 385] width 31 height 20
click at [787, 373] on input "All (1)" at bounding box center [768, 385] width 39 height 39
radio input "true"
click at [978, 434] on button "Ok" at bounding box center [996, 434] width 52 height 31
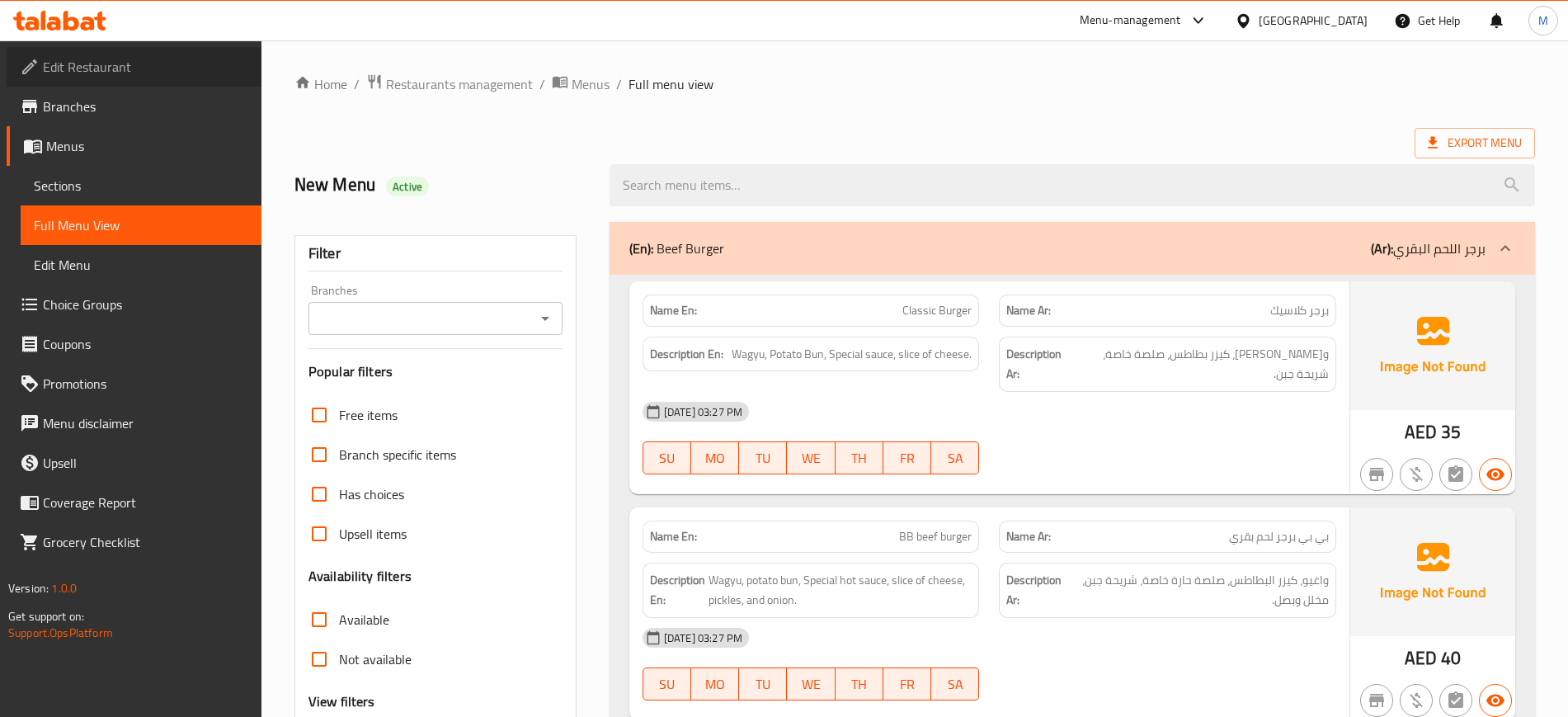
click at [122, 76] on span "Edit Restaurant" at bounding box center [145, 66] width 205 height 20
